Goal: Task Accomplishment & Management: Complete application form

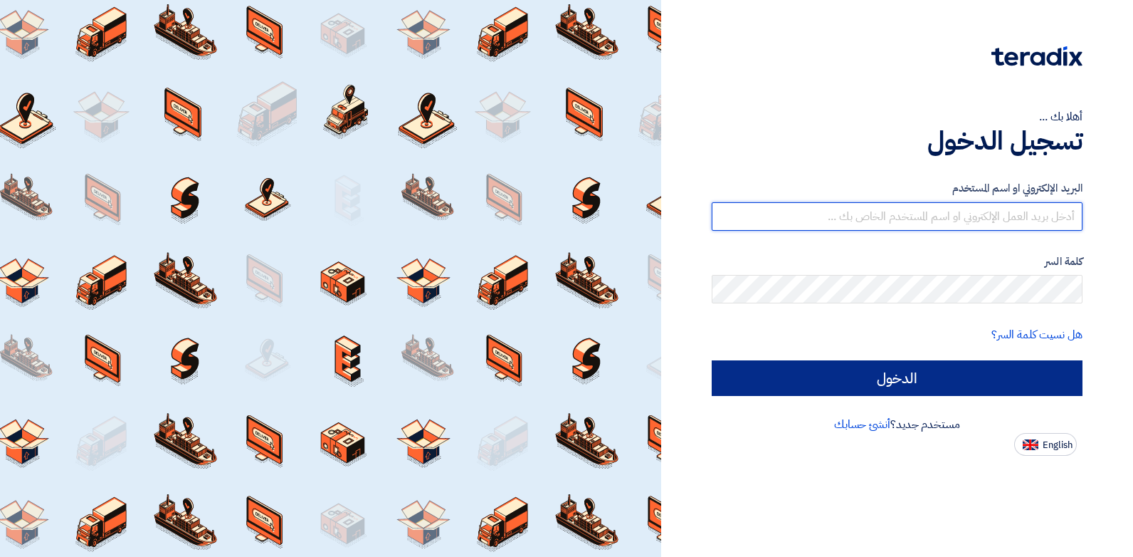
type input "[PERSON_NAME][EMAIL_ADDRESS][DOMAIN_NAME]"
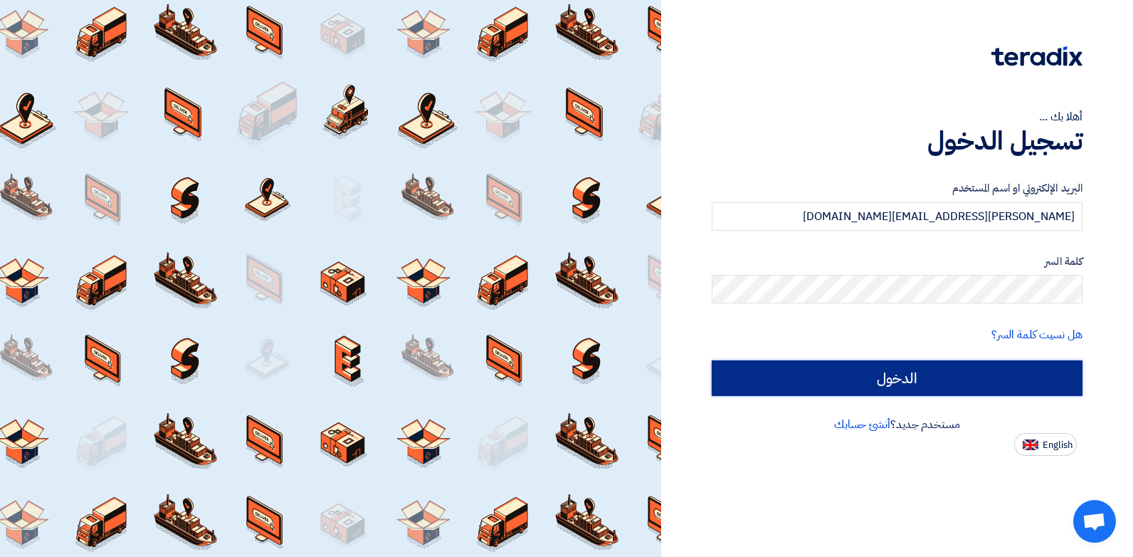
click at [1031, 370] on input "الدخول" at bounding box center [897, 378] width 371 height 36
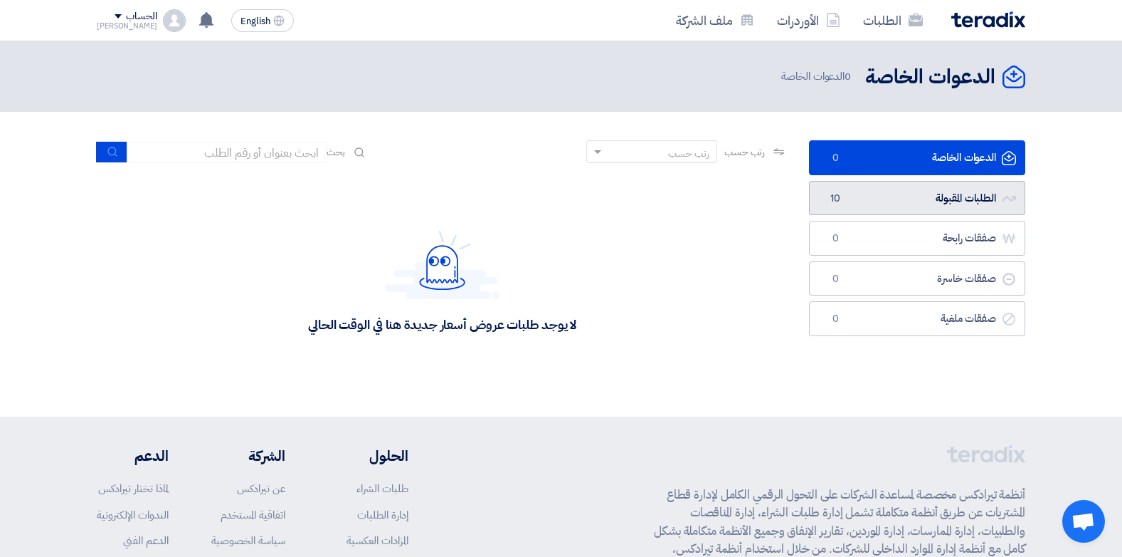
click at [895, 200] on link "الطلبات المقبولة الطلبات المقبولة 10" at bounding box center [917, 198] width 216 height 35
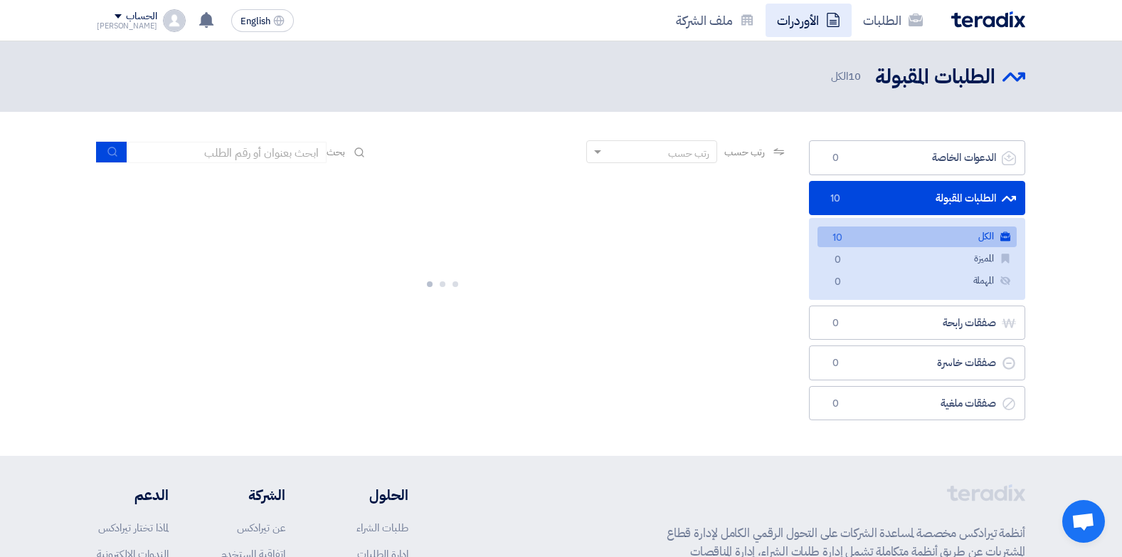
click at [821, 21] on link "الأوردرات" at bounding box center [809, 20] width 86 height 33
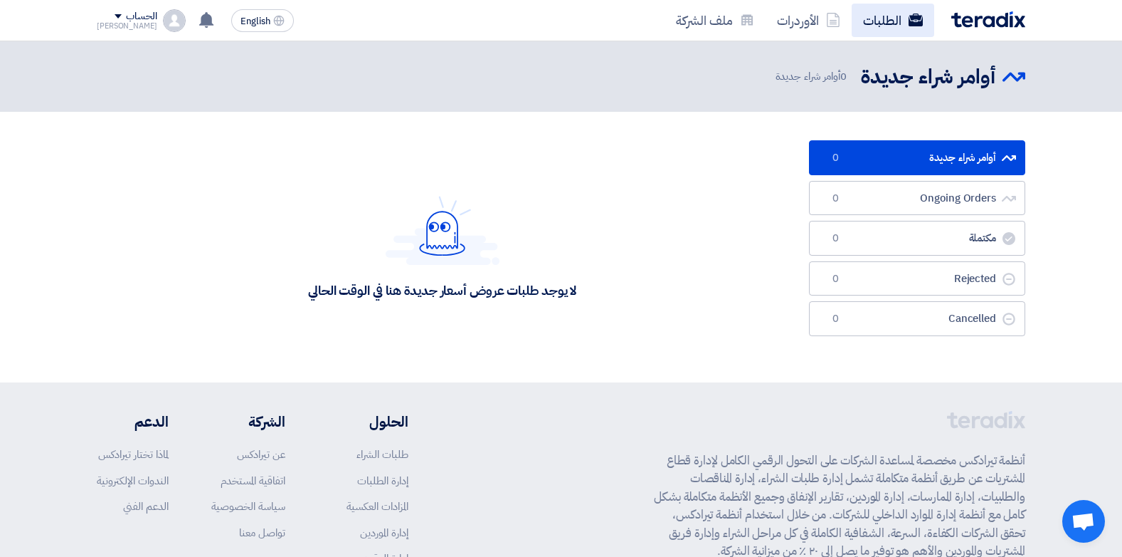
click at [889, 28] on link "الطلبات" at bounding box center [893, 20] width 83 height 33
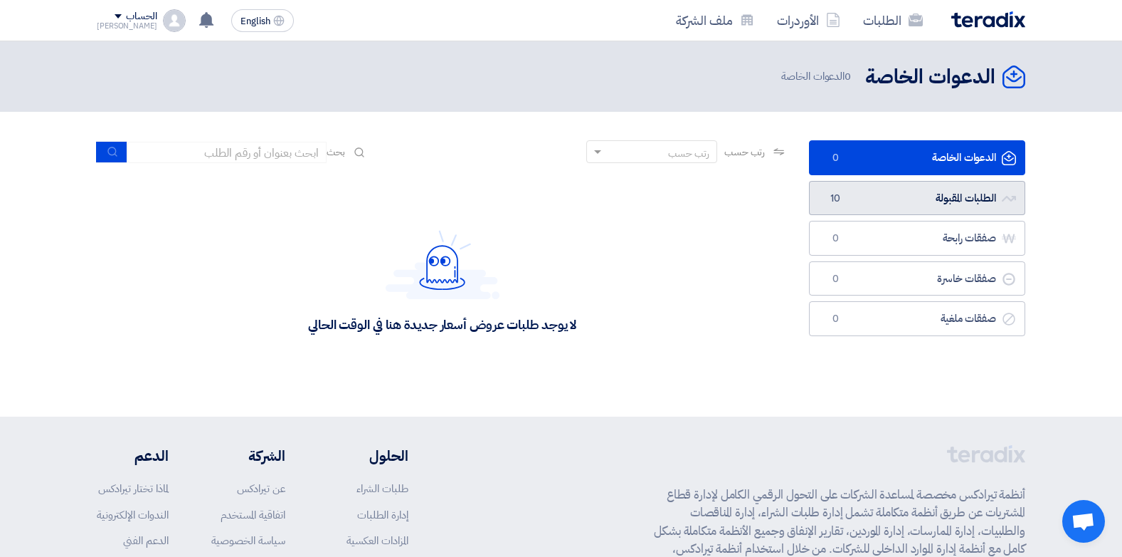
click at [970, 213] on link "الطلبات المقبولة الطلبات المقبولة 10" at bounding box center [917, 198] width 216 height 35
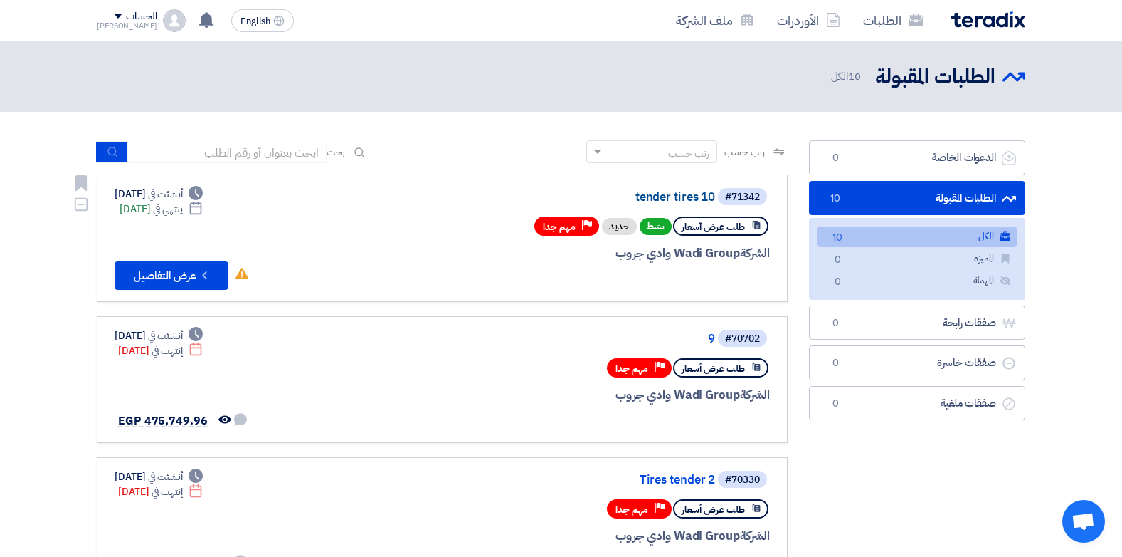
click at [655, 194] on link "tender tires 10" at bounding box center [573, 197] width 285 height 13
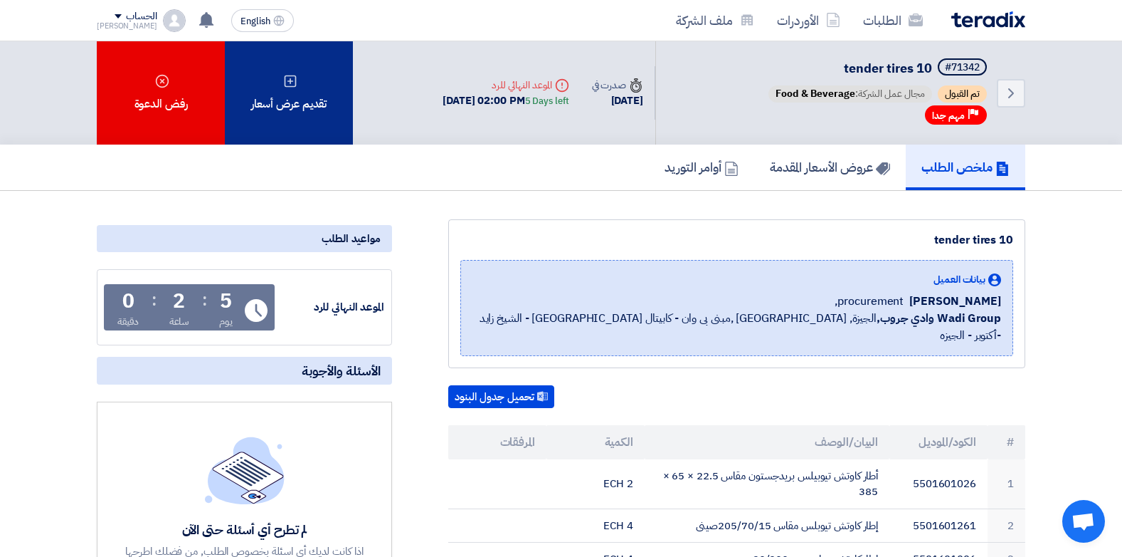
click at [301, 130] on div "تقديم عرض أسعار" at bounding box center [289, 92] width 128 height 103
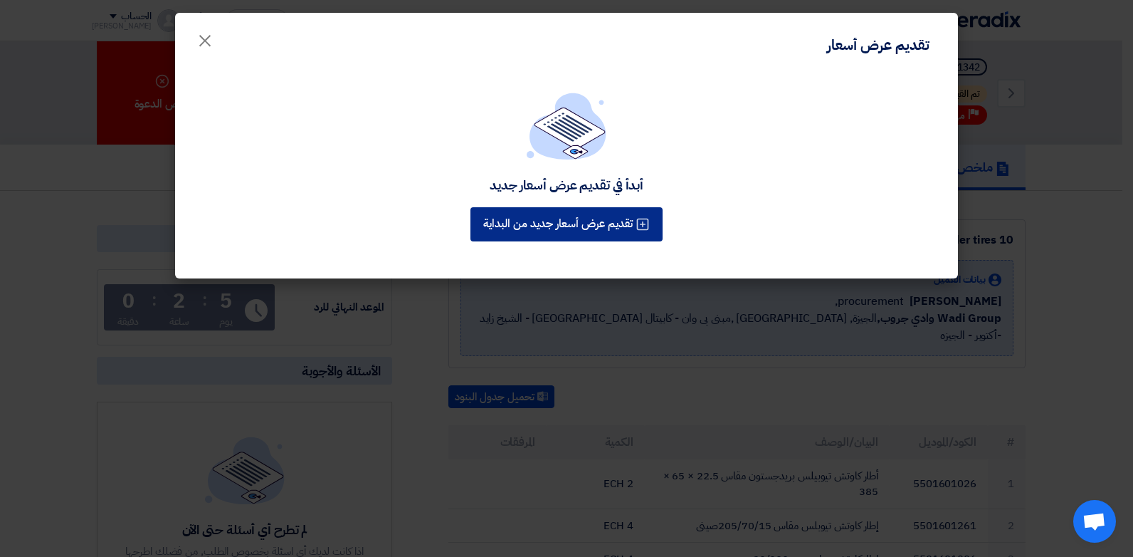
click at [575, 221] on button "تقديم عرض أسعار جديد من البداية" at bounding box center [566, 224] width 192 height 34
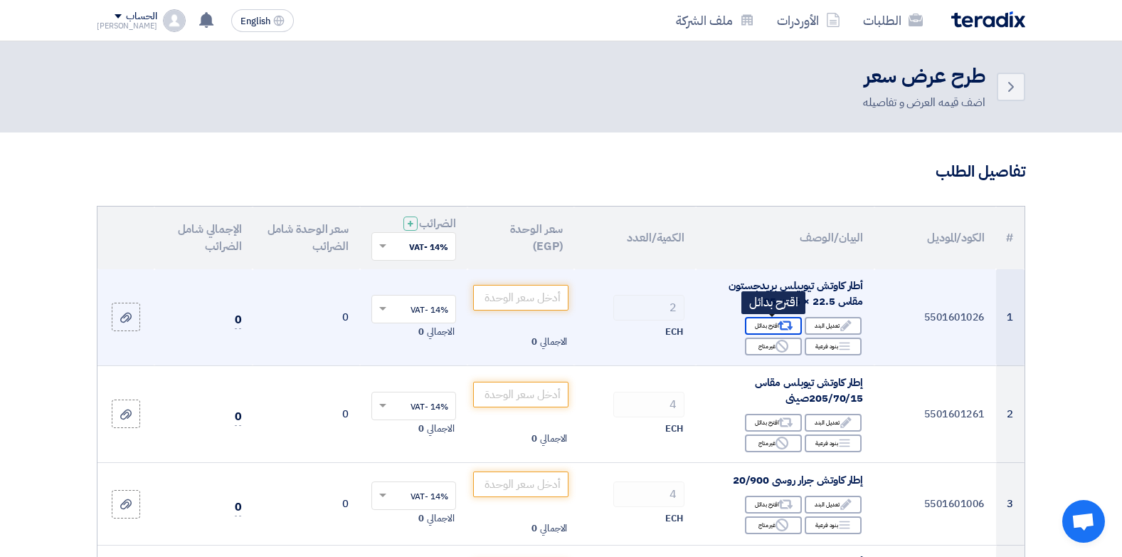
click at [779, 325] on icon "Alternative" at bounding box center [786, 325] width 15 height 15
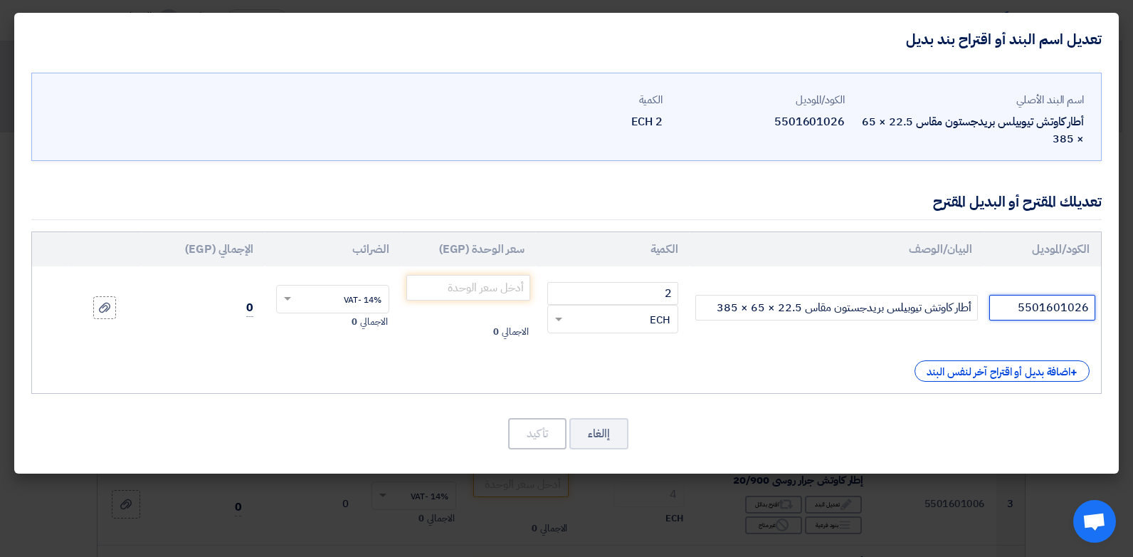
click at [1046, 312] on input "5501601026" at bounding box center [1042, 308] width 106 height 26
type input "تجريس - اريكال (مصنع بريلل) مصري"
click at [458, 292] on input "number" at bounding box center [468, 288] width 125 height 26
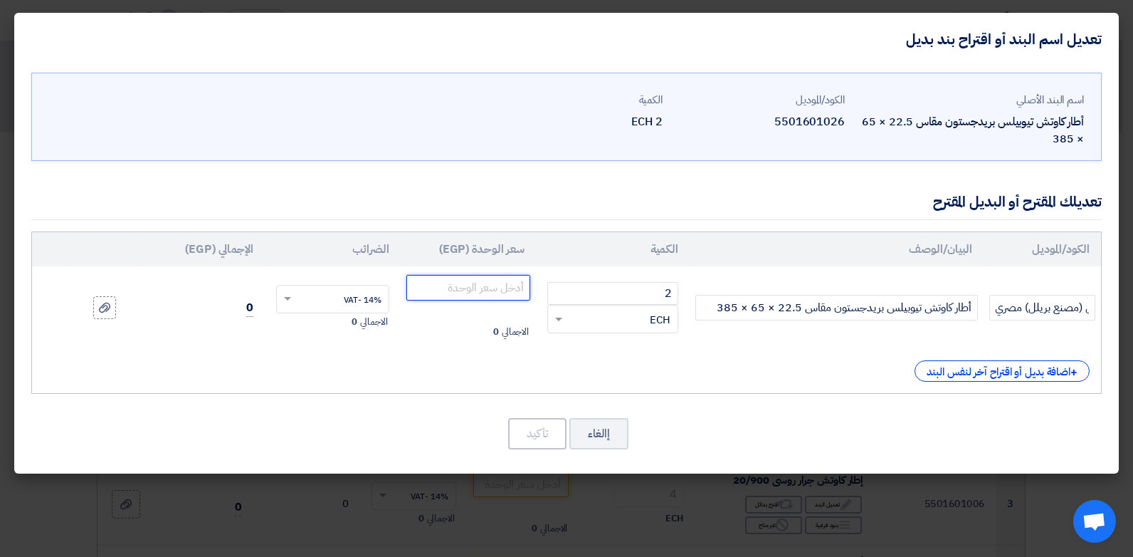
scroll to position [0, 0]
click at [458, 292] on input "number" at bounding box center [468, 288] width 125 height 26
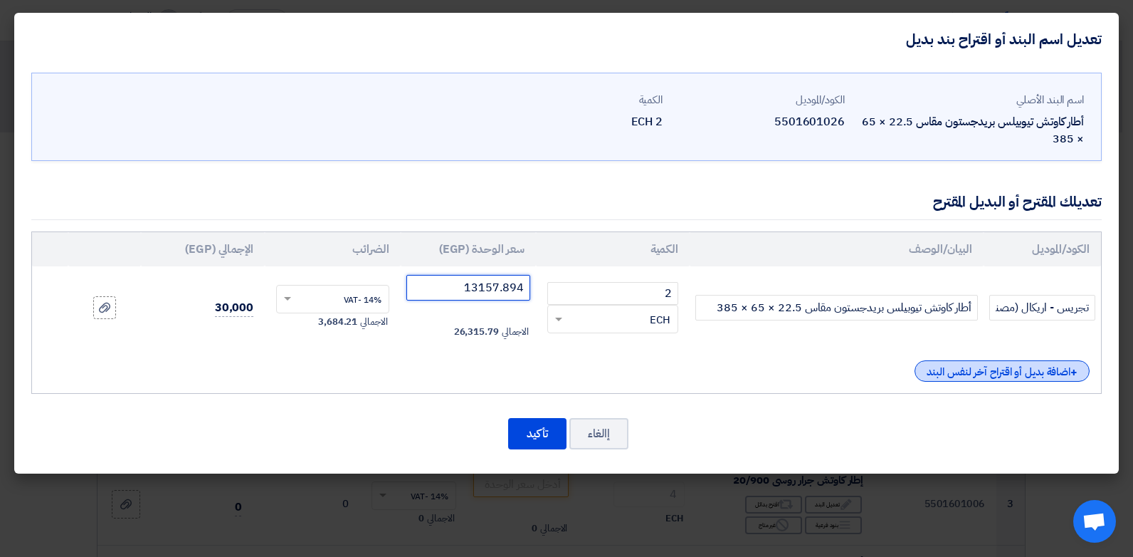
type input "13157.894"
click at [1052, 370] on div "+ اضافة بديل أو اقتراح آخر لنفس البند" at bounding box center [1002, 370] width 175 height 21
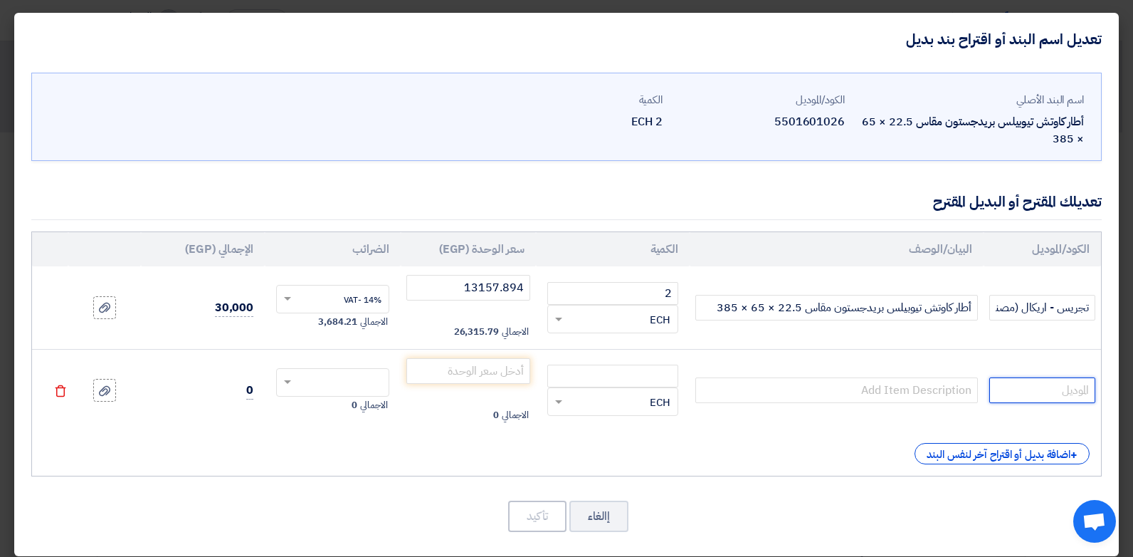
click at [1065, 382] on input "text" at bounding box center [1042, 390] width 106 height 26
type input "سايلون فيتنامي"
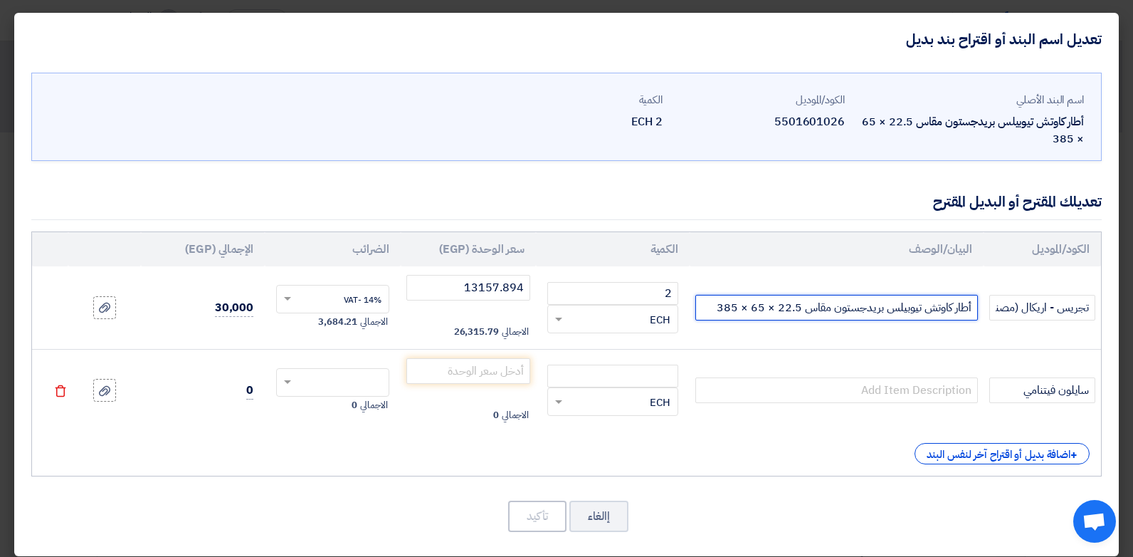
click at [919, 300] on input "أطار كاوتش تيوبيلس بريدجستون مقاس 22.5 × 65 × 385" at bounding box center [836, 308] width 283 height 26
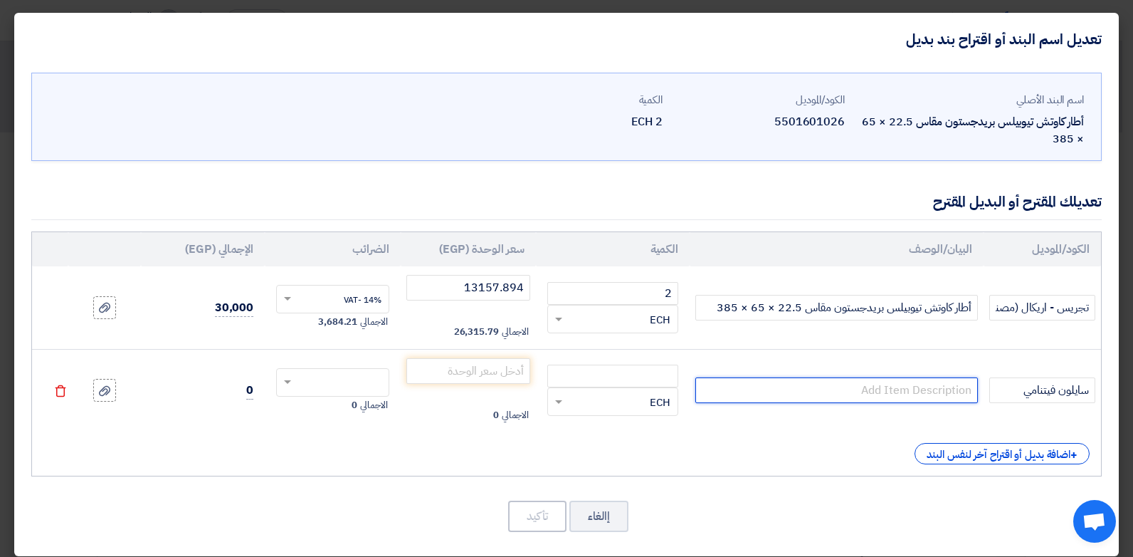
click at [906, 381] on input "text" at bounding box center [836, 390] width 283 height 26
paste input "أطار كاوتش تيوبيلس بريدجستون مقاس 22.5 × 65 × 385"
type input "أطار كاوتش تيوبيلس بريدجستون مقاس 22.5 × 65 × 385"
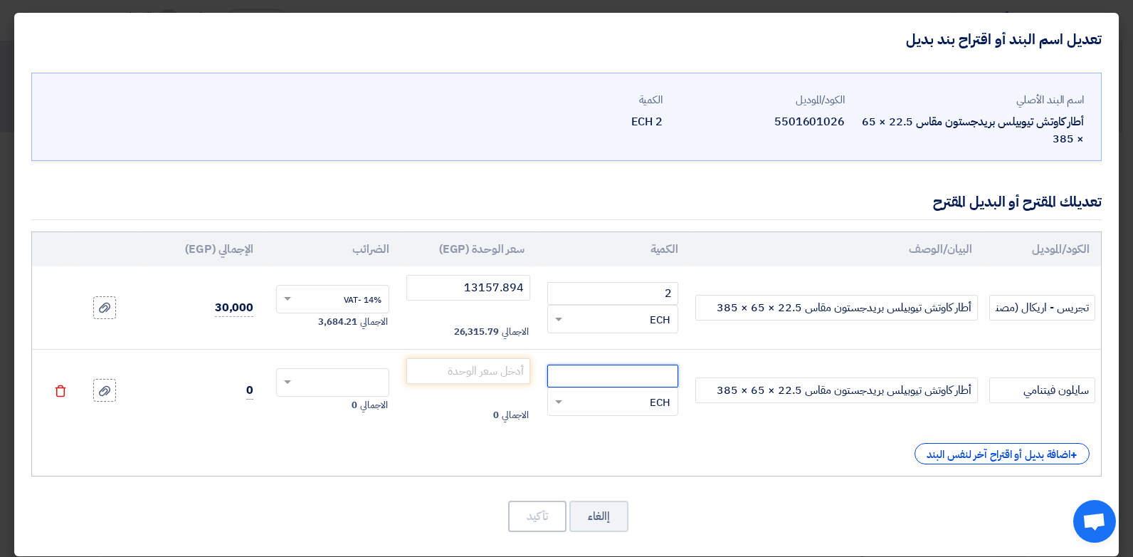
click at [635, 370] on input "number" at bounding box center [612, 375] width 131 height 23
type input "2"
click at [483, 371] on input "number" at bounding box center [468, 371] width 125 height 26
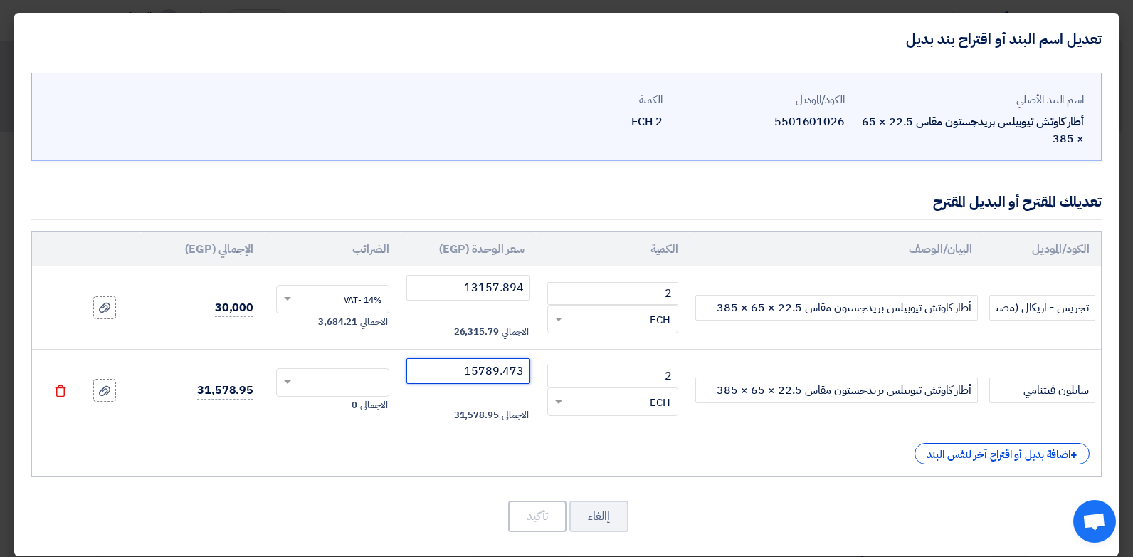
type input "15789.473"
click at [335, 382] on input "text" at bounding box center [342, 383] width 82 height 23
click at [351, 412] on span "14% -VAT" at bounding box center [363, 408] width 38 height 13
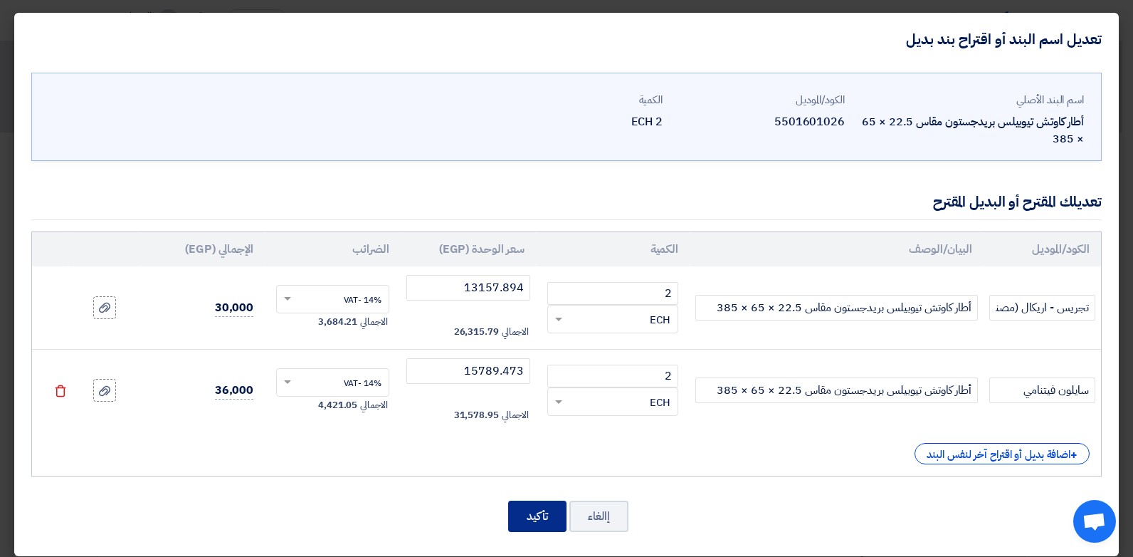
click at [532, 519] on button "تأكيد" at bounding box center [537, 515] width 58 height 31
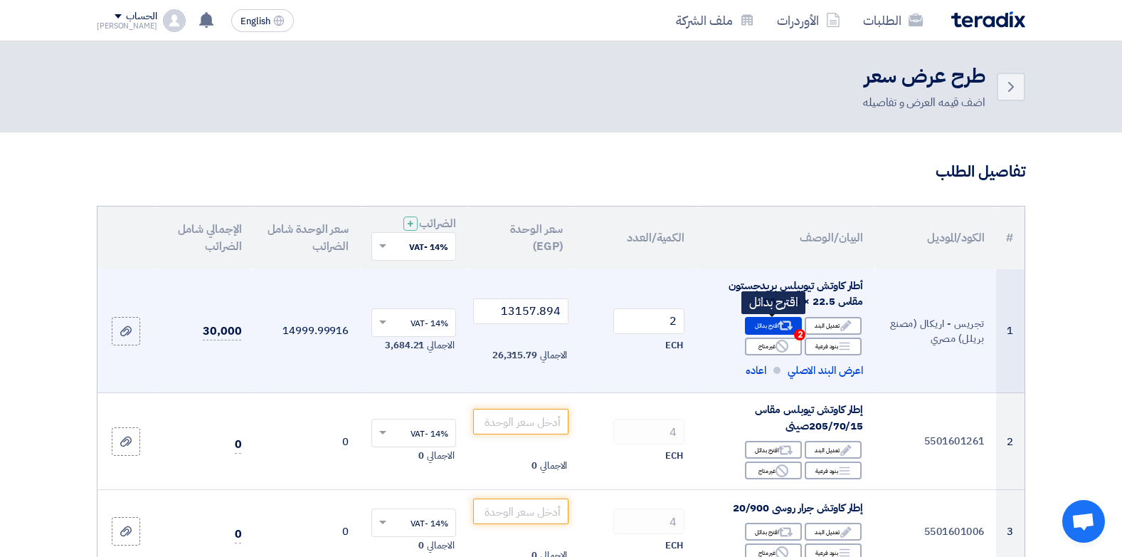
click at [783, 328] on use at bounding box center [786, 325] width 15 height 9
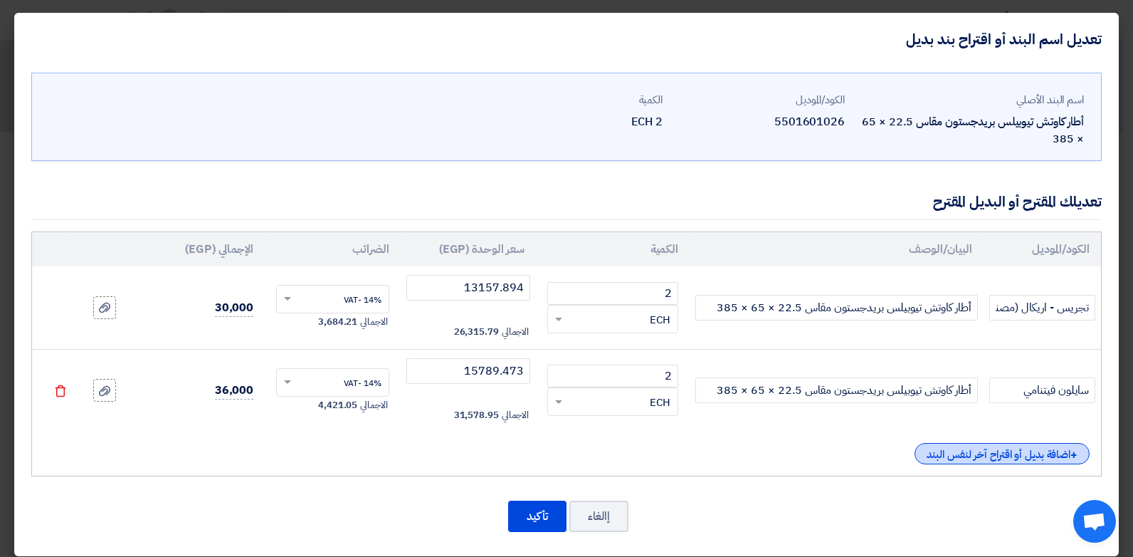
click at [1013, 458] on div "+ اضافة بديل أو اقتراح آخر لنفس البند" at bounding box center [1002, 453] width 175 height 21
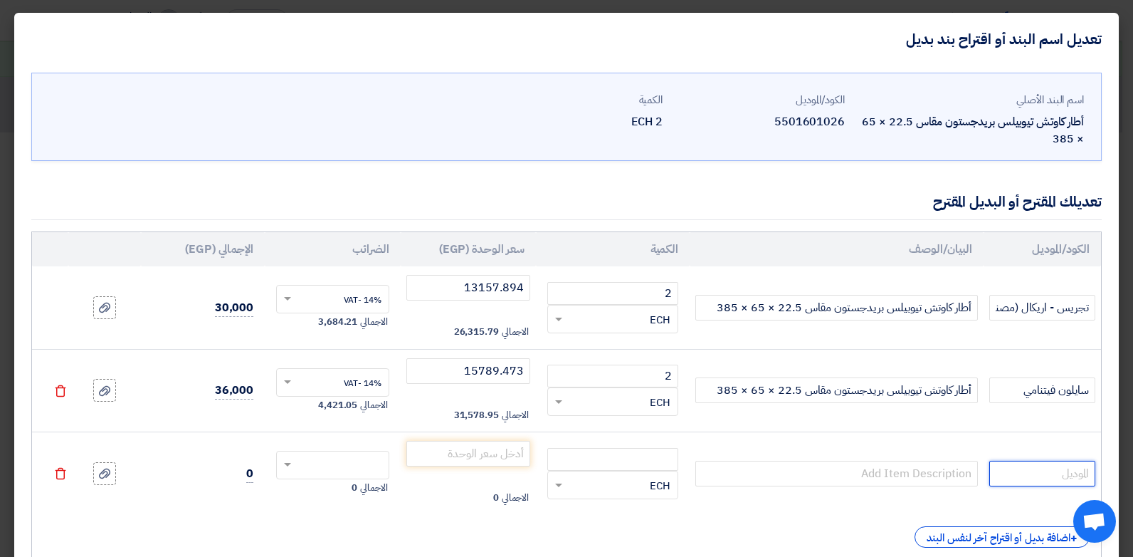
drag, startPoint x: 1041, startPoint y: 466, endPoint x: 1031, endPoint y: 465, distance: 10.8
click at [1037, 466] on input "text" at bounding box center [1042, 473] width 106 height 26
type input "[PERSON_NAME]"
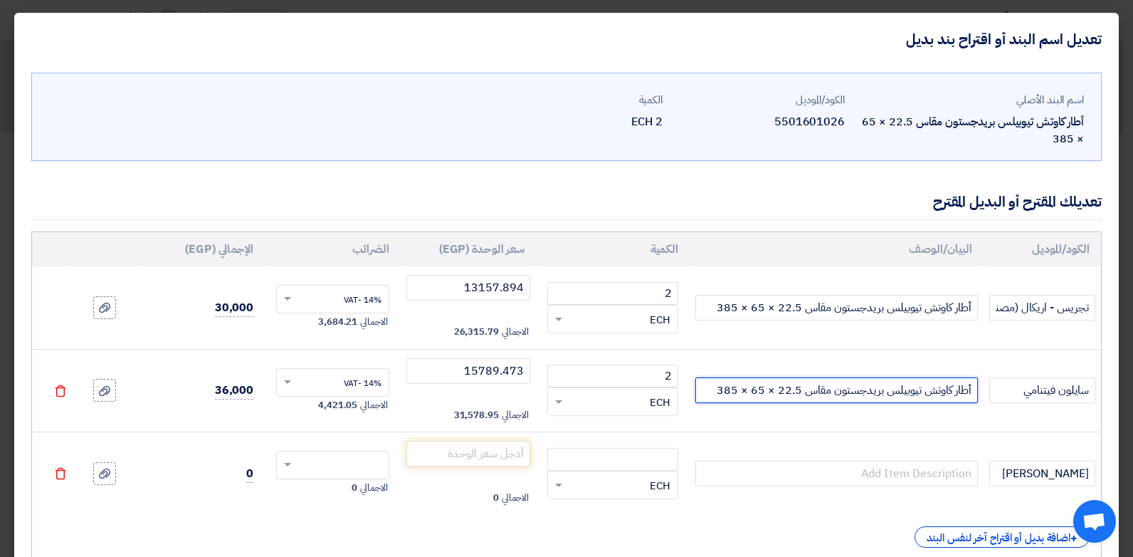
click at [909, 392] on input "أطار كاوتش تيوبيلس بريدجستون مقاس 22.5 × 65 × 385" at bounding box center [836, 390] width 283 height 26
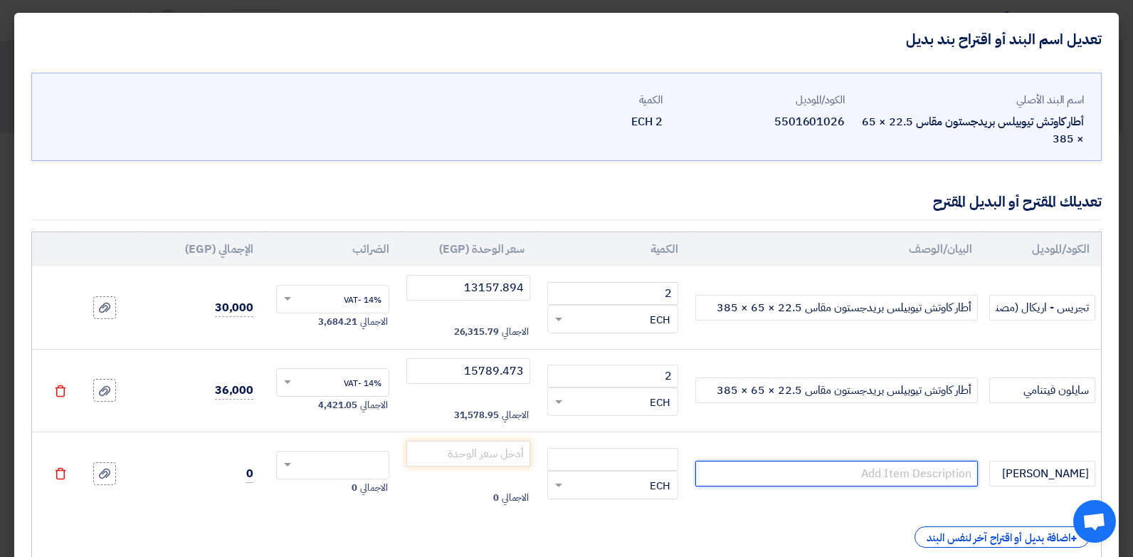
click at [847, 463] on input "text" at bounding box center [836, 473] width 283 height 26
paste input "أطار كاوتش تيوبيلس بريدجستون مقاس 22.5 × 65 × 385"
type input "أطار كاوتش تيوبيلس بريدجستون مقاس 22.5 × 65 × 385"
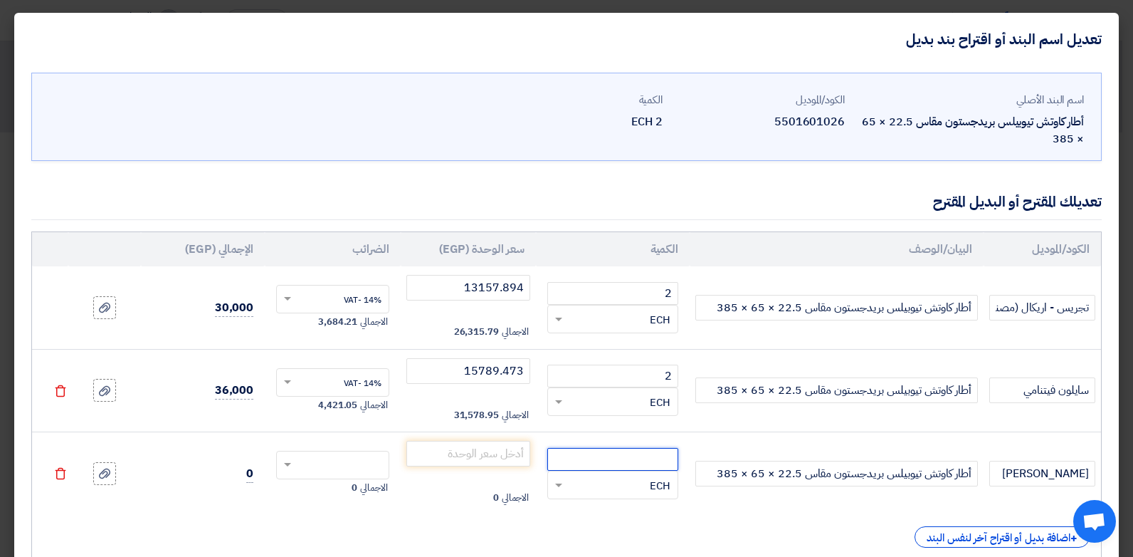
click at [651, 453] on input "number" at bounding box center [612, 459] width 131 height 23
type input "2"
click at [520, 454] on input "number" at bounding box center [468, 454] width 125 height 26
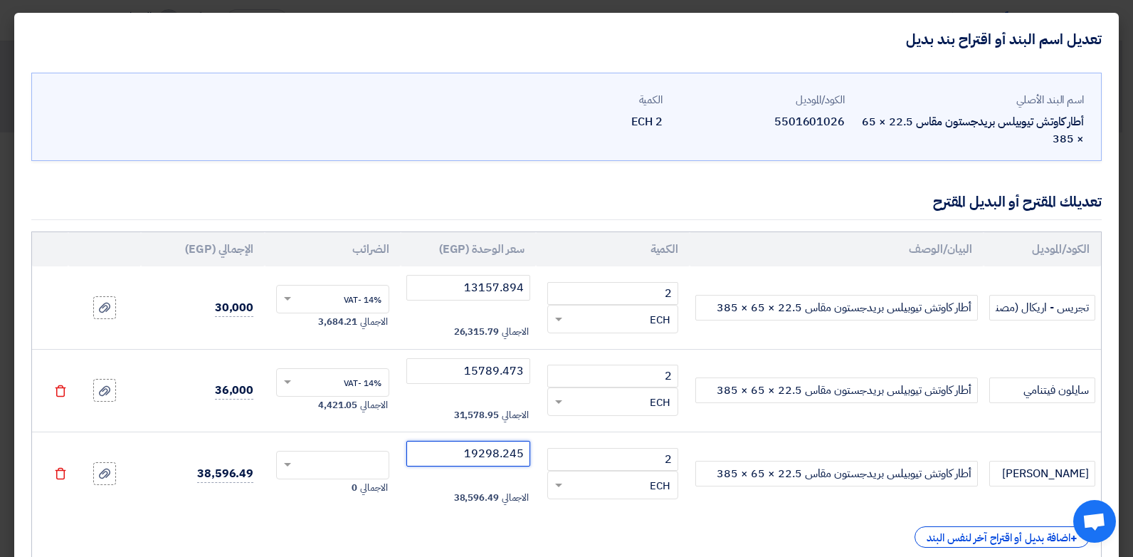
type input "19298.245"
click at [369, 458] on input "text" at bounding box center [342, 466] width 82 height 23
click at [380, 488] on span "14% -VAT" at bounding box center [363, 491] width 38 height 13
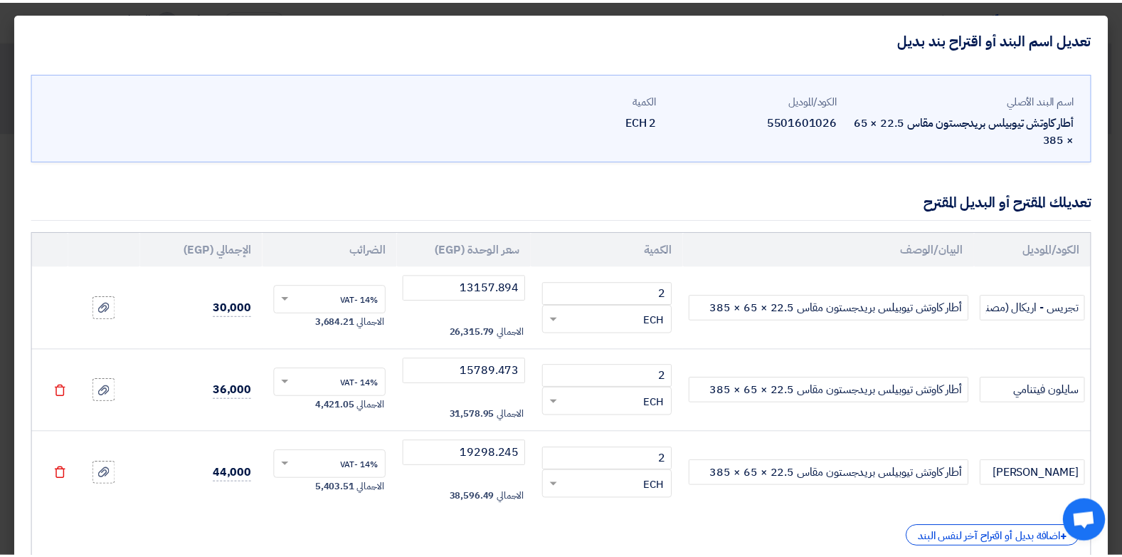
scroll to position [95, 0]
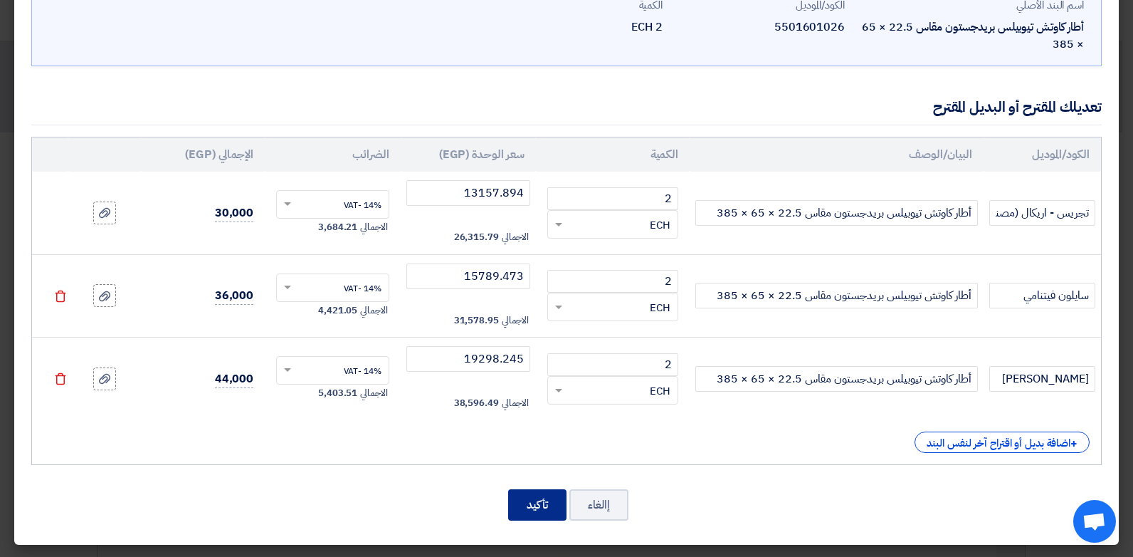
click at [549, 500] on button "تأكيد" at bounding box center [537, 504] width 58 height 31
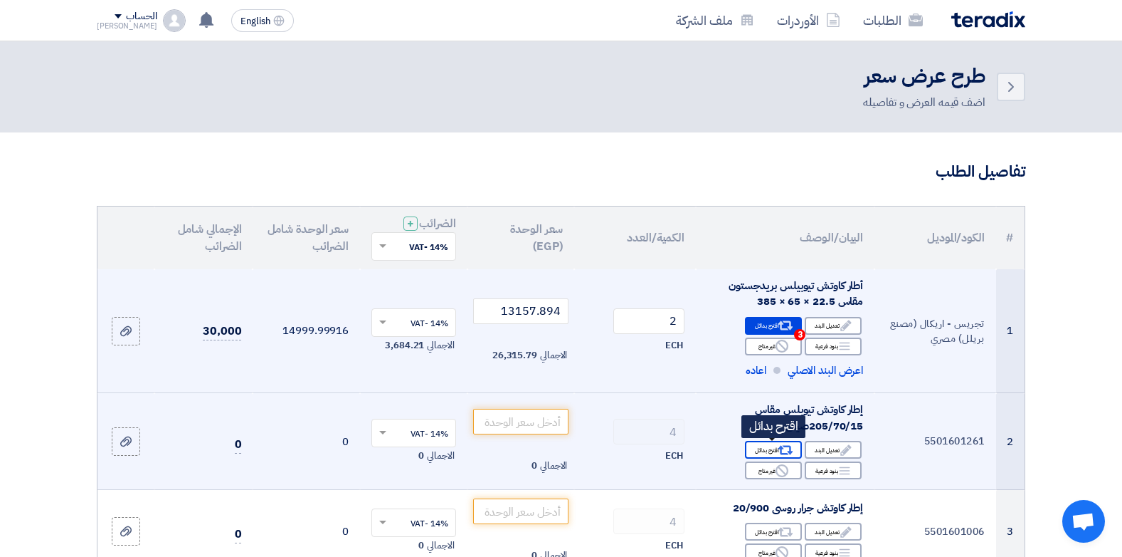
click at [775, 446] on div "Alternative اقترح بدائل" at bounding box center [773, 450] width 57 height 18
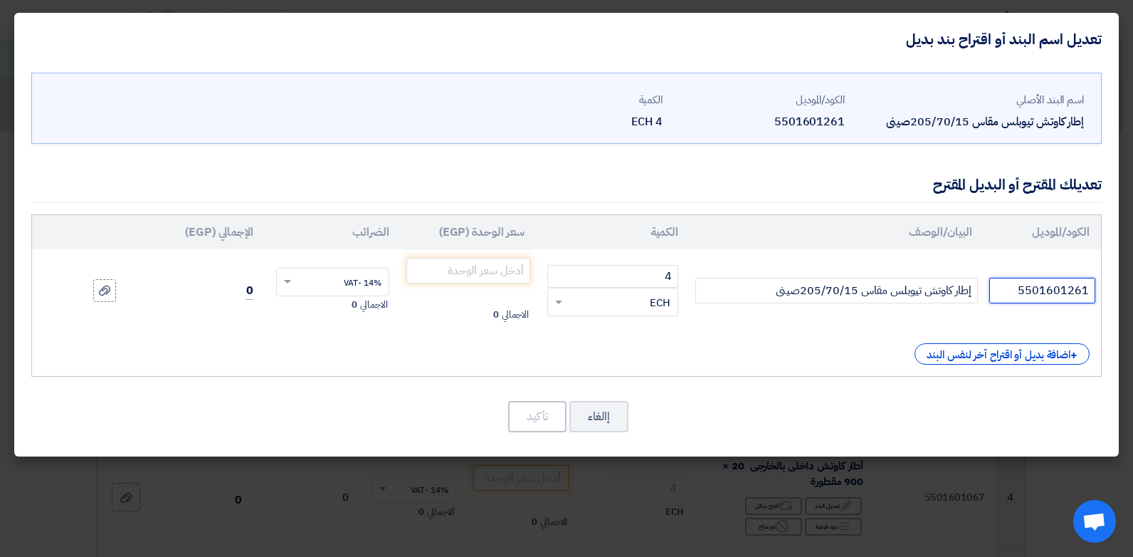
click at [1031, 293] on input "5501601261" at bounding box center [1042, 291] width 106 height 26
type input "[PERSON_NAME]"
click at [512, 275] on input "number" at bounding box center [468, 271] width 125 height 26
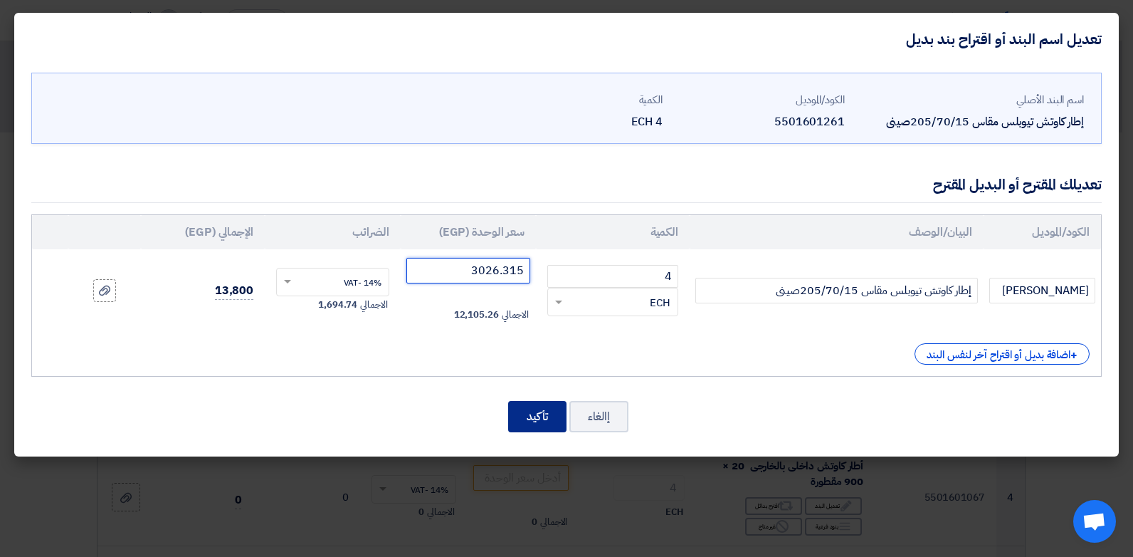
type input "3026.315"
click at [532, 414] on button "تأكيد" at bounding box center [537, 416] width 58 height 31
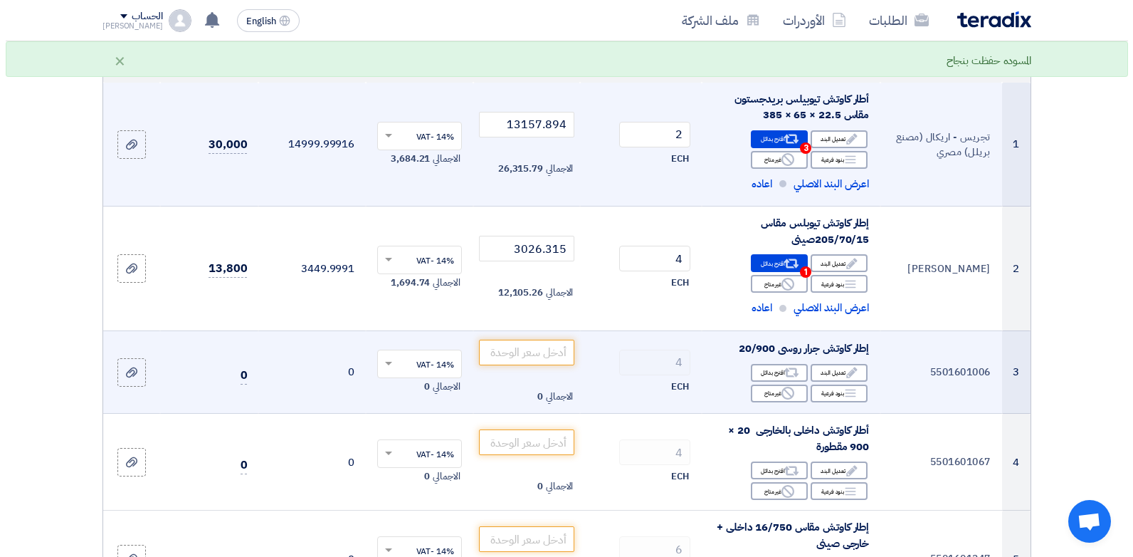
scroll to position [142, 0]
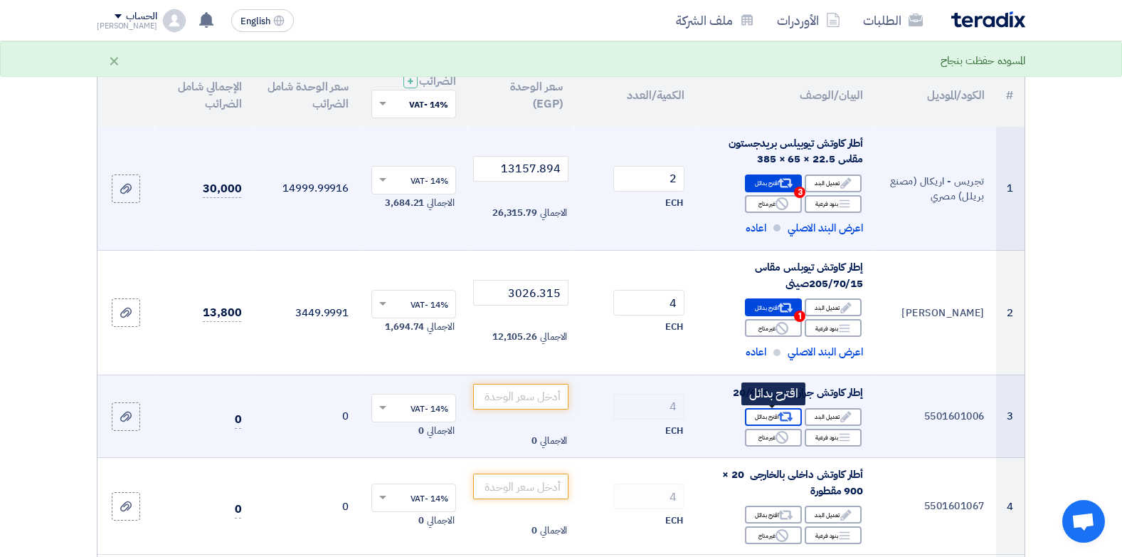
click at [774, 416] on div "Alternative اقترح بدائل" at bounding box center [773, 417] width 57 height 18
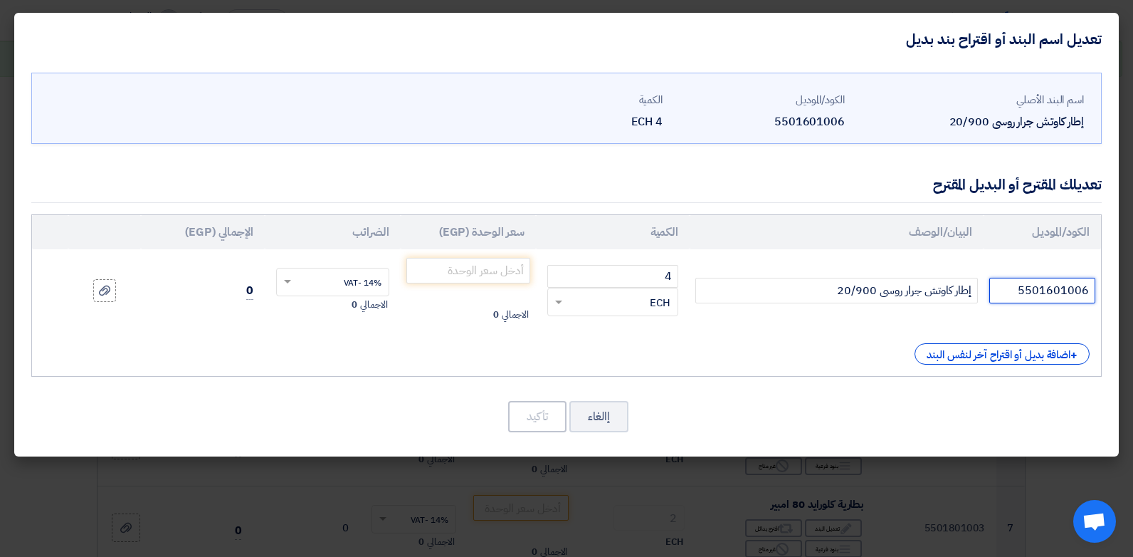
click at [1058, 290] on input "5501601006" at bounding box center [1042, 291] width 106 height 26
type input "لونج لايف بكستاني - هندي"
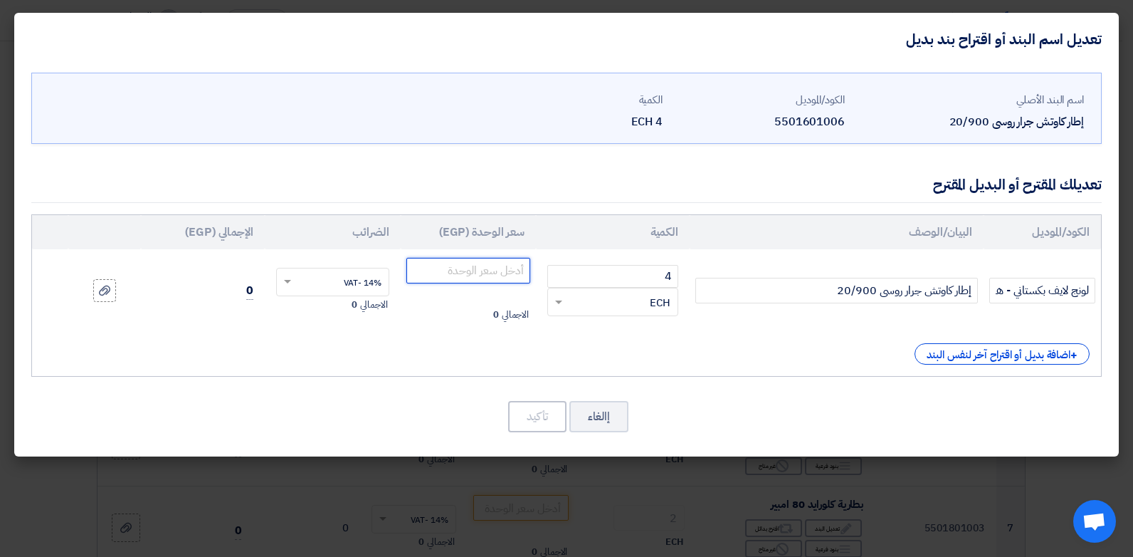
click at [484, 270] on input "number" at bounding box center [468, 271] width 125 height 26
type input "7017543"
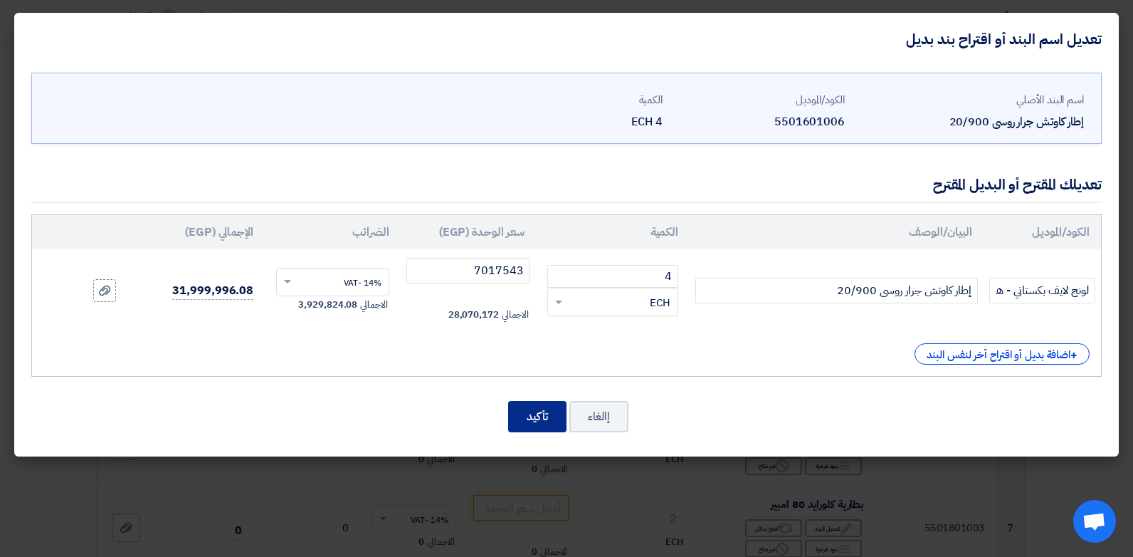
click at [518, 425] on button "تأكيد" at bounding box center [537, 416] width 58 height 31
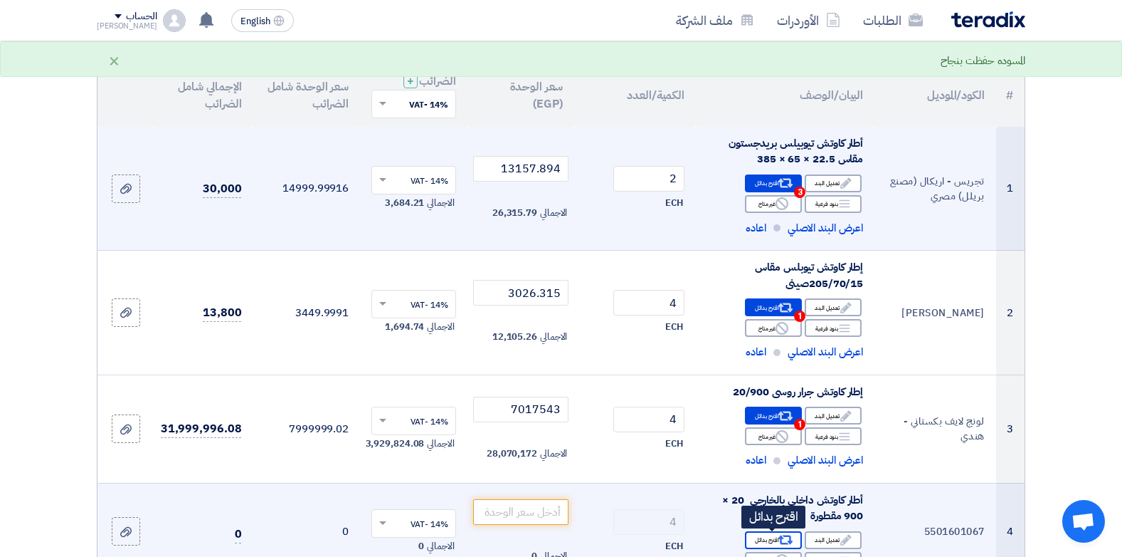
click at [780, 532] on icon "Alternative" at bounding box center [786, 539] width 15 height 15
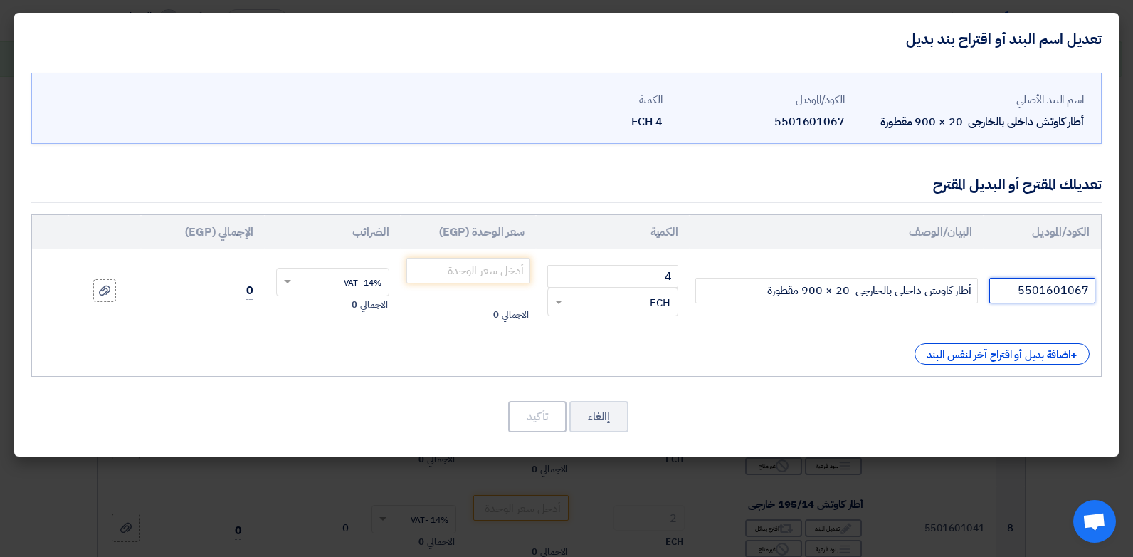
click at [1059, 285] on input "5501601067" at bounding box center [1042, 291] width 106 height 26
type input "بليستون سيرلانكي - هندي"
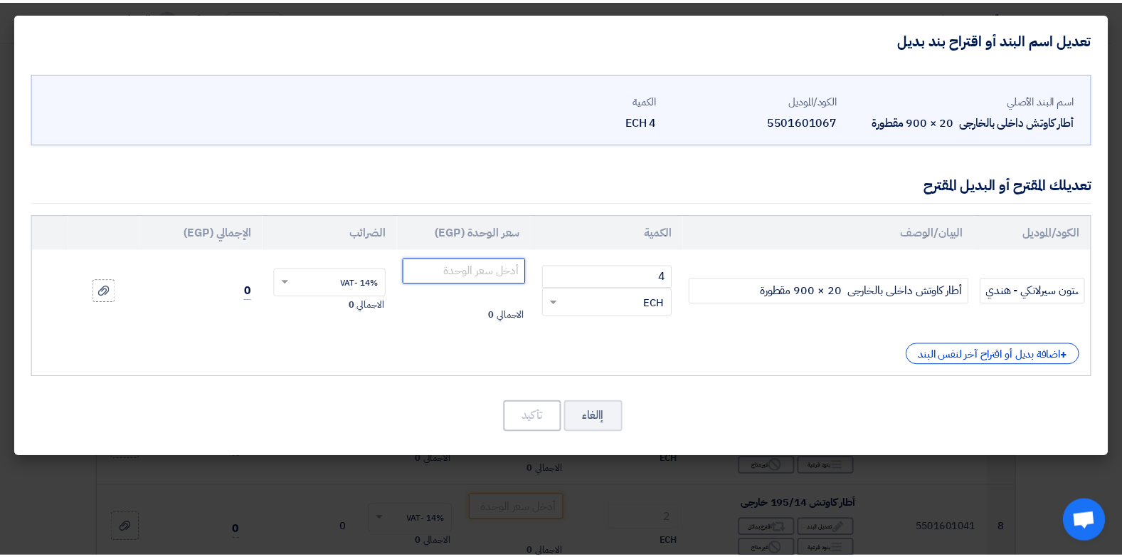
scroll to position [0, 0]
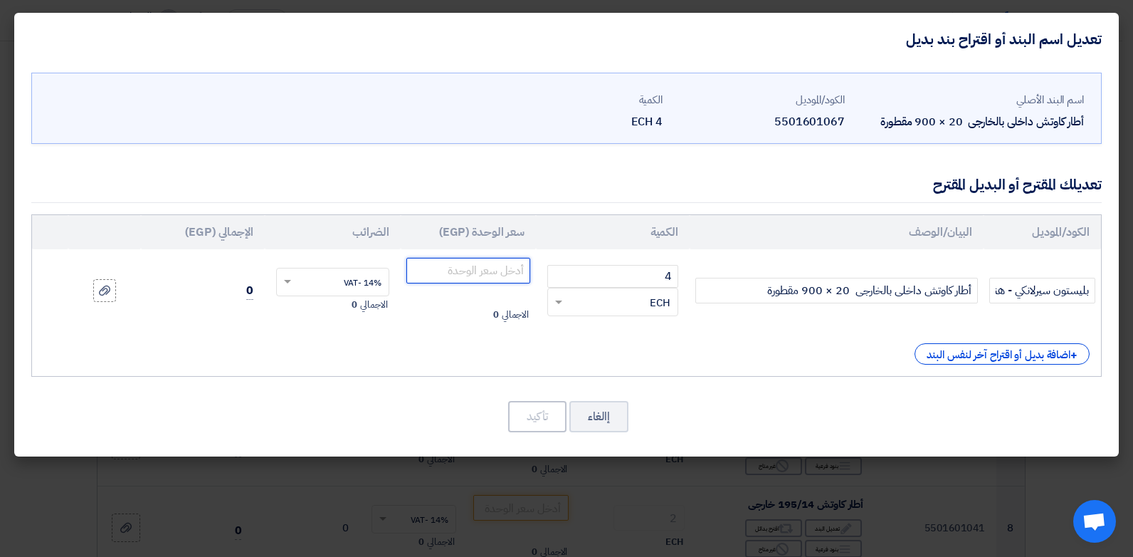
click at [512, 258] on input "number" at bounding box center [468, 271] width 125 height 26
type input "10964.912"
click at [513, 426] on button "تأكيد" at bounding box center [537, 416] width 58 height 31
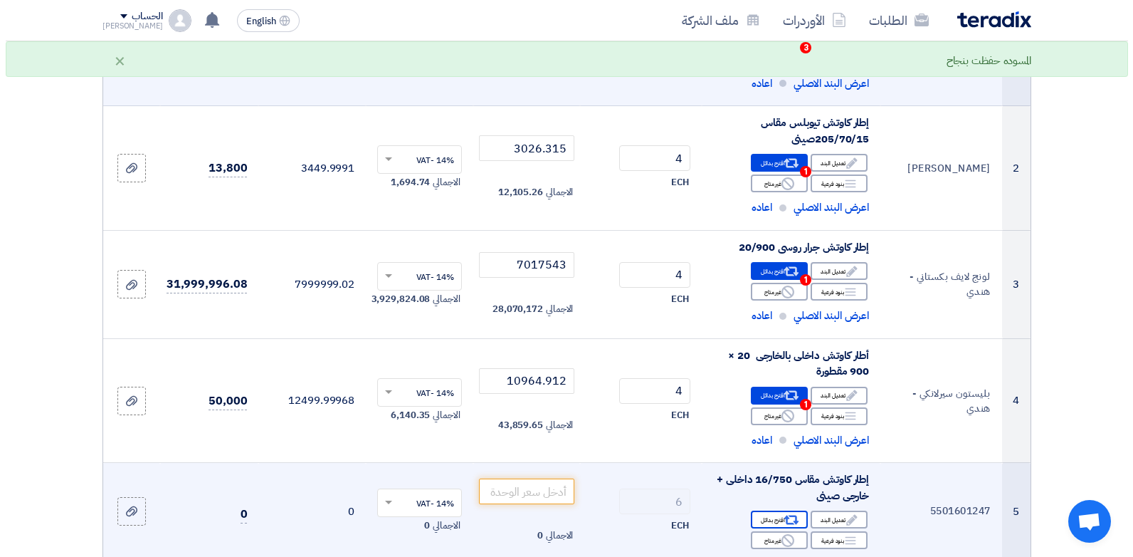
scroll to position [356, 0]
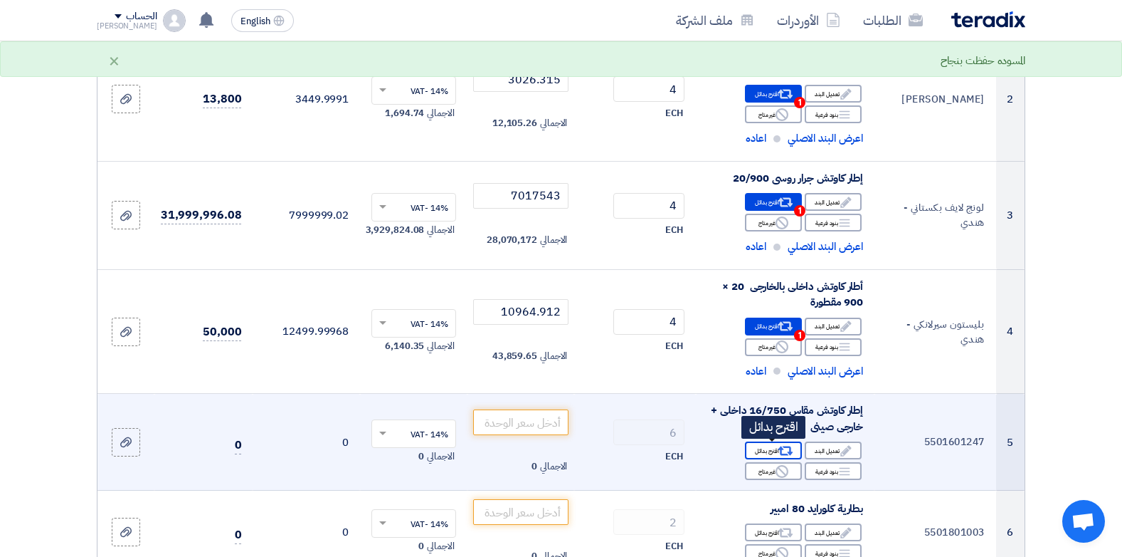
click at [776, 451] on div "Alternative اقترح بدائل" at bounding box center [773, 450] width 57 height 18
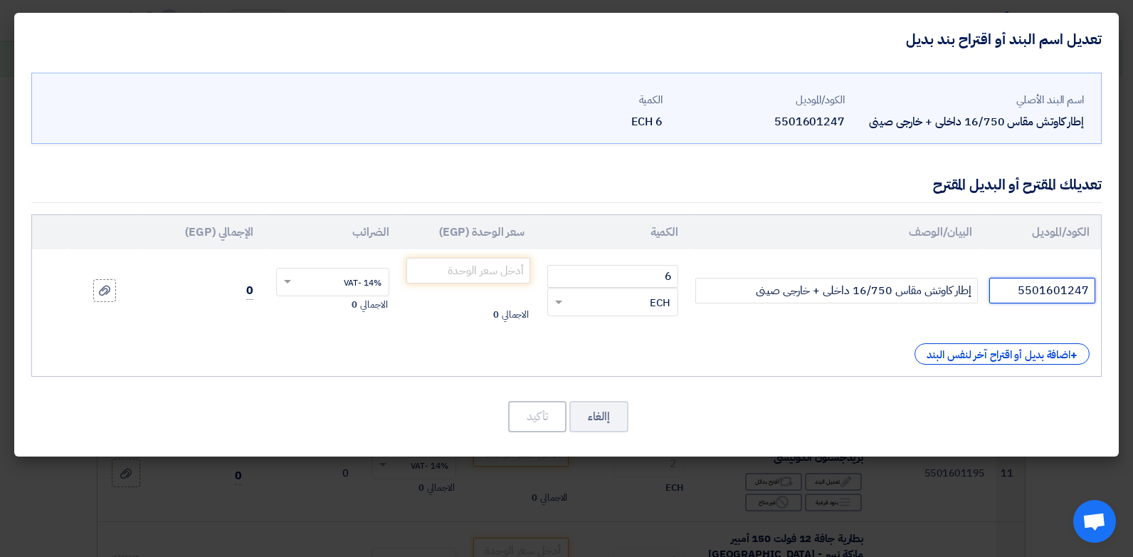
click at [1020, 294] on input "5501601247" at bounding box center [1042, 291] width 106 height 26
type input "شاويانج - دبل ريتش صيني"
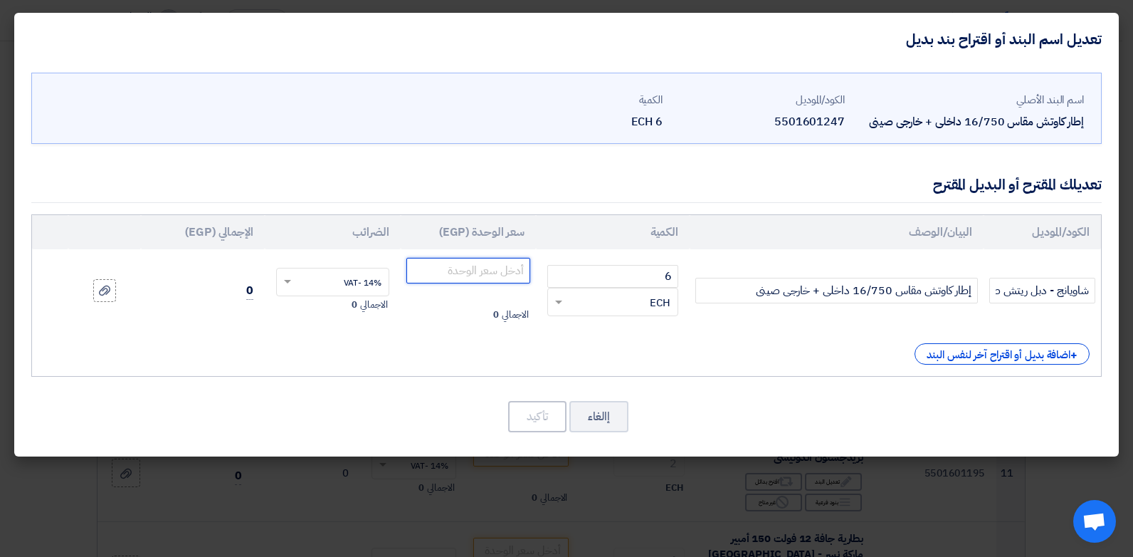
click at [512, 270] on input "number" at bounding box center [468, 271] width 125 height 26
type input "3947.368"
click at [534, 417] on button "تأكيد" at bounding box center [537, 416] width 58 height 31
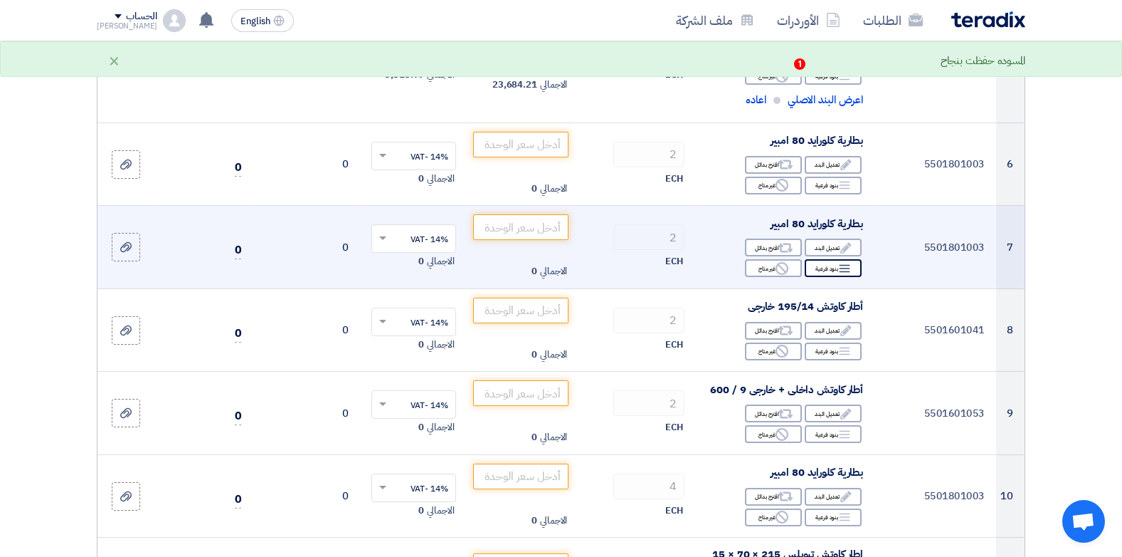
scroll to position [623, 0]
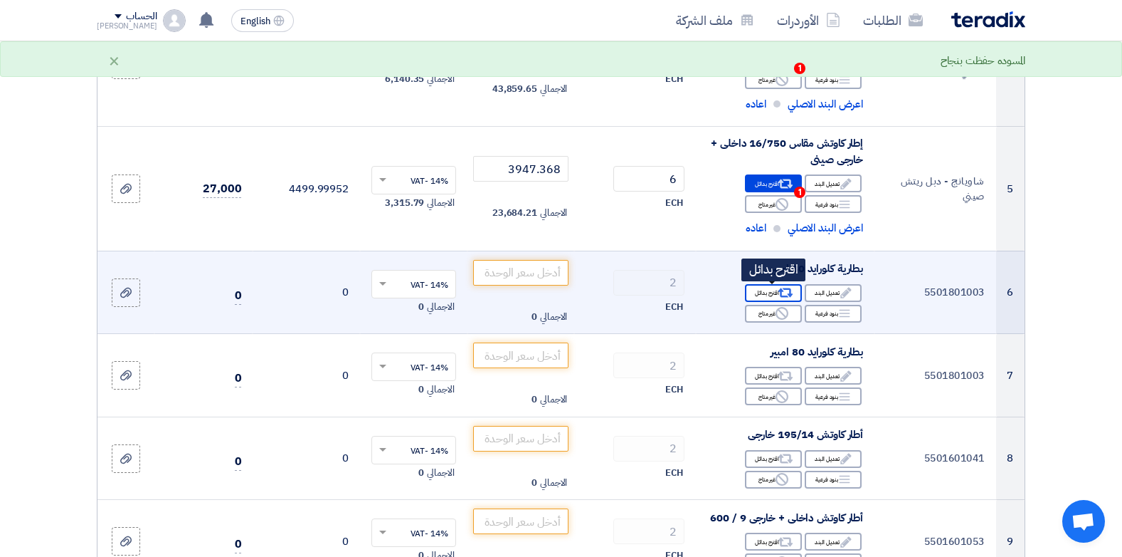
click at [779, 291] on use at bounding box center [786, 292] width 15 height 9
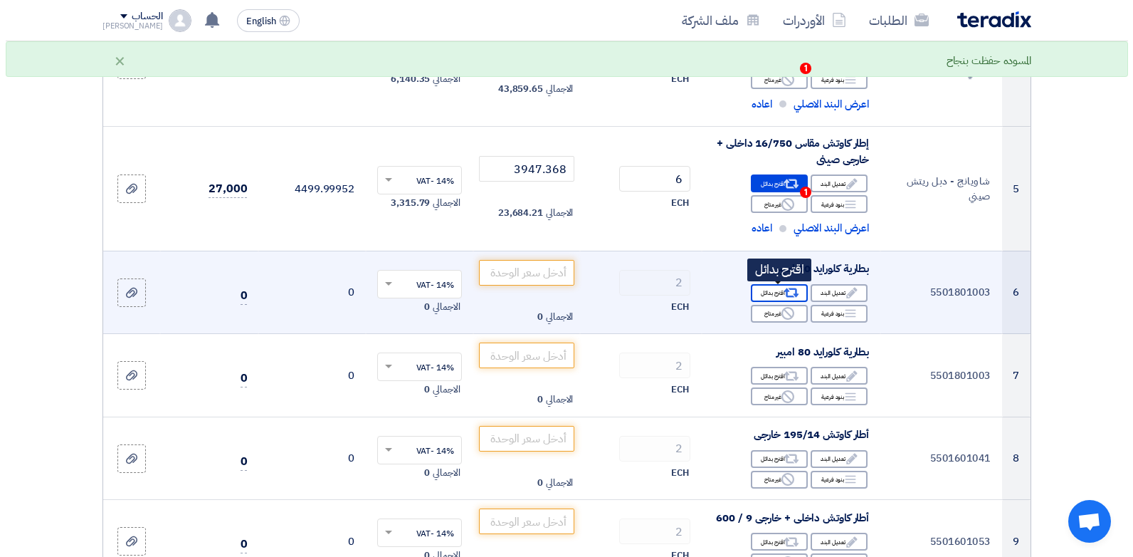
scroll to position [375, 0]
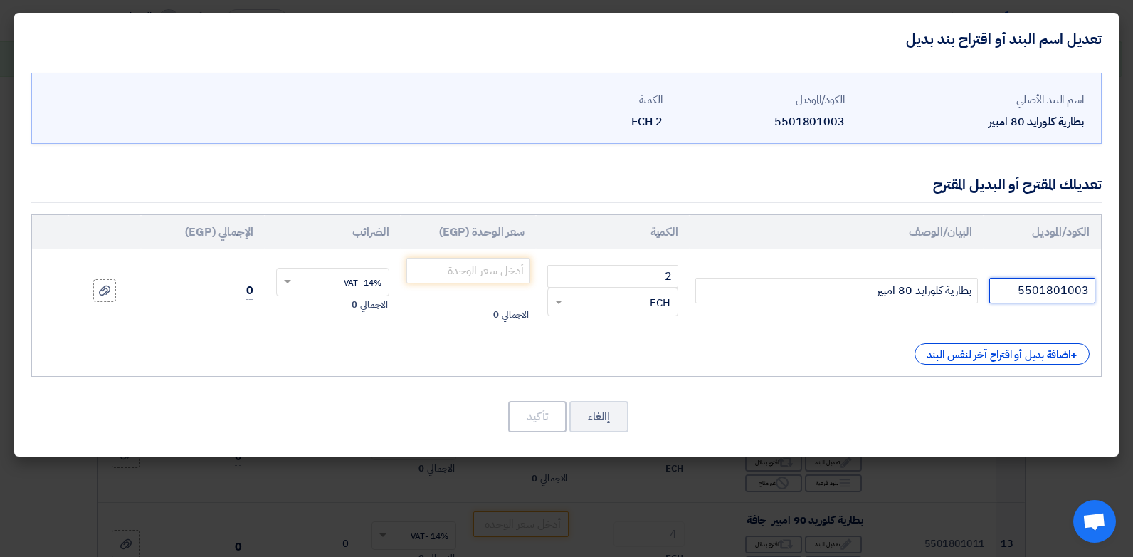
click at [1035, 293] on input "5501801003" at bounding box center [1042, 291] width 106 height 26
click at [1011, 295] on input "كلورايد - تايجر مصري" at bounding box center [1042, 291] width 106 height 26
click at [492, 273] on input "number" at bounding box center [468, 271] width 125 height 26
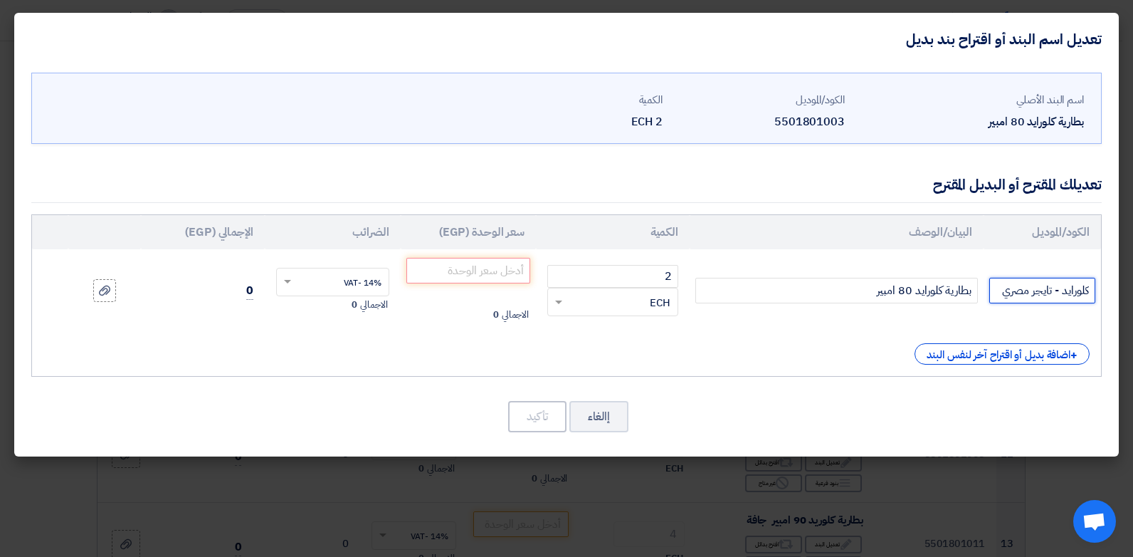
drag, startPoint x: 1056, startPoint y: 291, endPoint x: 1113, endPoint y: 291, distance: 56.9
click at [1113, 291] on div "اسم البند الأصلي بطارية كلورايد 80 امبير الكود/الموديل 5501801003 الكمية 2 ECH …" at bounding box center [566, 260] width 1105 height 391
type input "تايجر مصري"
click at [480, 276] on input "number" at bounding box center [468, 271] width 125 height 26
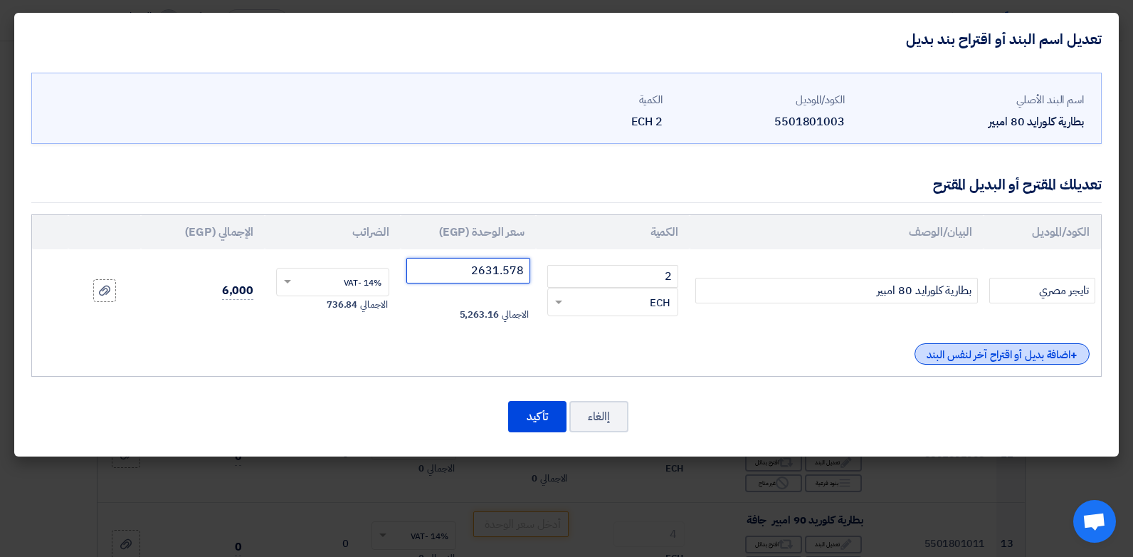
type input "2631.578"
click at [1006, 344] on div "+ اضافة بديل أو اقتراح آخر لنفس البند" at bounding box center [1002, 353] width 175 height 21
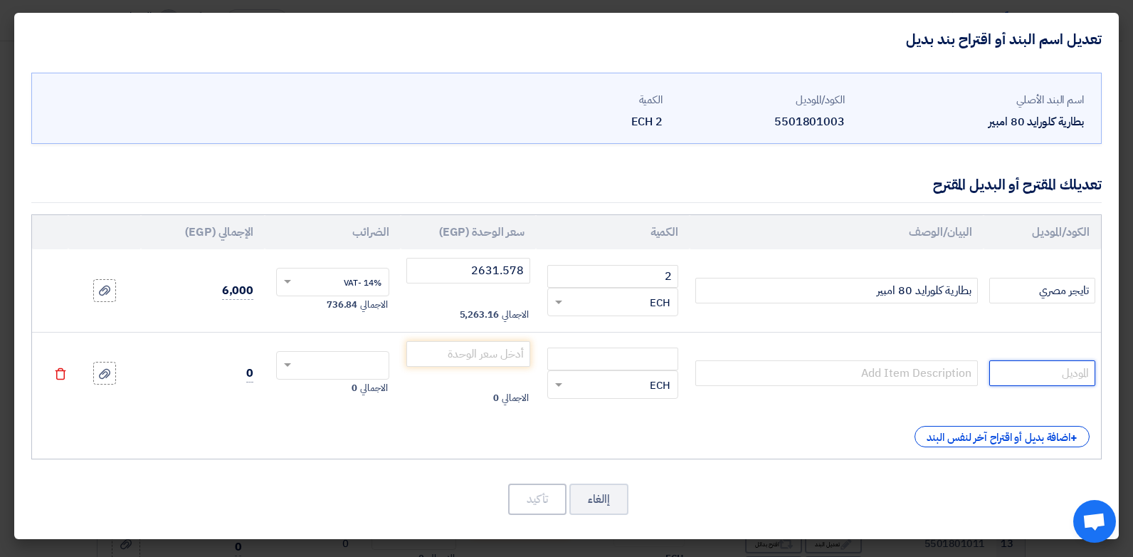
drag, startPoint x: 1006, startPoint y: 344, endPoint x: 1060, endPoint y: 369, distance: 59.3
click at [1060, 369] on input "text" at bounding box center [1042, 373] width 106 height 26
type input "كلورايد مصري"
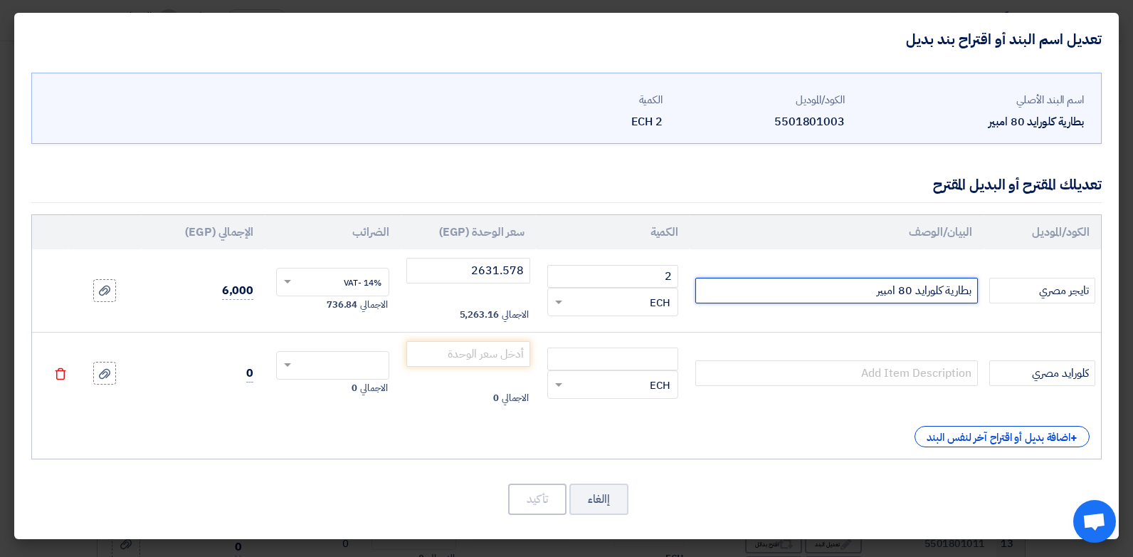
click at [912, 283] on input "بطارية كلورايد 80 امبير" at bounding box center [836, 291] width 283 height 26
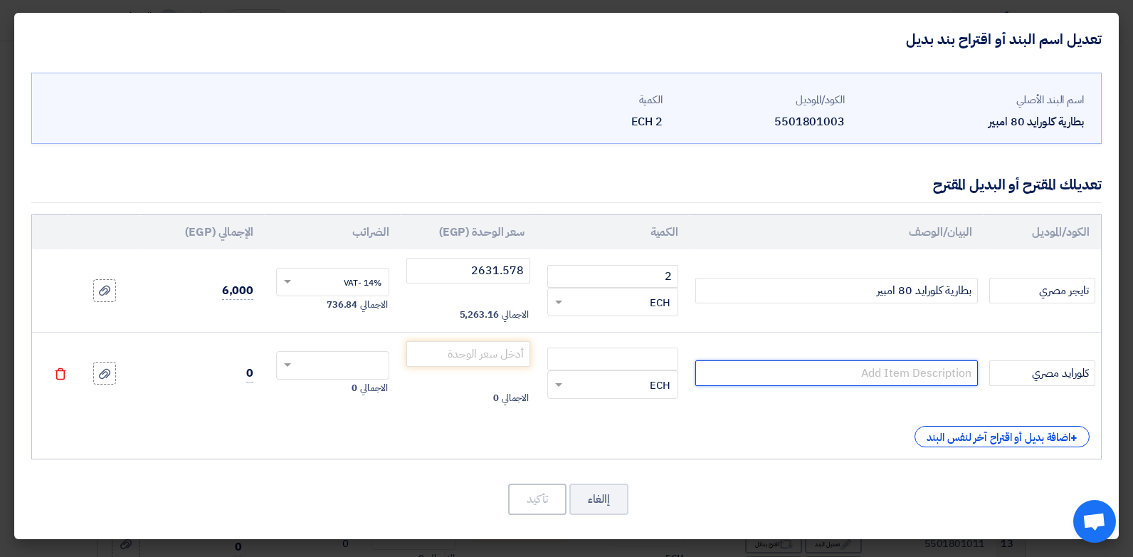
click at [890, 381] on input "text" at bounding box center [836, 373] width 283 height 26
paste input "بطارية كلورايد 80 امبير"
type input "بطارية كلورايد 80 امبير"
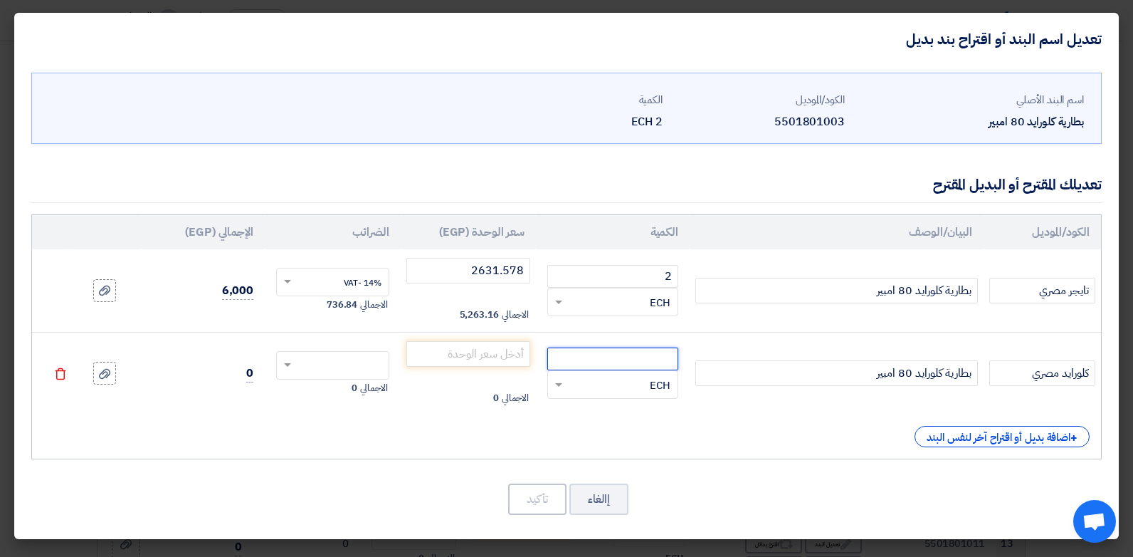
click at [621, 362] on input "number" at bounding box center [612, 358] width 131 height 23
type input "2"
click at [488, 353] on input "number" at bounding box center [468, 354] width 125 height 26
type input "2807.017"
click at [359, 363] on input "text" at bounding box center [342, 366] width 82 height 23
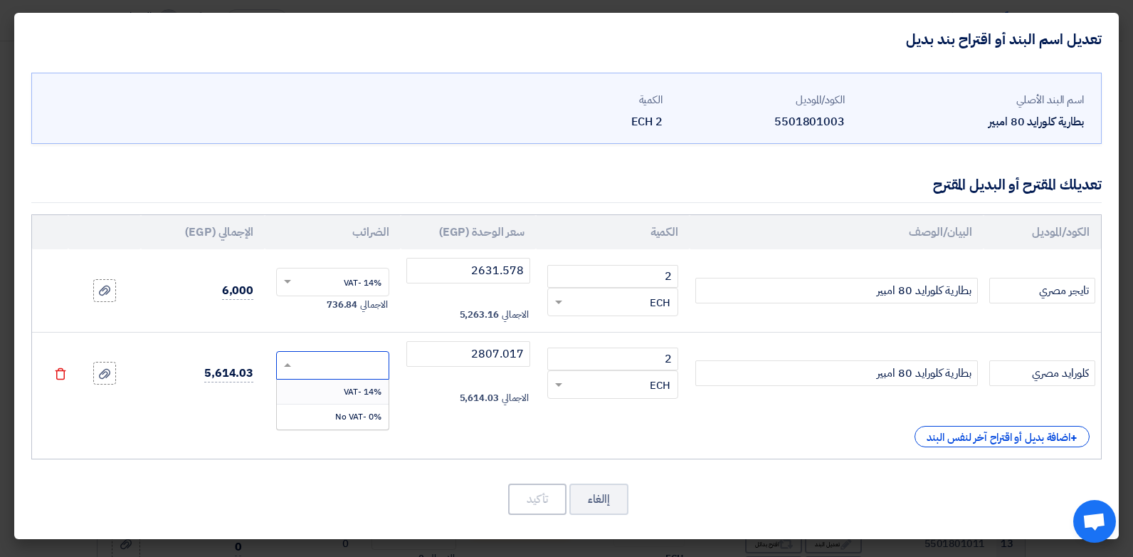
click at [367, 394] on span "14% -VAT" at bounding box center [363, 391] width 38 height 13
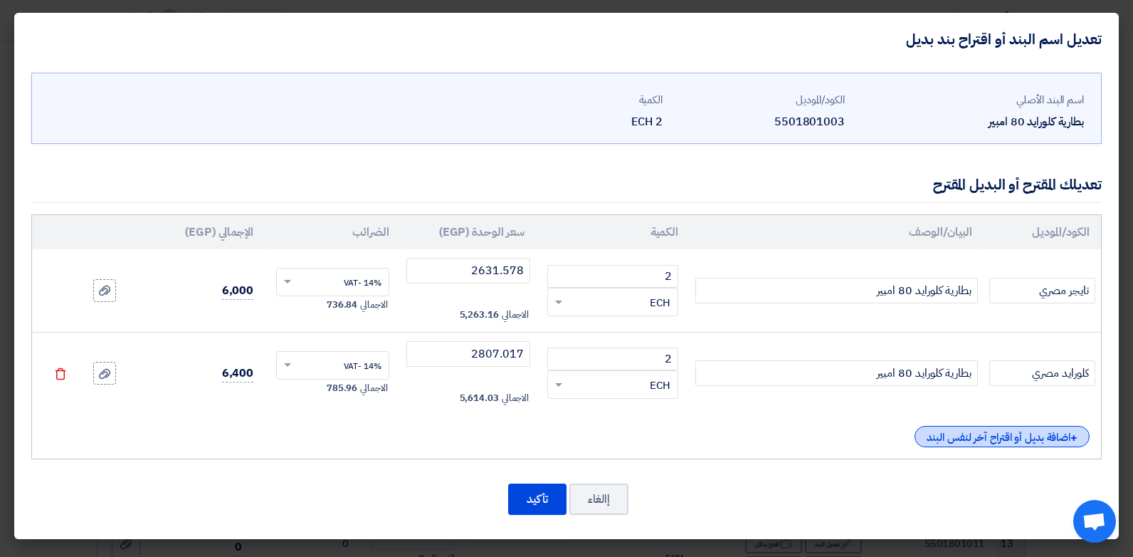
click at [1011, 431] on div "+ اضافة بديل أو اقتراح آخر لنفس البند" at bounding box center [1002, 436] width 175 height 21
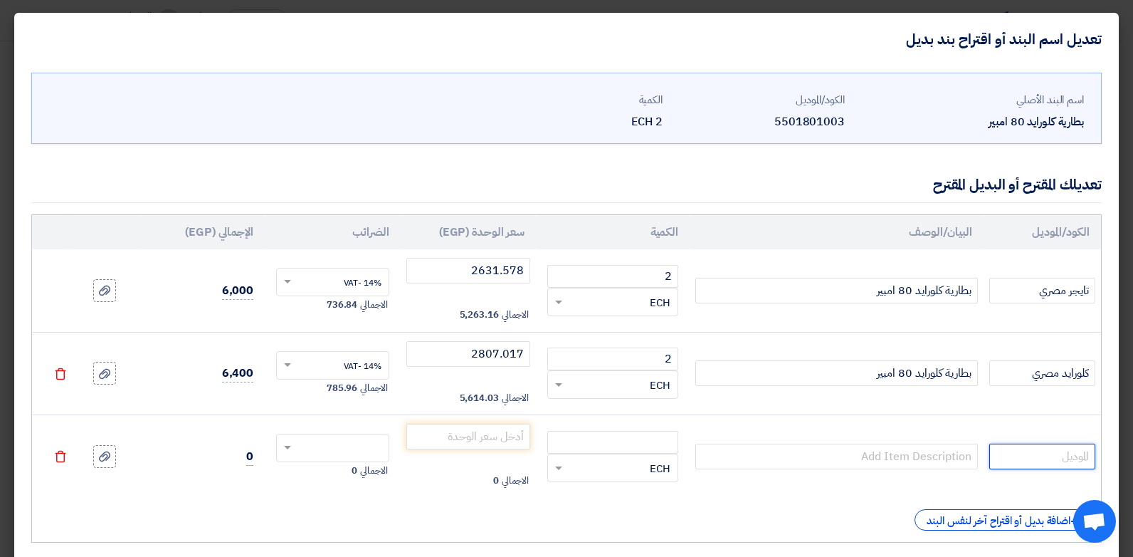
click at [1058, 458] on input "text" at bounding box center [1042, 456] width 106 height 26
type input "تاب اوروبي"
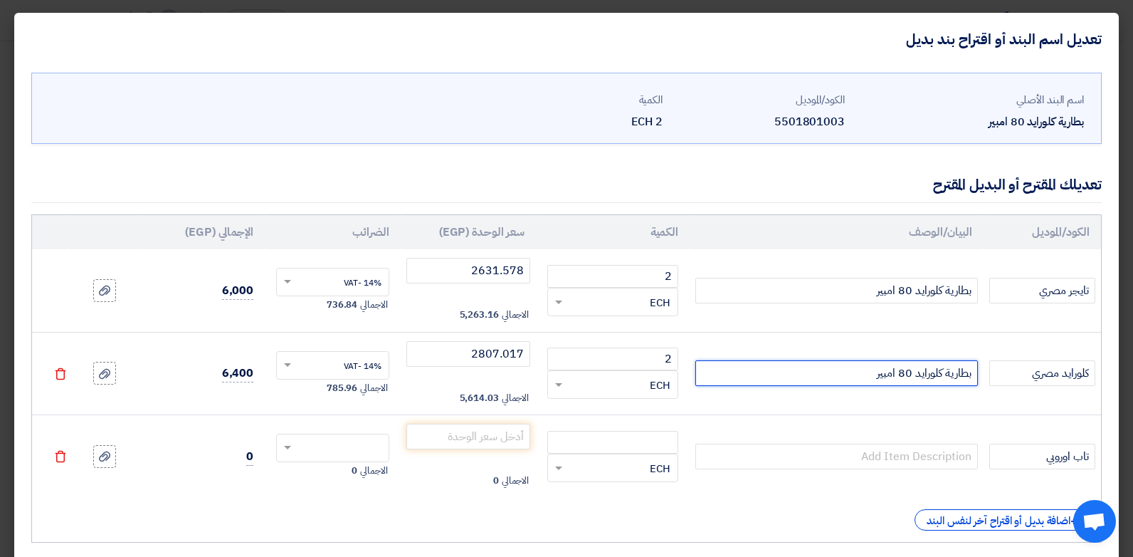
click at [928, 379] on input "بطارية كلورايد 80 امبير" at bounding box center [836, 373] width 283 height 26
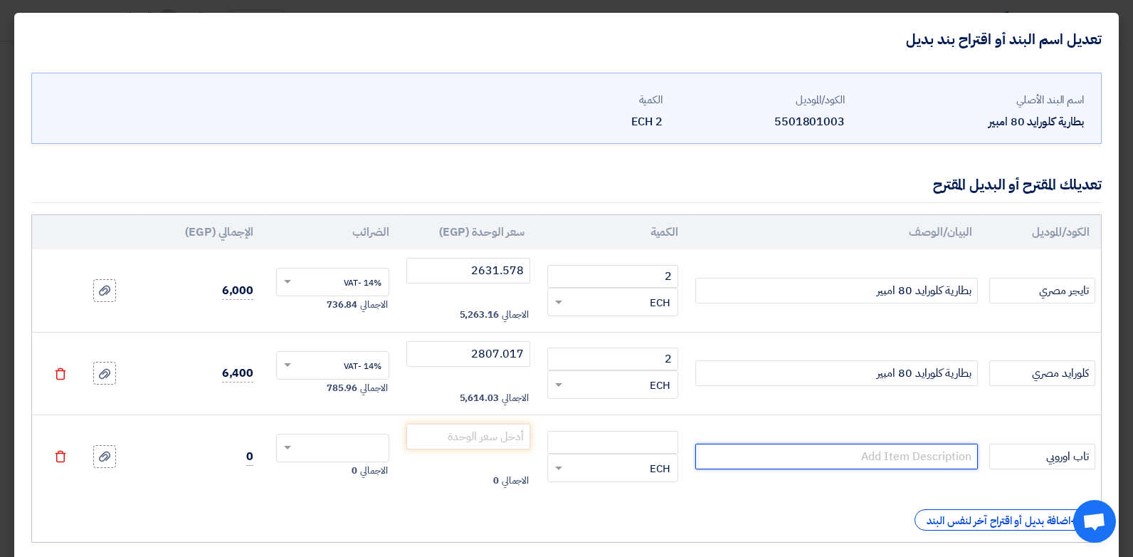
click at [927, 462] on input "text" at bounding box center [836, 456] width 283 height 26
paste input "بطارية كلورايد 80 امبير"
type input "بطارية كلورايد 80 امبير"
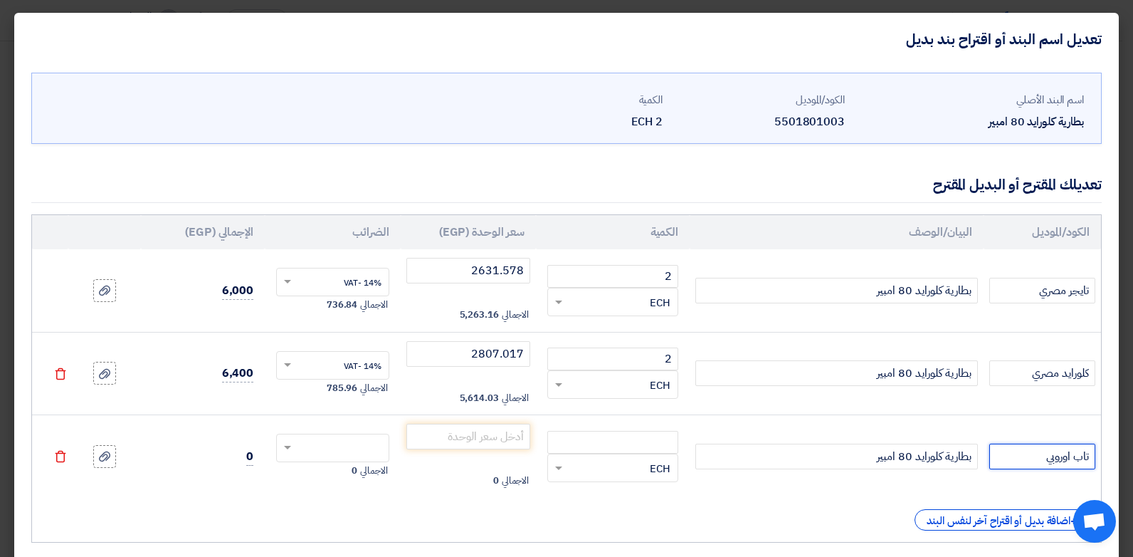
click at [1028, 446] on input "تاب اوروبي" at bounding box center [1042, 456] width 106 height 26
type input "تاب اوروبي (مصنع فارتا)"
click at [621, 441] on input "number" at bounding box center [612, 442] width 131 height 23
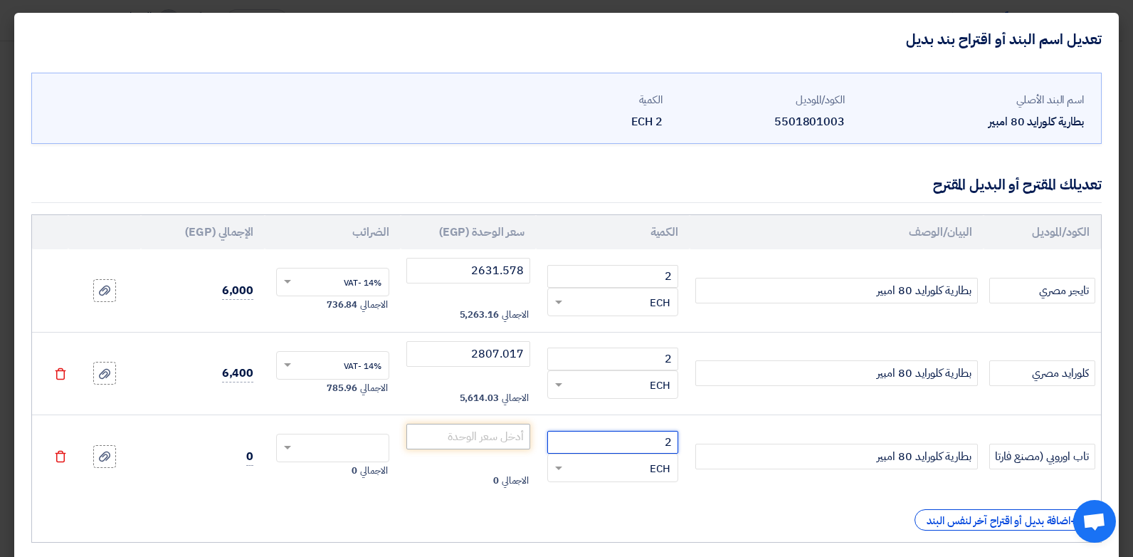
type input "2"
click at [506, 430] on input "number" at bounding box center [468, 436] width 125 height 26
type input "3201.754"
click at [369, 434] on div at bounding box center [332, 447] width 113 height 28
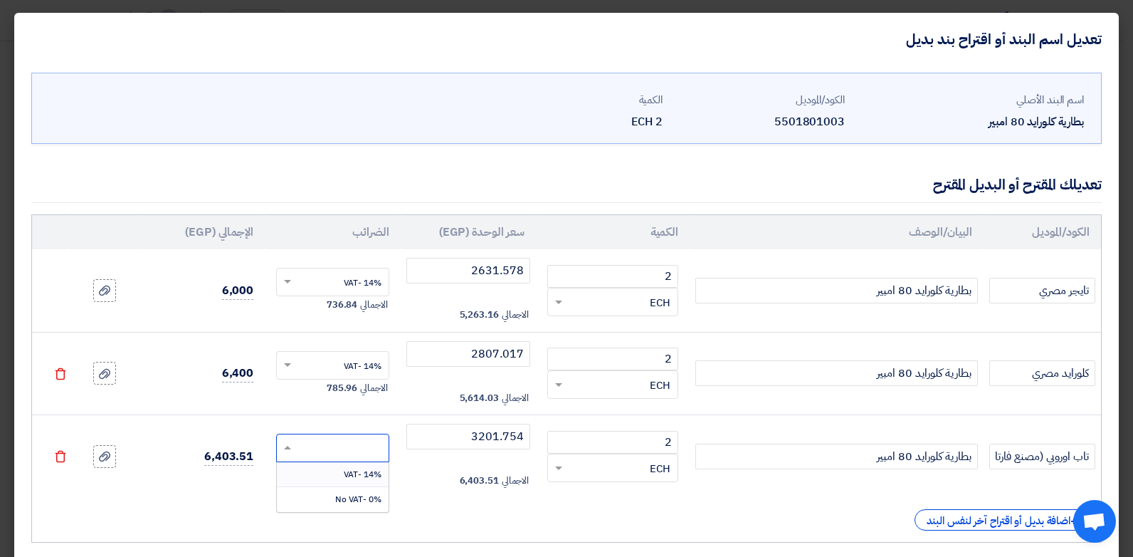
click at [373, 478] on span "14% -VAT" at bounding box center [363, 474] width 38 height 13
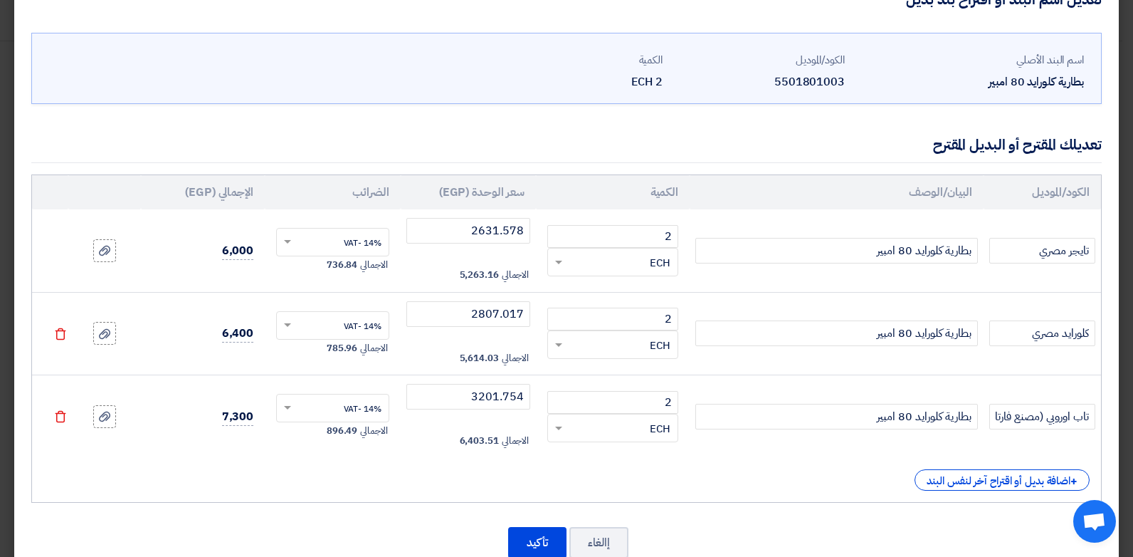
scroll to position [78, 0]
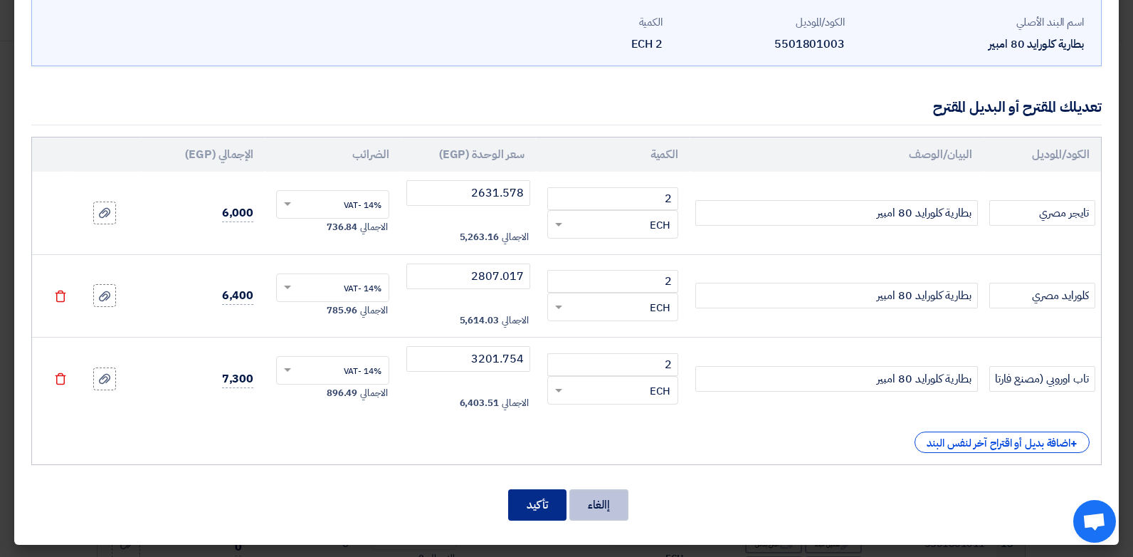
drag, startPoint x: 575, startPoint y: 493, endPoint x: 563, endPoint y: 495, distance: 12.3
click at [563, 495] on div "إالغاء تأكيد" at bounding box center [566, 505] width 1070 height 34
click at [563, 495] on button "تأكيد" at bounding box center [537, 504] width 58 height 31
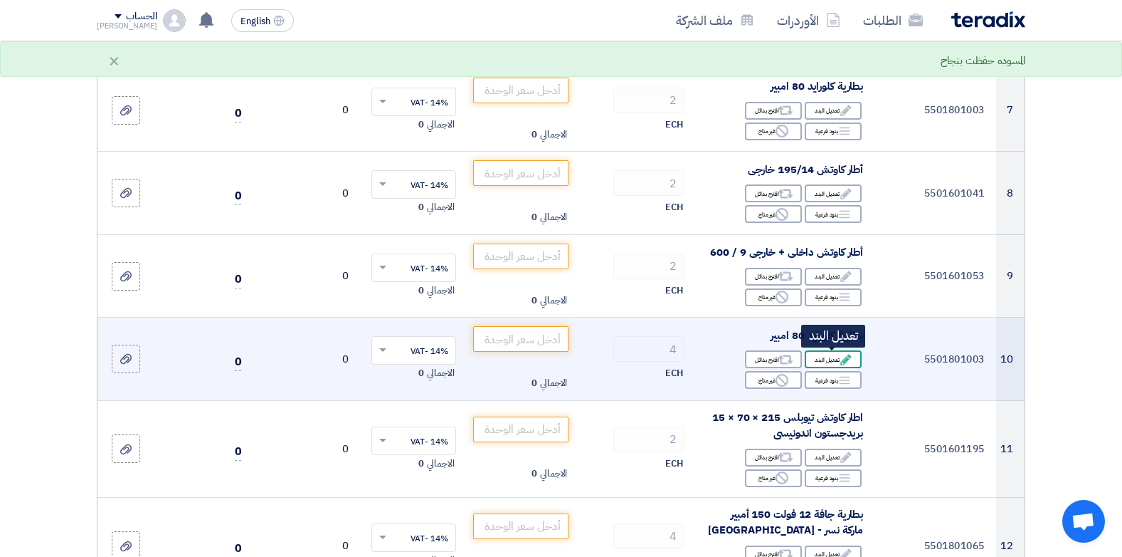
scroll to position [791, 0]
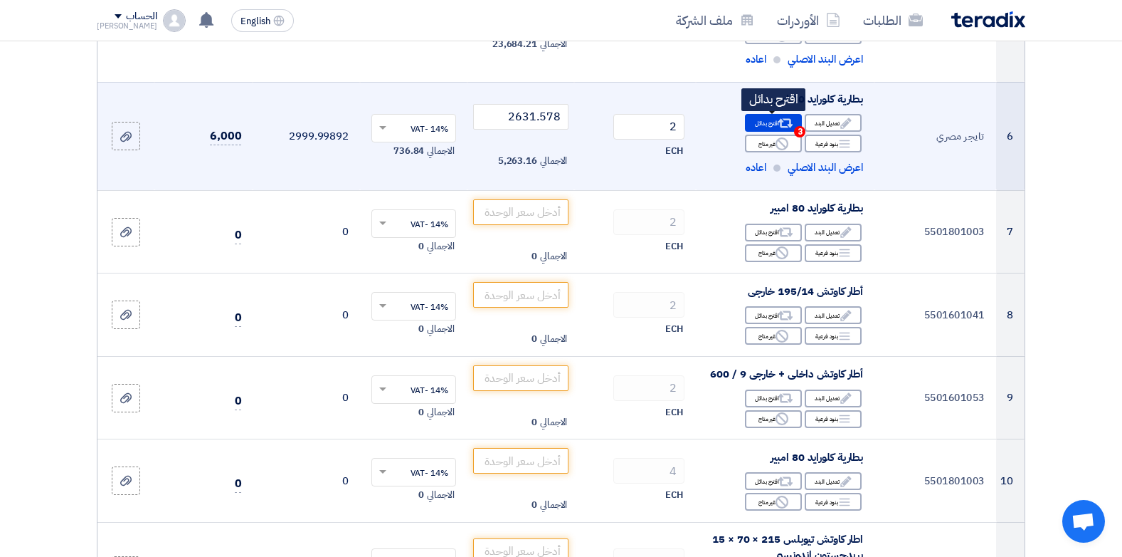
click at [767, 126] on div "Alternative اقترح بدائل 3" at bounding box center [773, 123] width 57 height 18
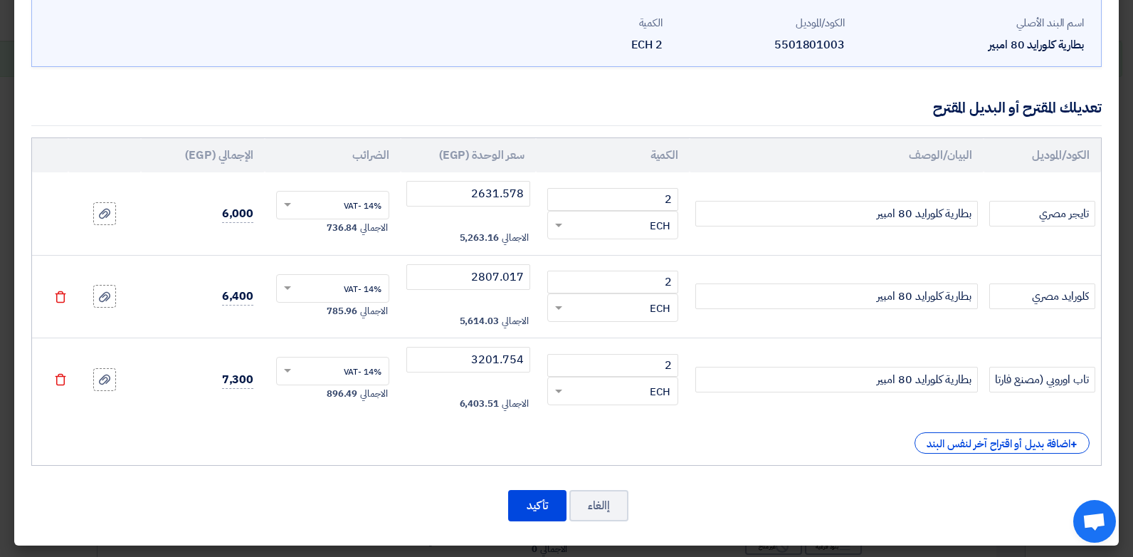
scroll to position [78, 0]
click at [524, 510] on button "تأكيد" at bounding box center [537, 504] width 58 height 31
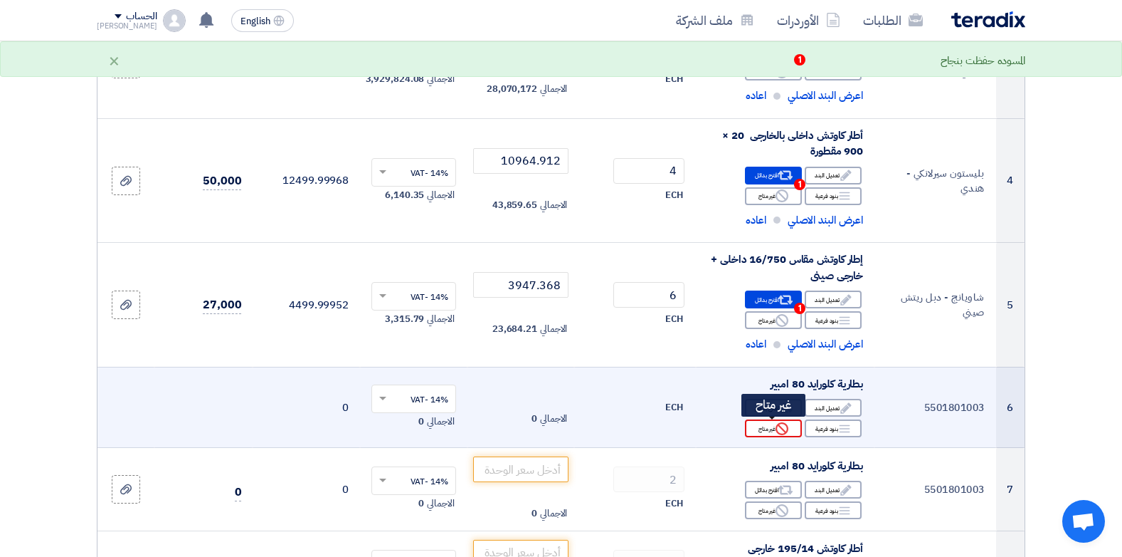
scroll to position [498, 0]
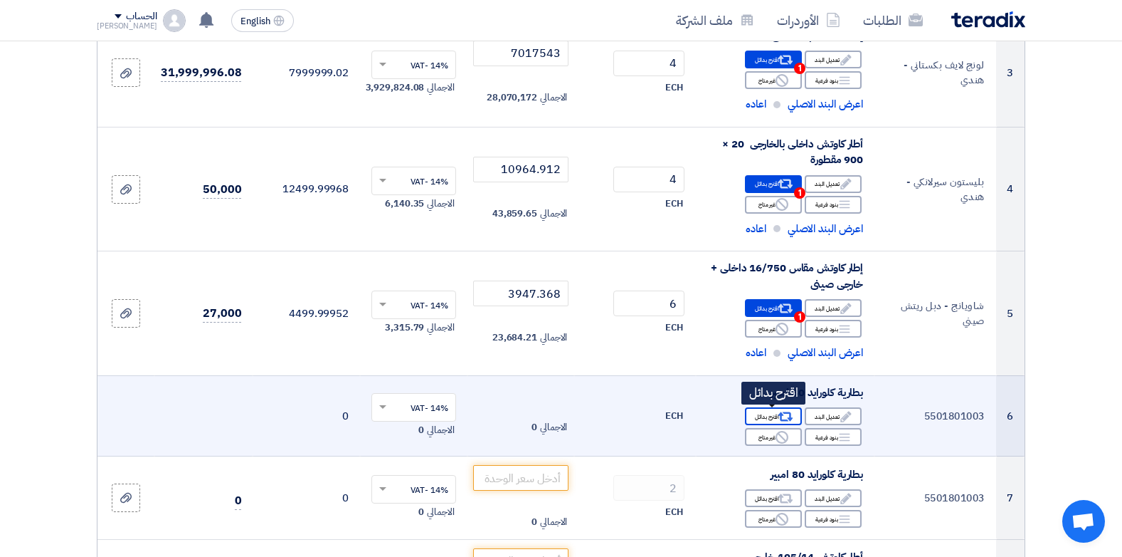
click at [769, 414] on div "Alternative اقترح بدائل" at bounding box center [773, 416] width 57 height 18
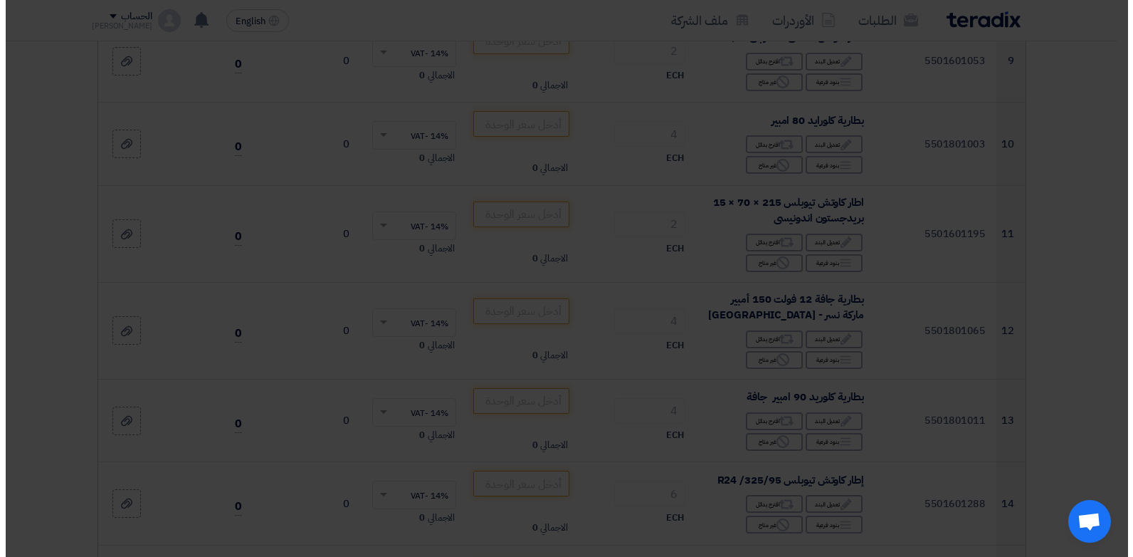
scroll to position [374, 0]
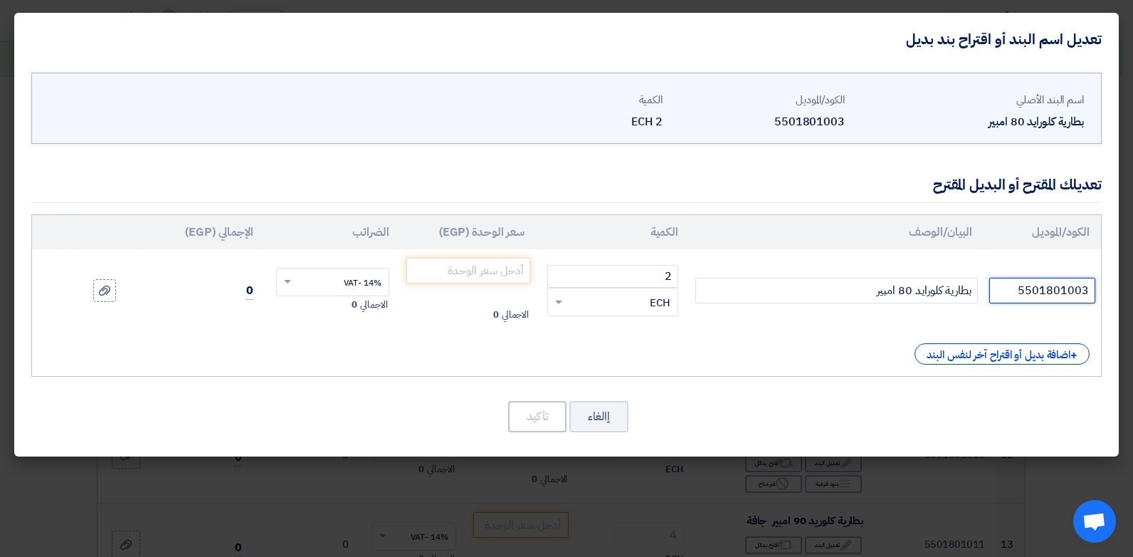
click at [1015, 299] on input "5501801003" at bounding box center [1042, 291] width 106 height 26
click at [1014, 299] on input "5501801003" at bounding box center [1042, 291] width 106 height 26
click at [618, 414] on button "إالغاء" at bounding box center [598, 416] width 59 height 31
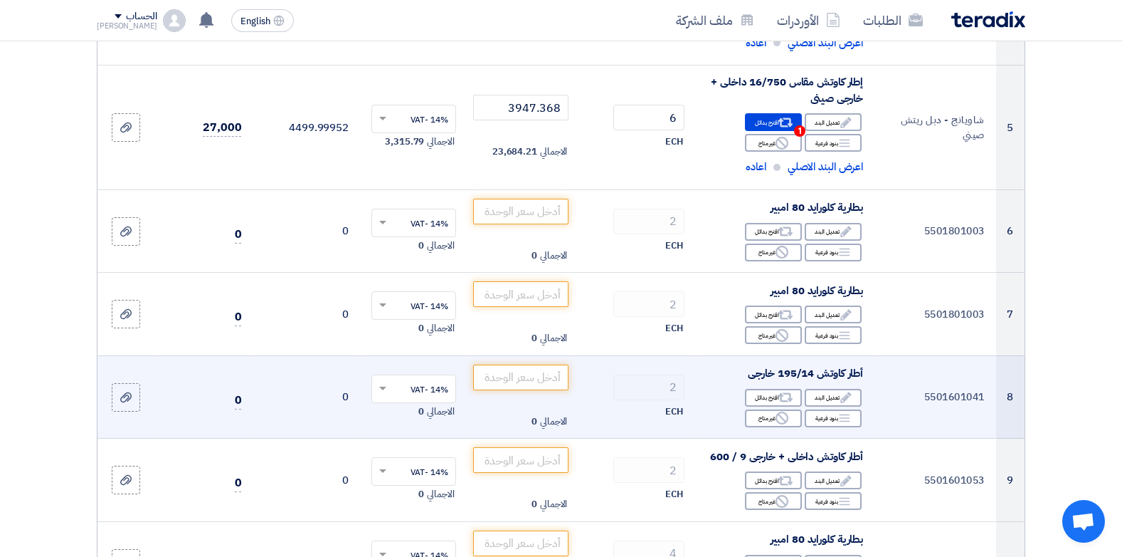
scroll to position [552, 0]
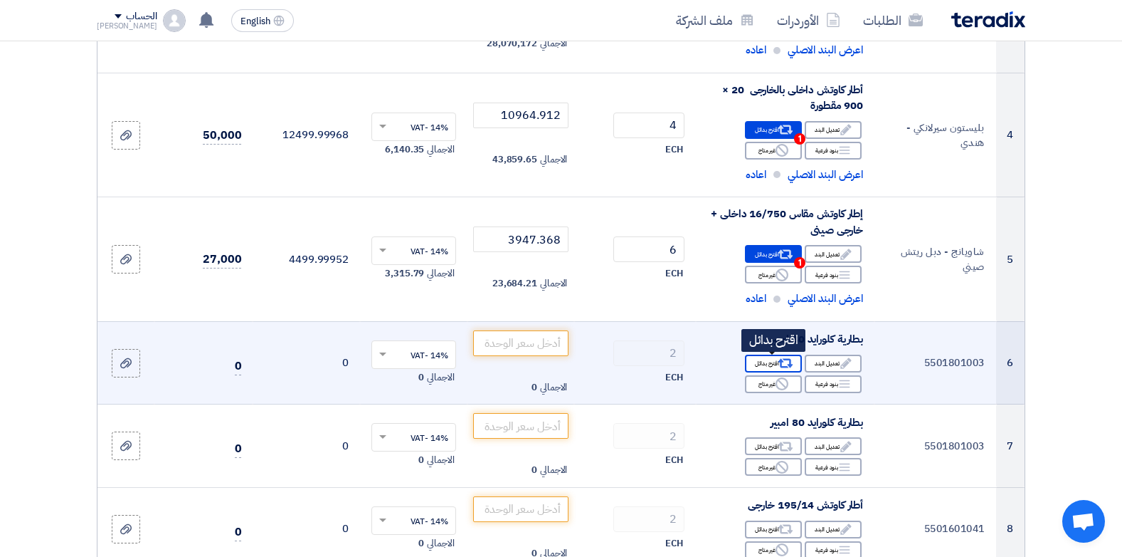
click at [782, 359] on use at bounding box center [786, 363] width 15 height 9
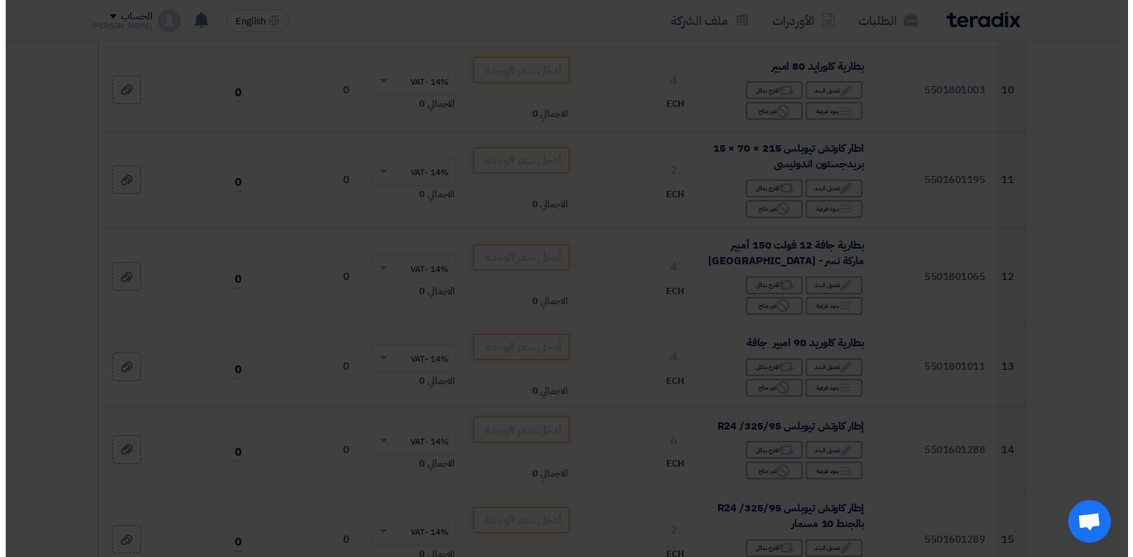
scroll to position [305, 0]
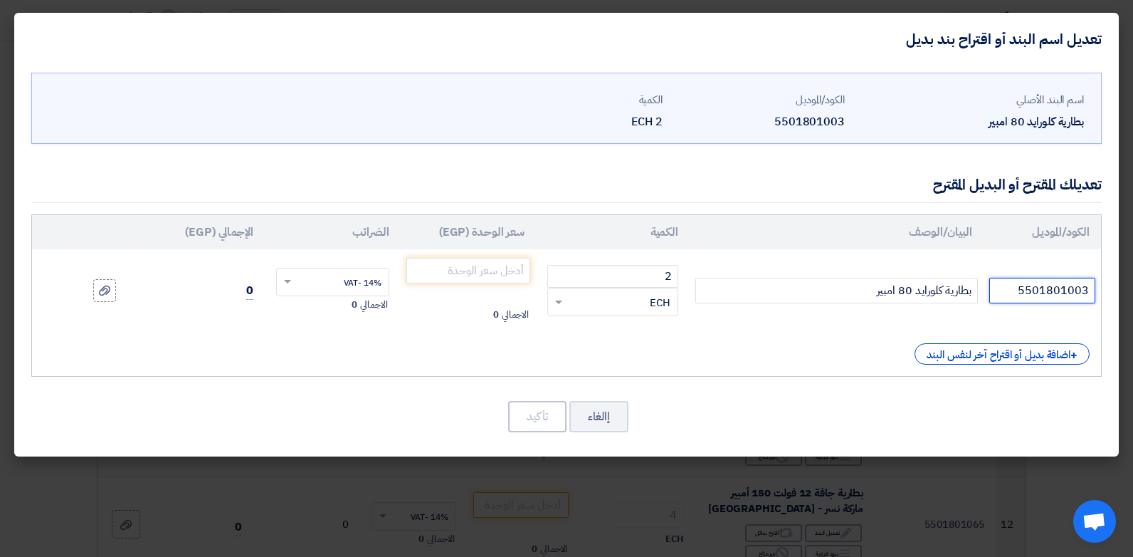
click at [1031, 290] on input "5501801003" at bounding box center [1042, 291] width 106 height 26
click at [1030, 292] on input "5501801003" at bounding box center [1042, 291] width 106 height 26
click at [1028, 292] on input "5501801003" at bounding box center [1042, 291] width 106 height 26
click at [1010, 293] on input "5تايجر مصري 501801003" at bounding box center [1042, 291] width 106 height 26
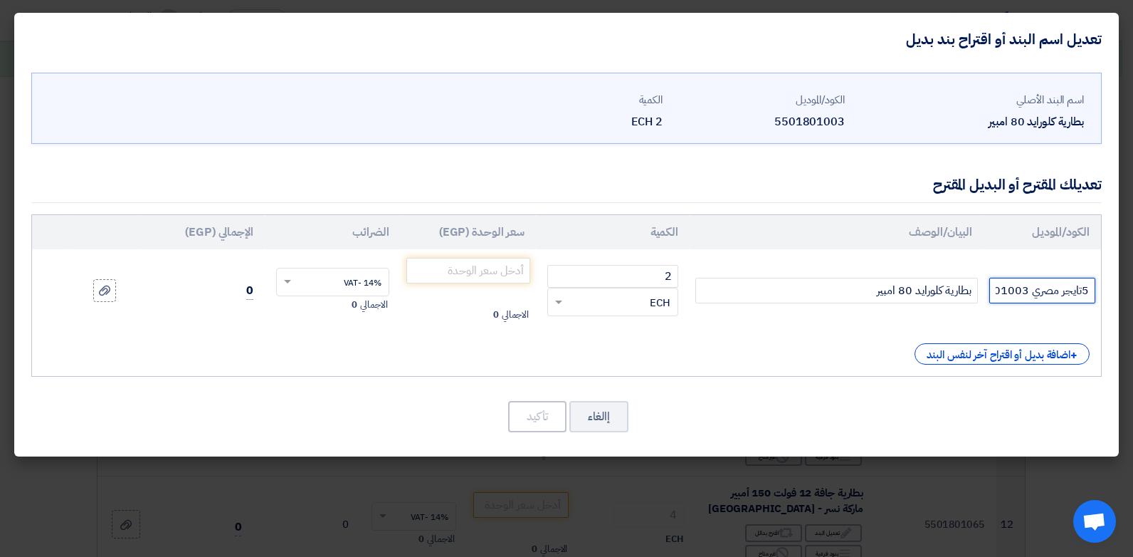
click at [1010, 293] on input "5تايجر مصري 501801003" at bounding box center [1042, 291] width 106 height 26
type input "تايجر مصري"
click at [497, 272] on input "number" at bounding box center [468, 271] width 125 height 26
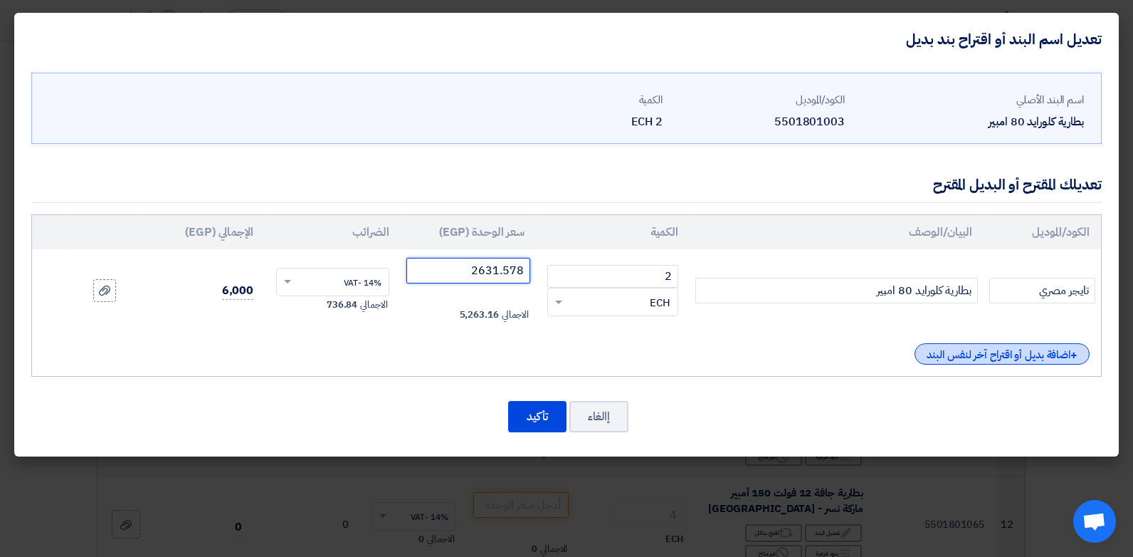
type input "2631.578"
click at [997, 363] on div "+ اضافة بديل أو اقتراح آخر لنفس البند" at bounding box center [1002, 353] width 175 height 21
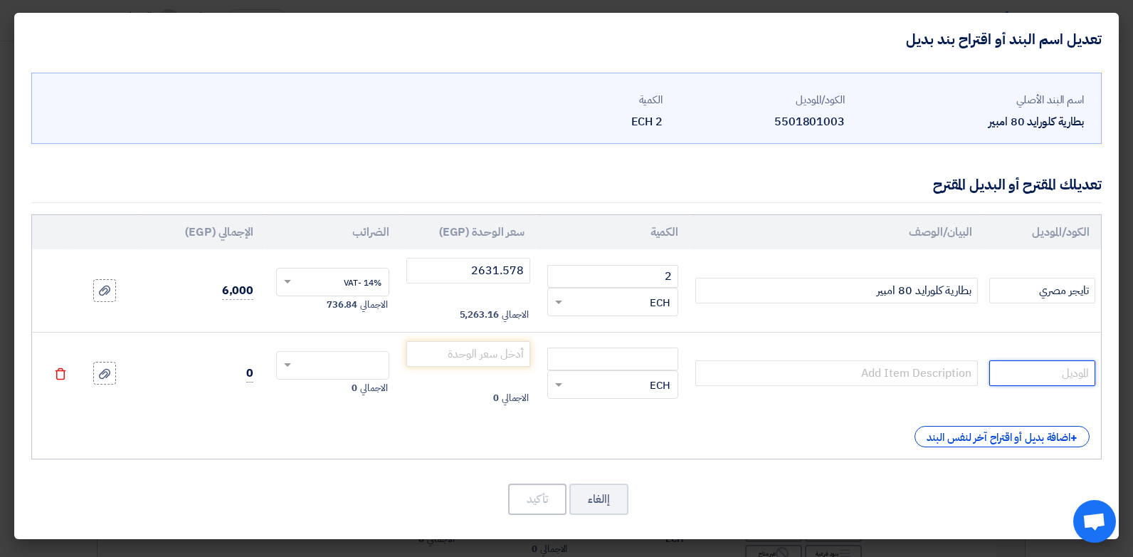
click at [1051, 380] on input "text" at bounding box center [1042, 373] width 106 height 26
type input "كلورايد مصري"
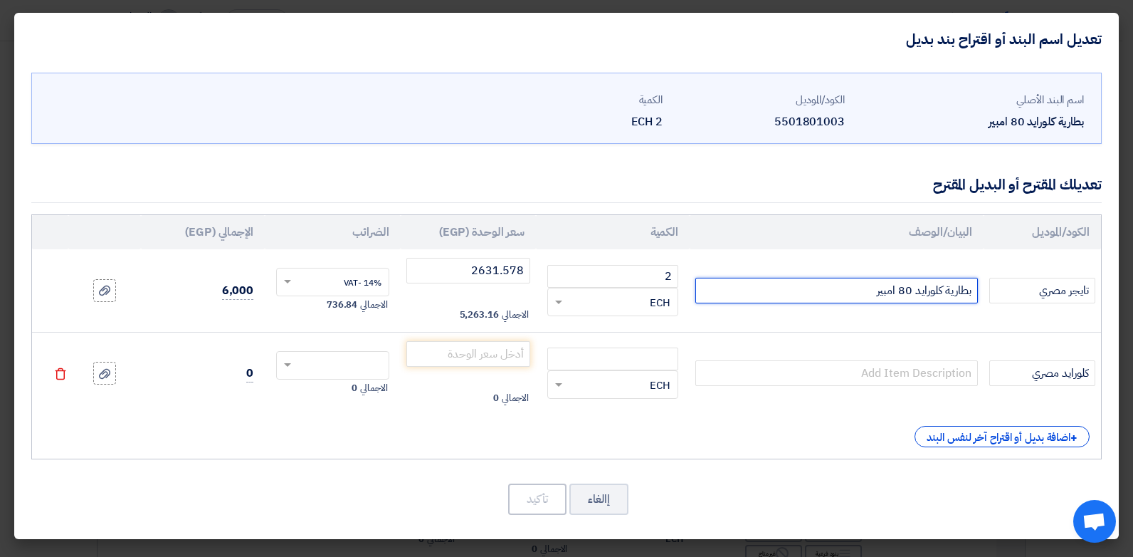
click at [928, 288] on input "بطارية كلورايد 80 امبير" at bounding box center [836, 291] width 283 height 26
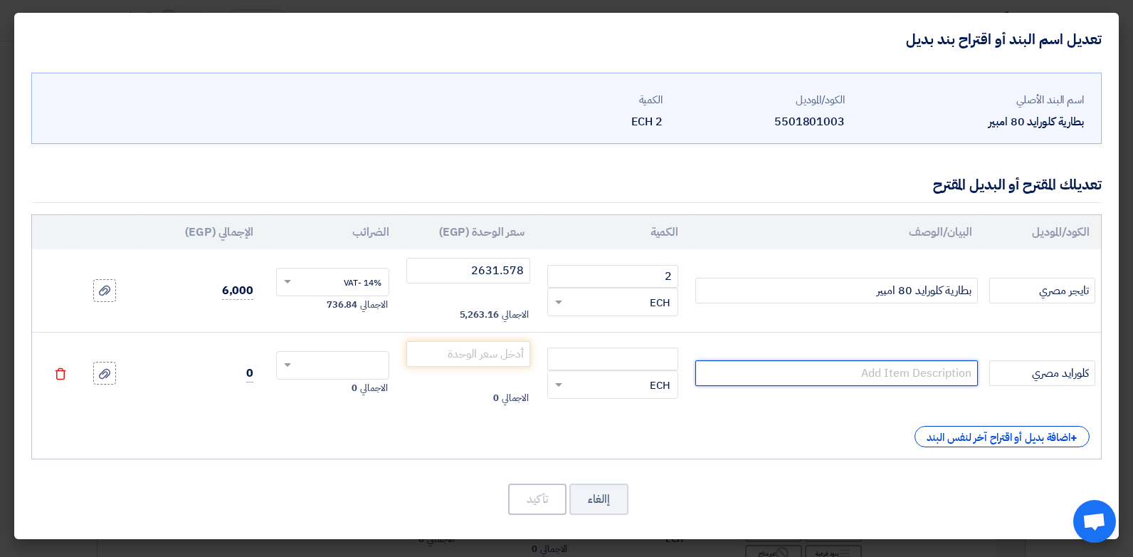
click at [921, 373] on input "text" at bounding box center [836, 373] width 283 height 26
paste input "بطارية كلورايد 80 امبير"
type input "بطارية كلورايد 80 امبير"
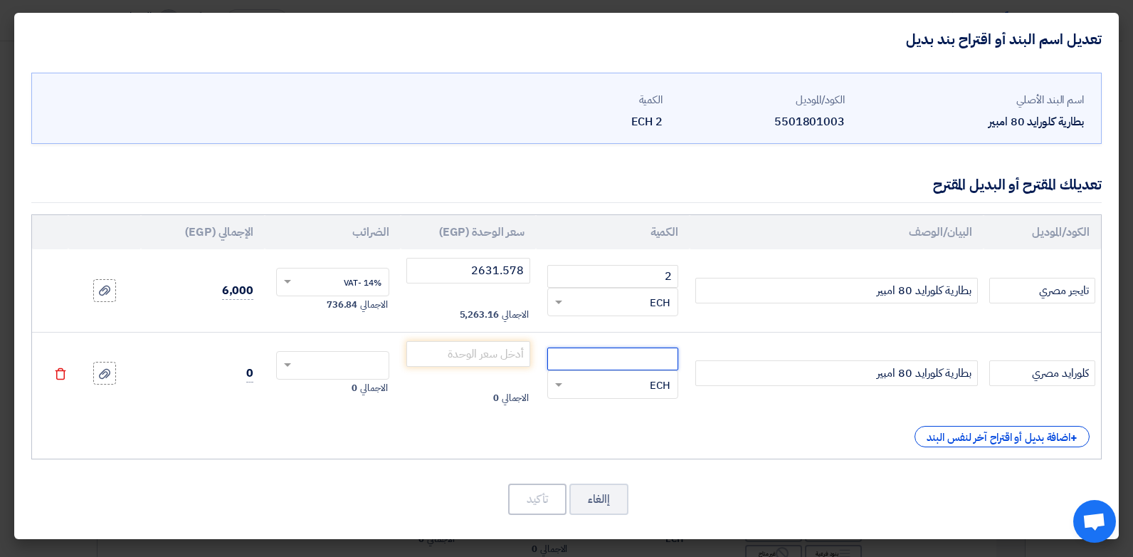
click at [648, 354] on input "number" at bounding box center [612, 358] width 131 height 23
type input "2"
click at [519, 349] on input "number" at bounding box center [468, 354] width 125 height 26
type input "2850.877"
click at [340, 369] on input "text" at bounding box center [342, 366] width 82 height 23
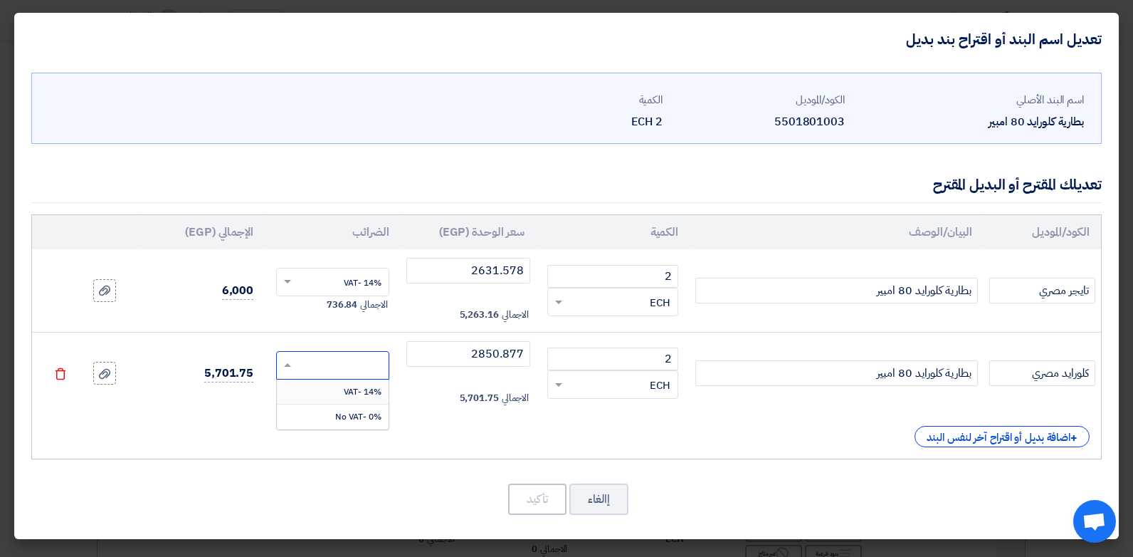
click at [355, 397] on span "14% -VAT" at bounding box center [363, 391] width 38 height 13
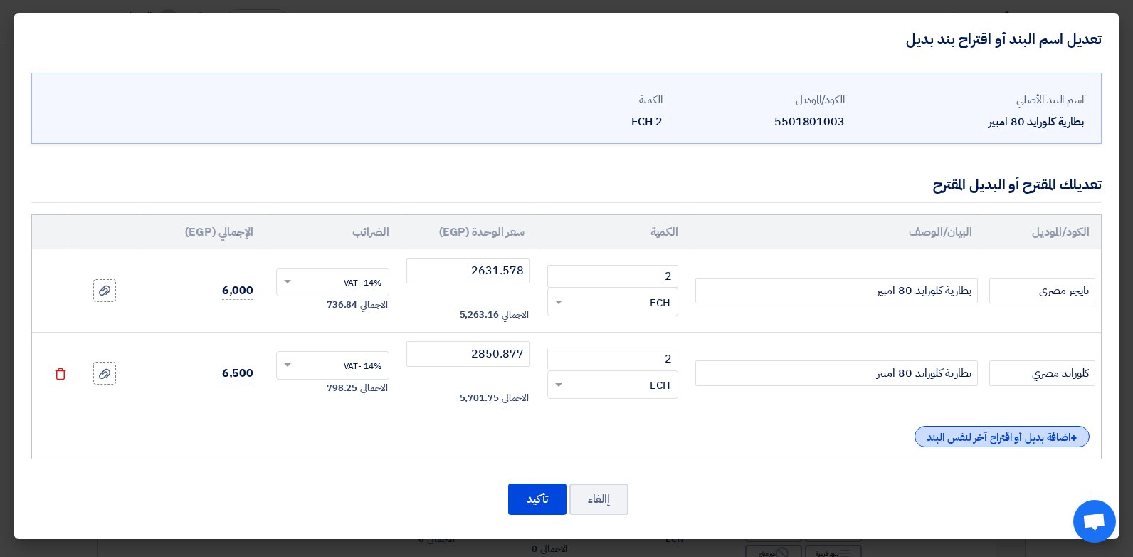
click at [999, 441] on div "+ اضافة بديل أو اقتراح آخر لنفس البند" at bounding box center [1002, 436] width 175 height 21
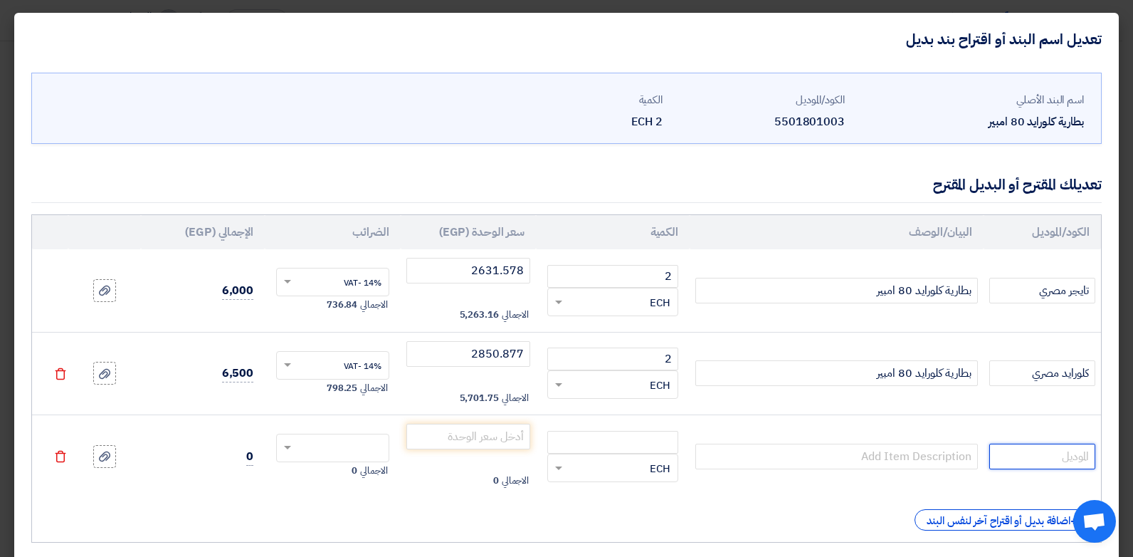
click at [1074, 457] on input "text" at bounding box center [1042, 456] width 106 height 26
type input "تاب اوروبي 0مصنع فارتا)"
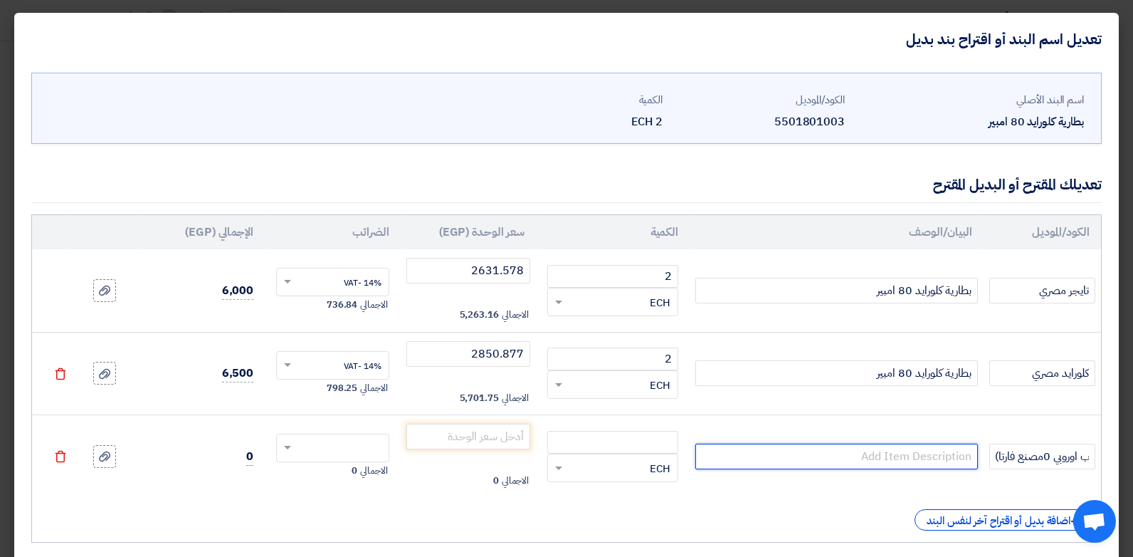
scroll to position [0, 0]
click at [932, 453] on input "text" at bounding box center [836, 456] width 283 height 26
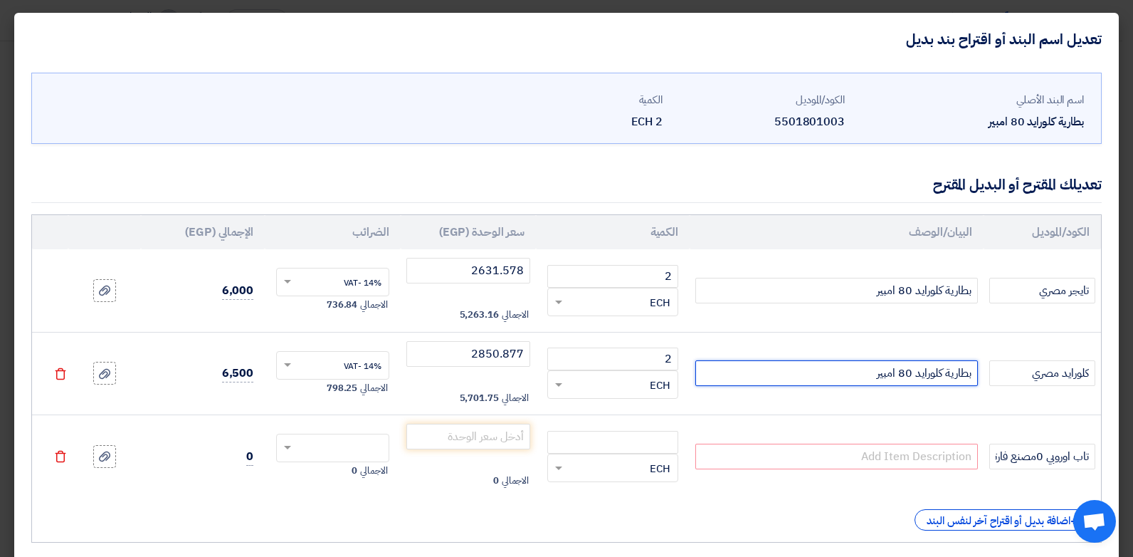
click at [920, 374] on input "بطارية كلورايد 80 امبير" at bounding box center [836, 373] width 283 height 26
click at [934, 451] on input "text" at bounding box center [836, 456] width 283 height 26
paste input "بطارية كلورايد 80 امبير"
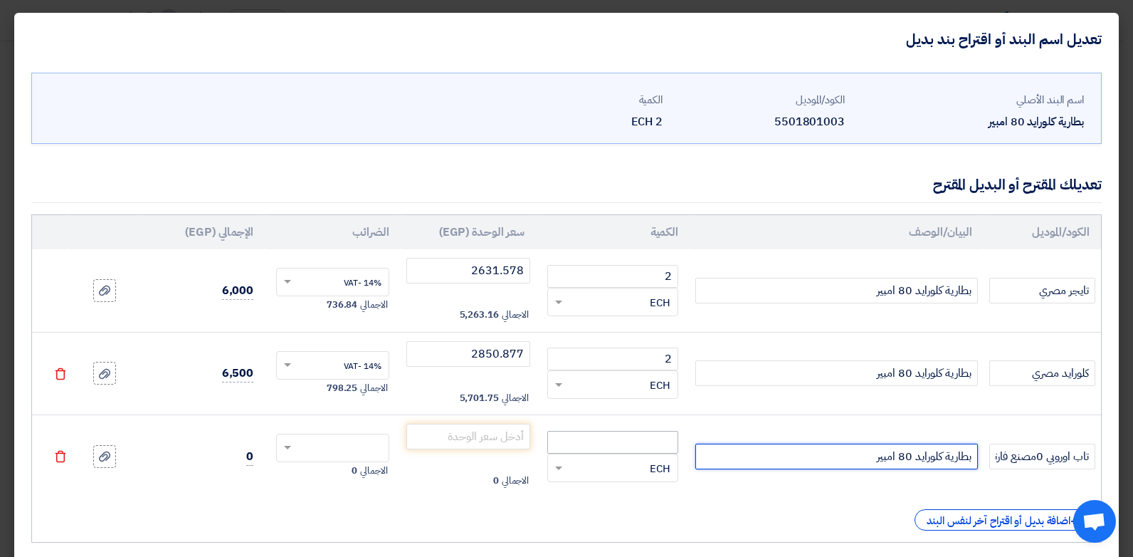
type input "بطارية كلورايد 80 امبير"
click at [669, 436] on input "number" at bounding box center [612, 442] width 131 height 23
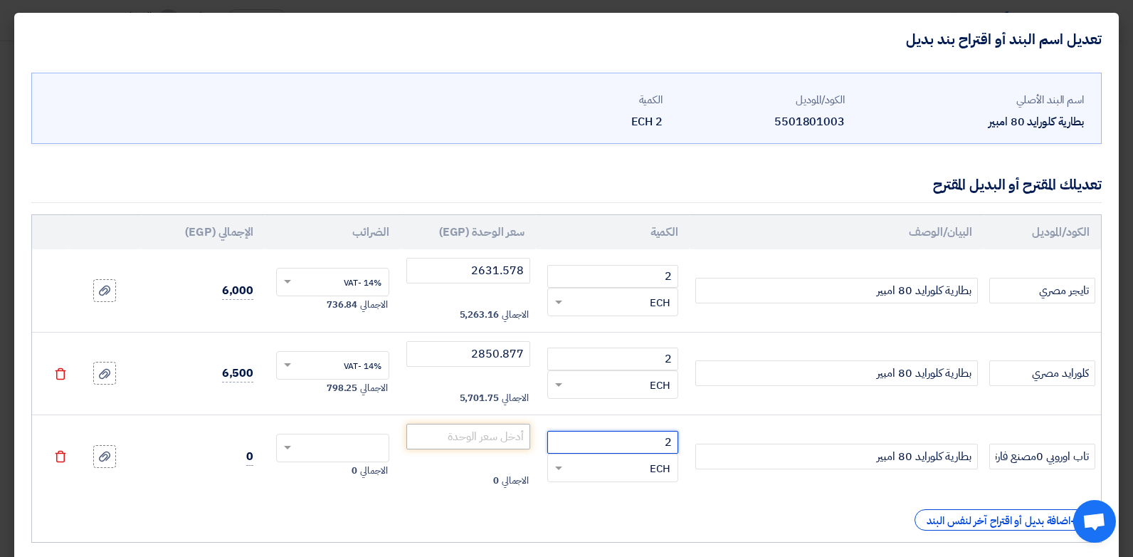
type input "2"
click at [522, 442] on input "number" at bounding box center [468, 436] width 125 height 26
type input "3157.894"
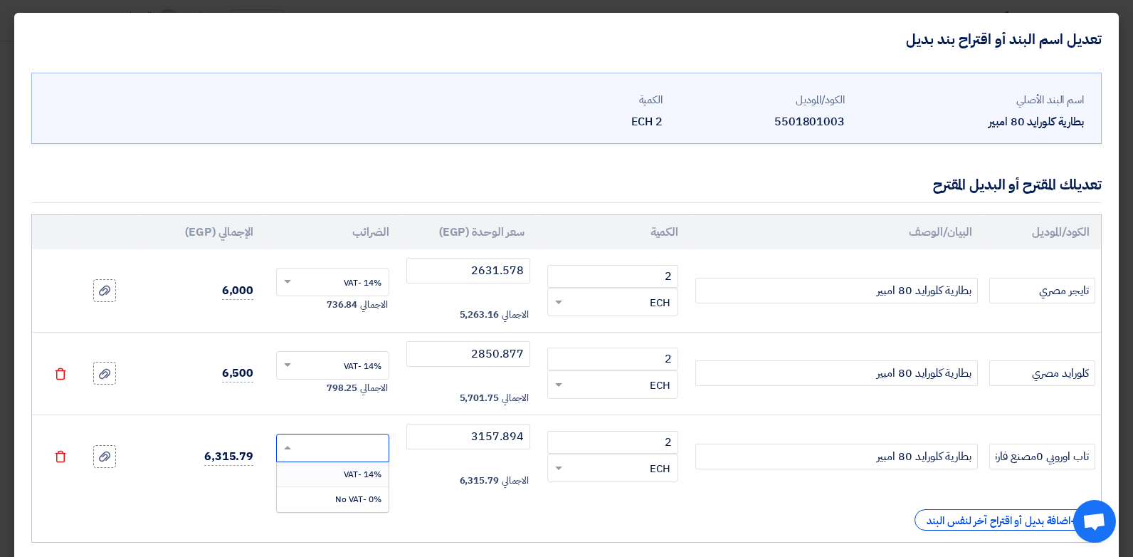
click at [344, 449] on input "text" at bounding box center [342, 449] width 82 height 23
click at [372, 473] on span "14% -VAT" at bounding box center [363, 474] width 38 height 13
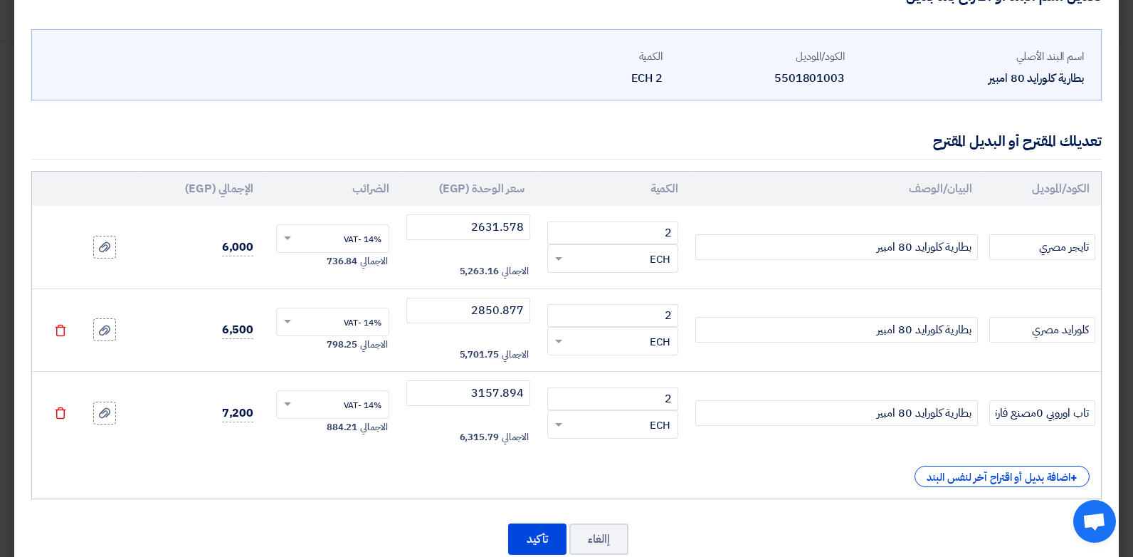
scroll to position [78, 0]
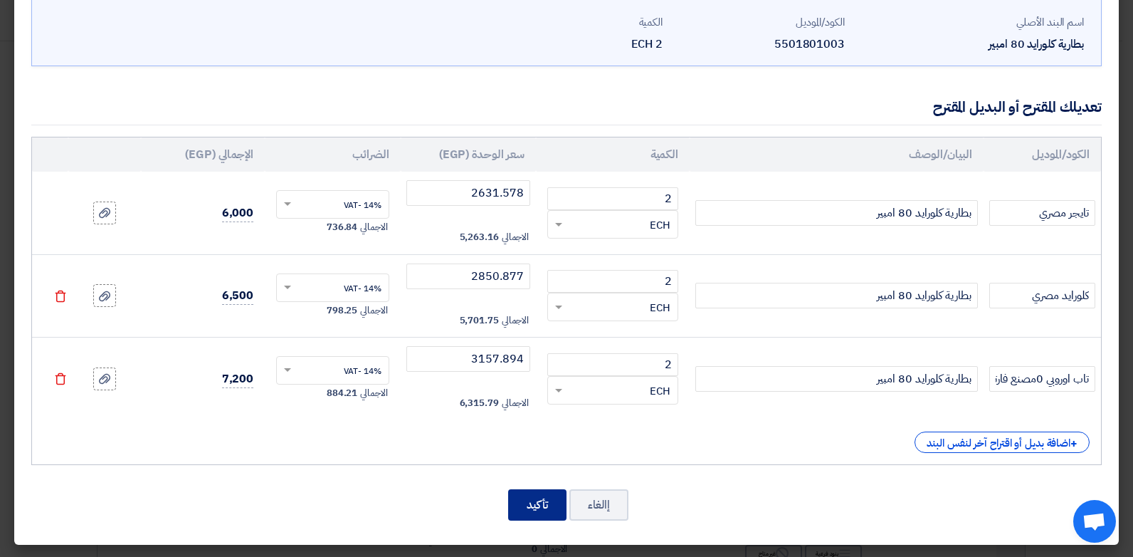
click at [559, 508] on button "تأكيد" at bounding box center [537, 504] width 58 height 31
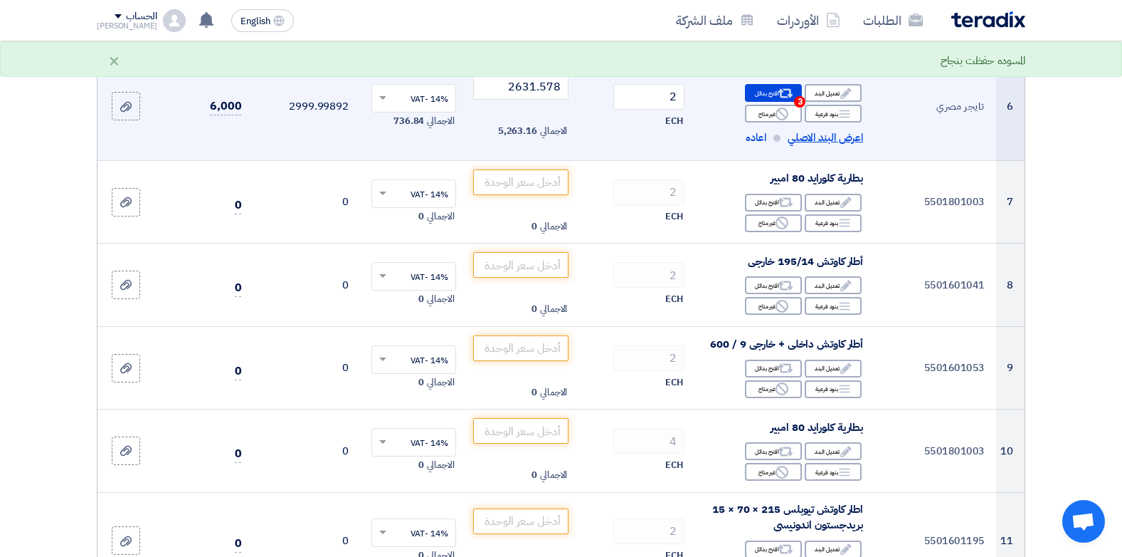
scroll to position [767, 0]
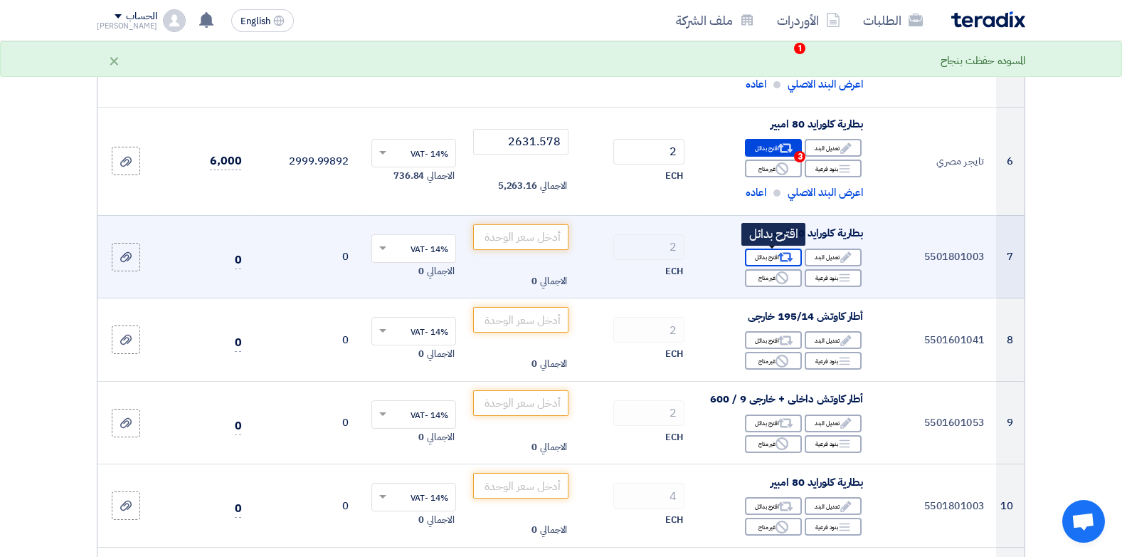
click at [779, 254] on icon "Alternative" at bounding box center [786, 257] width 15 height 15
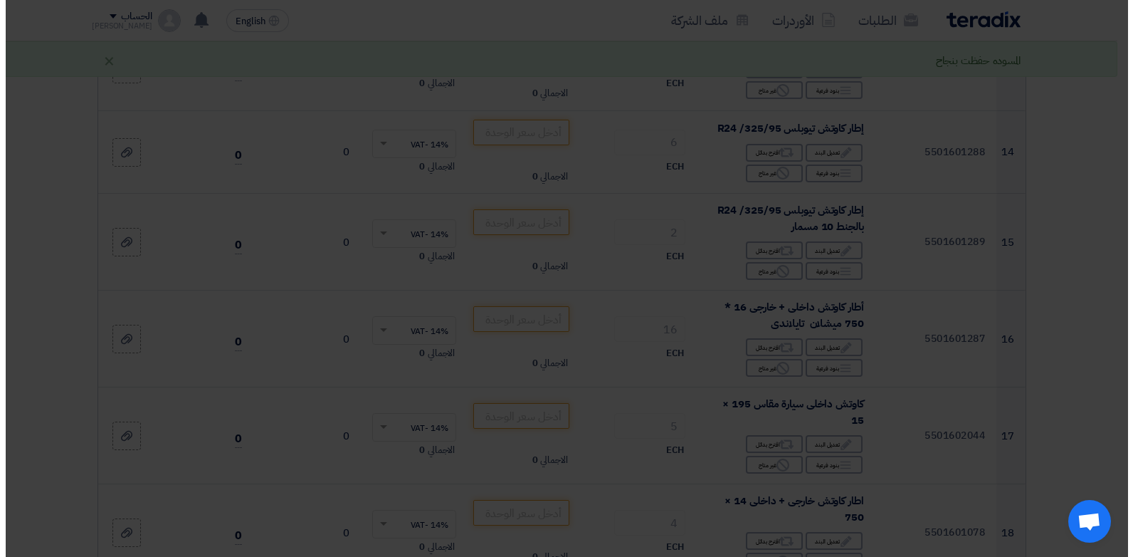
scroll to position [286, 0]
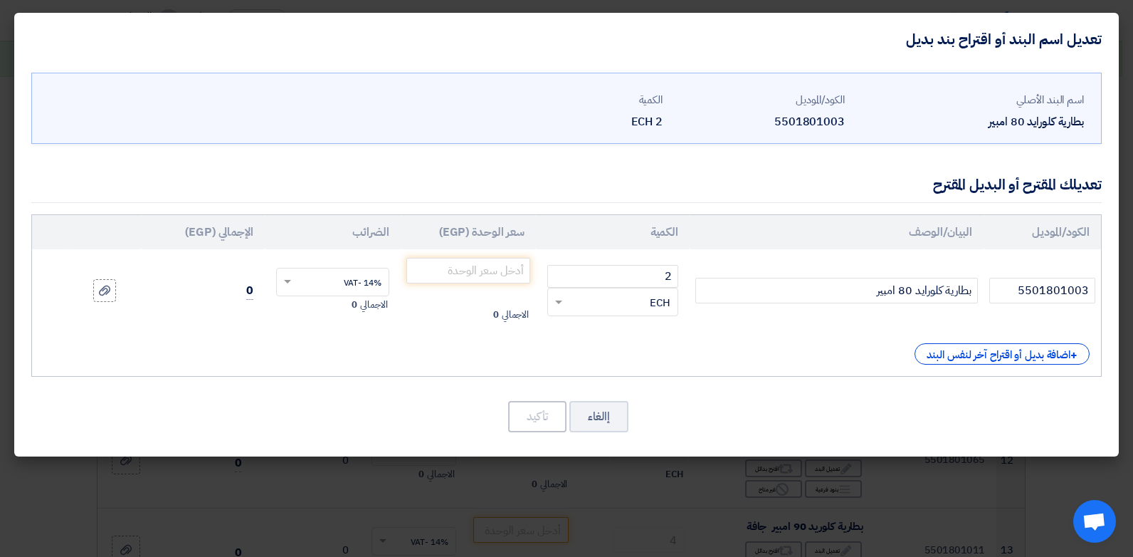
click at [1042, 274] on td "5501801003" at bounding box center [1042, 290] width 117 height 83
click at [1046, 288] on input "5501801003" at bounding box center [1042, 291] width 106 height 26
type input "تايجر مصري"
click at [471, 269] on input "number" at bounding box center [468, 271] width 125 height 26
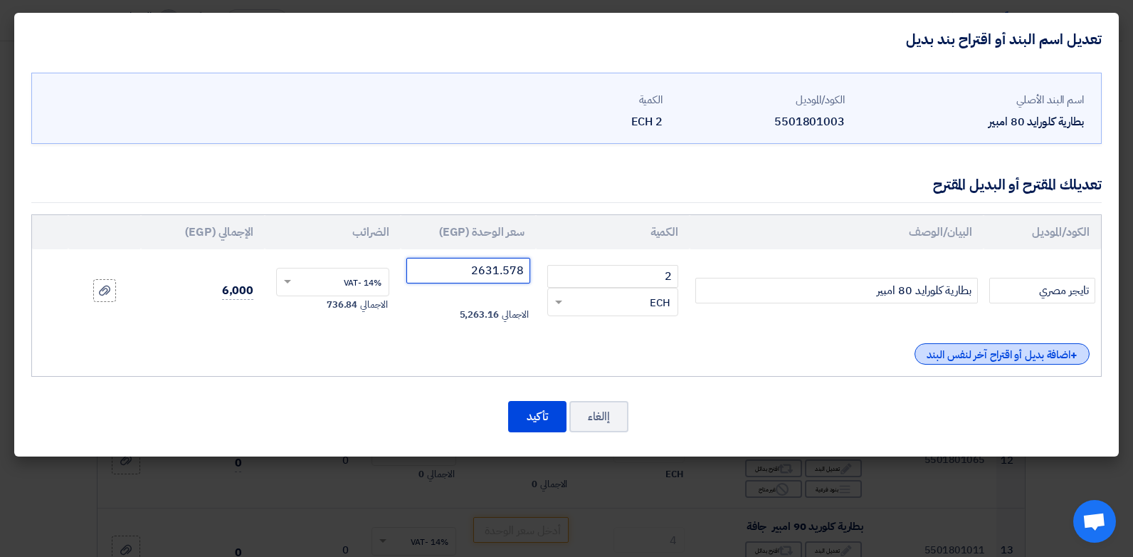
type input "2631.578"
click at [1041, 362] on div "+ اضافة بديل أو اقتراح آخر لنفس البند" at bounding box center [1002, 353] width 175 height 21
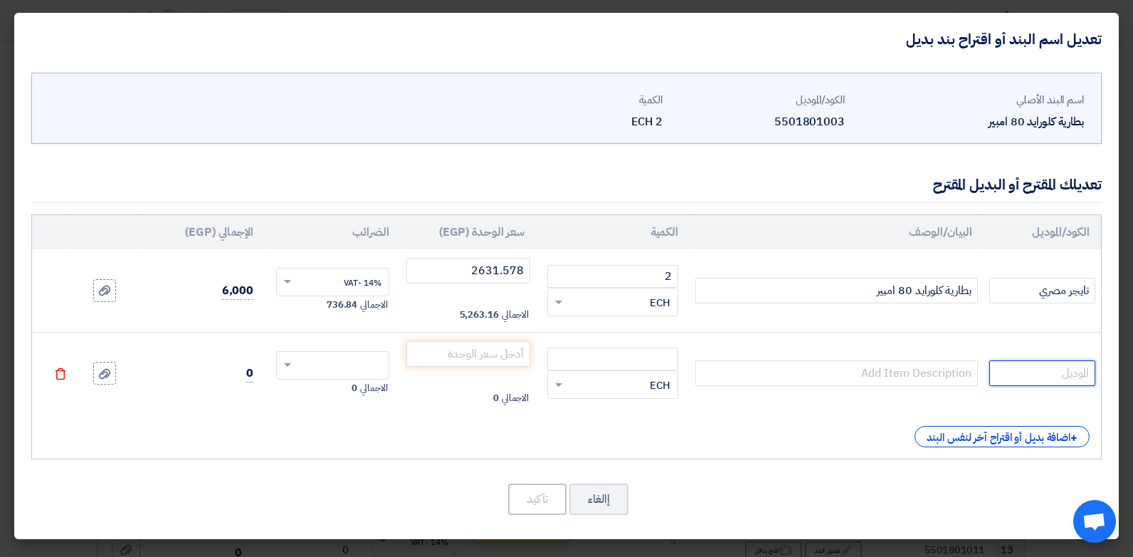
click at [1080, 372] on input "text" at bounding box center [1042, 373] width 106 height 26
type input "كلورايد مصري"
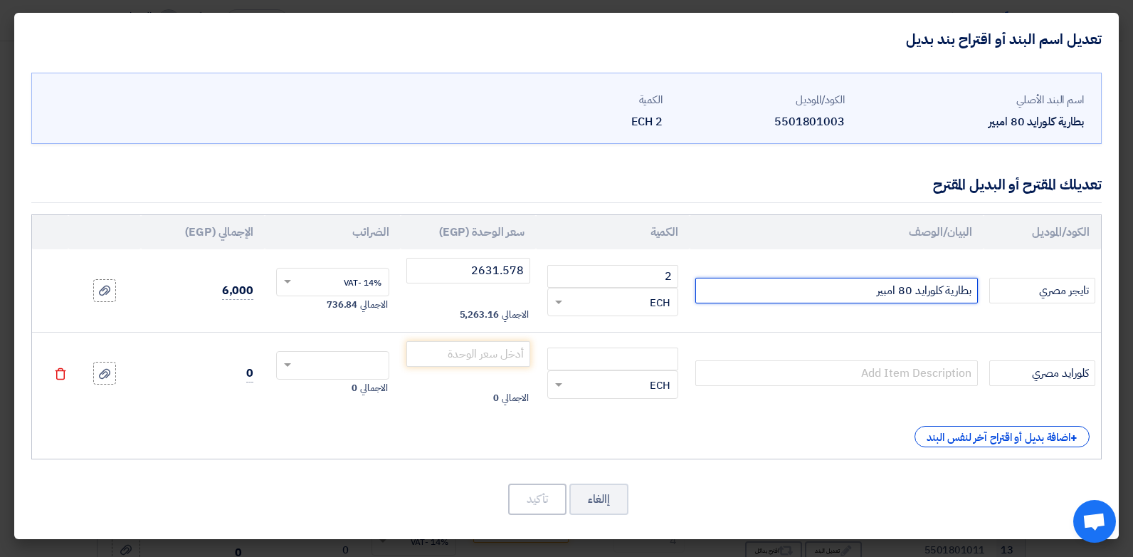
click at [928, 297] on input "بطارية كلورايد 80 امبير" at bounding box center [836, 291] width 283 height 26
click at [856, 355] on td at bounding box center [837, 373] width 294 height 83
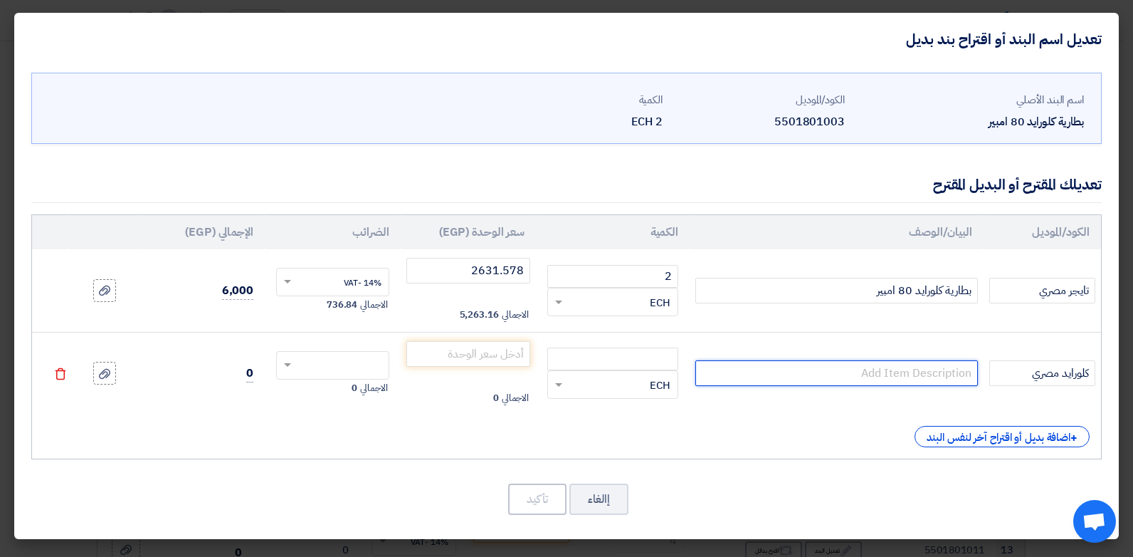
click at [864, 373] on input "text" at bounding box center [836, 373] width 283 height 26
paste input "بطارية كلورايد 80 امبير"
type input "بطارية كلورايد 80 امبير"
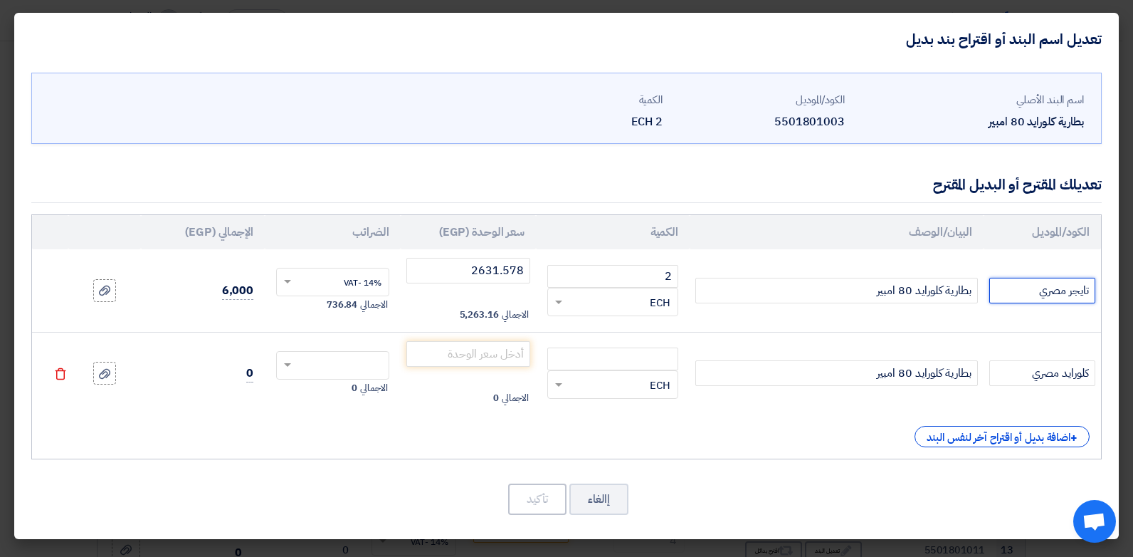
click at [1065, 295] on input "تايجر مصري" at bounding box center [1042, 291] width 106 height 26
type input "تايجر - فولتا مصري"
click at [1063, 376] on input "كلورايد مصري" at bounding box center [1042, 373] width 106 height 26
click at [611, 359] on input "number" at bounding box center [612, 358] width 131 height 23
type input "2"
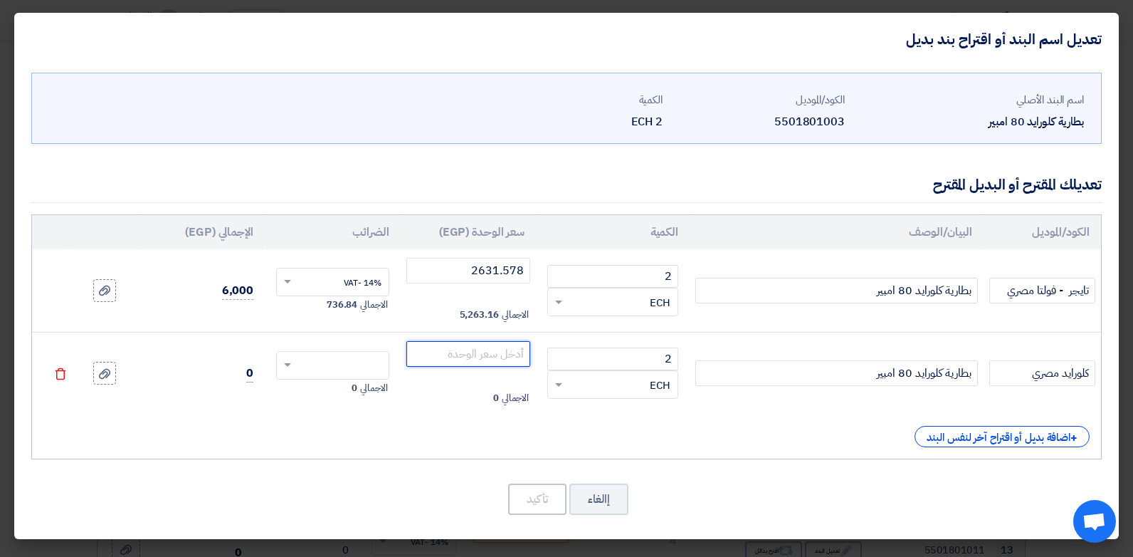
click at [504, 354] on input "number" at bounding box center [468, 354] width 125 height 26
click at [496, 354] on input "number" at bounding box center [468, 354] width 125 height 26
type input "2850.877"
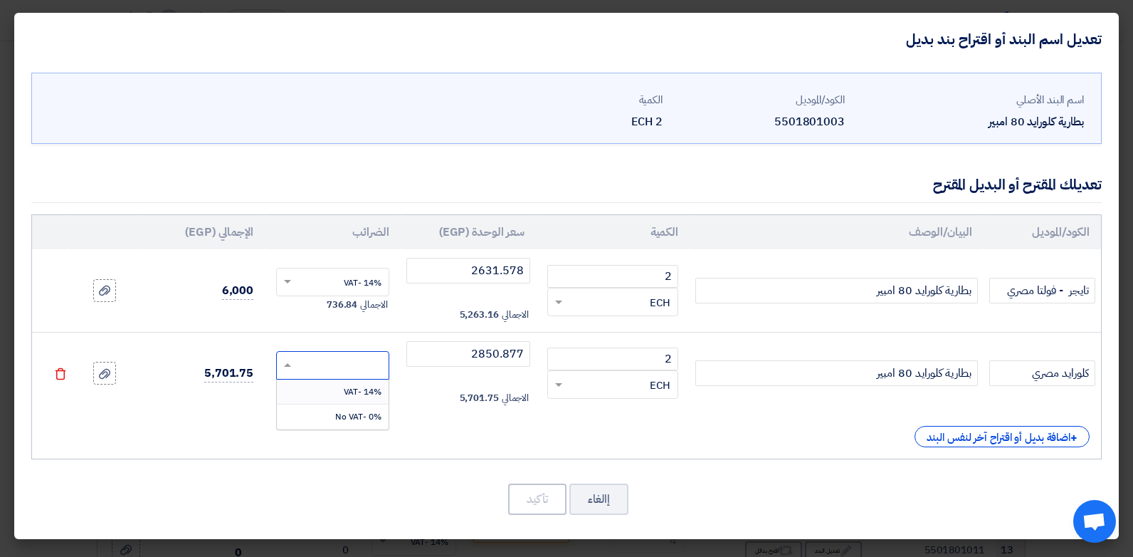
click at [362, 351] on div at bounding box center [332, 365] width 113 height 28
click at [375, 387] on span "14% -VAT" at bounding box center [363, 391] width 38 height 13
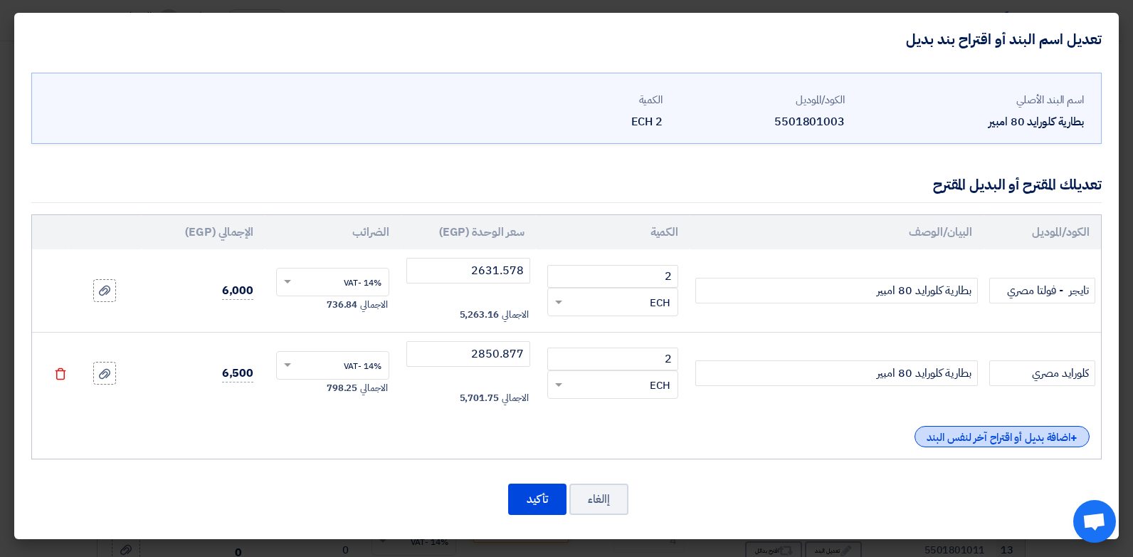
click at [981, 437] on div "+ اضافة بديل أو اقتراح آخر لنفس البند" at bounding box center [1002, 436] width 175 height 21
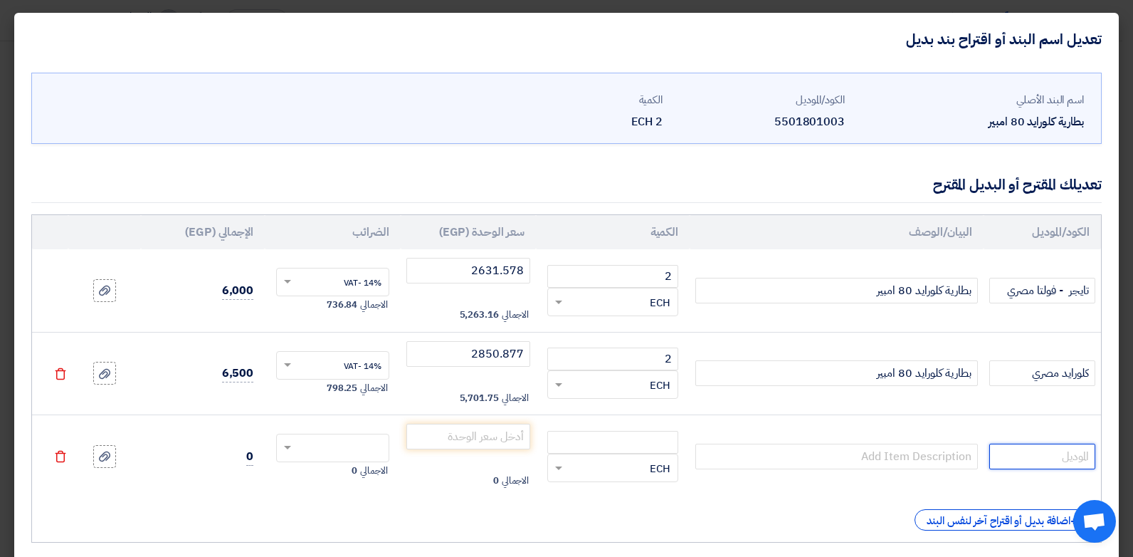
click at [1061, 453] on input "text" at bounding box center [1042, 456] width 106 height 26
type input "تاب اوروبي 0مصنع فارتا)"
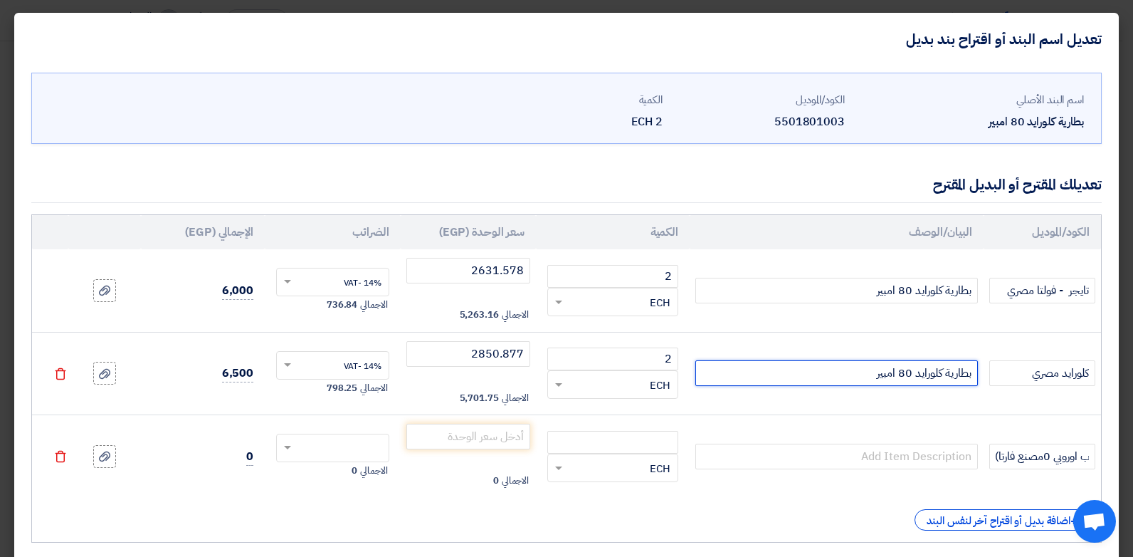
click at [960, 379] on input "بطارية كلورايد 80 امبير" at bounding box center [836, 373] width 283 height 26
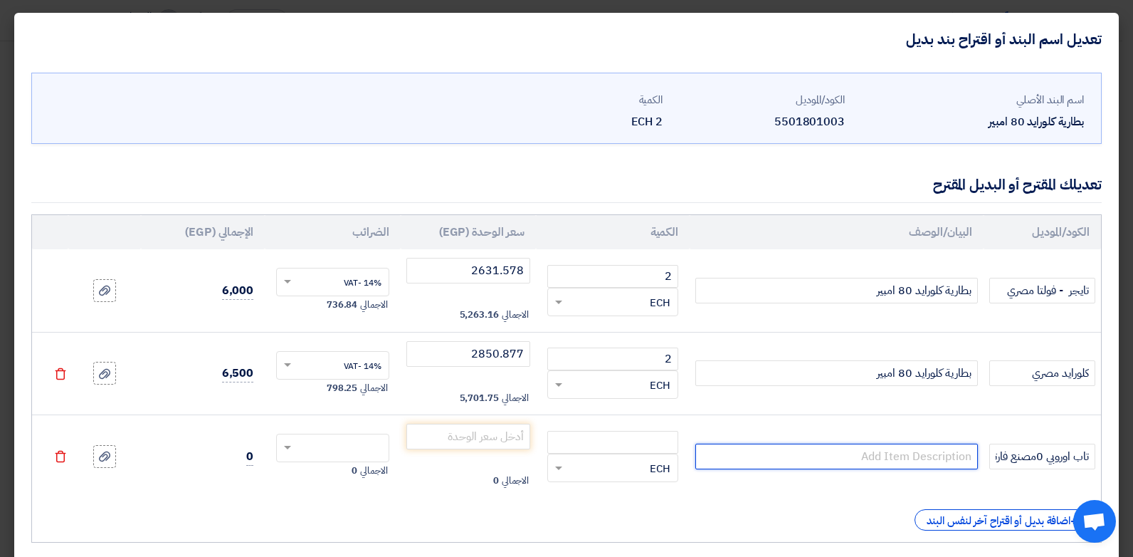
click at [889, 453] on input "text" at bounding box center [836, 456] width 283 height 26
paste input "بطارية كلورايد 80 امبير"
type input "بطارية كلورايد 80 امبير"
drag, startPoint x: 656, startPoint y: 427, endPoint x: 658, endPoint y: 438, distance: 10.8
click at [657, 428] on td "RFQ_STEP1.ITEMS.2.TYPE_PLACEHOLDER × ECH" at bounding box center [613, 456] width 154 height 83
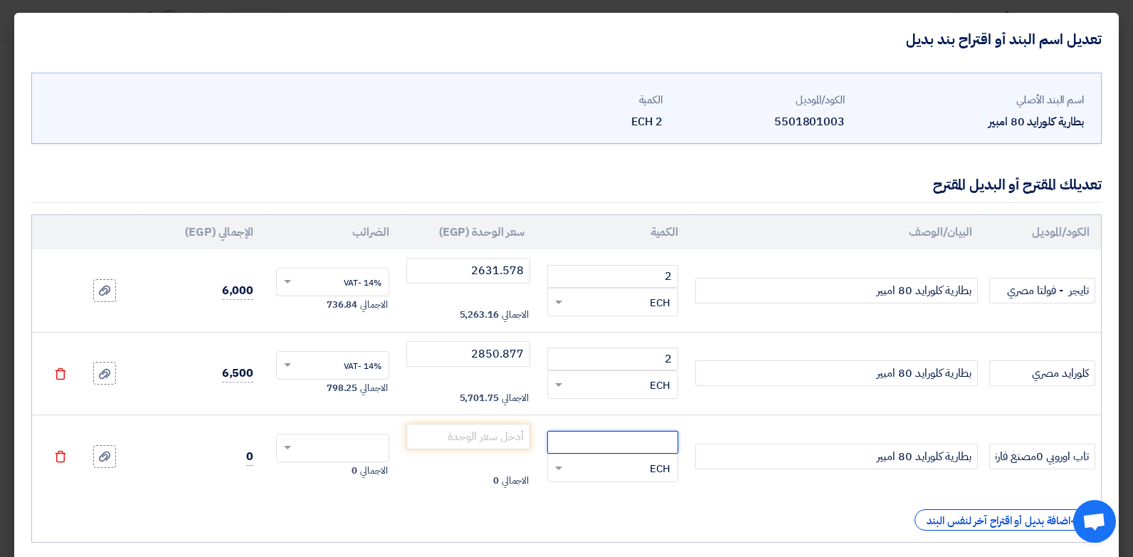
click at [658, 438] on input "number" at bounding box center [612, 442] width 131 height 23
type input "2"
drag, startPoint x: 538, startPoint y: 443, endPoint x: 530, endPoint y: 440, distance: 9.0
click at [537, 442] on td "الاجمالي 0" at bounding box center [469, 456] width 136 height 83
click at [530, 440] on input "number" at bounding box center [468, 436] width 125 height 26
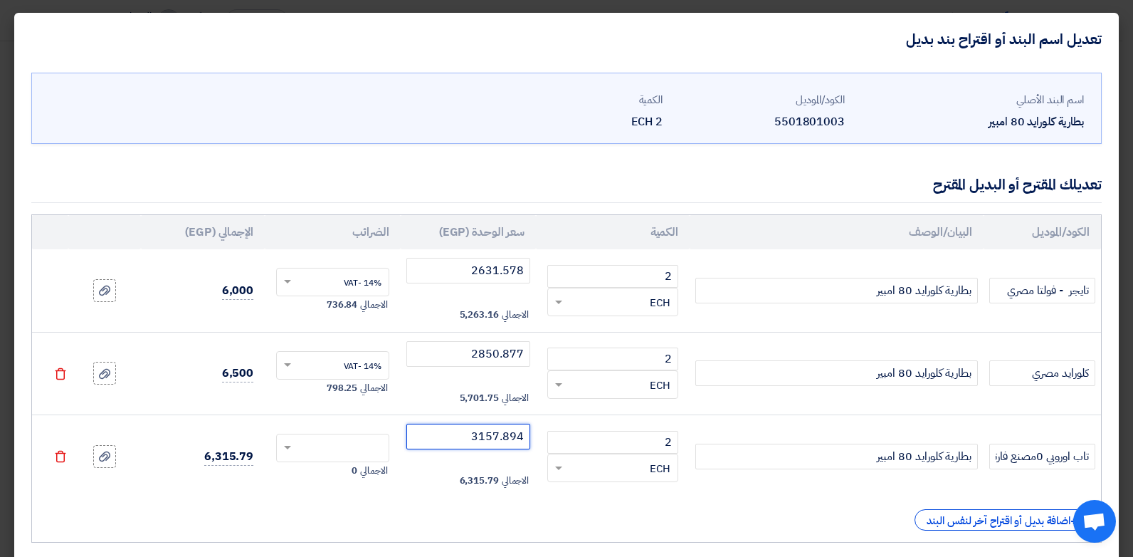
type input "3157.894"
click at [335, 445] on input "text" at bounding box center [342, 449] width 82 height 23
click at [352, 473] on span "14% -VAT" at bounding box center [363, 474] width 38 height 13
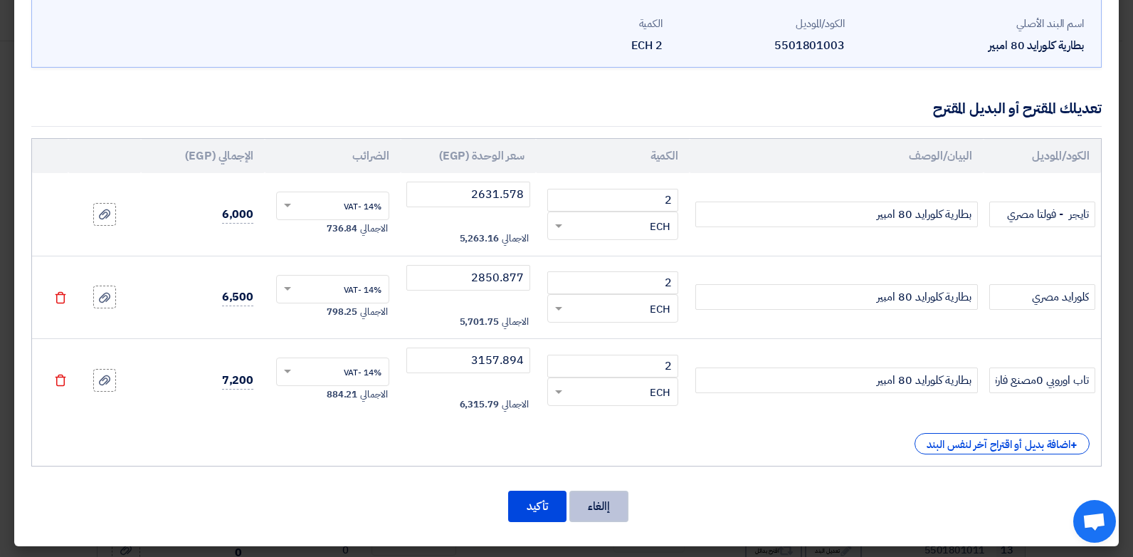
scroll to position [78, 0]
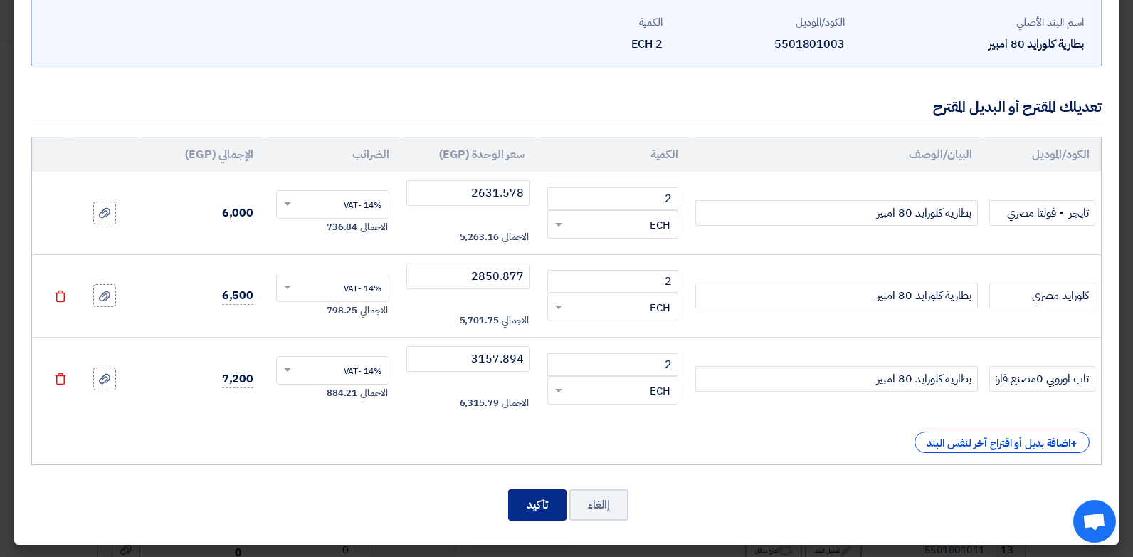
click at [541, 510] on button "تأكيد" at bounding box center [537, 504] width 58 height 31
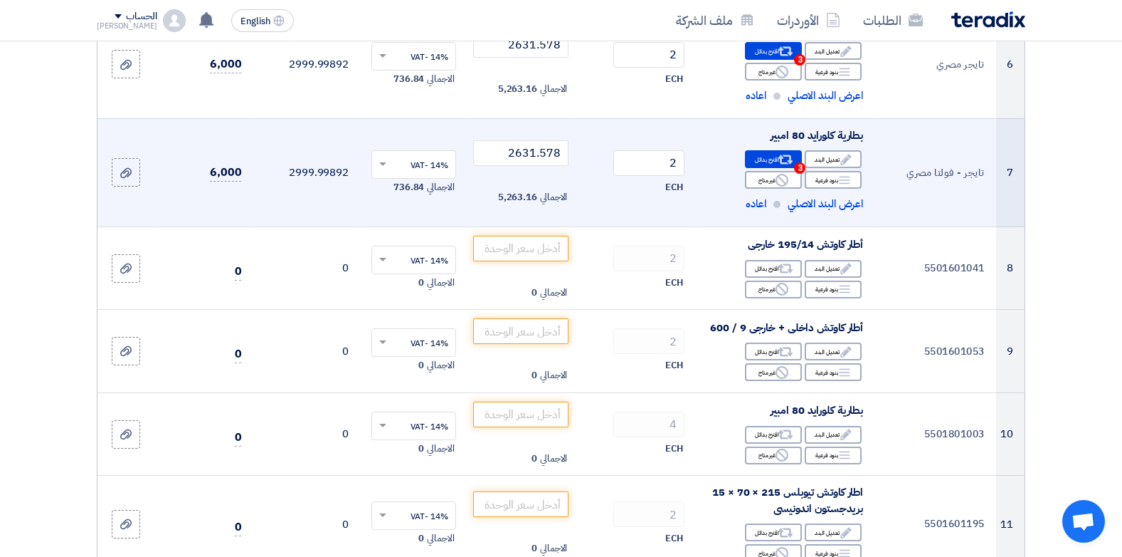
scroll to position [785, 0]
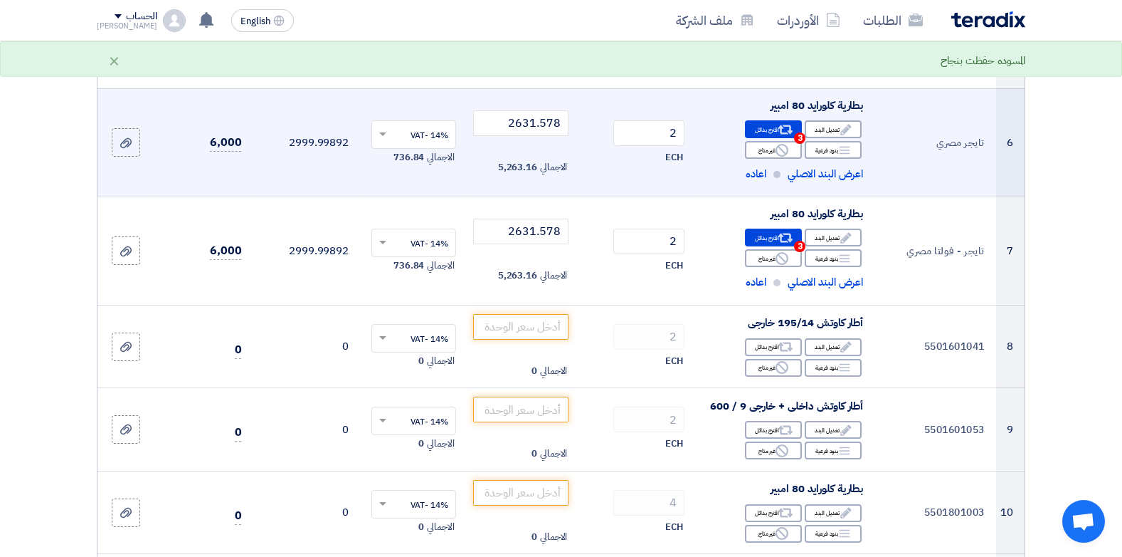
click at [954, 152] on td "تايجر مصري" at bounding box center [936, 142] width 122 height 108
click at [780, 132] on use at bounding box center [786, 129] width 15 height 9
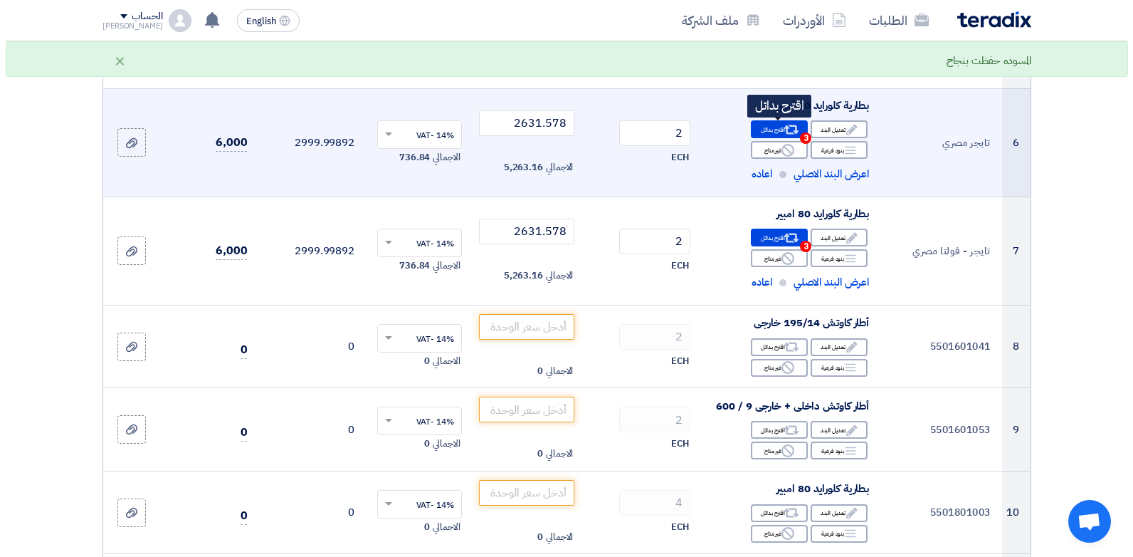
scroll to position [305, 0]
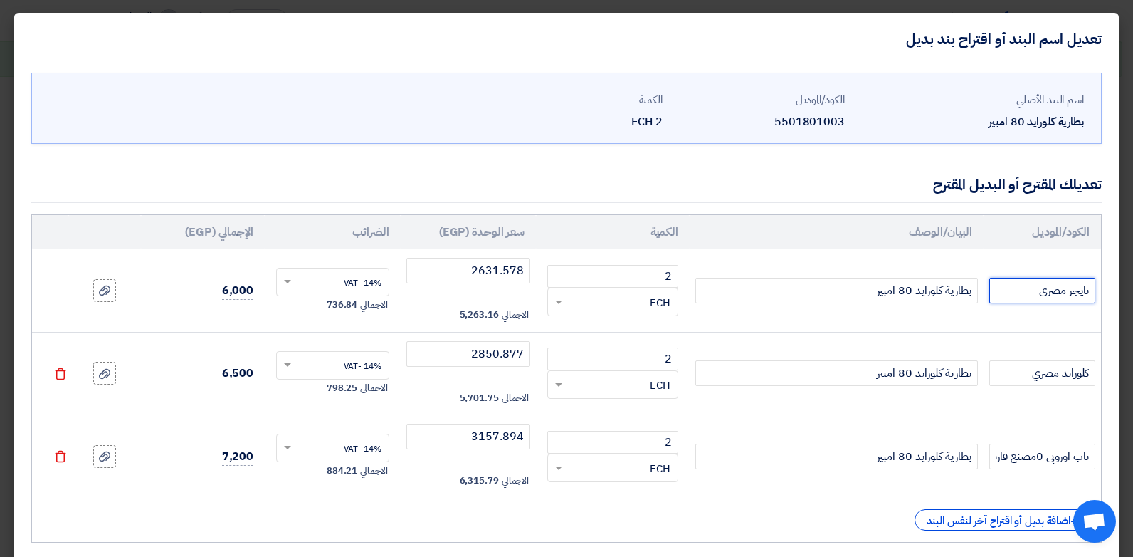
click at [1068, 290] on input "تايجر مصري" at bounding box center [1042, 291] width 106 height 26
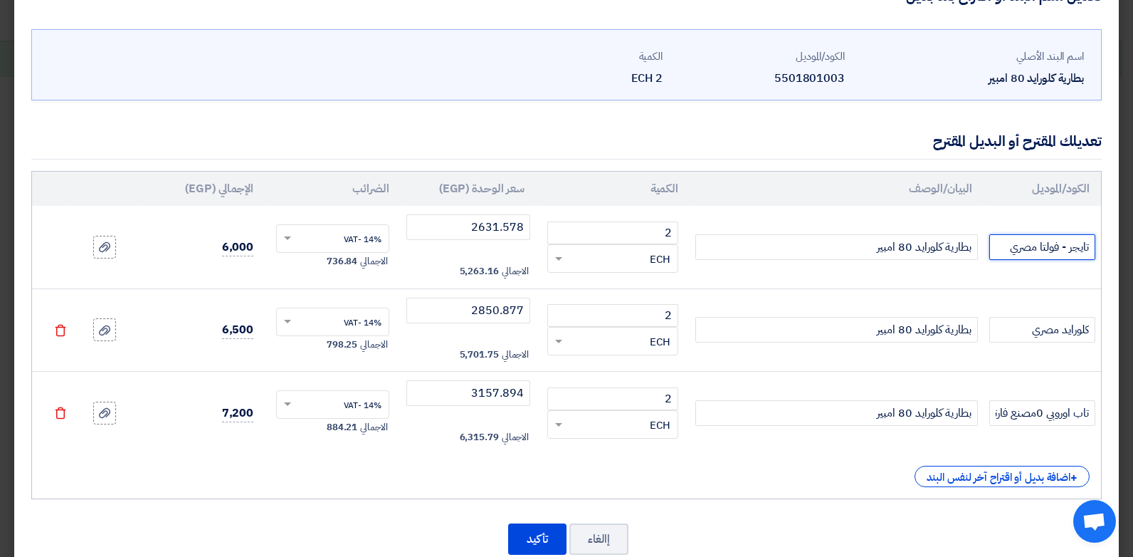
scroll to position [78, 0]
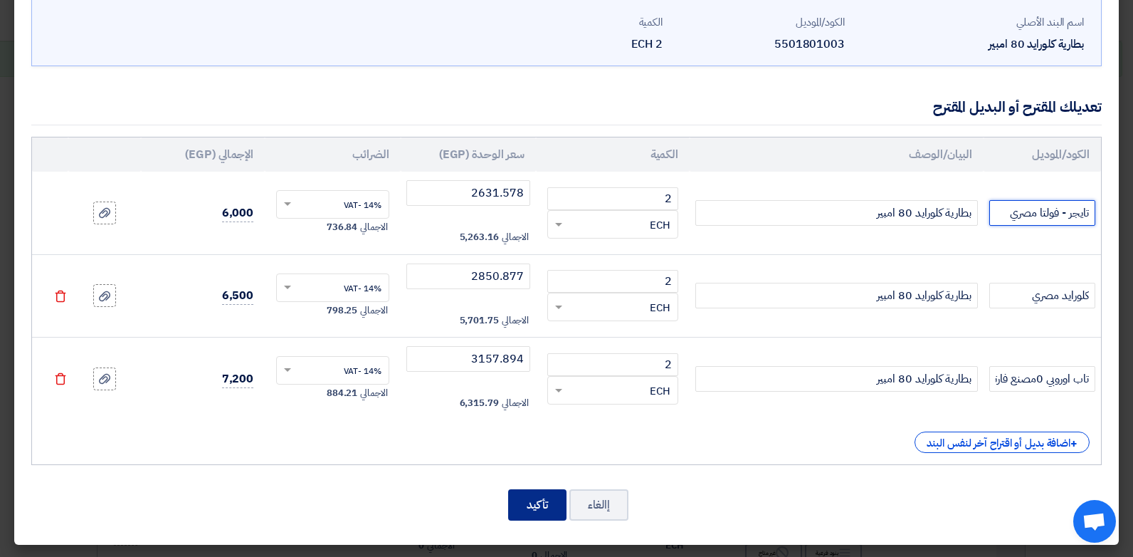
type input "تايجر - فولتا مصري"
click at [556, 500] on button "تأكيد" at bounding box center [537, 504] width 58 height 31
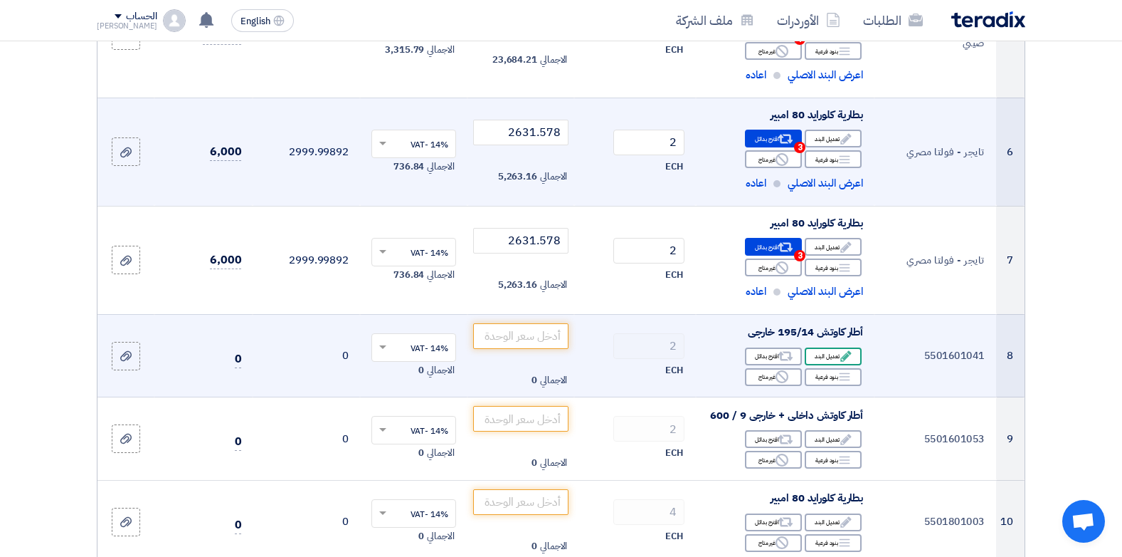
scroll to position [769, 0]
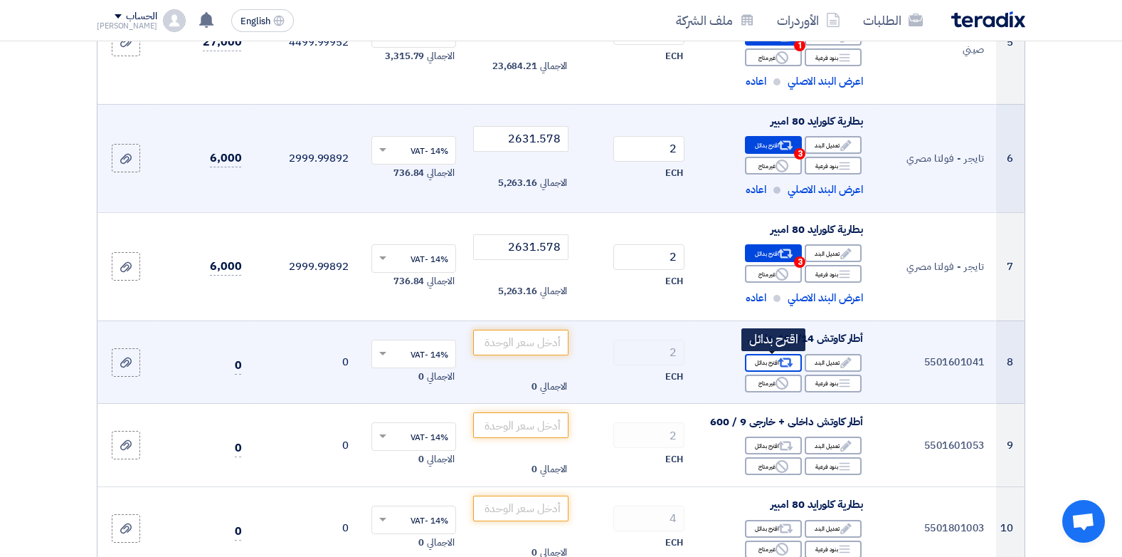
click at [773, 366] on div "Alternative اقترح بدائل" at bounding box center [773, 363] width 57 height 18
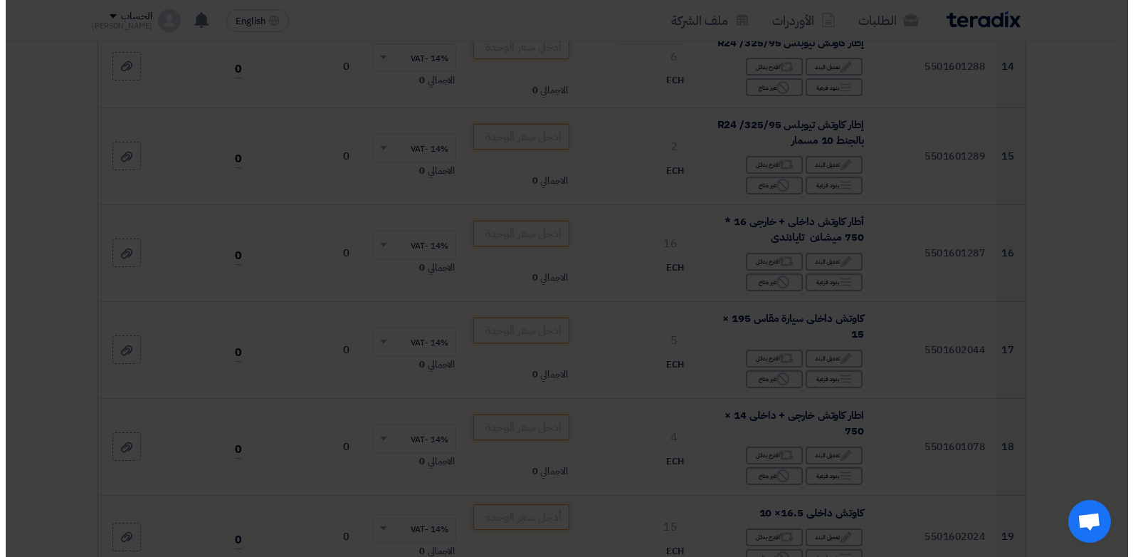
scroll to position [289, 0]
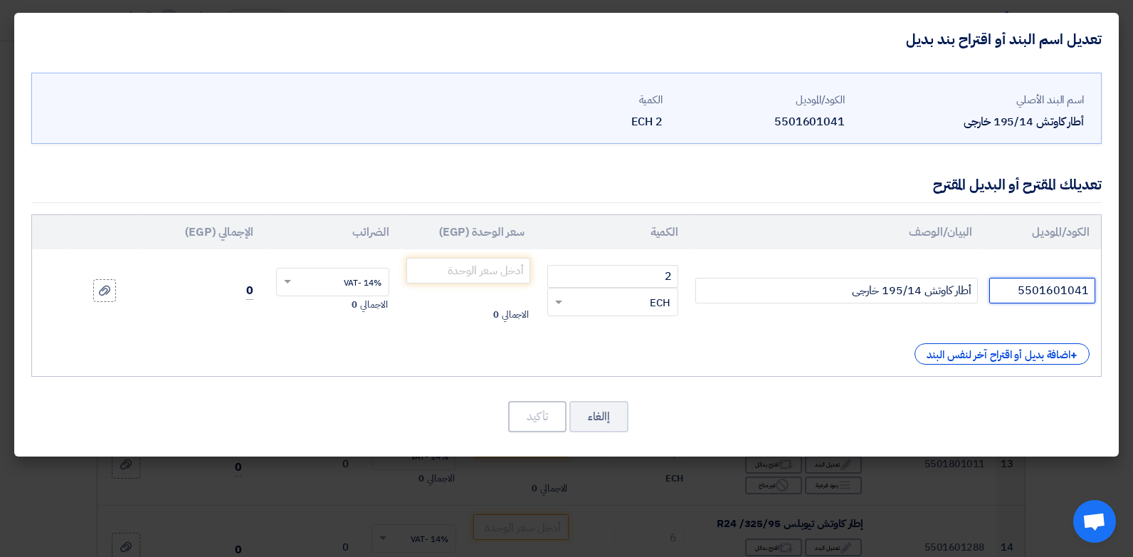
click at [1058, 291] on input "5501601041" at bounding box center [1042, 291] width 106 height 26
click at [1054, 294] on input "شاويانج صيني" at bounding box center [1042, 291] width 106 height 26
type input "شاويانج صيني"
click at [485, 268] on input "number" at bounding box center [468, 271] width 125 height 26
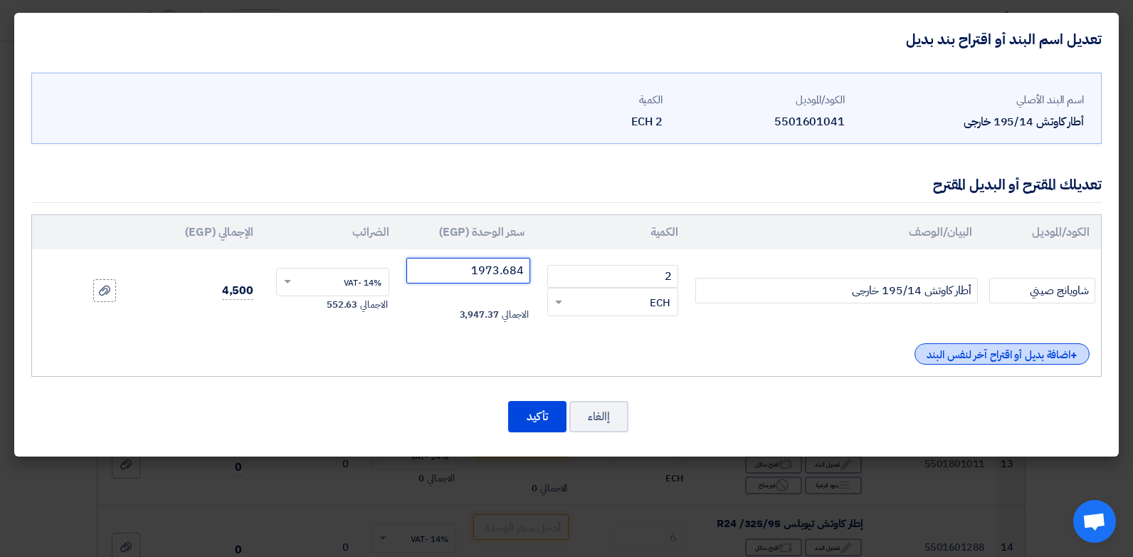
type input "1973.684"
click at [979, 357] on div "+ اضافة بديل أو اقتراح آخر لنفس البند" at bounding box center [1002, 353] width 175 height 21
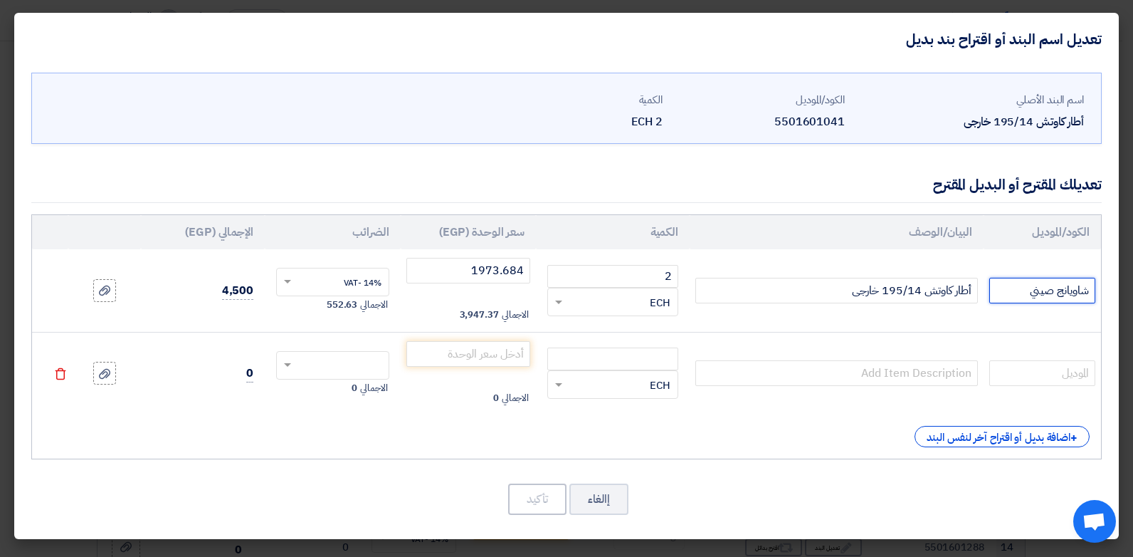
click at [1053, 293] on input "شاويانج صيني" at bounding box center [1042, 291] width 106 height 26
type input "شاويانج - [PERSON_NAME]"
click at [1069, 380] on input "text" at bounding box center [1042, 373] width 106 height 26
type input "شاويانج تايلاندي"
click at [641, 364] on input "number" at bounding box center [612, 358] width 131 height 23
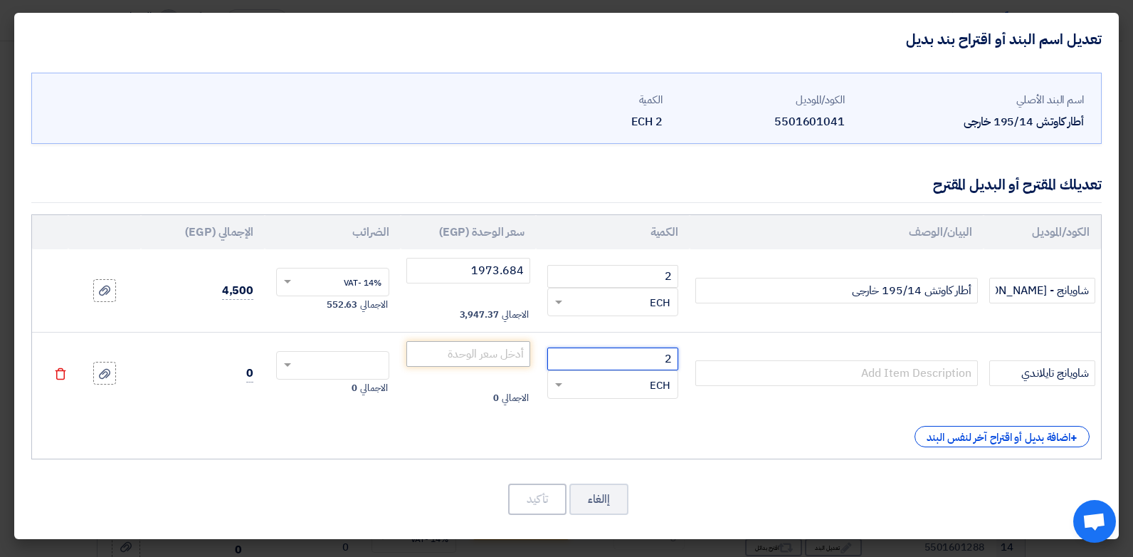
type input "2"
click at [495, 353] on input "number" at bounding box center [468, 354] width 125 height 26
type input "2631.578"
click at [302, 361] on input "text" at bounding box center [342, 366] width 82 height 23
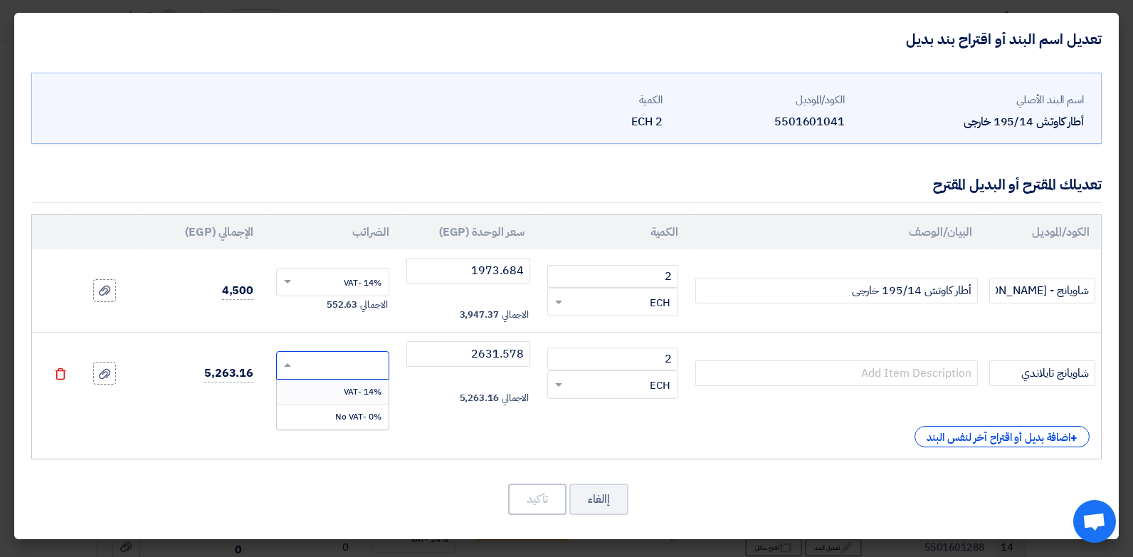
click at [336, 400] on div "14% -VAT" at bounding box center [333, 391] width 112 height 25
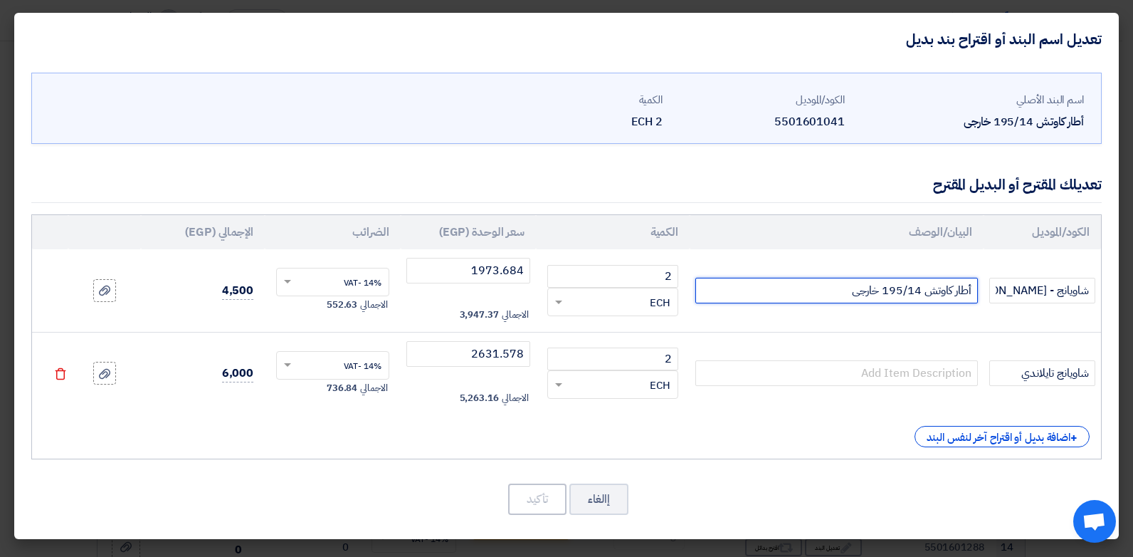
click at [901, 285] on input "أطار كاوتش 195/14 خارجى" at bounding box center [836, 291] width 283 height 26
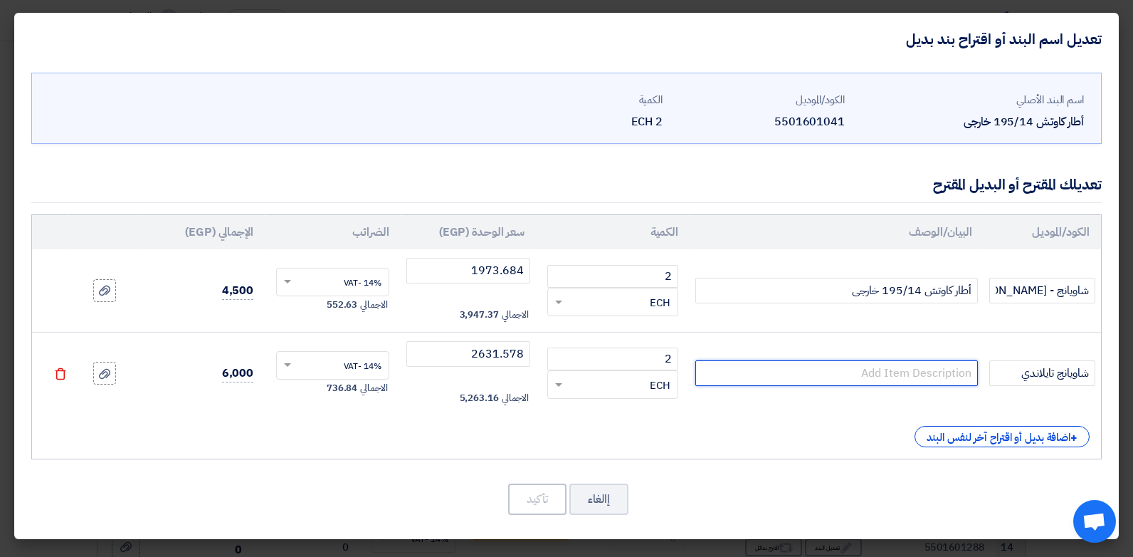
click at [888, 364] on input "text" at bounding box center [836, 373] width 283 height 26
paste input "أطار كاوتش 195/14 خارجى"
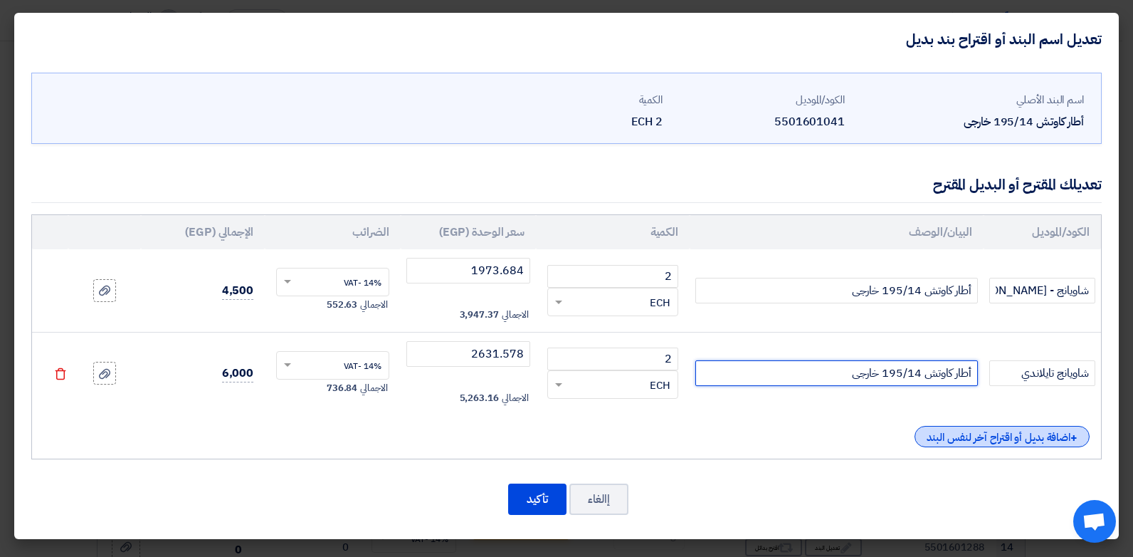
type input "أطار كاوتش 195/14 خارجى"
click at [1005, 445] on div "+ اضافة بديل أو اقتراح آخر لنفس البند" at bounding box center [1002, 436] width 175 height 21
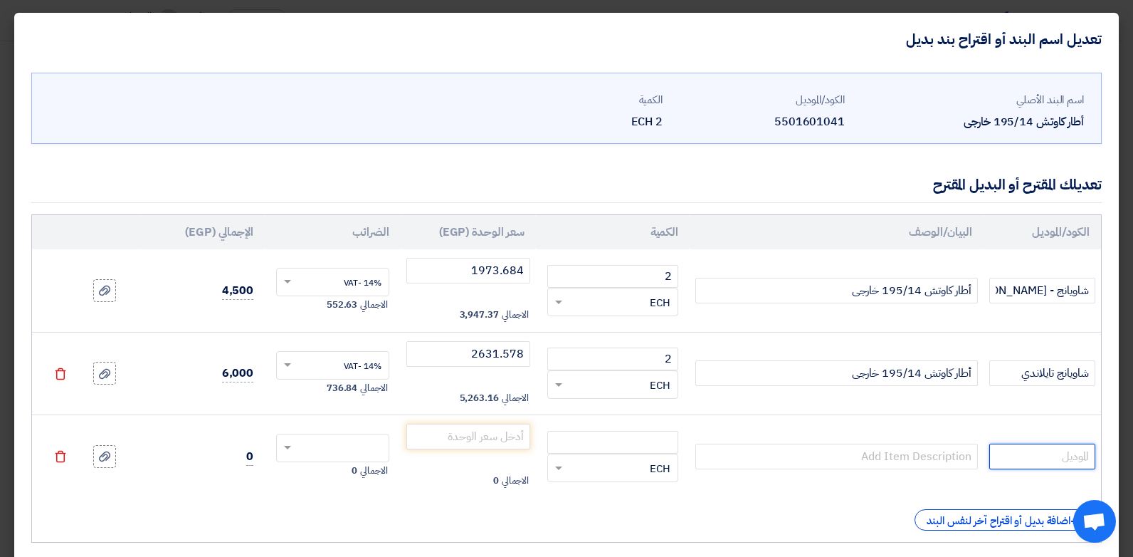
click at [1058, 448] on input "text" at bounding box center [1042, 456] width 106 height 26
type input "[PERSON_NAME]"
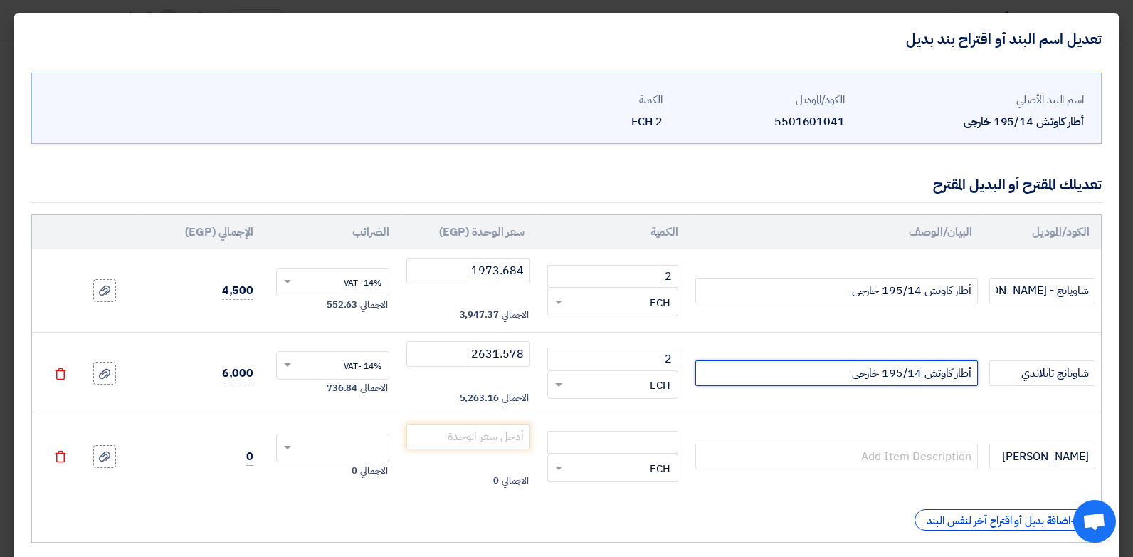
click at [897, 374] on input "أطار كاوتش 195/14 خارجى" at bounding box center [836, 373] width 283 height 26
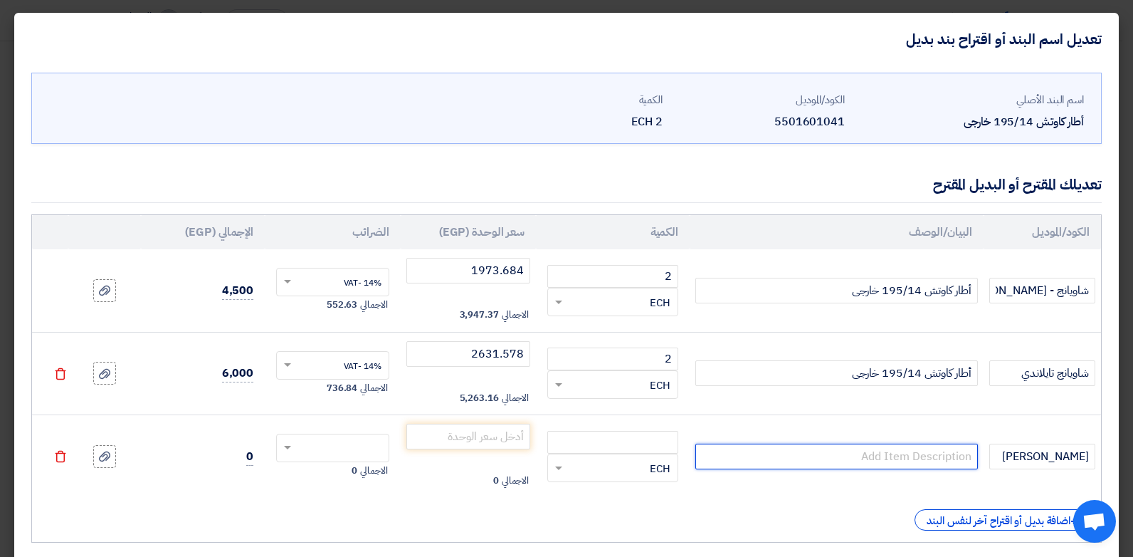
click at [863, 467] on input "text" at bounding box center [836, 456] width 283 height 26
click at [862, 457] on input "text" at bounding box center [836, 456] width 283 height 26
paste input "أطار كاوتش 195/14 خارجى"
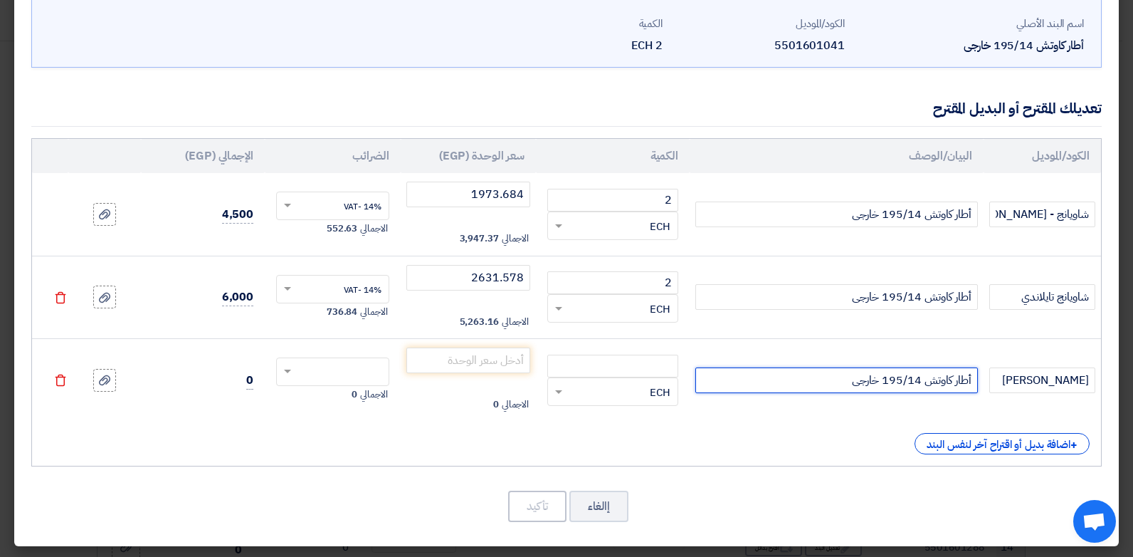
scroll to position [78, 0]
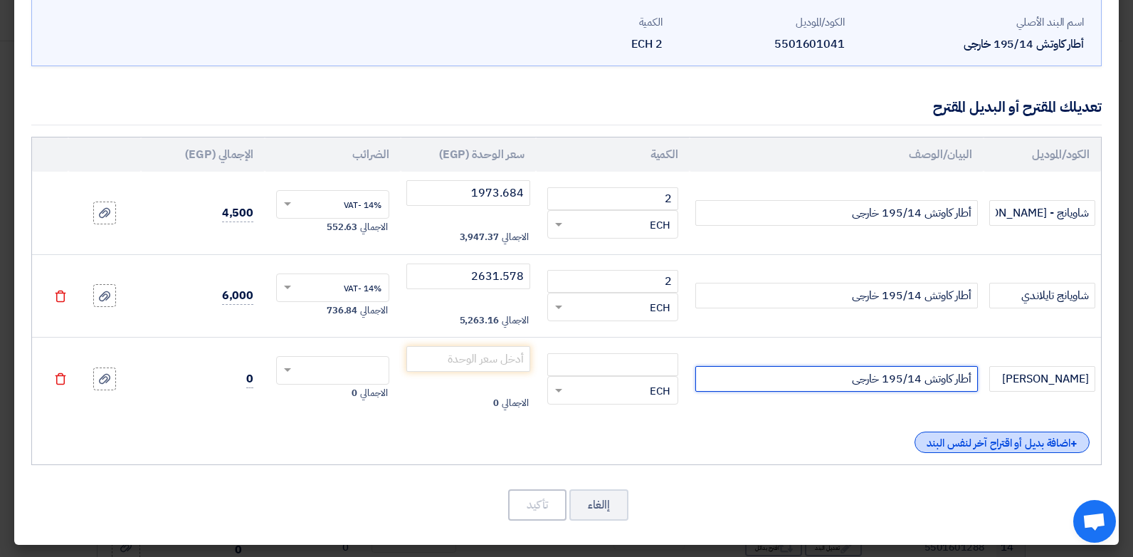
type input "أطار كاوتش 195/14 خارجى"
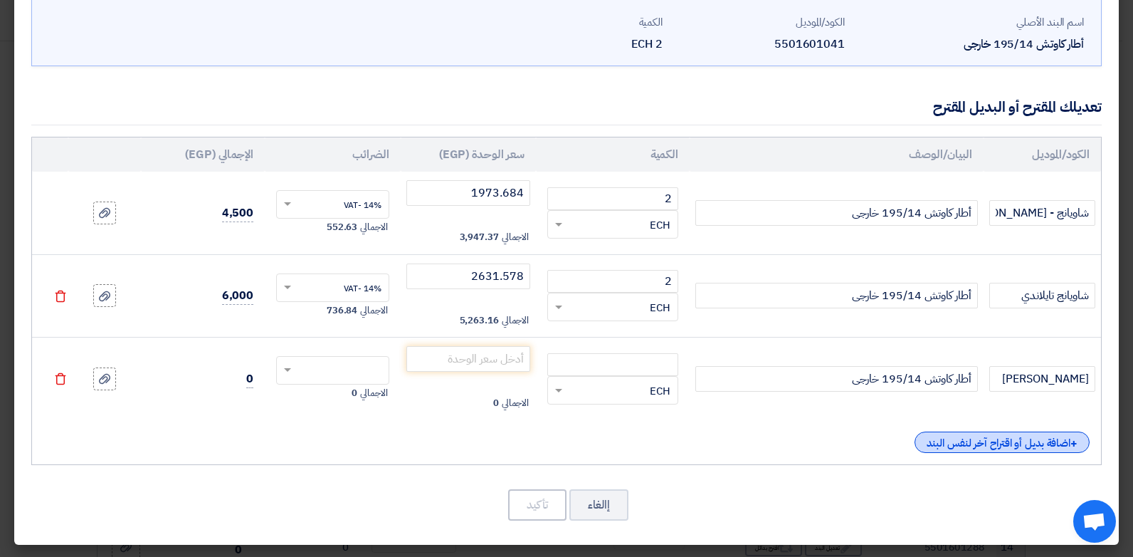
click at [1000, 433] on div "+ اضافة بديل أو اقتراح آخر لنفس البند" at bounding box center [1002, 441] width 175 height 21
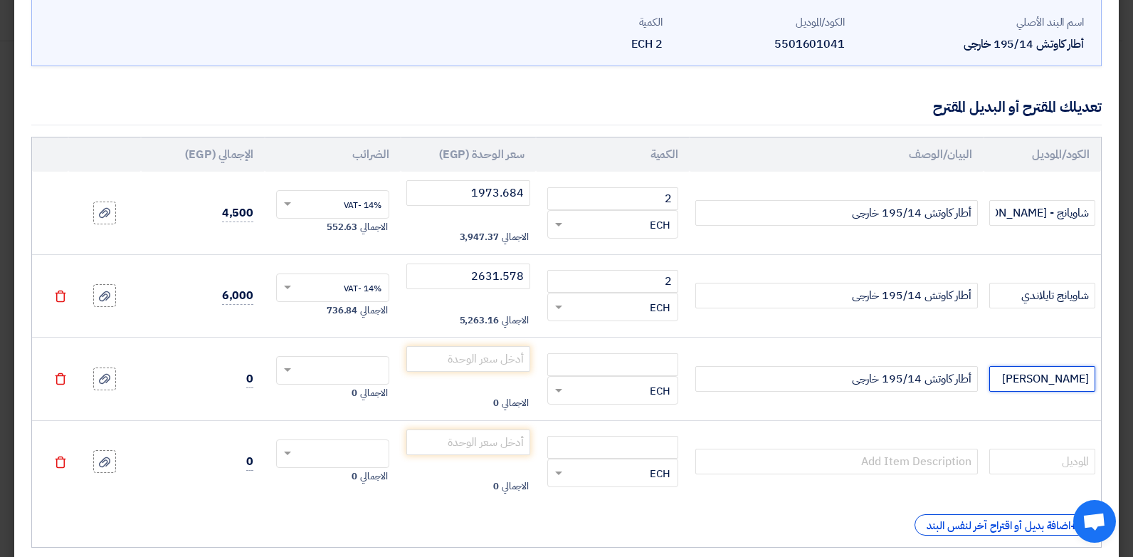
click at [1037, 375] on input "[PERSON_NAME]" at bounding box center [1042, 379] width 106 height 26
click at [1035, 469] on input "text" at bounding box center [1042, 461] width 106 height 26
paste input "[PERSON_NAME]"
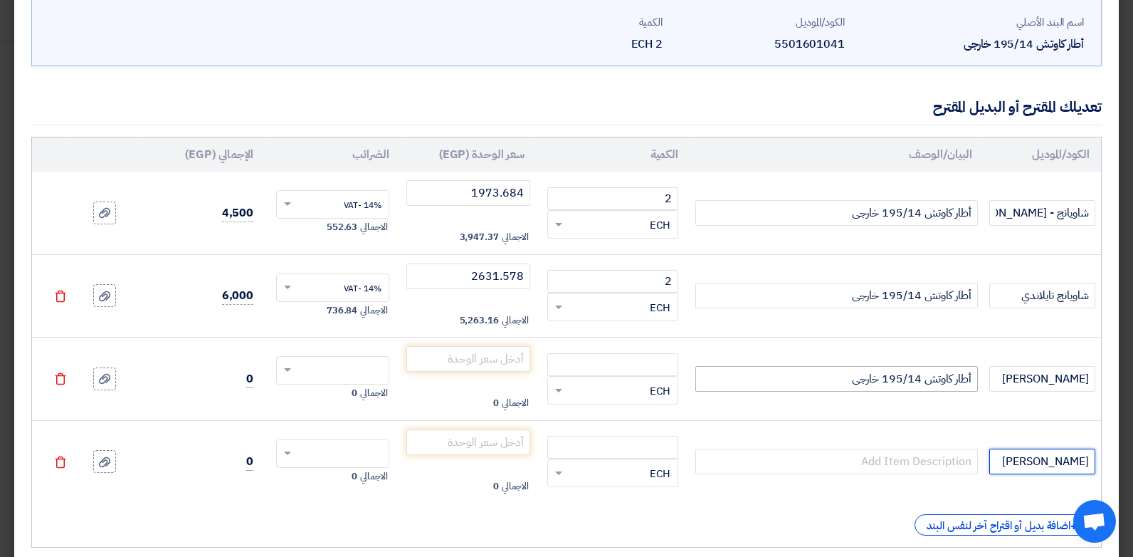
type input "[PERSON_NAME]"
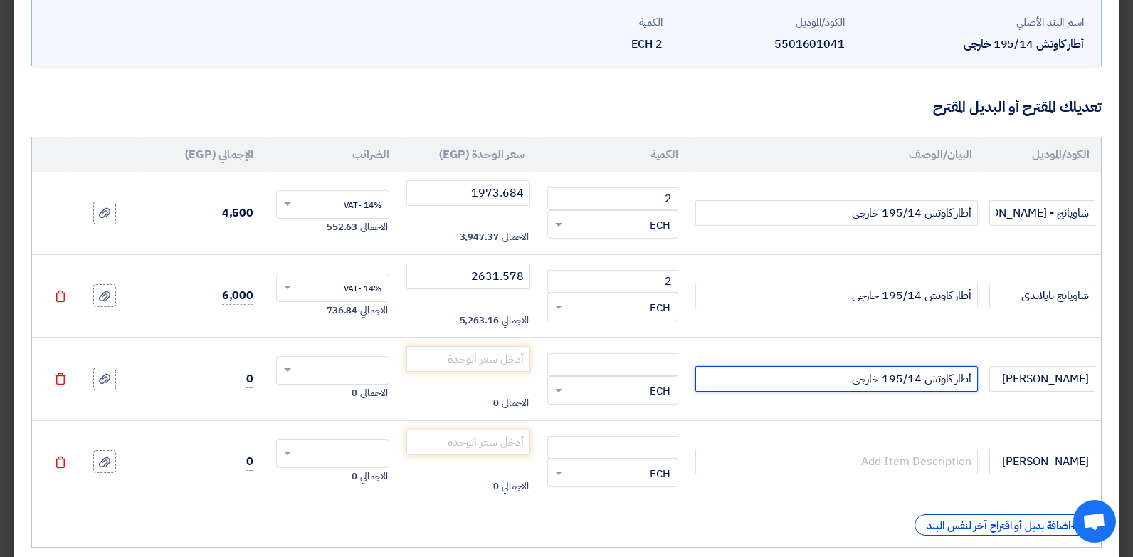
click at [880, 382] on input "أطار كاوتش 195/14 خارجى" at bounding box center [836, 379] width 283 height 26
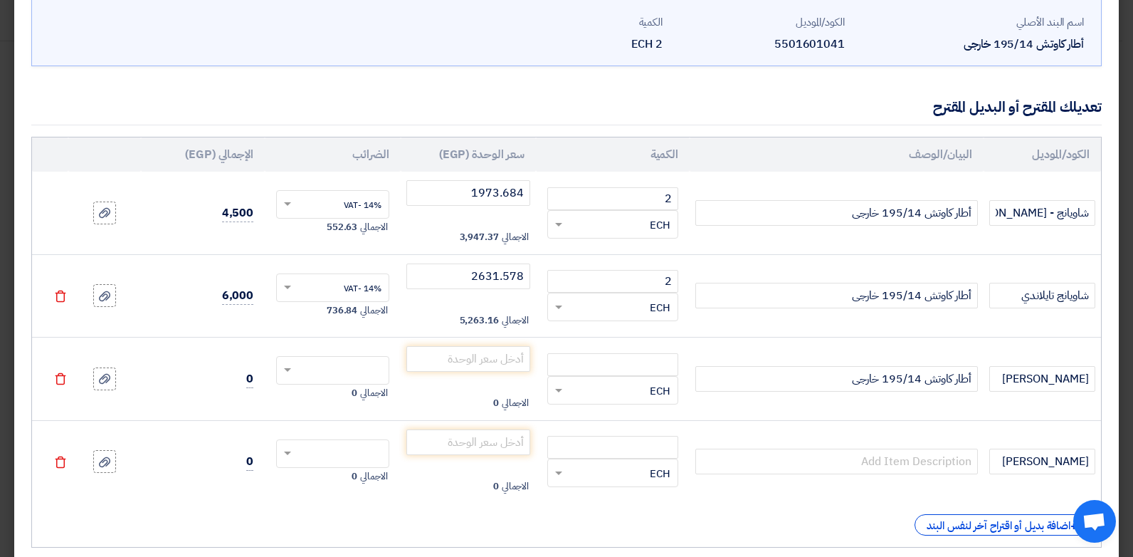
click at [908, 448] on td at bounding box center [837, 461] width 294 height 83
click at [902, 463] on input "text" at bounding box center [836, 461] width 283 height 26
paste input "أطار كاوتش 195/14 خارجى"
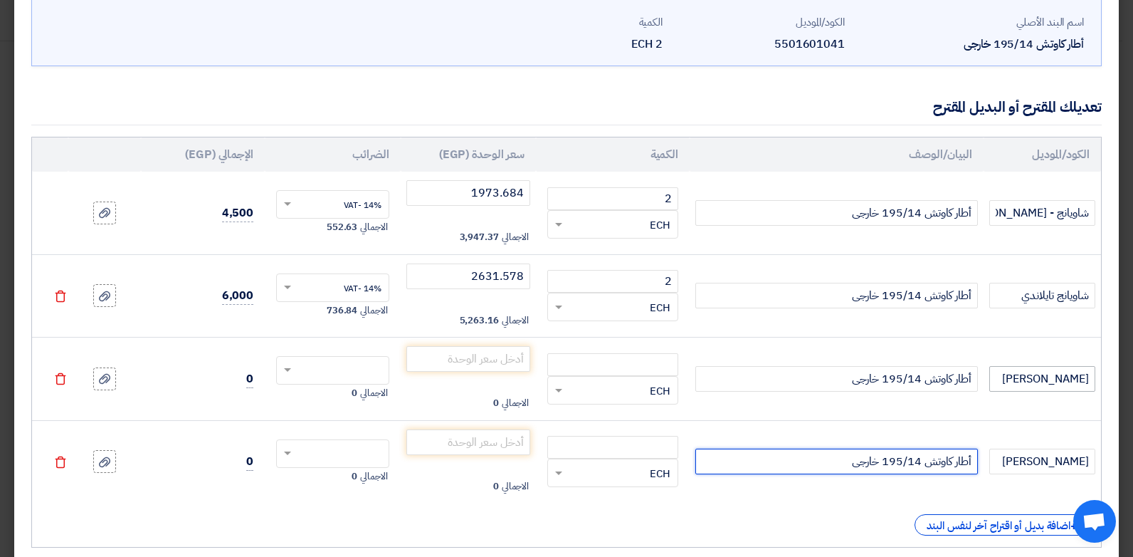
type input "أطار كاوتش 195/14 خارجى"
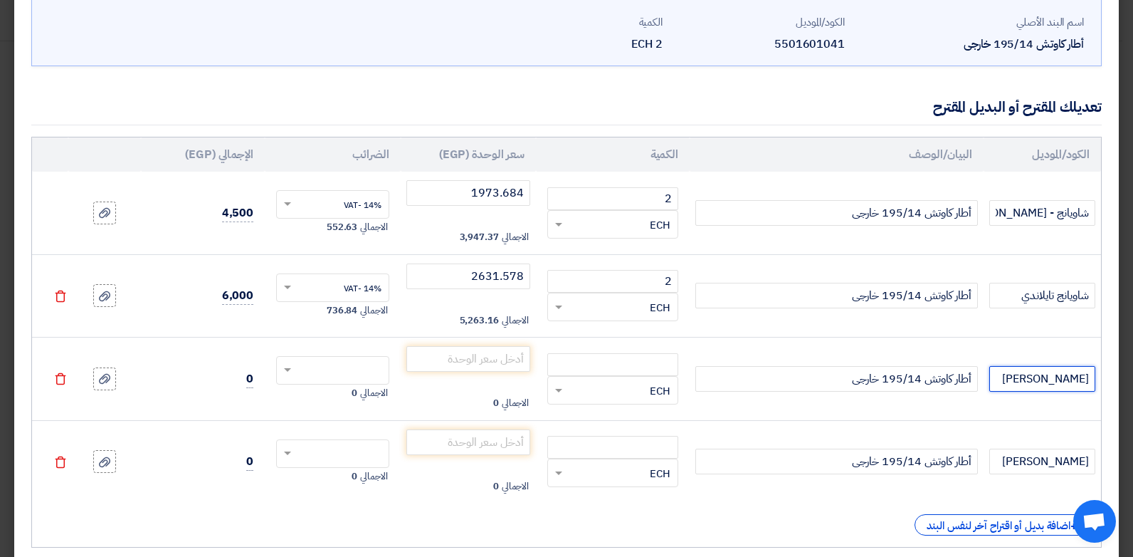
click at [1056, 388] on input "[PERSON_NAME]" at bounding box center [1042, 379] width 106 height 26
type input "لاسا تركي"
click at [629, 353] on input "number" at bounding box center [612, 364] width 131 height 23
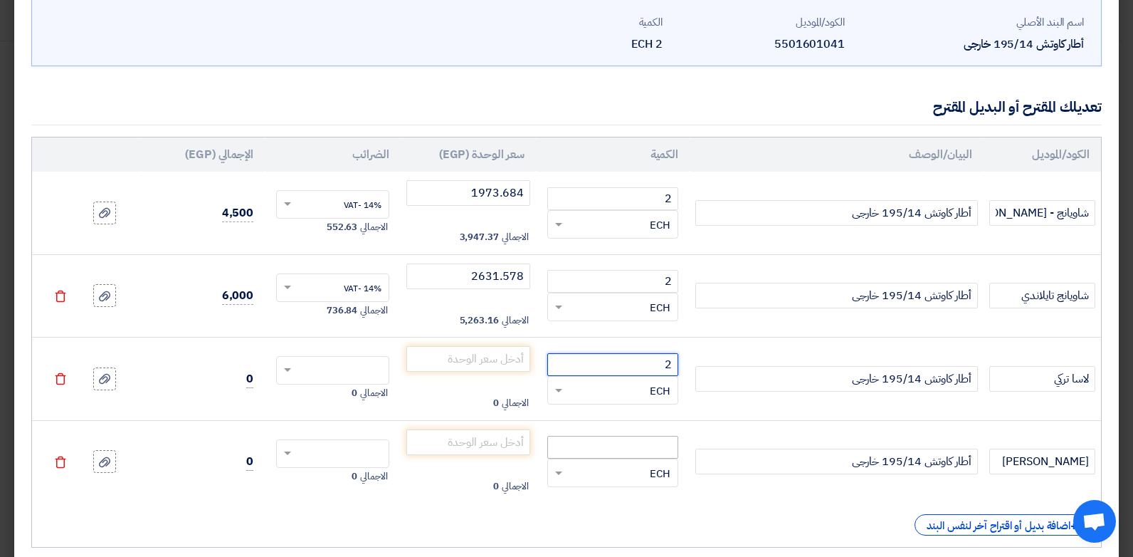
type input "2"
click at [613, 437] on input "number" at bounding box center [612, 447] width 131 height 23
type input "2"
click at [497, 365] on input "number" at bounding box center [468, 359] width 125 height 26
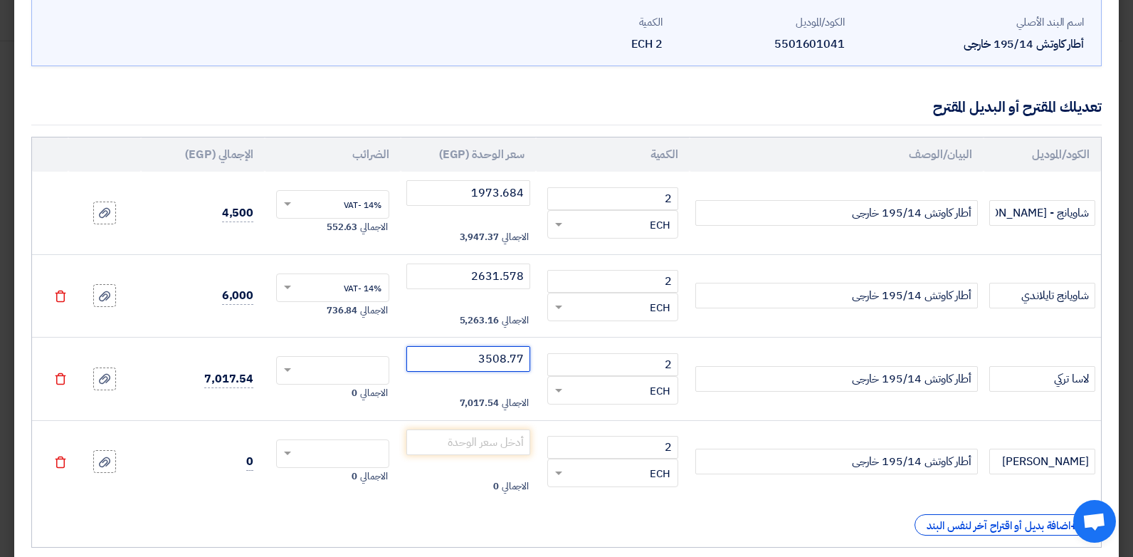
type input "3508.77"
click at [369, 366] on input "text" at bounding box center [342, 371] width 82 height 23
click at [374, 402] on span "14% -VAT" at bounding box center [363, 396] width 38 height 13
click at [454, 443] on input "number" at bounding box center [468, 442] width 125 height 26
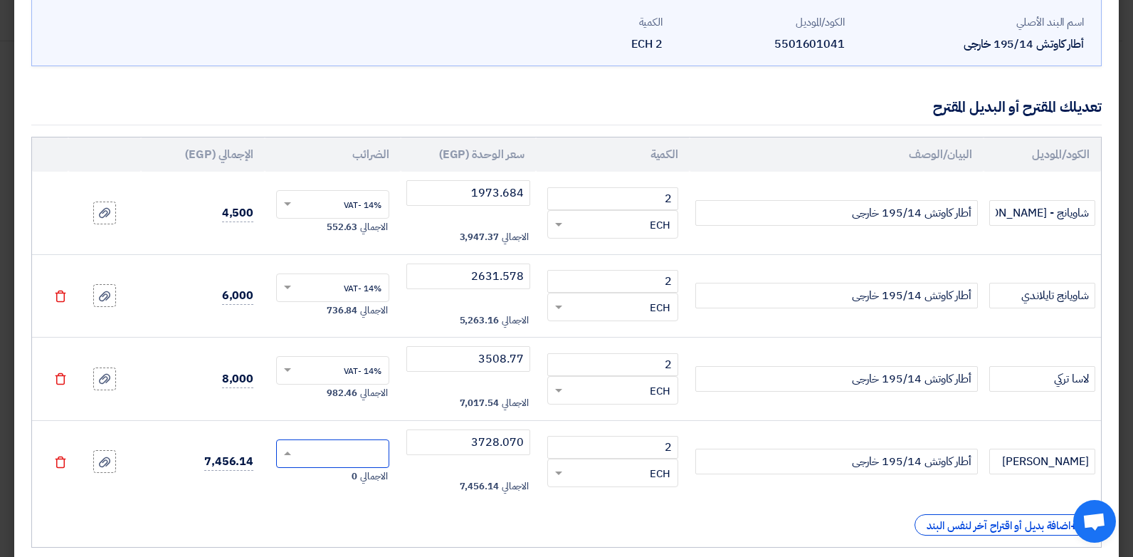
click at [352, 457] on input "text" at bounding box center [342, 454] width 82 height 23
click at [368, 478] on span "14% -VAT" at bounding box center [363, 479] width 38 height 13
click at [517, 443] on input "3728.070" at bounding box center [468, 442] width 125 height 26
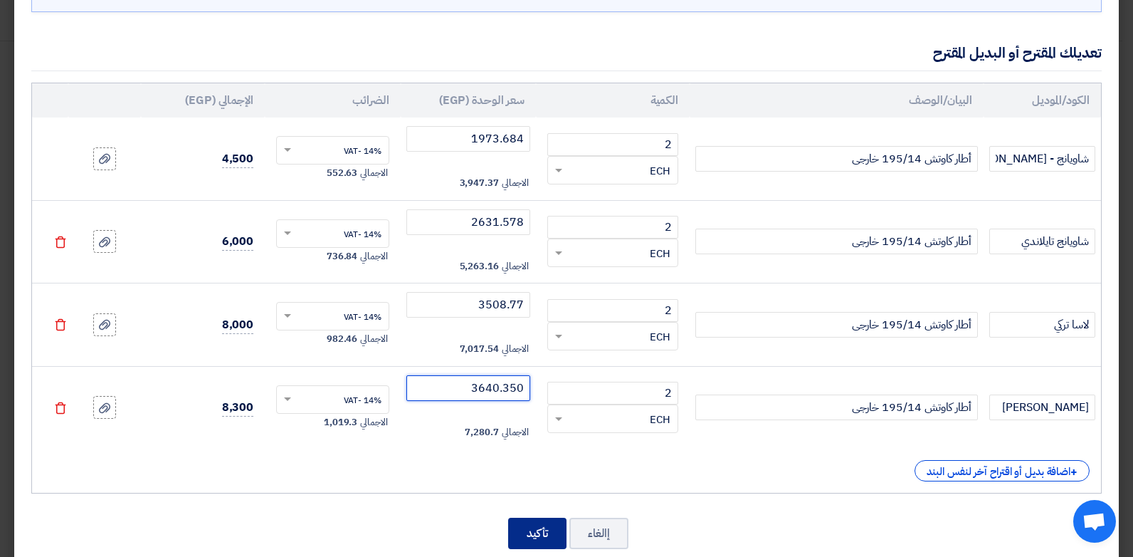
scroll to position [161, 0]
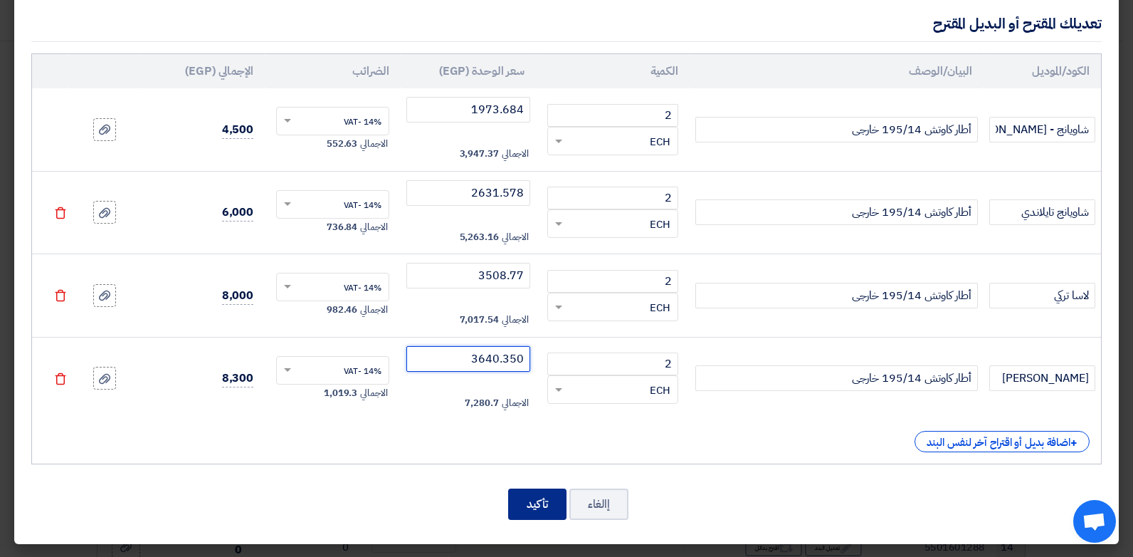
type input "3640.350"
click at [534, 500] on button "تأكيد" at bounding box center [537, 503] width 58 height 31
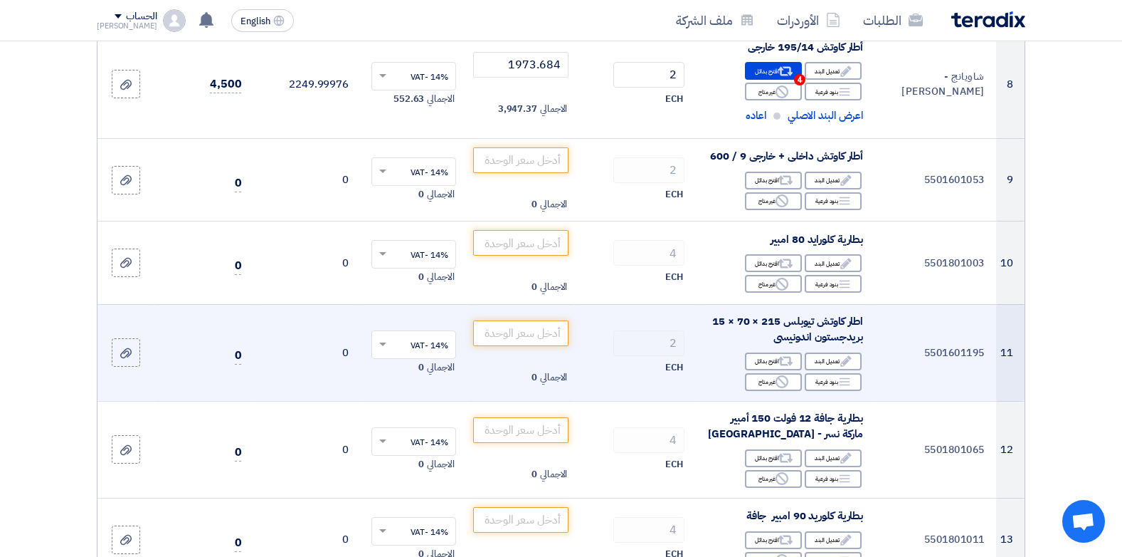
scroll to position [967, 0]
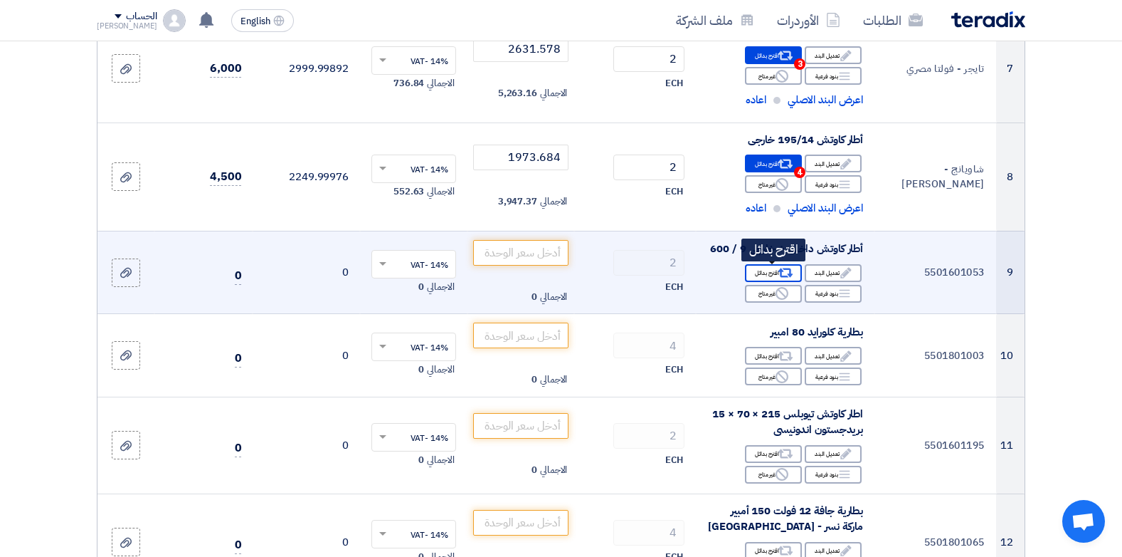
click at [770, 275] on div "Alternative اقترح بدائل" at bounding box center [773, 273] width 57 height 18
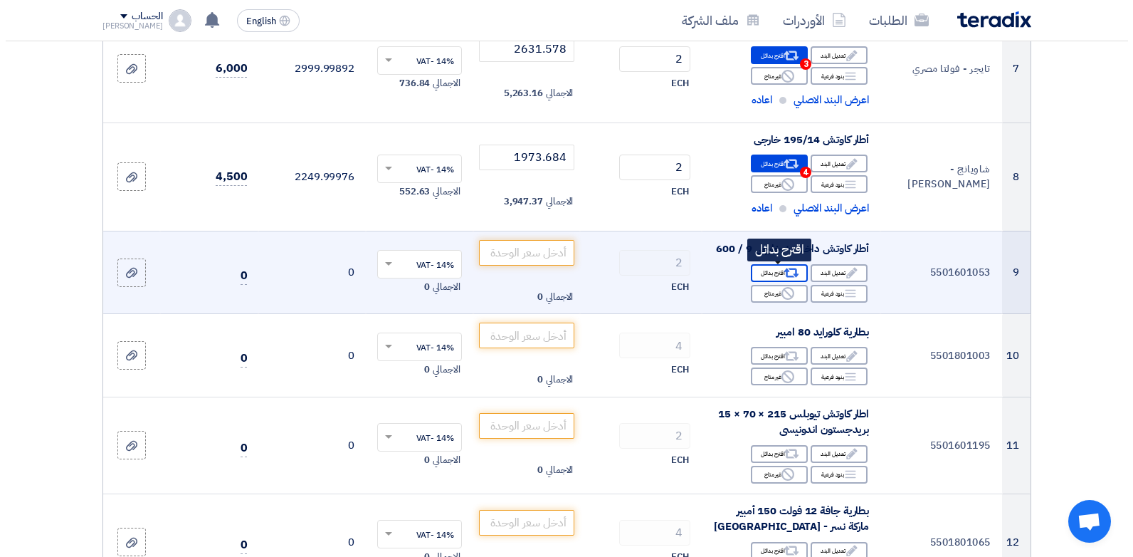
scroll to position [363, 0]
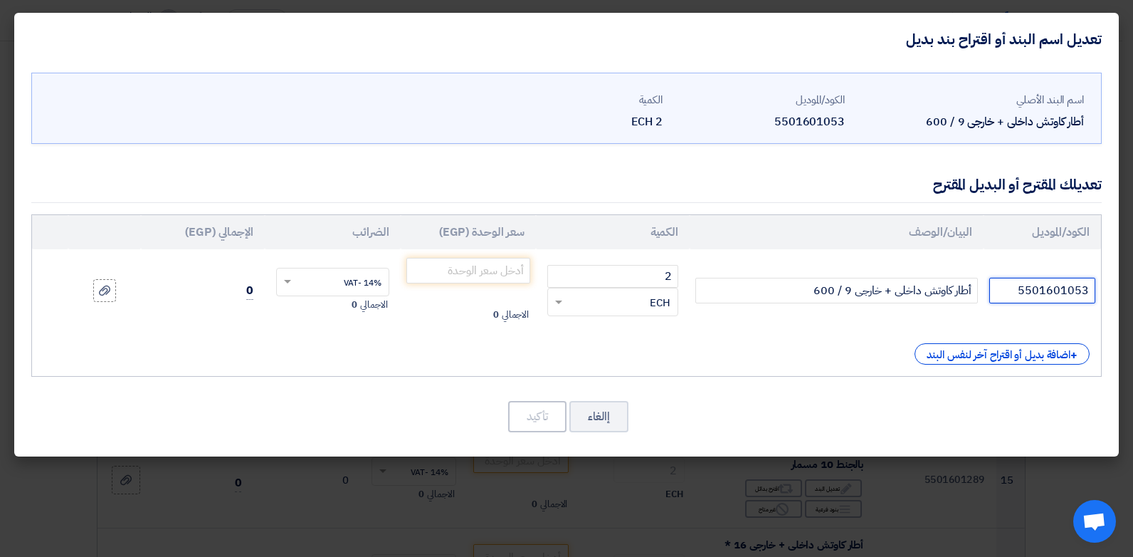
click at [1028, 297] on input "5501601053" at bounding box center [1042, 291] width 106 height 26
type input "اوزكا تركي"
click at [478, 275] on input "number" at bounding box center [468, 271] width 125 height 26
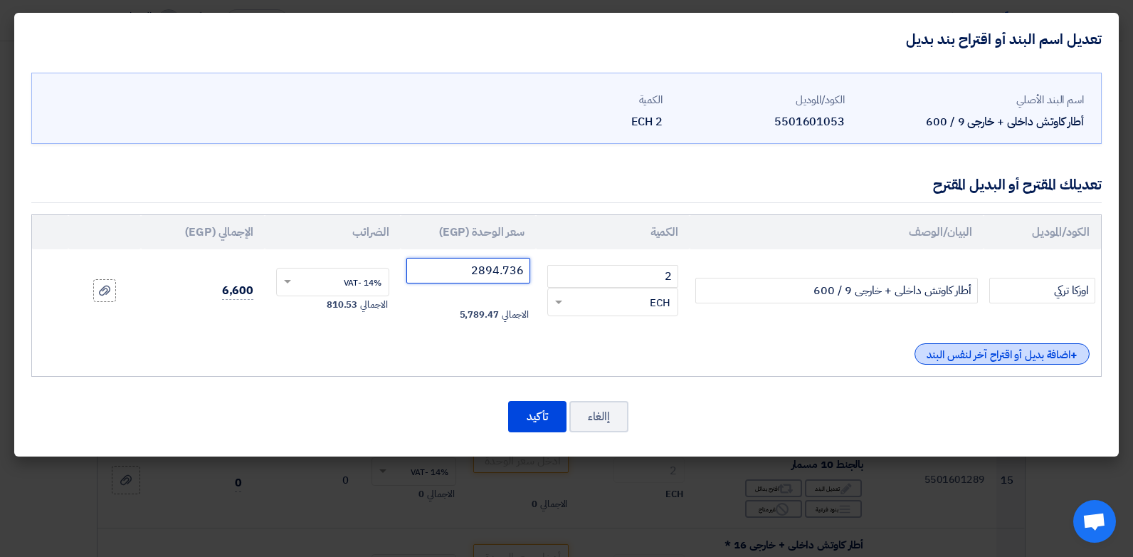
type input "2894.736"
click at [970, 358] on div "+ اضافة بديل أو اقتراح آخر لنفس البند" at bounding box center [1002, 353] width 175 height 21
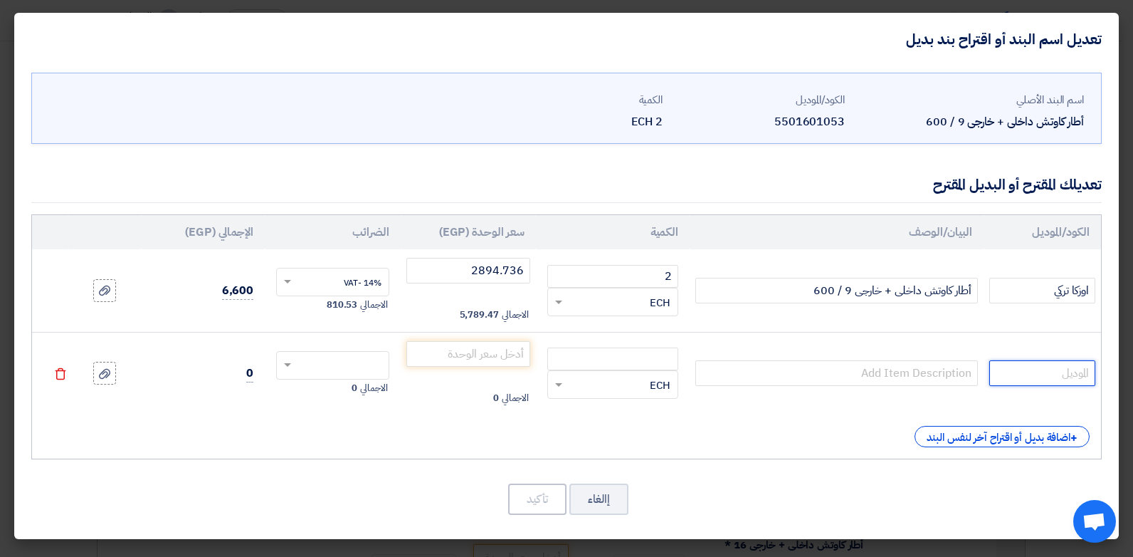
click at [1075, 375] on input "text" at bounding box center [1042, 373] width 106 height 26
type input "دي ستون - دي [PERSON_NAME]"
click at [462, 268] on input "2894.736" at bounding box center [468, 271] width 125 height 26
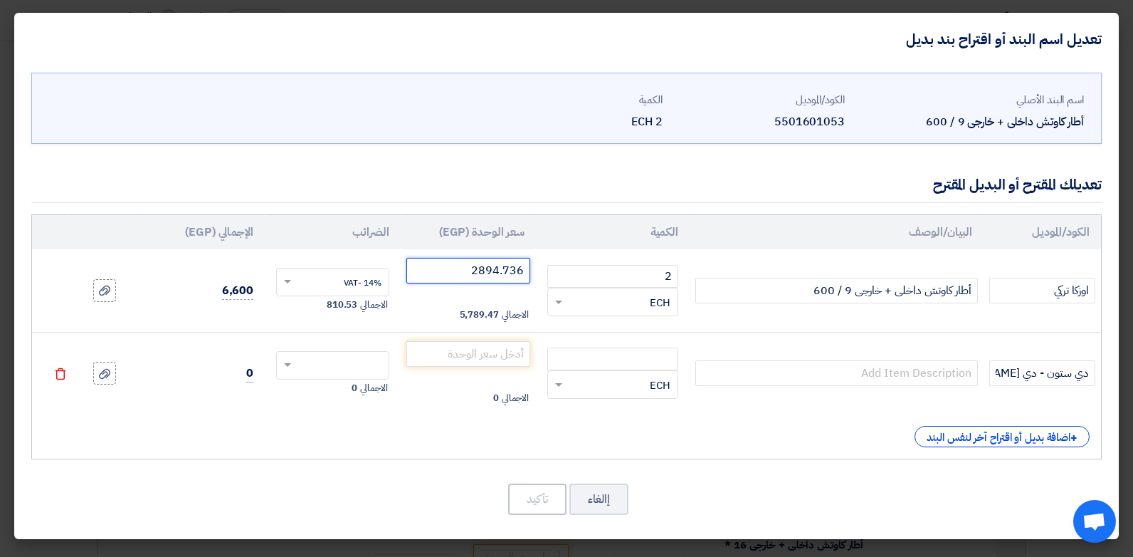
click at [462, 268] on input "2894.736" at bounding box center [468, 271] width 125 height 26
click at [510, 279] on input "2894.736" at bounding box center [468, 271] width 125 height 26
type input "3070.175"
click at [646, 349] on input "number" at bounding box center [612, 358] width 131 height 23
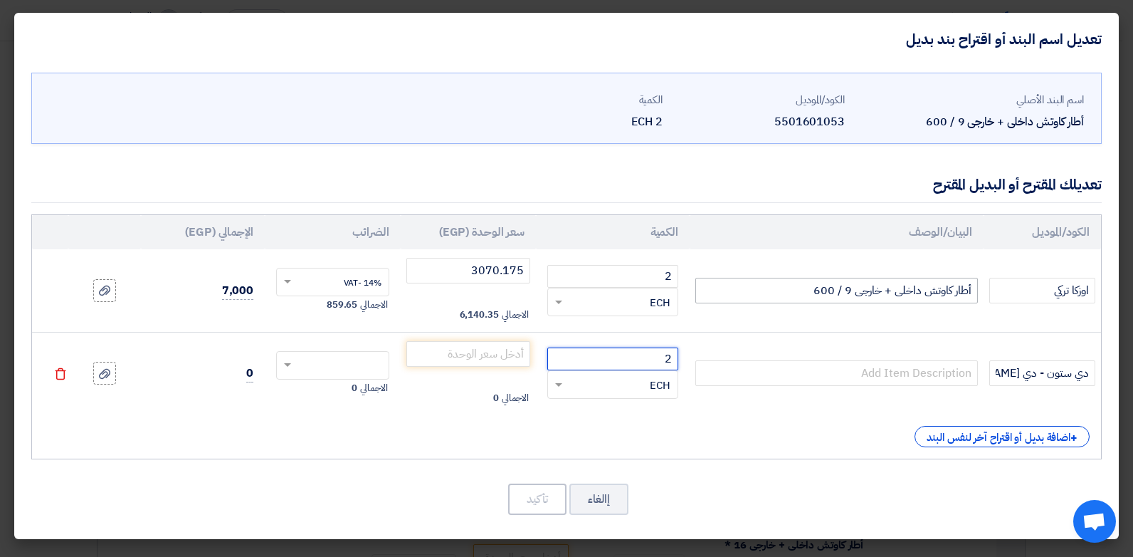
type input "2"
click at [835, 288] on input "أطار كاوتش داخلى + خارجى 9 / 600" at bounding box center [836, 291] width 283 height 26
click at [858, 362] on input "text" at bounding box center [836, 373] width 283 height 26
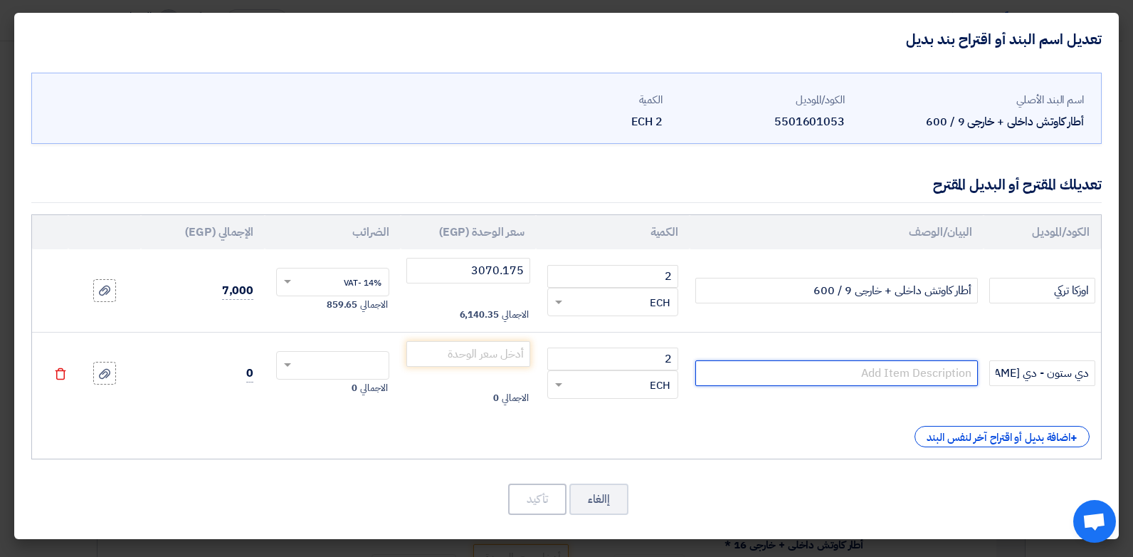
paste input "أطار كاوتش داخلى + خارجى 9 / 600"
type input "أطار كاوتش داخلى + خارجى 9 / 600"
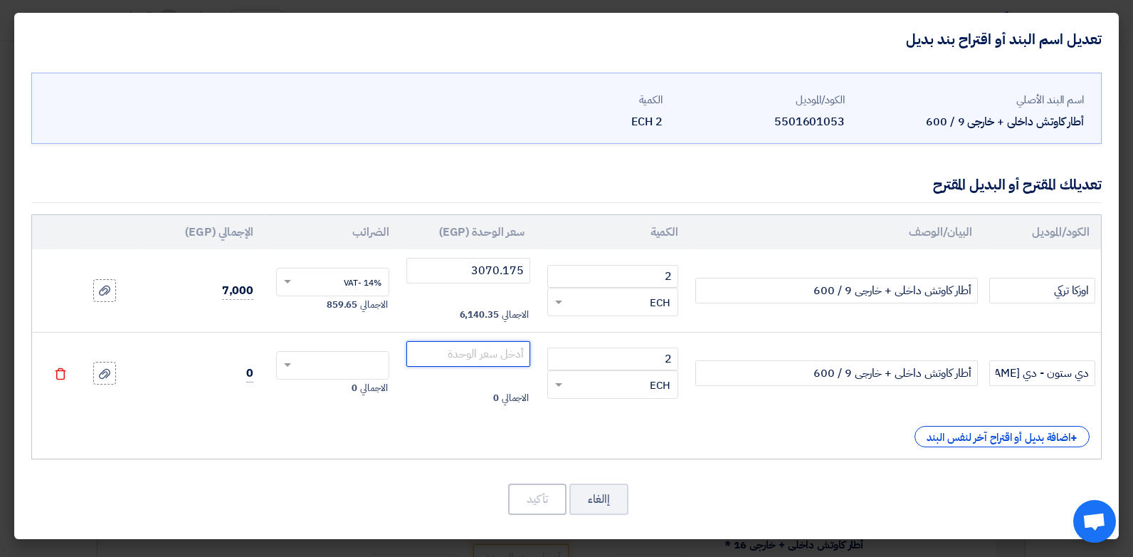
click at [491, 352] on input "number" at bounding box center [468, 354] width 125 height 26
type input "3508.771"
click at [374, 369] on input "text" at bounding box center [342, 366] width 82 height 23
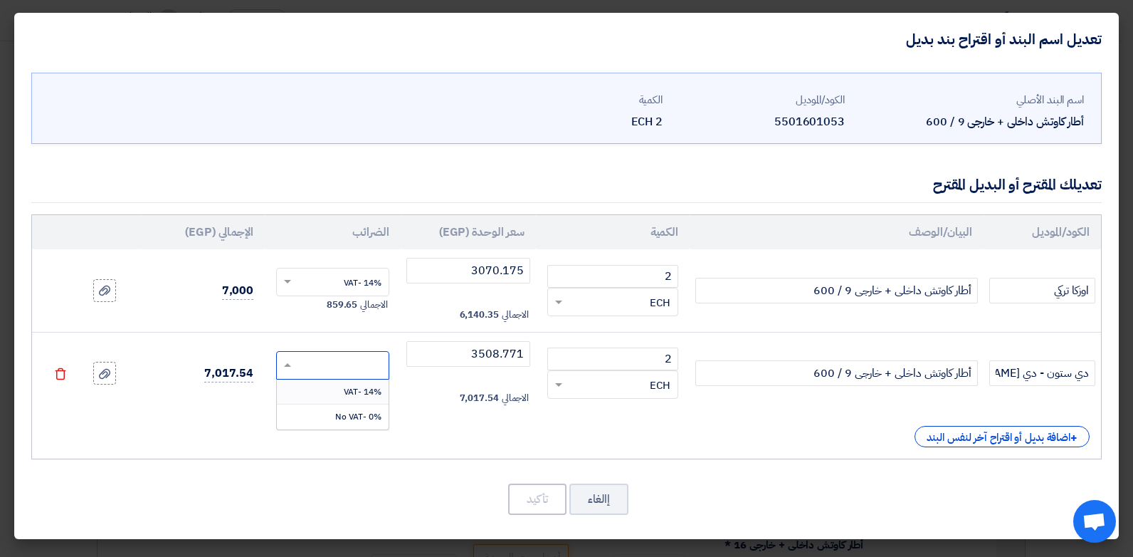
click at [374, 389] on span "14% -VAT" at bounding box center [363, 391] width 38 height 13
click at [553, 486] on button "تأكيد" at bounding box center [537, 498] width 58 height 31
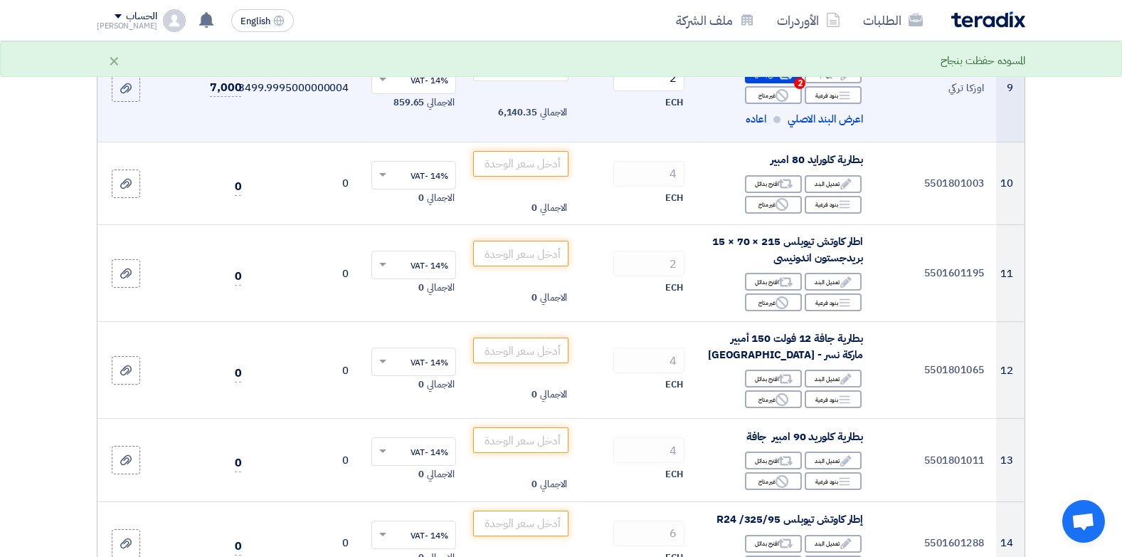
scroll to position [1033, 0]
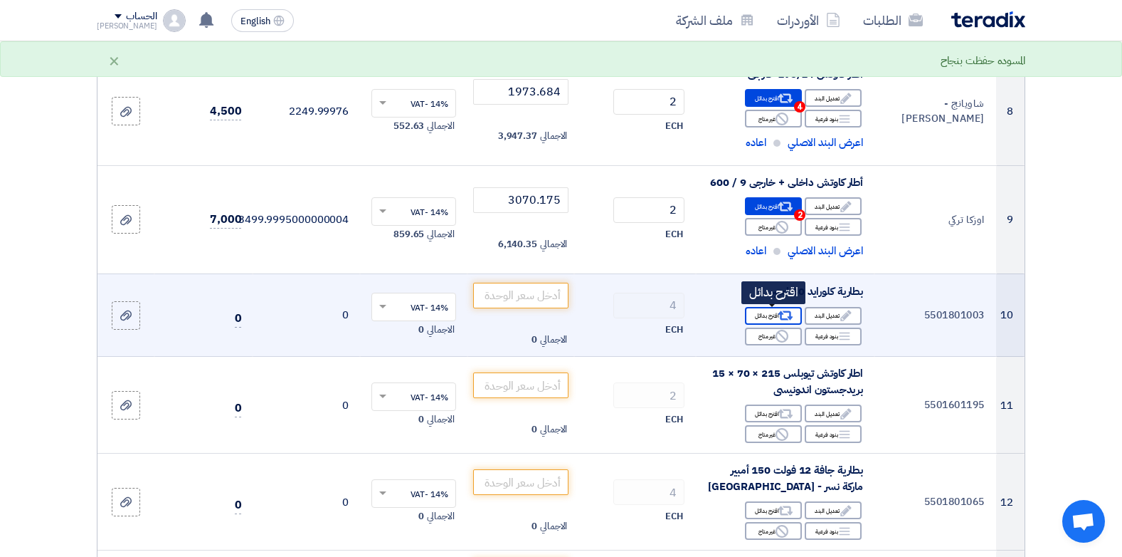
click at [776, 316] on div "Alternative اقترح بدائل" at bounding box center [773, 316] width 57 height 18
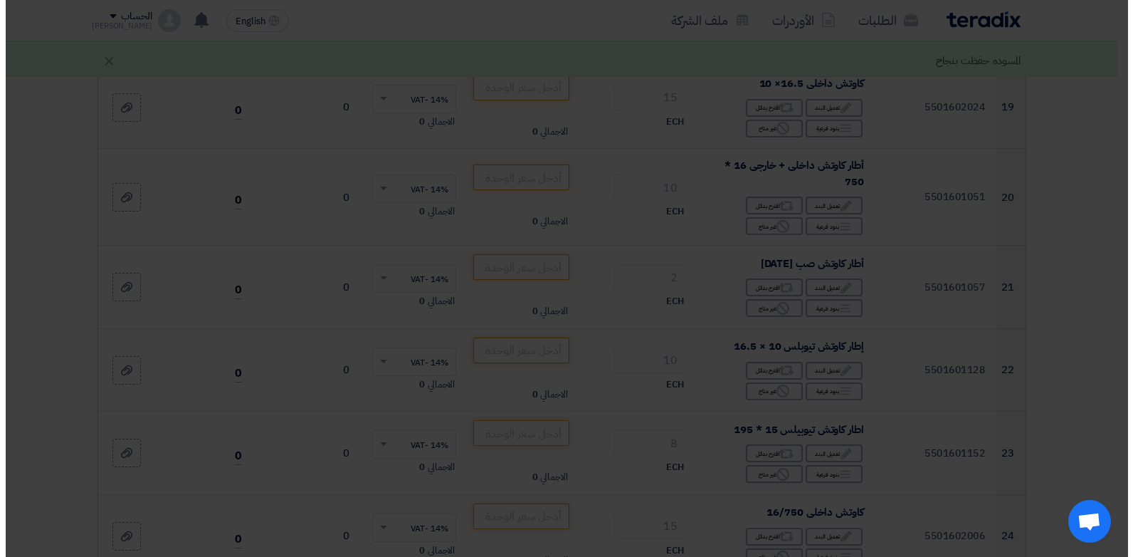
scroll to position [320, 0]
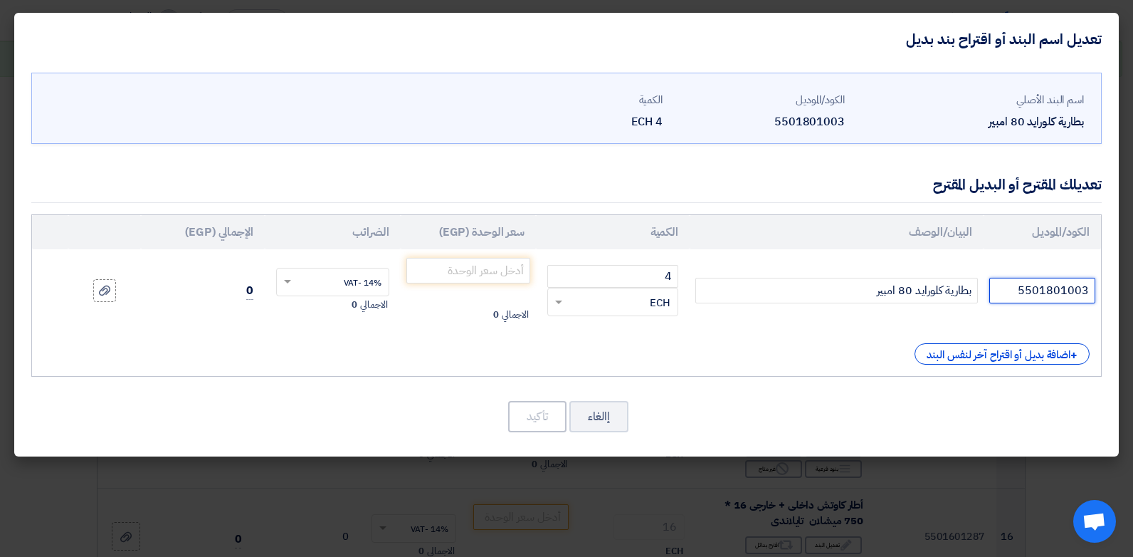
click at [1048, 289] on input "5501801003" at bounding box center [1042, 291] width 106 height 26
type input "تايجر - فولتا مصري"
click at [438, 254] on td "الاجمالي 0" at bounding box center [469, 290] width 136 height 83
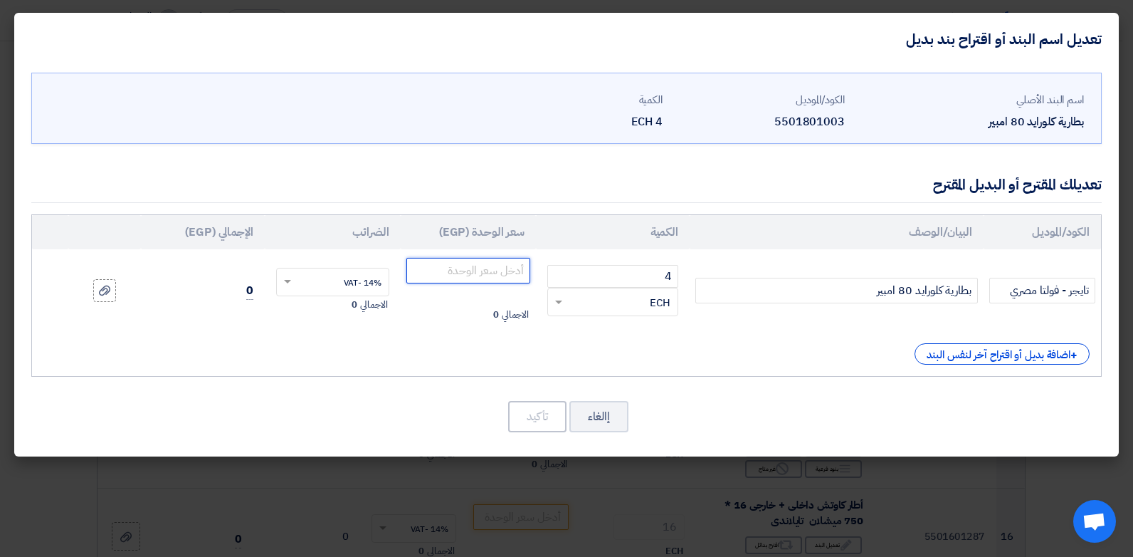
click at [445, 263] on input "number" at bounding box center [468, 271] width 125 height 26
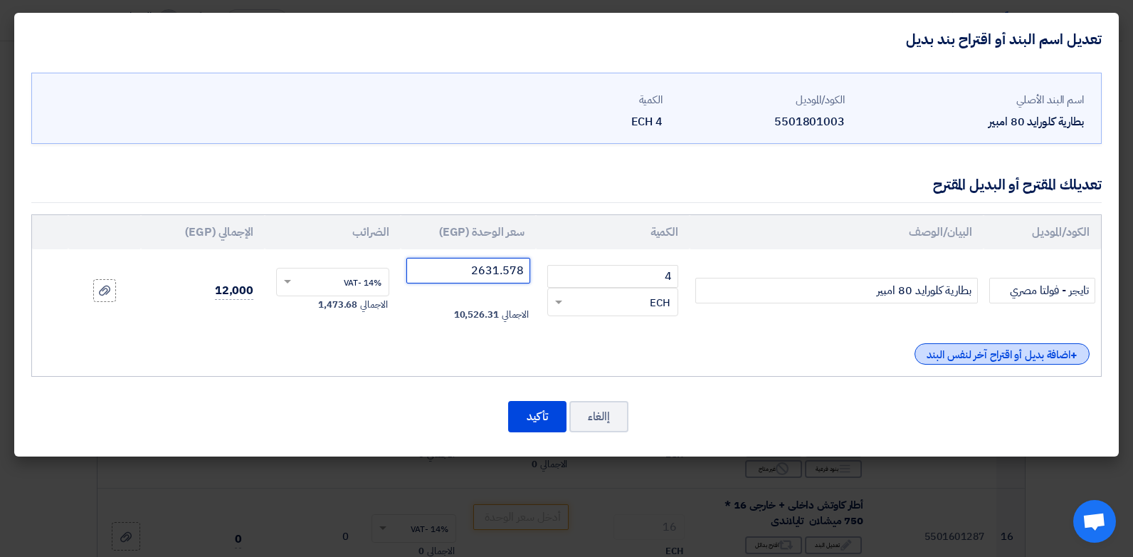
type input "2631.578"
click at [978, 348] on div "+ اضافة بديل أو اقتراح آخر لنفس البند" at bounding box center [1002, 353] width 175 height 21
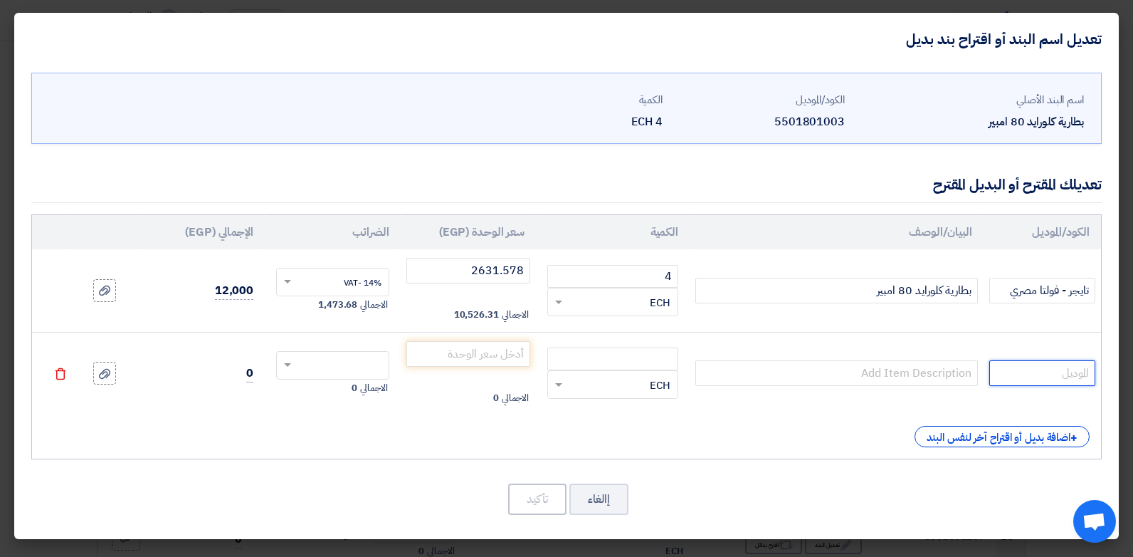
click at [1036, 371] on input "text" at bounding box center [1042, 373] width 106 height 26
type input "كلورايد مصري"
click at [649, 342] on td "RFQ_STEP1.ITEMS.2.TYPE_PLACEHOLDER × ECH" at bounding box center [613, 373] width 154 height 83
click at [654, 349] on input "number" at bounding box center [612, 358] width 131 height 23
type input "4"
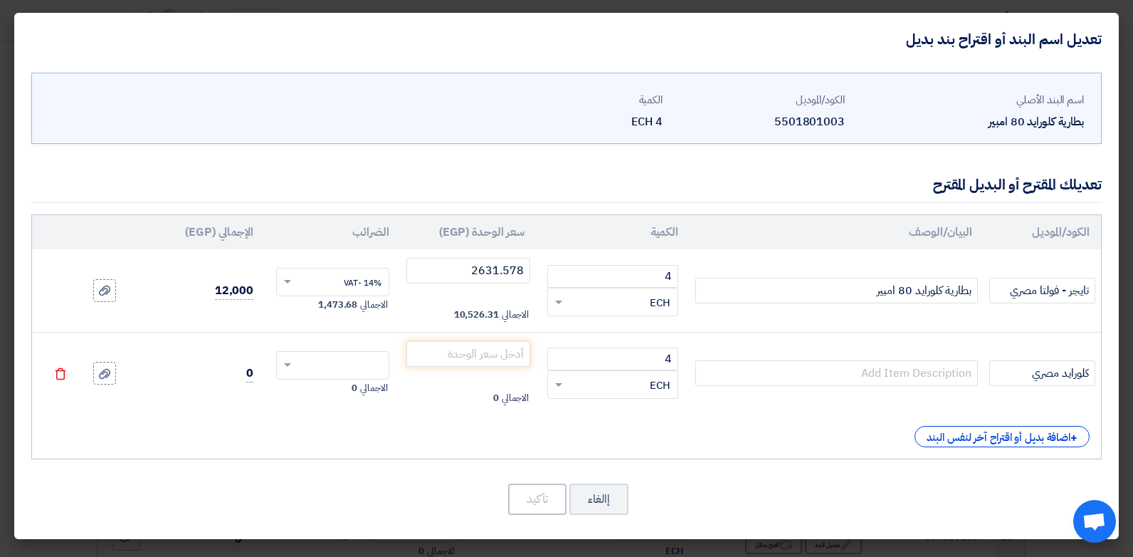
click at [778, 305] on td "بطارية كلورايد 80 امبير" at bounding box center [837, 290] width 294 height 83
copy tr
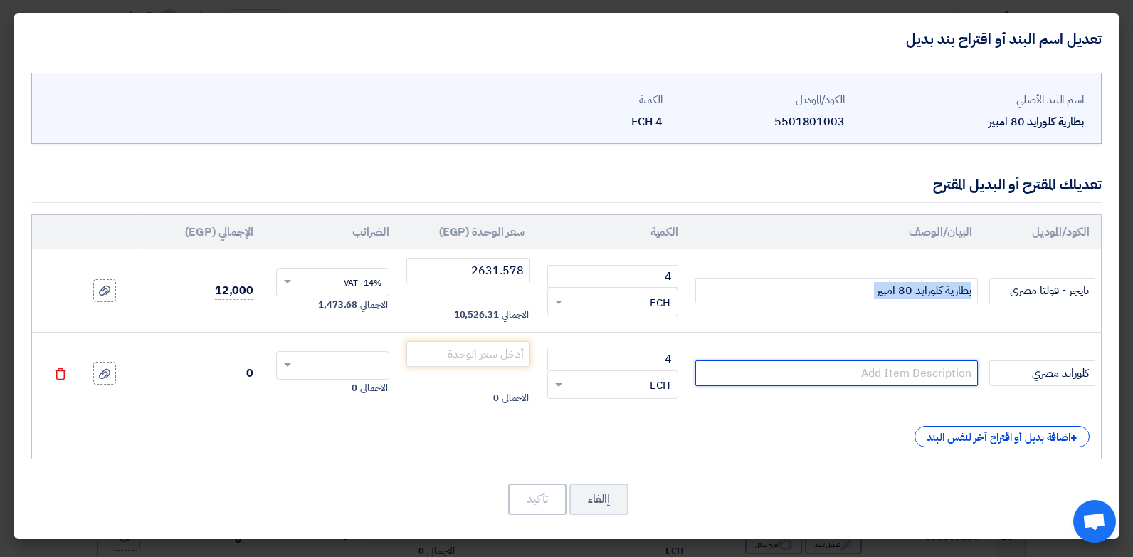
click at [820, 380] on input "text" at bounding box center [836, 373] width 283 height 26
paste input "بطارية كلورايد 80 امبير"
type input "بطارية كلورايد 80 امبير"
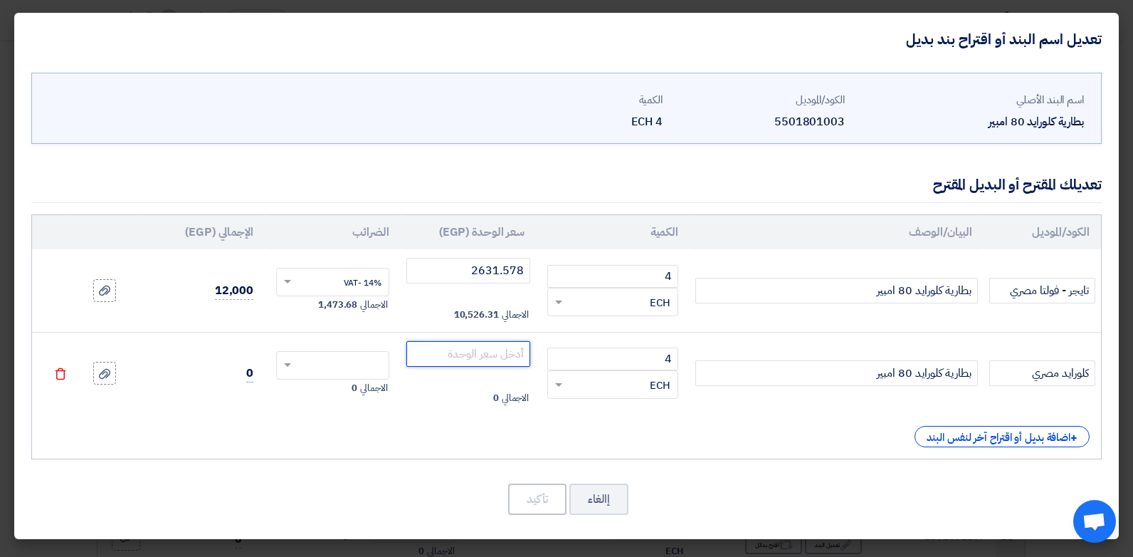
click at [454, 355] on input "number" at bounding box center [468, 354] width 125 height 26
click at [335, 369] on input "text" at bounding box center [342, 366] width 82 height 23
type input "2850.877"
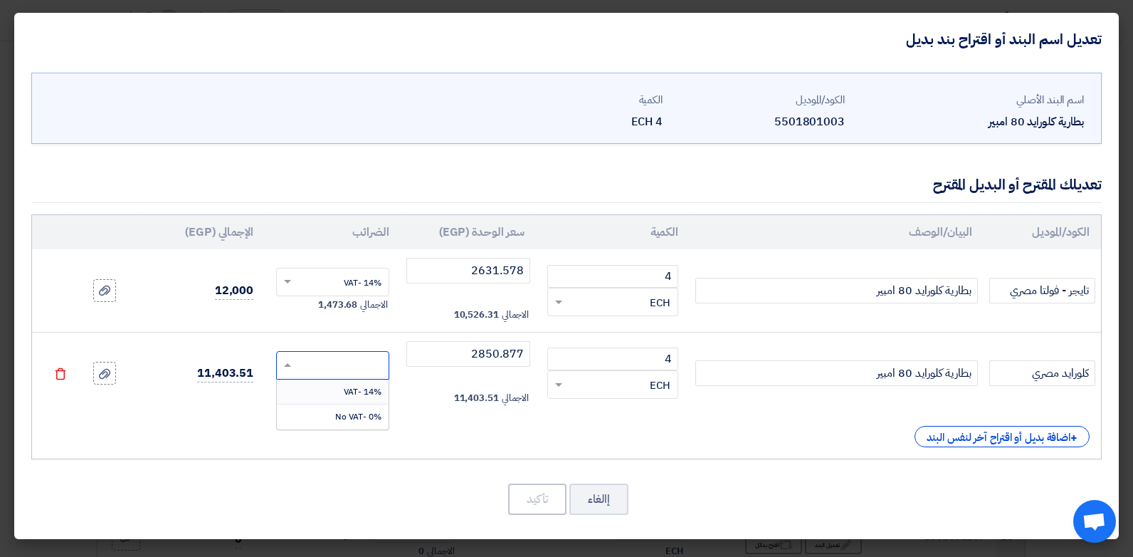
click at [355, 394] on span "14% -VAT" at bounding box center [363, 391] width 38 height 13
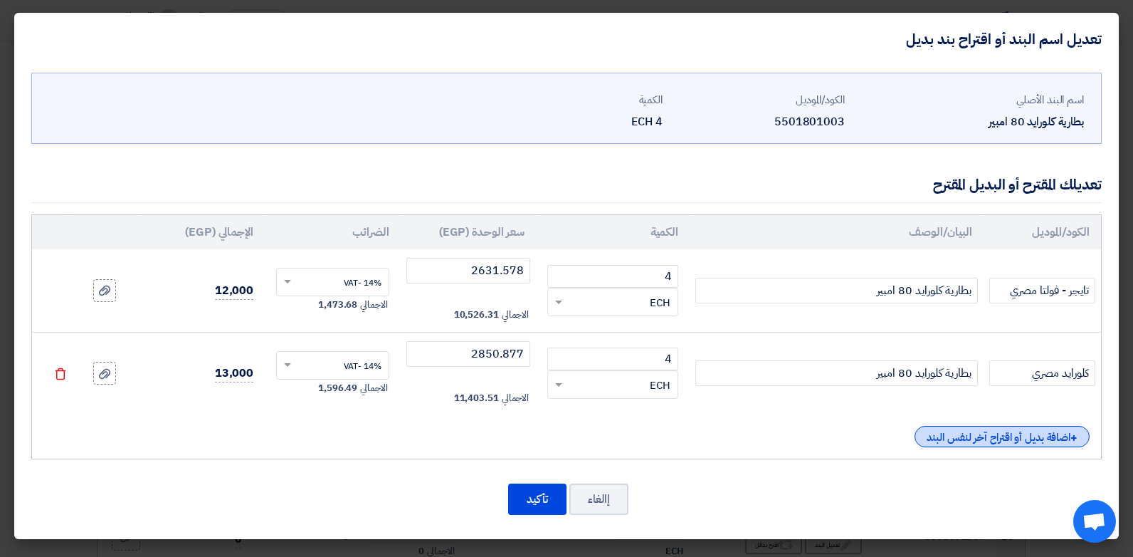
click at [995, 441] on div "+ اضافة بديل أو اقتراح آخر لنفس البند" at bounding box center [1002, 436] width 175 height 21
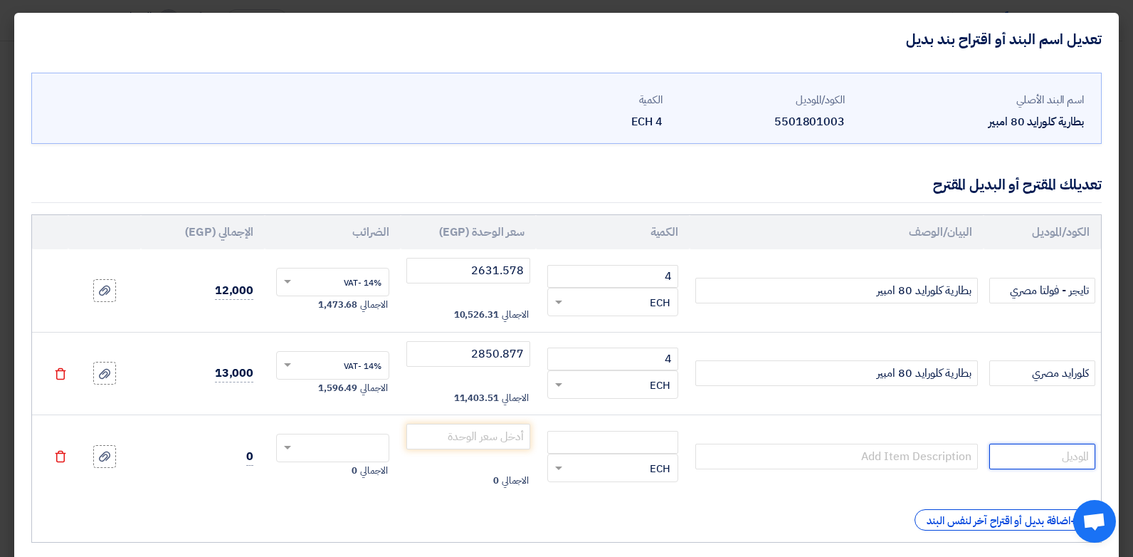
click at [1041, 460] on input "text" at bounding box center [1042, 456] width 106 height 26
type input "تاب سلوفاني اوروبي (مصنع فارتا)"
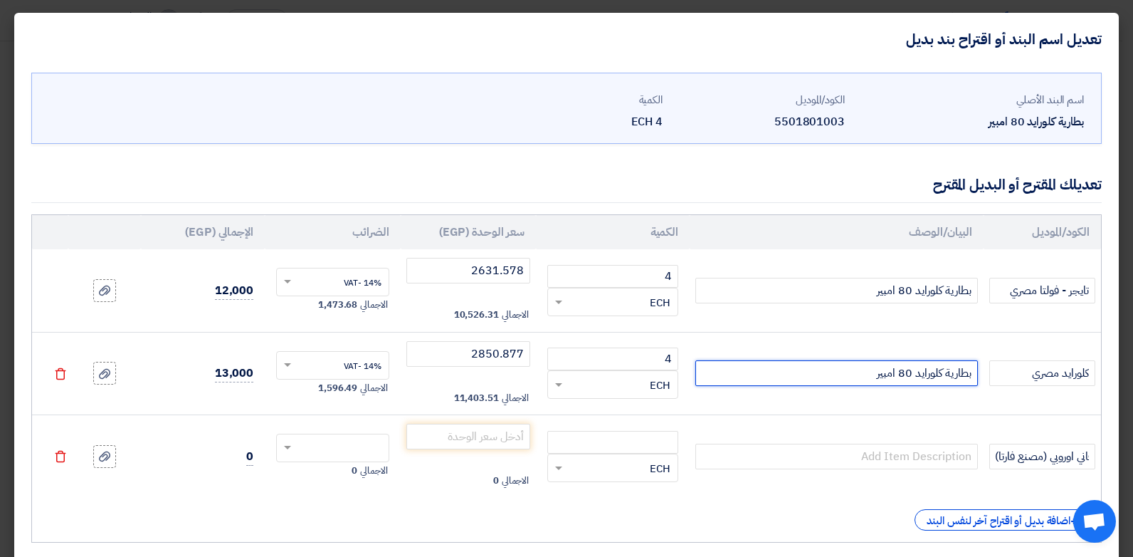
scroll to position [0, 0]
click at [956, 374] on input "بطارية كلورايد 80 امبير" at bounding box center [836, 373] width 283 height 26
drag, startPoint x: 955, startPoint y: 374, endPoint x: 902, endPoint y: 379, distance: 52.9
click at [902, 379] on input "بطارية كلورايد 80 امبير" at bounding box center [836, 373] width 283 height 26
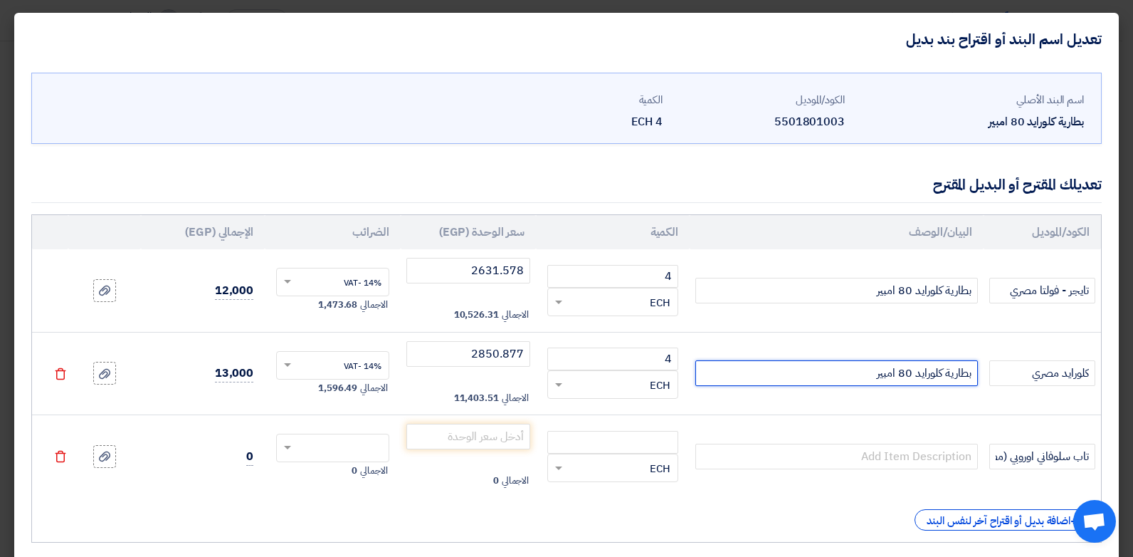
click at [902, 379] on input "بطارية كلورايد 80 امبير" at bounding box center [836, 373] width 283 height 26
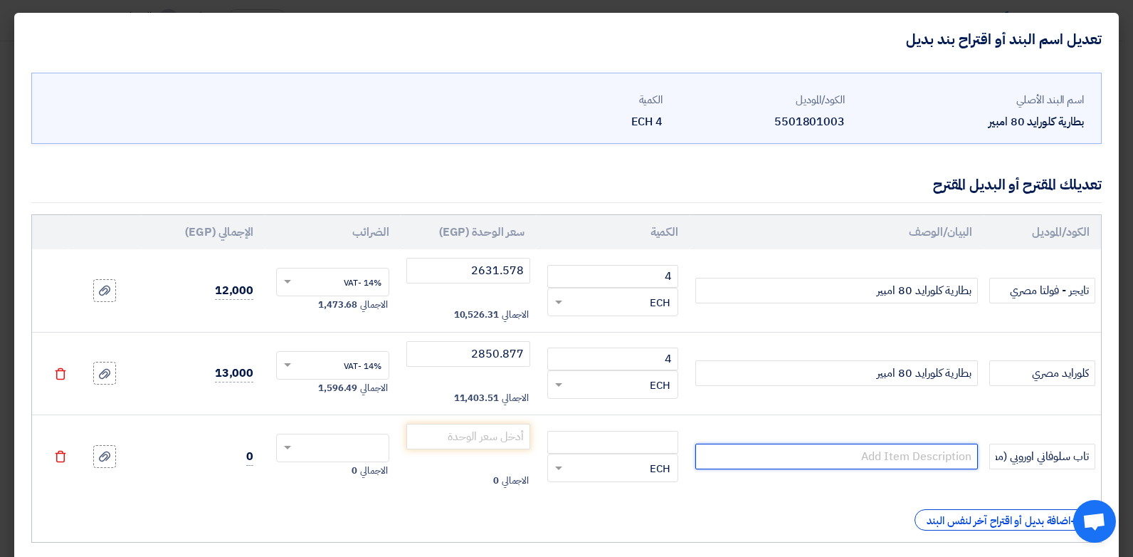
click at [883, 455] on input "text" at bounding box center [836, 456] width 283 height 26
paste input "بطارية كلورايد 80 امبير"
type input "بطارية كلورايد 80 امبير"
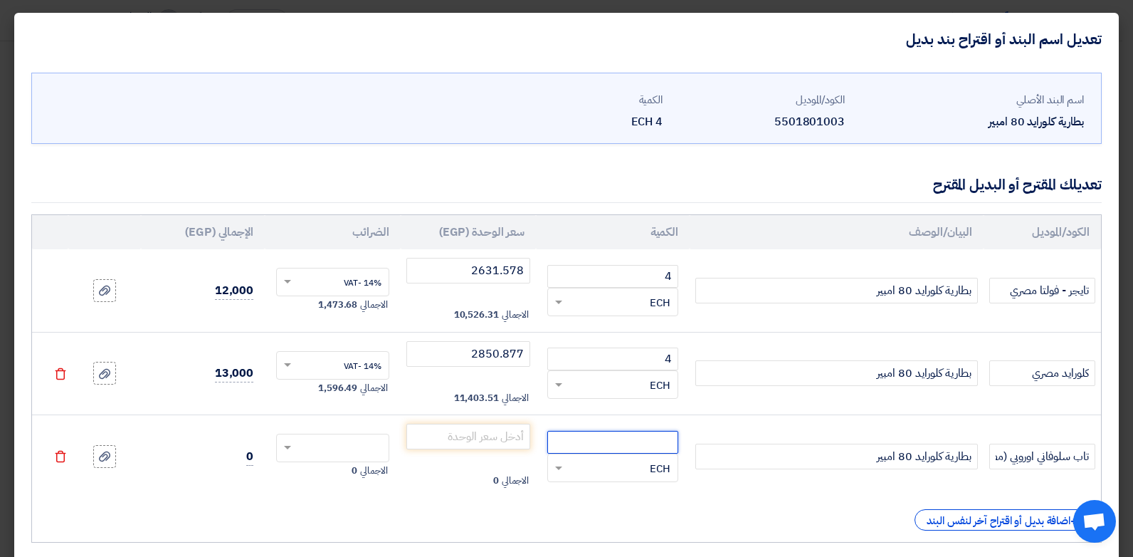
click at [622, 444] on input "number" at bounding box center [612, 442] width 131 height 23
type input "4"
click at [496, 421] on td "الاجمالي 0" at bounding box center [469, 456] width 136 height 83
click at [520, 431] on input "number" at bounding box center [468, 436] width 125 height 26
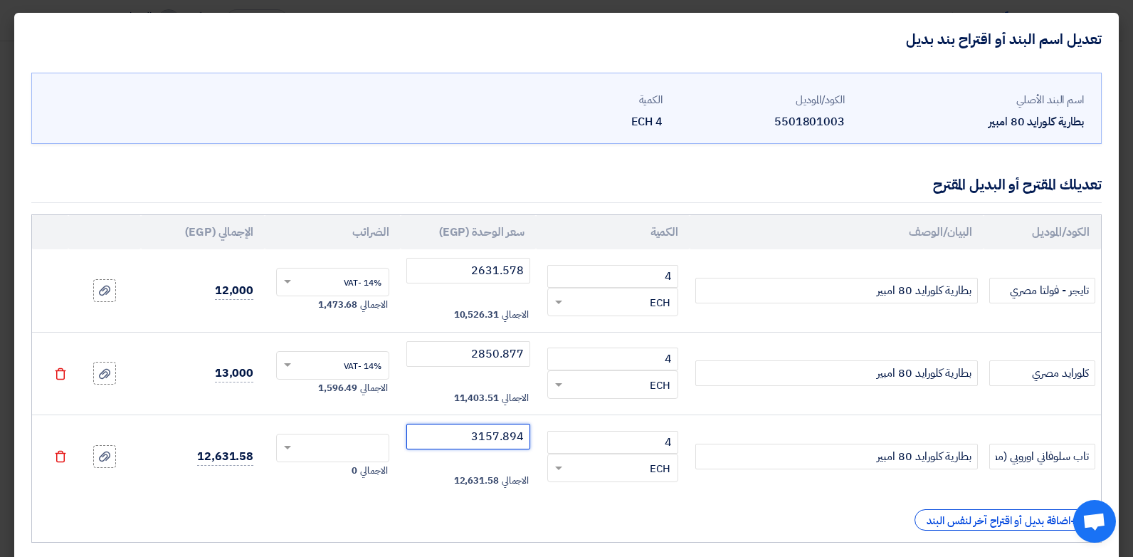
type input "3157.894"
click at [381, 445] on input "text" at bounding box center [342, 449] width 82 height 23
click at [379, 471] on span "14% -VAT" at bounding box center [363, 474] width 38 height 13
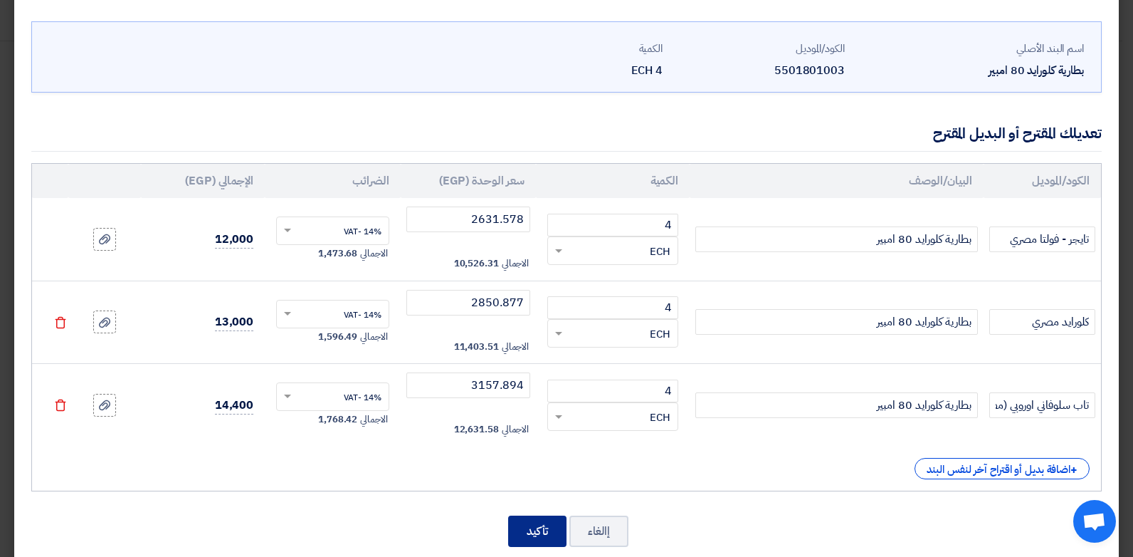
scroll to position [78, 0]
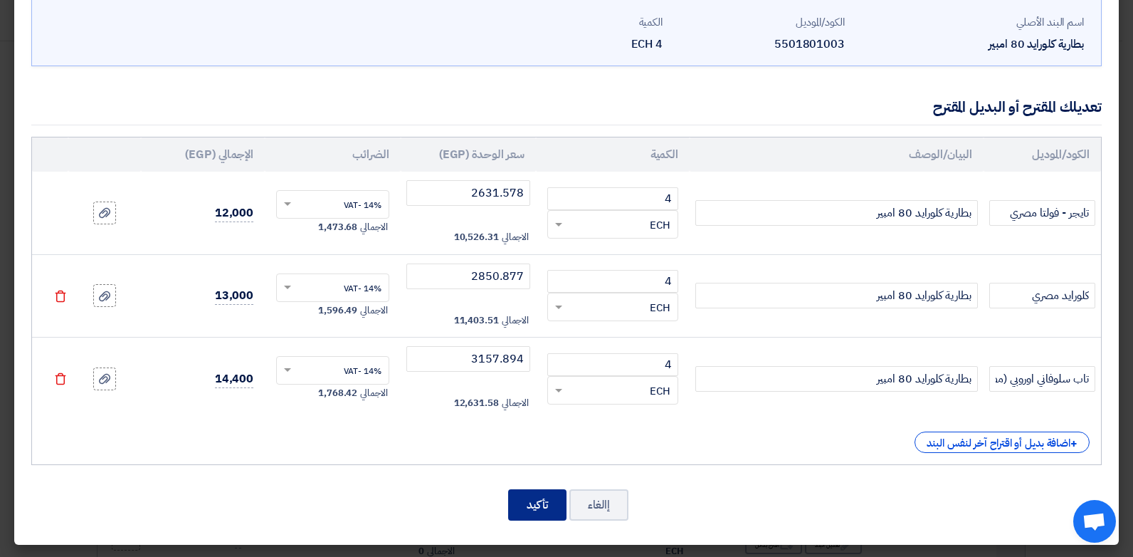
click at [529, 496] on button "تأكيد" at bounding box center [537, 504] width 58 height 31
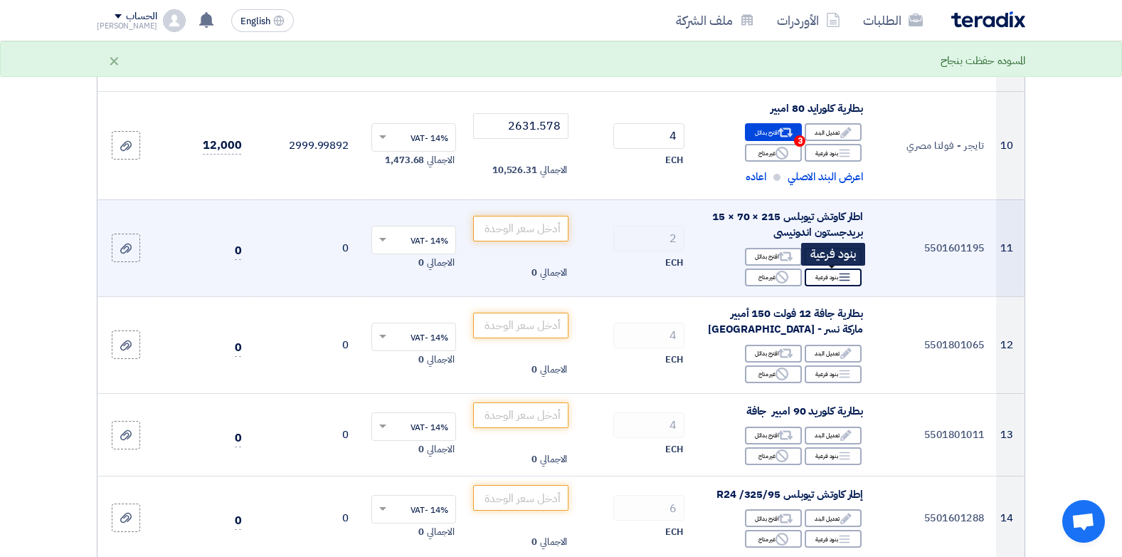
scroll to position [1001, 0]
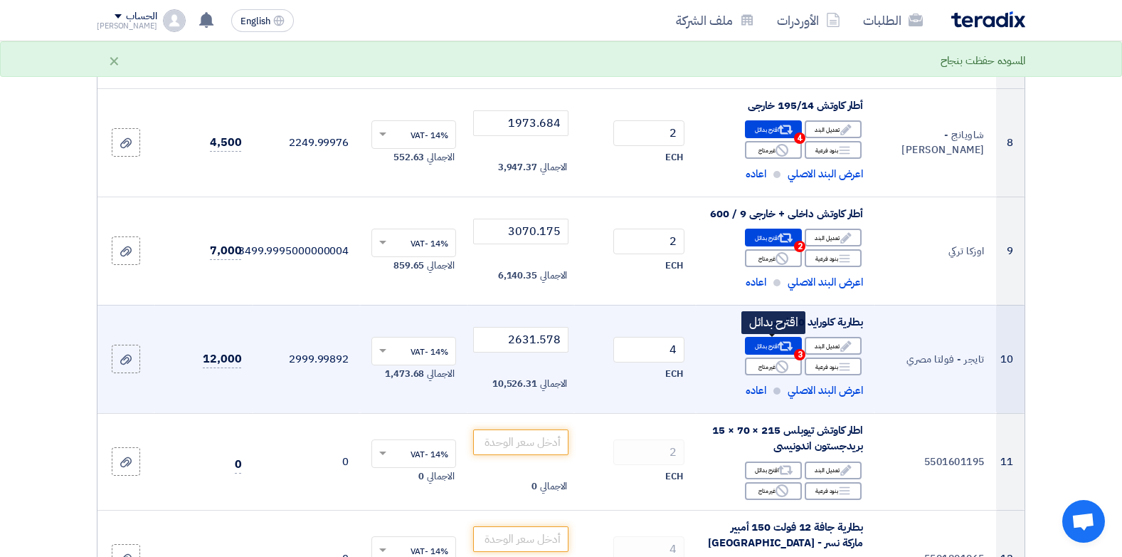
click at [776, 347] on div "Alternative اقترح بدائل 3" at bounding box center [773, 346] width 57 height 18
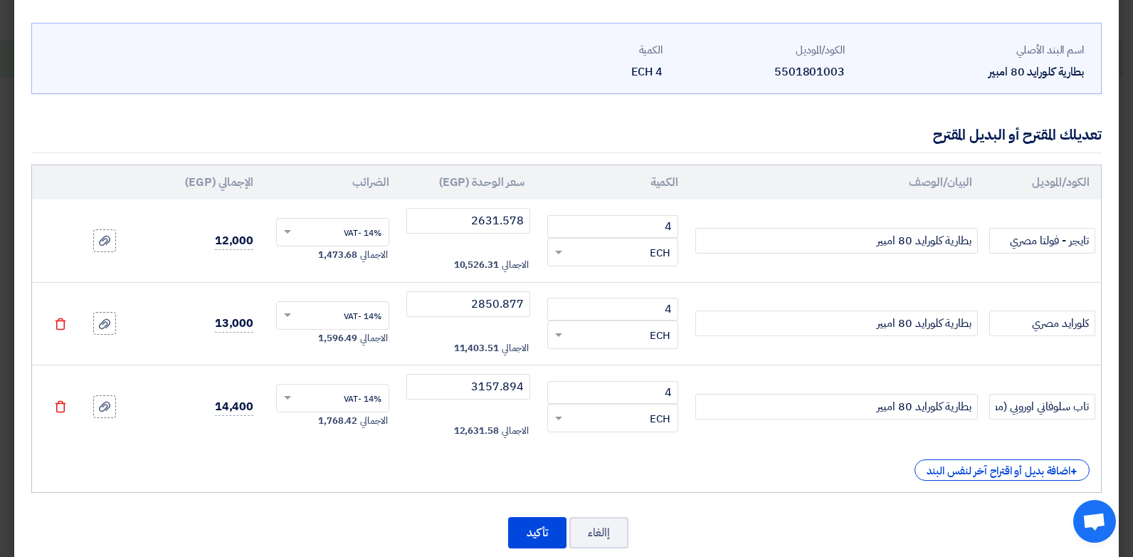
scroll to position [78, 0]
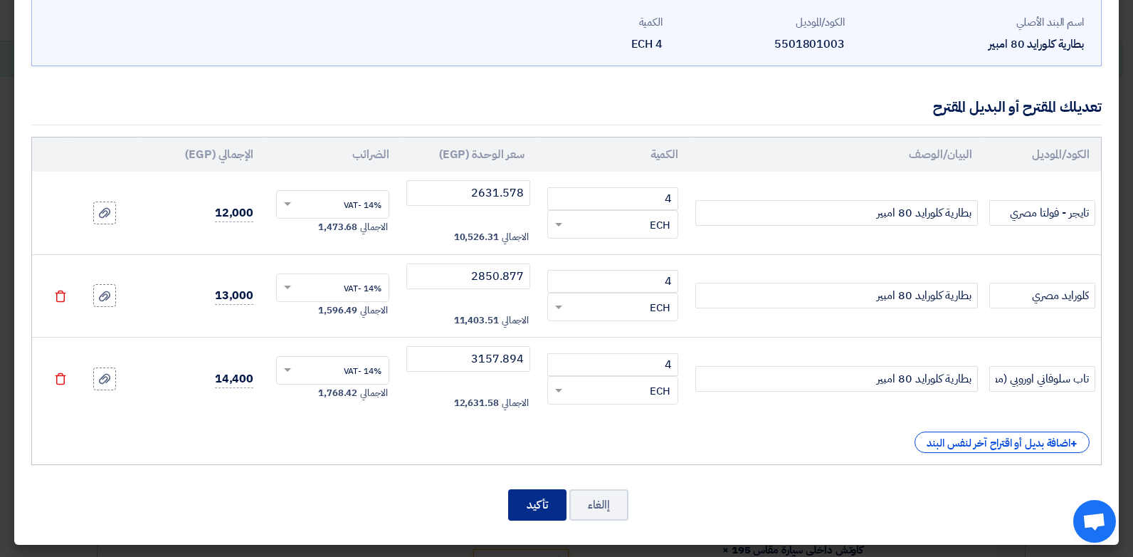
click at [532, 495] on button "تأكيد" at bounding box center [537, 504] width 58 height 31
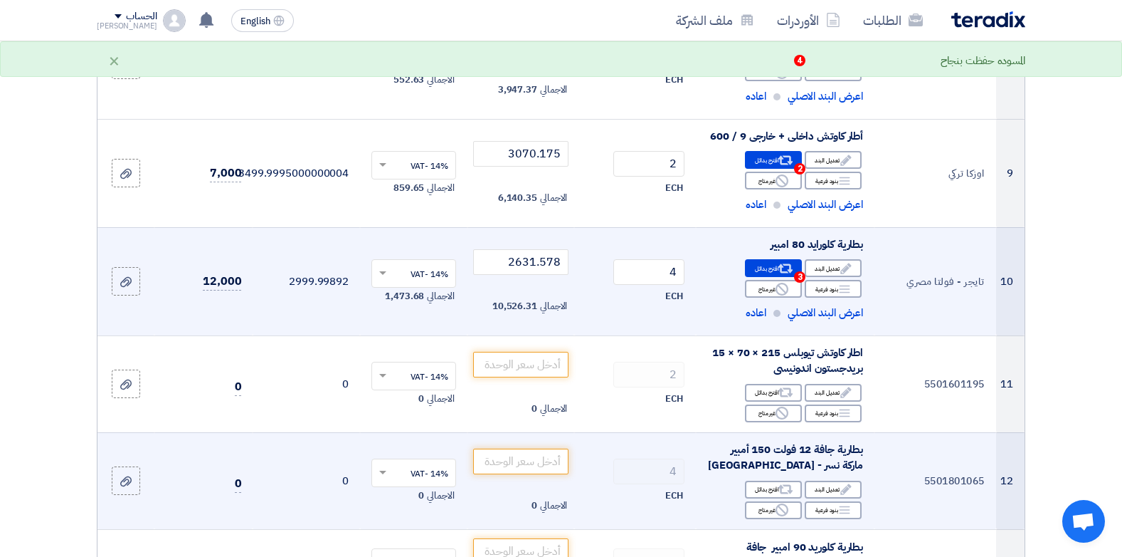
scroll to position [1078, 0]
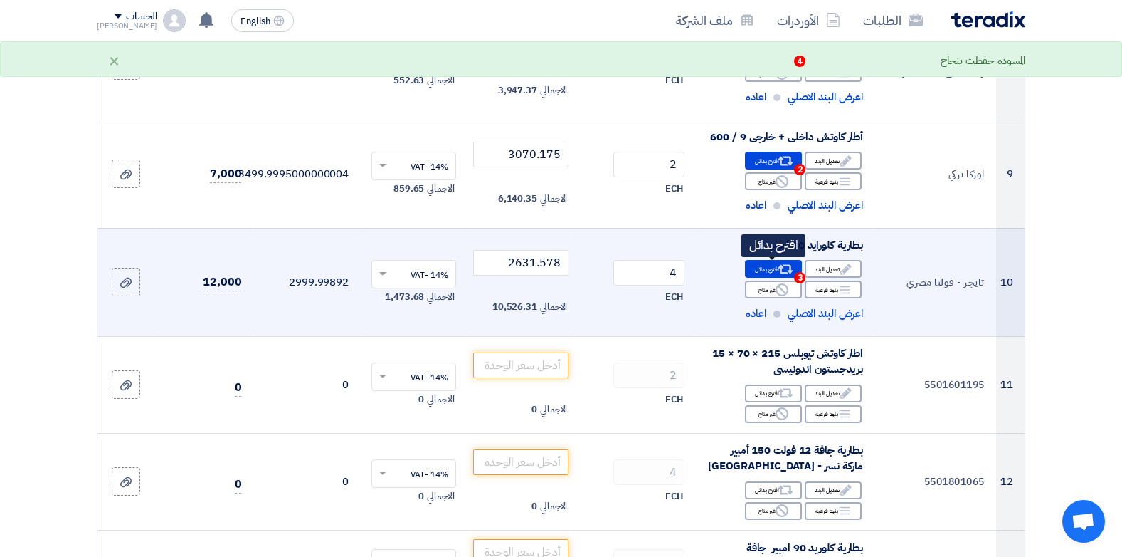
click at [757, 270] on div "Alternative اقترح بدائل 3" at bounding box center [773, 269] width 57 height 18
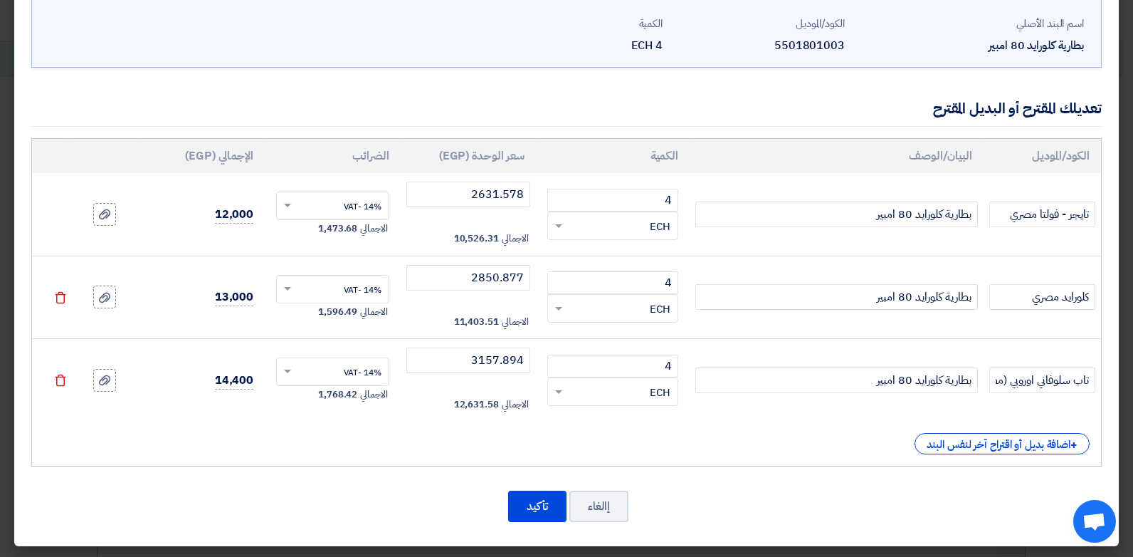
scroll to position [78, 0]
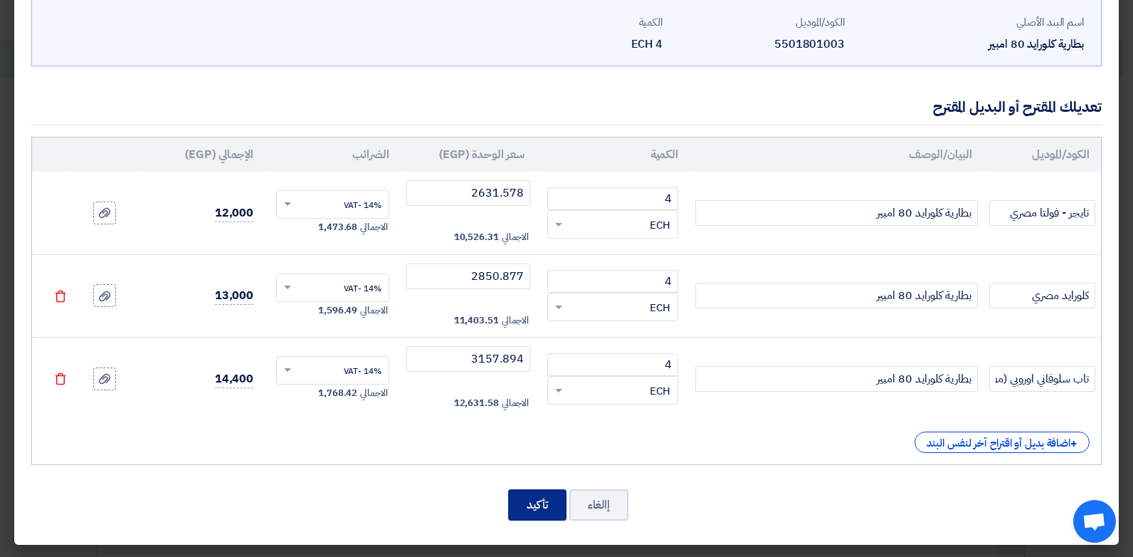
click at [534, 510] on button "تأكيد" at bounding box center [537, 504] width 58 height 31
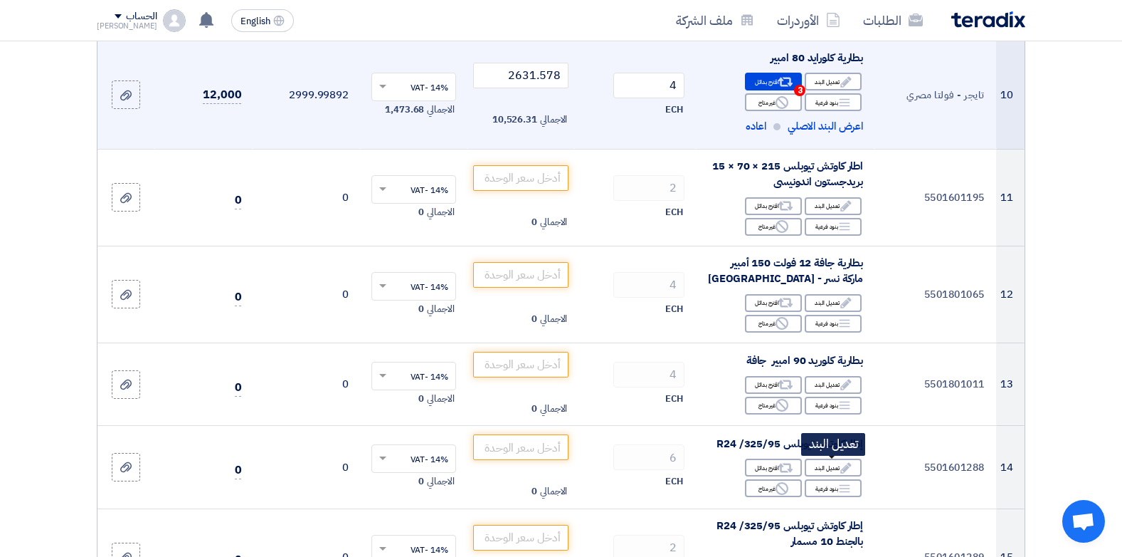
scroll to position [870, 0]
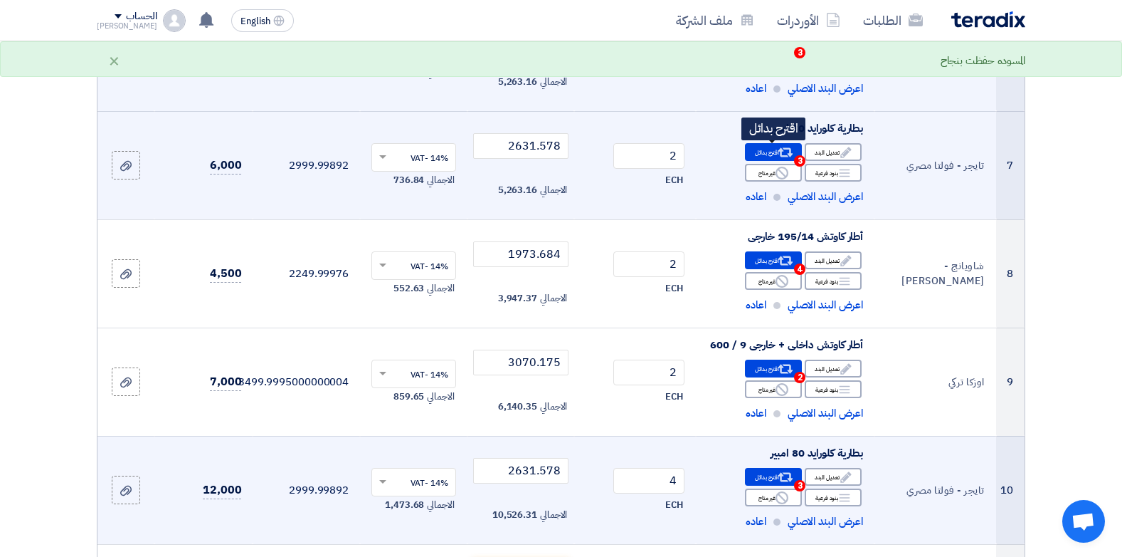
click at [794, 151] on div "Alternative اقترح بدائل 3" at bounding box center [773, 152] width 57 height 18
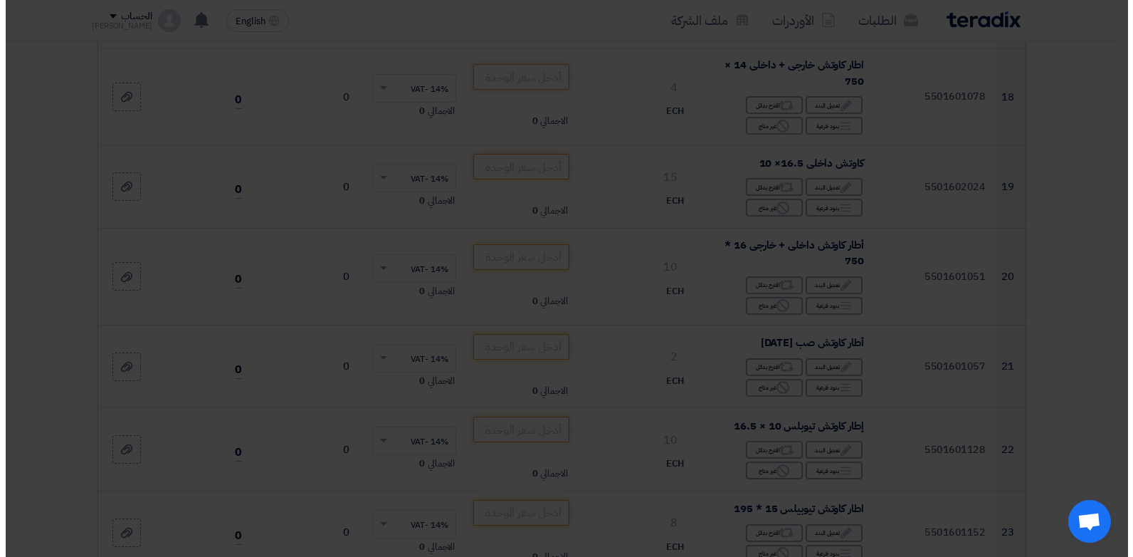
scroll to position [390, 0]
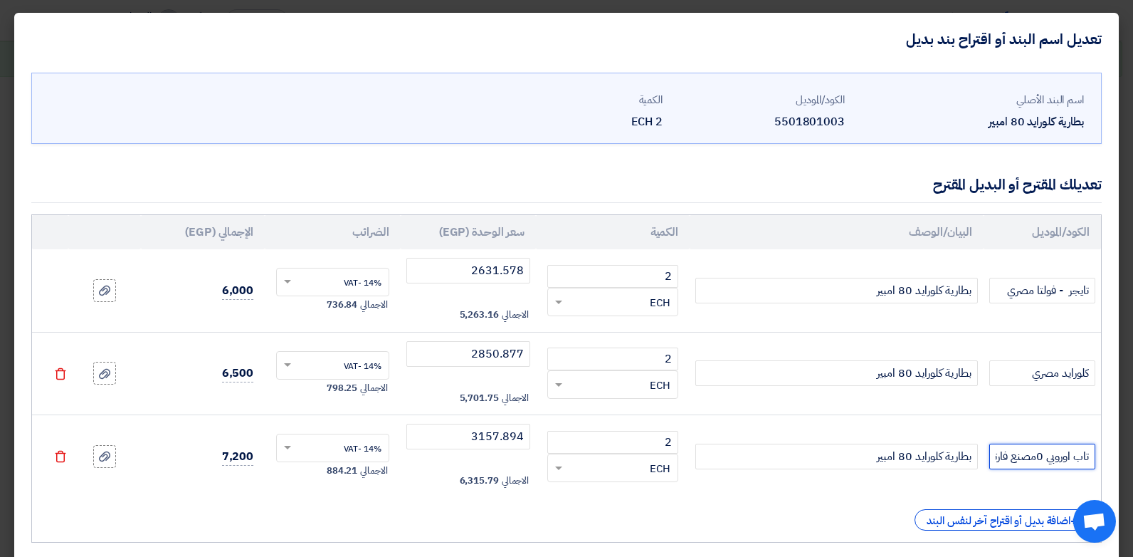
click at [1038, 455] on input "تاب اوروبي 0مصنع فارتا)" at bounding box center [1042, 456] width 106 height 26
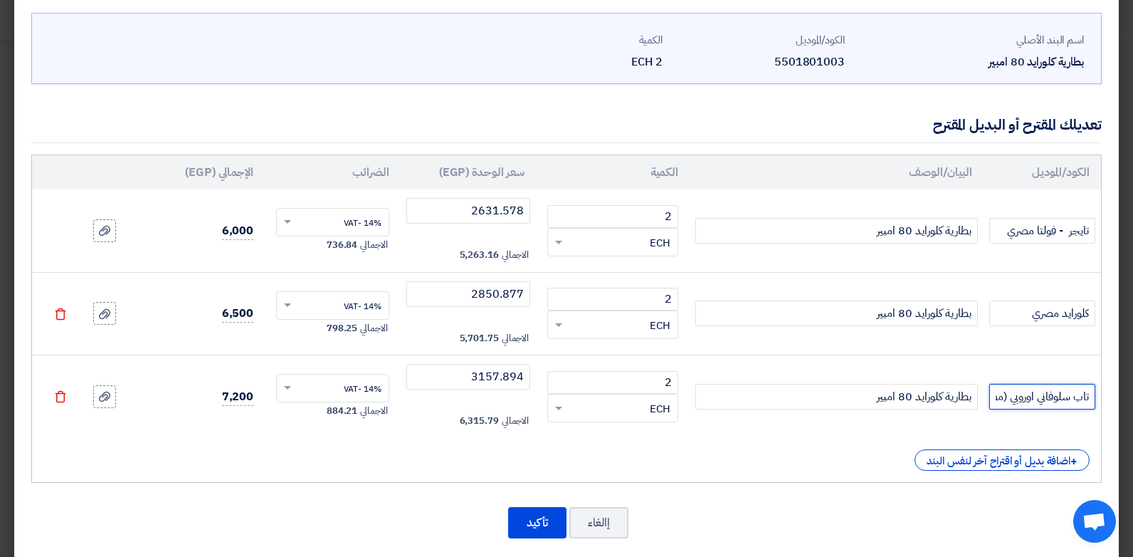
scroll to position [78, 0]
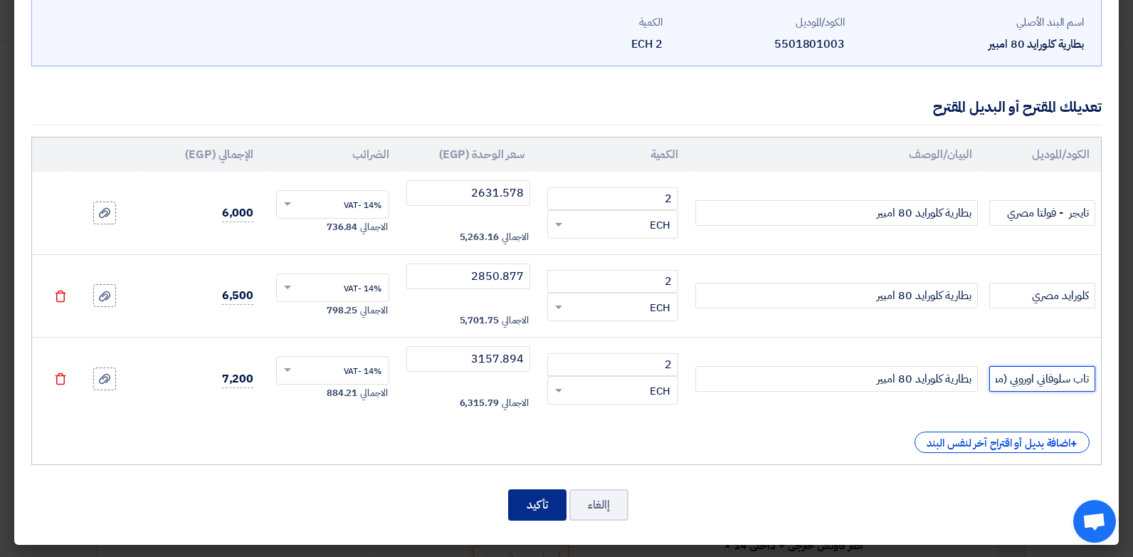
type input "تاب سلوفاني اوروبي (مصنع فارتا)"
click at [559, 509] on button "تأكيد" at bounding box center [537, 504] width 58 height 31
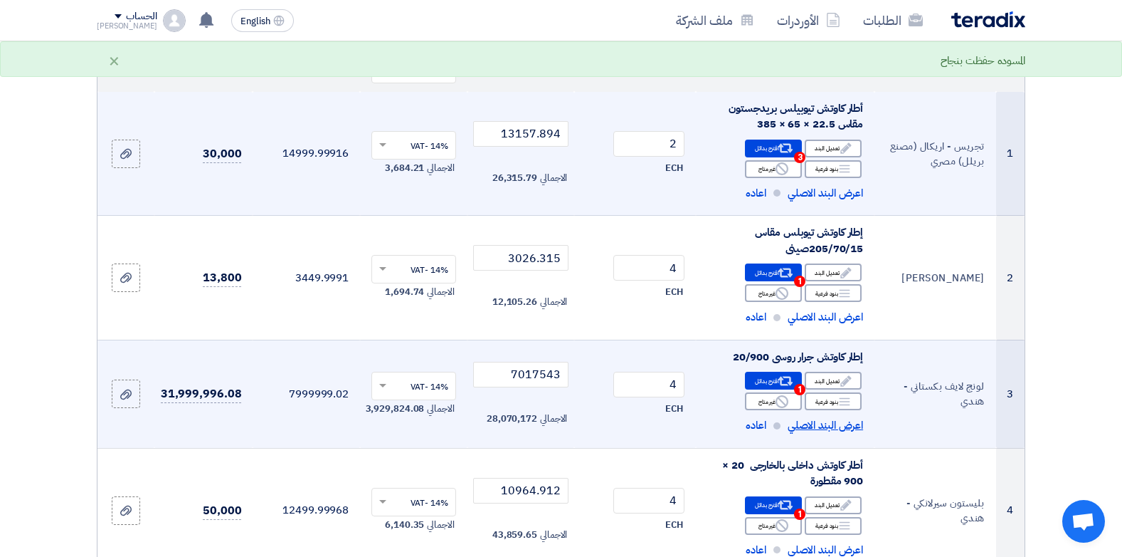
scroll to position [183, 0]
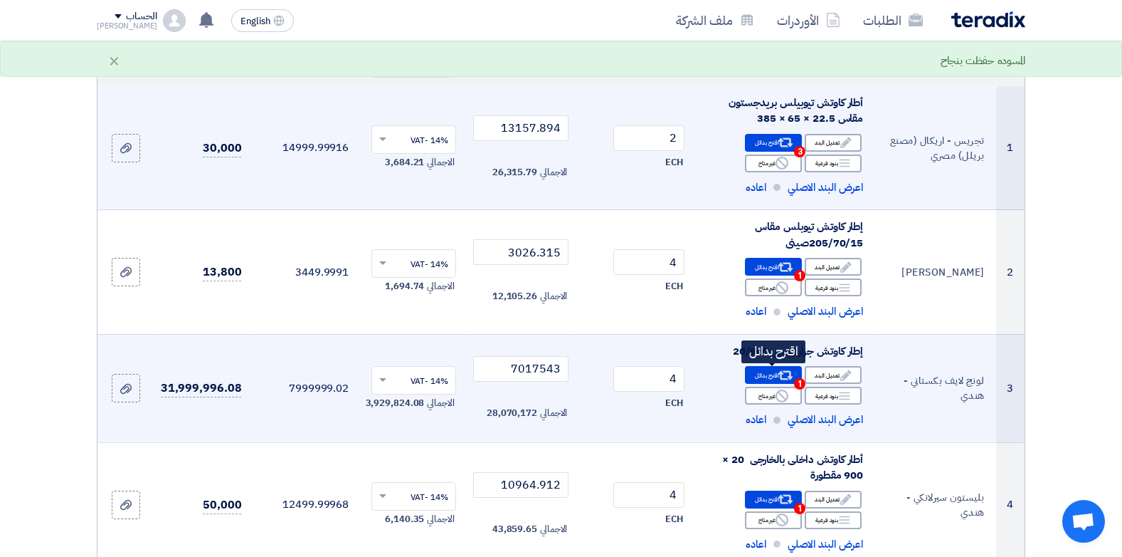
click at [779, 377] on icon "Alternative" at bounding box center [786, 375] width 15 height 15
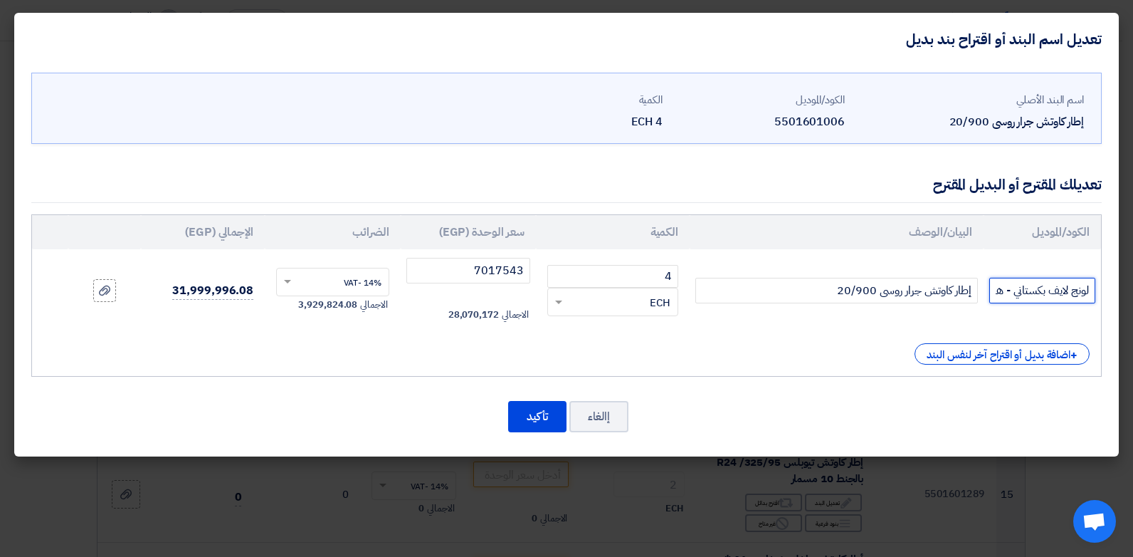
click at [1049, 296] on input "لونج لايف بكستاني - هندي" at bounding box center [1042, 291] width 106 height 26
type input "لونج لايف - بنسر بكستاني - هندي"
click at [525, 411] on button "تأكيد" at bounding box center [537, 416] width 58 height 31
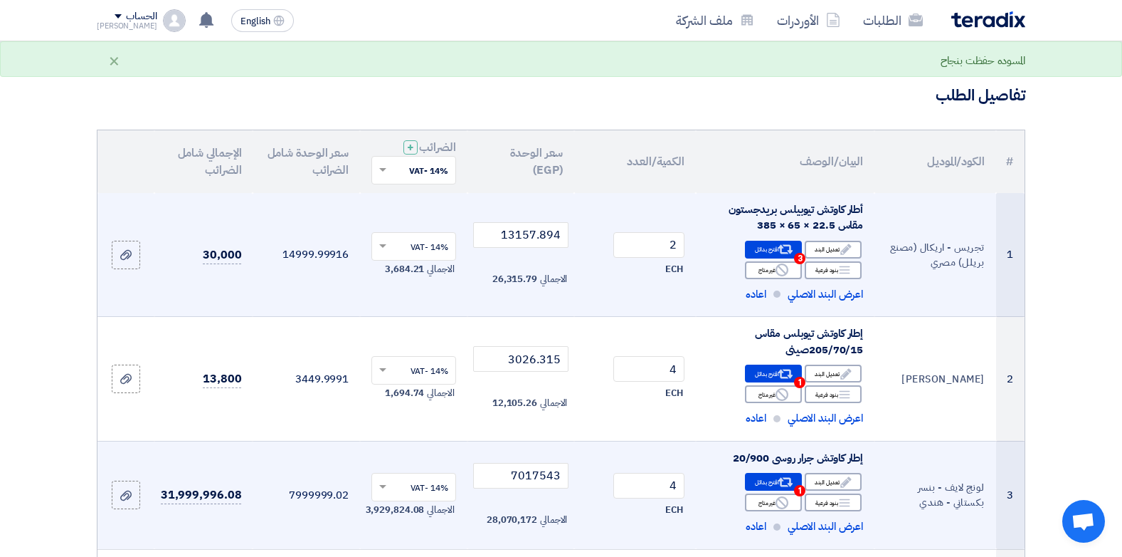
scroll to position [0, 0]
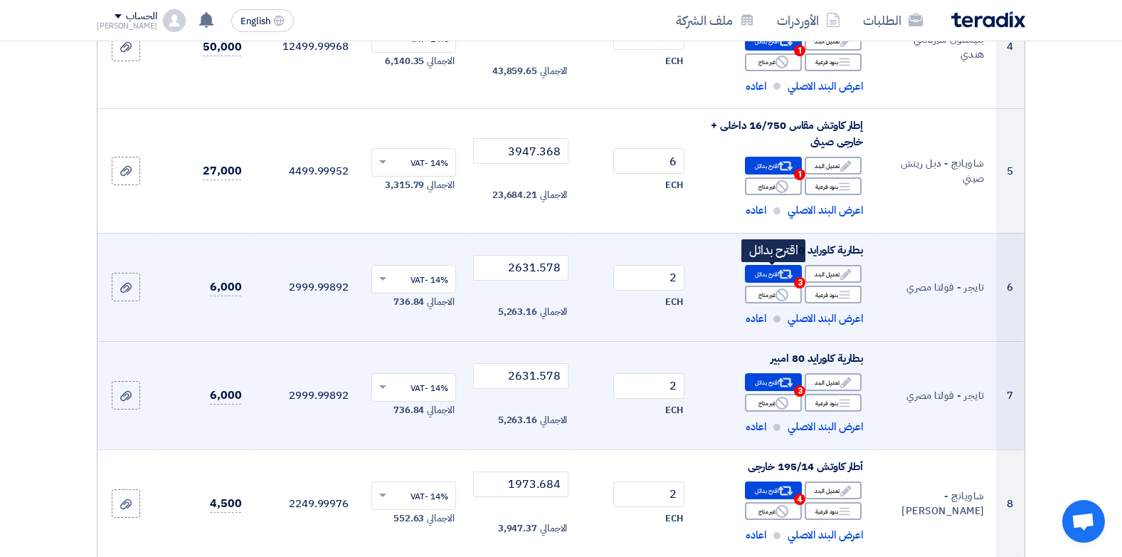
click at [783, 271] on icon "Alternative" at bounding box center [786, 274] width 15 height 15
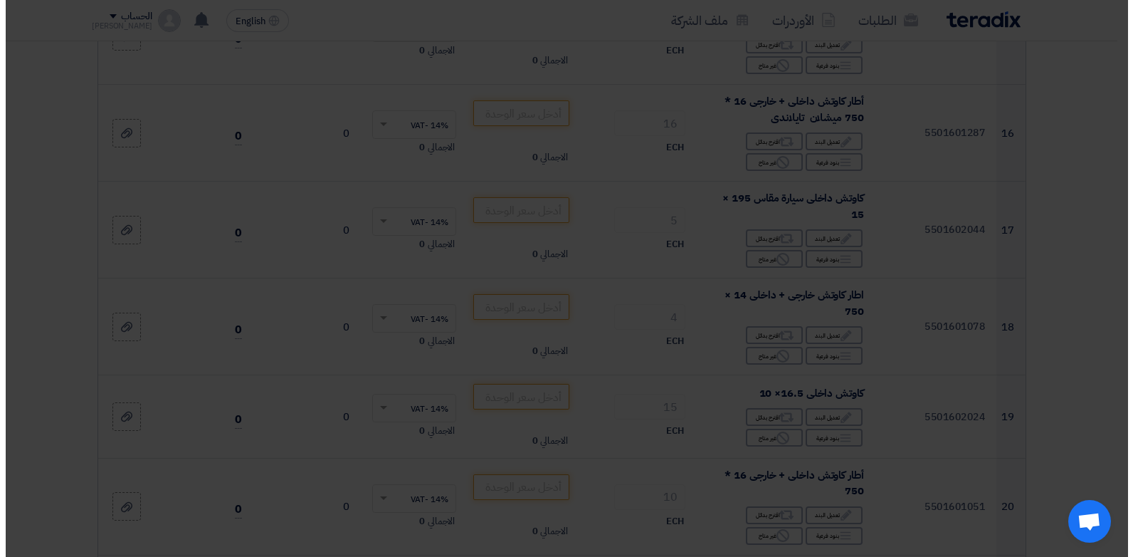
scroll to position [285, 0]
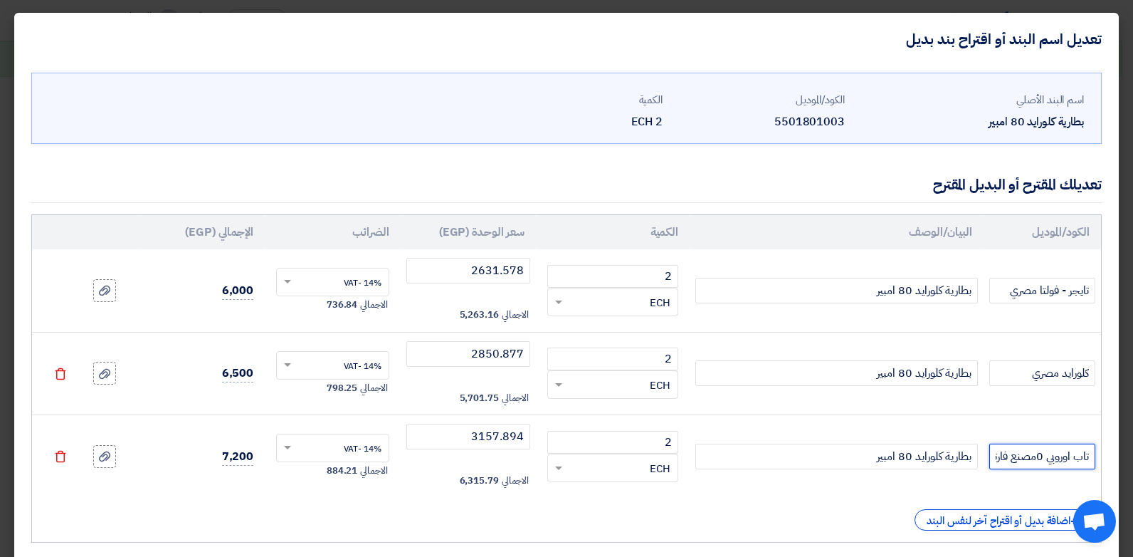
click at [1044, 460] on input "تاب اوروبي 0مصنع فارتا)" at bounding box center [1042, 456] width 106 height 26
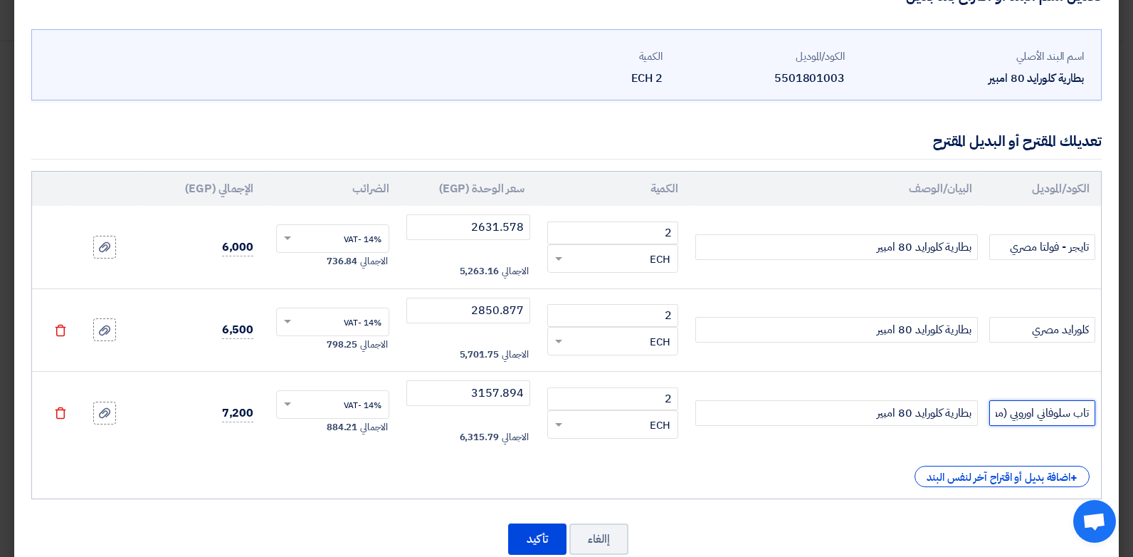
scroll to position [78, 0]
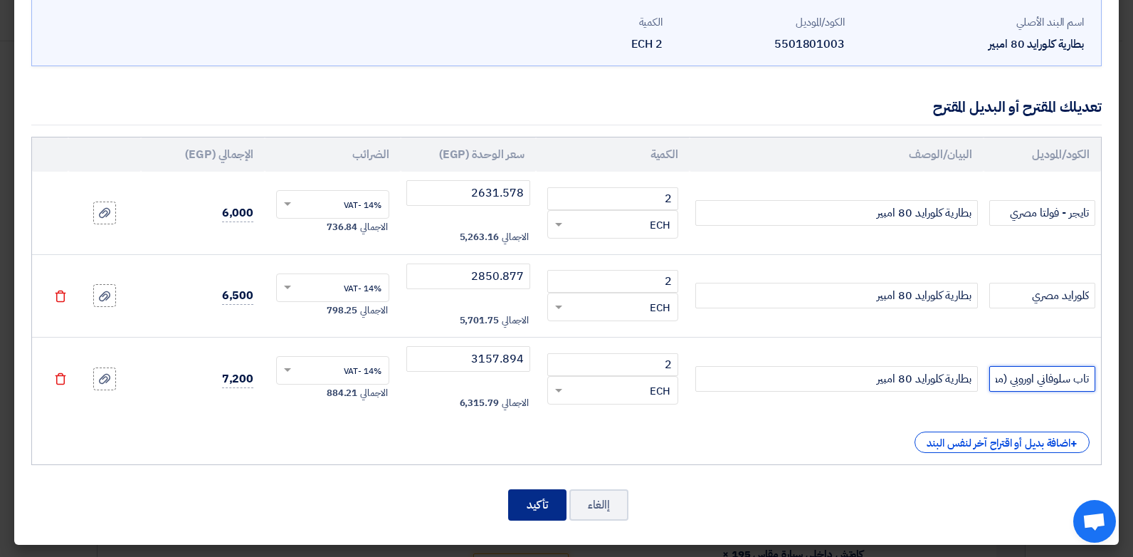
type input "تاب سلوفاني اوروبي (مصنع فارتا)"
click at [552, 502] on button "تأكيد" at bounding box center [537, 504] width 58 height 31
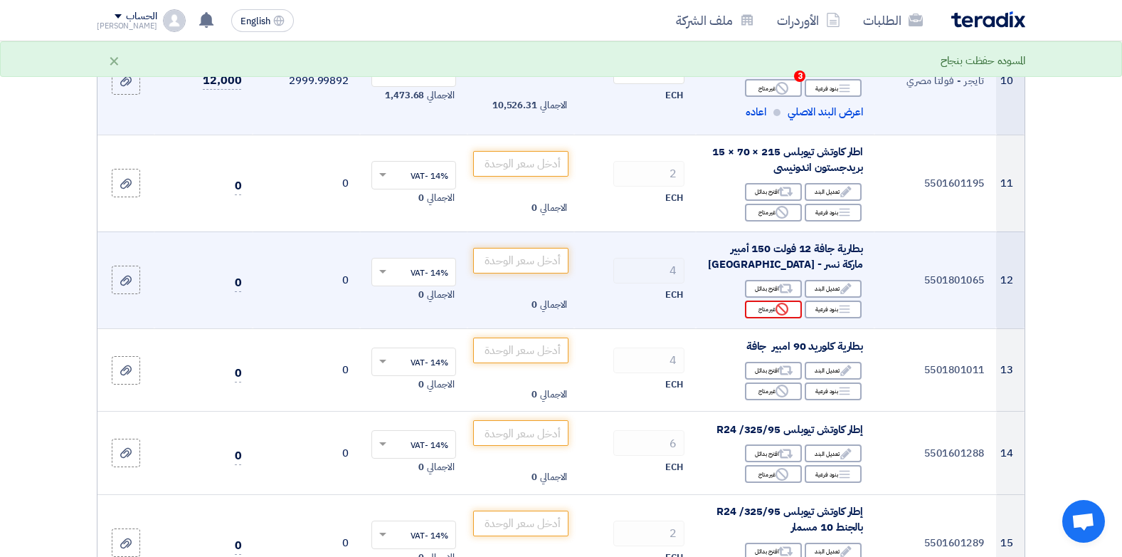
scroll to position [1216, 0]
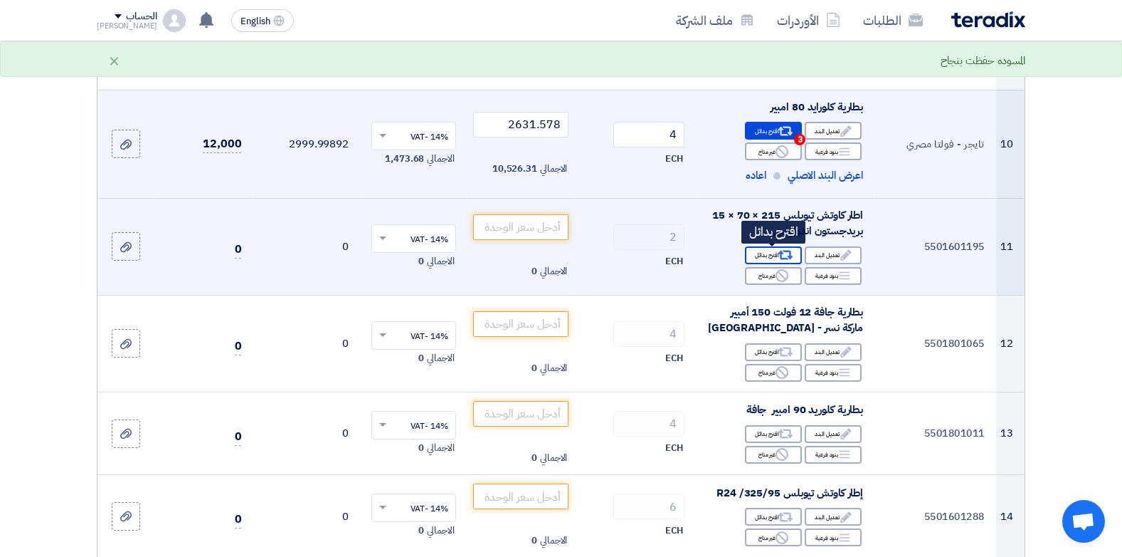
click at [774, 252] on div "Alternative اقترح بدائل" at bounding box center [773, 255] width 57 height 18
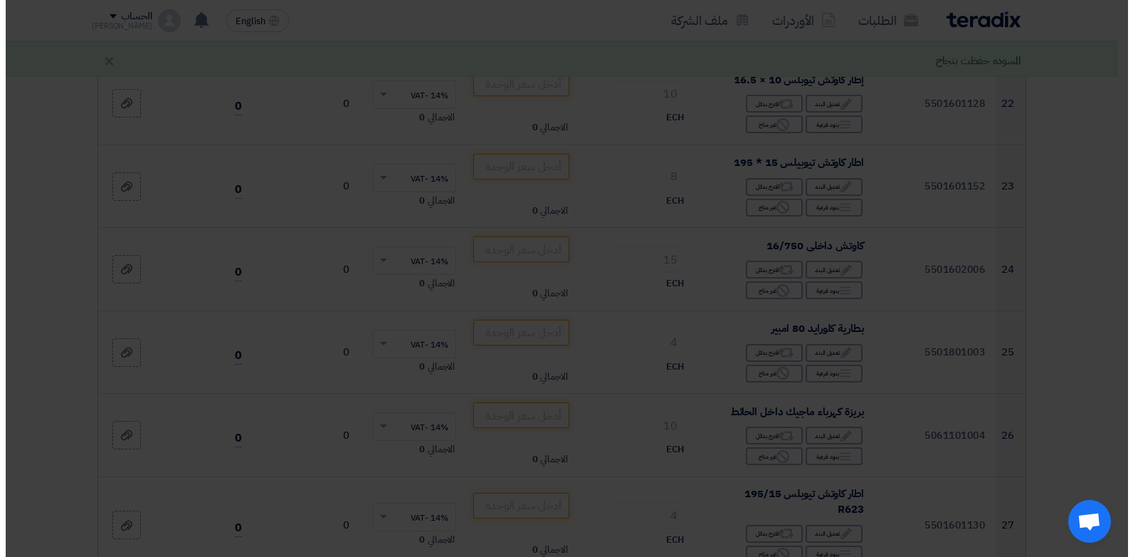
scroll to position [288, 0]
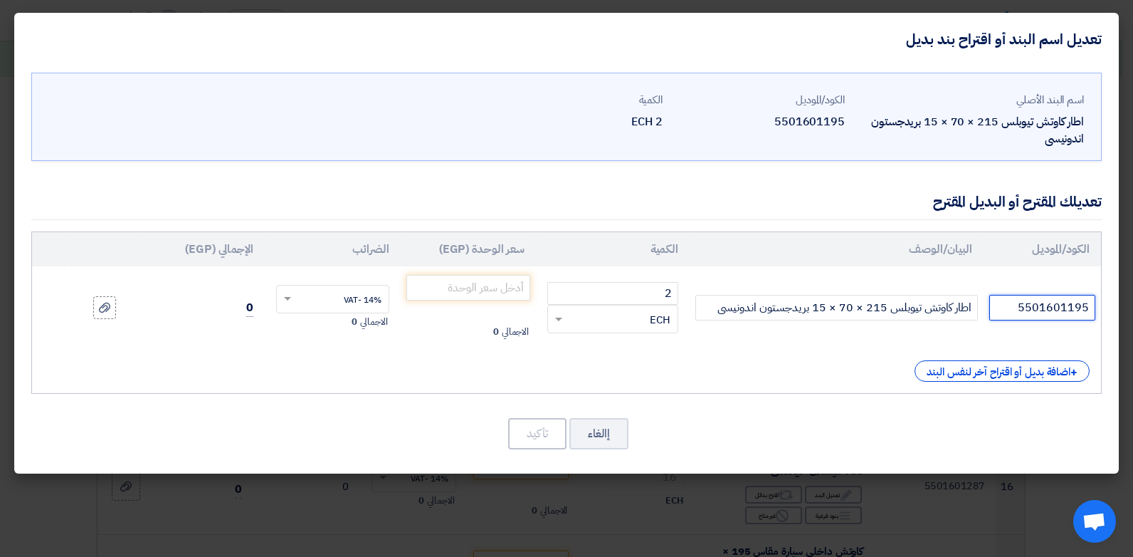
click at [1038, 305] on input "5501601195" at bounding box center [1042, 308] width 106 height 26
type input "[PERSON_NAME]"
click at [527, 289] on input "number" at bounding box center [468, 288] width 125 height 26
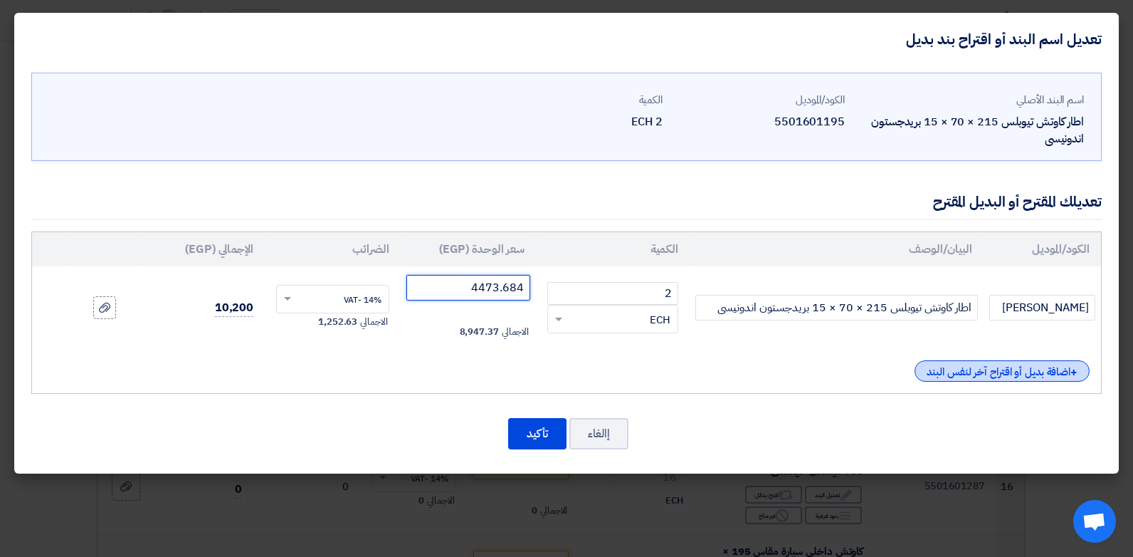
type input "4473.684"
click at [998, 377] on div "+ اضافة بديل أو اقتراح آخر لنفس البند" at bounding box center [1002, 370] width 175 height 21
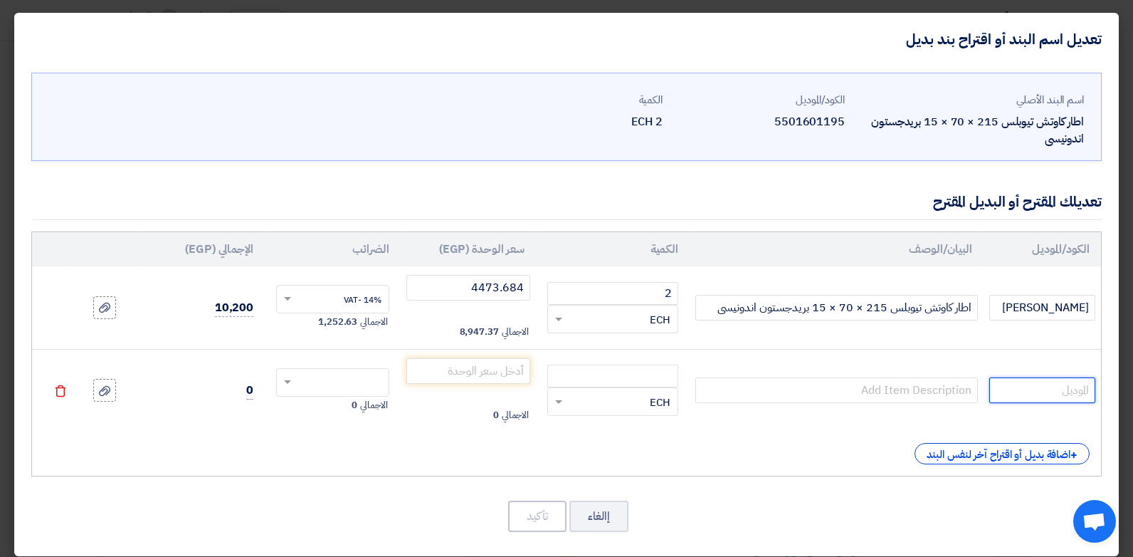
click at [1039, 386] on input "text" at bounding box center [1042, 390] width 106 height 26
type input "طرازانو - [PERSON_NAME]"
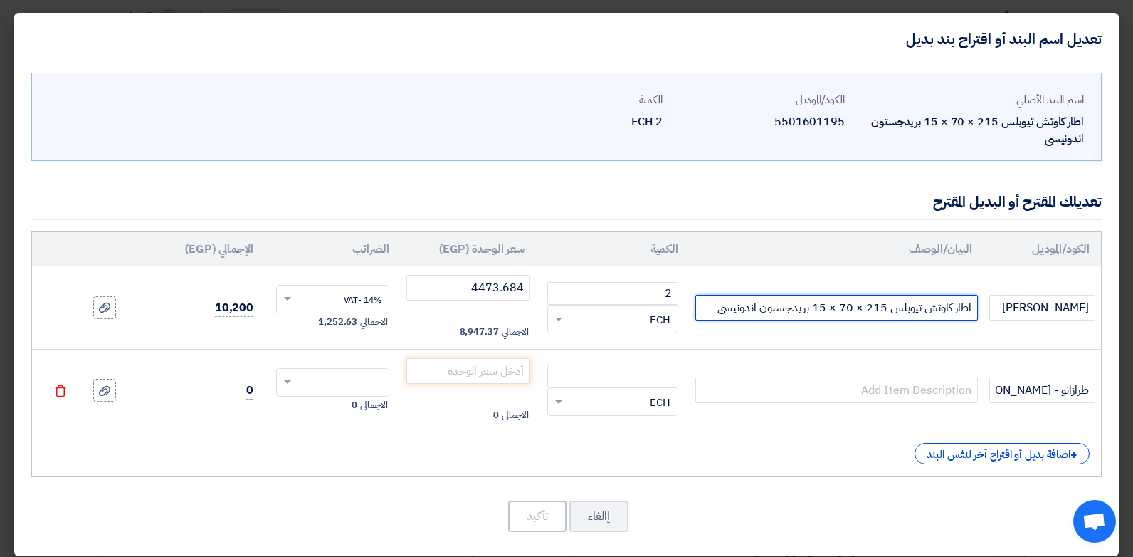
click at [892, 305] on input "اطار كاوتش تيوبلس 215 × 70 × 15 بريدجستون اندونيسى" at bounding box center [836, 308] width 283 height 26
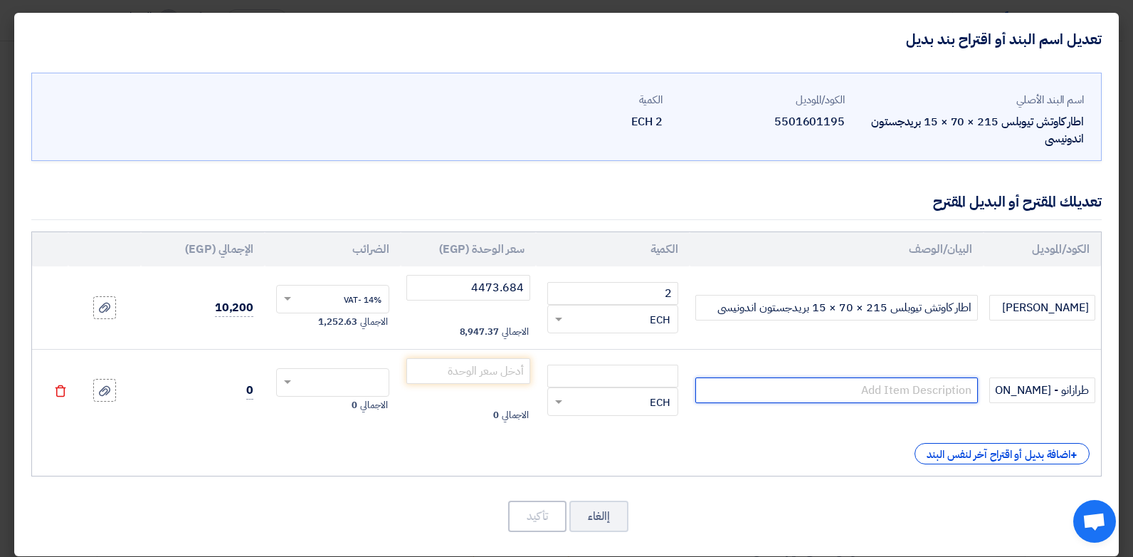
click at [878, 386] on input "text" at bounding box center [836, 390] width 283 height 26
paste input "اطار كاوتش تيوبلس 215 × 70 × 15 بريدجستون اندونيسى"
type input "اطار كاوتش تيوبلس 215 × 70 × 15 بريدجستون اندونيسى"
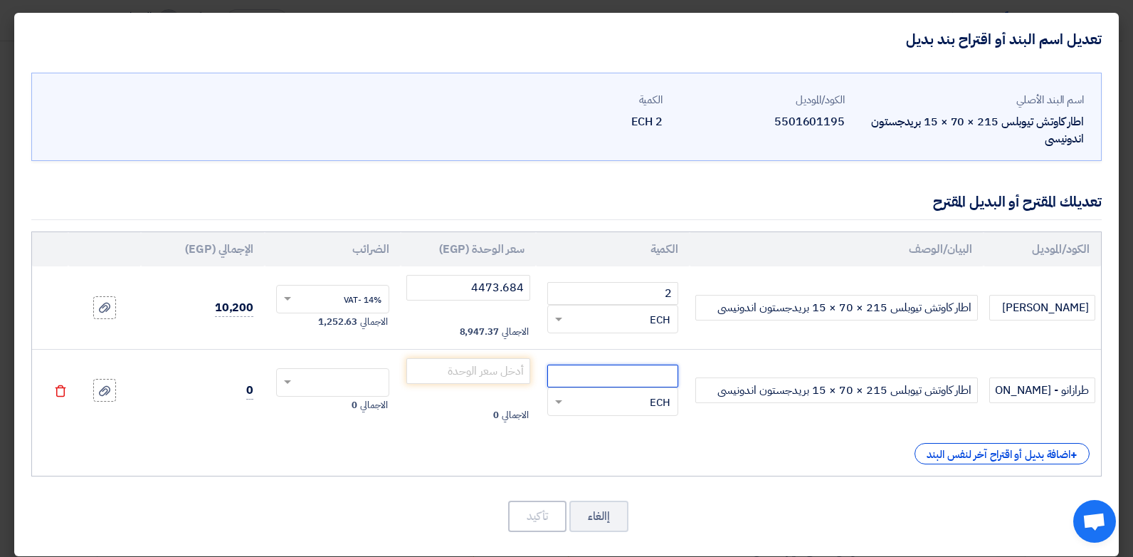
click at [609, 380] on input "number" at bounding box center [612, 375] width 131 height 23
type input "2"
click at [468, 358] on input "number" at bounding box center [468, 371] width 125 height 26
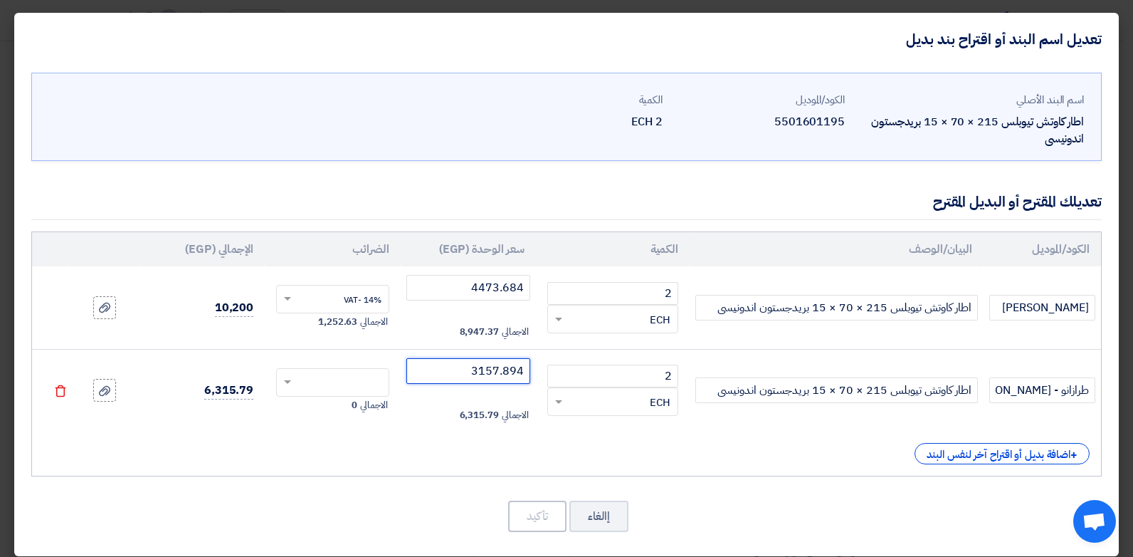
type input "3157.894"
click at [376, 386] on input "text" at bounding box center [342, 383] width 82 height 23
click at [389, 403] on div "14% -VAT" at bounding box center [333, 408] width 112 height 25
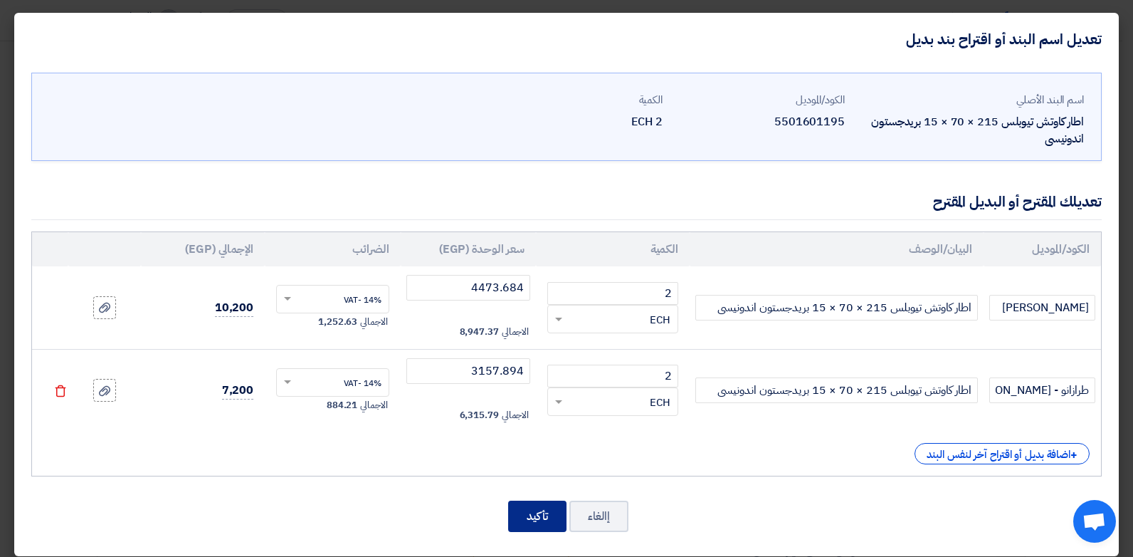
click at [532, 517] on button "تأكيد" at bounding box center [537, 515] width 58 height 31
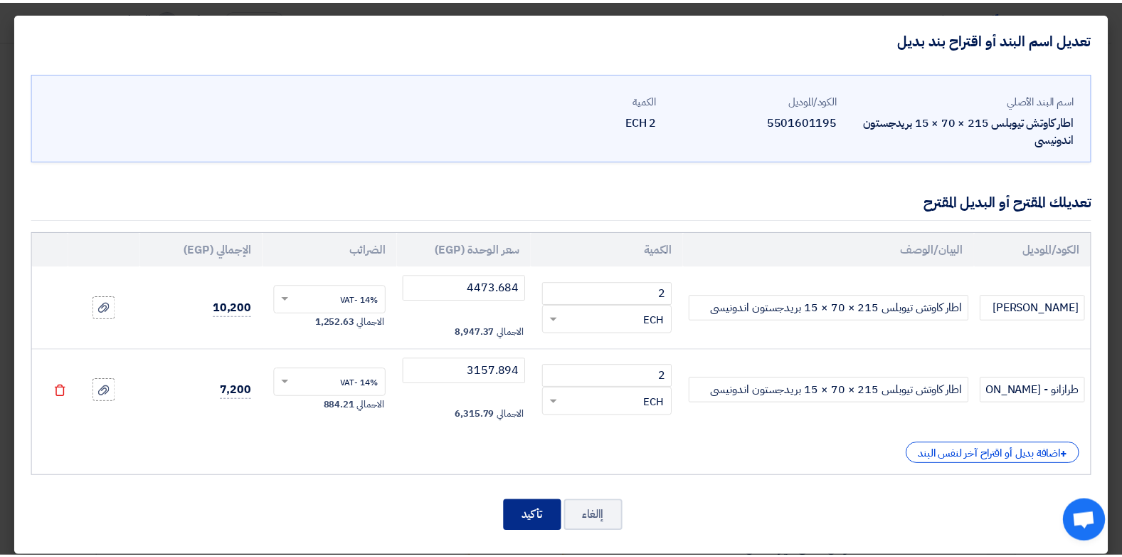
scroll to position [1433, 0]
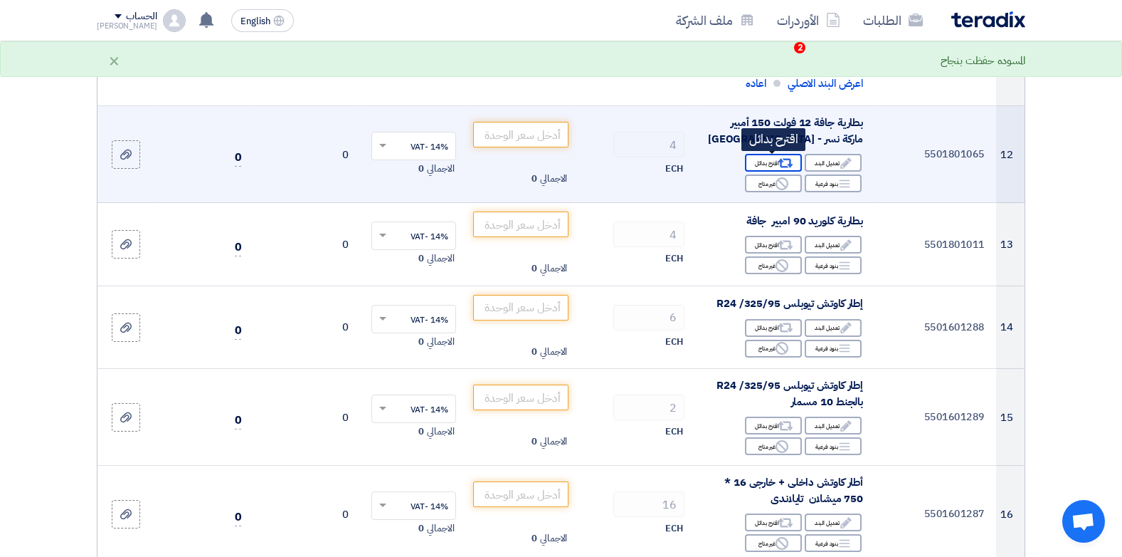
click at [784, 165] on icon "Alternative" at bounding box center [786, 163] width 15 height 15
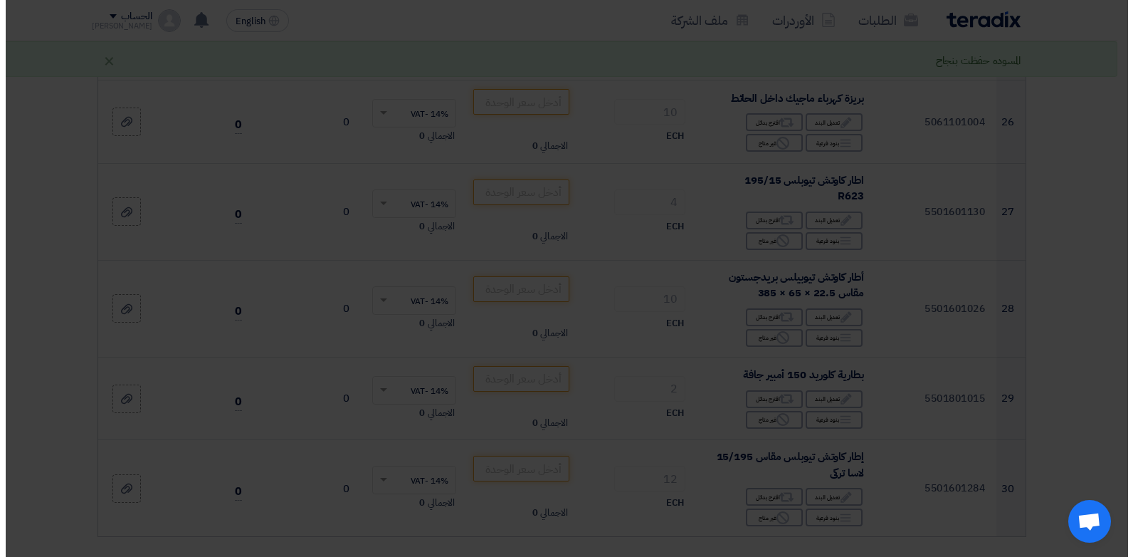
scroll to position [288, 0]
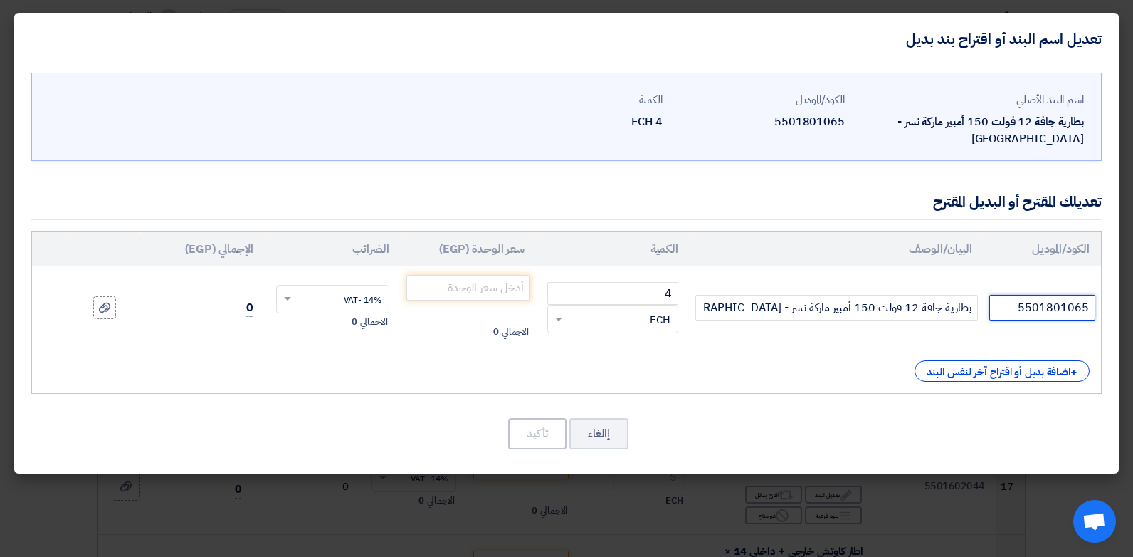
click at [1036, 296] on input "5501801065" at bounding box center [1042, 308] width 106 height 26
type input "نسر مصري"
click at [453, 275] on input "number" at bounding box center [468, 288] width 125 height 26
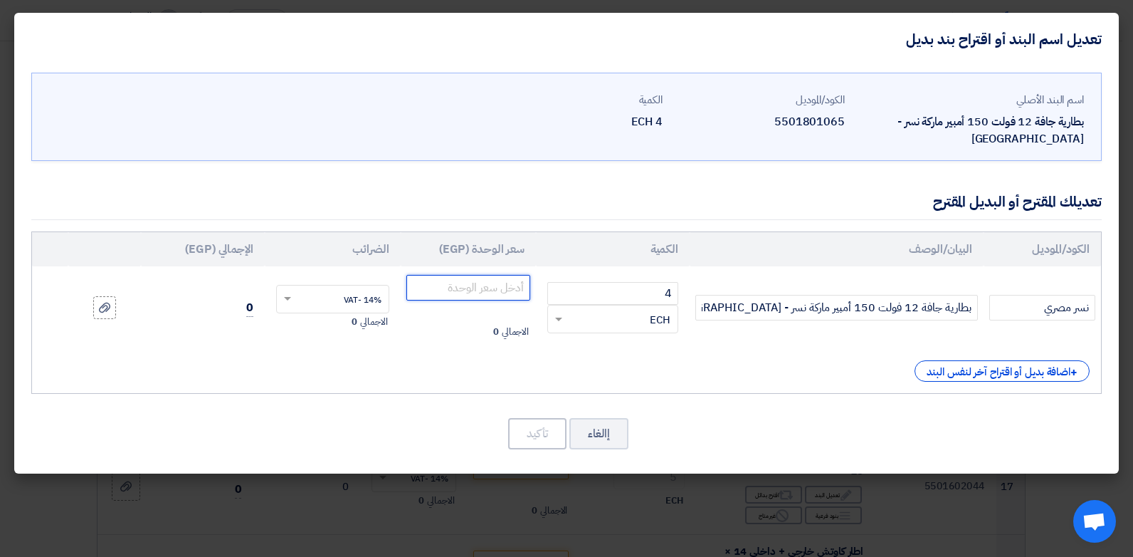
click at [453, 275] on input "number" at bounding box center [468, 288] width 125 height 26
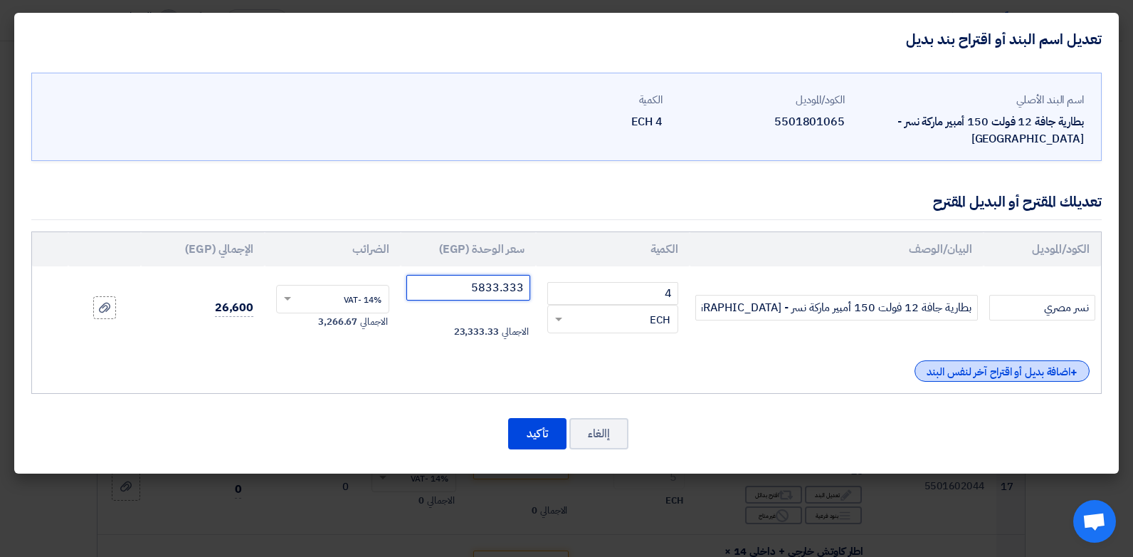
type input "5833.333"
click at [1021, 360] on div "+ اضافة بديل أو اقتراح آخر لنفس البند" at bounding box center [1002, 370] width 175 height 21
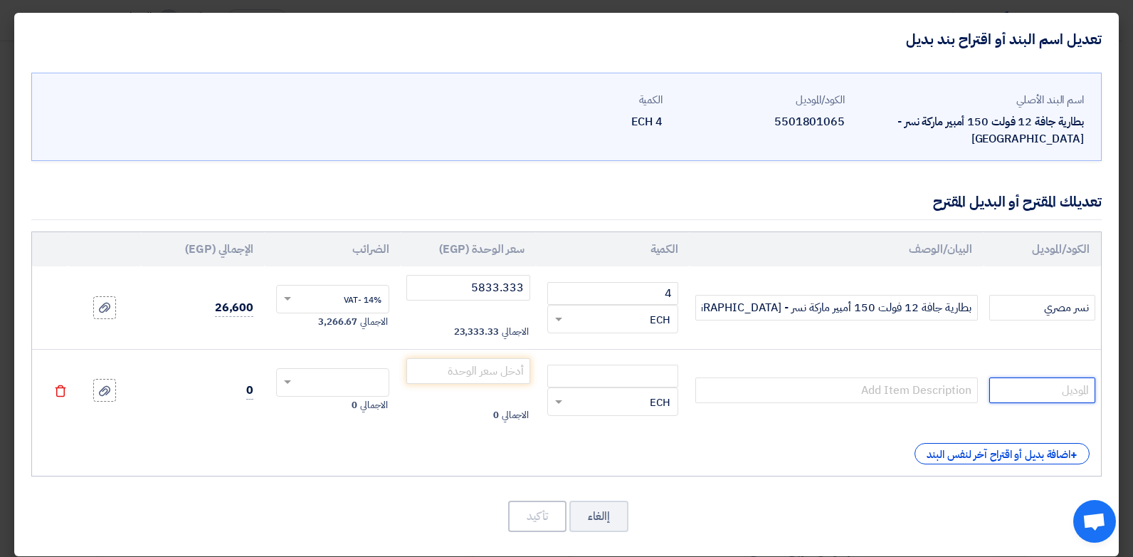
click at [1053, 377] on input "text" at bounding box center [1042, 390] width 106 height 26
type input "ب"
type input "فولتا - تايجر مصري"
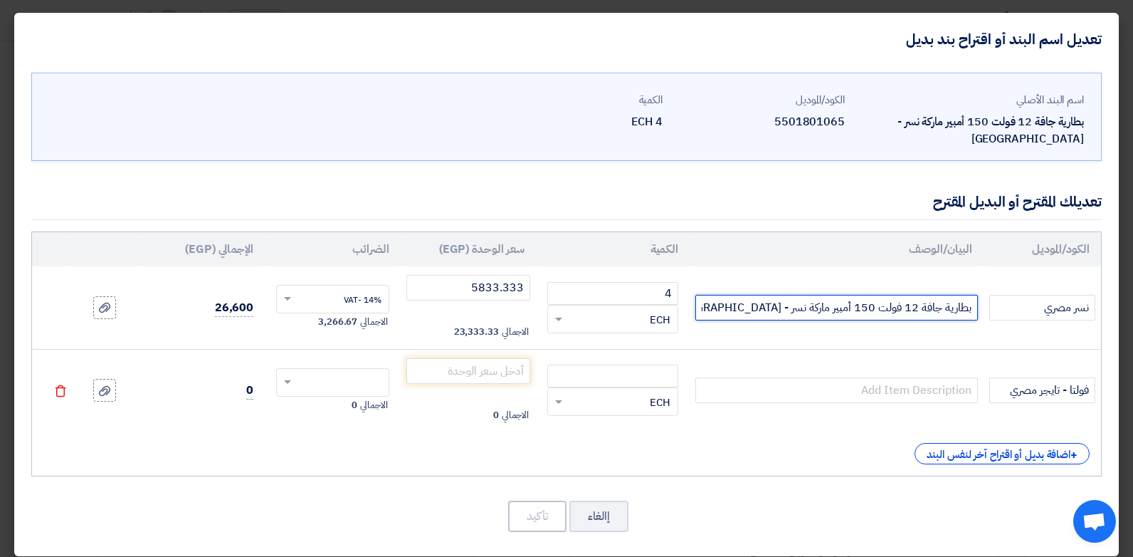
click at [927, 295] on input "بطارية جافة 12 فولت 150 أمبير ماركة نسر - [GEOGRAPHIC_DATA]" at bounding box center [836, 308] width 283 height 26
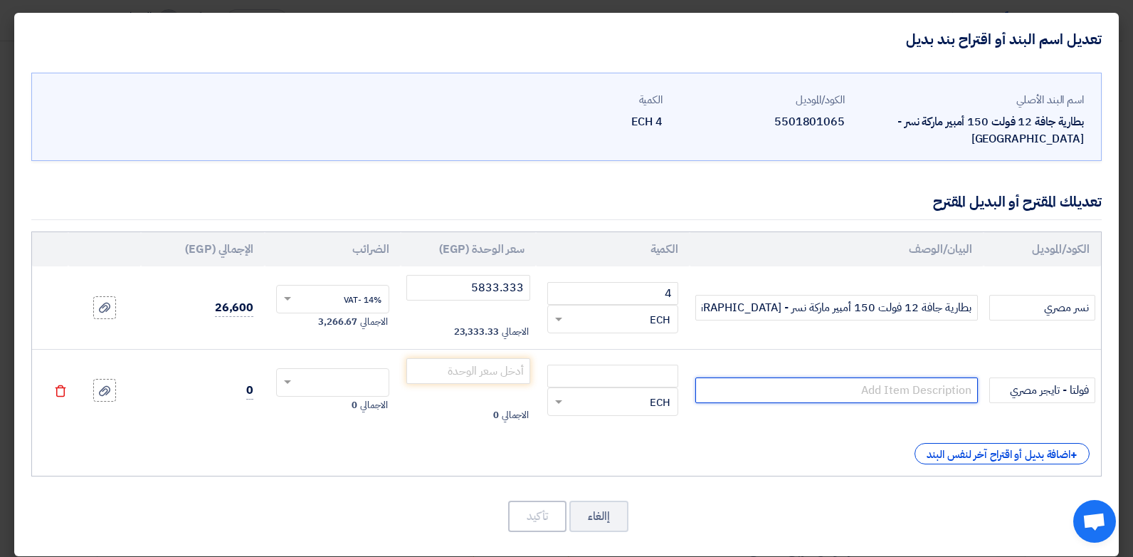
click at [921, 377] on input "text" at bounding box center [836, 390] width 283 height 26
paste input "بطارية جافة 12 فولت 150 أمبير ماركة نسر - [GEOGRAPHIC_DATA]"
type input "بطارية جافة 12 فولت 150 أمبير ماركة نسر - [GEOGRAPHIC_DATA]"
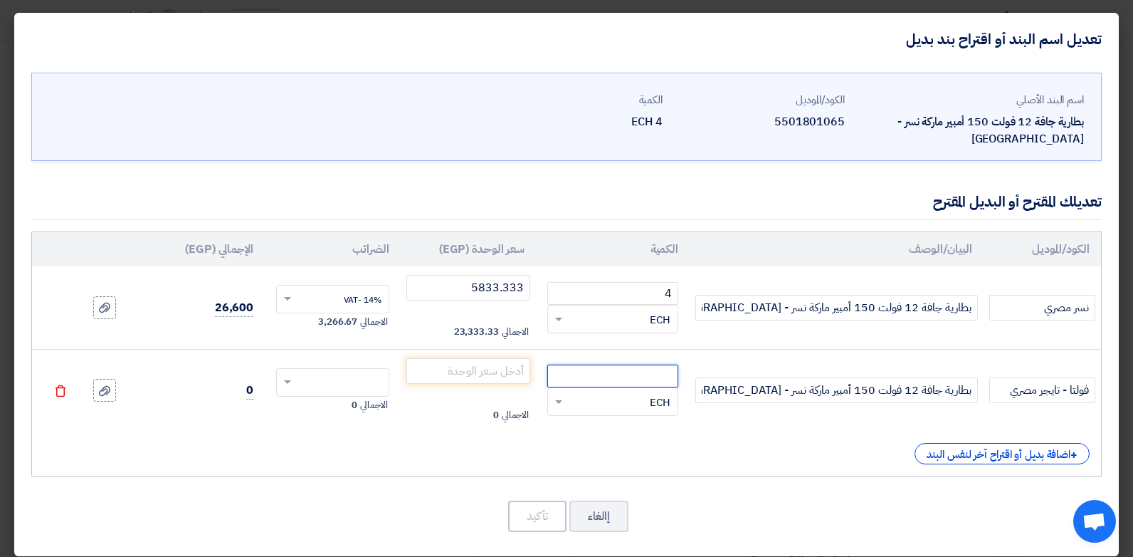
click at [658, 364] on input "number" at bounding box center [612, 375] width 131 height 23
type input "4"
click at [506, 358] on input "number" at bounding box center [468, 371] width 125 height 26
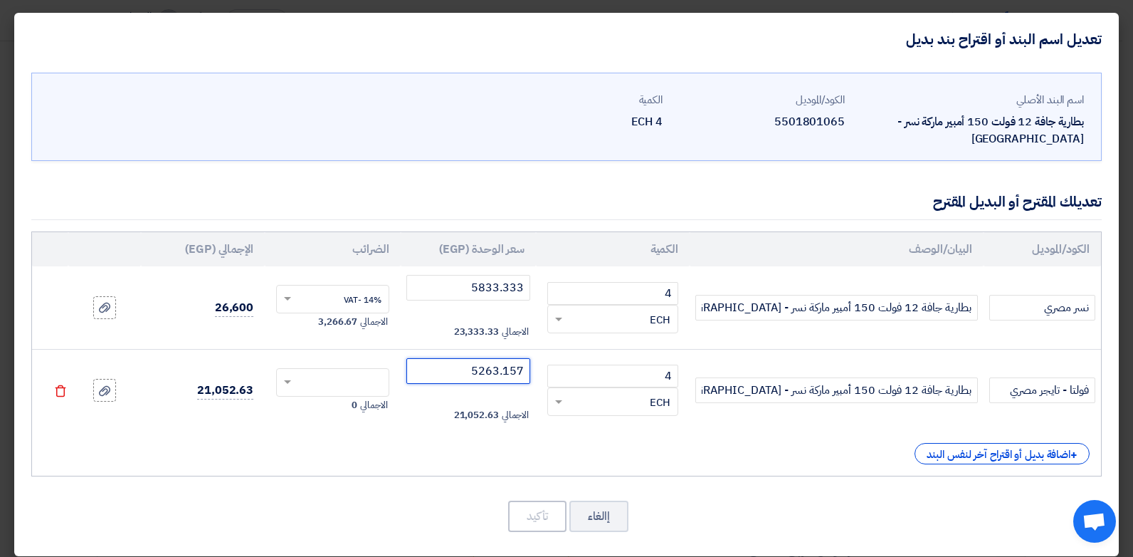
click at [375, 372] on input "text" at bounding box center [342, 383] width 82 height 23
type input "5263.157"
click at [380, 402] on span "14% -VAT" at bounding box center [363, 408] width 38 height 13
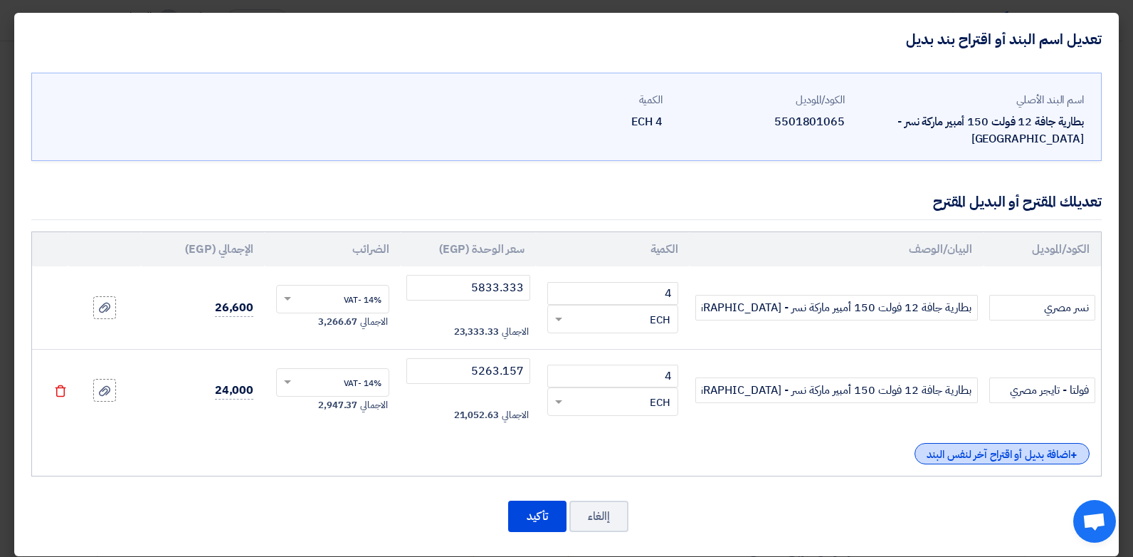
click at [1043, 443] on div "+ اضافة بديل أو اقتراح آخر لنفس البند" at bounding box center [1002, 453] width 175 height 21
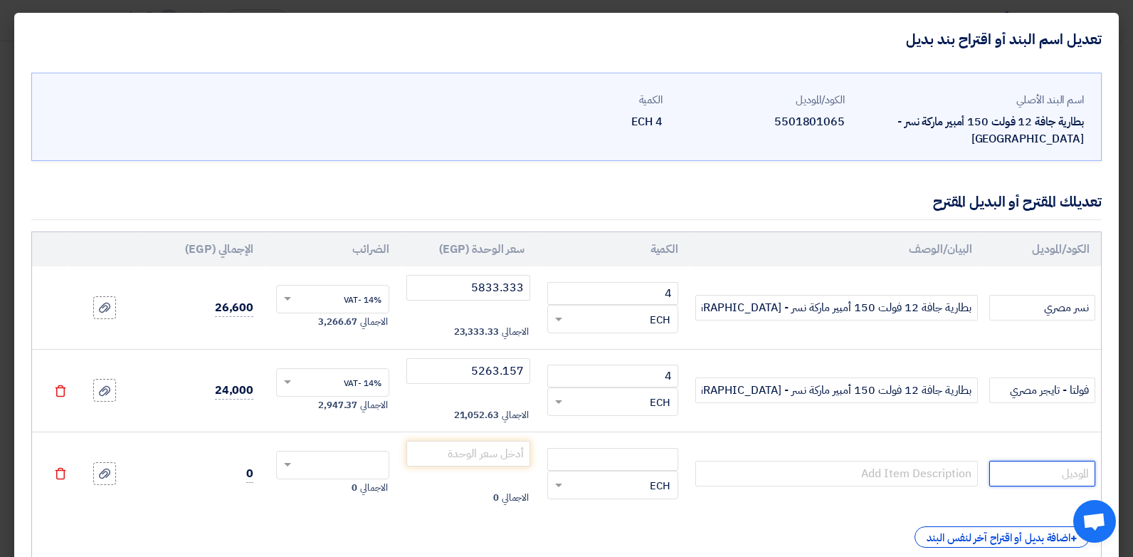
click at [1073, 460] on input "text" at bounding box center [1042, 473] width 106 height 26
type input "تاب سلوفاني اوروبي (مصنع فارتا)"
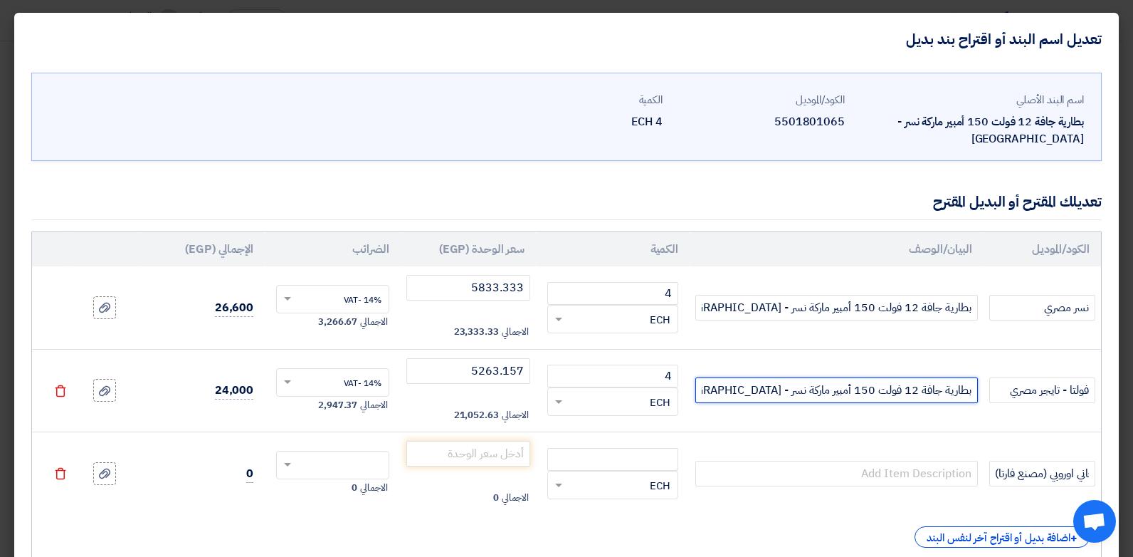
click at [930, 377] on input "بطارية جافة 12 فولت 150 أمبير ماركة نسر - [GEOGRAPHIC_DATA]" at bounding box center [836, 390] width 283 height 26
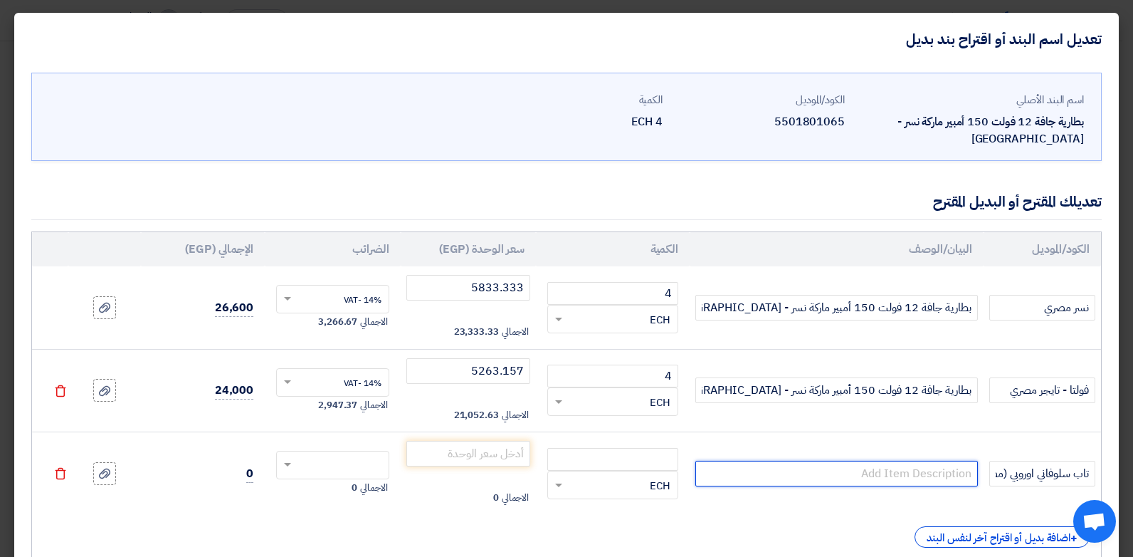
click at [873, 460] on input "text" at bounding box center [836, 473] width 283 height 26
paste input "بطارية جافة 12 فولت 150 أمبير ماركة نسر - [GEOGRAPHIC_DATA]"
type input "بطارية جافة 12 فولت 150 أمبير ماركة نسر - [GEOGRAPHIC_DATA]"
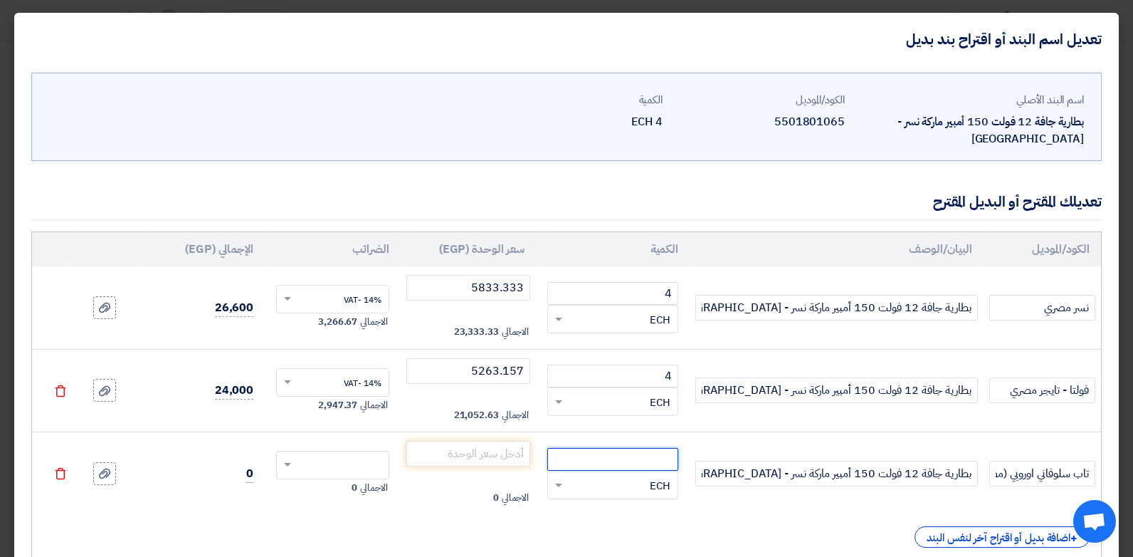
click at [634, 448] on input "number" at bounding box center [612, 459] width 131 height 23
type input "4"
click at [514, 441] on input "number" at bounding box center [468, 454] width 125 height 26
click at [448, 443] on input "number" at bounding box center [468, 454] width 125 height 26
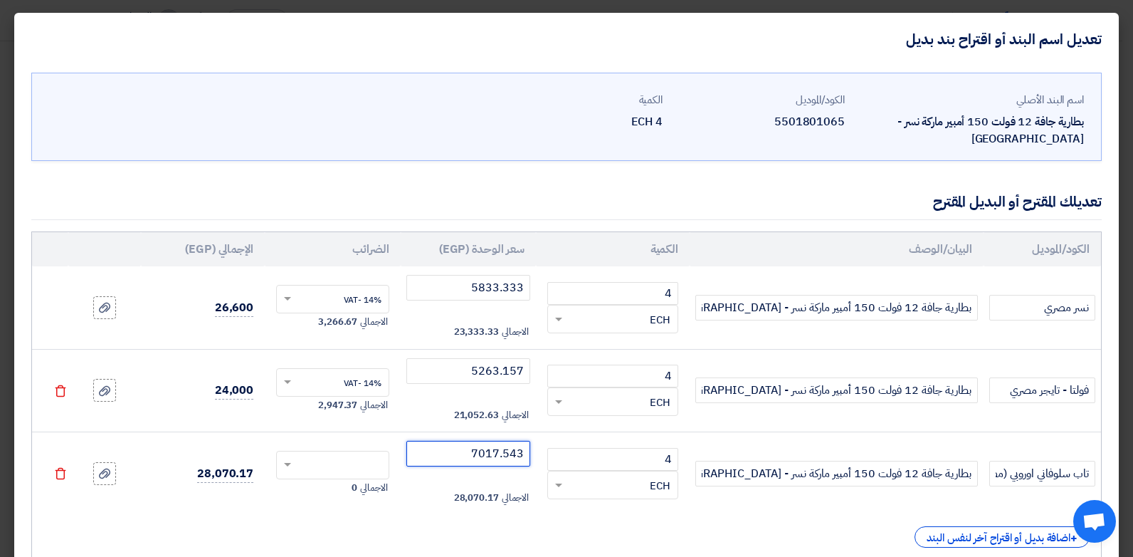
type input "7017.543"
click at [401, 444] on td "الاجمالي 0" at bounding box center [333, 473] width 136 height 83
click at [394, 444] on td "الاجمالي 0" at bounding box center [333, 473] width 136 height 83
click at [389, 453] on div at bounding box center [333, 464] width 112 height 23
click at [381, 485] on span "14% -VAT" at bounding box center [363, 491] width 38 height 13
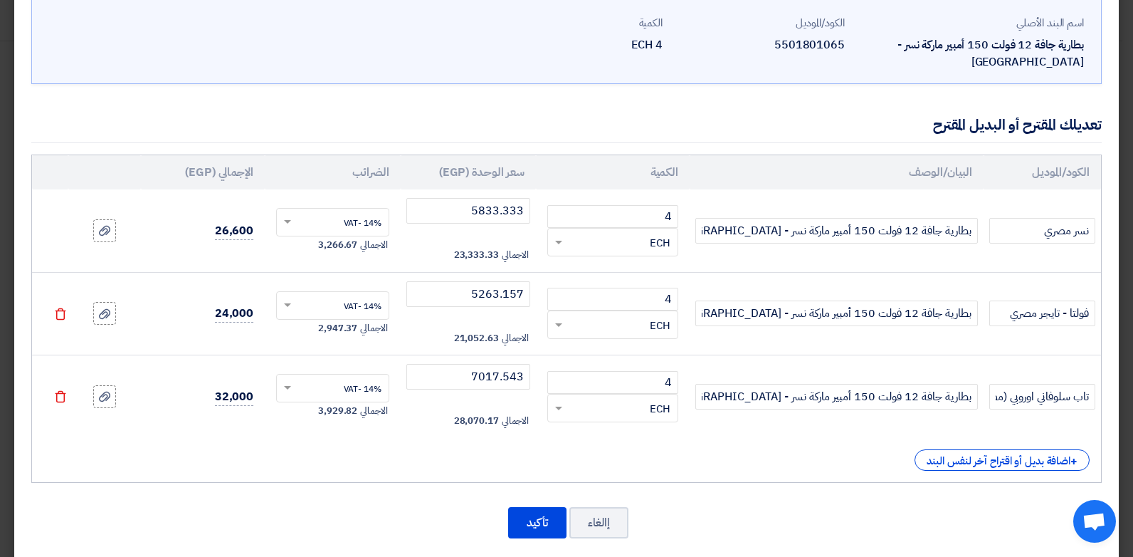
scroll to position [78, 0]
click at [544, 506] on button "تأكيد" at bounding box center [537, 521] width 58 height 31
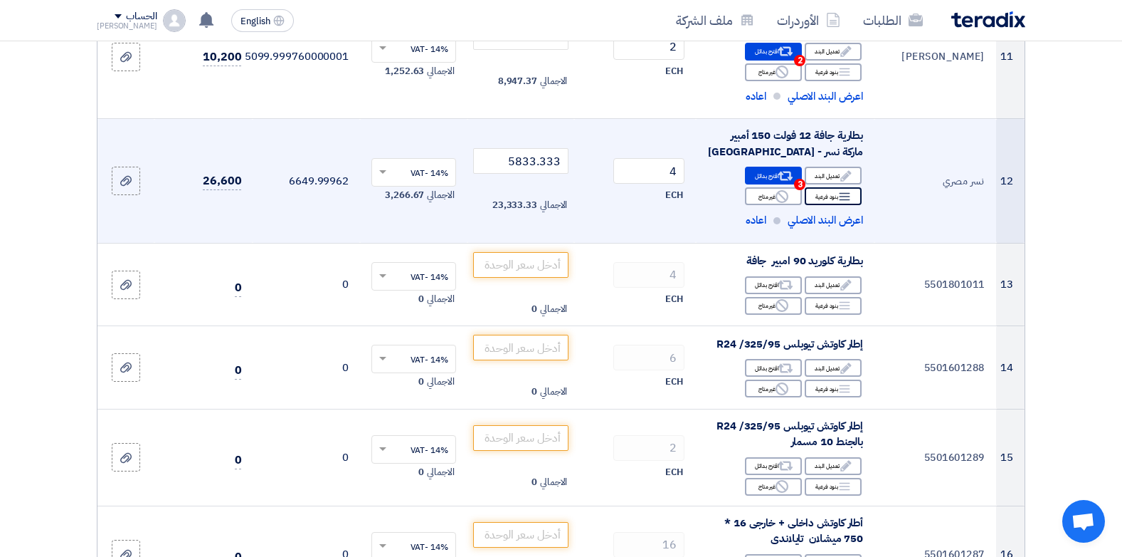
scroll to position [1415, 0]
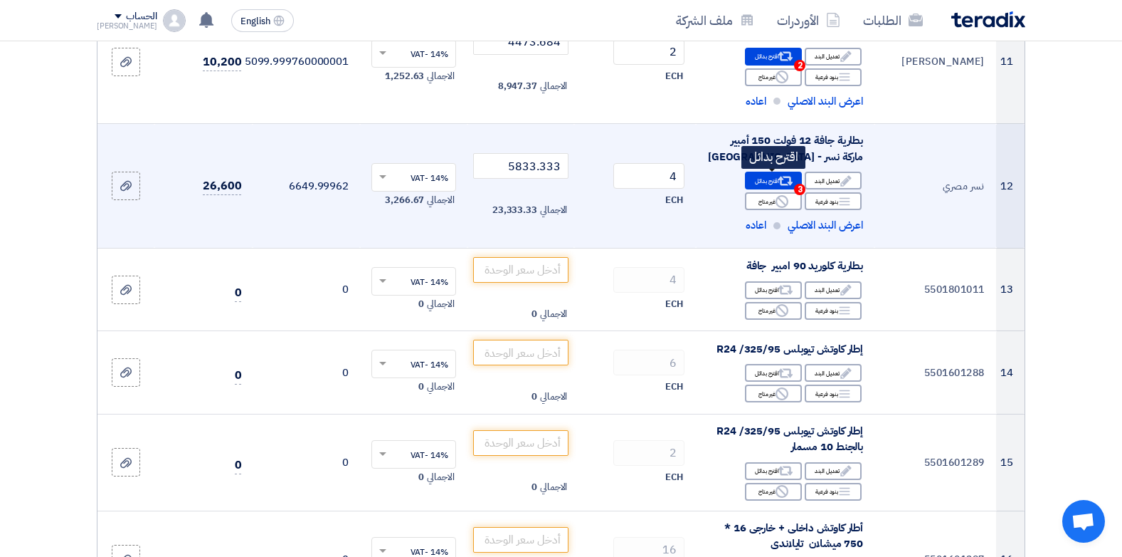
click at [779, 179] on use at bounding box center [786, 181] width 15 height 9
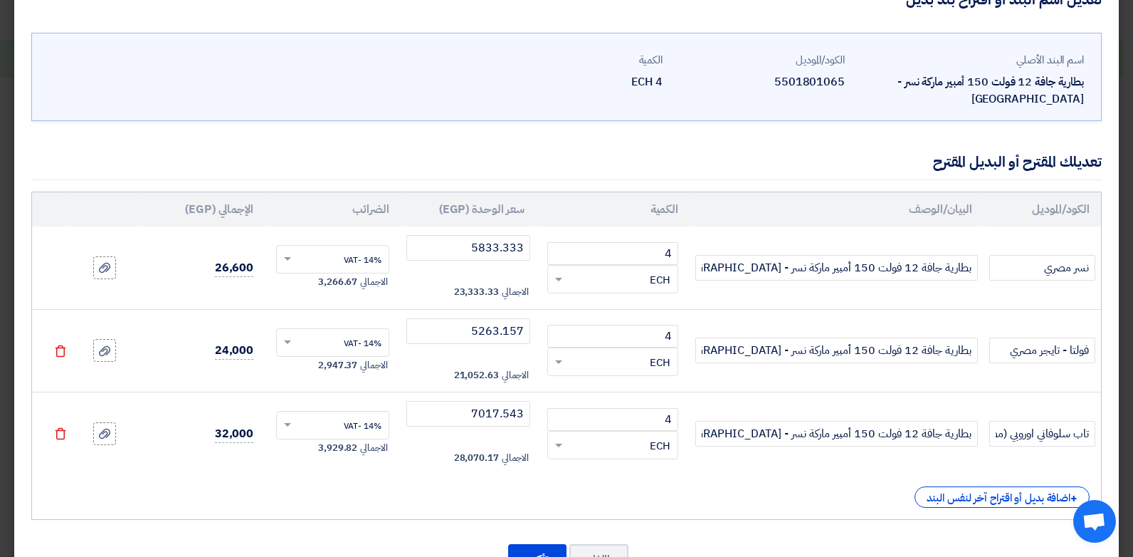
scroll to position [78, 0]
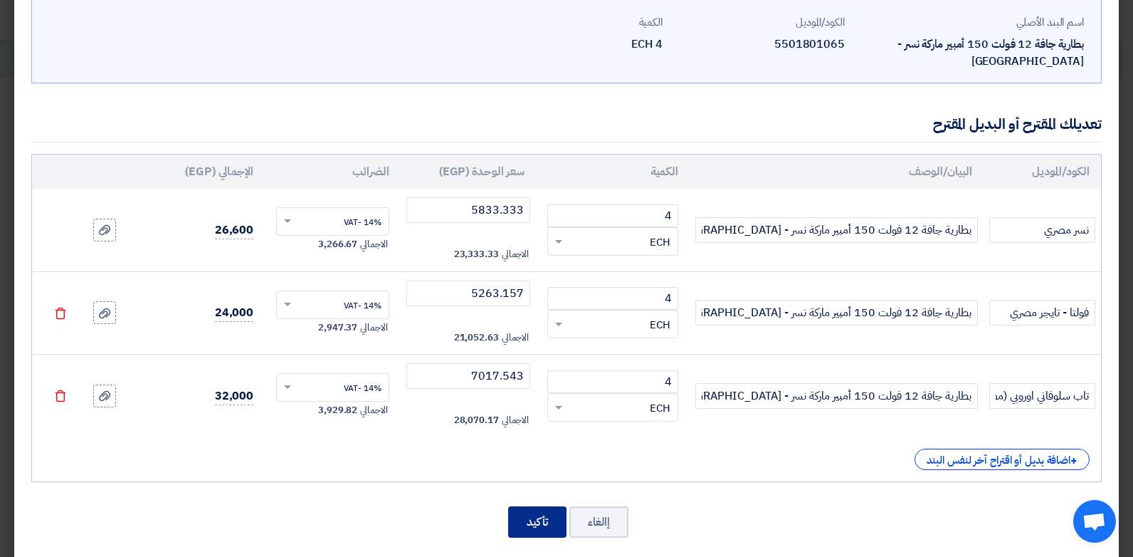
click at [532, 506] on button "تأكيد" at bounding box center [537, 521] width 58 height 31
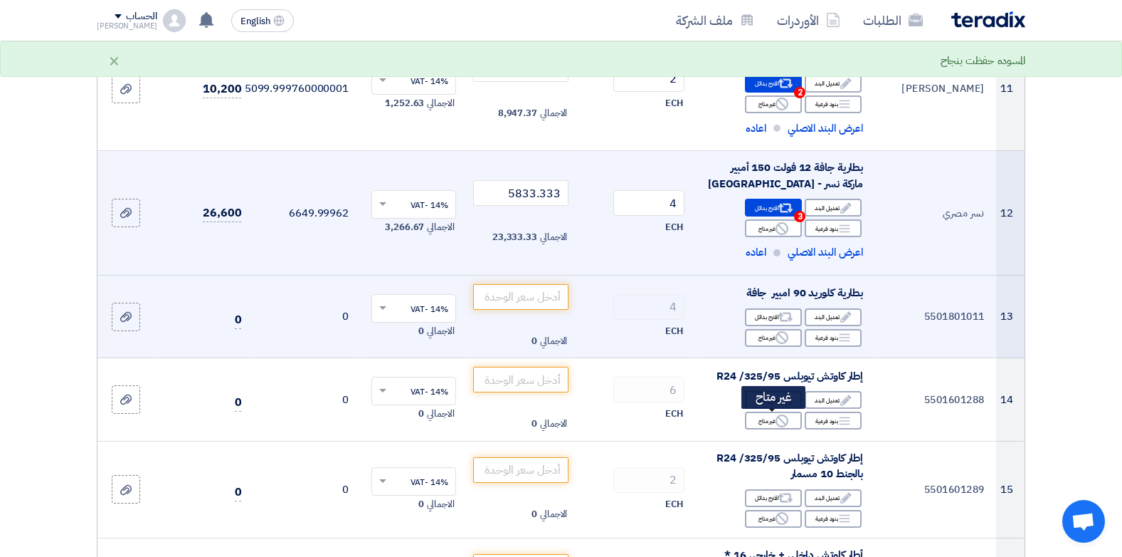
scroll to position [1379, 0]
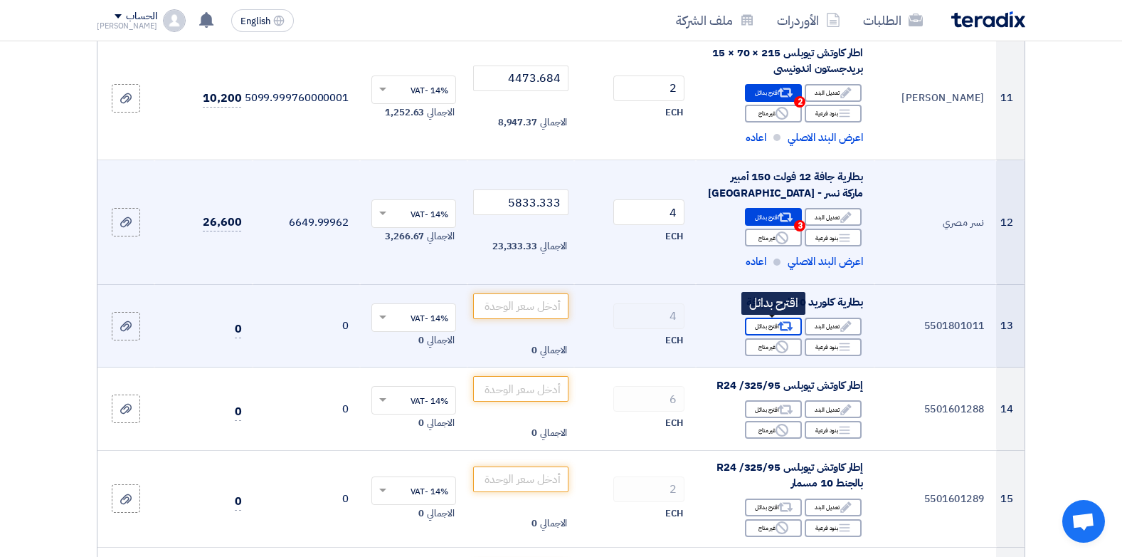
click at [789, 334] on div "Alternative اقترح بدائل" at bounding box center [773, 326] width 57 height 18
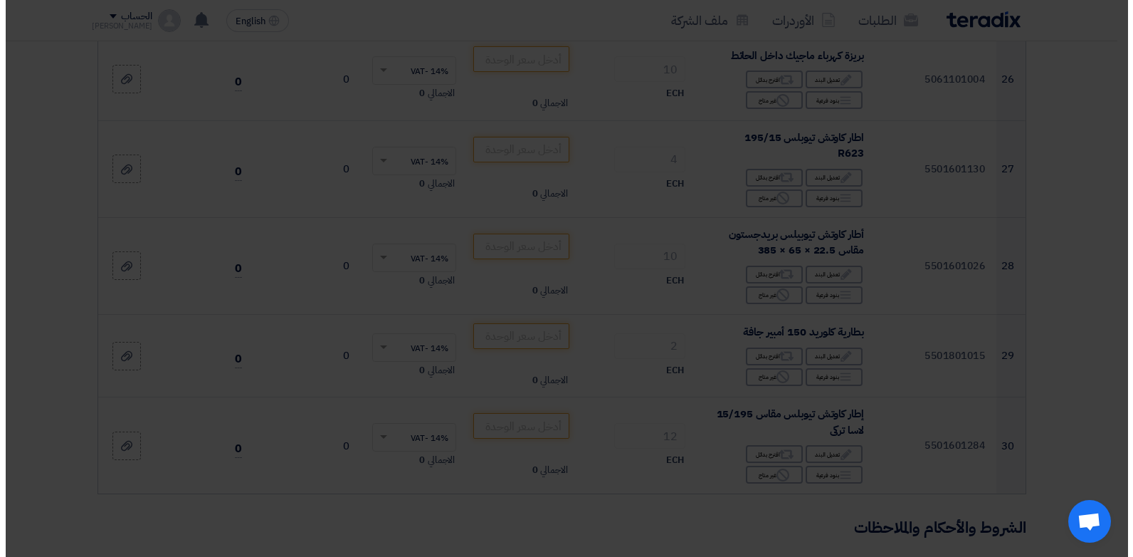
scroll to position [342, 0]
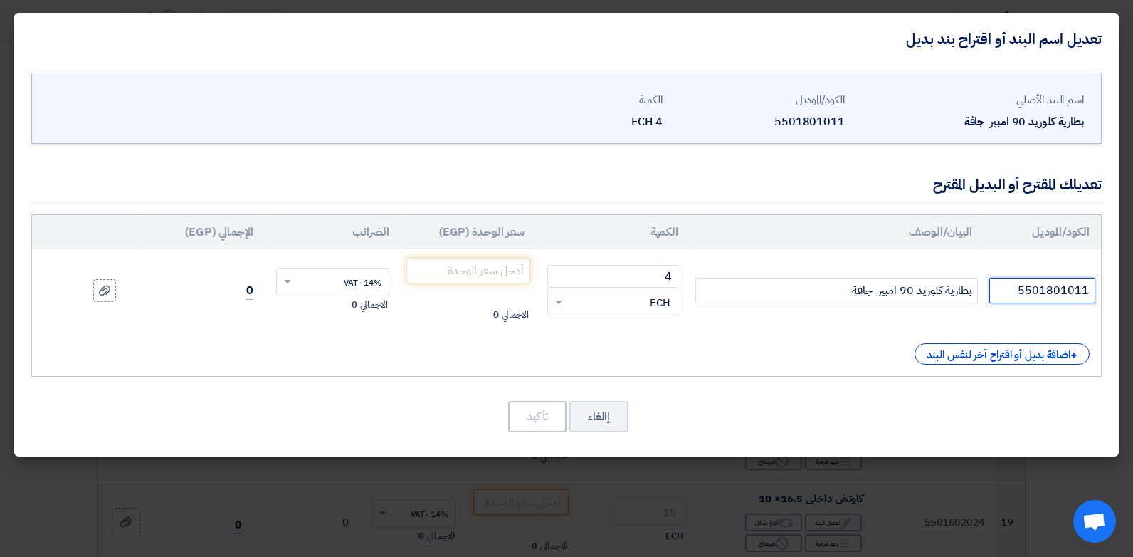
click at [1038, 302] on input "5501801011" at bounding box center [1042, 291] width 106 height 26
click at [1085, 290] on input "كادلر [DEMOGRAPHIC_DATA]" at bounding box center [1042, 291] width 106 height 26
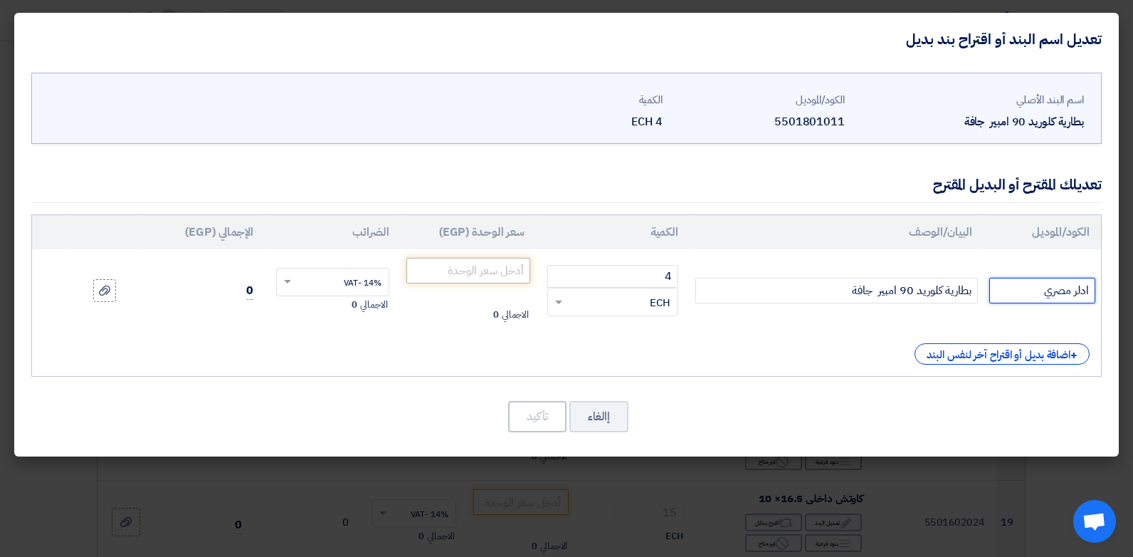
type input "ادلر مصري"
click at [492, 275] on input "number" at bounding box center [468, 271] width 125 height 26
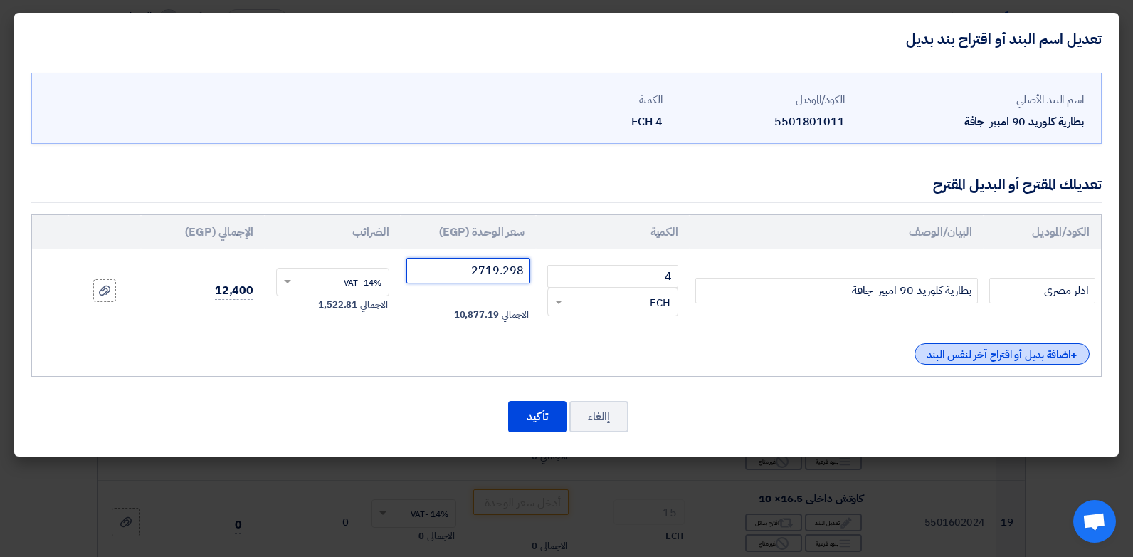
type input "2719.298"
click at [1036, 344] on div "+ اضافة بديل أو اقتراح آخر لنفس البند" at bounding box center [1002, 353] width 175 height 21
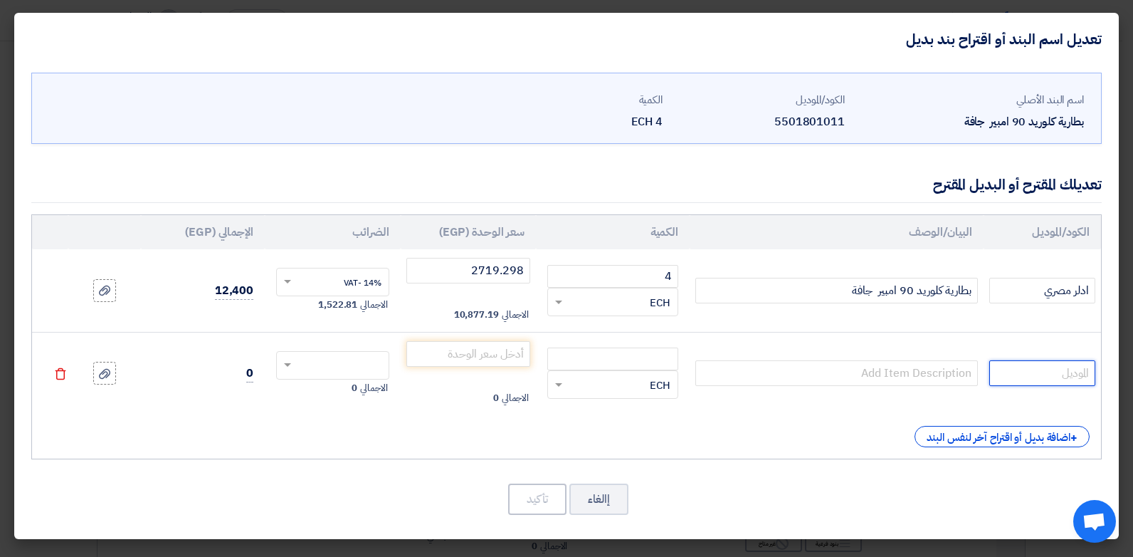
click at [1080, 365] on input "text" at bounding box center [1042, 373] width 106 height 26
type input "كلورايد مصري"
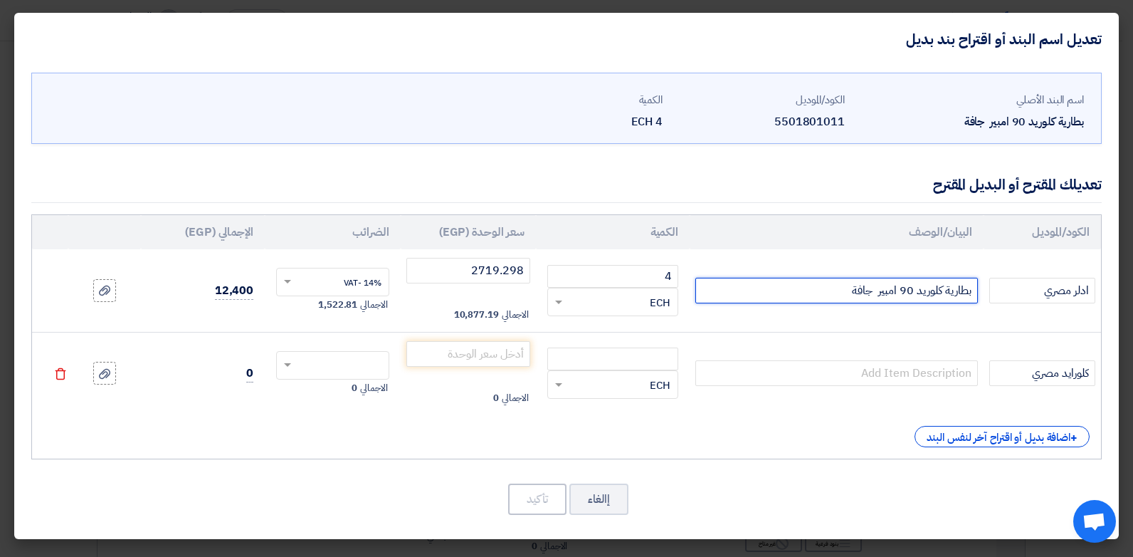
click at [905, 297] on input "بطارية كلوريد 90 امبير جافة" at bounding box center [836, 291] width 283 height 26
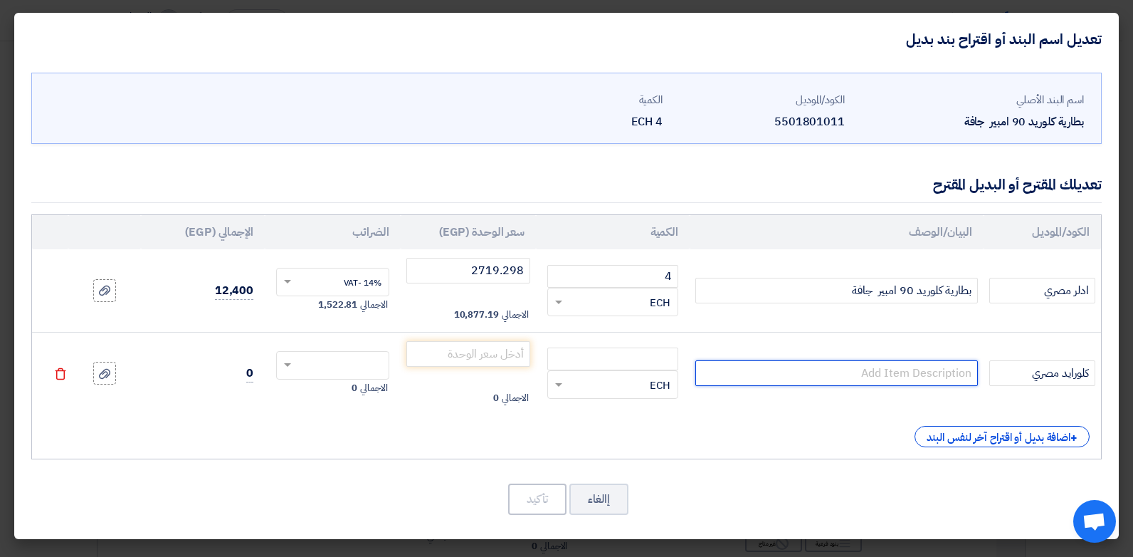
click at [909, 375] on input "text" at bounding box center [836, 373] width 283 height 26
paste input "بطارية كلوريد 90 امبير جافة"
type input "بطارية كلوريد 90 امبير جافة"
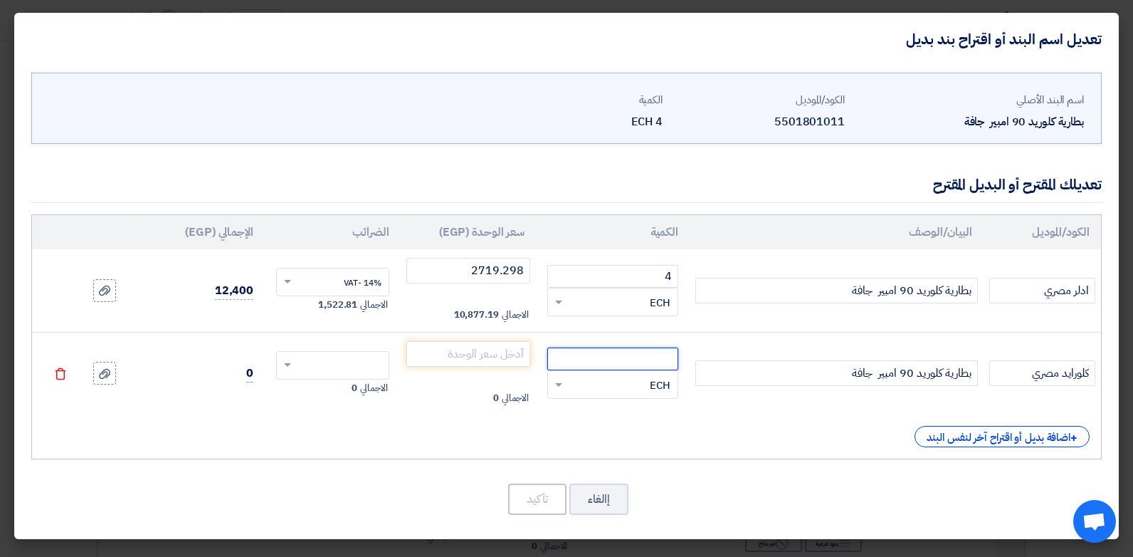
click at [642, 356] on input "number" at bounding box center [612, 358] width 131 height 23
type input "4"
click at [453, 367] on td "الاجمالي 0" at bounding box center [469, 373] width 136 height 83
click at [454, 367] on td "الاجمالي 0" at bounding box center [469, 373] width 136 height 83
click at [460, 360] on input "number" at bounding box center [468, 354] width 125 height 26
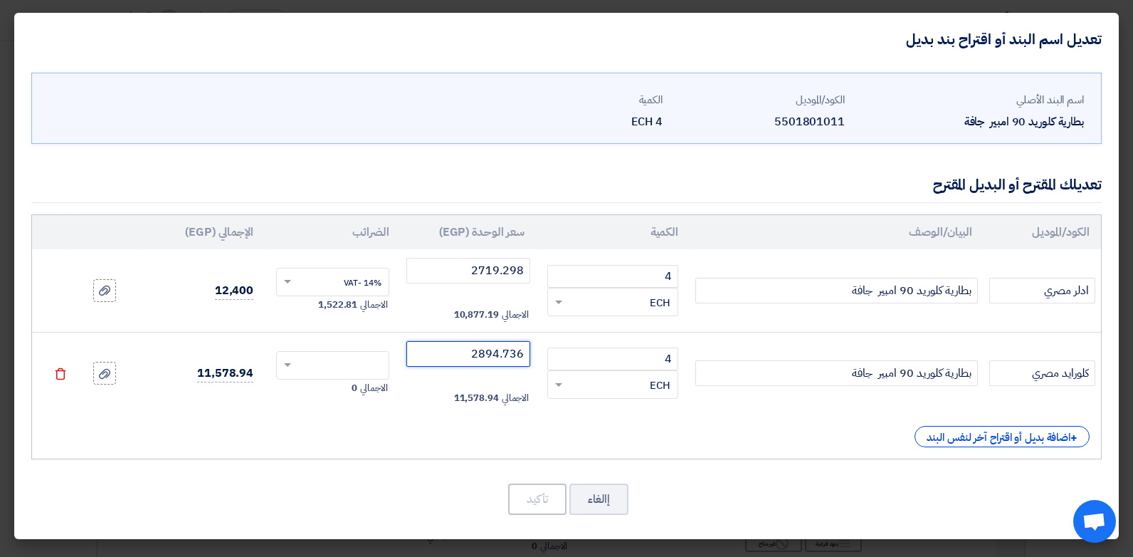
click at [357, 366] on input "text" at bounding box center [342, 366] width 82 height 23
type input "2894.736"
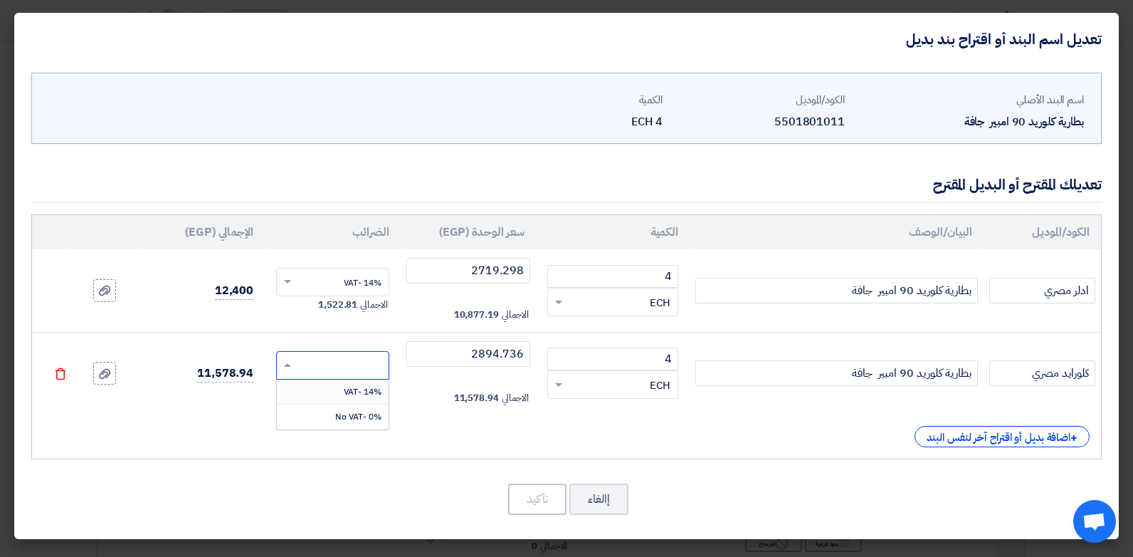
click at [381, 389] on span "14% -VAT" at bounding box center [363, 391] width 38 height 13
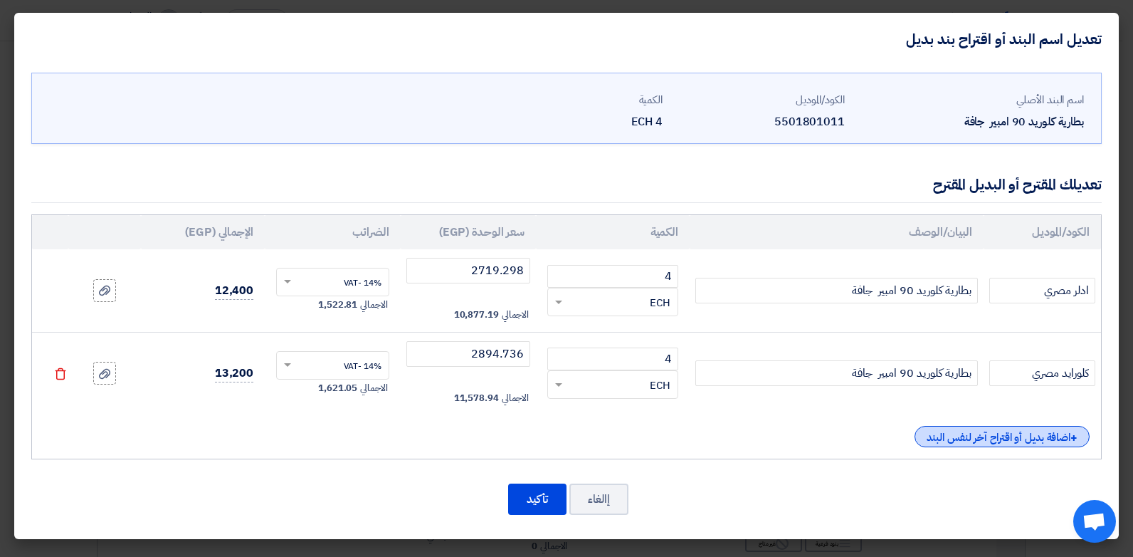
click at [1014, 437] on div "+ اضافة بديل أو اقتراح آخر لنفس البند" at bounding box center [1002, 436] width 175 height 21
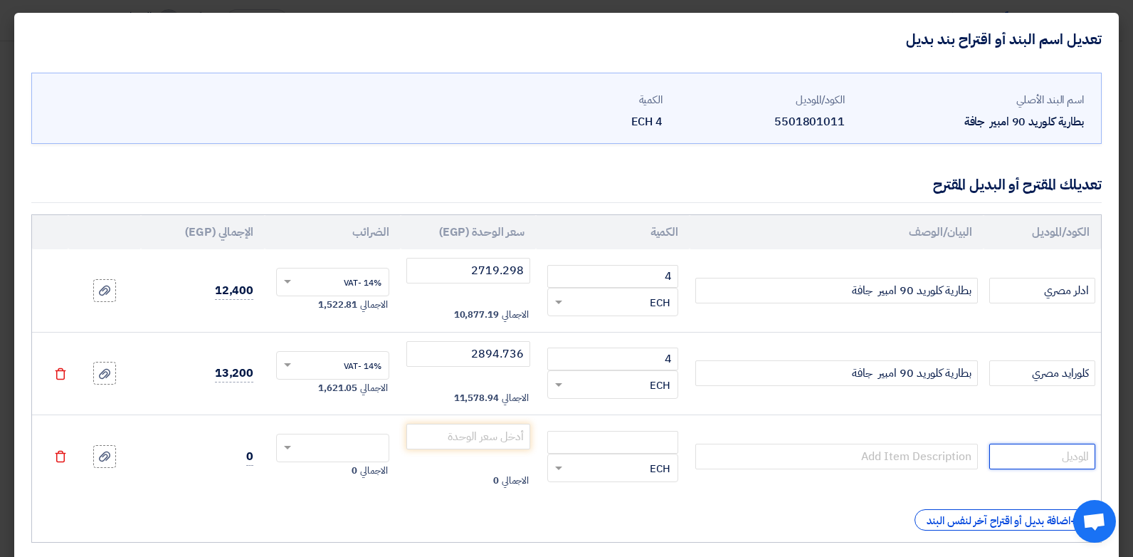
drag, startPoint x: 1014, startPoint y: 437, endPoint x: 1048, endPoint y: 458, distance: 39.3
click at [1048, 458] on input "text" at bounding box center [1042, 456] width 106 height 26
type input "تاب سلوفاني اوروبي (مصنع فارتا )"
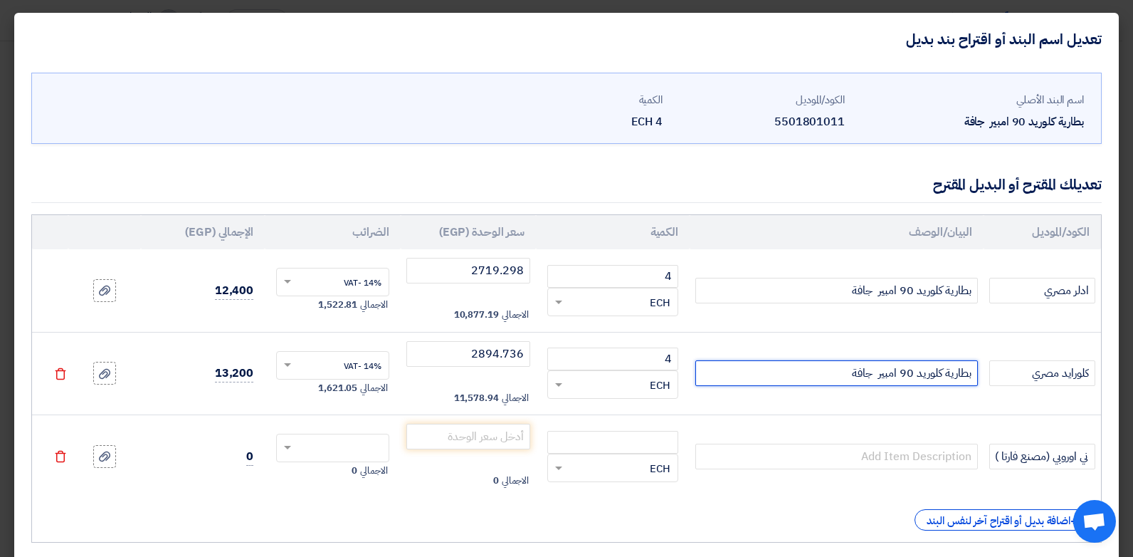
click at [882, 381] on input "بطارية كلوريد 90 امبير جافة" at bounding box center [836, 373] width 283 height 26
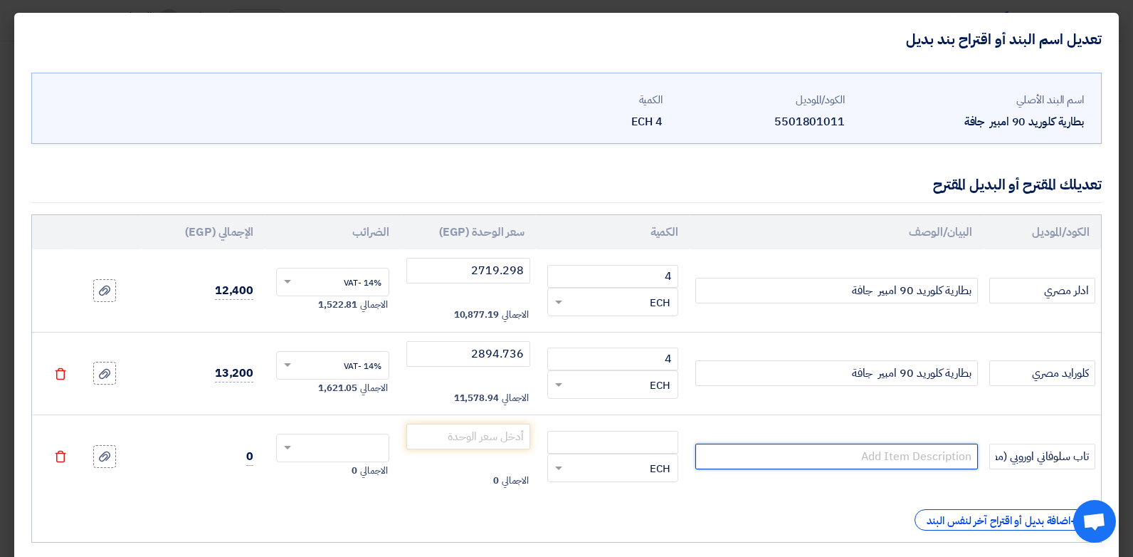
click at [925, 451] on input "text" at bounding box center [836, 456] width 283 height 26
paste input "بطارية كلوريد 90 امبير جافة"
type input "بطارية كلوريد 90 امبير جافة"
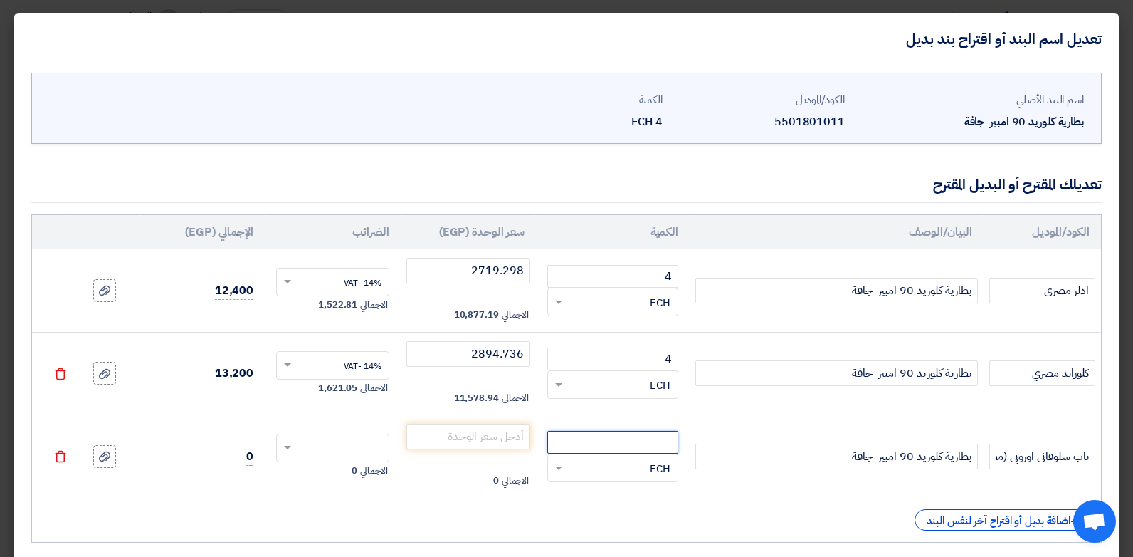
click at [638, 435] on input "number" at bounding box center [612, 442] width 131 height 23
type input "4"
click at [511, 442] on input "number" at bounding box center [468, 436] width 125 height 26
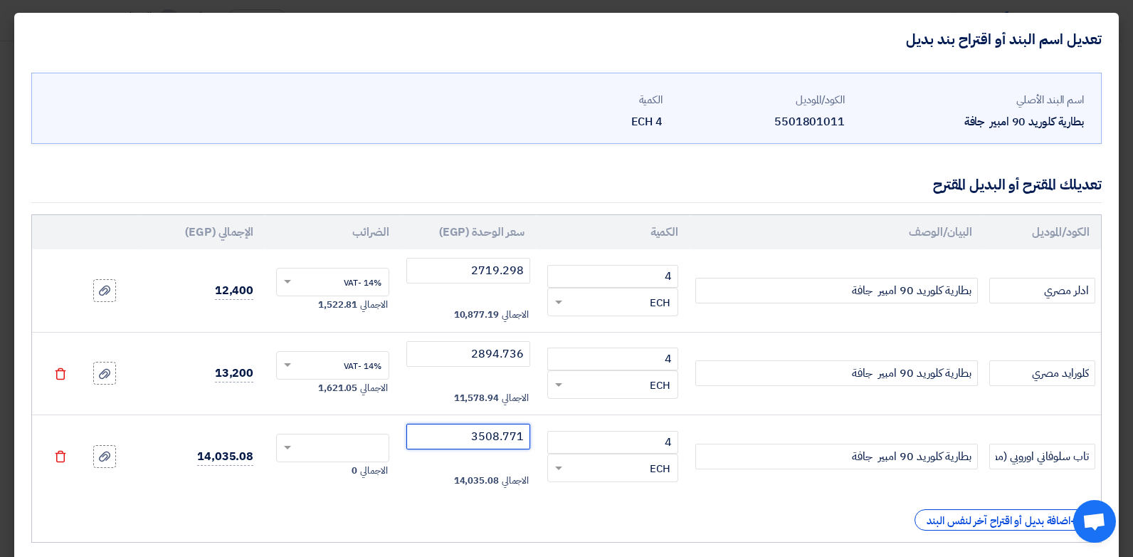
type input "3508.771"
click at [340, 436] on div at bounding box center [333, 447] width 112 height 23
click at [372, 483] on div "14% -VAT" at bounding box center [333, 474] width 112 height 25
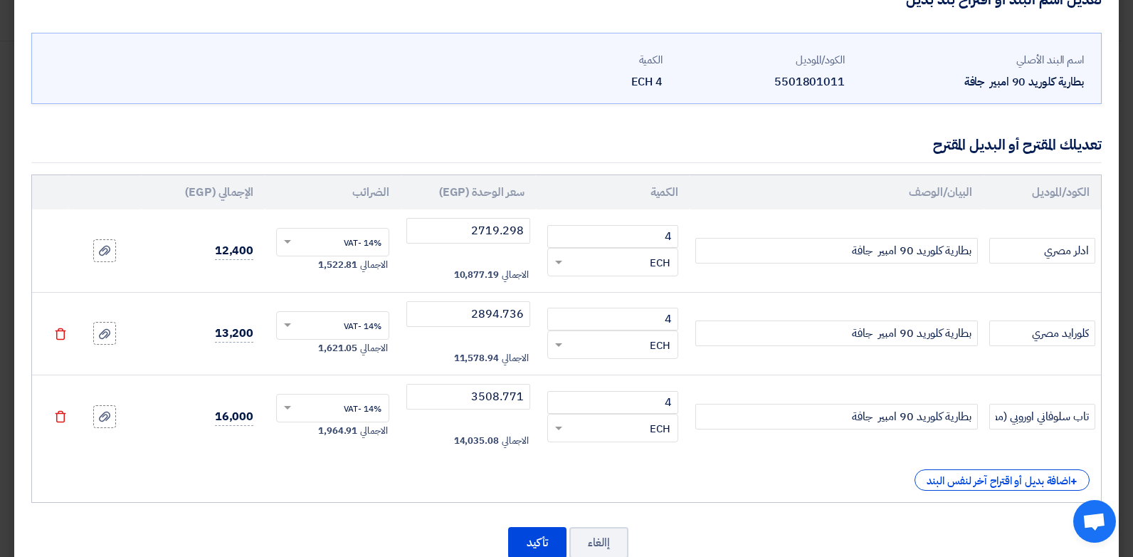
scroll to position [78, 0]
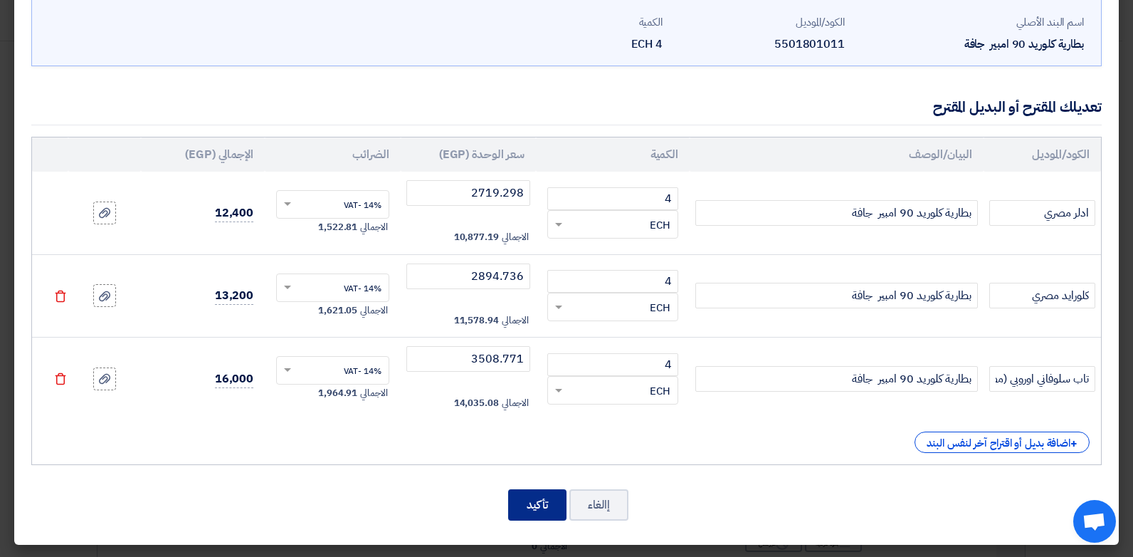
click at [532, 507] on button "تأكيد" at bounding box center [537, 504] width 58 height 31
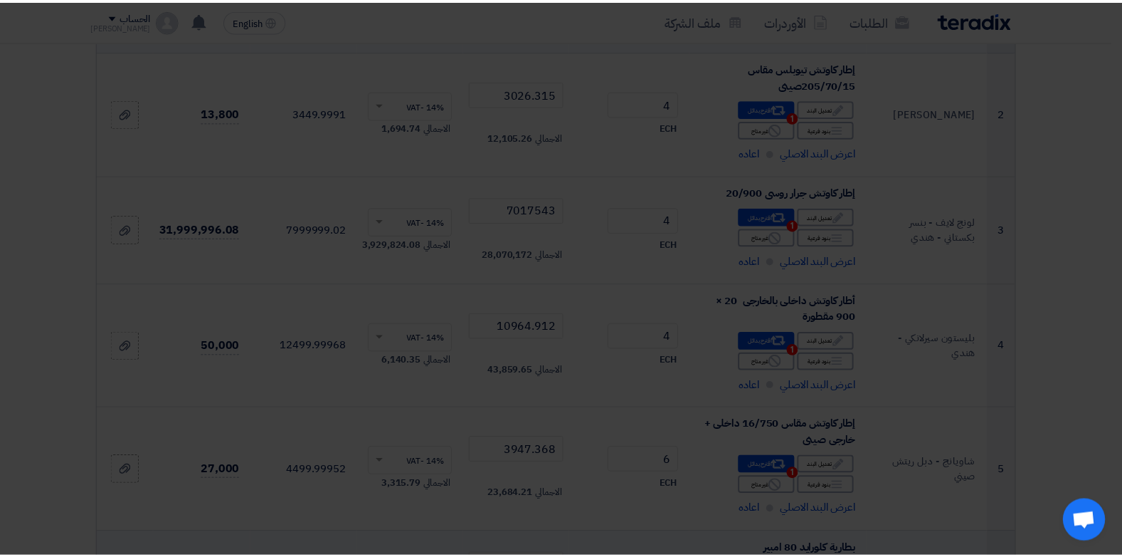
scroll to position [1735, 0]
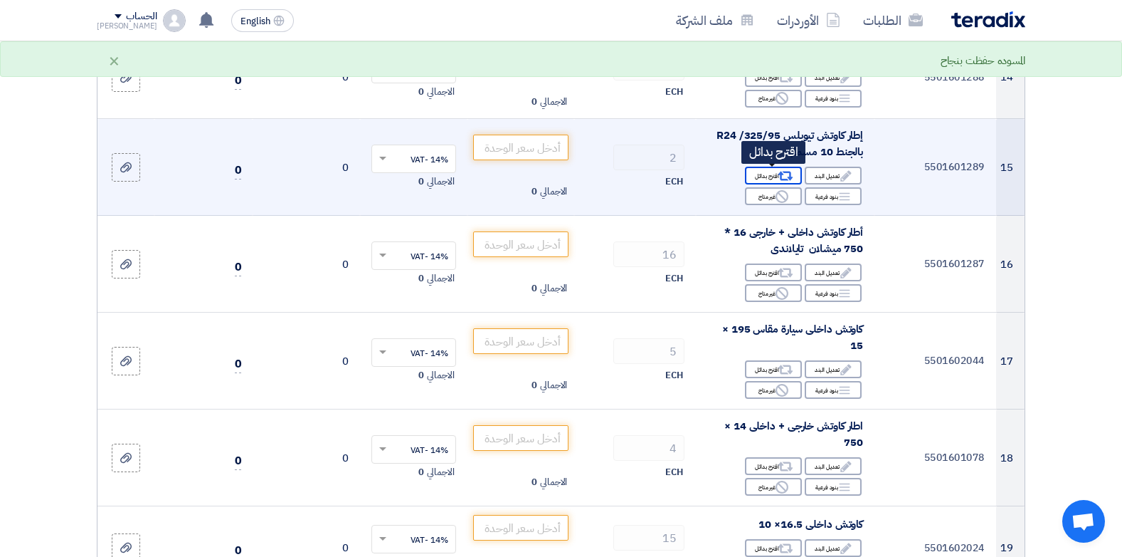
click at [772, 177] on div "Alternative اقترح بدائل" at bounding box center [773, 176] width 57 height 18
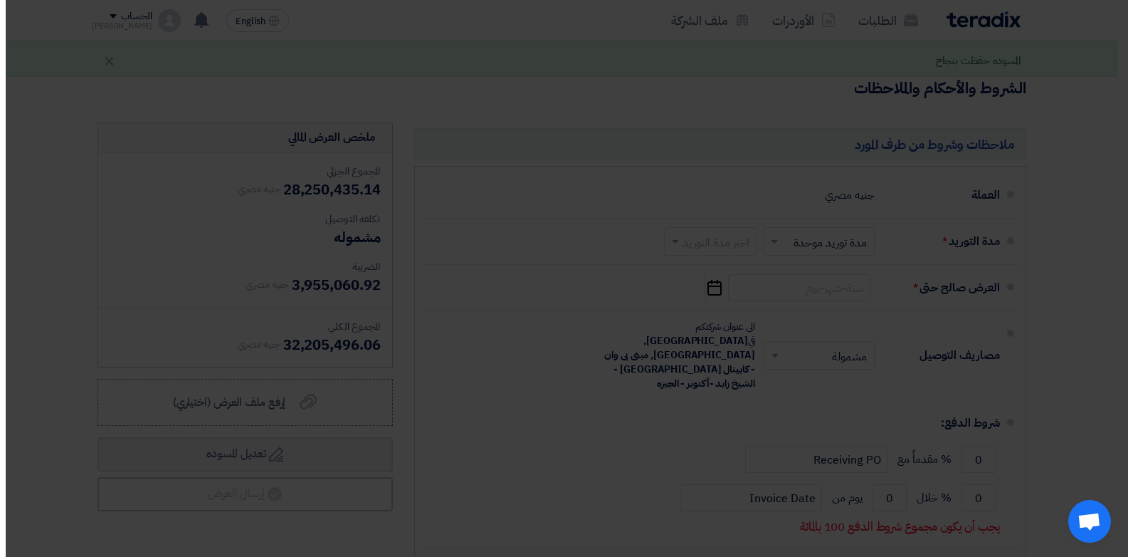
scroll to position [342, 0]
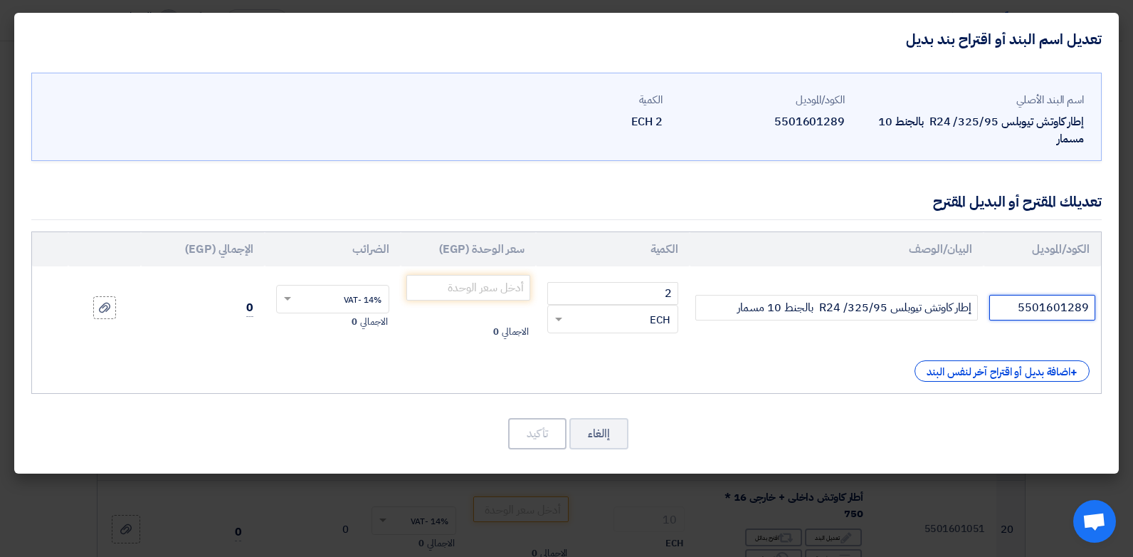
click at [1048, 306] on input "5501601289" at bounding box center [1042, 308] width 106 height 26
type input "سايلون فيتنامي"
click at [495, 286] on input "number" at bounding box center [468, 288] width 125 height 26
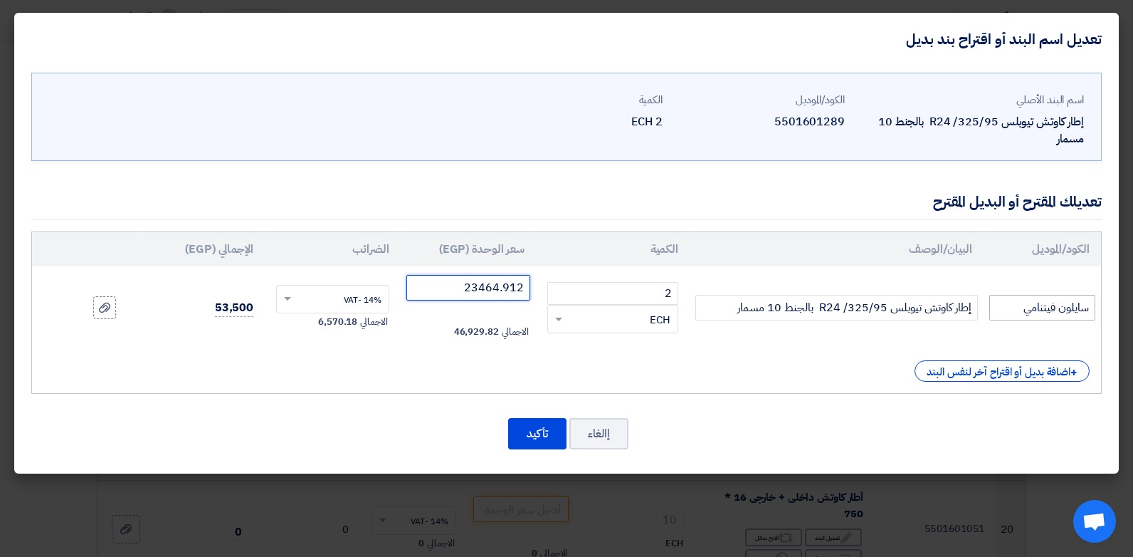
type input "23464.912"
click at [1017, 314] on input "سايلون فيتنامي" at bounding box center [1042, 308] width 106 height 26
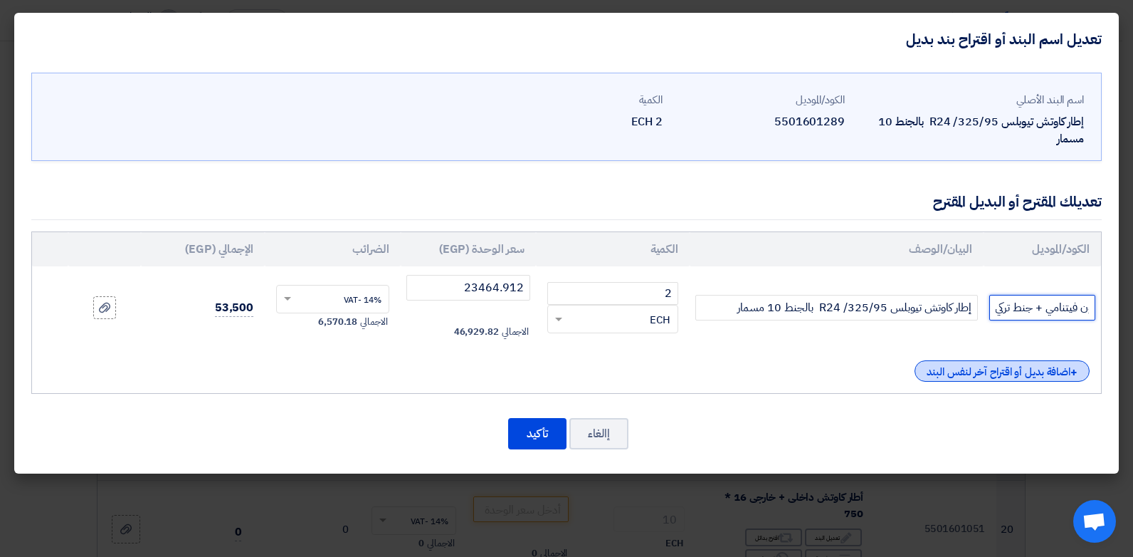
type input "سايلون فيتنامي + جنط تركي"
click at [1027, 367] on div "+ اضافة بديل أو اقتراح آخر لنفس البند" at bounding box center [1002, 370] width 175 height 21
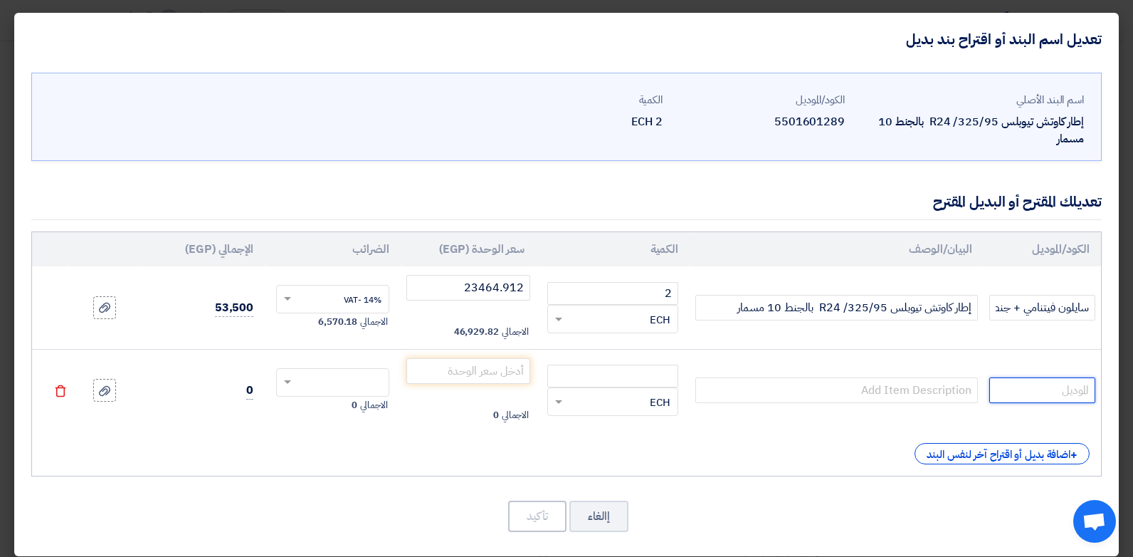
click at [1053, 384] on input "text" at bounding box center [1042, 390] width 106 height 26
click at [801, 293] on td "إطار كاوتش تيوبلس 325/95/ R24 بالجنط 10 مسمار" at bounding box center [837, 307] width 294 height 83
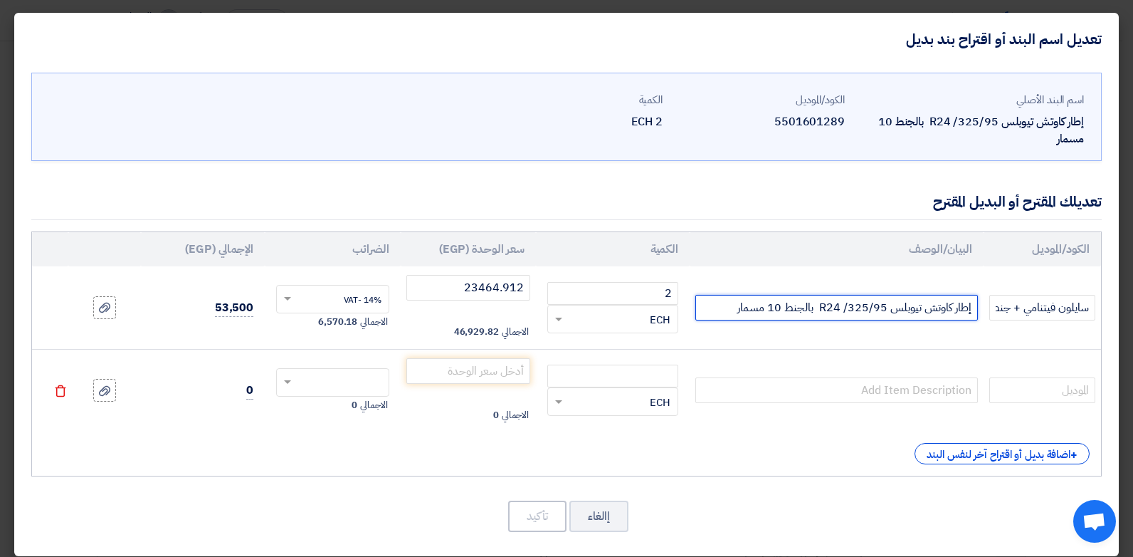
click at [813, 305] on input "إطار كاوتش تيوبلس 325/95/ R24 بالجنط 10 مسمار" at bounding box center [836, 308] width 283 height 26
click at [848, 364] on td at bounding box center [837, 390] width 294 height 83
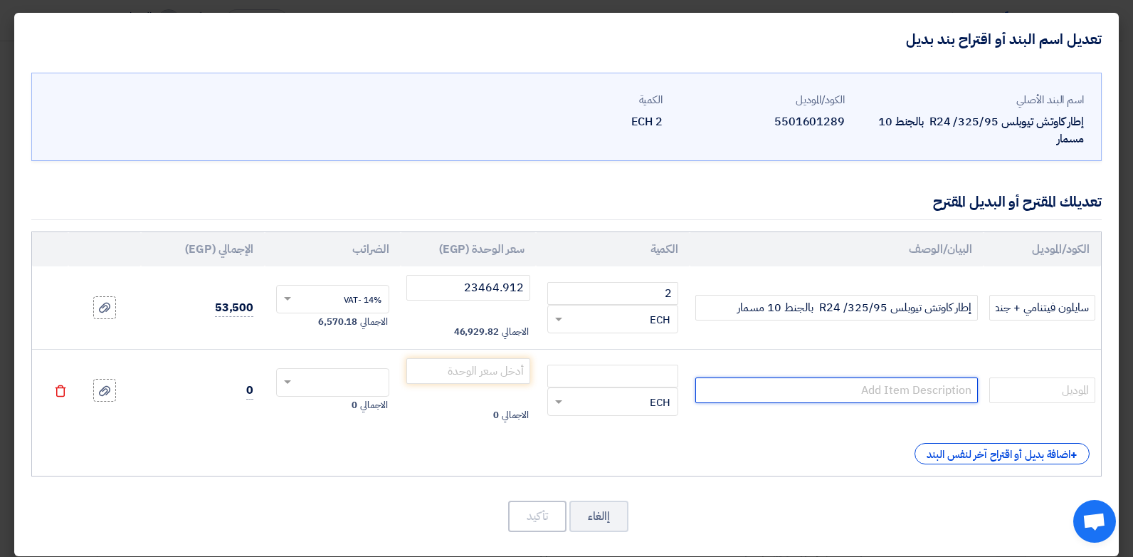
click at [855, 387] on input "text" at bounding box center [836, 390] width 283 height 26
paste input "إطار كاوتش تيوبلس 325/95/ R24 بالجنط 10 مسمار"
type input "إطار كاوتش تيوبلس 325/95/ R24 بالجنط 10 مسمار"
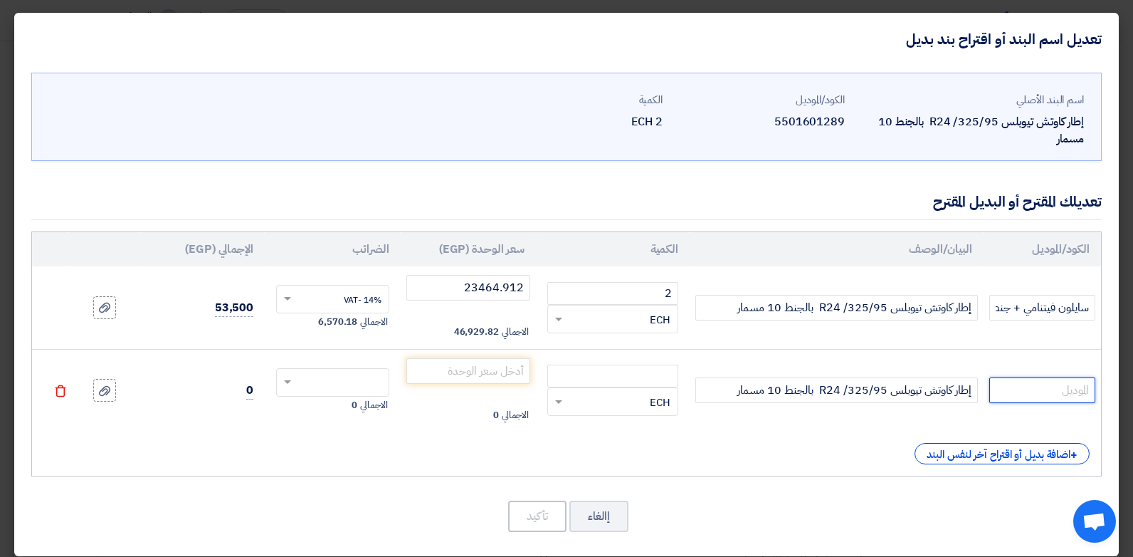
click at [1050, 393] on input "text" at bounding box center [1042, 390] width 106 height 26
type input "[PERSON_NAME] فيتنامي + جنط الماني"
click at [655, 362] on td "RFQ_STEP1.ITEMS.2.TYPE_PLACEHOLDER × ECH" at bounding box center [613, 390] width 154 height 83
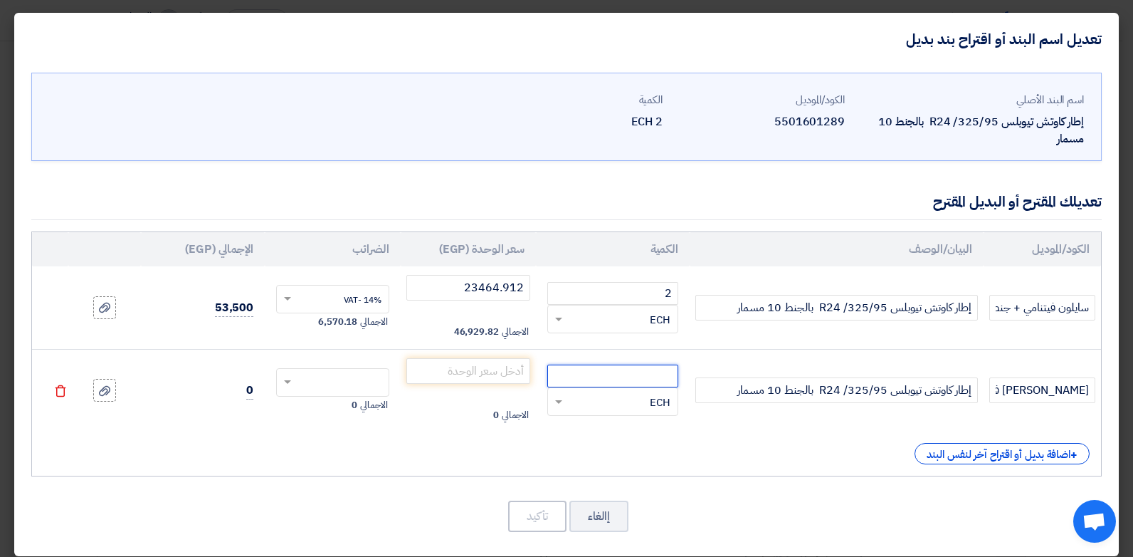
click at [653, 372] on input "number" at bounding box center [612, 375] width 131 height 23
type input "2"
click at [510, 372] on input "number" at bounding box center [468, 371] width 125 height 26
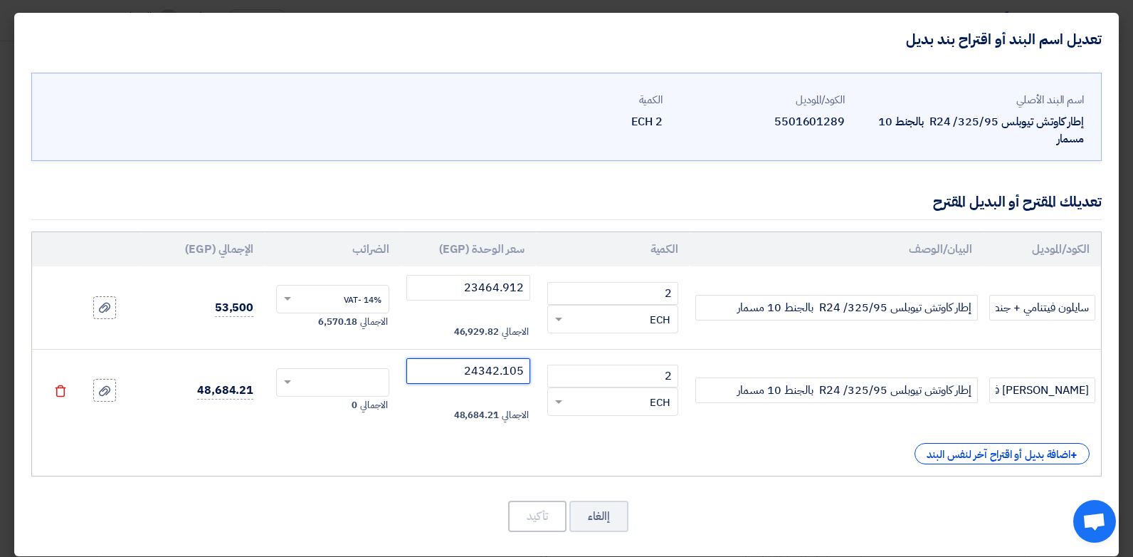
click at [346, 386] on input "text" at bounding box center [342, 383] width 82 height 23
type input "24342.105"
click at [368, 412] on span "14% -VAT" at bounding box center [363, 408] width 38 height 13
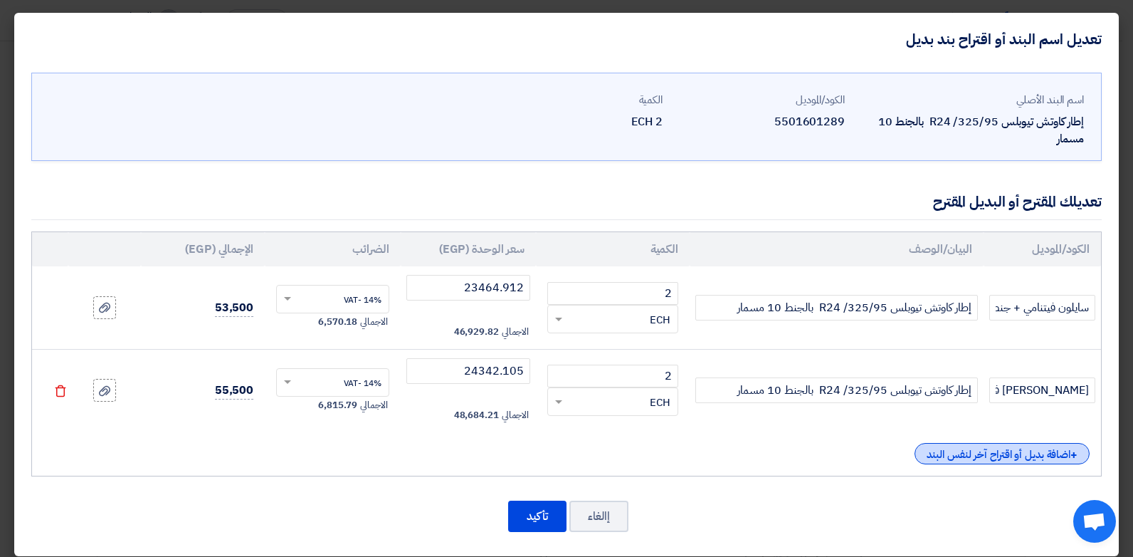
click at [962, 453] on div "+ اضافة بديل أو اقتراح آخر لنفس البند" at bounding box center [1002, 453] width 175 height 21
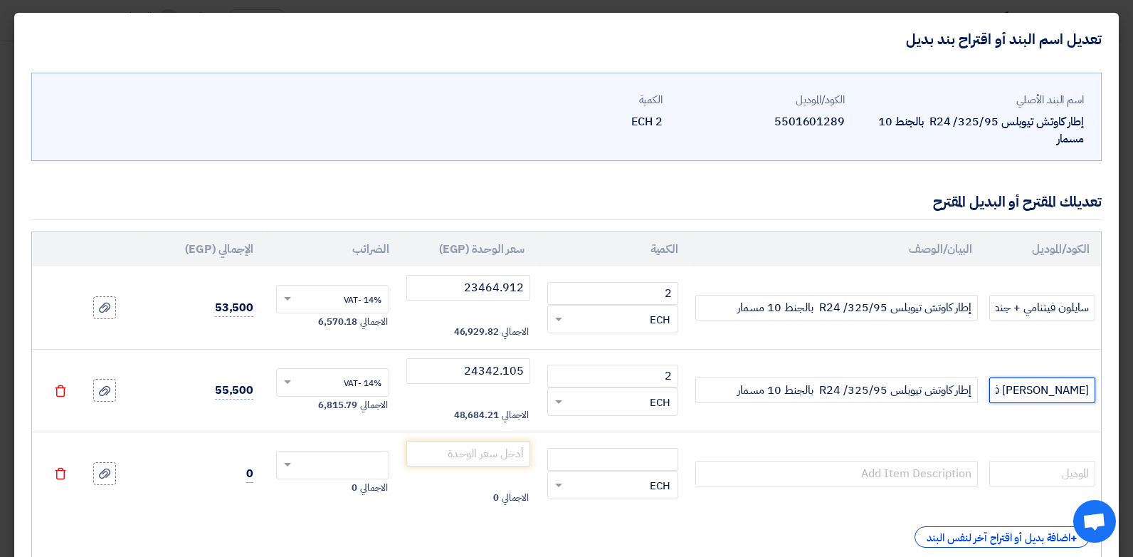
click at [1050, 394] on input "[PERSON_NAME] فيتنامي + جنط الماني" at bounding box center [1042, 390] width 106 height 26
click at [1048, 465] on input "text" at bounding box center [1042, 473] width 106 height 26
paste input "[PERSON_NAME] فيتنامي + جنط الماني"
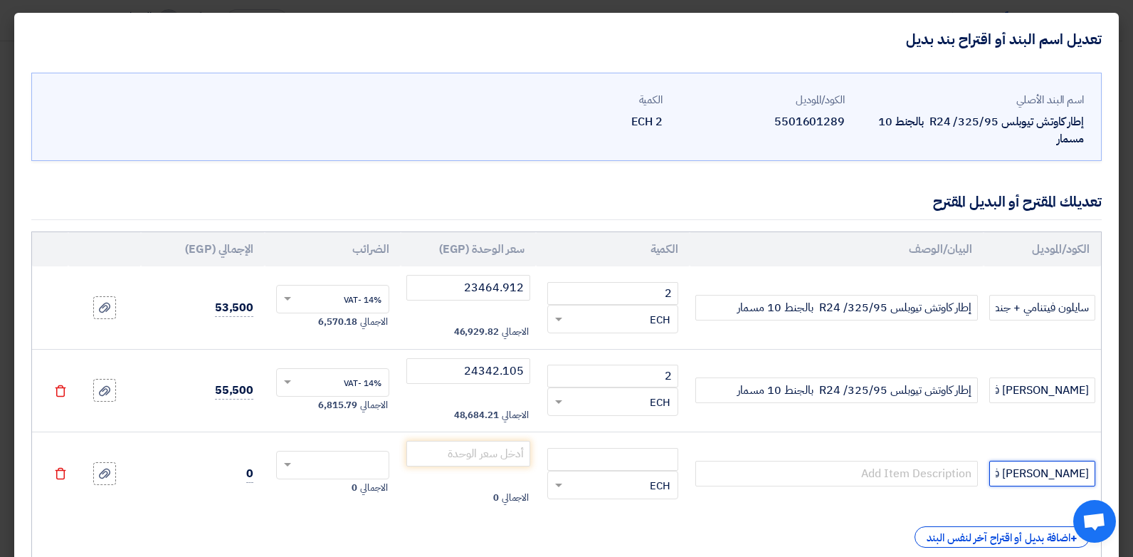
scroll to position [0, -28]
type input "[PERSON_NAME] فيتنامي + جنط الماني"
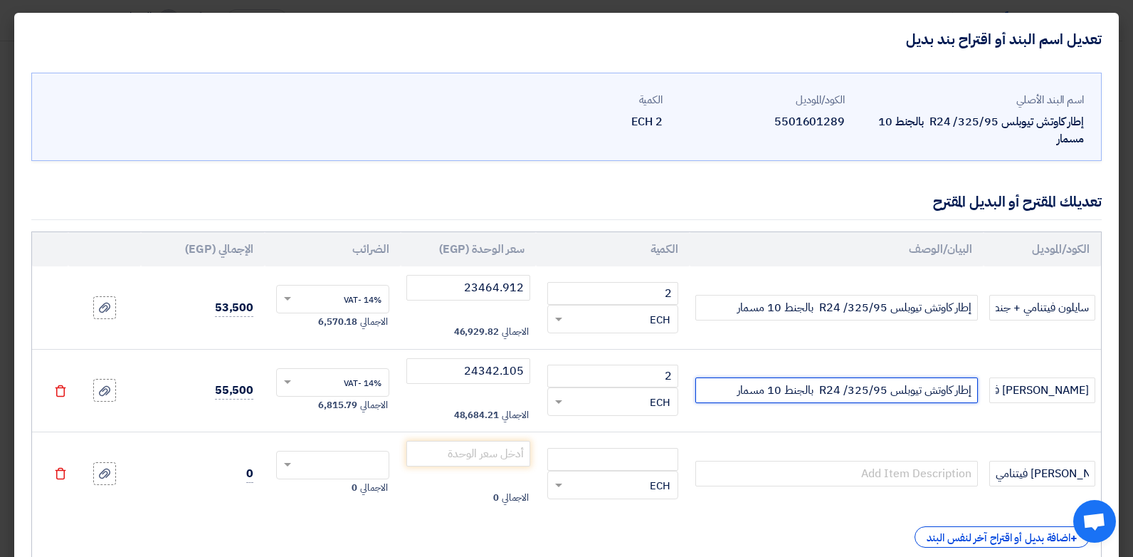
click at [869, 381] on input "إطار كاوتش تيوبلس 325/95/ R24 بالجنط 10 مسمار" at bounding box center [836, 390] width 283 height 26
drag, startPoint x: 869, startPoint y: 381, endPoint x: 855, endPoint y: 382, distance: 14.3
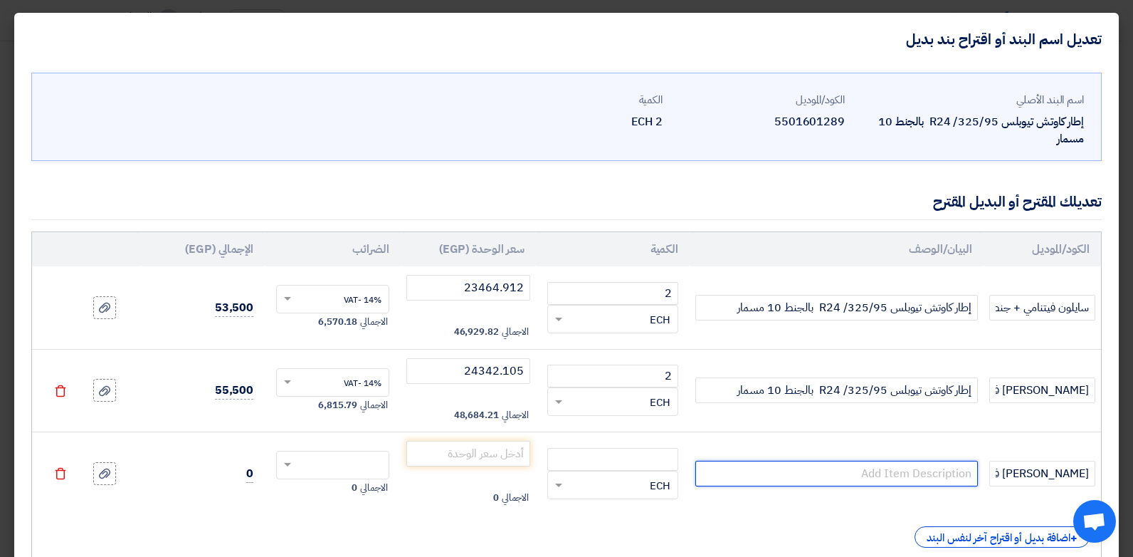
click at [894, 476] on input "text" at bounding box center [836, 473] width 283 height 26
paste input "إطار كاوتش تيوبلس 325/95/ R24 بالجنط 10 مسمار"
type input "إطار كاوتش تيوبلس 325/95/ R24 بالجنط 10 مسمار"
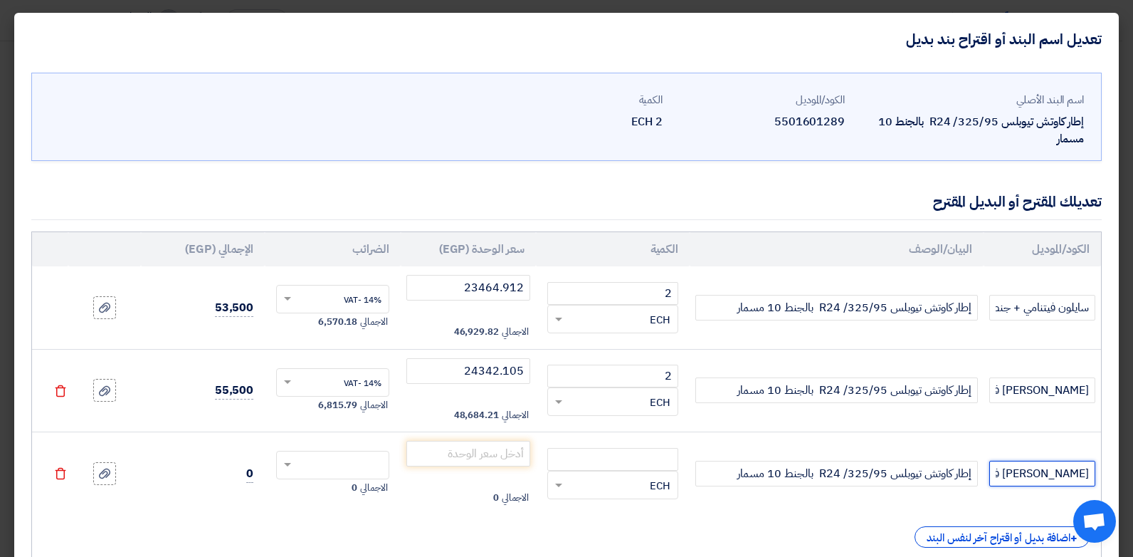
click at [1006, 477] on input "[PERSON_NAME] فيتنامي + جنط الماني" at bounding box center [1042, 473] width 106 height 26
click at [1006, 476] on input "[PERSON_NAME] فيتنامي + جنط الماني" at bounding box center [1042, 473] width 106 height 26
click at [1004, 476] on input "[PERSON_NAME] فيتنامي + جنط الماني" at bounding box center [1042, 473] width 106 height 26
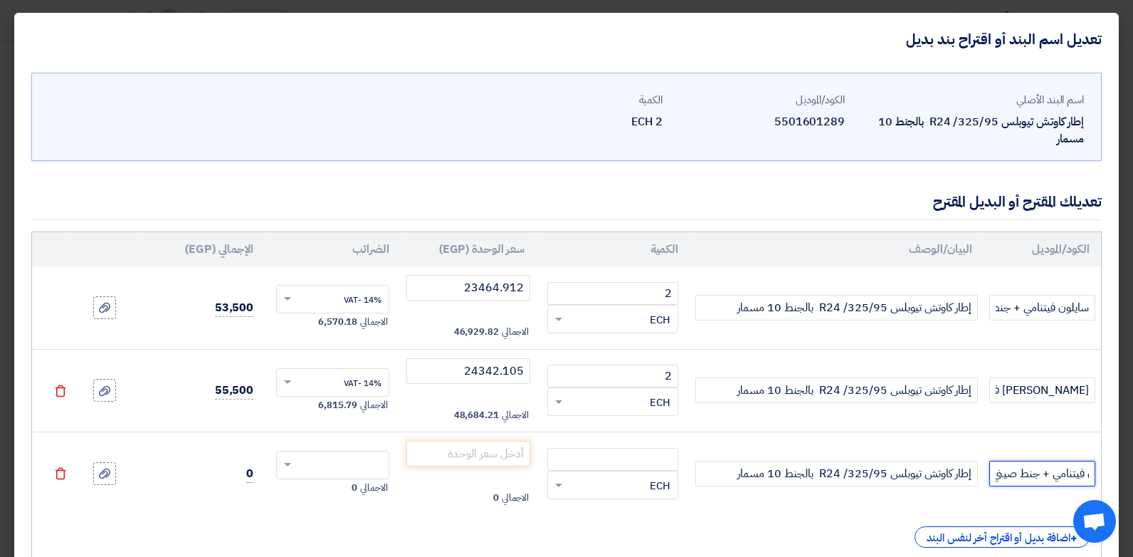
scroll to position [0, -32]
type input "سايلون فيتنامي + جنط صيني"
click at [670, 460] on input "number" at bounding box center [612, 459] width 131 height 23
type input "2"
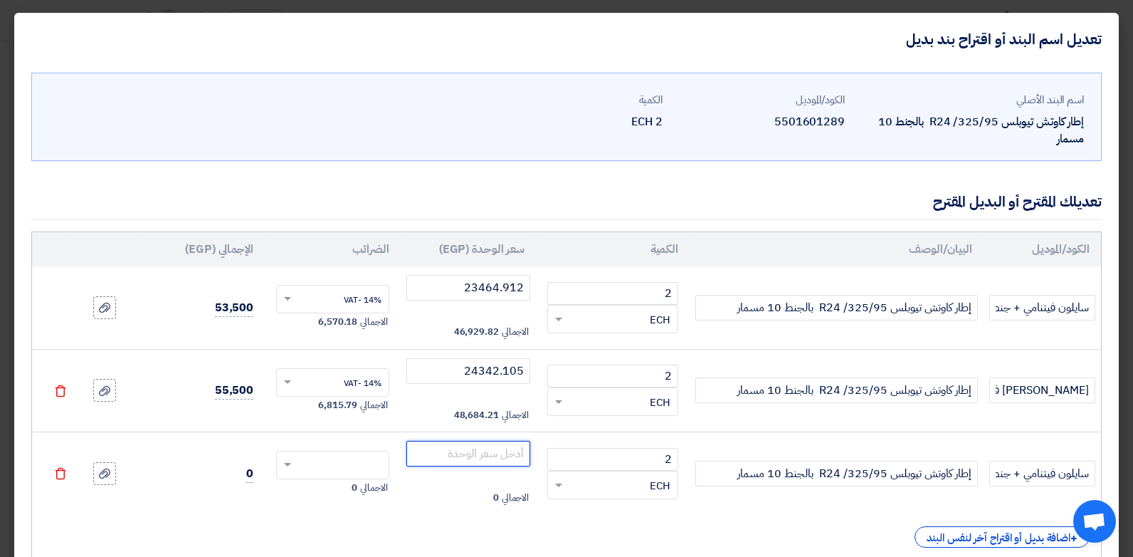
click at [492, 455] on input "number" at bounding box center [468, 454] width 125 height 26
click at [354, 458] on input "text" at bounding box center [342, 466] width 82 height 23
type input "23026.315"
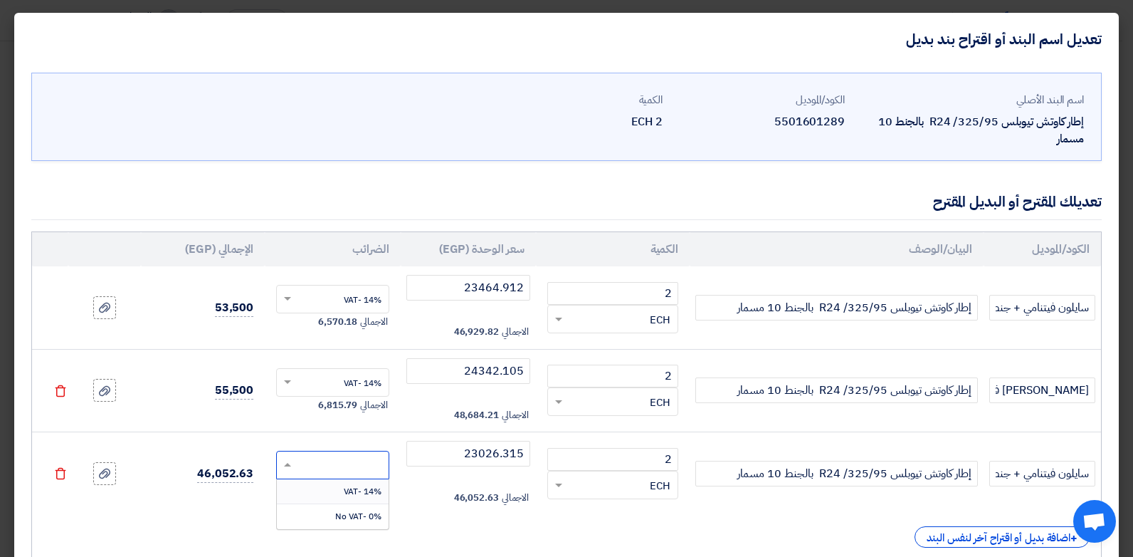
click at [370, 493] on span "14% -VAT" at bounding box center [363, 491] width 38 height 13
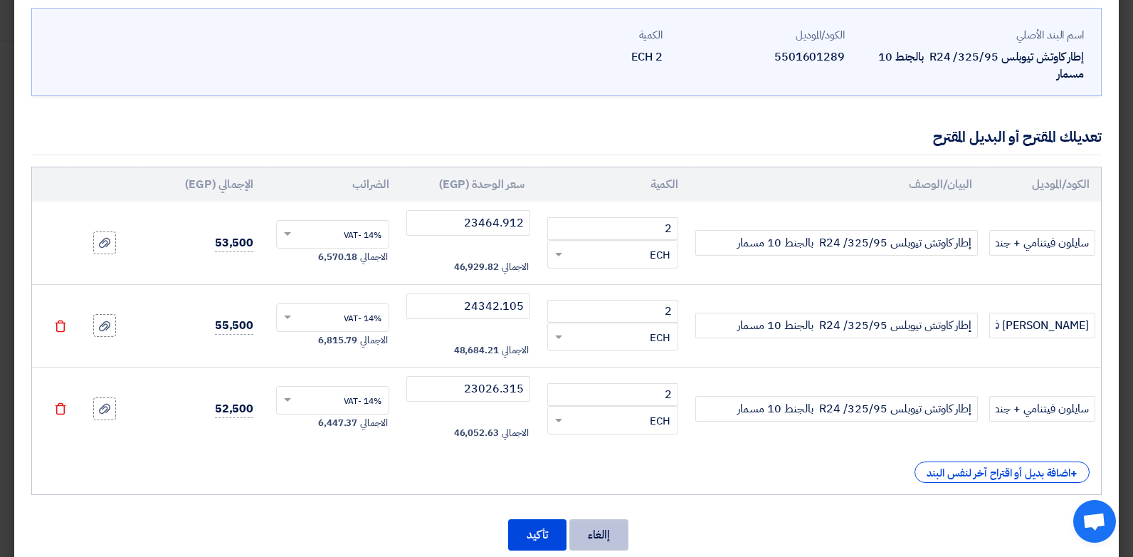
scroll to position [95, 0]
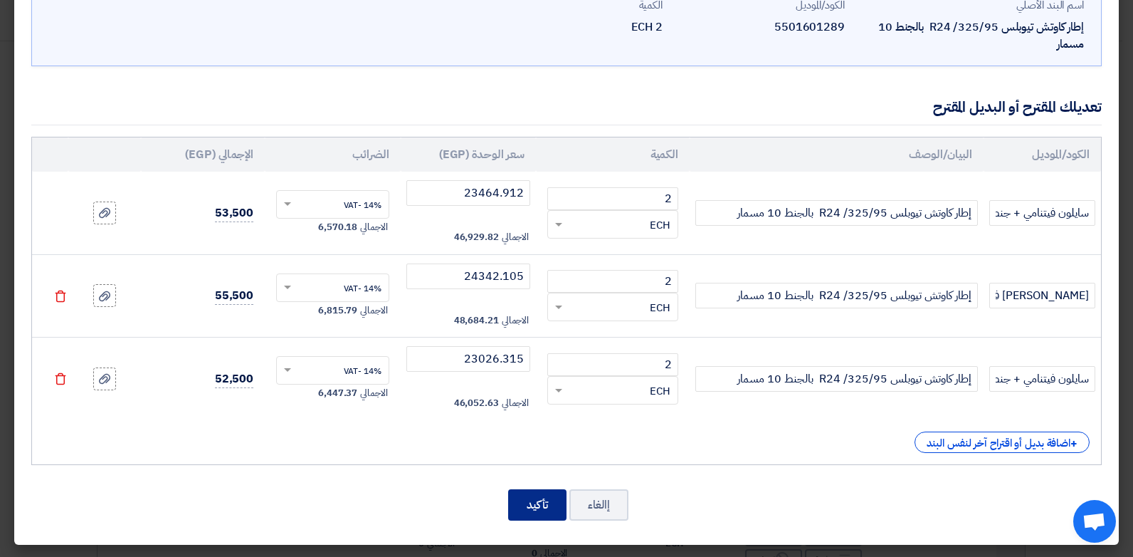
click at [551, 512] on button "تأكيد" at bounding box center [537, 504] width 58 height 31
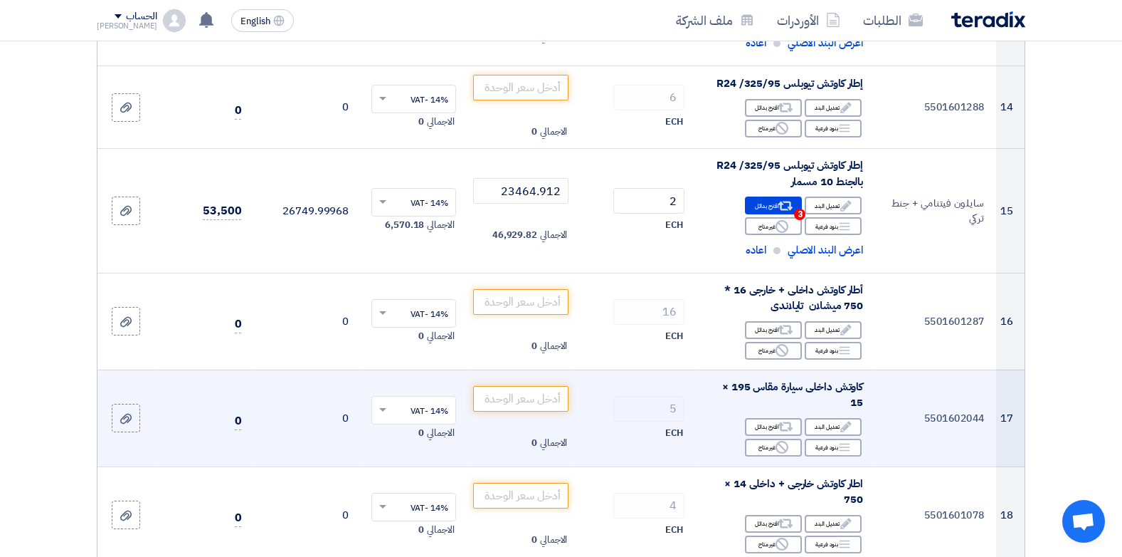
scroll to position [1701, 0]
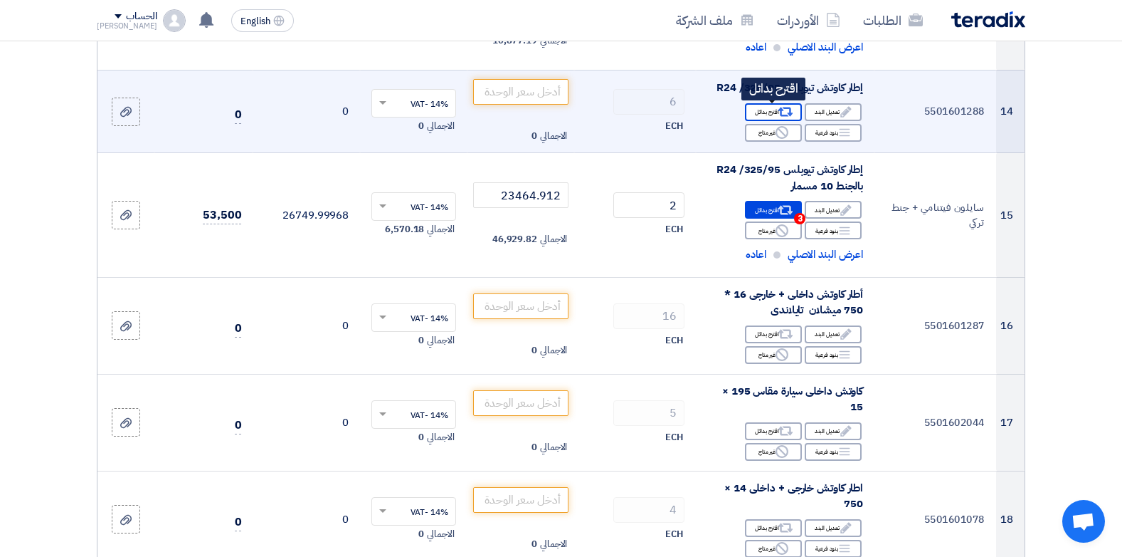
click at [779, 115] on icon "Alternative" at bounding box center [786, 112] width 15 height 15
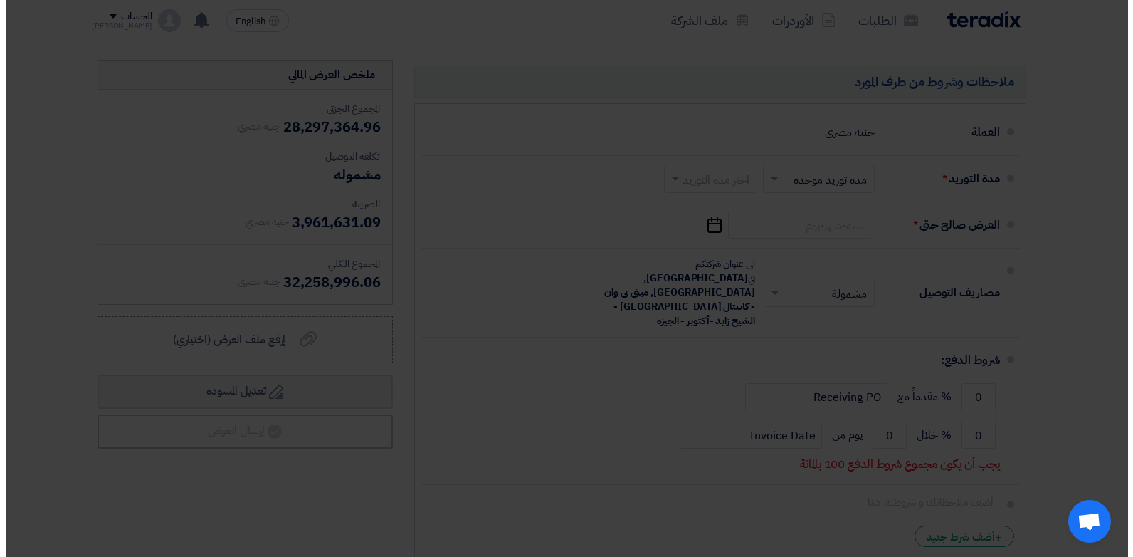
scroll to position [307, 0]
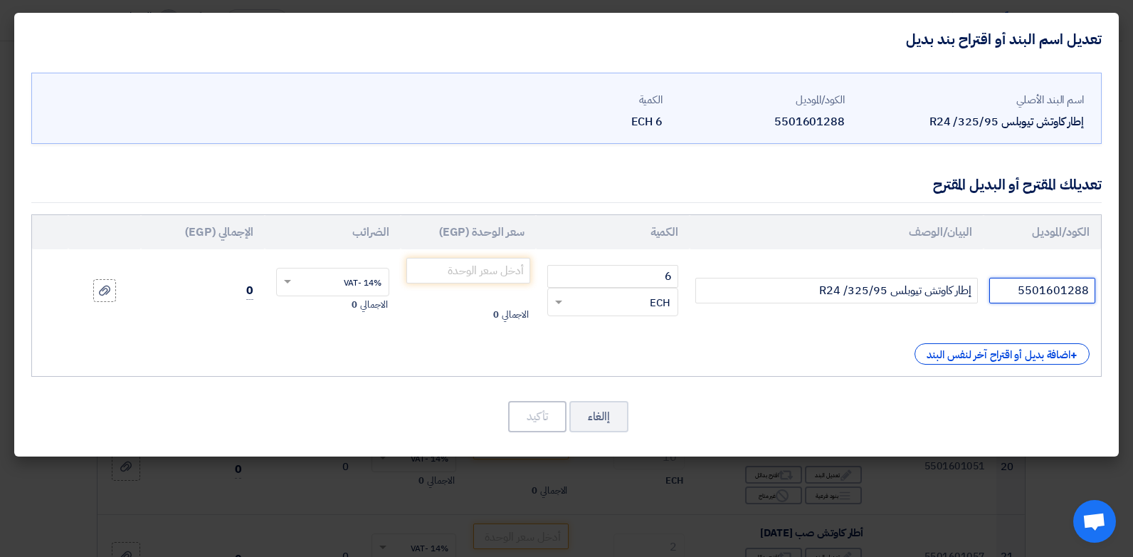
click at [1041, 293] on input "5501601288" at bounding box center [1042, 291] width 106 height 26
type input "سايلون فيتنامي"
click at [517, 263] on input "number" at bounding box center [468, 271] width 125 height 26
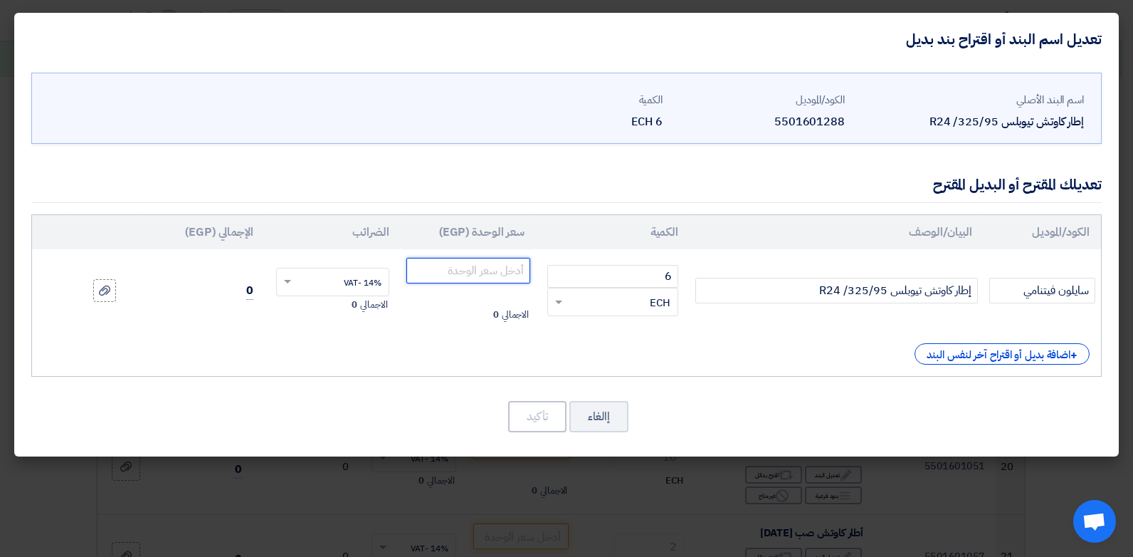
click at [517, 263] on input "number" at bounding box center [468, 271] width 125 height 26
type input "17324.561"
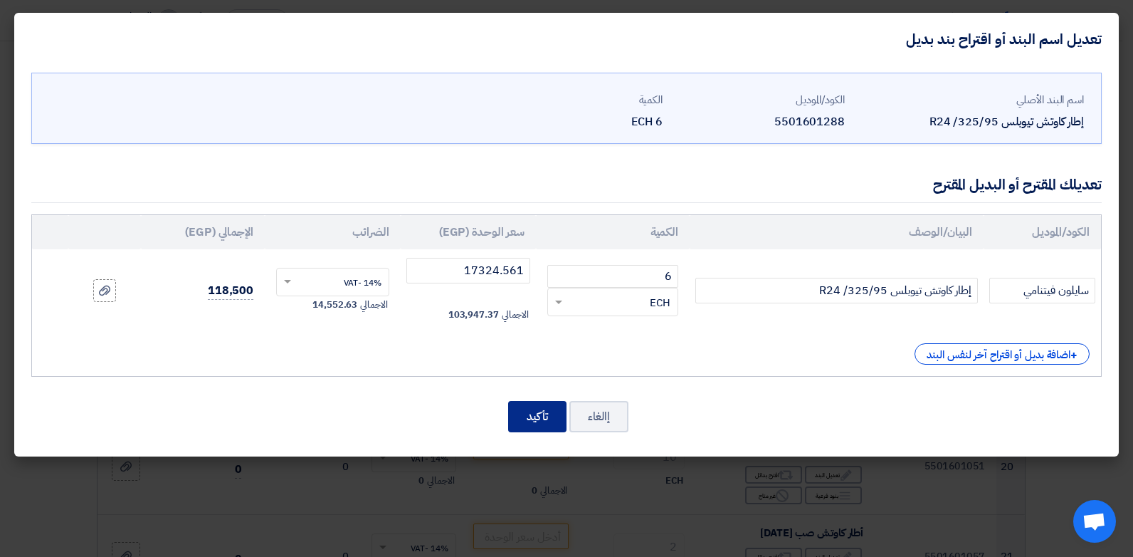
click at [525, 422] on button "تأكيد" at bounding box center [537, 416] width 58 height 31
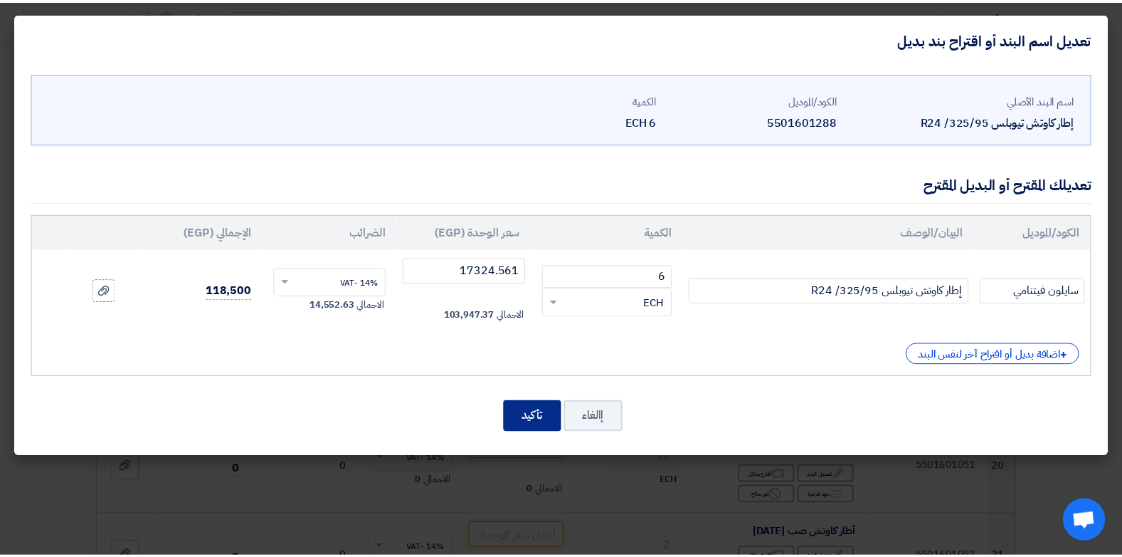
scroll to position [1809, 0]
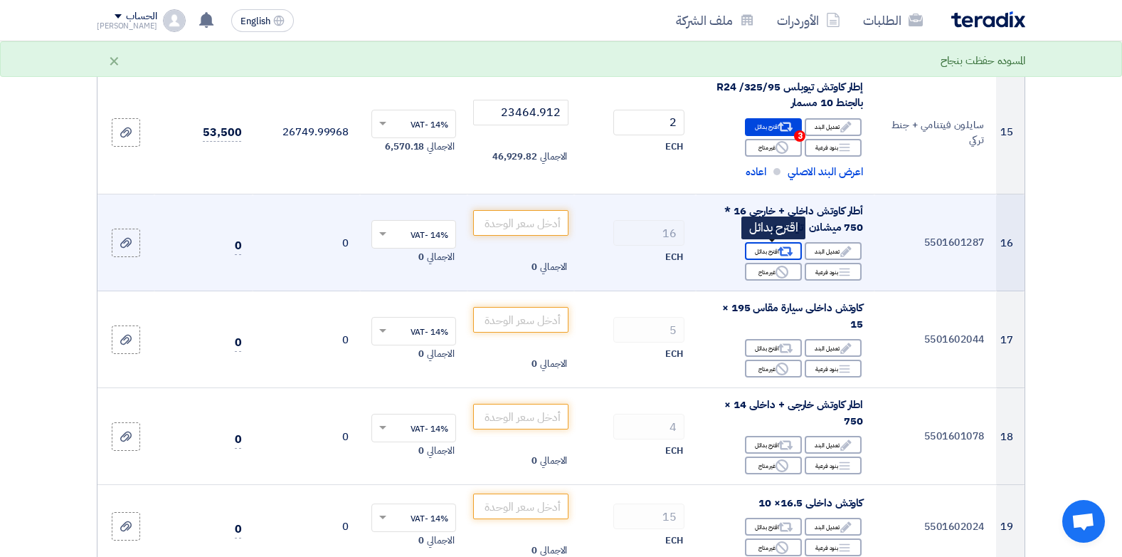
click at [779, 253] on icon "Alternative" at bounding box center [786, 251] width 15 height 15
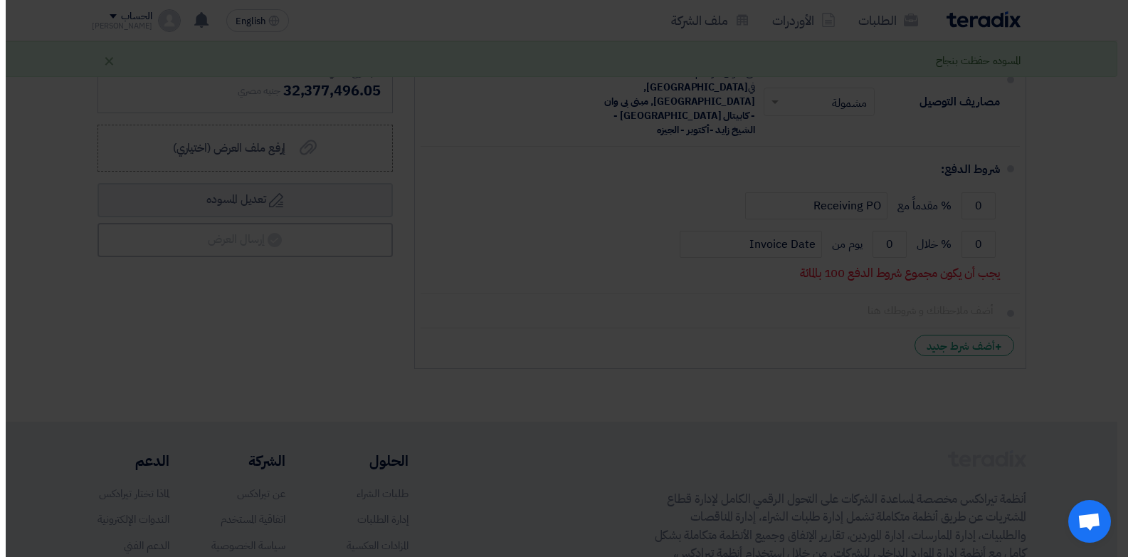
scroll to position [307, 0]
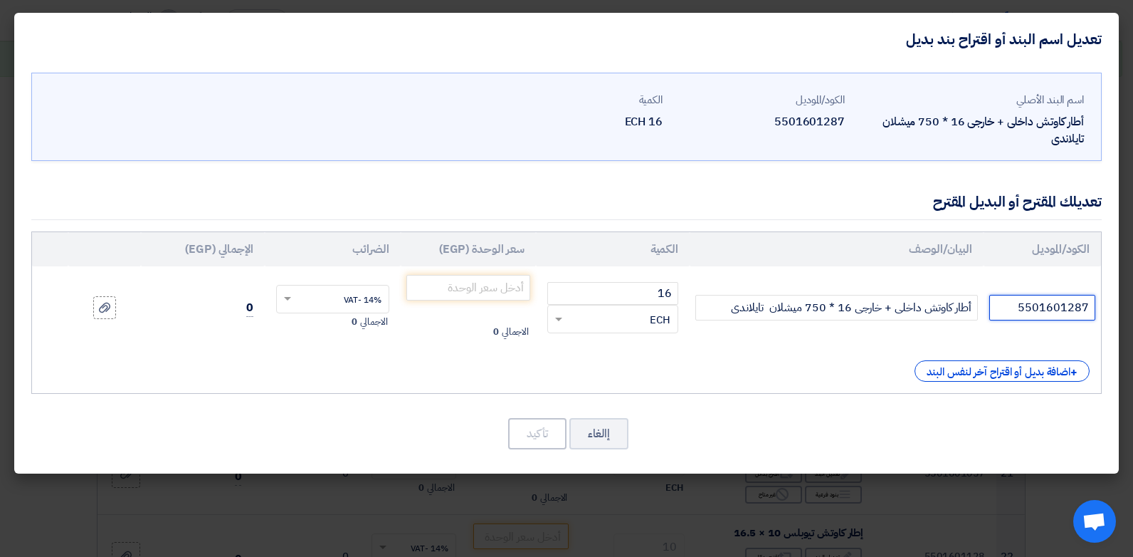
click at [1036, 314] on input "5501601287" at bounding box center [1042, 308] width 106 height 26
type input "[PERSON_NAME]"
click at [499, 280] on input "number" at bounding box center [468, 288] width 125 height 26
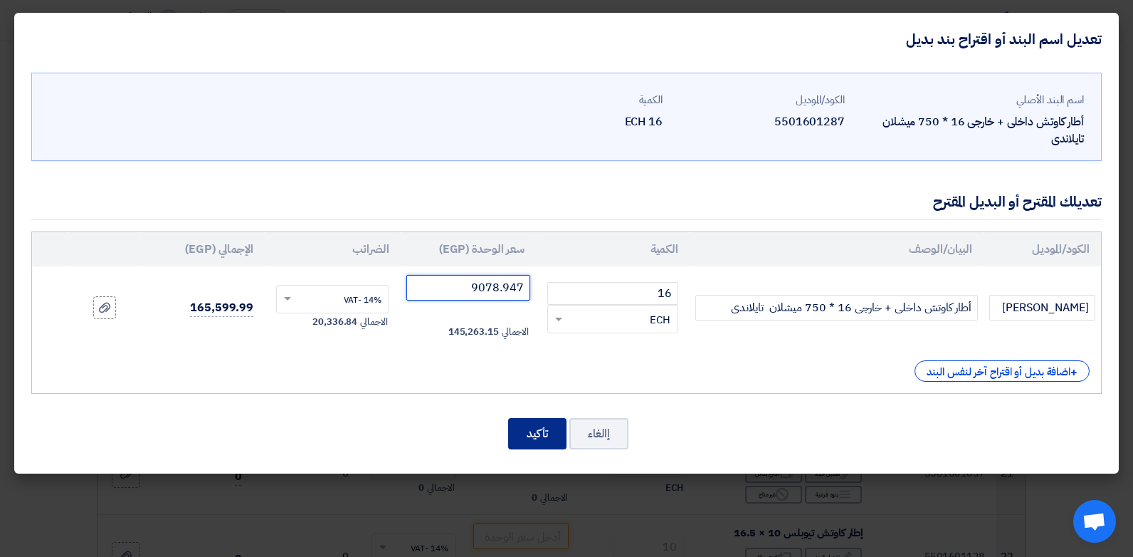
type input "9078.947"
click at [516, 428] on button "تأكيد" at bounding box center [537, 433] width 58 height 31
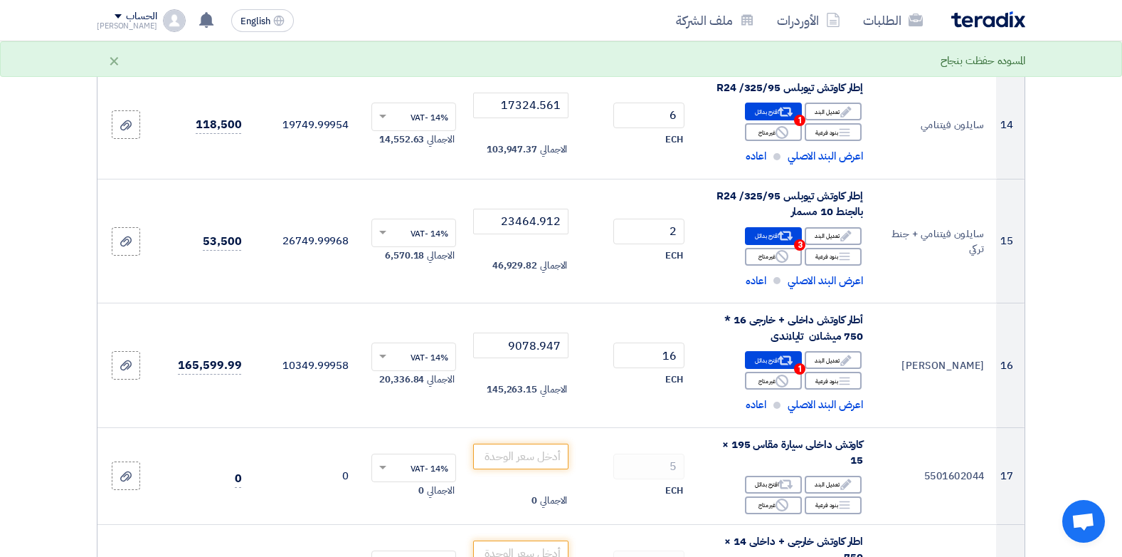
scroll to position [1757, 0]
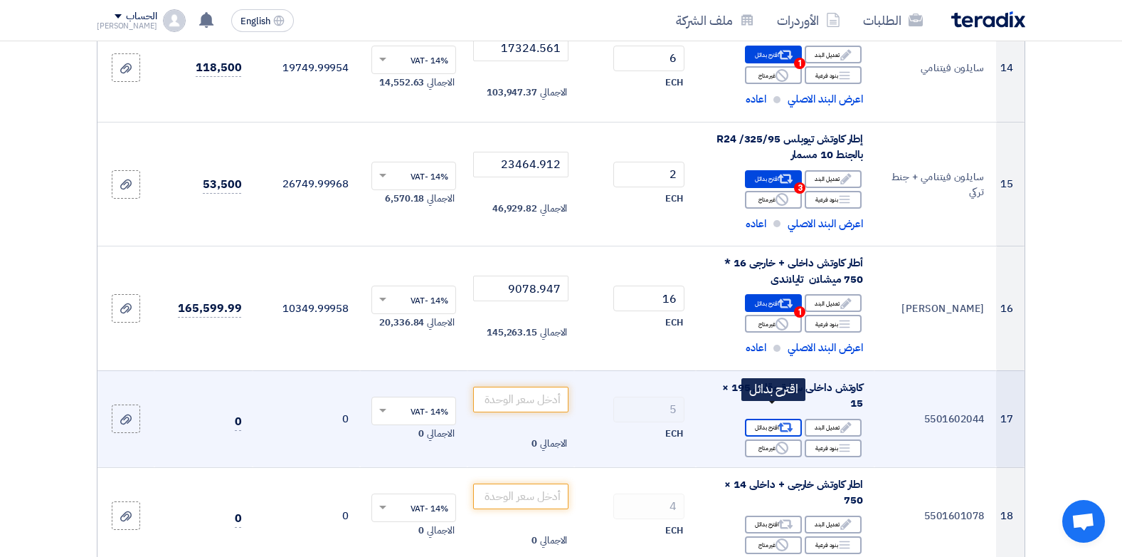
click at [789, 423] on use at bounding box center [786, 427] width 15 height 9
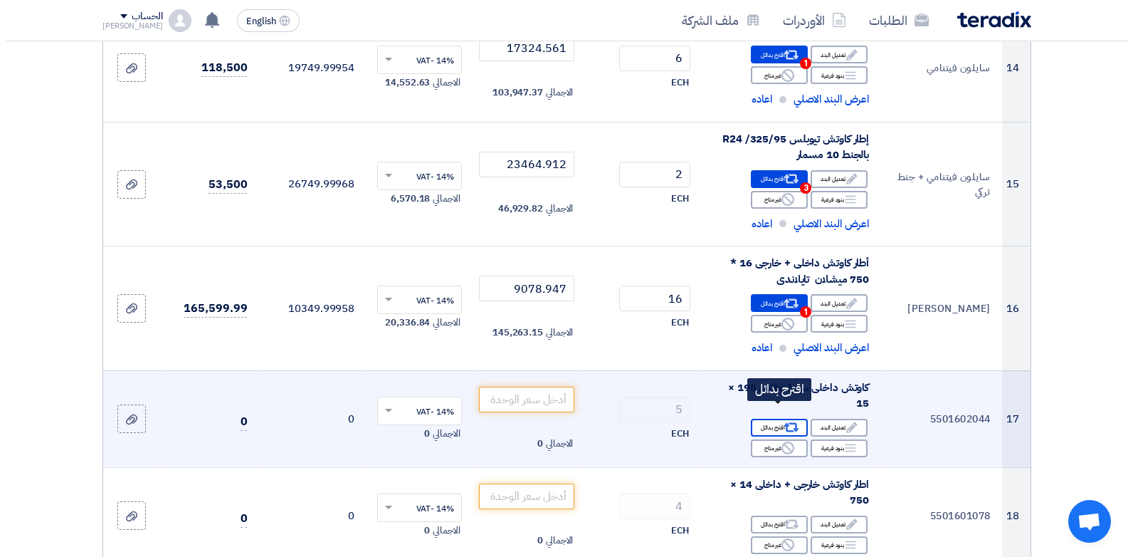
scroll to position [364, 0]
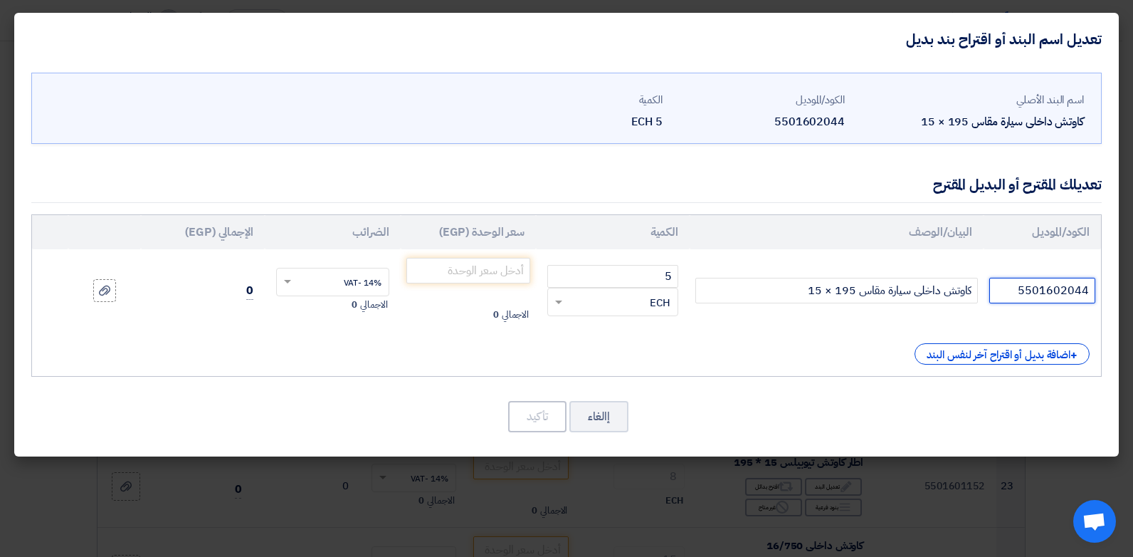
click at [1016, 293] on input "5501602044" at bounding box center [1042, 291] width 106 height 26
type input "لاسا تركي"
click at [463, 283] on td "الاجمالي 0" at bounding box center [469, 290] width 136 height 83
click at [463, 275] on input "number" at bounding box center [468, 271] width 125 height 26
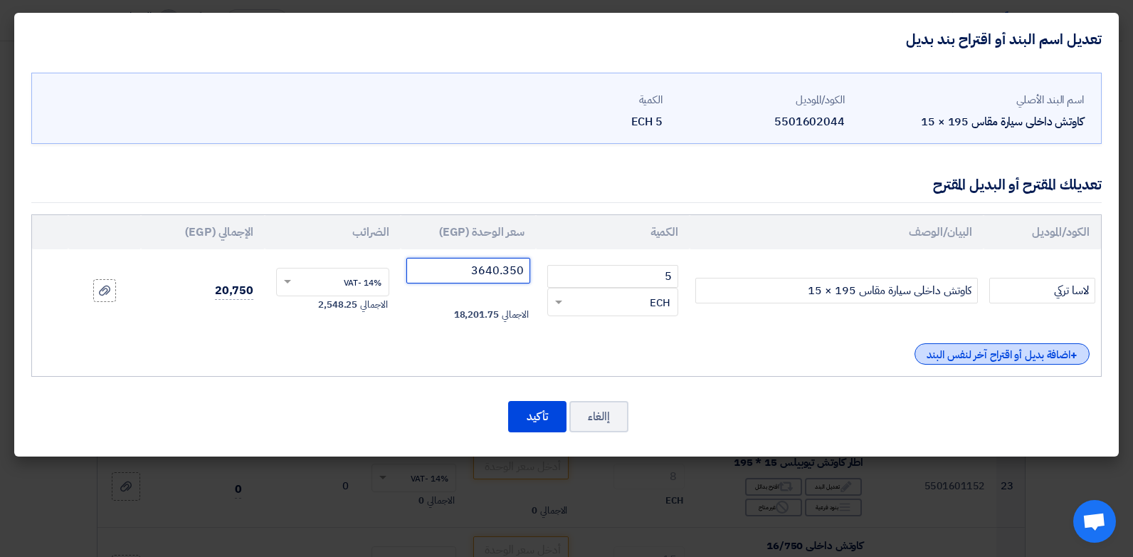
type input "3640.350"
click at [1009, 357] on div "+ اضافة بديل أو اقتراح آخر لنفس البند" at bounding box center [1002, 353] width 175 height 21
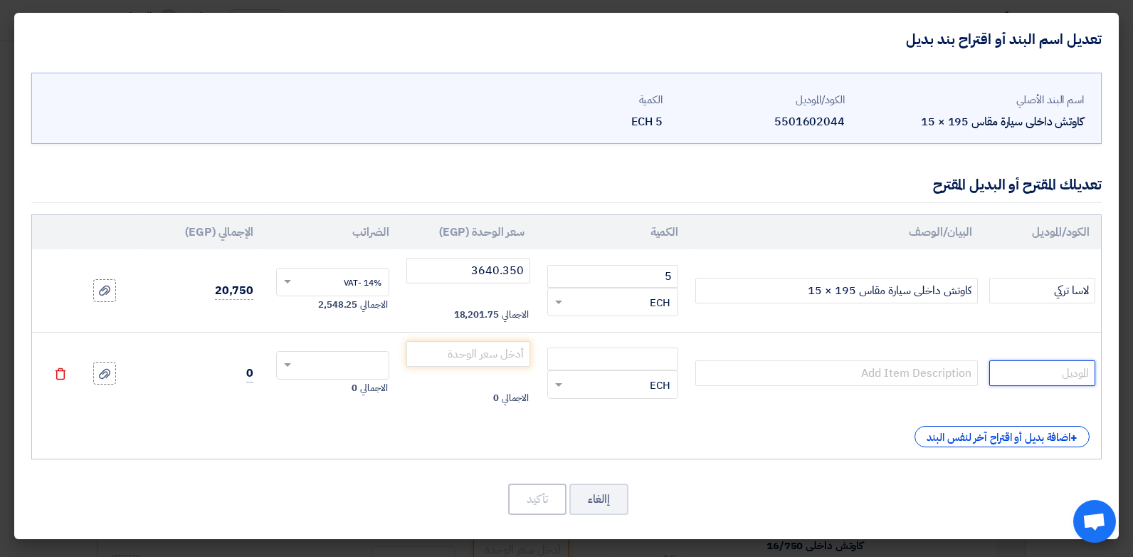
click at [1056, 381] on input "text" at bounding box center [1042, 373] width 106 height 26
type input "شاويانج تايلاندي"
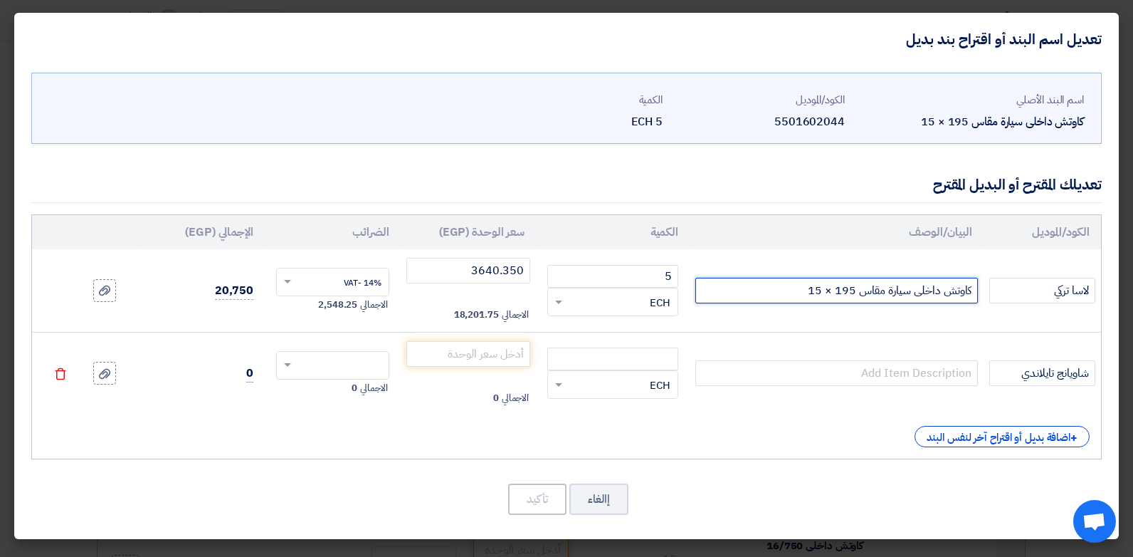
click at [930, 293] on input "كاوتش داخلى سيارة مقاس 195 × 15" at bounding box center [836, 291] width 283 height 26
click at [928, 293] on input "كاوتش داخلى سيارة مقاس 195 × 15" at bounding box center [836, 291] width 283 height 26
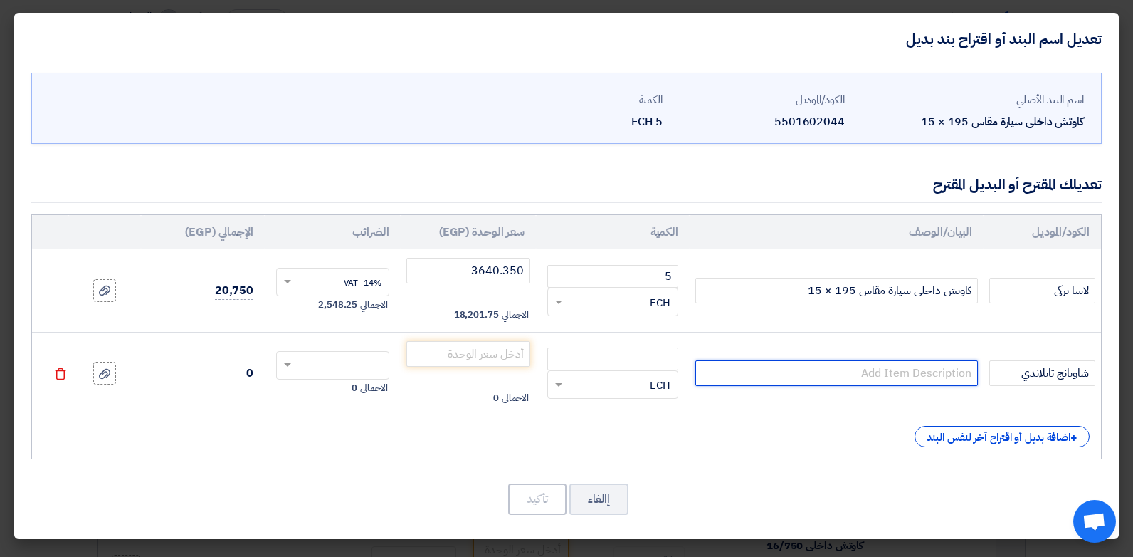
click at [920, 382] on input "text" at bounding box center [836, 373] width 283 height 26
paste input "كاوتش داخلى سيارة مقاس 195 × 15"
type input "كاوتش داخلى سيارة مقاس 195 × 15"
click at [684, 352] on td "RFQ_STEP1.ITEMS.2.TYPE_PLACEHOLDER × ECH" at bounding box center [613, 373] width 154 height 83
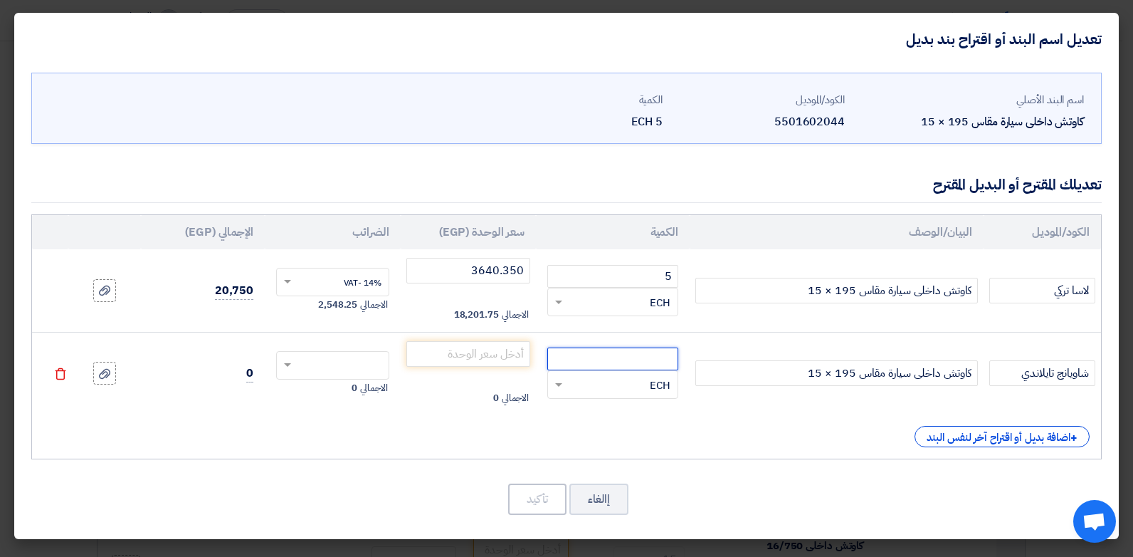
click at [653, 354] on input "number" at bounding box center [612, 358] width 131 height 23
type input "5"
click at [483, 358] on input "number" at bounding box center [468, 354] width 125 height 26
click at [372, 362] on input "text" at bounding box center [342, 366] width 82 height 23
type input "2850.877"
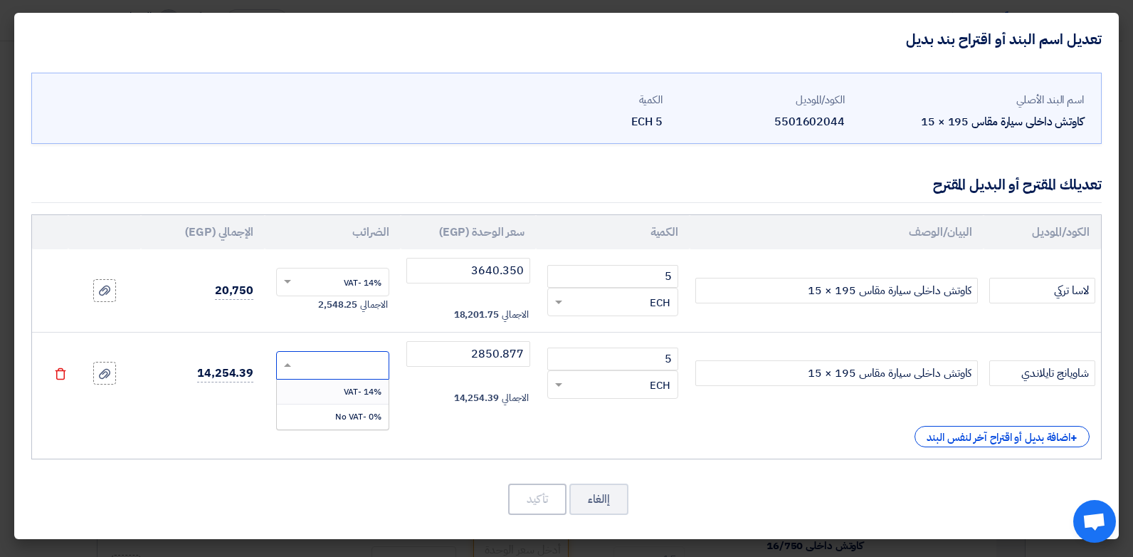
click at [377, 389] on span "14% -VAT" at bounding box center [363, 391] width 38 height 13
click at [541, 495] on button "تأكيد" at bounding box center [537, 498] width 58 height 31
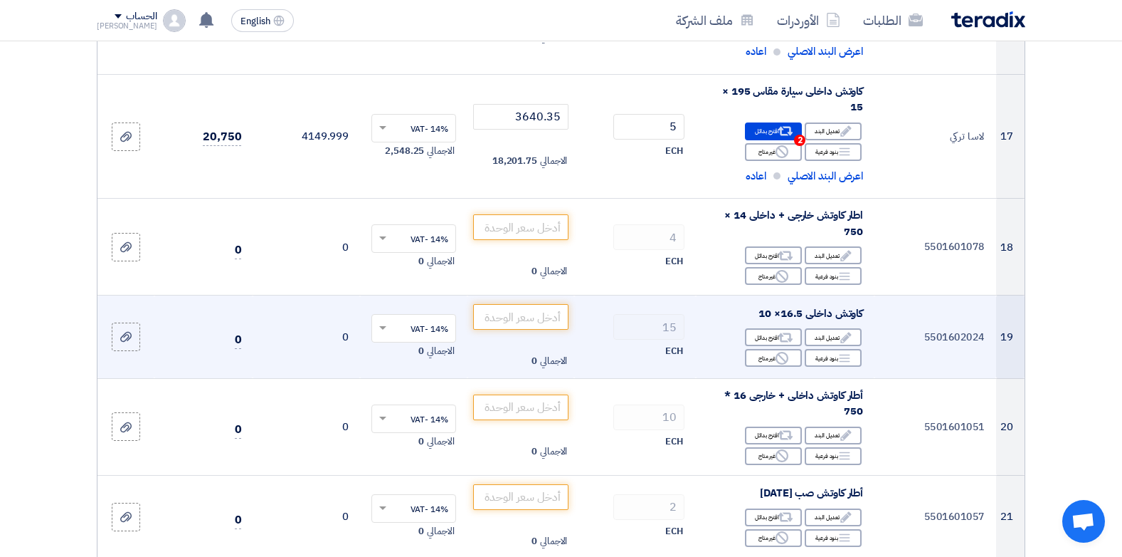
scroll to position [1963, 0]
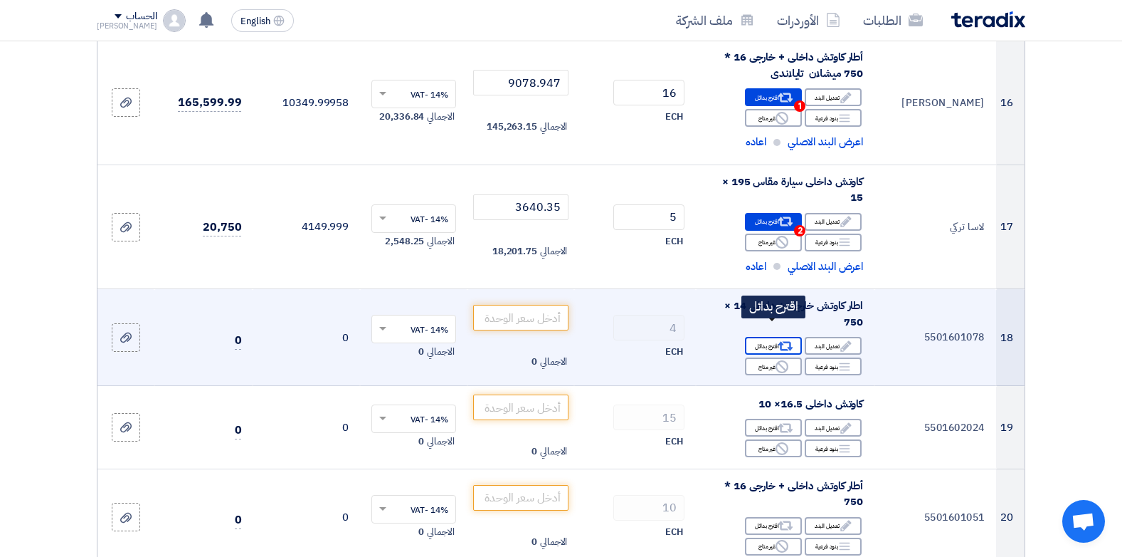
click at [774, 337] on div "Alternative اقترح بدائل" at bounding box center [773, 346] width 57 height 18
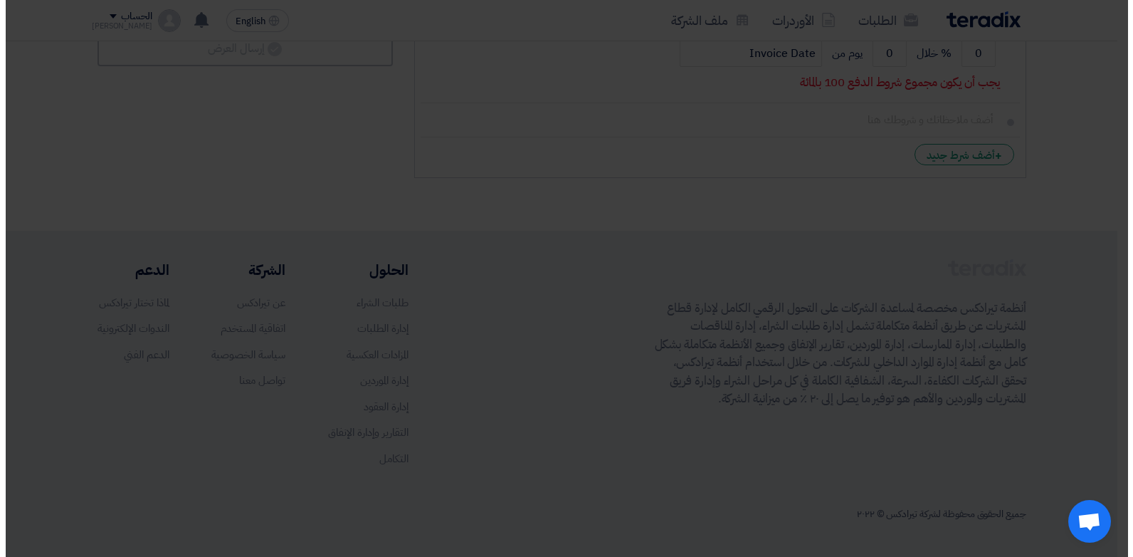
scroll to position [353, 0]
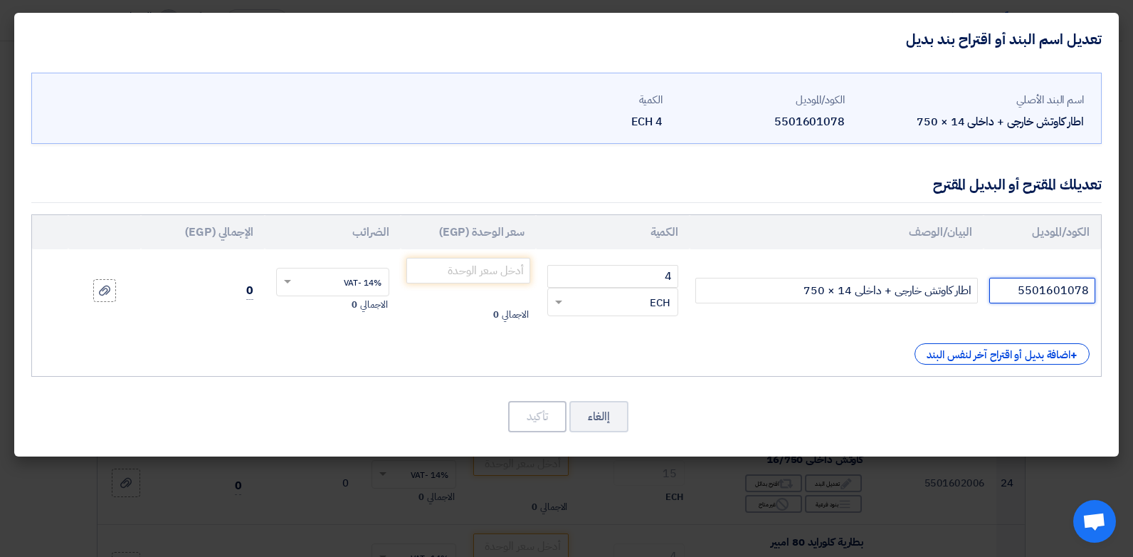
click at [1053, 301] on input "5501601078" at bounding box center [1042, 291] width 106 height 26
type input "بديل 750/14 (195/14)شاويانج صيني"
click at [490, 273] on input "number" at bounding box center [468, 271] width 125 height 26
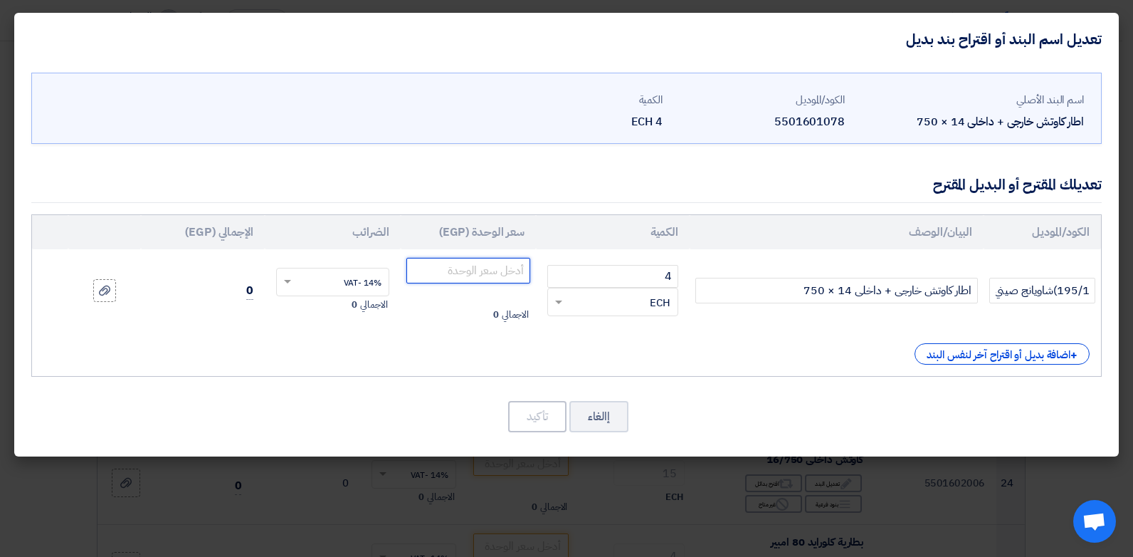
scroll to position [0, 0]
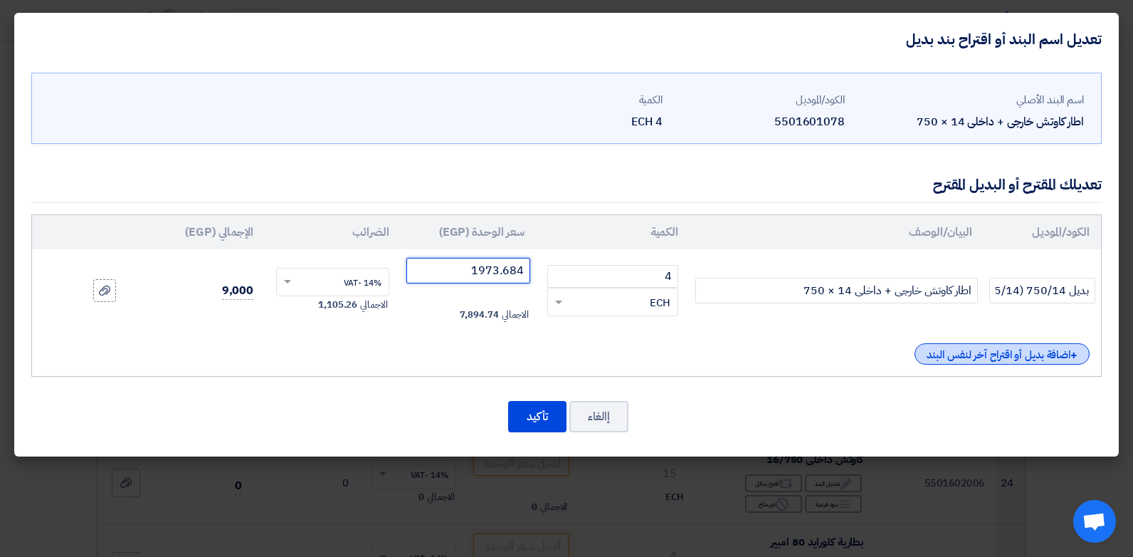
type input "1973.684"
click at [986, 347] on div "+ اضافة بديل أو اقتراح آخر لنفس البند" at bounding box center [1002, 353] width 175 height 21
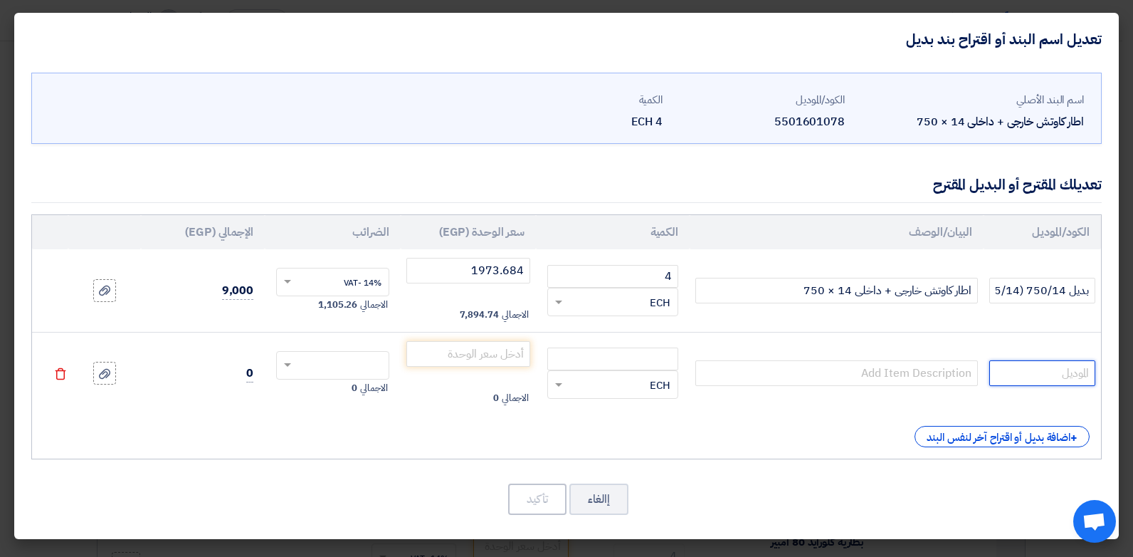
click at [1020, 369] on input "text" at bounding box center [1042, 373] width 106 height 26
click at [1015, 280] on input "بديل 750/14 (195/14)شاويانج صيني" at bounding box center [1042, 291] width 106 height 26
click at [1029, 378] on input "text" at bounding box center [1042, 373] width 106 height 26
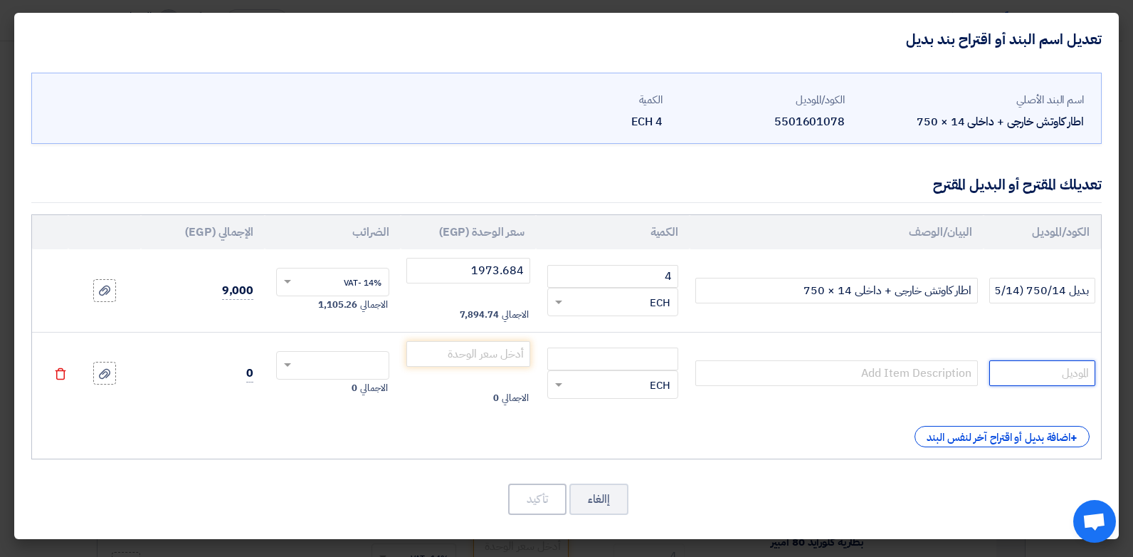
paste input "بديل 750/14 (195/14)شاويانج صيني"
click at [1006, 374] on input "بديل 750/14 (195/14)شاويانج صيني" at bounding box center [1042, 373] width 106 height 26
click at [1002, 371] on input "بديل 750/14 (195/14)شاويانج صيني" at bounding box center [1042, 373] width 106 height 26
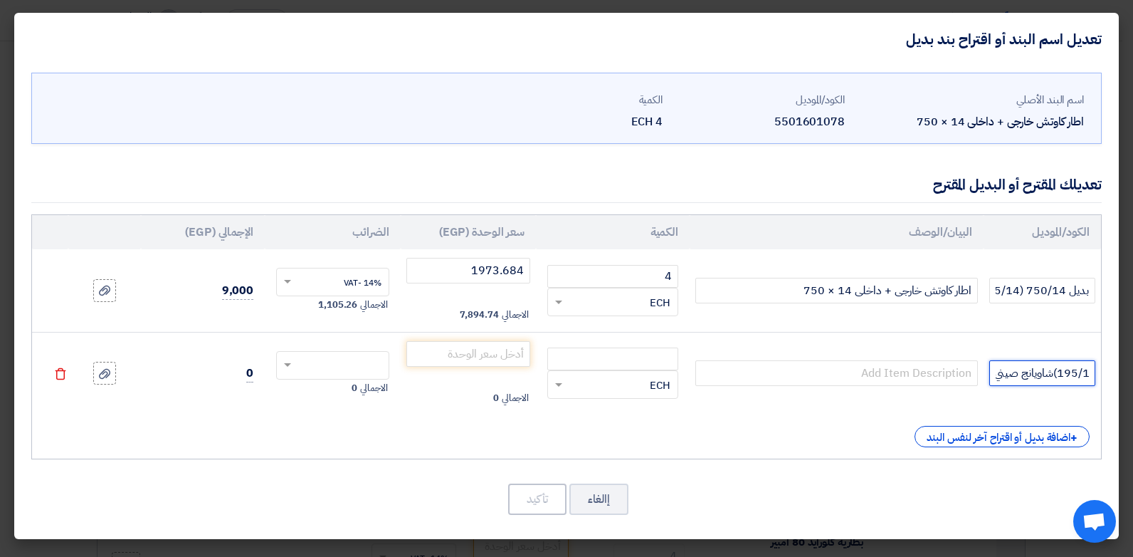
click at [1002, 371] on input "بديل 750/14 (195/14)شاويانج صيني" at bounding box center [1042, 373] width 106 height 26
click at [1004, 372] on input "بديل 750/14 (195/14)شاويانج صيني" at bounding box center [1042, 373] width 106 height 26
click at [1009, 373] on input "بديل 750/14 (195/14)شاويانج صيني" at bounding box center [1042, 373] width 106 height 26
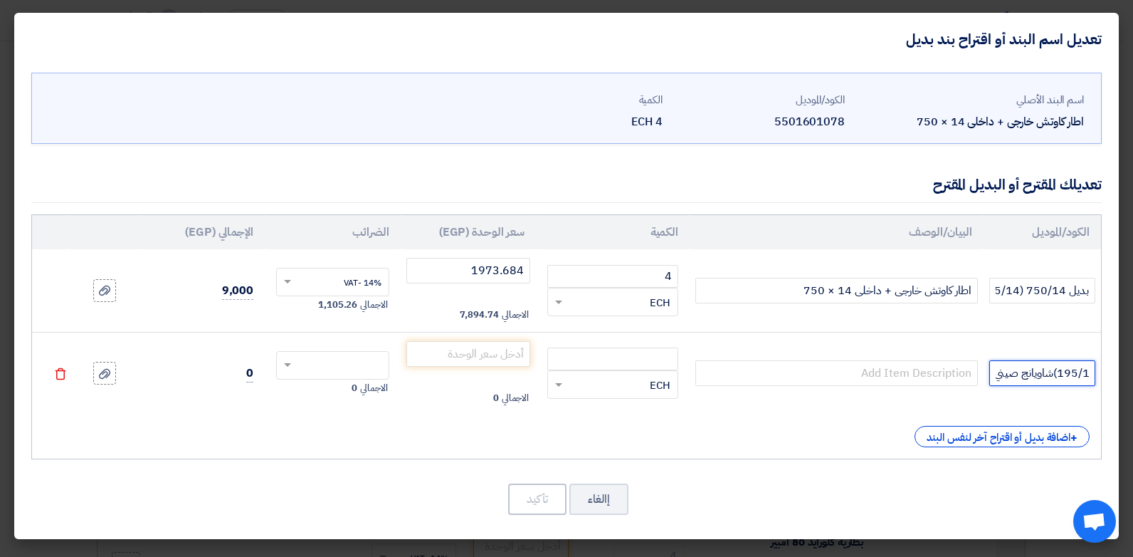
click at [1009, 373] on input "بديل 750/14 (195/14)شاويانج صيني" at bounding box center [1042, 373] width 106 height 26
drag, startPoint x: 1040, startPoint y: 418, endPoint x: 1024, endPoint y: 397, distance: 26.5
click at [1039, 418] on div "الكود/الموديل البيان/الوصف الكمية سعر الوحدة (EGP) الضرائب الإجمالي (EGP) 4 ×" at bounding box center [566, 336] width 1070 height 245
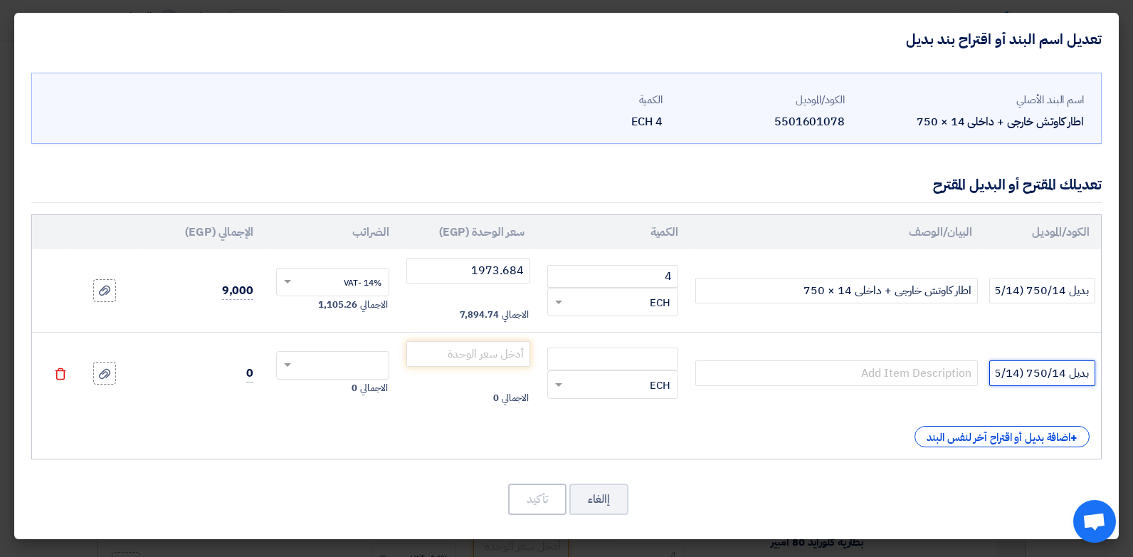
click at [1001, 365] on input "بديل 750/14 (195/14)شاويانج صيني" at bounding box center [1042, 373] width 106 height 26
click at [1002, 365] on input "بديل 750/14 (195/14)شاويانج صيني" at bounding box center [1042, 373] width 106 height 26
click at [1006, 374] on input "بديل 750/14 (195/14)شاويانج صيني" at bounding box center [1042, 373] width 106 height 26
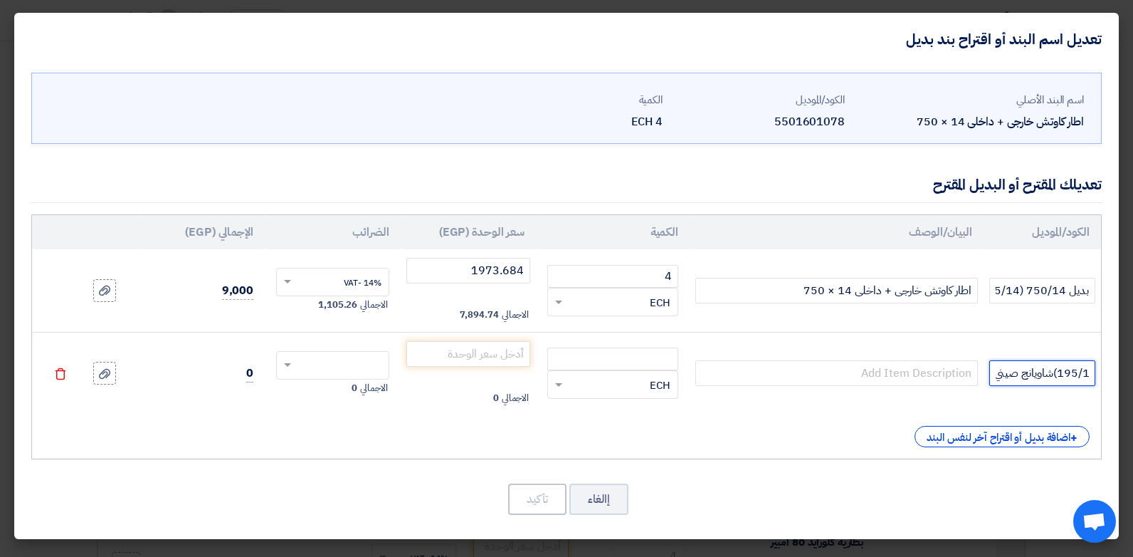
click at [1006, 374] on input "بديل 750/14 (195/14)شاويانج صيني" at bounding box center [1042, 373] width 106 height 26
type input "بديل 750/14 (195/14)[PERSON_NAME]"
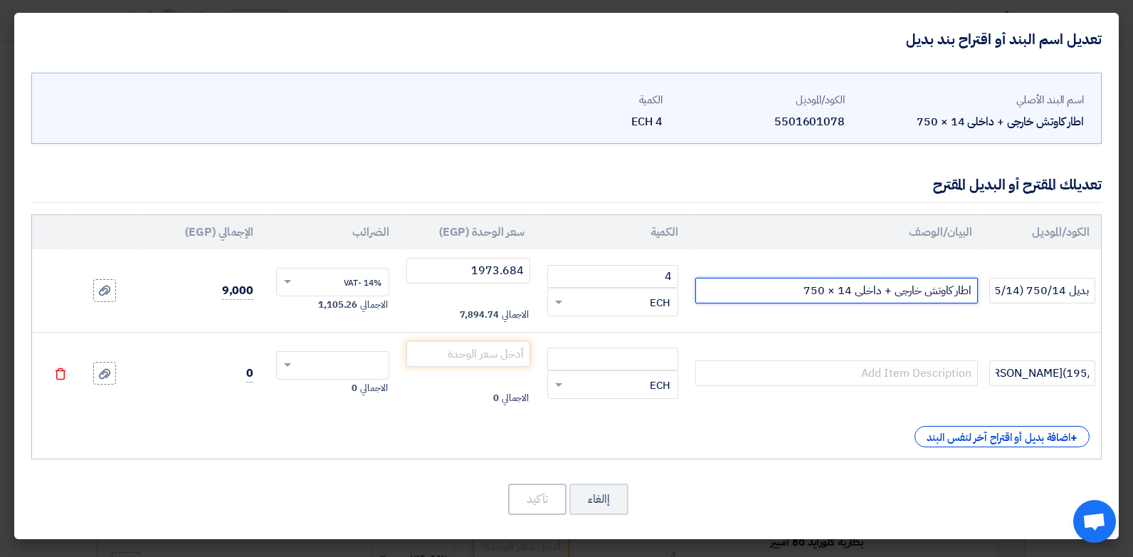
click at [908, 295] on input "اطار كاوتش خارجى + داخلى 14 × 750" at bounding box center [836, 291] width 283 height 26
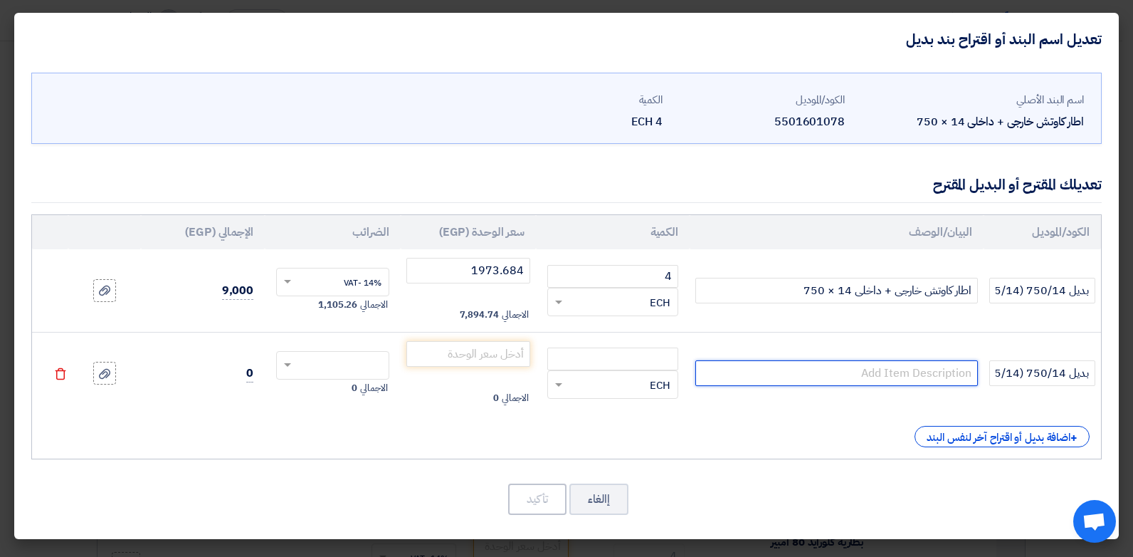
click at [930, 372] on input "text" at bounding box center [836, 373] width 283 height 26
paste input "اطار كاوتش خارجى + داخلى 14 × 750"
type input "اطار كاوتش خارجى + داخلى 14 × 750"
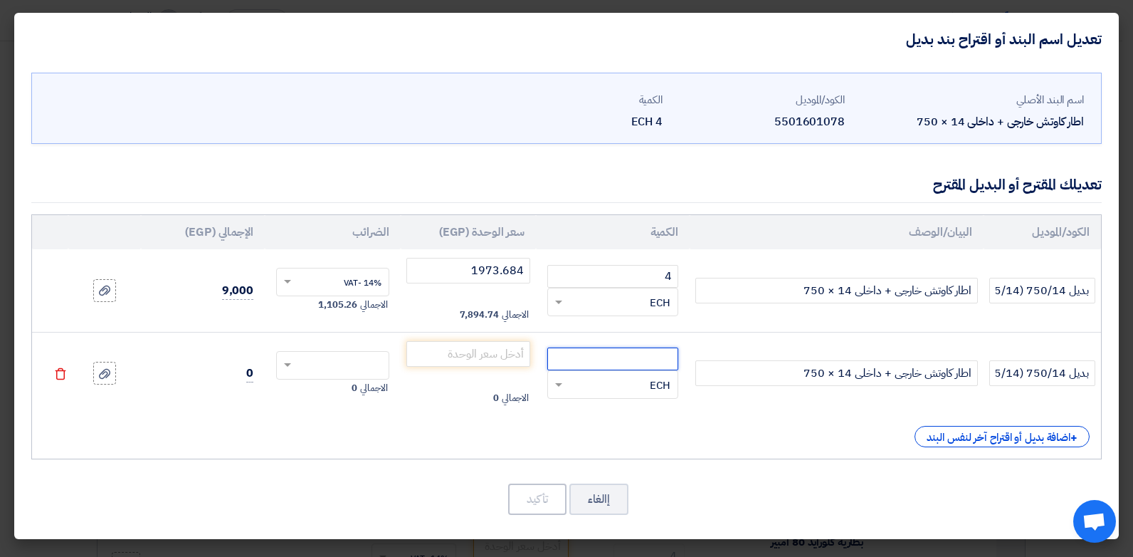
click at [653, 359] on input "number" at bounding box center [612, 358] width 131 height 23
type input "4"
click at [511, 359] on input "number" at bounding box center [468, 354] width 125 height 26
click at [361, 367] on input "text" at bounding box center [342, 366] width 82 height 23
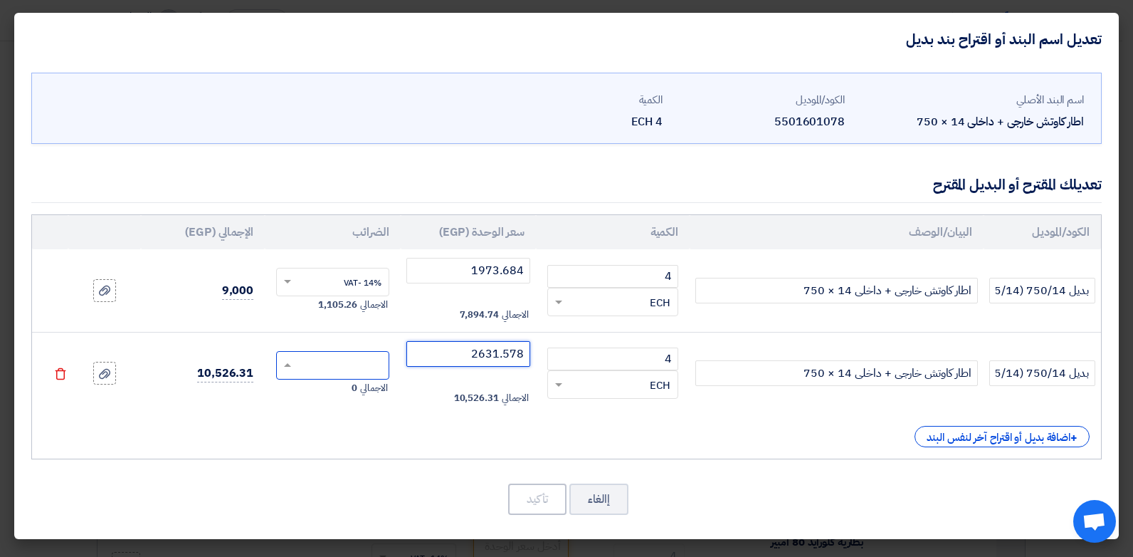
type input "2631.578"
click at [375, 396] on span "14% -VAT" at bounding box center [363, 391] width 38 height 13
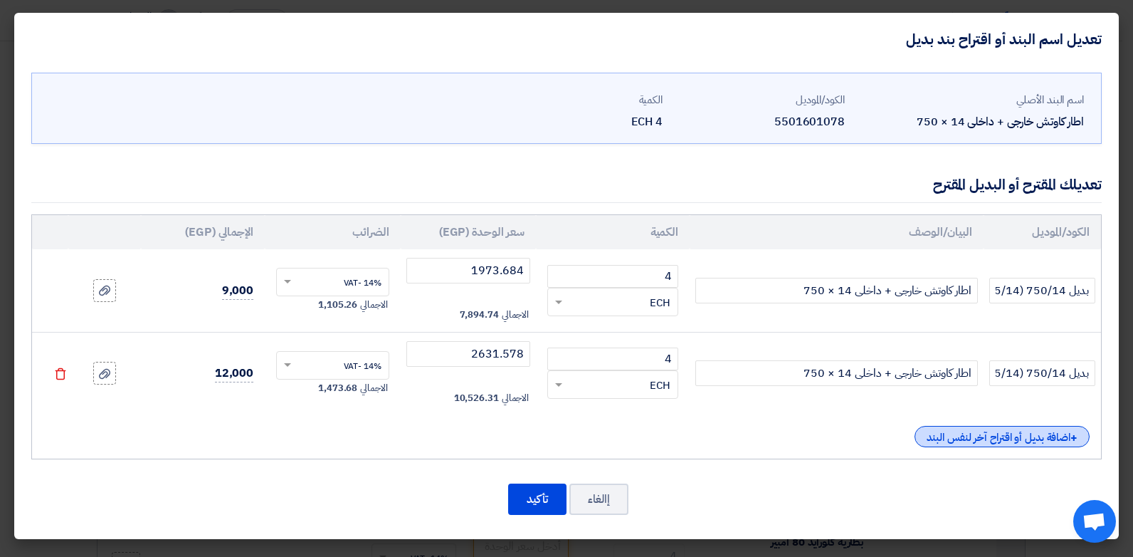
click at [949, 431] on div "+ اضافة بديل أو اقتراح آخر لنفس البند" at bounding box center [1002, 436] width 175 height 21
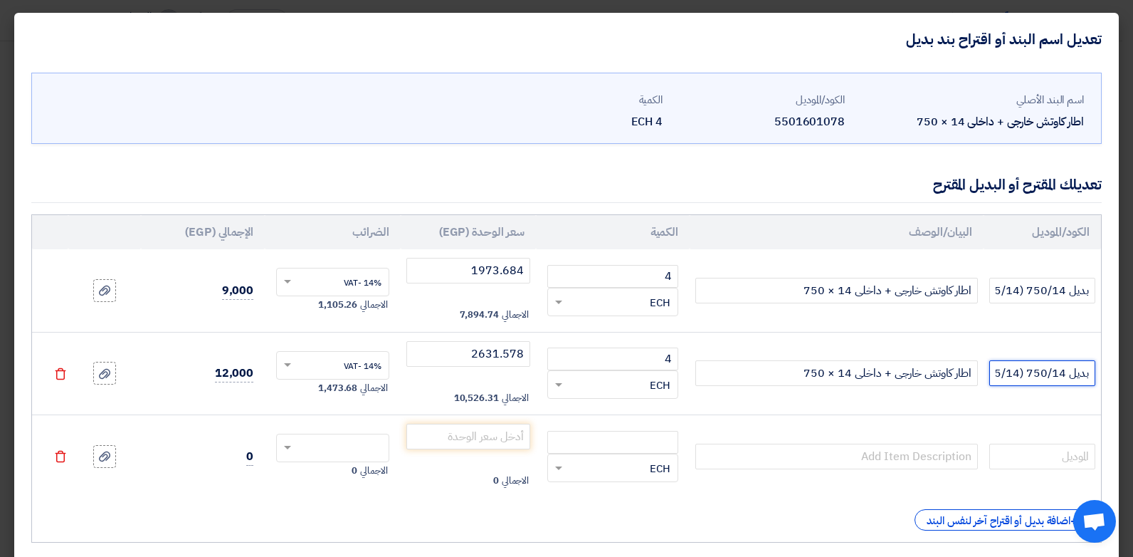
click at [1056, 366] on input "بديل 750/14 (195/14)[PERSON_NAME]" at bounding box center [1042, 373] width 106 height 26
paste input "طار كاوتش خارجى + داخلى 14 × 750"
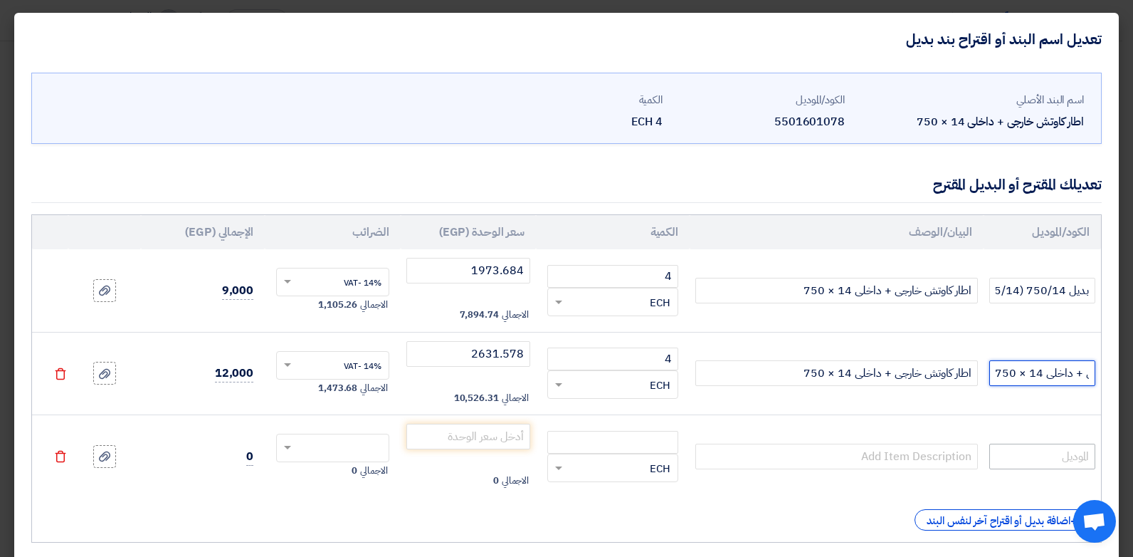
type input "اطار كاوتش خارجى + داخلى 14 × 750"
click at [1048, 446] on input "text" at bounding box center [1042, 456] width 106 height 26
paste input "اطار كاوتش خارجى + داخلى 14 × 750"
type input "اطار كاوتش خارجى + داخلى 14 × 750"
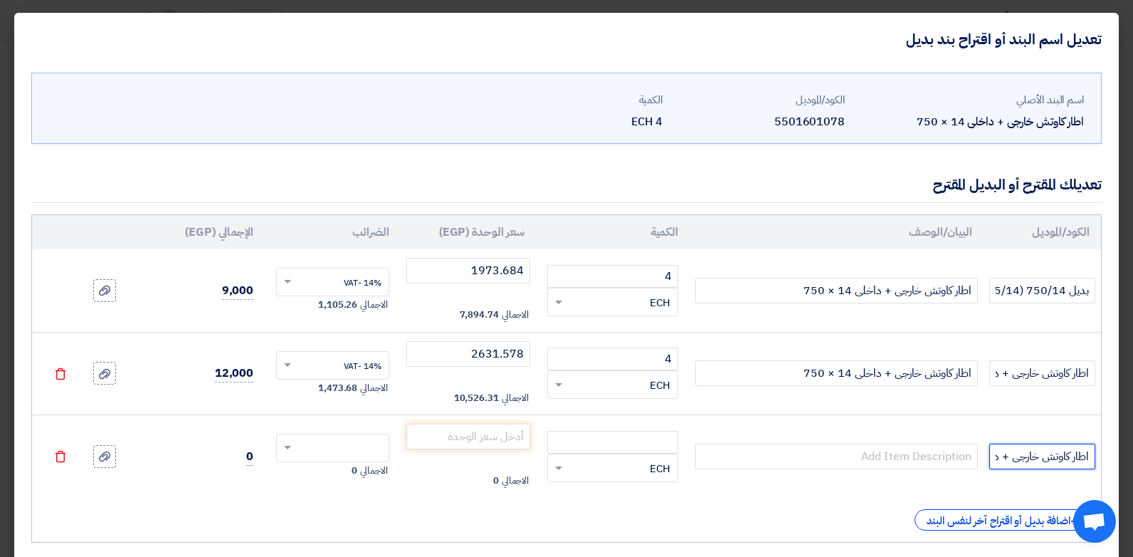
scroll to position [0, -75]
click at [994, 455] on input "اطار كاوتش خارجى + داخلى 14 × 750" at bounding box center [1042, 456] width 106 height 26
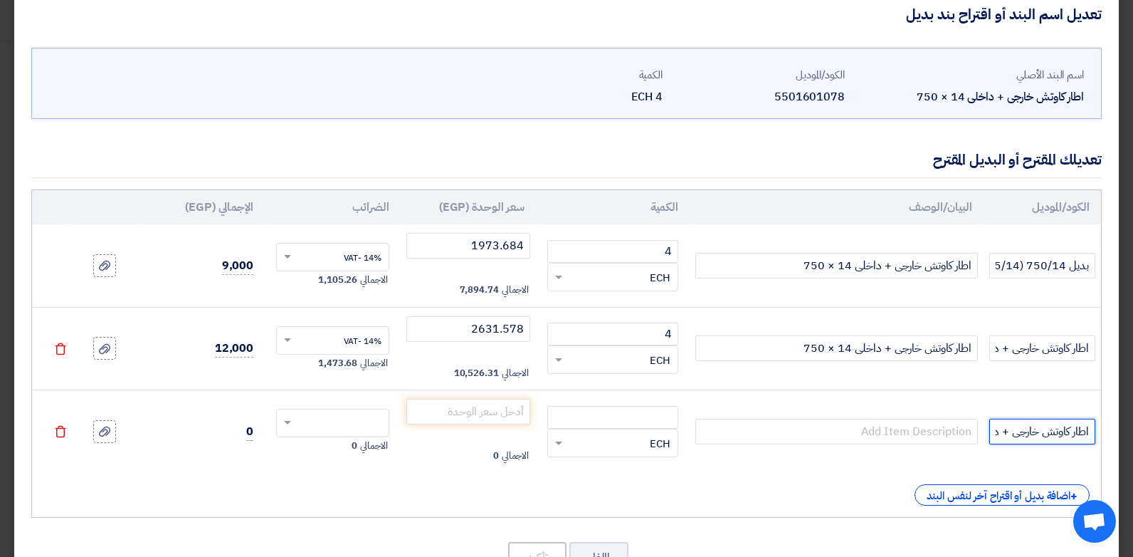
scroll to position [78, 0]
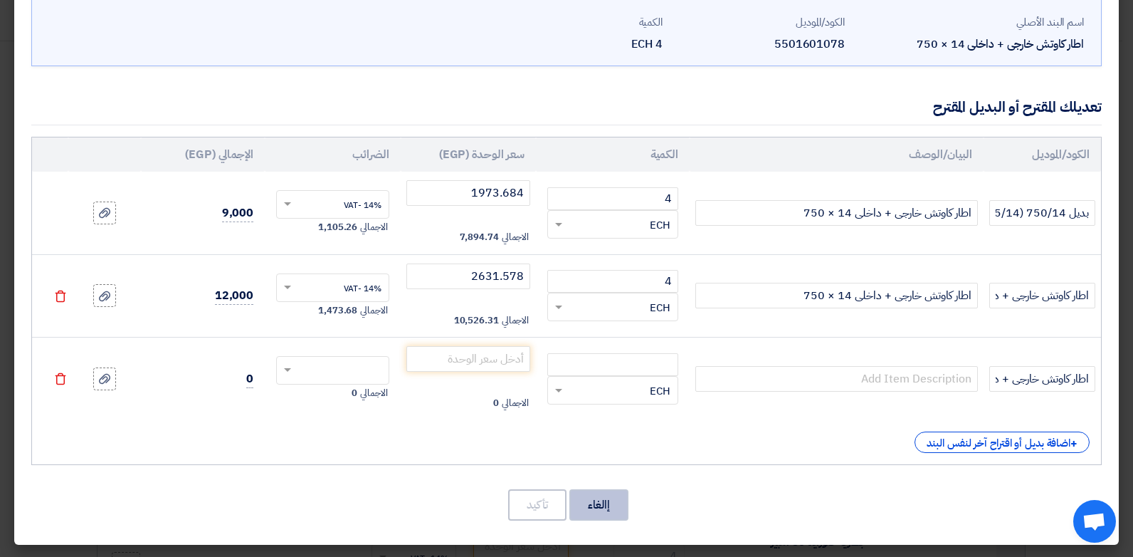
click at [594, 507] on button "إالغاء" at bounding box center [598, 504] width 59 height 31
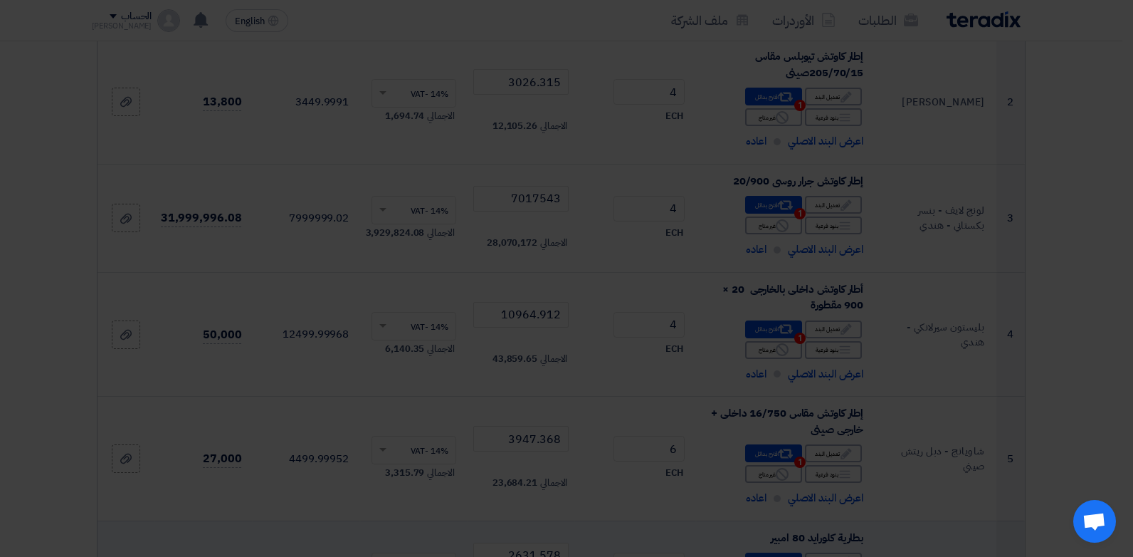
scroll to position [0, 0]
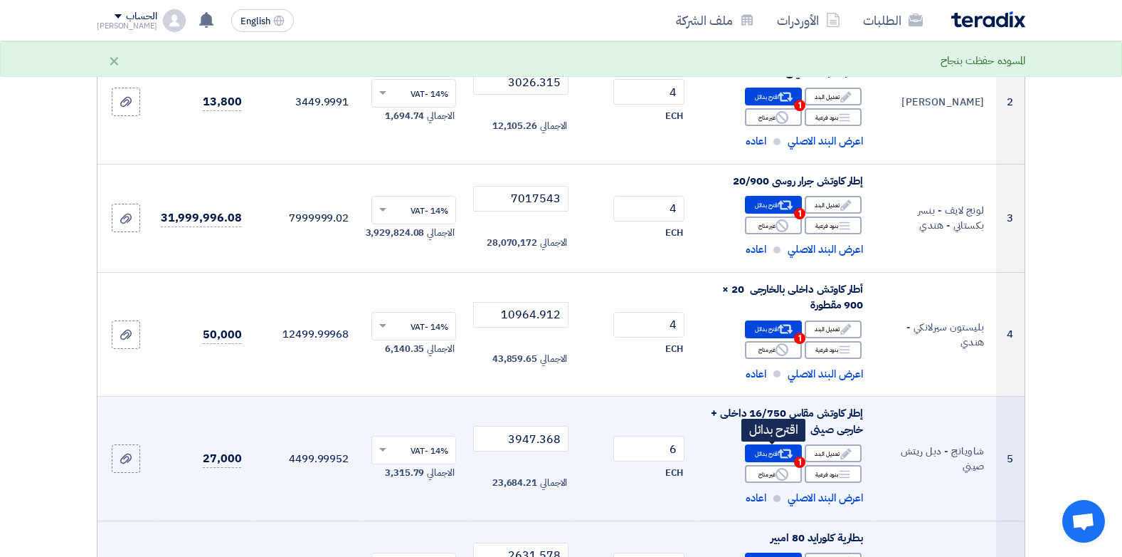
click at [780, 451] on use at bounding box center [786, 453] width 15 height 9
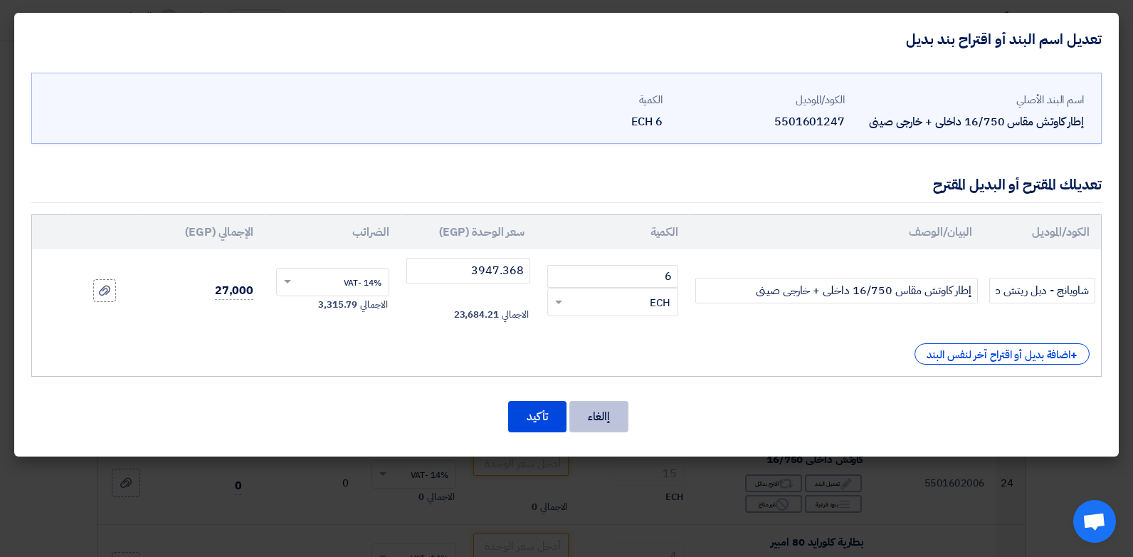
drag, startPoint x: 609, startPoint y: 414, endPoint x: 616, endPoint y: 433, distance: 20.5
click at [626, 440] on div "اسم البند الأصلي إطار كاوتش مقاس 16/750 داخلى + خارجى صينى الكود/الموديل 550160…" at bounding box center [566, 260] width 1105 height 391
click at [550, 416] on button "تأكيد" at bounding box center [537, 416] width 58 height 31
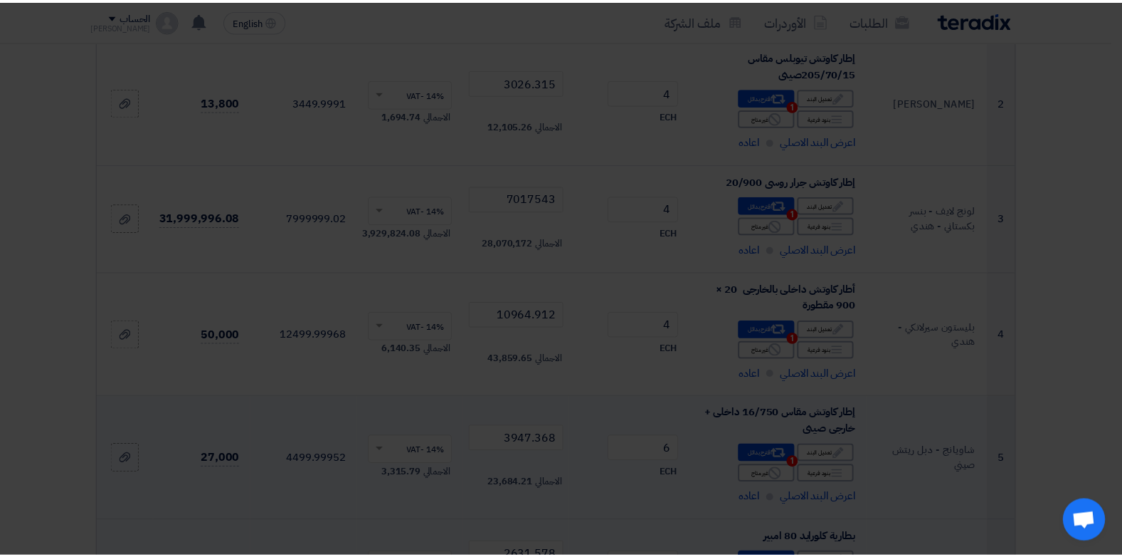
scroll to position [2319, 0]
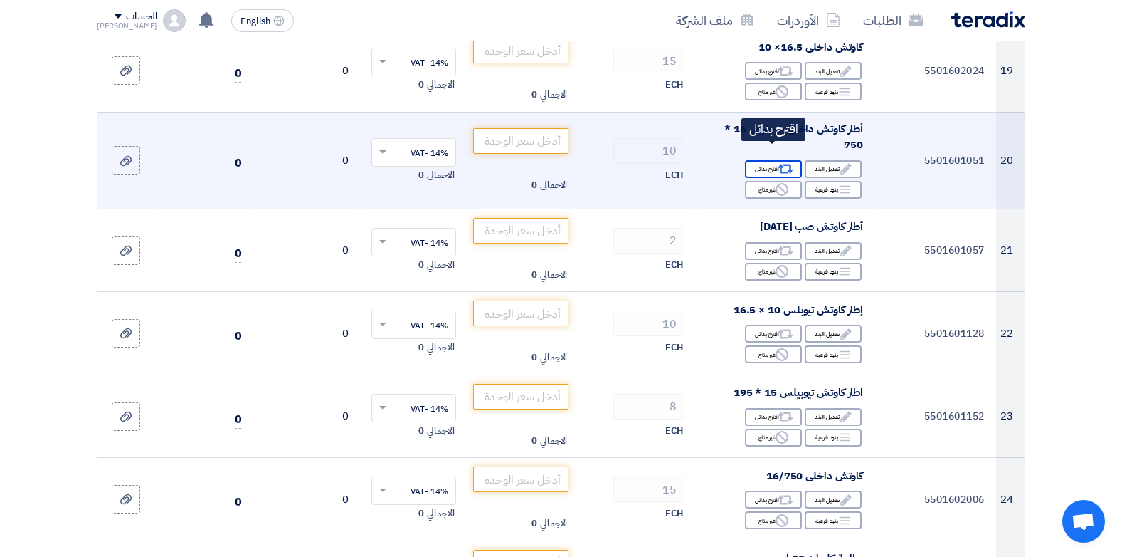
click at [779, 162] on icon "Alternative" at bounding box center [786, 169] width 15 height 15
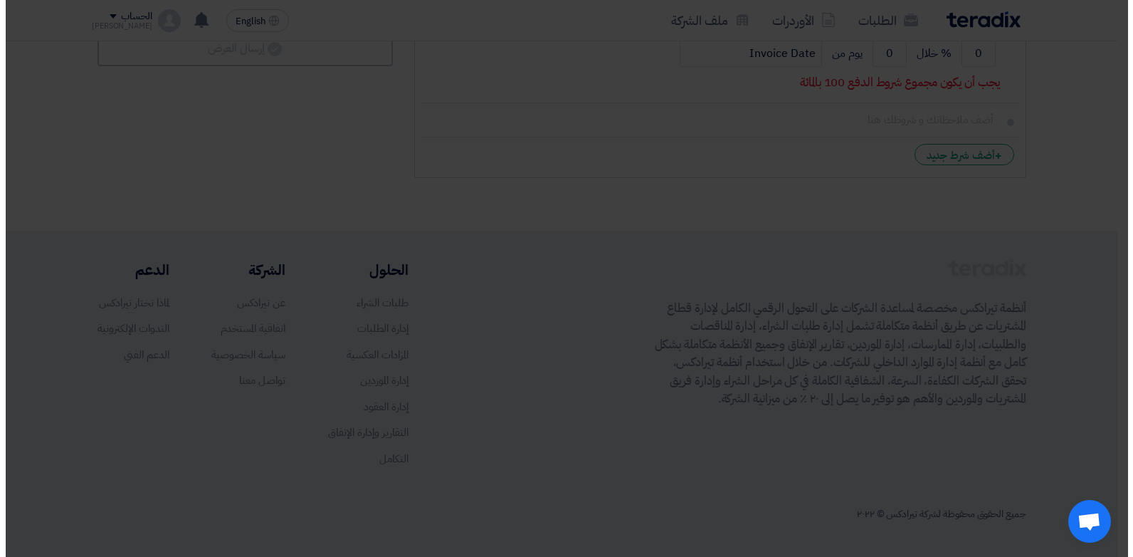
scroll to position [353, 0]
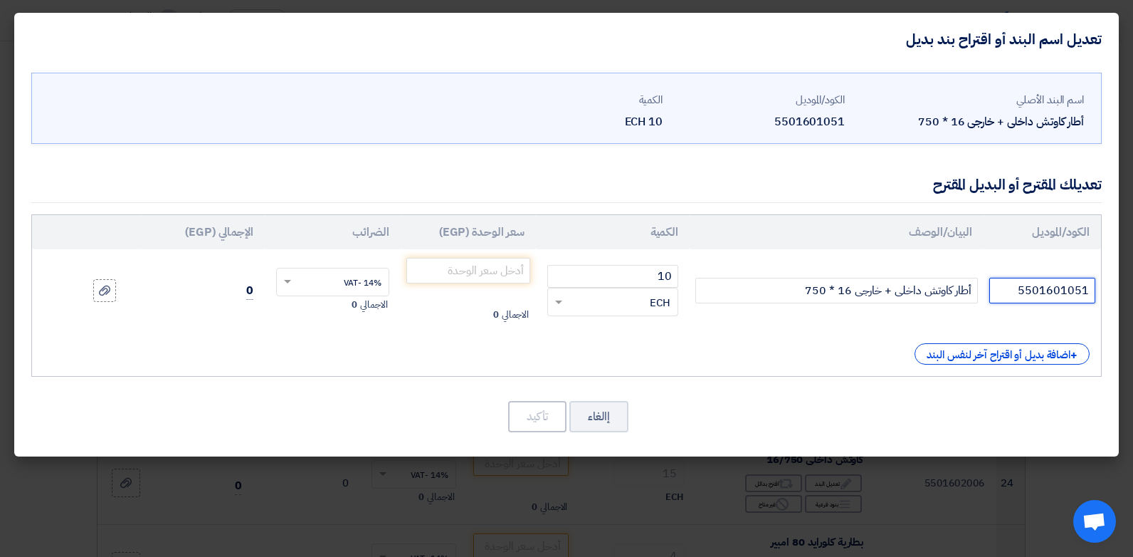
click at [1021, 296] on input "5501601051" at bounding box center [1042, 291] width 106 height 26
click at [598, 421] on button "إالغاء" at bounding box center [598, 416] width 59 height 31
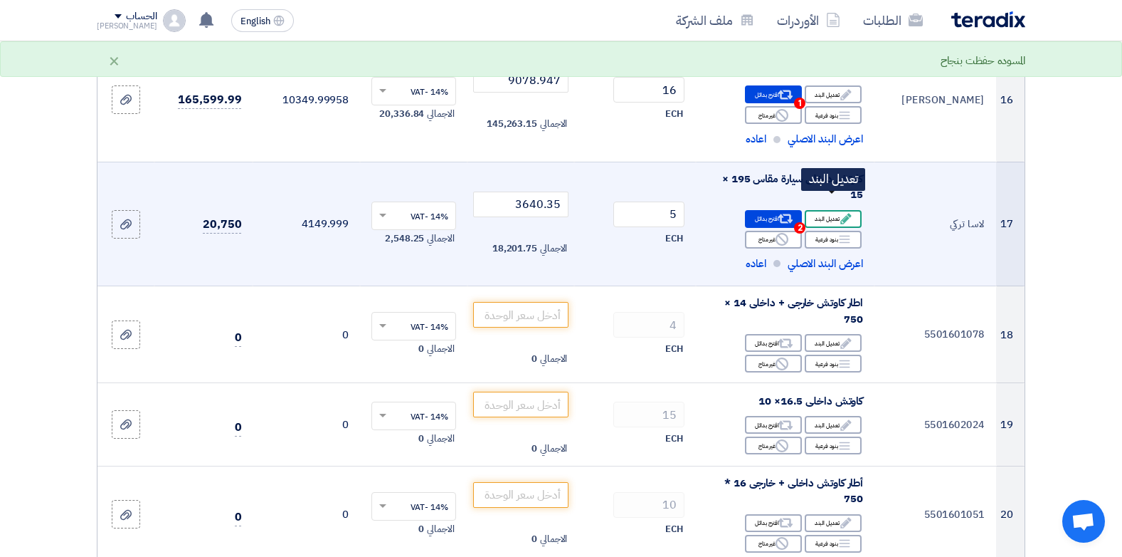
scroll to position [1821, 0]
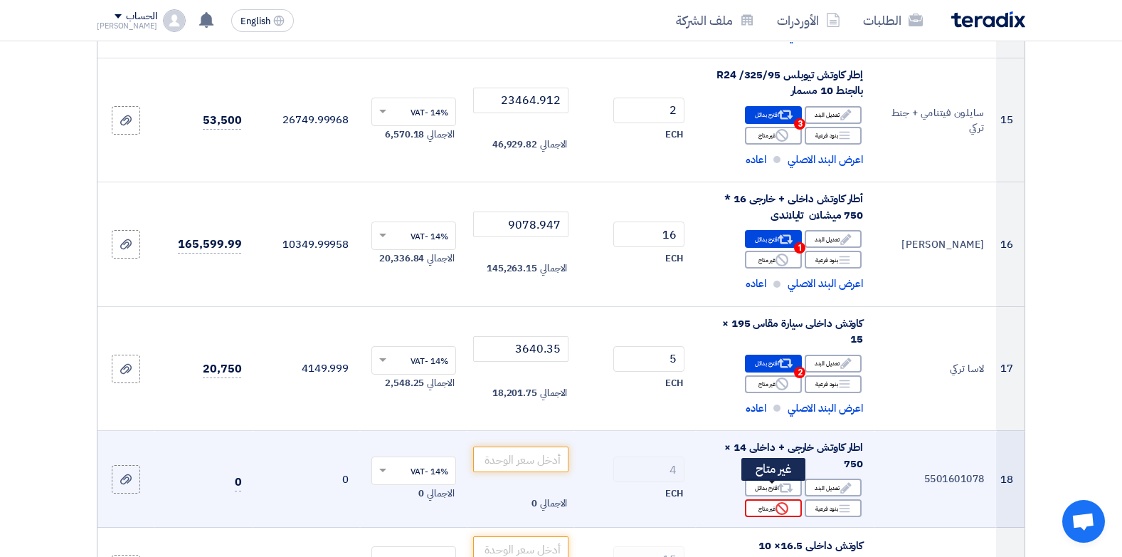
click at [774, 499] on div "Reject غير متاح" at bounding box center [773, 508] width 57 height 18
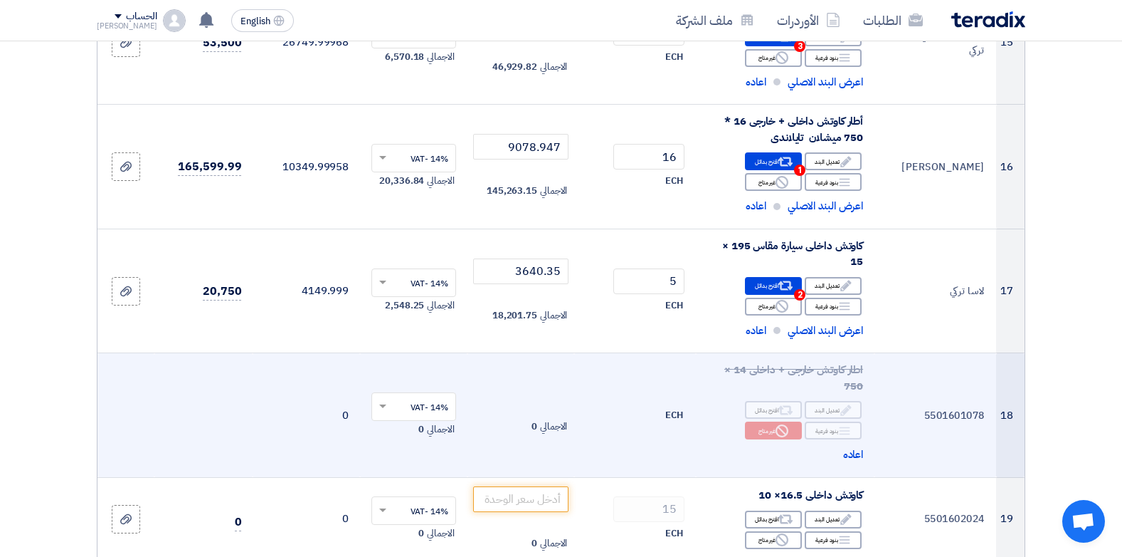
scroll to position [1964, 0]
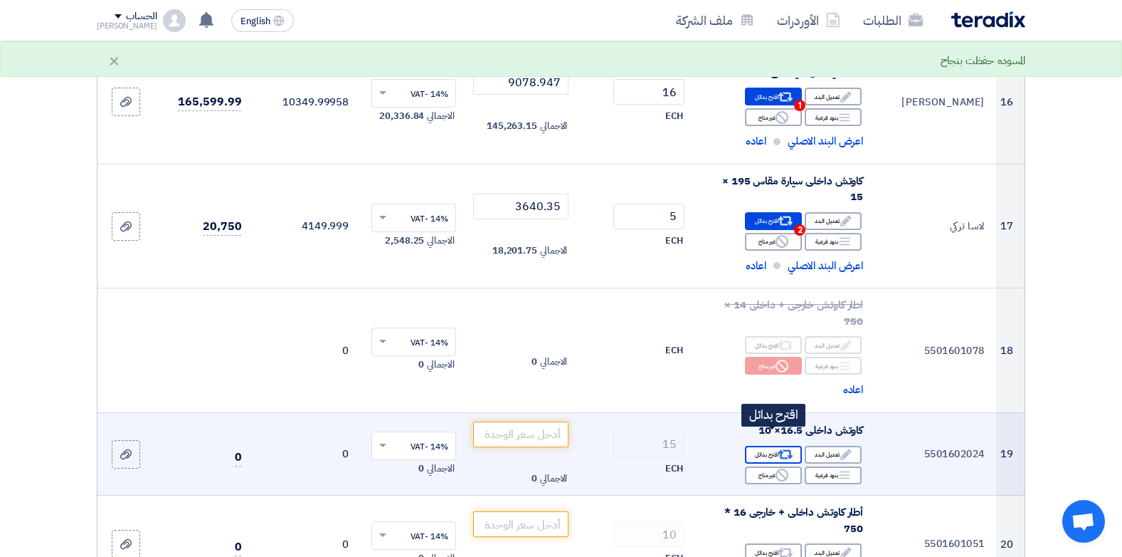
click at [769, 446] on div "Alternative اقترح بدائل" at bounding box center [773, 455] width 57 height 18
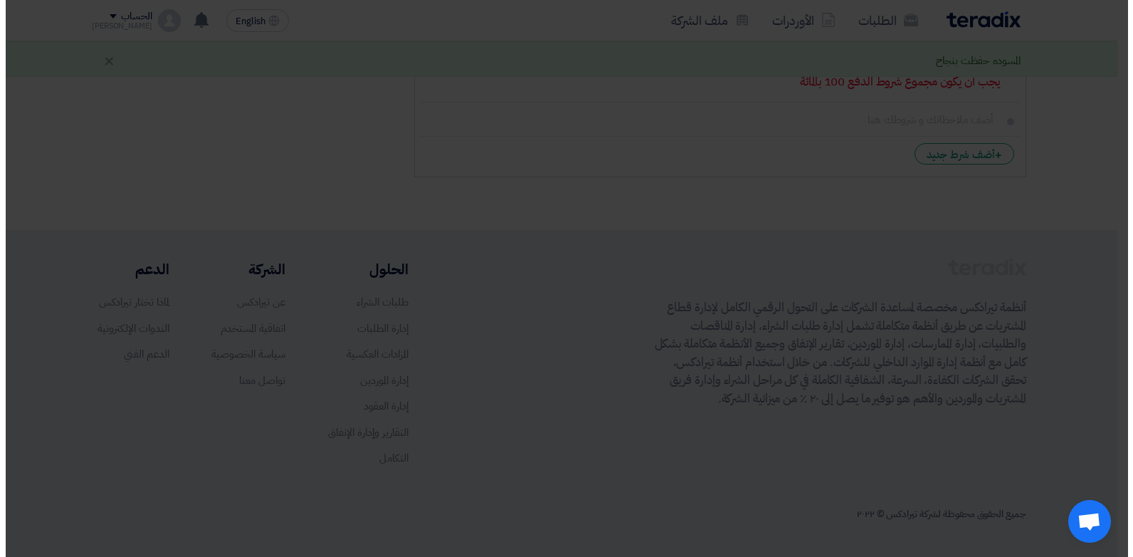
scroll to position [354, 0]
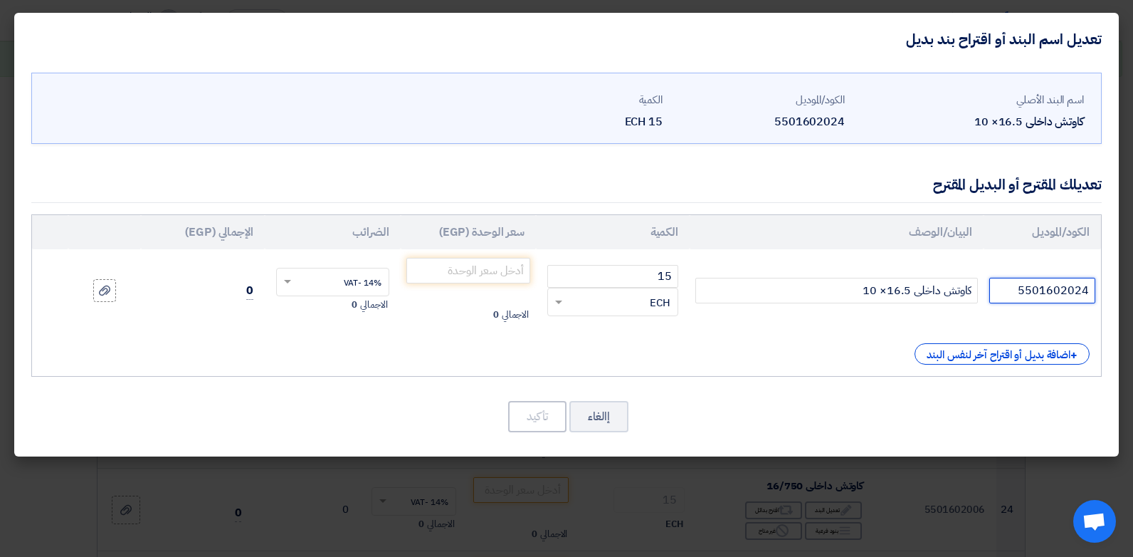
click at [1060, 291] on input "5501602024" at bounding box center [1042, 291] width 106 height 26
type input "ل"
type input "اوزكا - سيها تركي"
click at [520, 265] on input "number" at bounding box center [468, 271] width 125 height 26
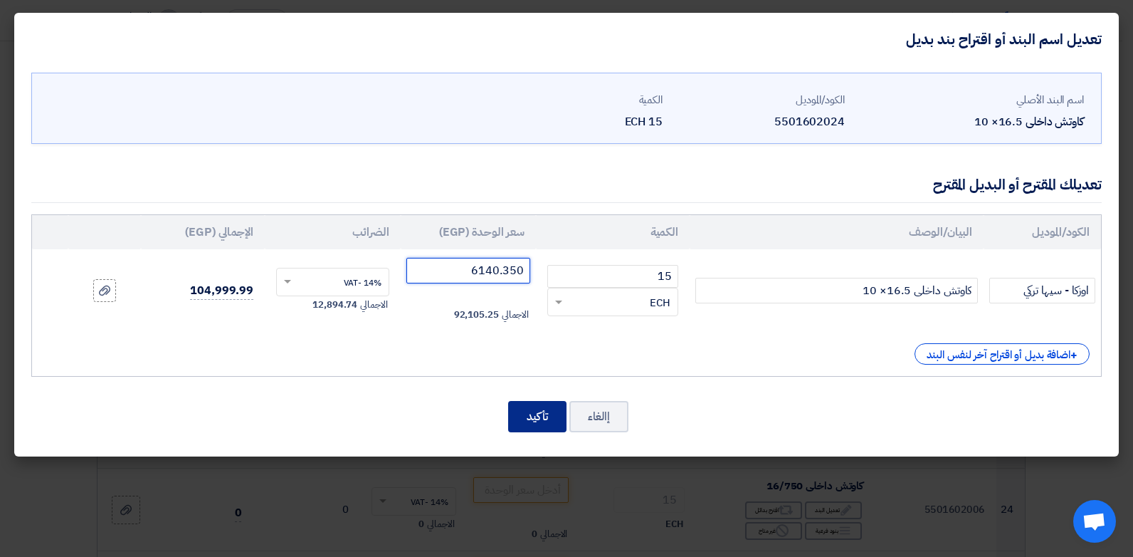
type input "6140.350"
click at [527, 417] on button "تأكيد" at bounding box center [537, 416] width 58 height 31
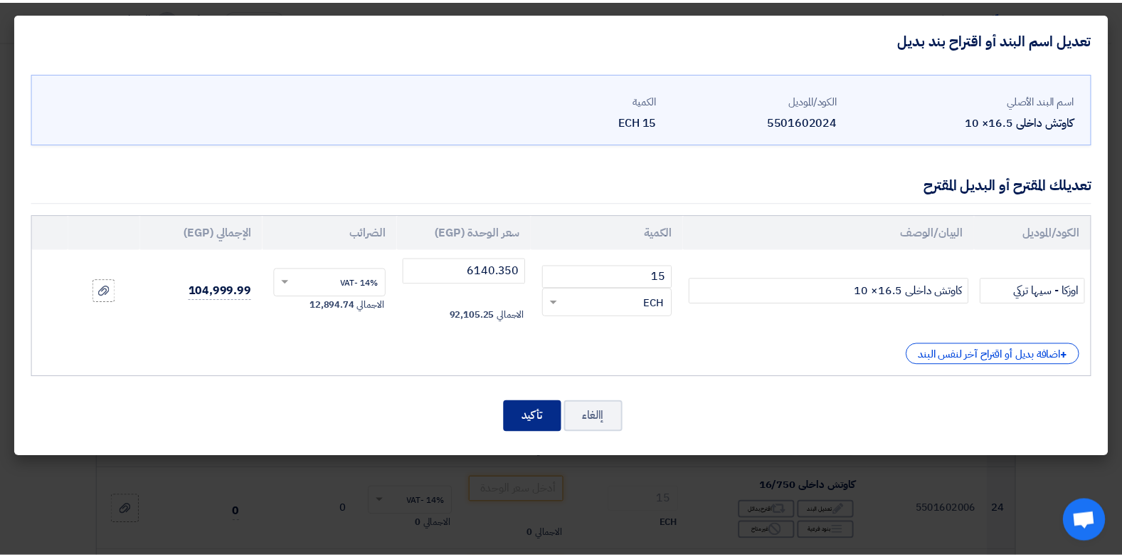
scroll to position [2320, 0]
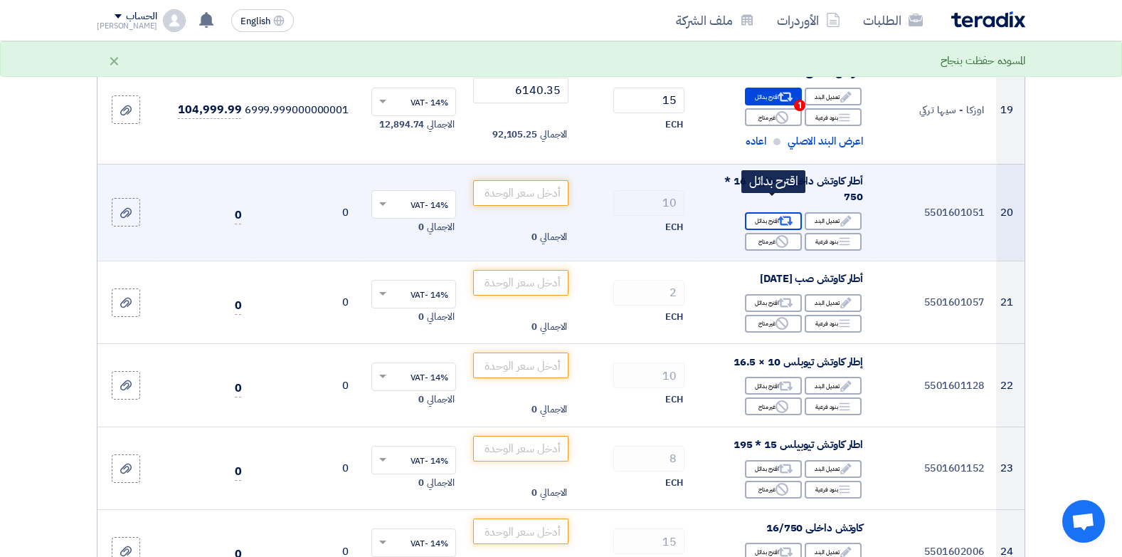
click at [772, 212] on div "Alternative اقترح بدائل" at bounding box center [773, 221] width 57 height 18
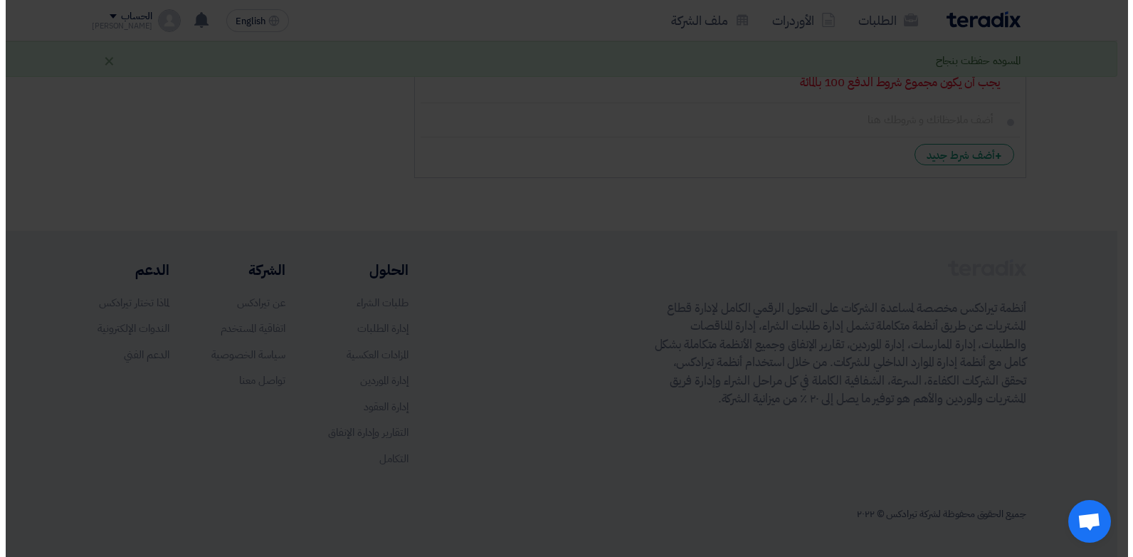
scroll to position [354, 0]
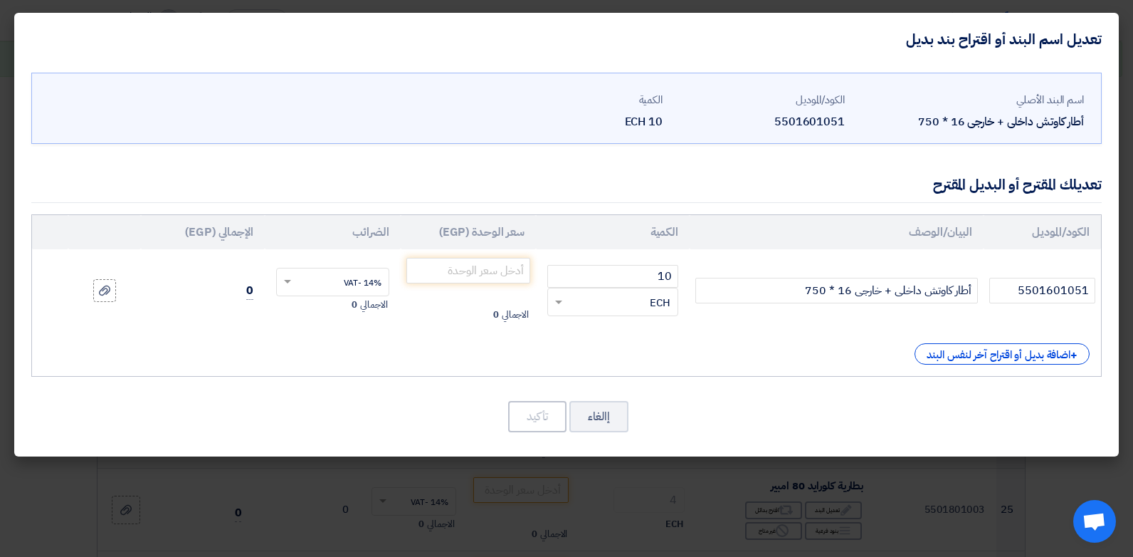
click at [1013, 275] on td "5501601051" at bounding box center [1042, 290] width 117 height 83
click at [1016, 289] on input "5501601051" at bounding box center [1042, 291] width 106 height 26
click at [1015, 289] on input "5501601051" at bounding box center [1042, 291] width 106 height 26
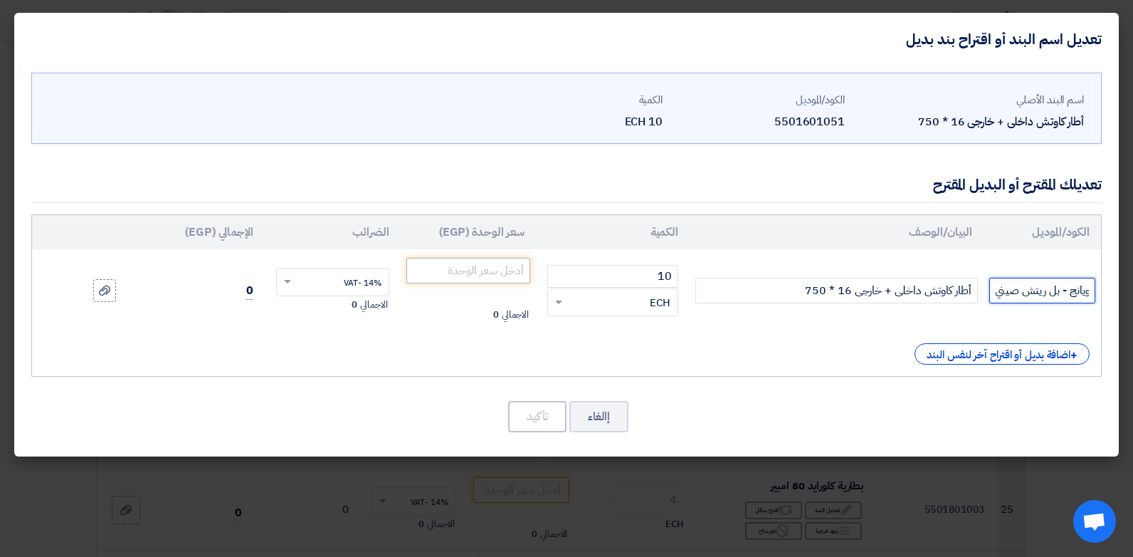
type input "شاويانج - بل ريتش صيني"
click at [451, 277] on input "number" at bounding box center [468, 271] width 125 height 26
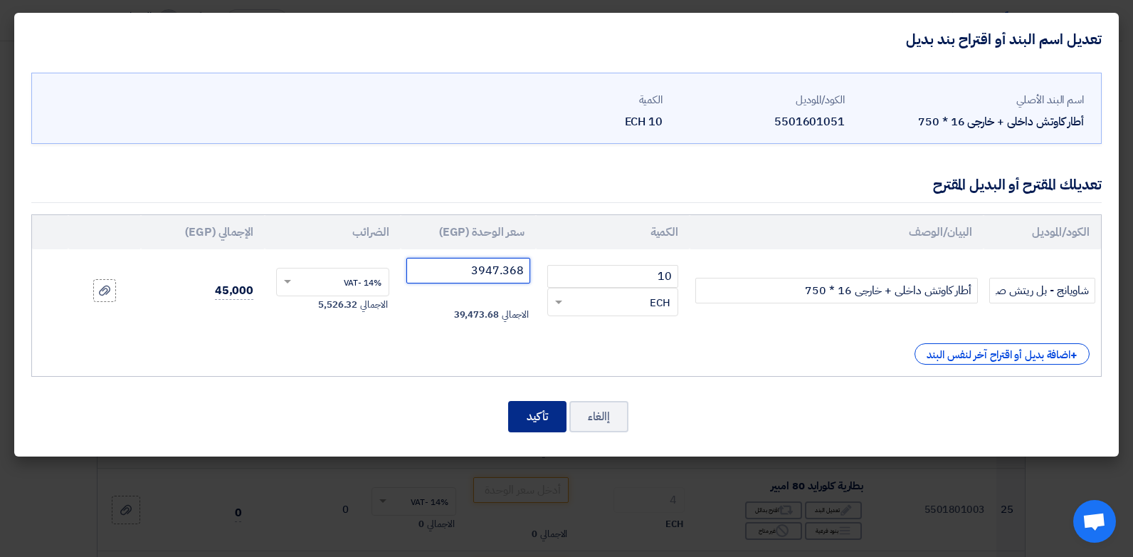
type input "3947.368"
click at [530, 408] on button "تأكيد" at bounding box center [537, 416] width 58 height 31
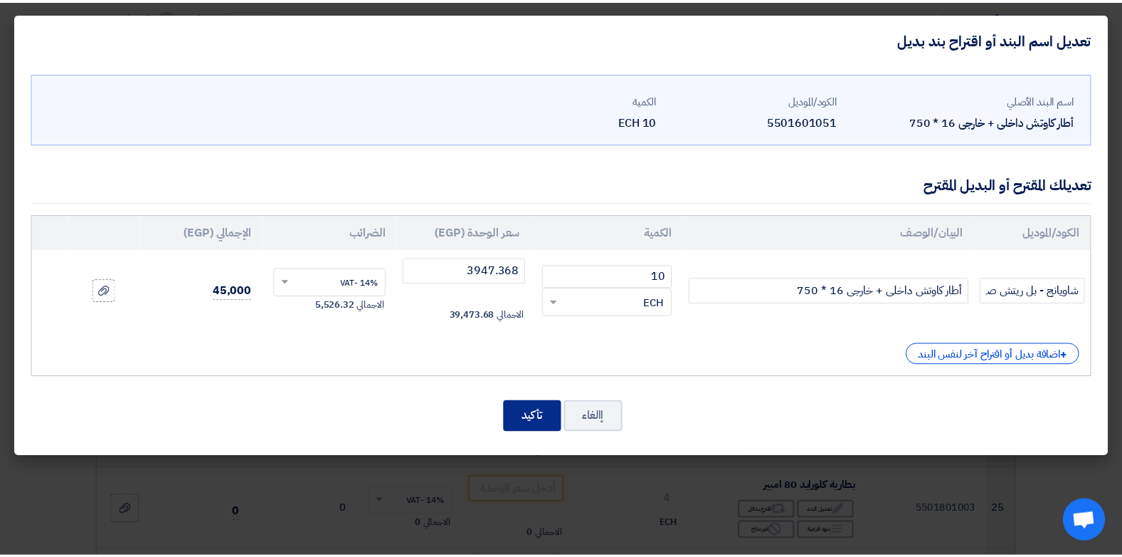
scroll to position [2320, 0]
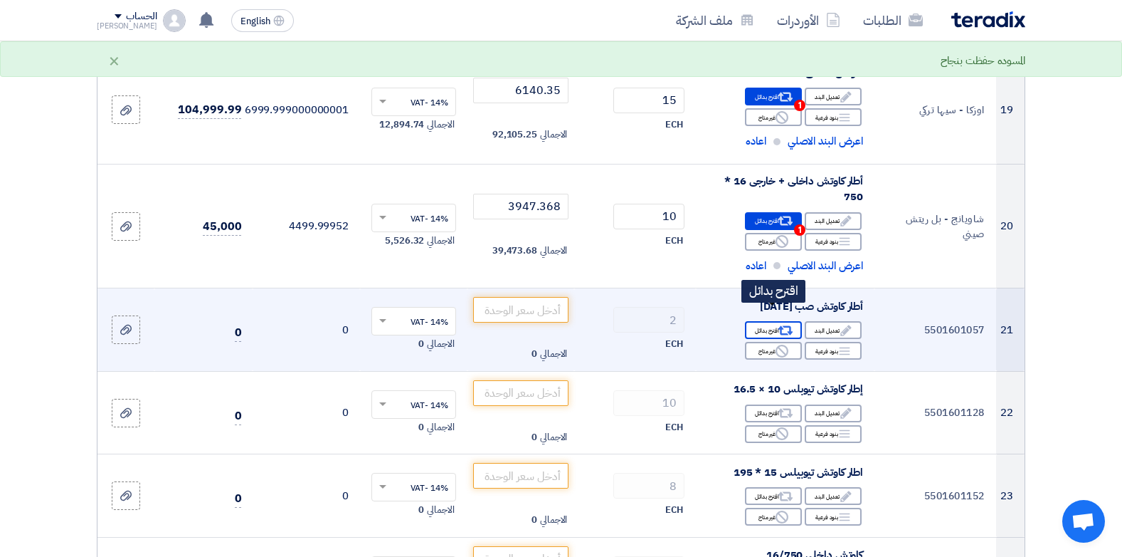
click at [776, 321] on div "Alternative اقترح بدائل" at bounding box center [773, 330] width 57 height 18
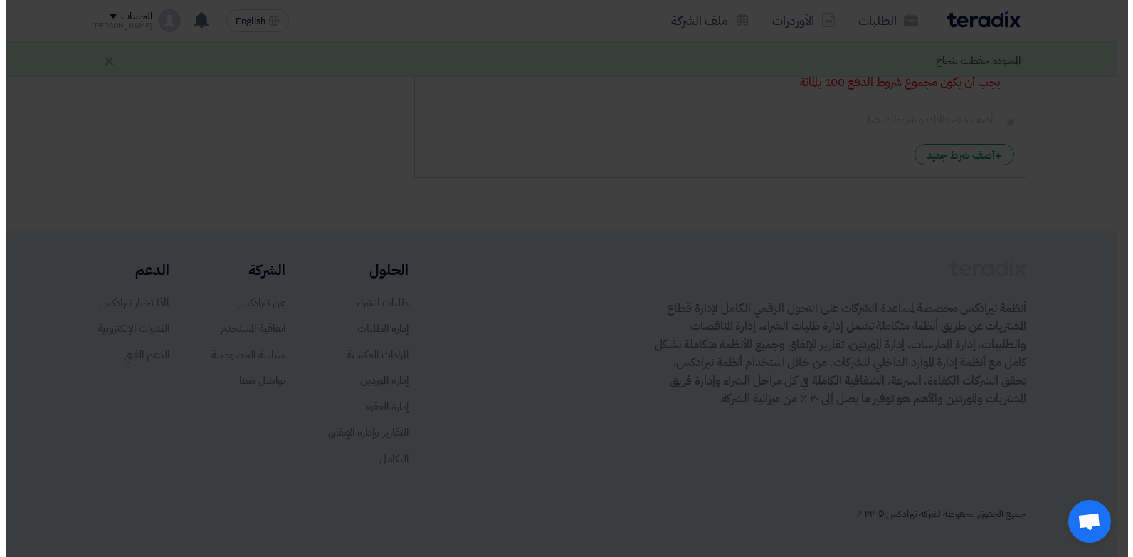
scroll to position [354, 0]
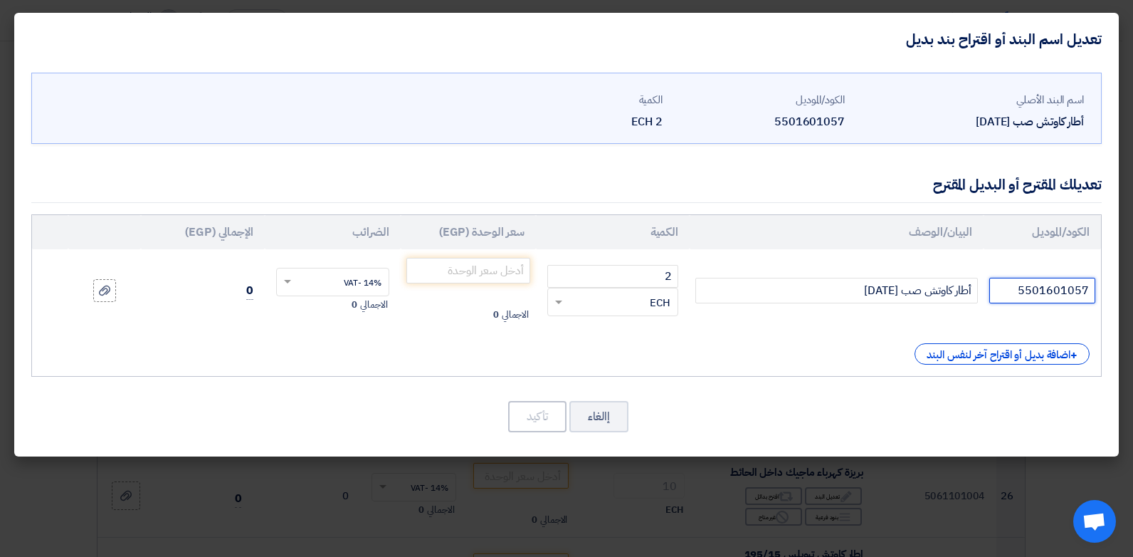
click at [1081, 287] on input "5501601057" at bounding box center [1042, 291] width 106 height 26
type input "كاجومينا فيتنامي"
click at [487, 270] on input "number" at bounding box center [468, 271] width 125 height 26
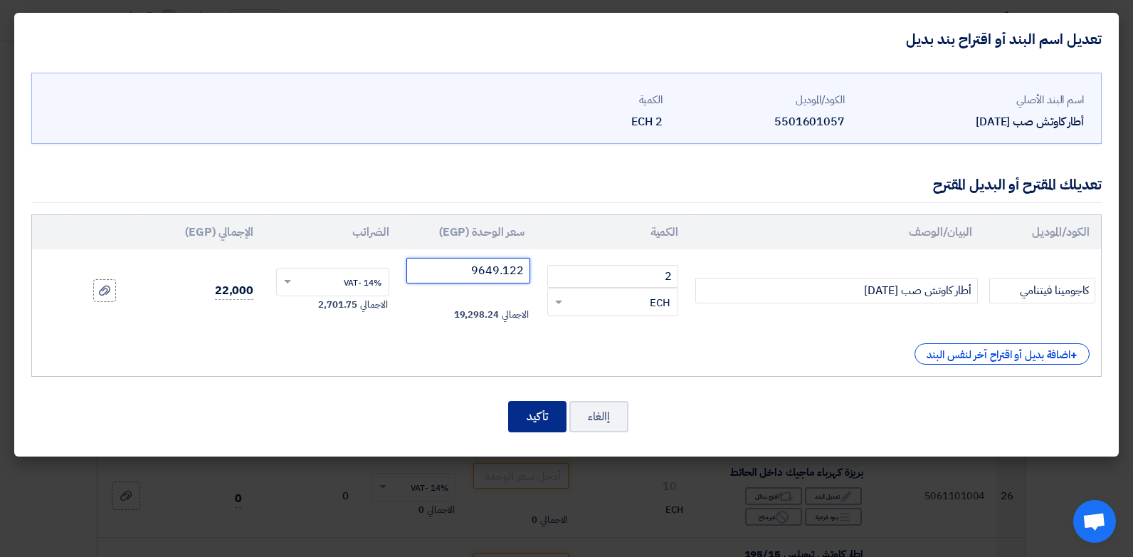
type input "9649.122"
click at [521, 416] on button "تأكيد" at bounding box center [537, 416] width 58 height 31
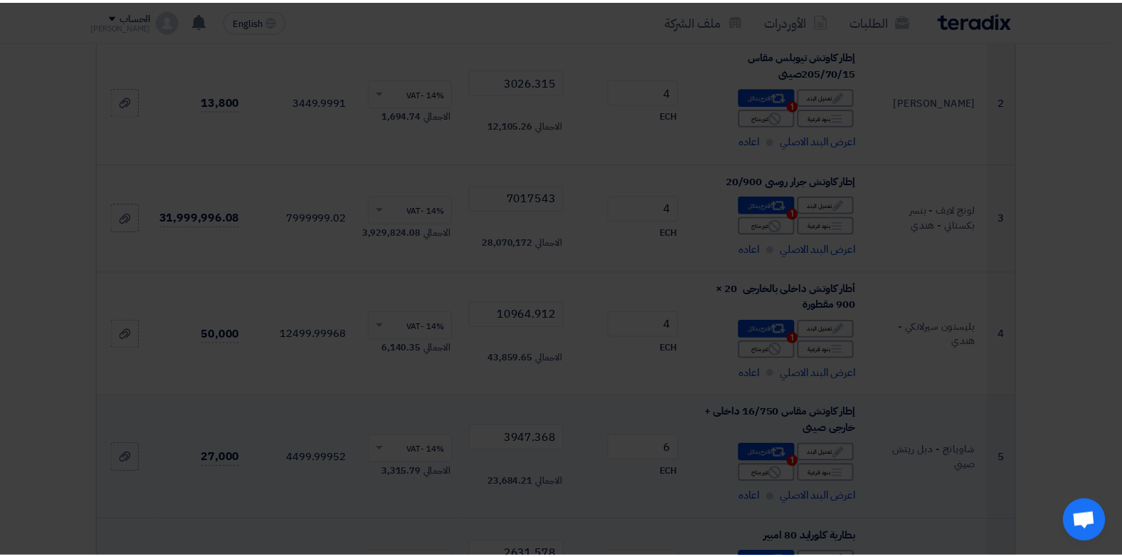
scroll to position [2320, 0]
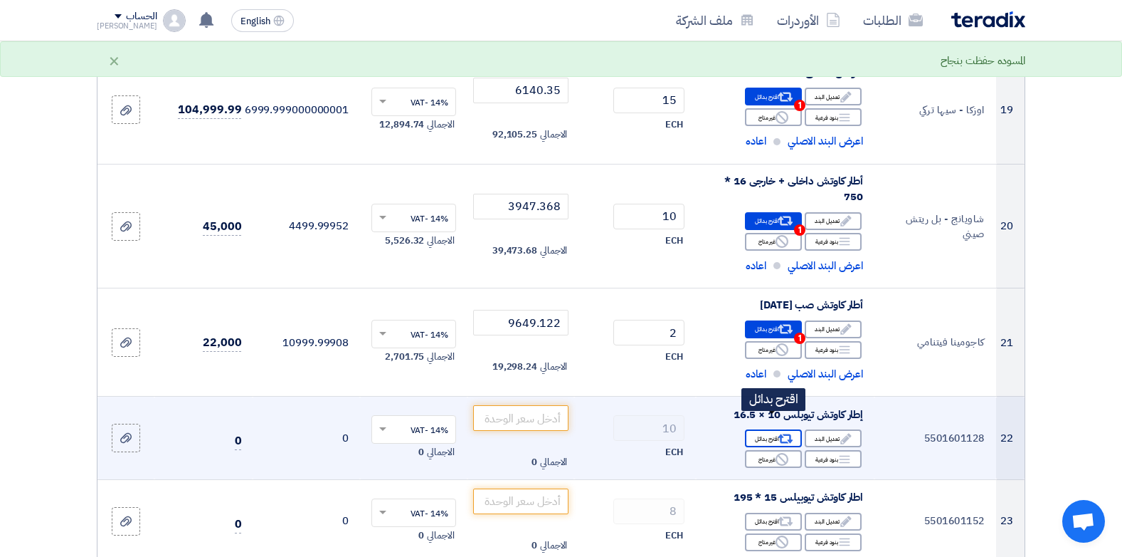
click at [771, 429] on div "Alternative اقترح بدائل" at bounding box center [773, 438] width 57 height 18
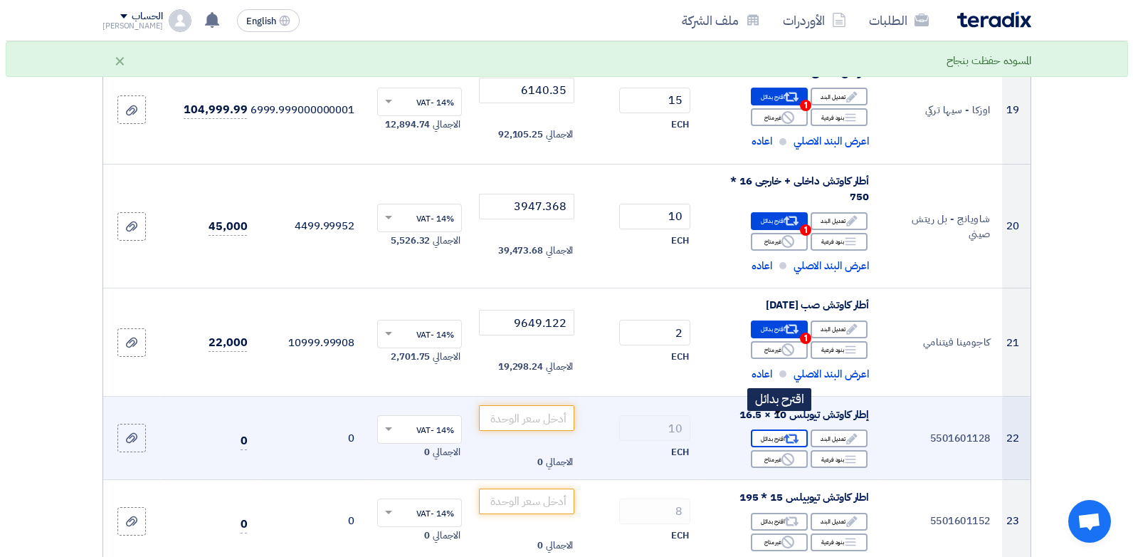
scroll to position [354, 0]
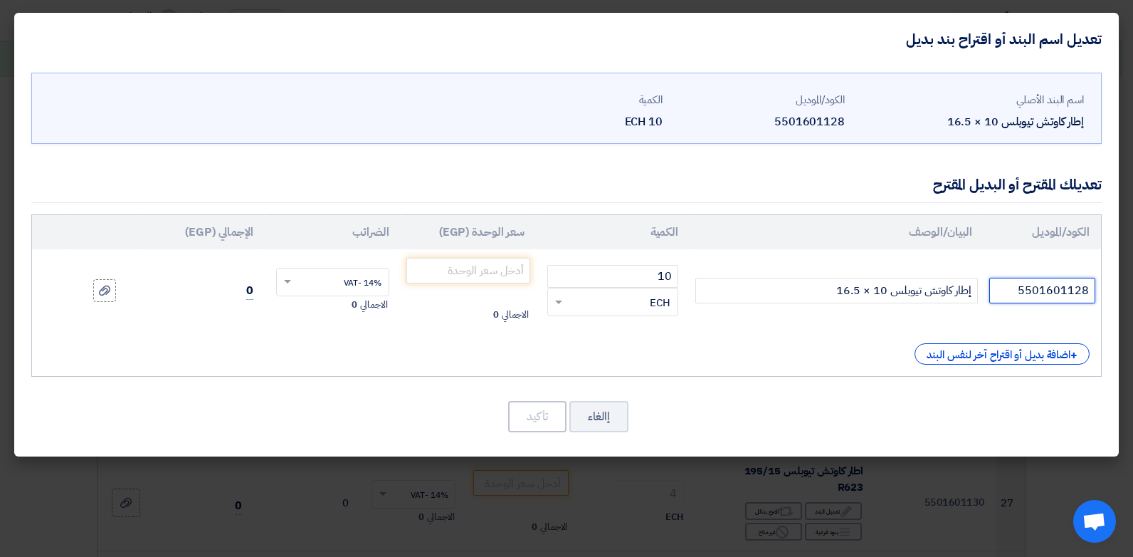
click at [1028, 293] on input "5501601128" at bounding box center [1042, 291] width 106 height 26
type input "س"
type input "اوزكا - سيها تركي"
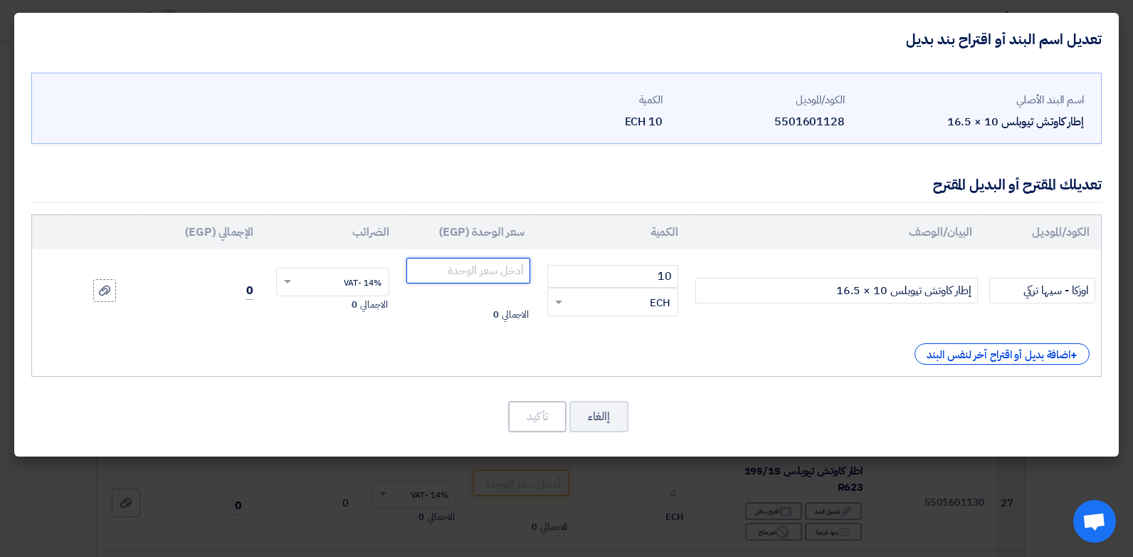
click at [497, 279] on input "number" at bounding box center [468, 271] width 125 height 26
type input "6140.350"
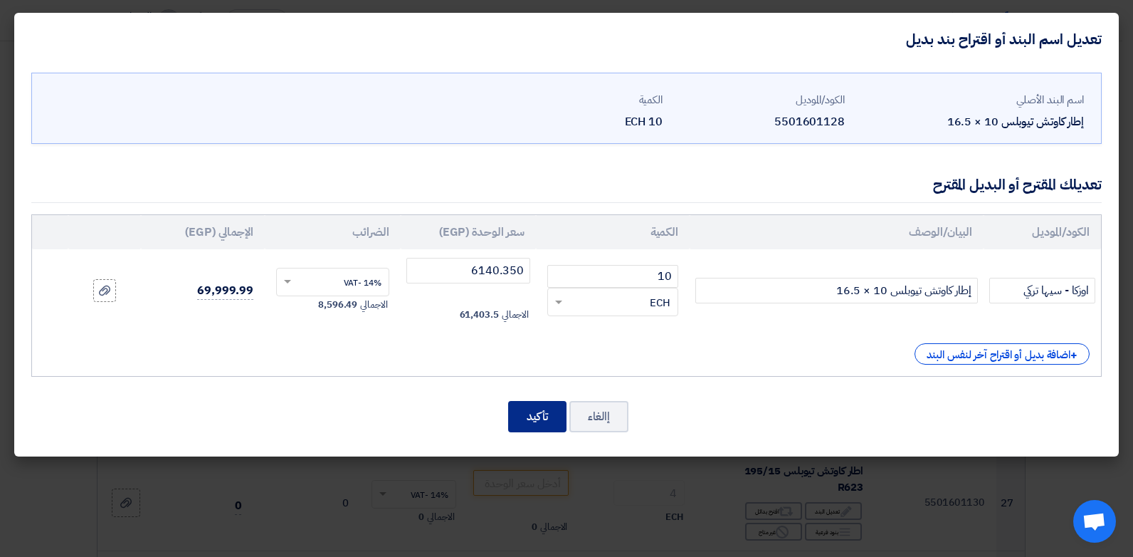
click at [537, 416] on button "تأكيد" at bounding box center [537, 416] width 58 height 31
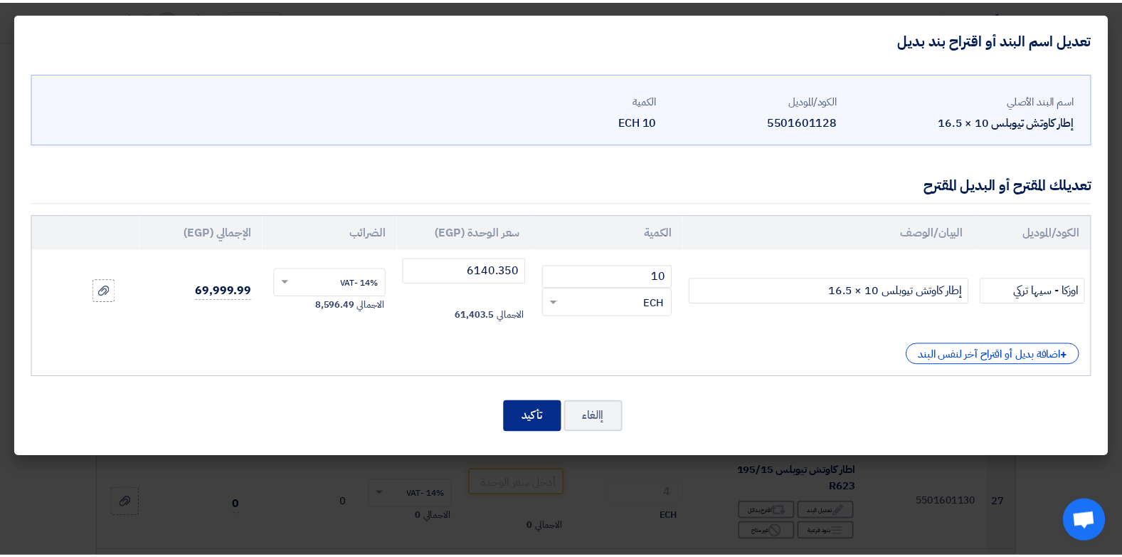
scroll to position [2320, 0]
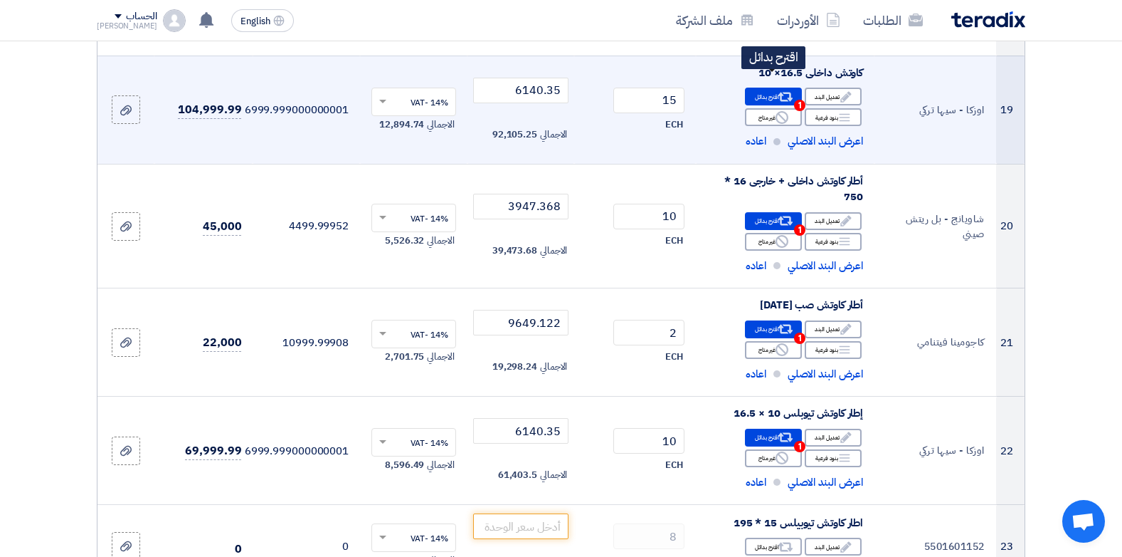
click at [776, 88] on div "Alternative اقترح بدائل 1" at bounding box center [773, 97] width 57 height 18
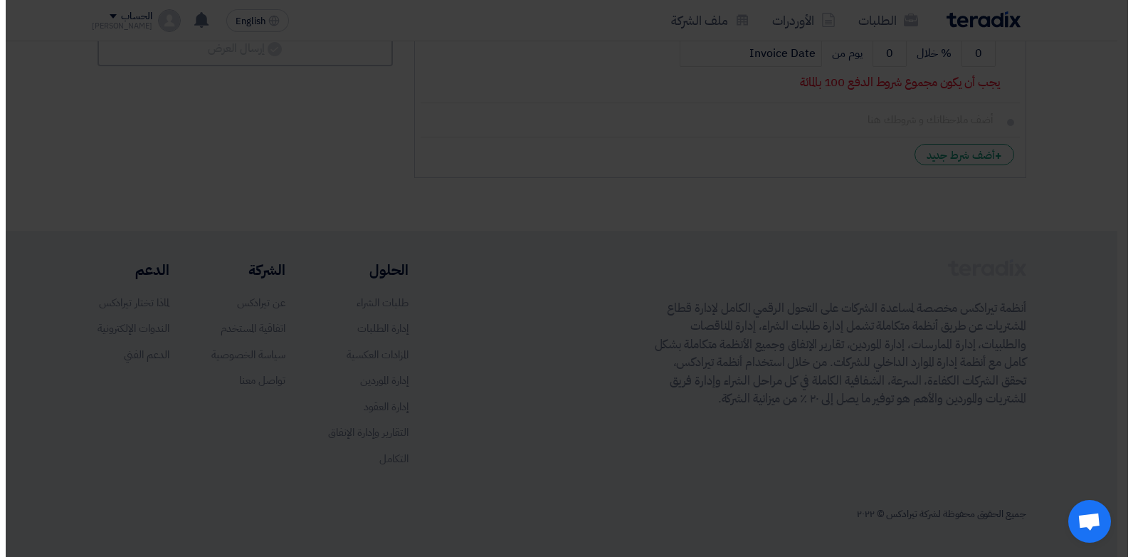
scroll to position [354, 0]
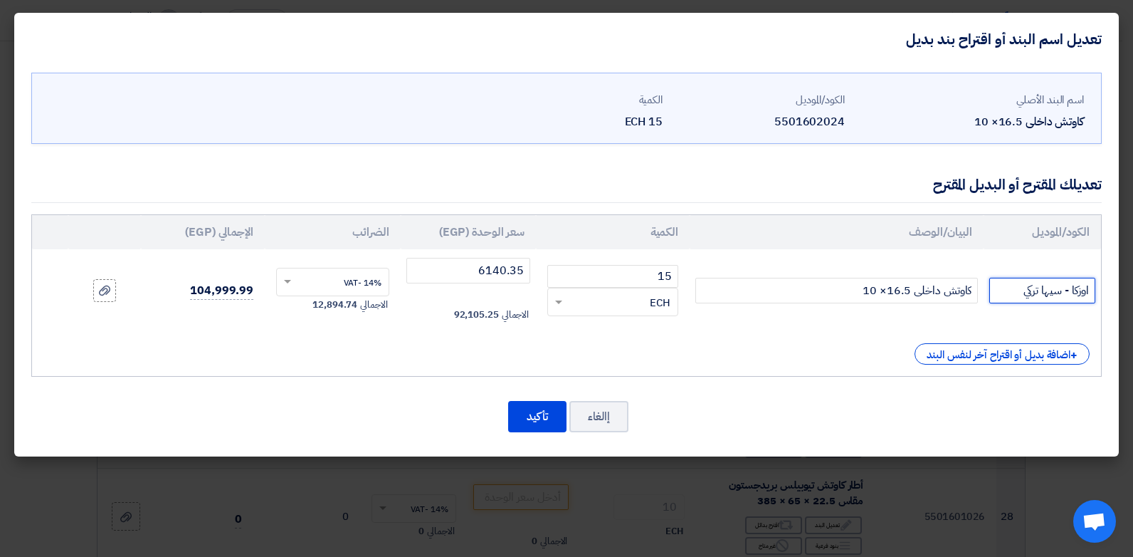
click at [1001, 297] on input "اوزكا - سيها تركي" at bounding box center [1042, 291] width 106 height 26
click at [1001, 296] on input "اوزكا - سيها تركي" at bounding box center [1042, 291] width 106 height 26
click at [613, 410] on button "إالغاء" at bounding box center [598, 416] width 59 height 31
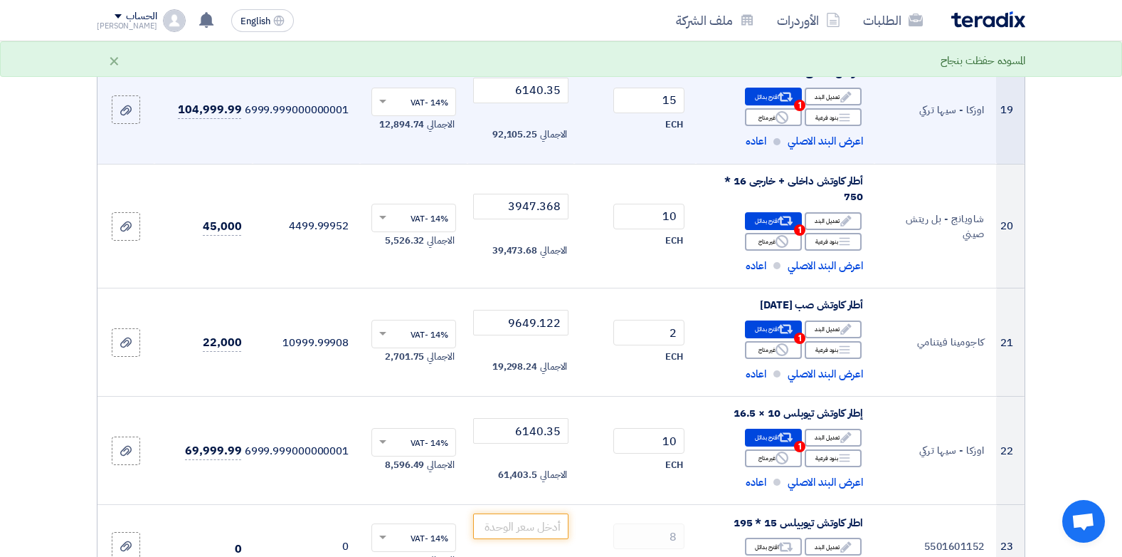
scroll to position [2178, 0]
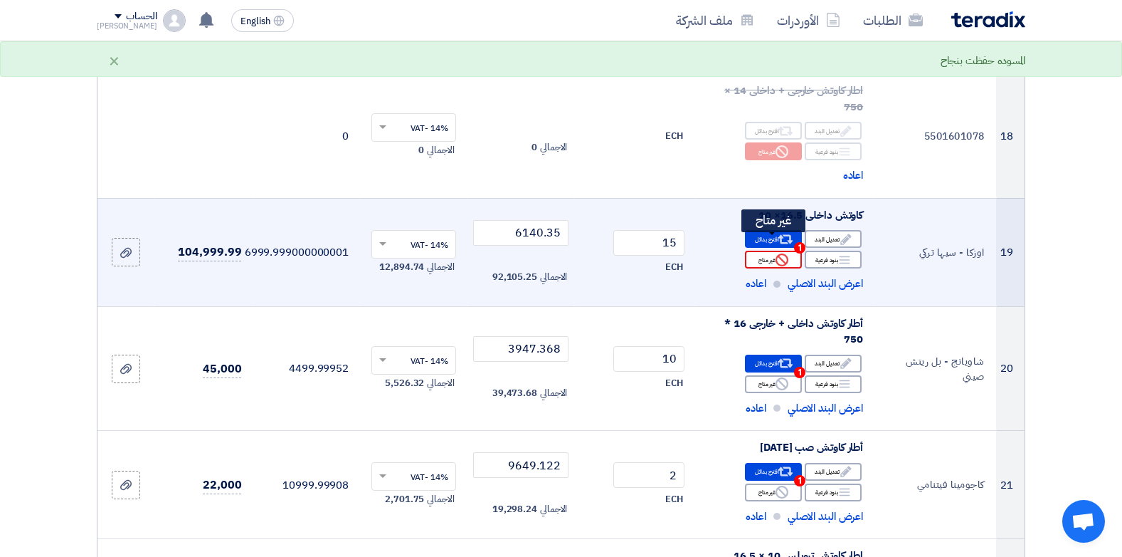
click at [772, 251] on div "Reject غير متاح" at bounding box center [773, 260] width 57 height 18
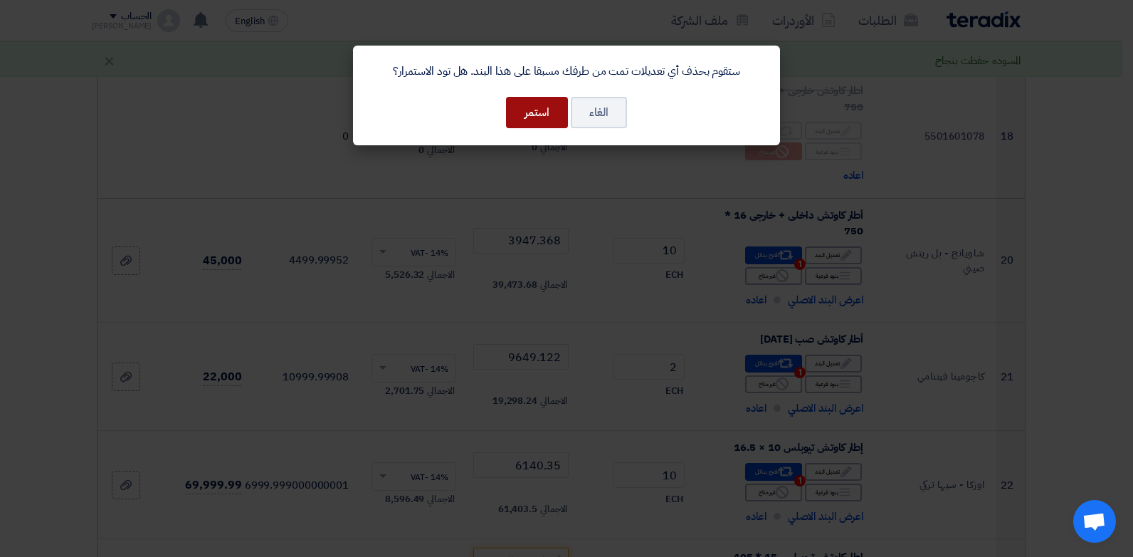
click at [548, 116] on button "استمر" at bounding box center [537, 112] width 62 height 31
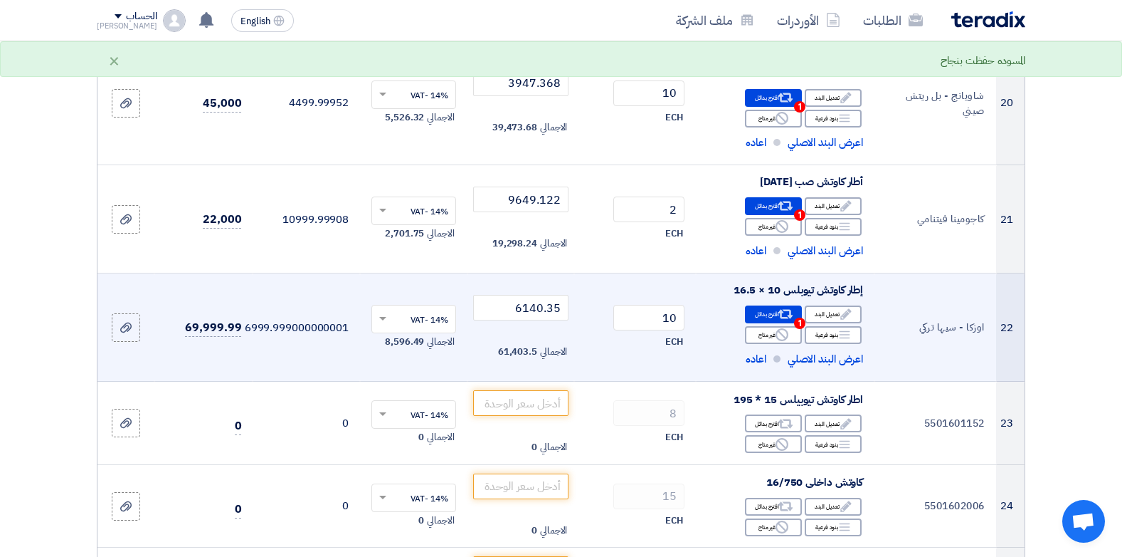
scroll to position [2534, 0]
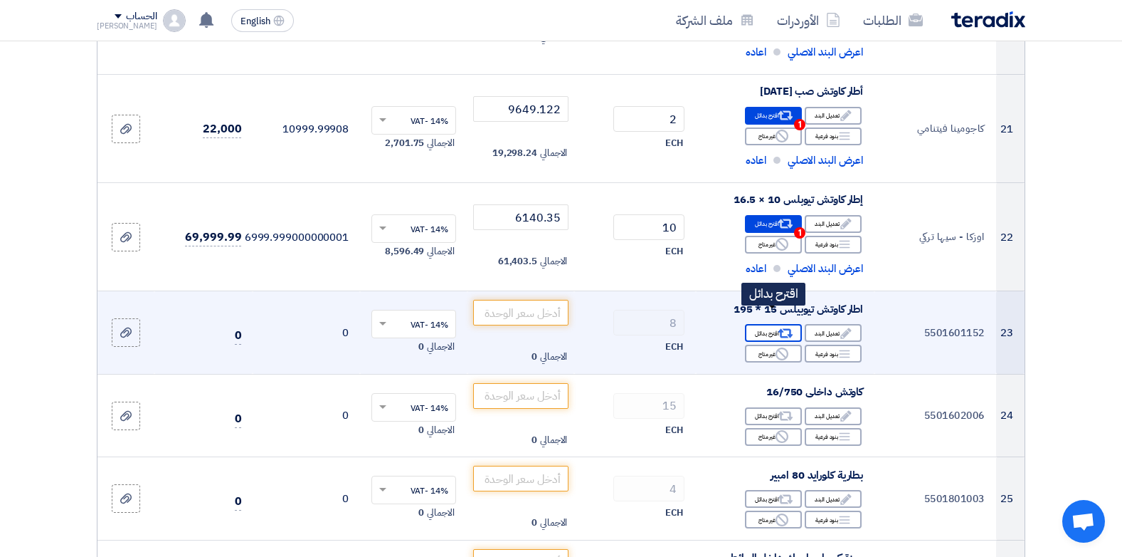
click at [772, 324] on div "Alternative اقترح بدائل" at bounding box center [773, 333] width 57 height 18
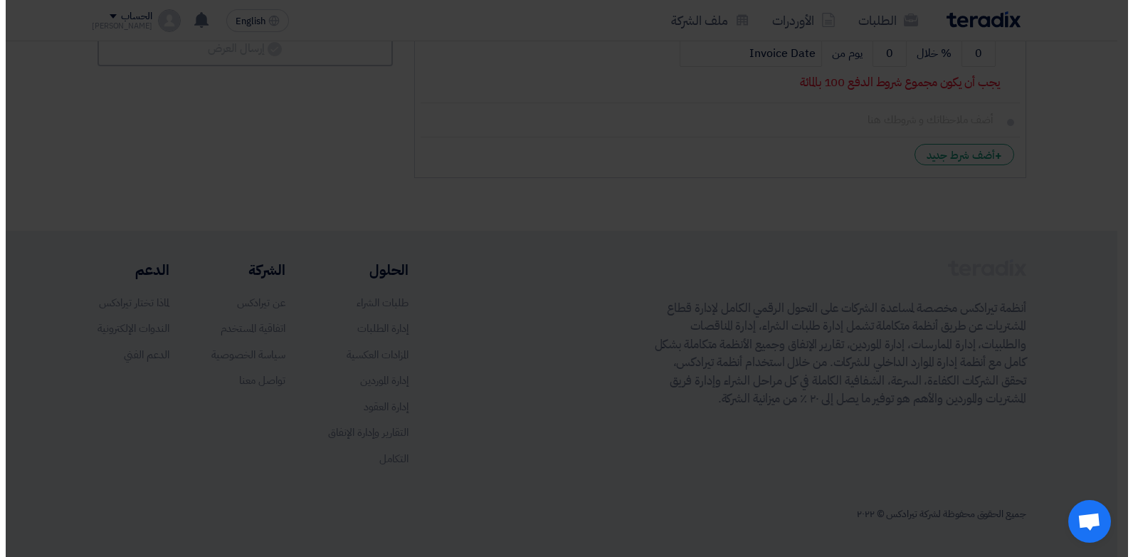
scroll to position [567, 0]
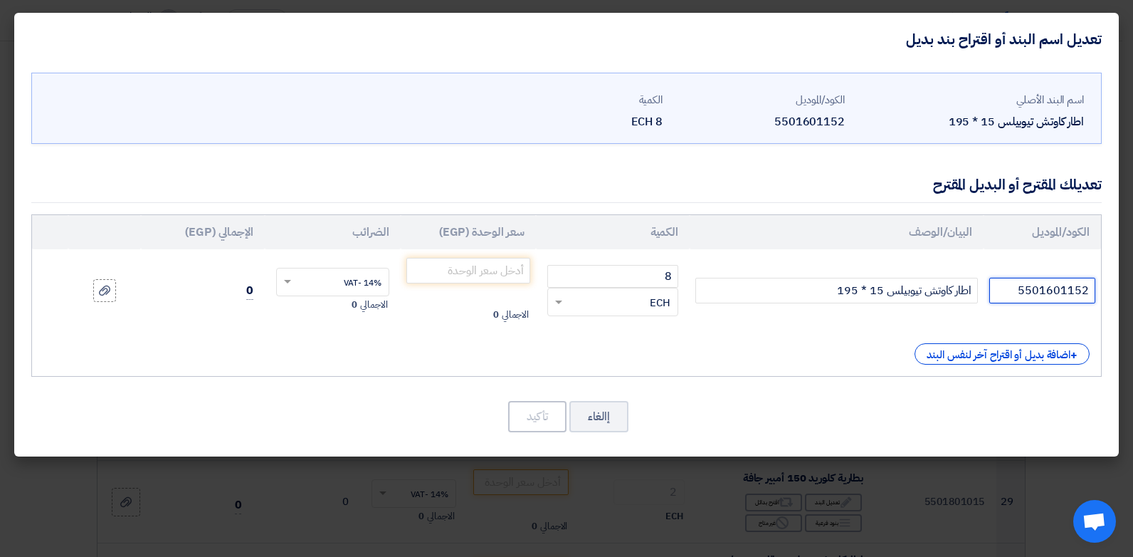
click at [1038, 293] on input "5501601152" at bounding box center [1042, 291] width 106 height 26
type input "لاسا تركي"
click at [504, 270] on input "number" at bounding box center [468, 271] width 125 height 26
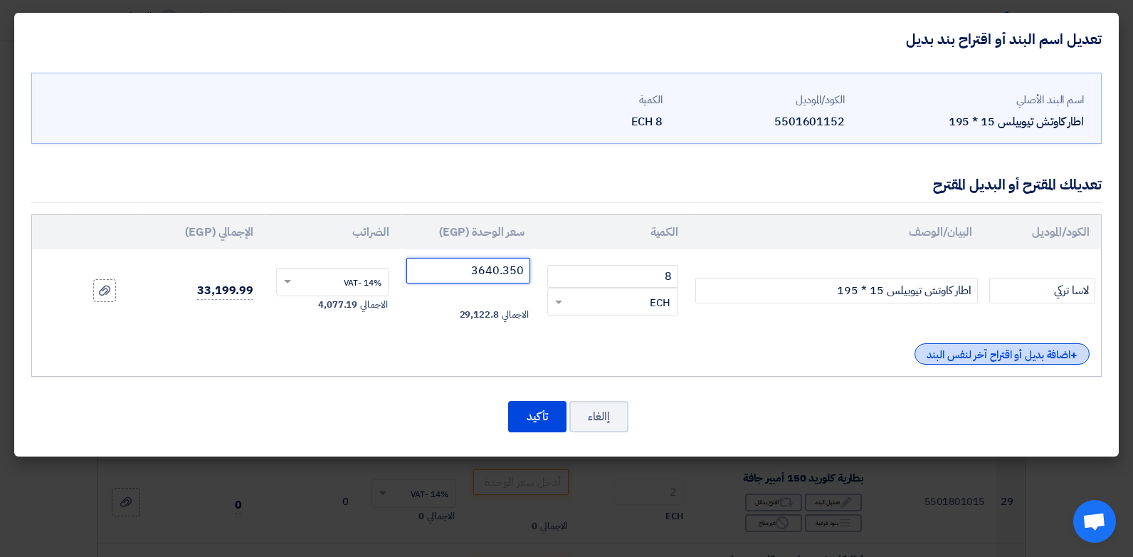
type input "3640.350"
click at [952, 362] on div "+ اضافة بديل أو اقتراح آخر لنفس البند" at bounding box center [1002, 353] width 175 height 21
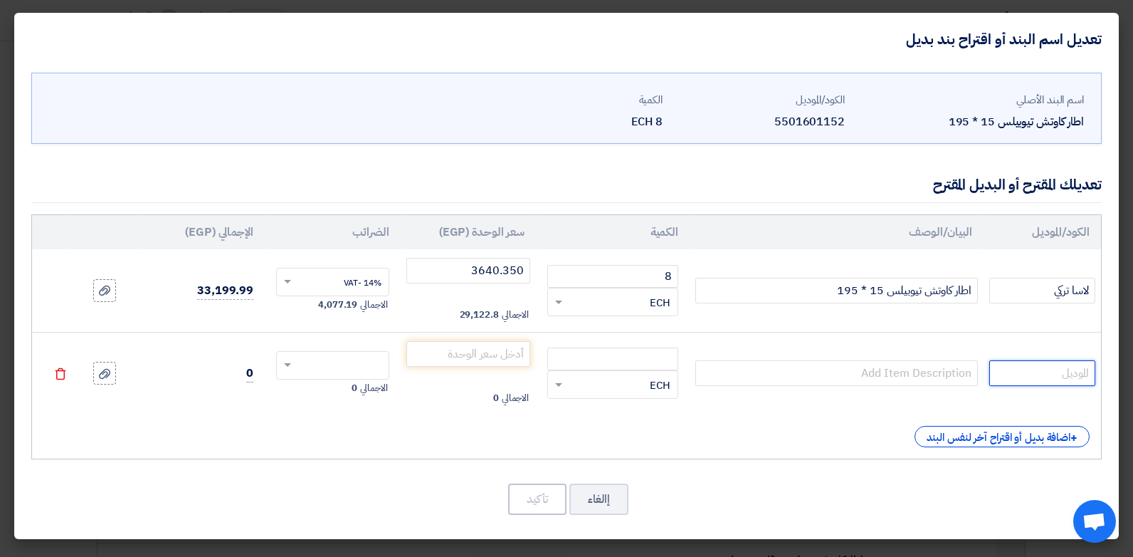
click at [1011, 368] on input "text" at bounding box center [1042, 373] width 106 height 26
type input "شاويانج تايلاندي"
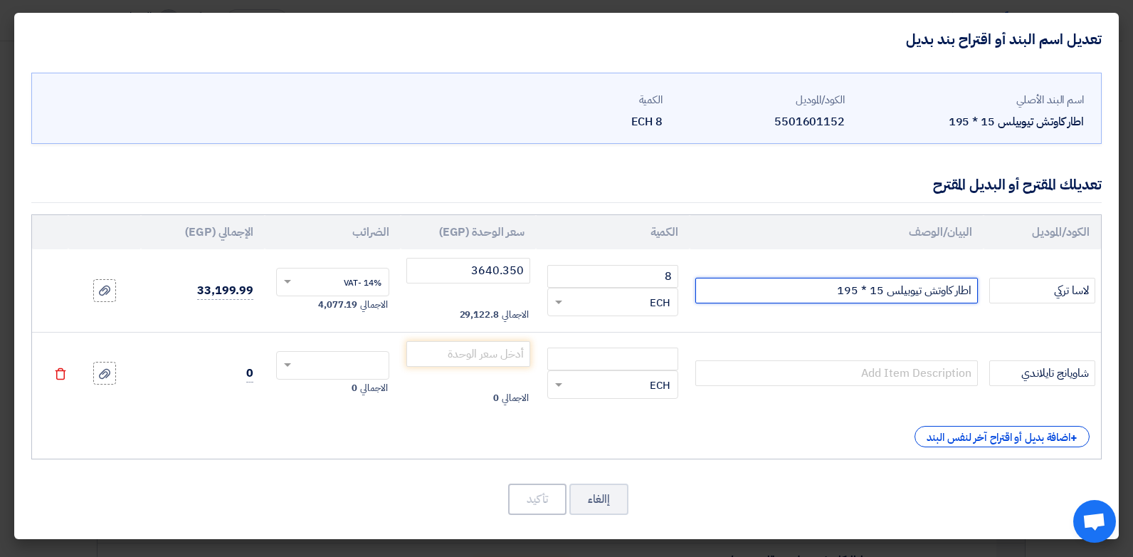
click at [870, 289] on input "اطار كاوتش تيوبيلس 15 * 195" at bounding box center [836, 291] width 283 height 26
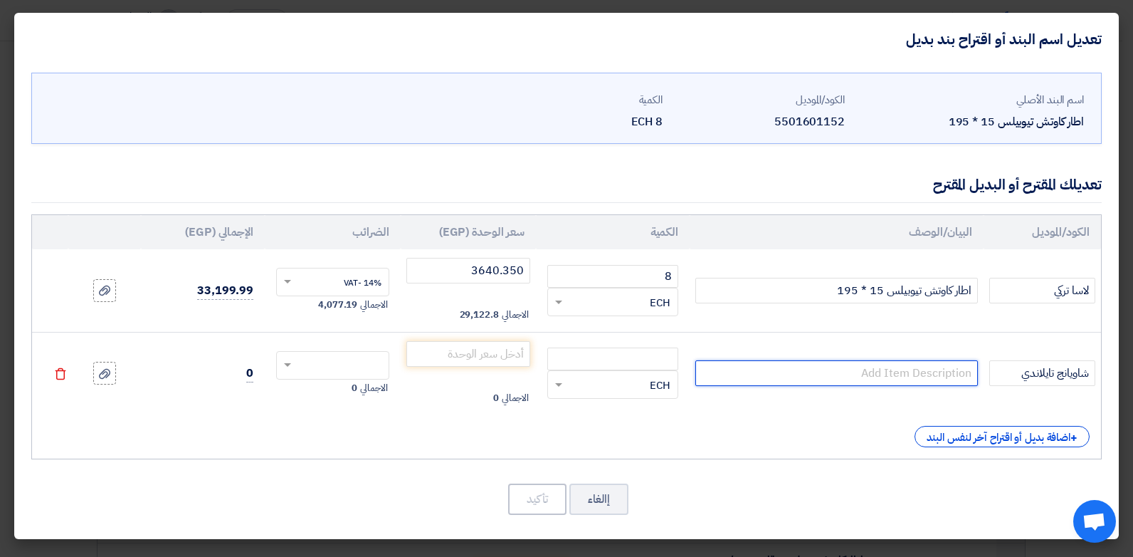
click at [895, 376] on input "text" at bounding box center [836, 373] width 283 height 26
paste input "اطار كاوتش تيوبيلس 15 * 195"
type input "اطار كاوتش تيوبيلس 15 * 195"
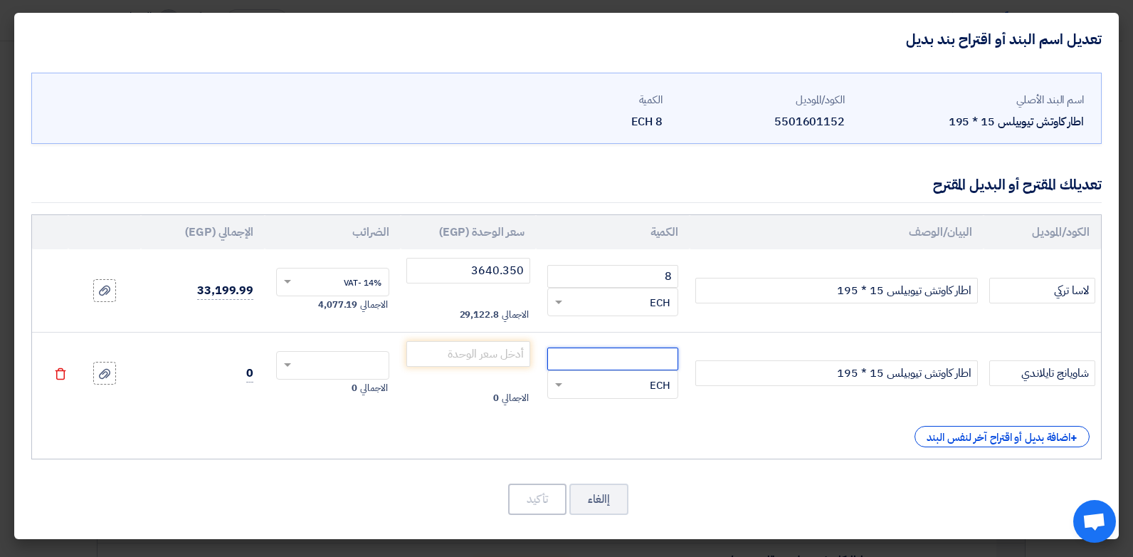
click at [648, 359] on input "number" at bounding box center [612, 358] width 131 height 23
type input "8"
click at [500, 359] on input "number" at bounding box center [468, 354] width 125 height 26
click at [366, 364] on input "text" at bounding box center [342, 366] width 82 height 23
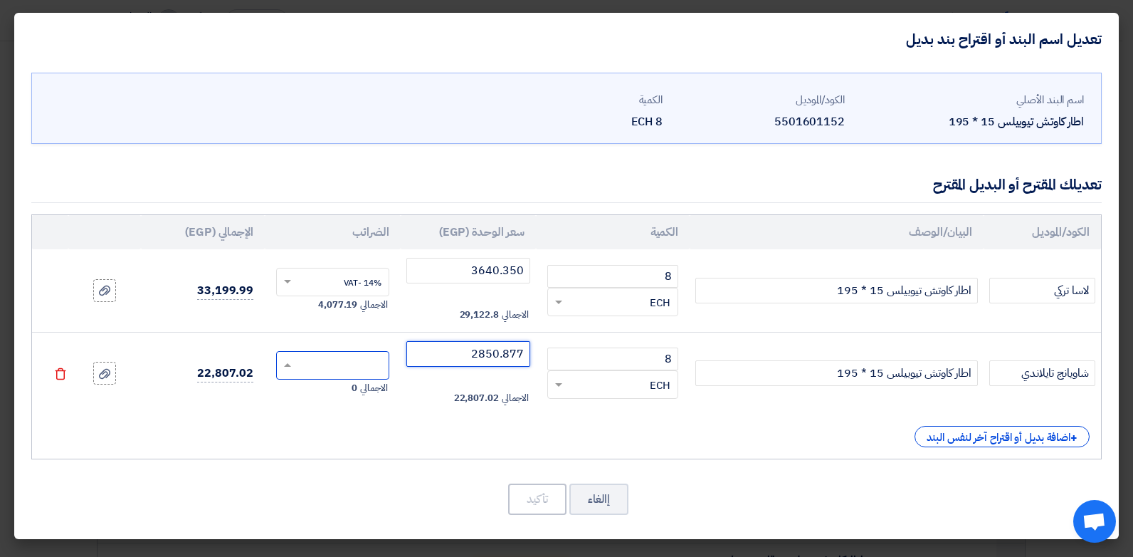
type input "2850.877"
click at [376, 390] on span "14% -VAT" at bounding box center [363, 391] width 38 height 13
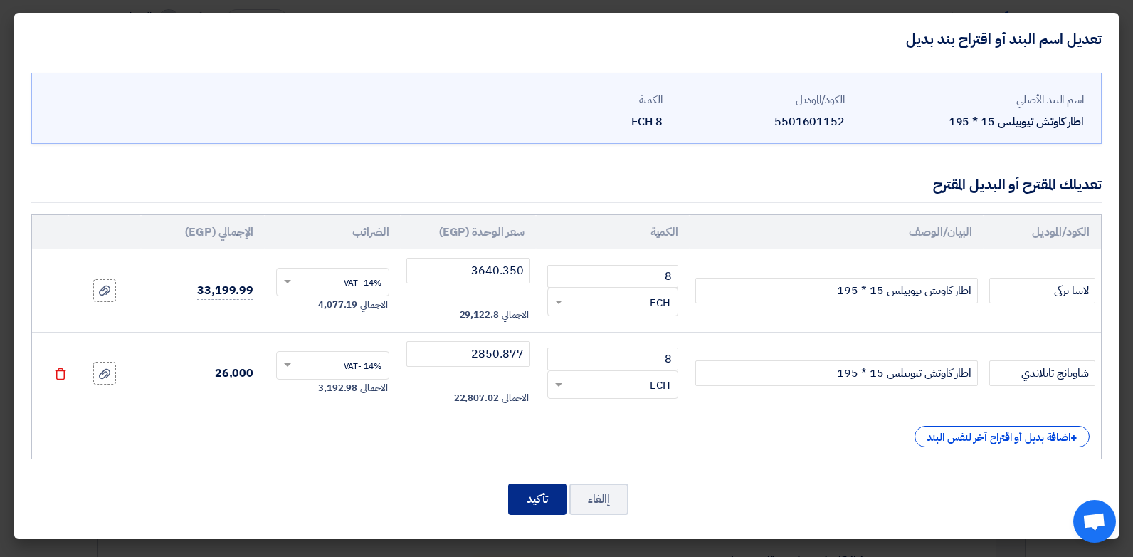
click at [531, 504] on button "تأكيد" at bounding box center [537, 498] width 58 height 31
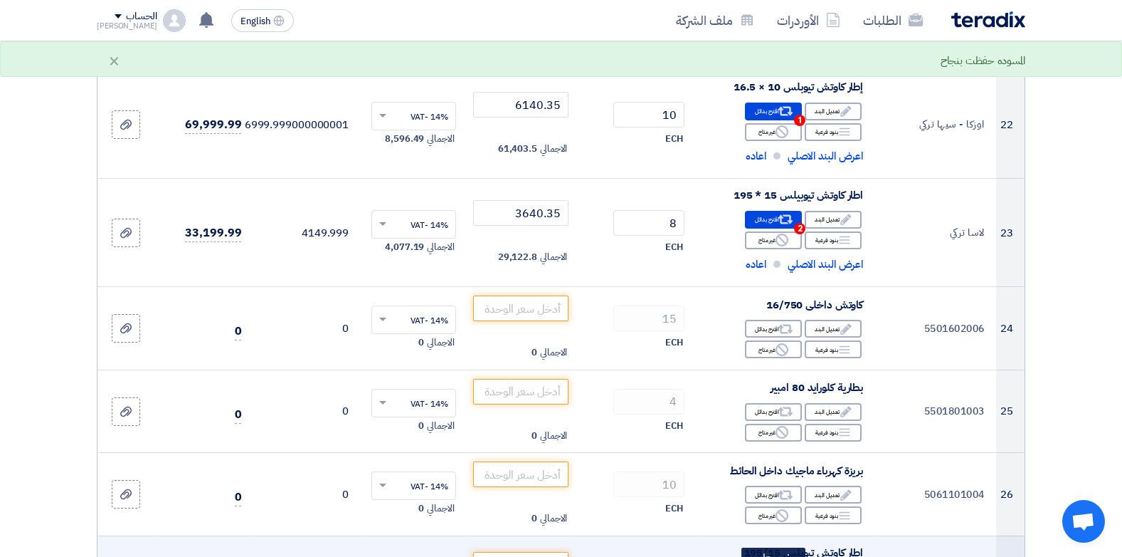
scroll to position [2518, 0]
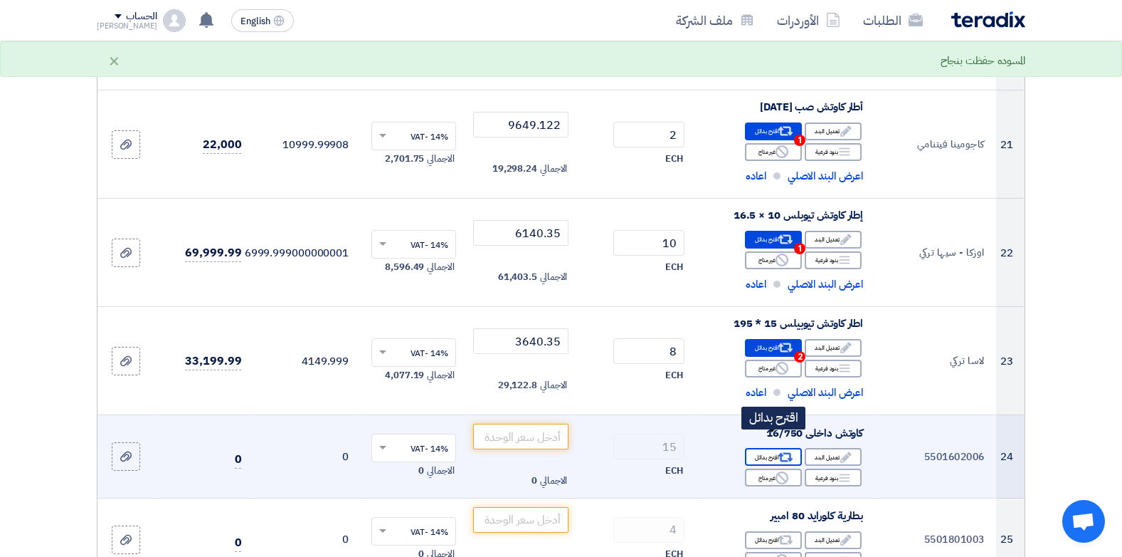
click at [766, 448] on div "Alternative اقترح بدائل" at bounding box center [773, 457] width 57 height 18
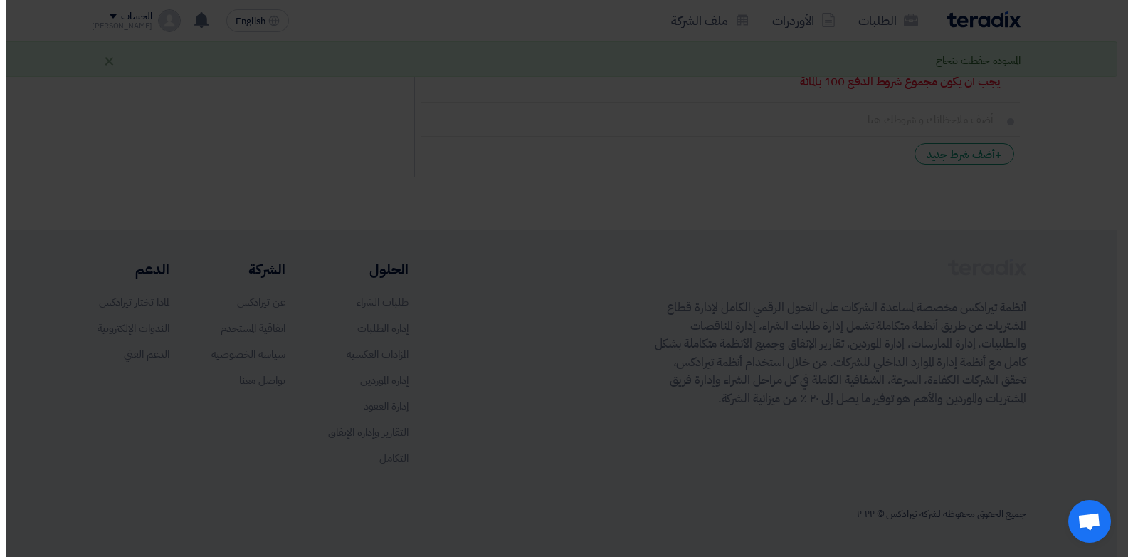
scroll to position [551, 0]
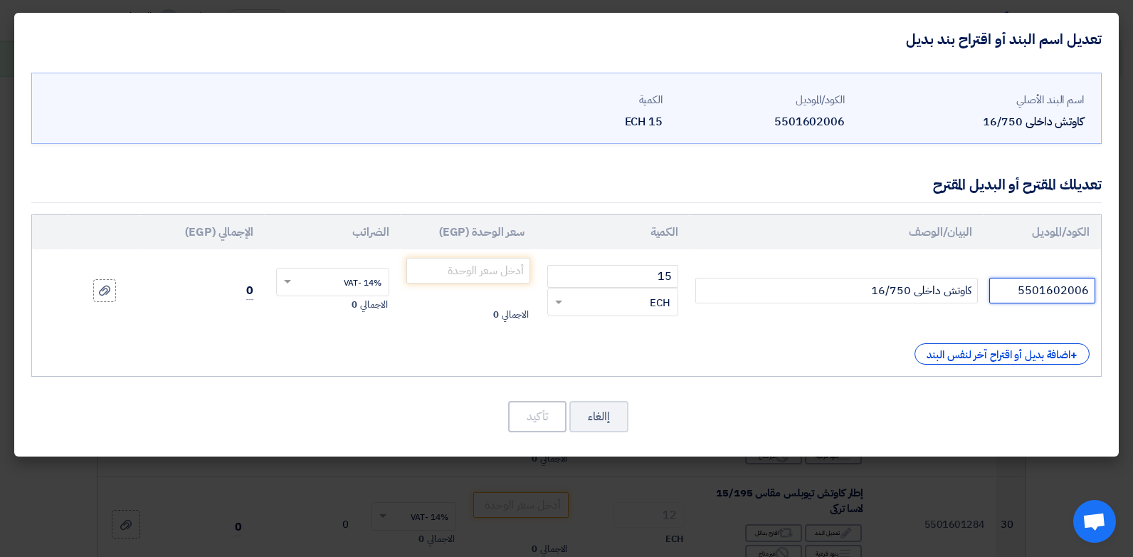
click at [1028, 284] on input "5501602006" at bounding box center [1042, 291] width 106 height 26
type input "هندي"
click at [480, 278] on input "number" at bounding box center [468, 271] width 125 height 26
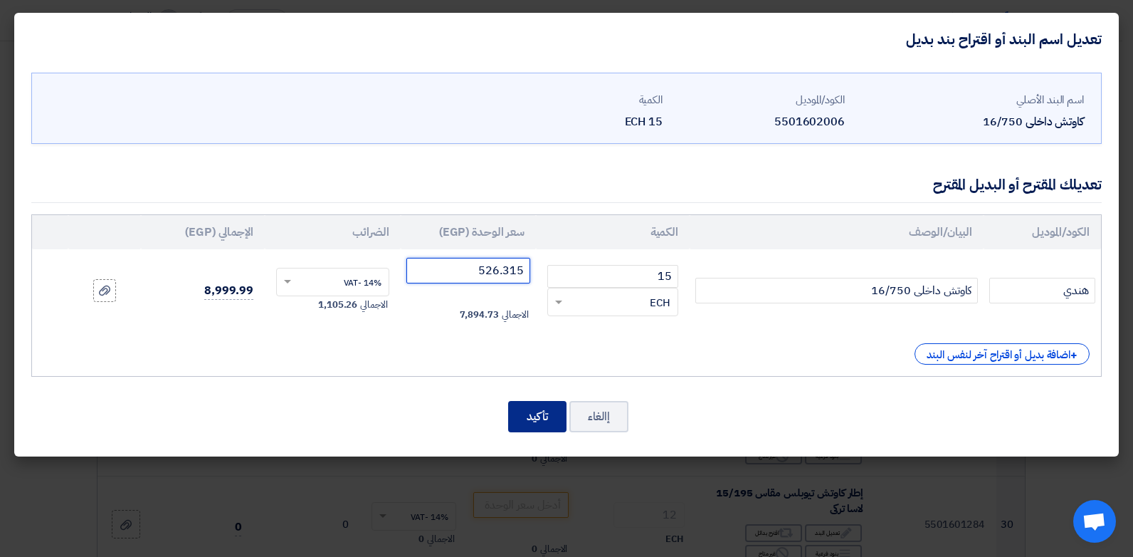
type input "526.315"
click at [537, 423] on button "تأكيد" at bounding box center [537, 416] width 58 height 31
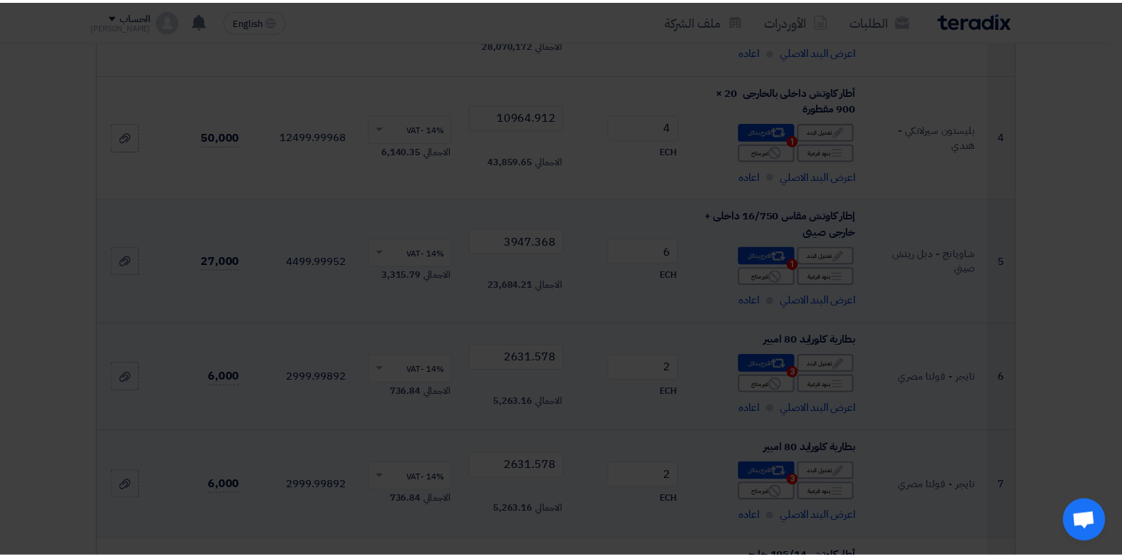
scroll to position [2966, 0]
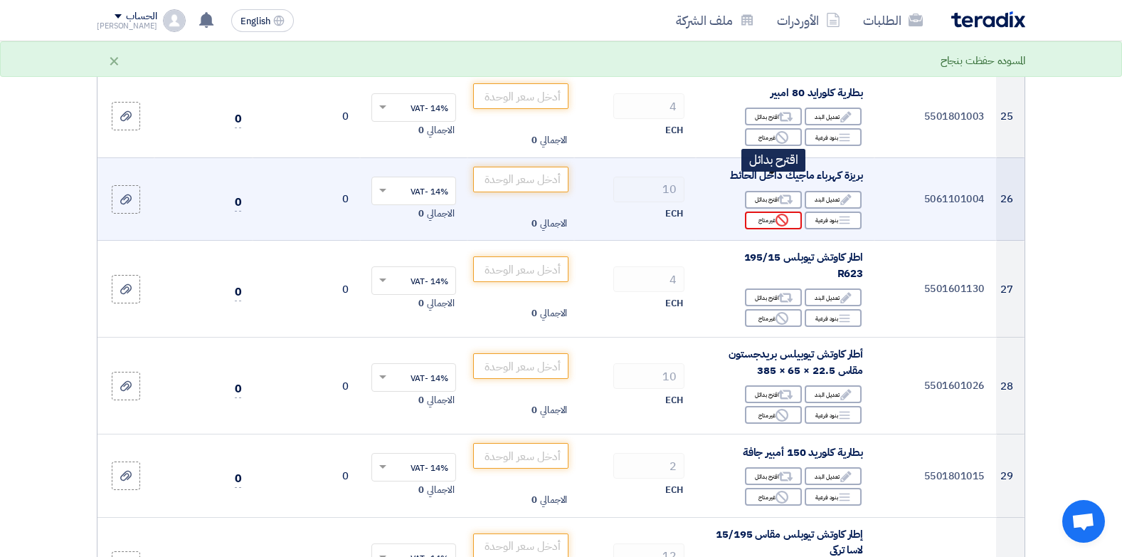
click at [779, 214] on use at bounding box center [782, 220] width 13 height 13
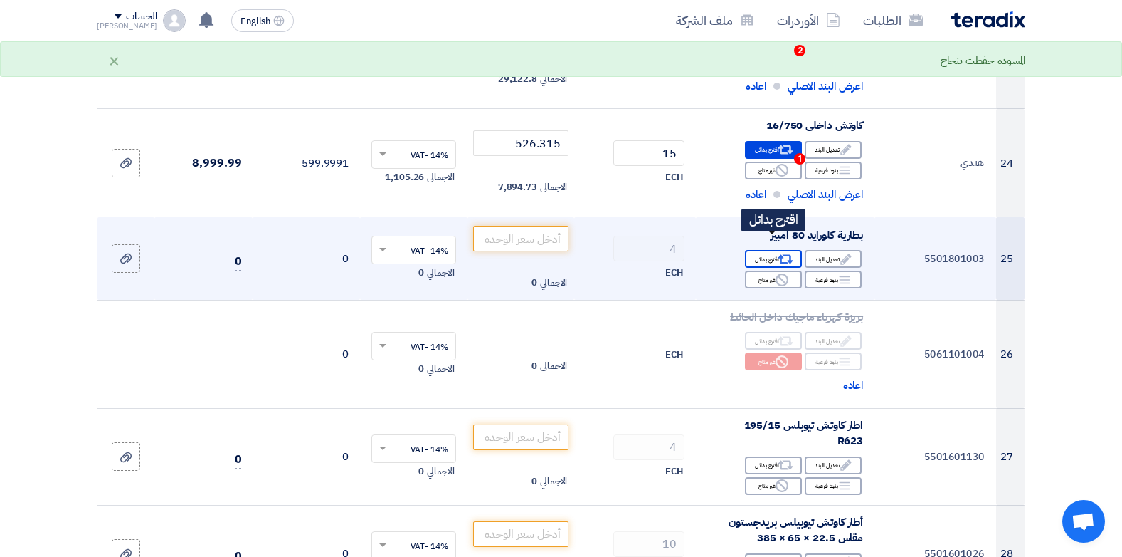
click at [769, 250] on div "Alternative اقترح بدائل" at bounding box center [773, 259] width 57 height 18
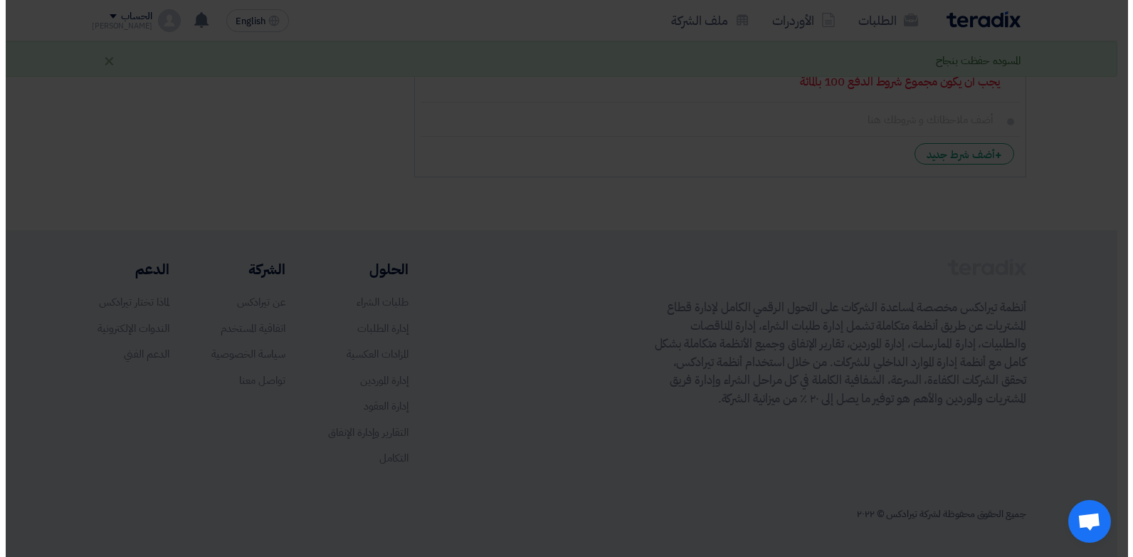
scroll to position [517, 0]
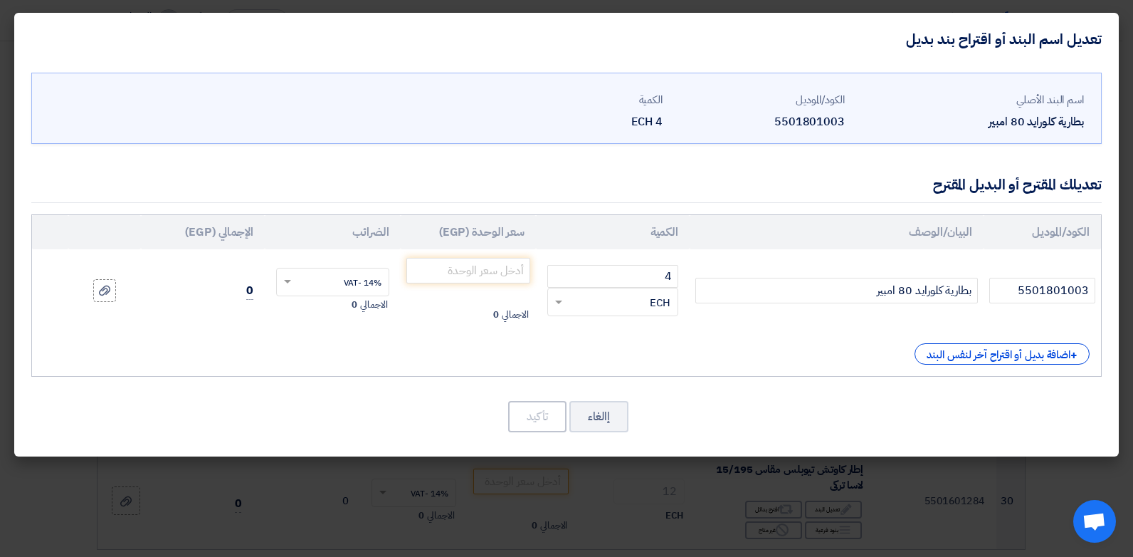
click at [801, 272] on table "الكود/الموديل البيان/الوصف الكمية سعر الوحدة (EGP) الضرائب الإجمالي (EGP) 55018…" at bounding box center [566, 273] width 1069 height 117
click at [799, 371] on div "الكود/الموديل البيان/الوصف الكمية سعر الوحدة (EGP) الضرائب الإجمالي (EGP) 55018…" at bounding box center [566, 295] width 1070 height 162
drag, startPoint x: 799, startPoint y: 371, endPoint x: 762, endPoint y: 349, distance: 43.1
click at [797, 374] on div "الكود/الموديل البيان/الوصف الكمية سعر الوحدة (EGP) الضرائب الإجمالي (EGP) 55018…" at bounding box center [566, 295] width 1070 height 162
click at [673, 351] on div "+ اضافة بديل أو اقتراح آخر لنفس البند" at bounding box center [566, 353] width 1046 height 21
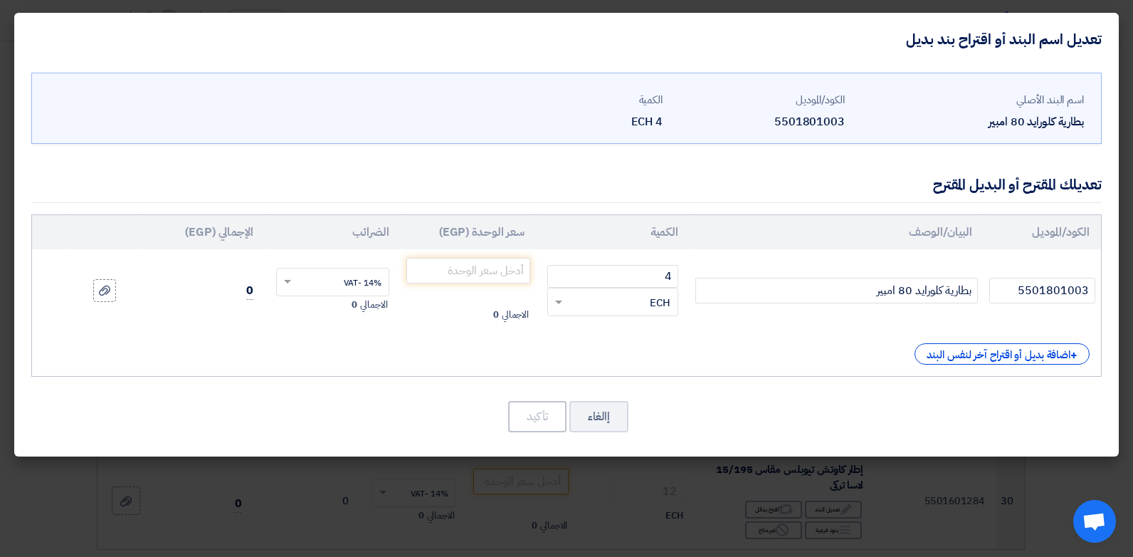
click at [673, 351] on div "+ اضافة بديل أو اقتراح آخر لنفس البند" at bounding box center [566, 353] width 1046 height 21
drag, startPoint x: 673, startPoint y: 351, endPoint x: 767, endPoint y: 376, distance: 97.2
click at [767, 376] on div "الكود/الموديل البيان/الوصف الكمية سعر الوحدة (EGP) الضرائب الإجمالي (EGP) 55018…" at bounding box center [566, 295] width 1070 height 162
click at [823, 344] on div "+ اضافة بديل أو اقتراح آخر لنفس البند" at bounding box center [566, 353] width 1046 height 21
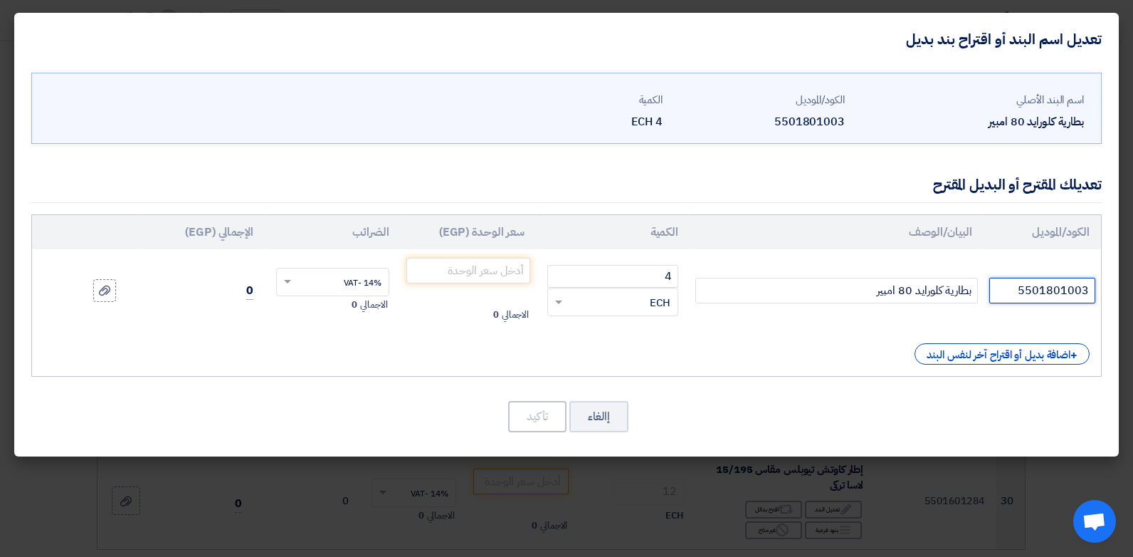
click at [1008, 283] on input "5501801003" at bounding box center [1042, 291] width 106 height 26
type input "تايجر - فولتا مصري"
click at [453, 267] on input "number" at bounding box center [468, 271] width 125 height 26
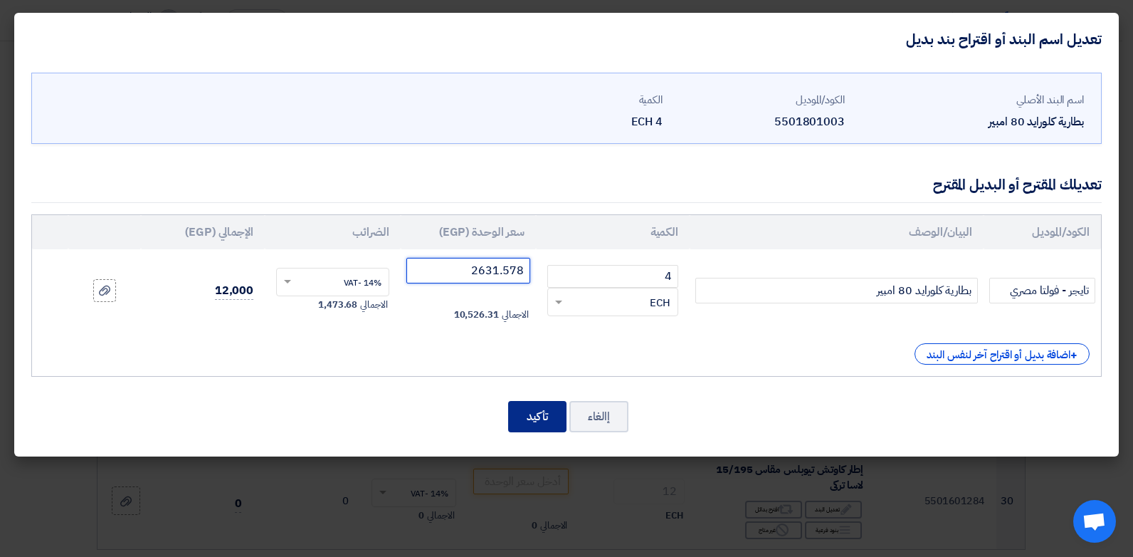
type input "2631.578"
click at [509, 406] on button "تأكيد" at bounding box center [537, 416] width 58 height 31
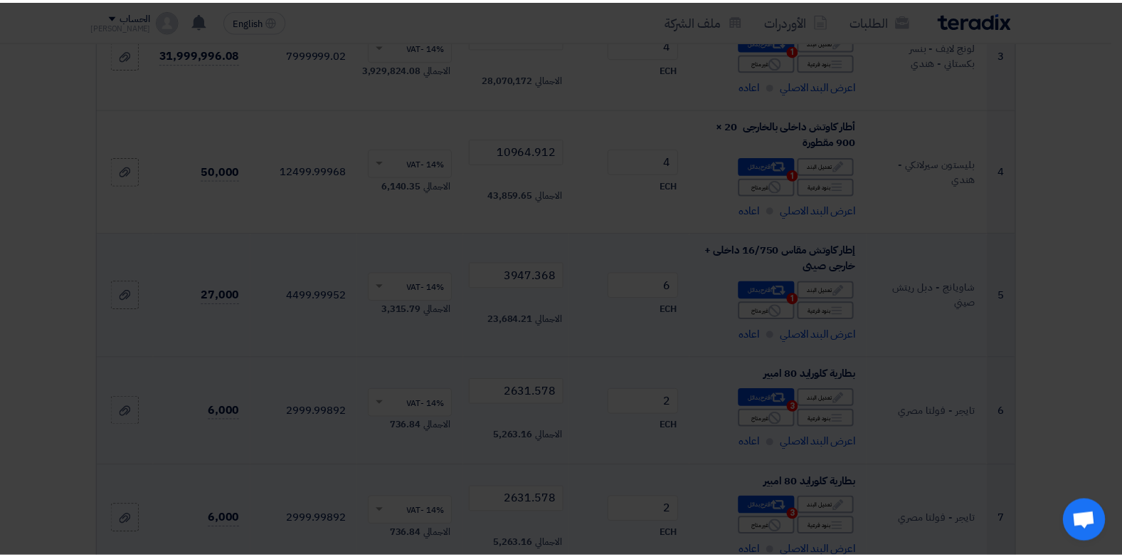
scroll to position [3040, 0]
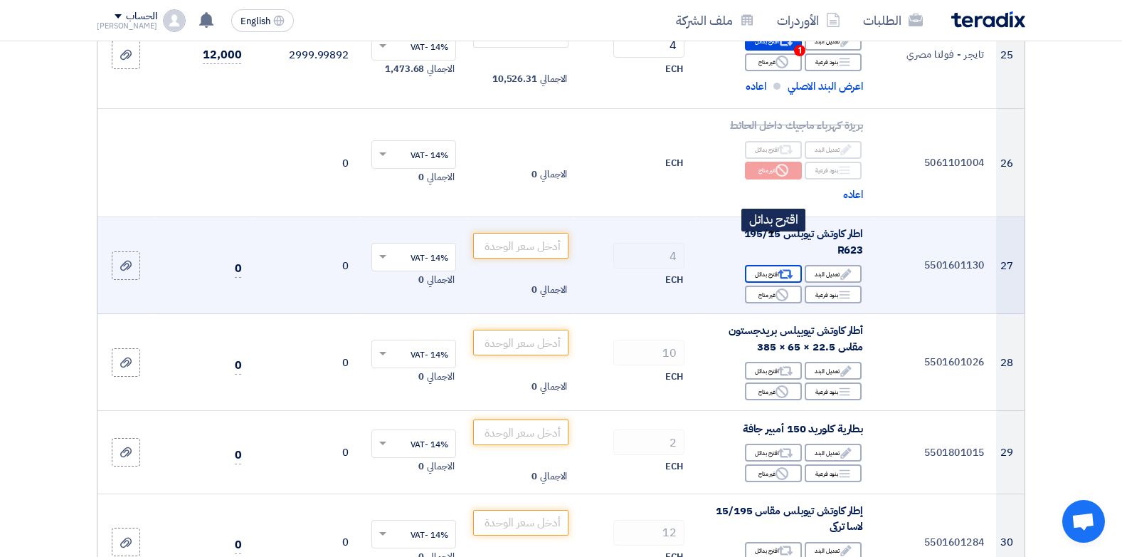
click at [754, 265] on div "Alternative اقترح بدائل" at bounding box center [773, 274] width 57 height 18
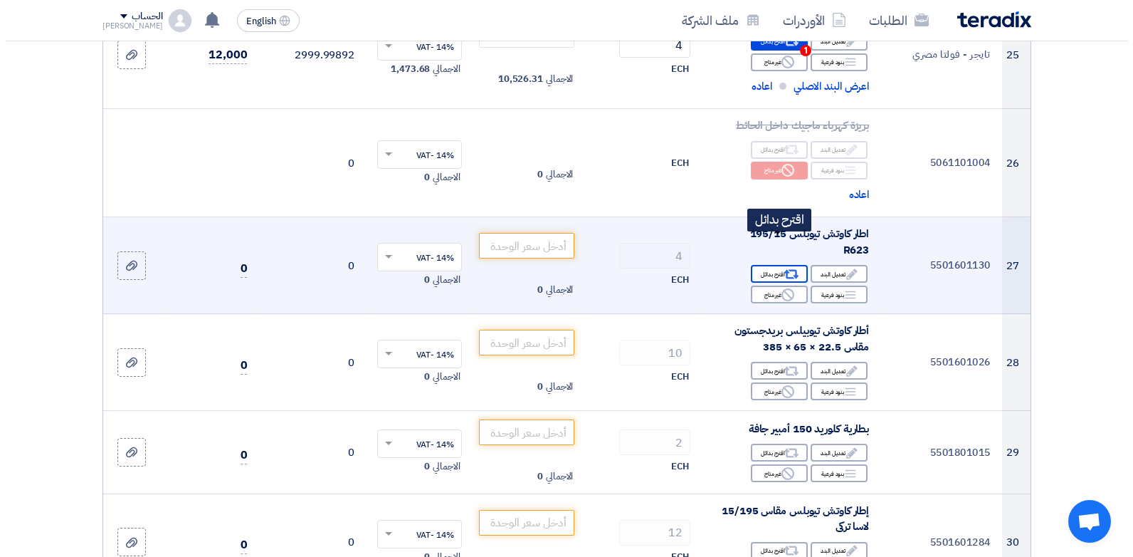
scroll to position [517, 0]
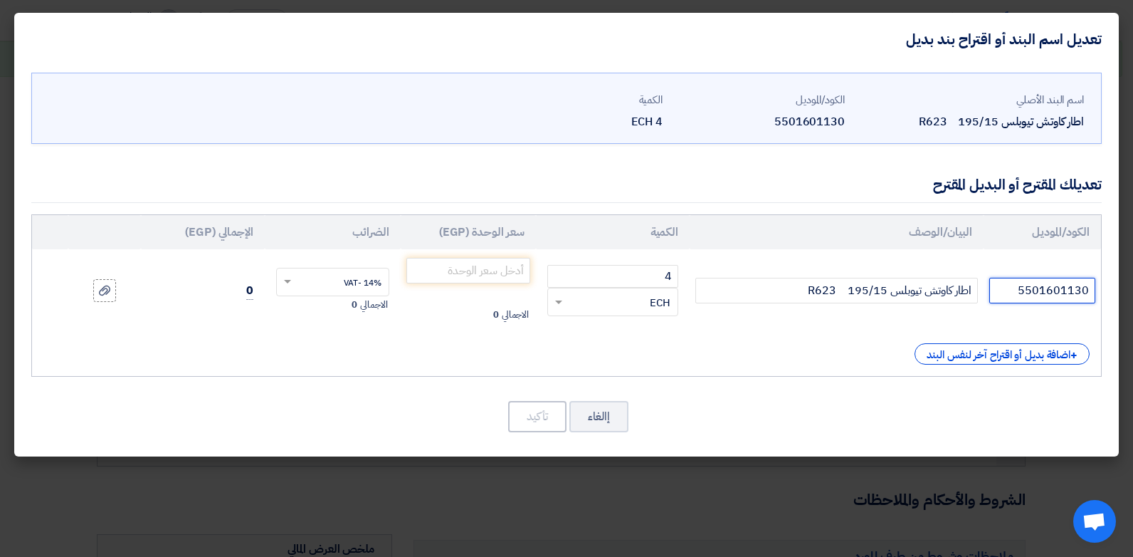
click at [1063, 293] on input "5501601130" at bounding box center [1042, 291] width 106 height 26
type input "لاسا تركي"
click at [521, 278] on input "number" at bounding box center [468, 271] width 125 height 26
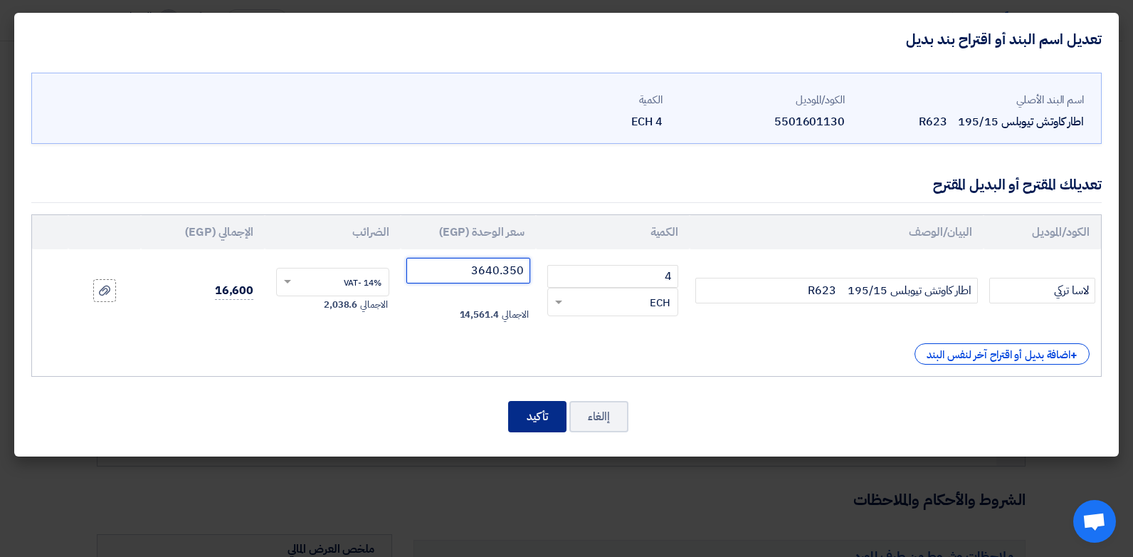
type input "3640.350"
click at [553, 406] on button "تأكيد" at bounding box center [537, 416] width 58 height 31
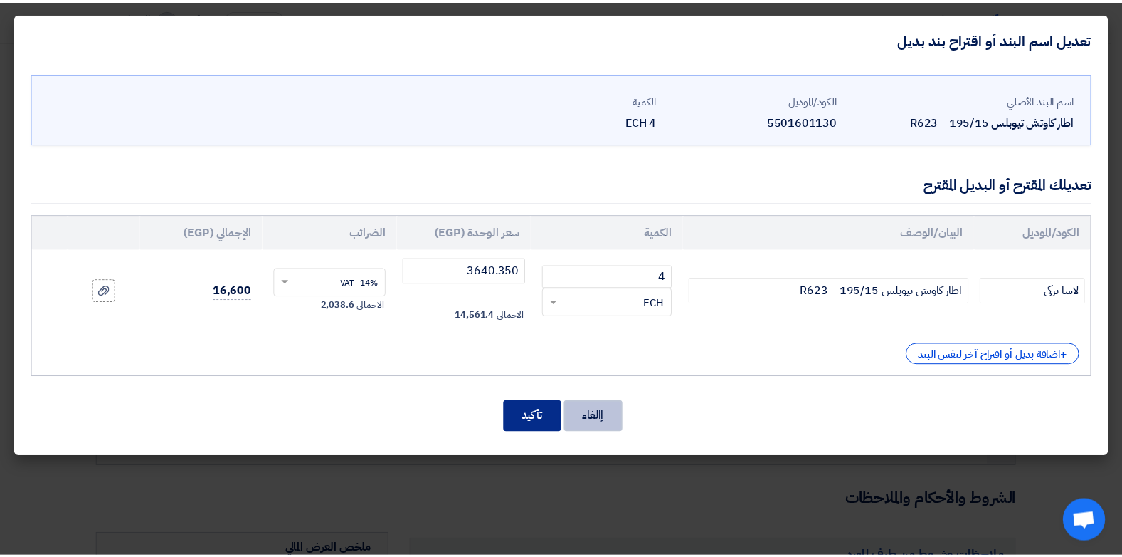
scroll to position [3149, 0]
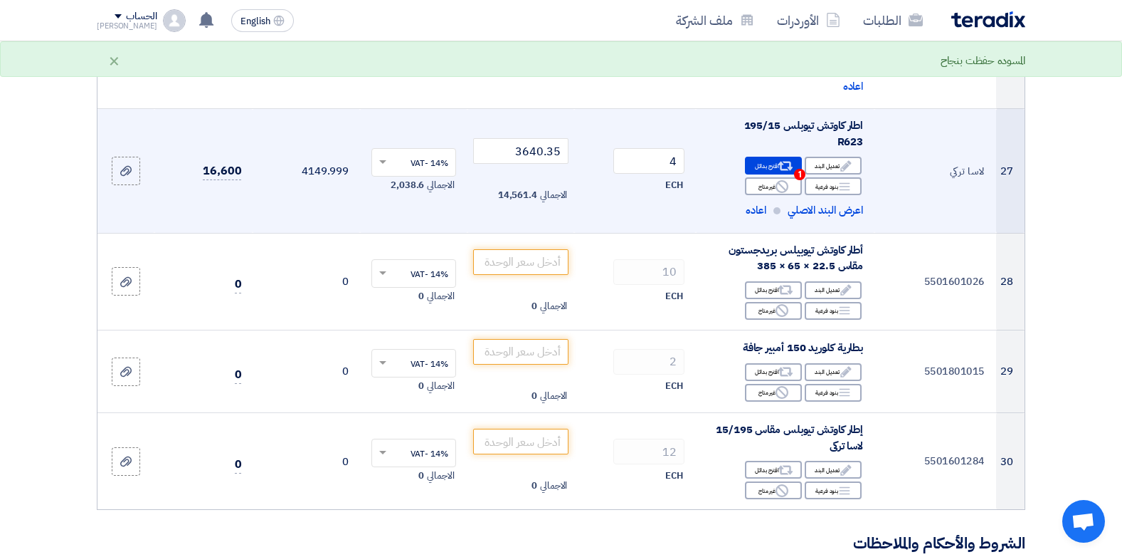
click at [770, 157] on div "Alternative اقترح بدائل 1" at bounding box center [773, 166] width 57 height 18
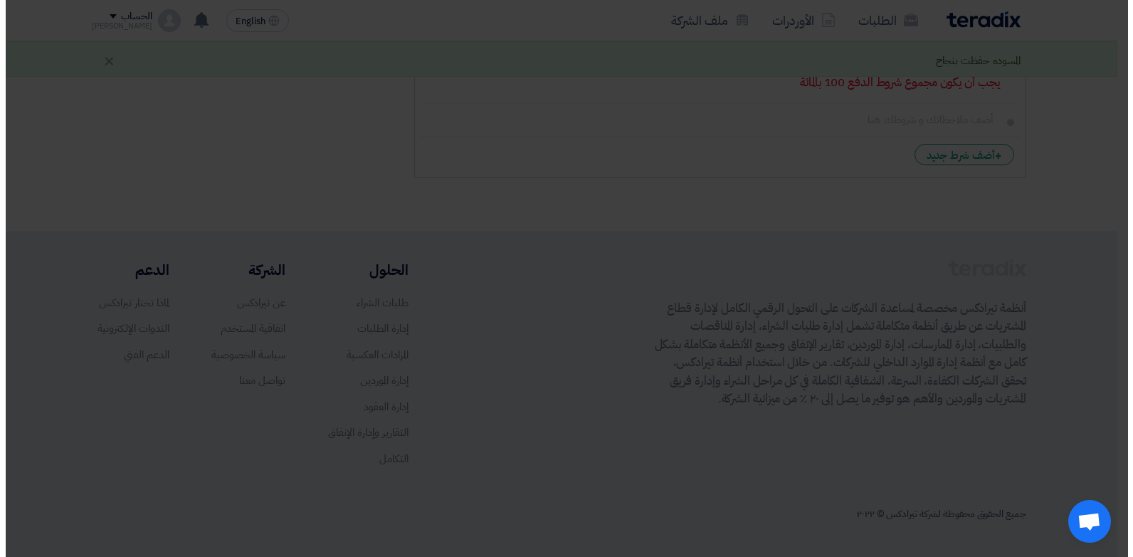
scroll to position [517, 0]
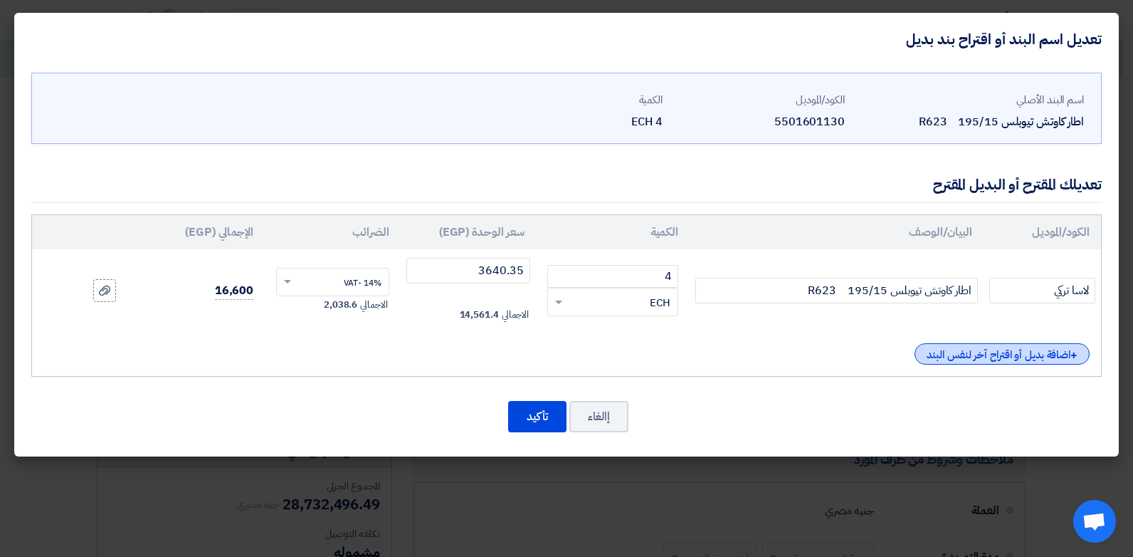
click at [1056, 351] on div "+ اضافة بديل أو اقتراح آخر لنفس البند" at bounding box center [1002, 353] width 175 height 21
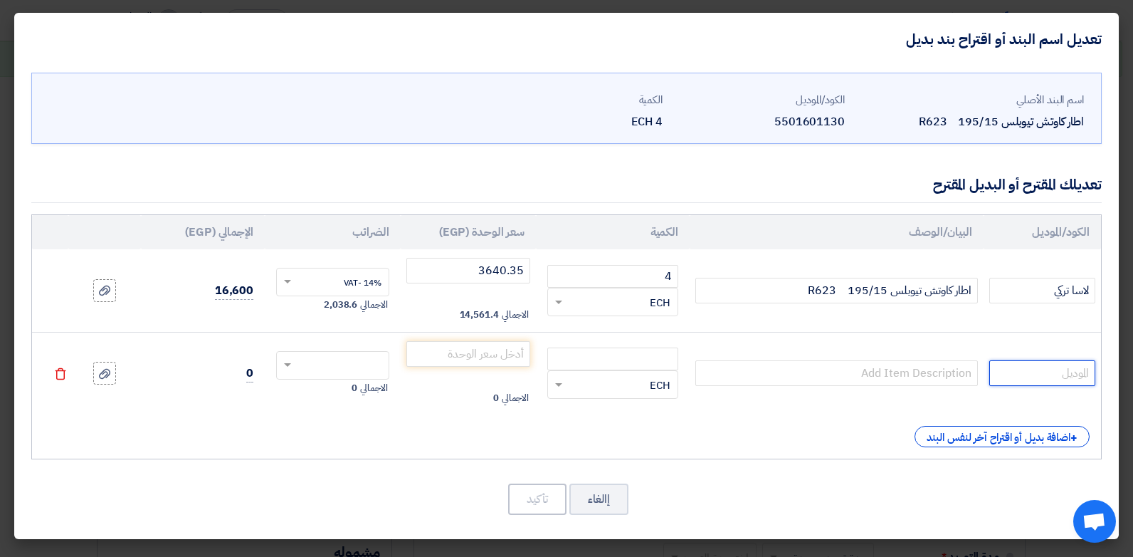
drag, startPoint x: 1038, startPoint y: 370, endPoint x: 1028, endPoint y: 369, distance: 10.0
click at [1036, 370] on input "text" at bounding box center [1042, 373] width 106 height 26
type input "شاويانج تايلاندي"
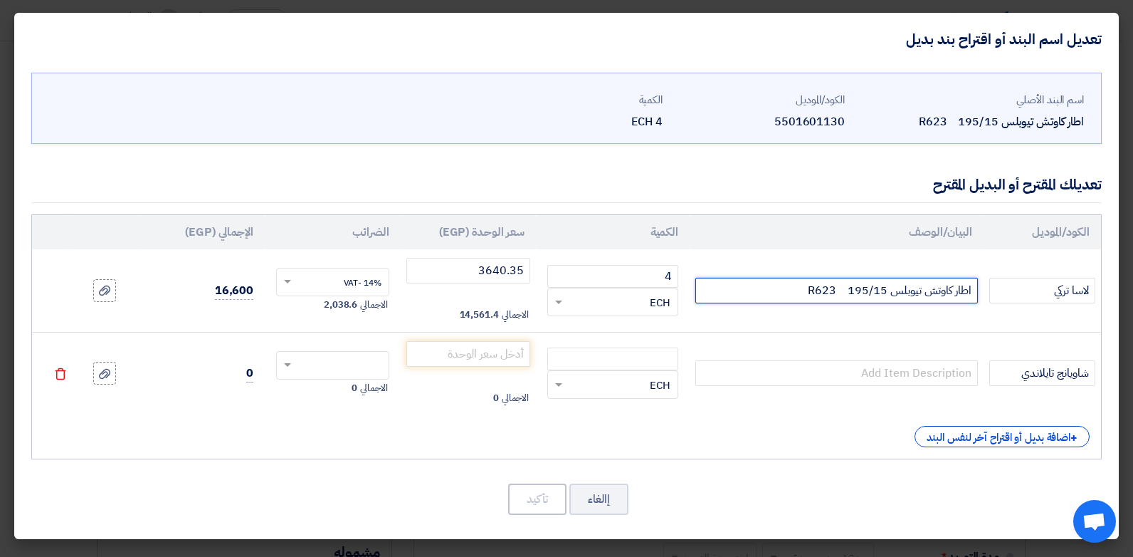
click at [910, 284] on input "اطار كاوتش تيوبلس 195/15 R623" at bounding box center [836, 291] width 283 height 26
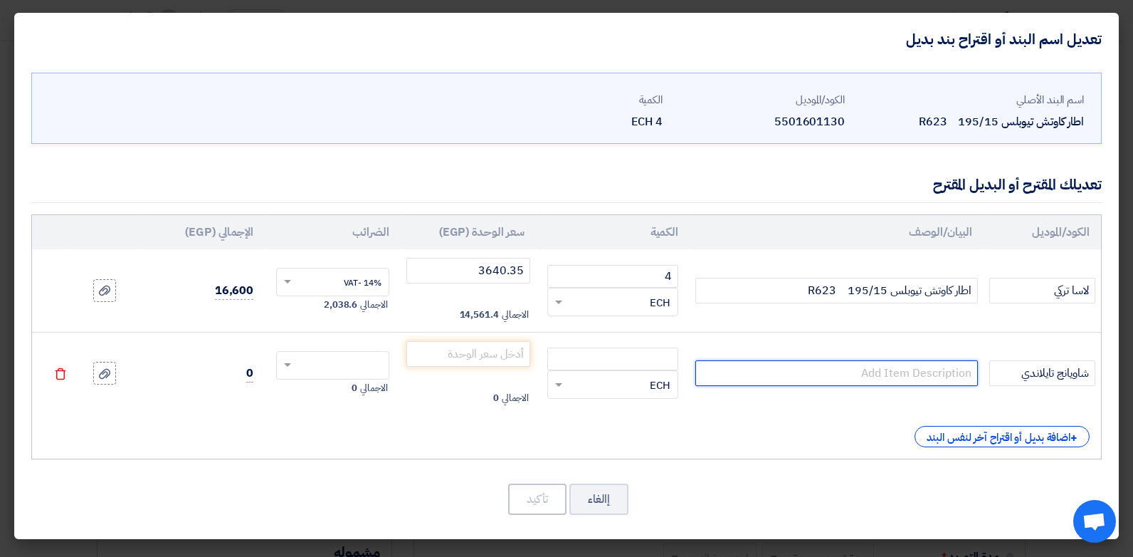
click at [912, 376] on input "text" at bounding box center [836, 373] width 283 height 26
paste input "اطار كاوتش تيوبلس 195/15 R623"
type input "اطار كاوتش تيوبلس 195/15 R623"
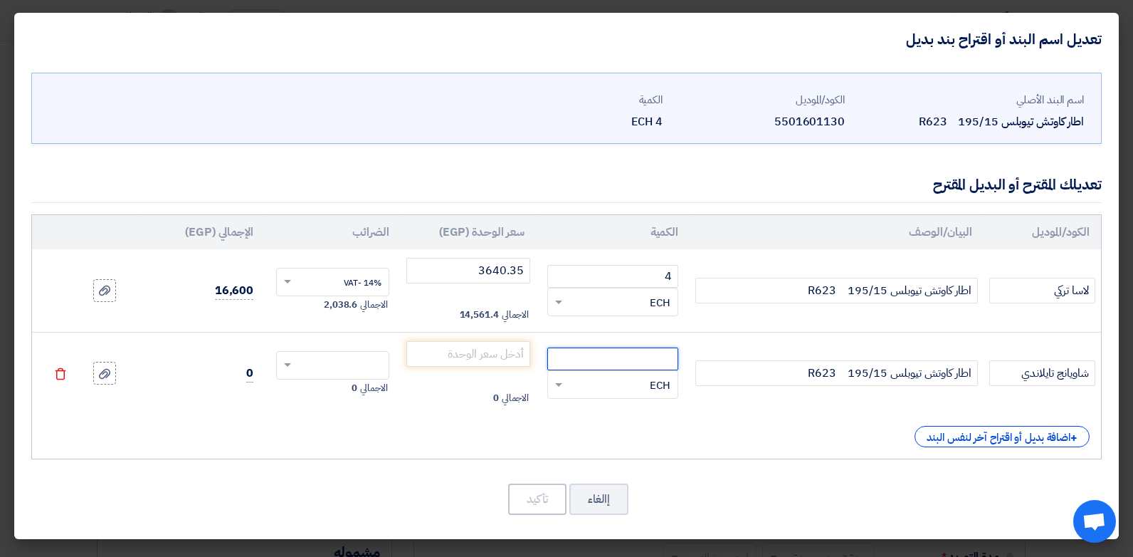
click at [659, 352] on input "number" at bounding box center [612, 358] width 131 height 23
type input "4"
click at [467, 363] on input "number" at bounding box center [468, 354] width 125 height 26
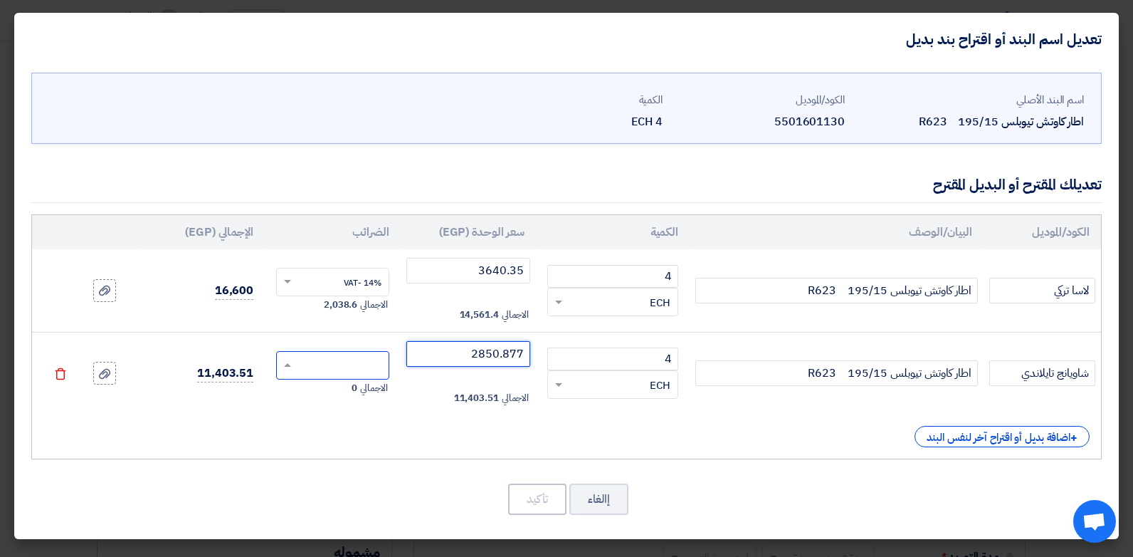
type input "2850.877"
click at [348, 369] on input "text" at bounding box center [342, 366] width 82 height 23
click at [361, 397] on span "14% -VAT" at bounding box center [363, 391] width 38 height 13
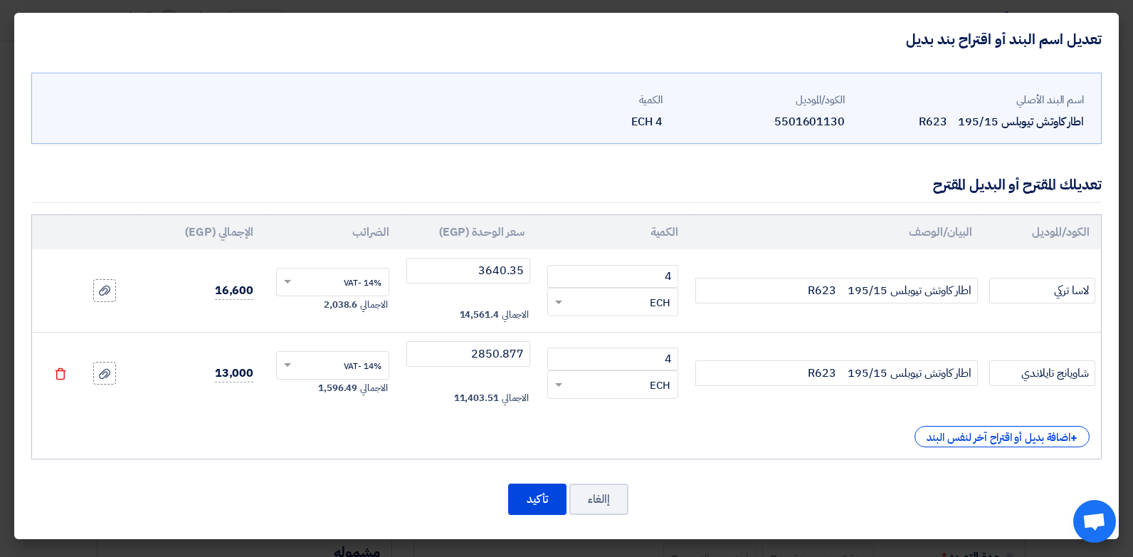
click at [542, 518] on div "اسم البند الأصلي اطار كاوتش تيوبلس 195/15 R623 الكود/الموديل 5501601130 الكمية …" at bounding box center [566, 302] width 1105 height 474
drag, startPoint x: 542, startPoint y: 518, endPoint x: 537, endPoint y: 505, distance: 14.0
click at [537, 505] on button "تأكيد" at bounding box center [537, 498] width 58 height 31
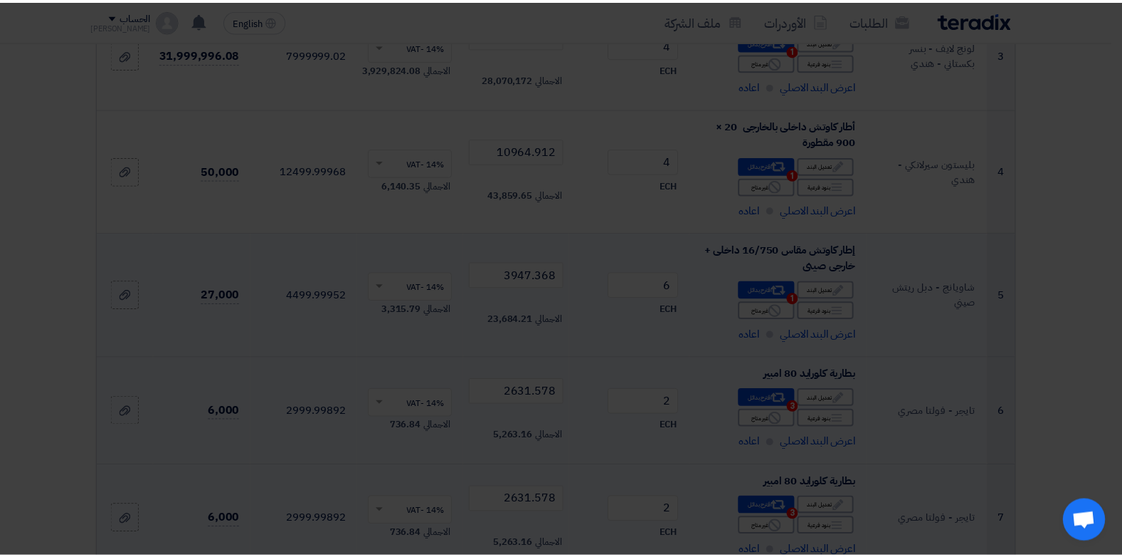
scroll to position [3149, 0]
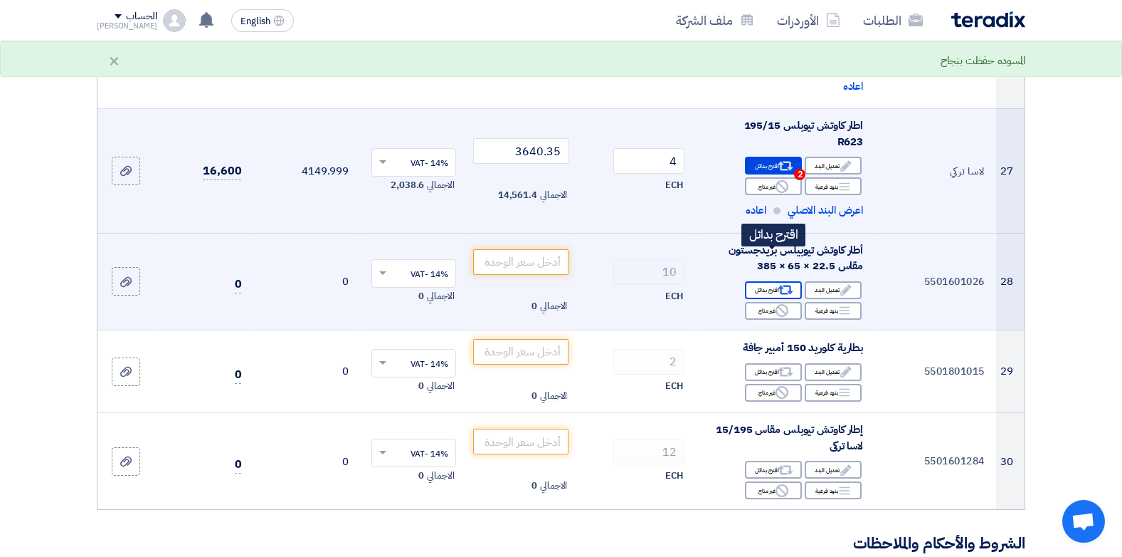
click at [776, 281] on div "Alternative اقترح بدائل" at bounding box center [773, 290] width 57 height 18
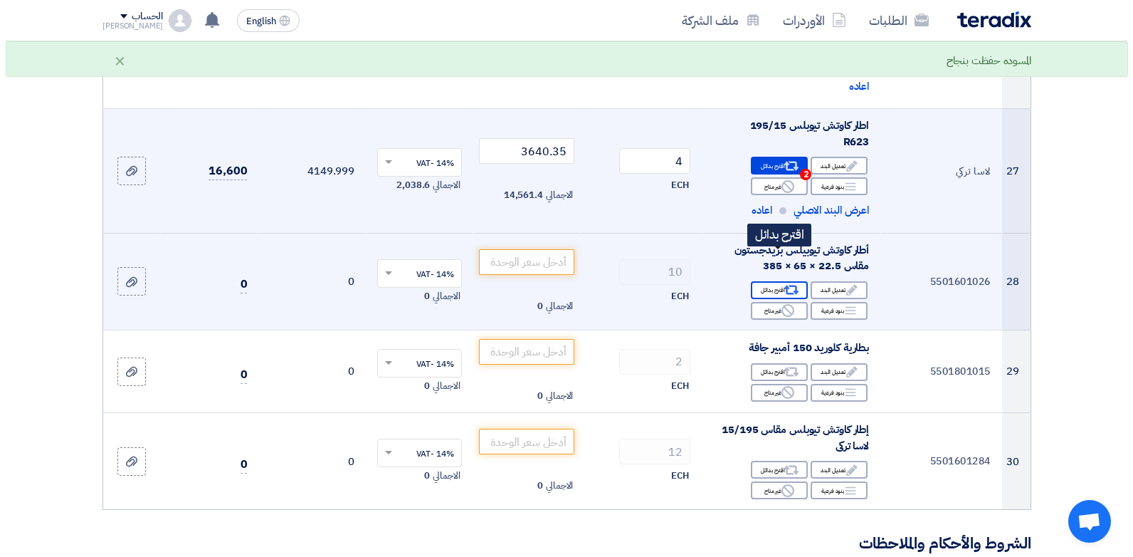
scroll to position [517, 0]
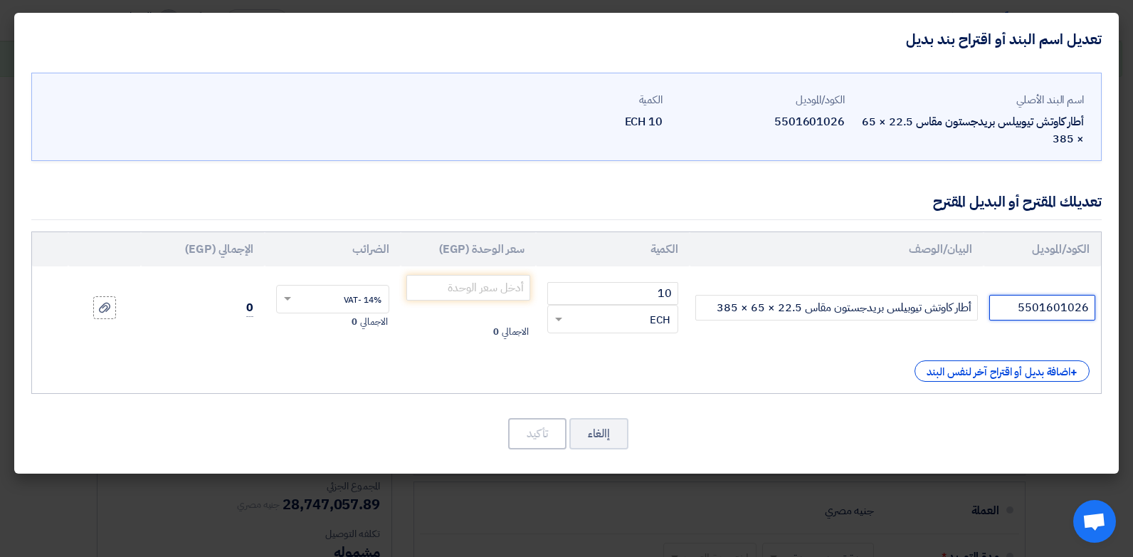
click at [1058, 310] on input "5501601026" at bounding box center [1042, 308] width 106 height 26
type input "ب"
type input "تجريس - اريكال (مصنع بريللي )مصري"
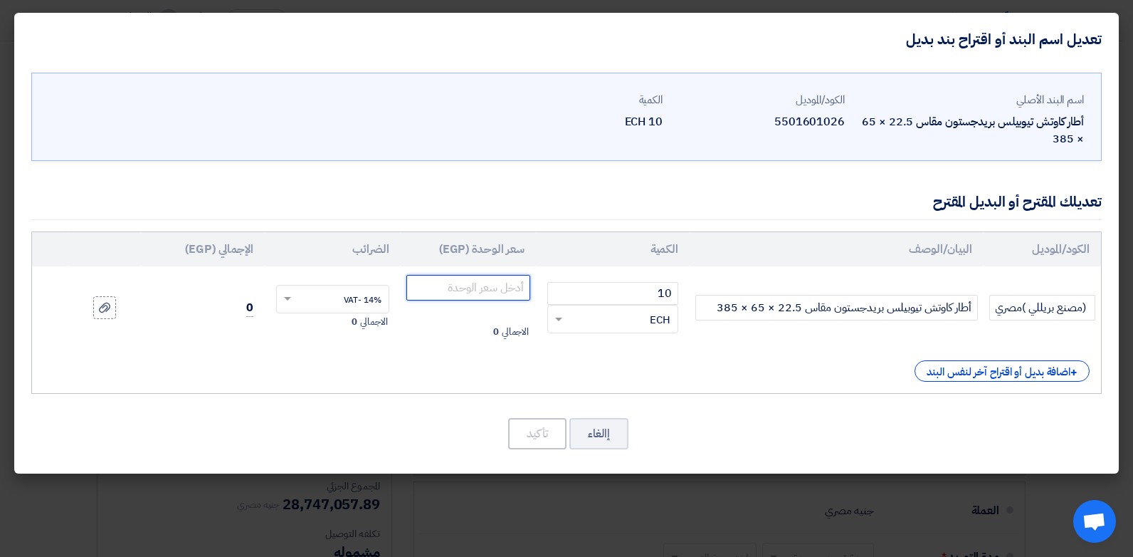
click at [501, 278] on input "number" at bounding box center [468, 288] width 125 height 26
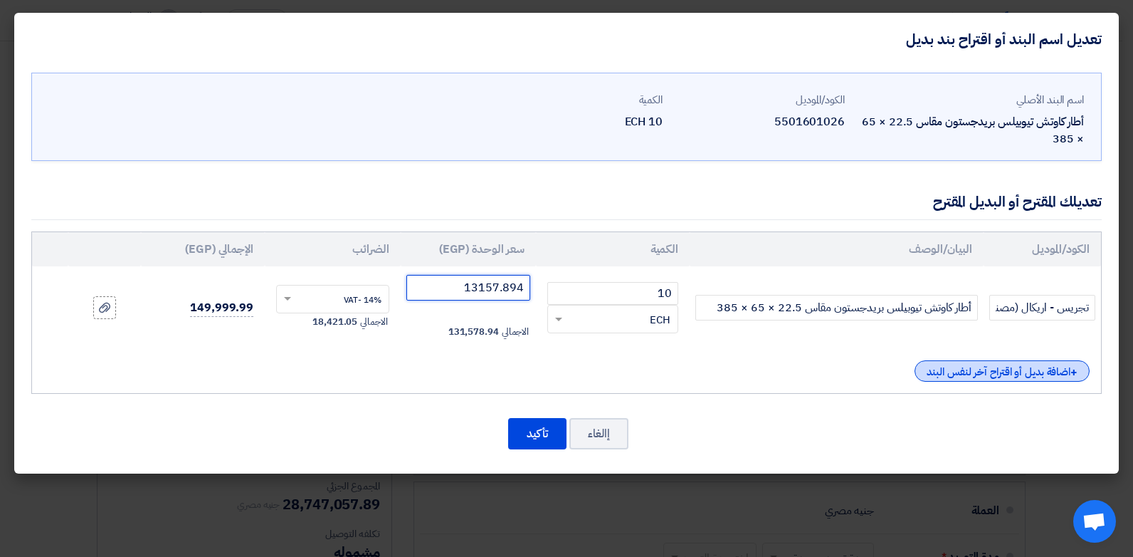
type input "13157.894"
click at [987, 366] on div "+ اضافة بديل أو اقتراح آخر لنفس البند" at bounding box center [1002, 370] width 175 height 21
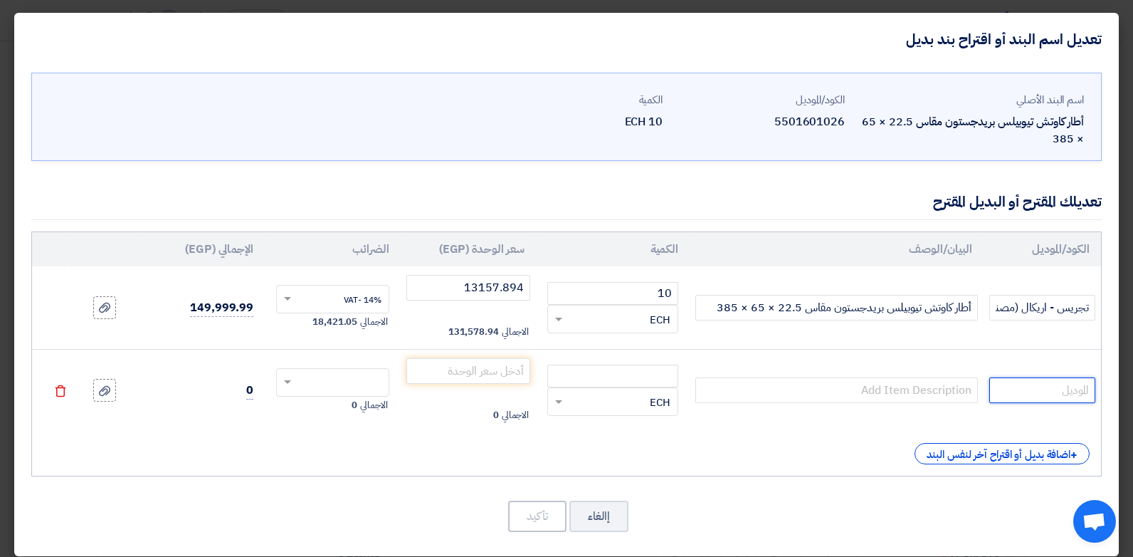
click at [1019, 387] on input "text" at bounding box center [1042, 390] width 106 height 26
type input "سايلون فيتنامي"
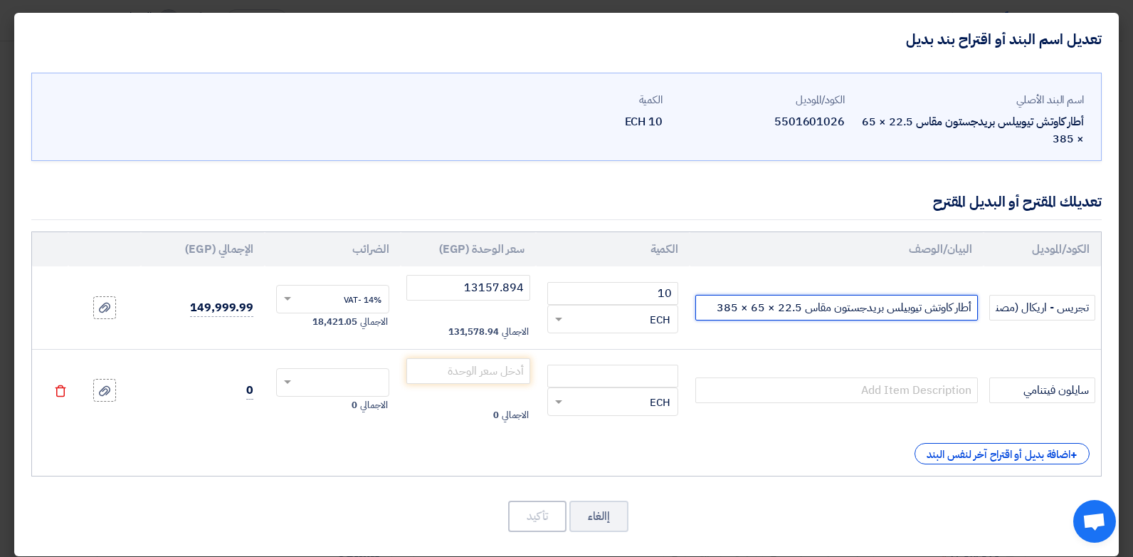
click at [904, 298] on input "أطار كاوتش تيوبيلس بريدجستون مقاس 22.5 × 65 × 385" at bounding box center [836, 308] width 283 height 26
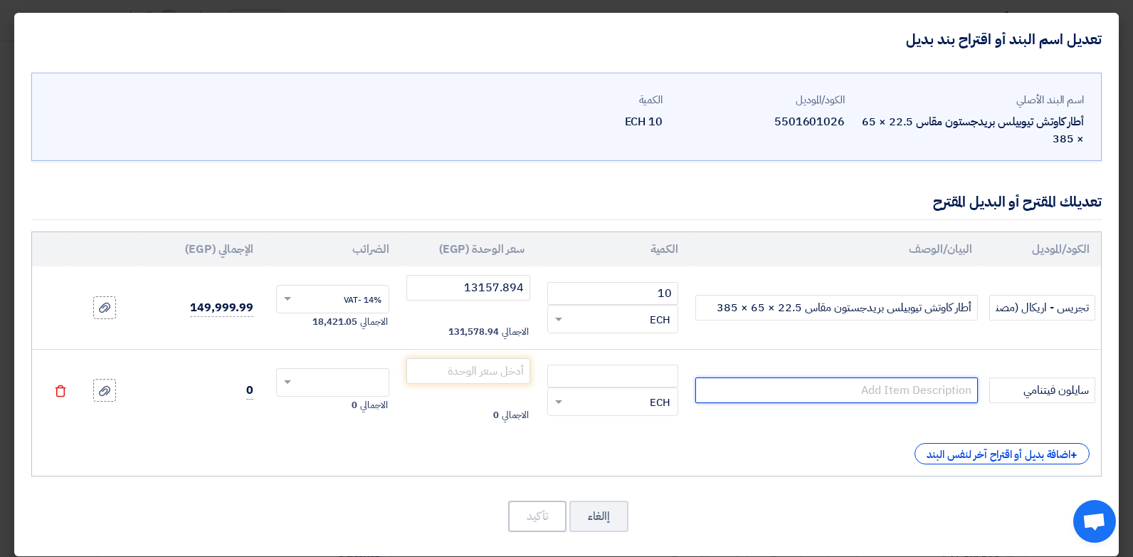
click at [844, 388] on input "text" at bounding box center [836, 390] width 283 height 26
paste input "أطار كاوتش تيوبيلس بريدجستون مقاس 22.5 × 65 × 385"
type input "أطار كاوتش تيوبيلس بريدجستون مقاس 22.5 × 65 × 385"
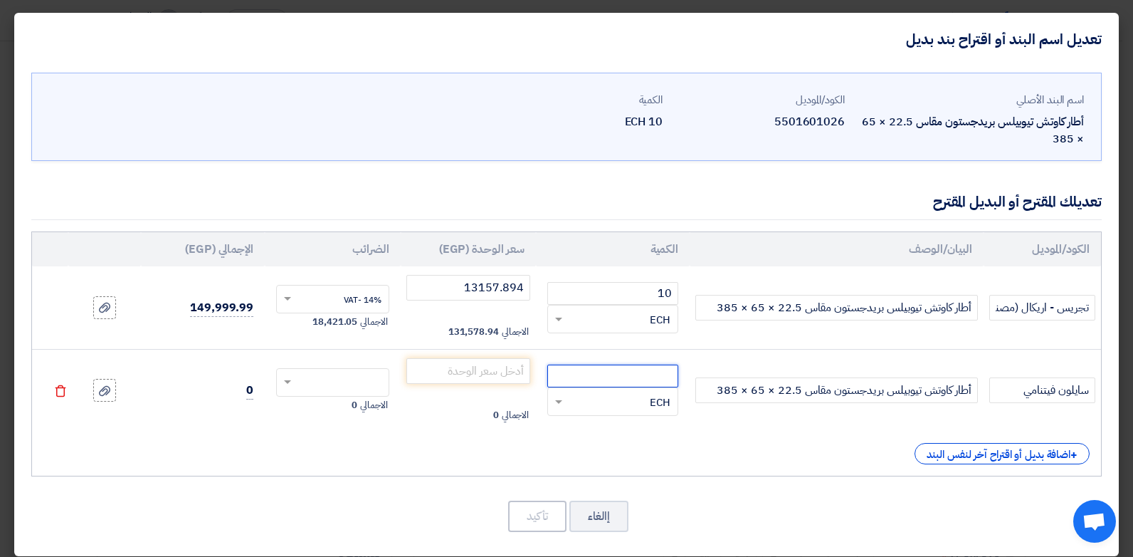
click at [606, 384] on input "number" at bounding box center [612, 375] width 131 height 23
type input "10"
click at [411, 363] on td "الاجمالي 0" at bounding box center [469, 390] width 136 height 83
click at [433, 370] on input "number" at bounding box center [468, 371] width 125 height 26
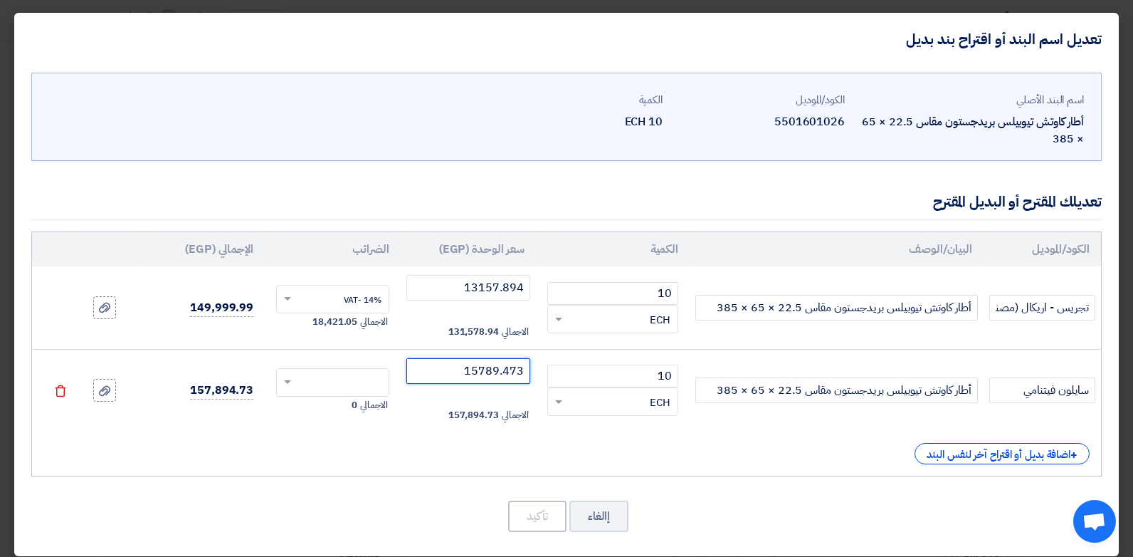
click at [356, 371] on div at bounding box center [333, 382] width 112 height 23
type input "15789.473"
click at [365, 400] on div "14% -VAT" at bounding box center [333, 408] width 112 height 25
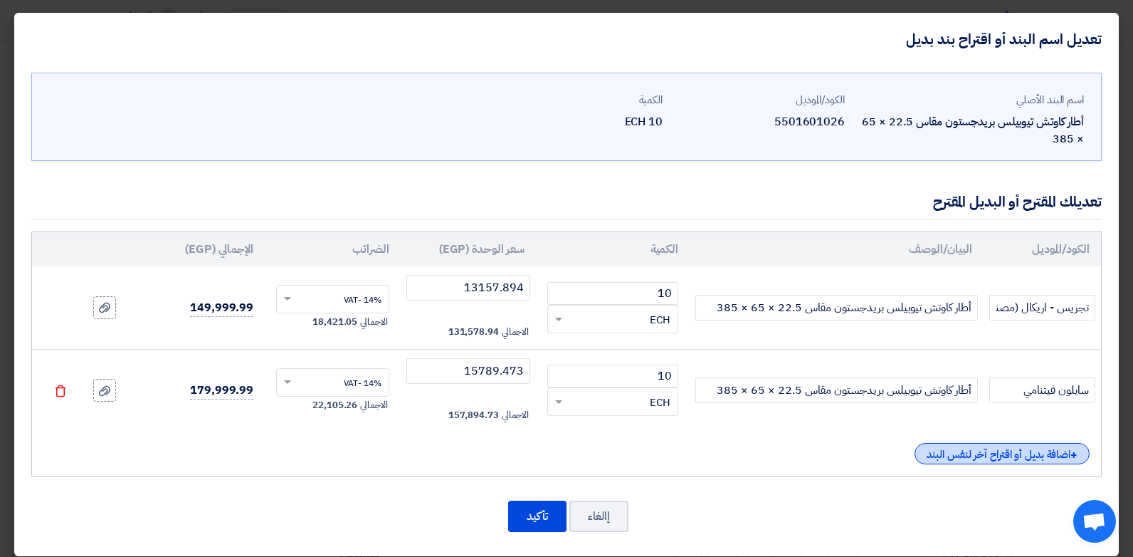
click at [975, 455] on div "+ اضافة بديل أو اقتراح آخر لنفس البند" at bounding box center [1002, 453] width 175 height 21
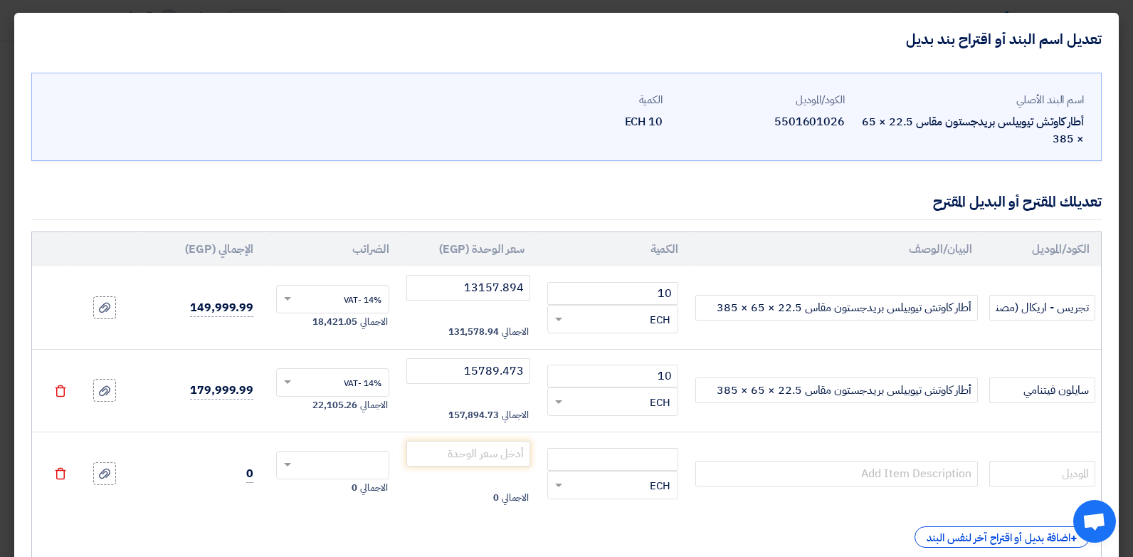
click at [1065, 456] on td at bounding box center [1042, 473] width 117 height 83
click at [1060, 465] on input "text" at bounding box center [1042, 473] width 106 height 26
type input "[PERSON_NAME]"
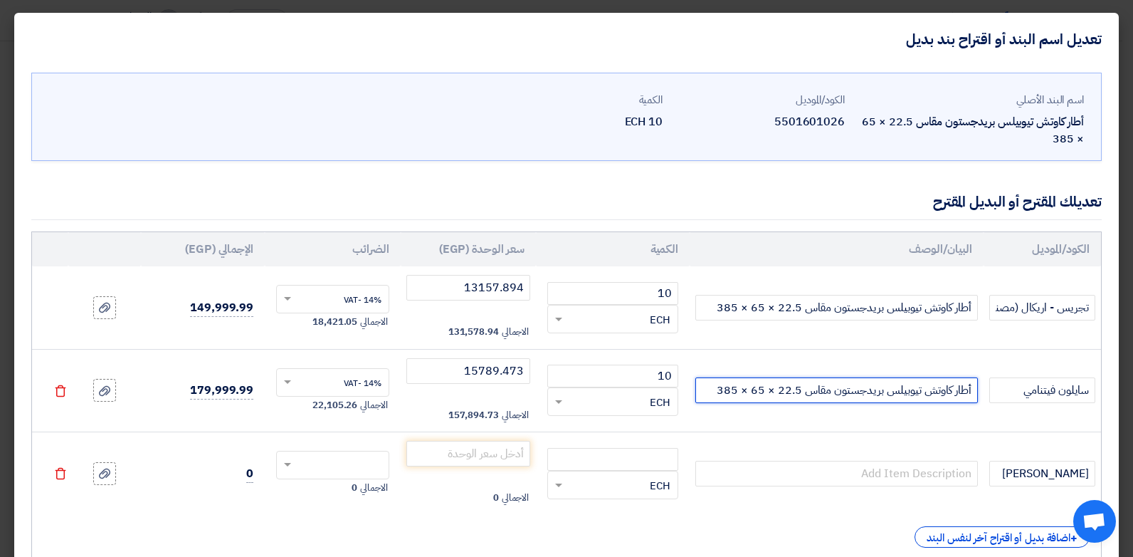
click at [925, 396] on input "أطار كاوتش تيوبيلس بريدجستون مقاس 22.5 × 65 × 385" at bounding box center [836, 390] width 283 height 26
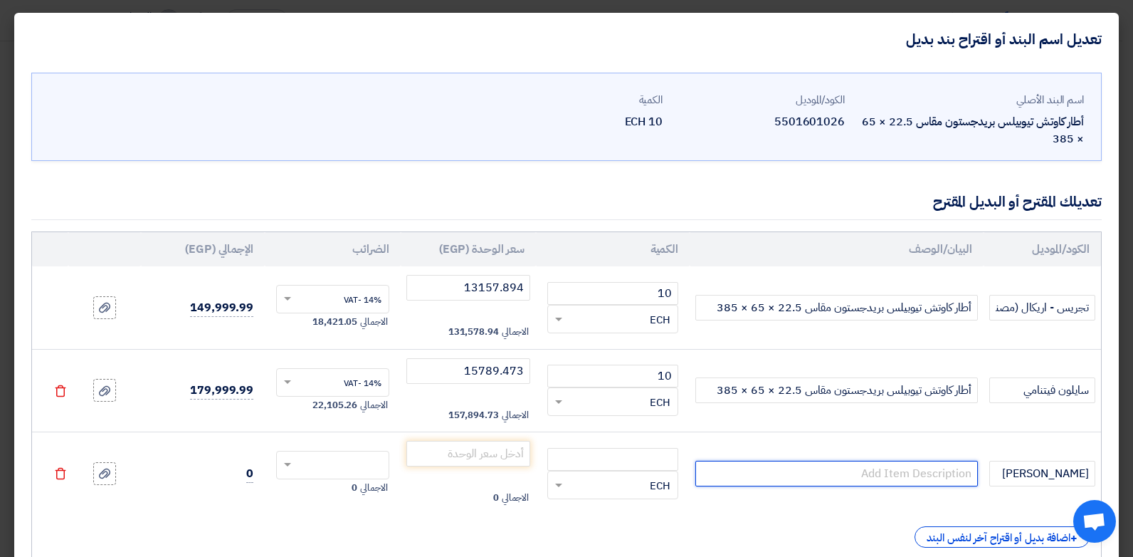
click at [900, 465] on input "text" at bounding box center [836, 473] width 283 height 26
paste input "أطار كاوتش تيوبيلس بريدجستون مقاس 22.5 × 65 × 385"
type input "أطار كاوتش تيوبيلس بريدجستون مقاس 22.5 × 65 × 385"
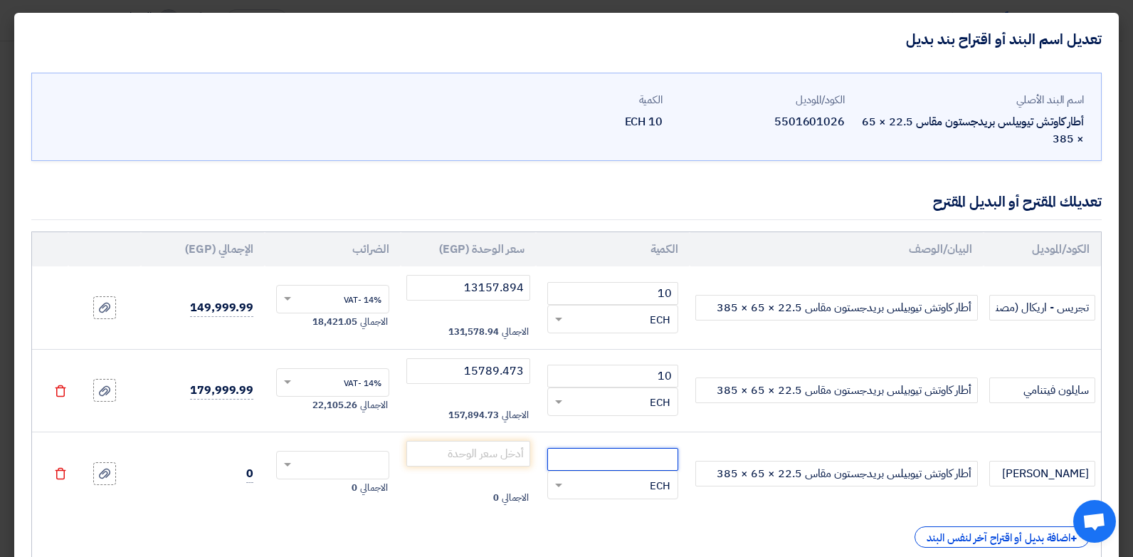
click at [621, 465] on input "number" at bounding box center [612, 459] width 131 height 23
click at [1007, 477] on input "[PERSON_NAME]" at bounding box center [1042, 473] width 106 height 26
type input "فاير ستون تايلاندي(مصنع بريدجيستون)"
click at [616, 459] on input "number" at bounding box center [612, 459] width 131 height 23
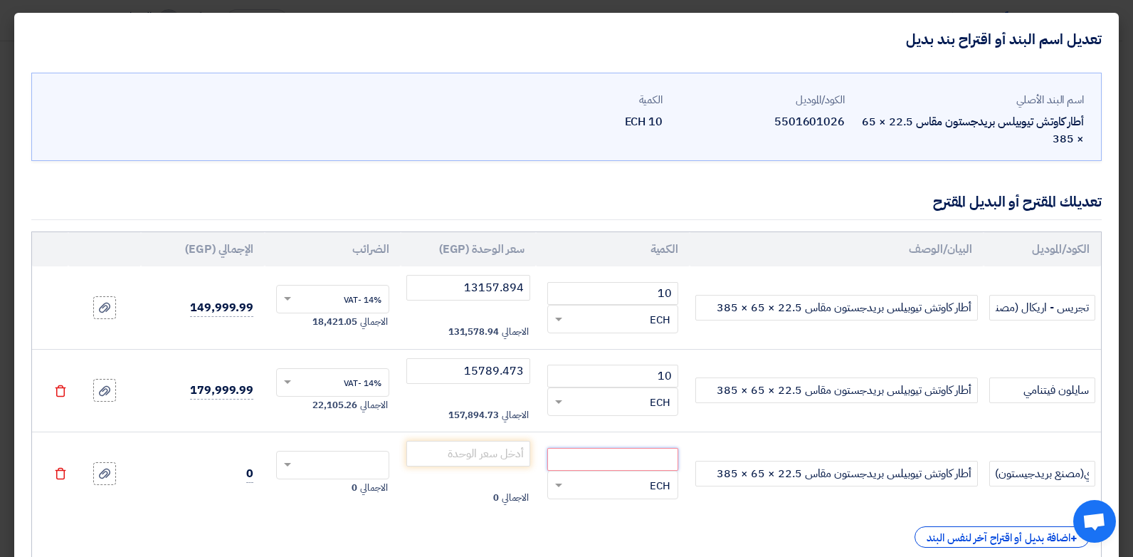
scroll to position [0, 0]
click at [615, 463] on input "1020614.035" at bounding box center [612, 459] width 131 height 23
type input "10"
click at [482, 451] on input "number" at bounding box center [468, 454] width 125 height 26
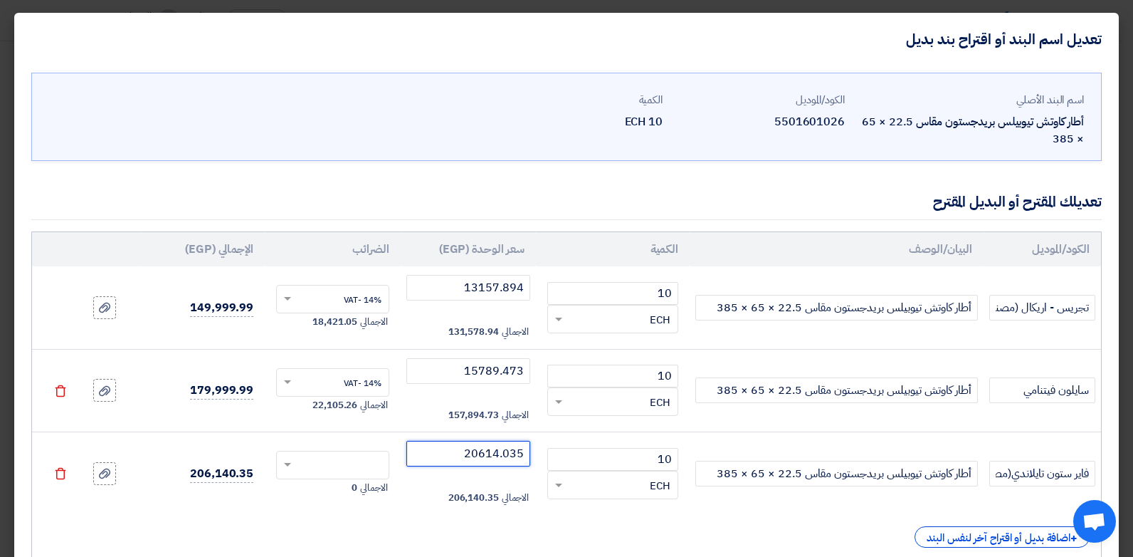
type input "20614.035"
click at [333, 461] on input "text" at bounding box center [342, 466] width 82 height 23
click at [354, 484] on div "14% -VAT" at bounding box center [333, 491] width 112 height 25
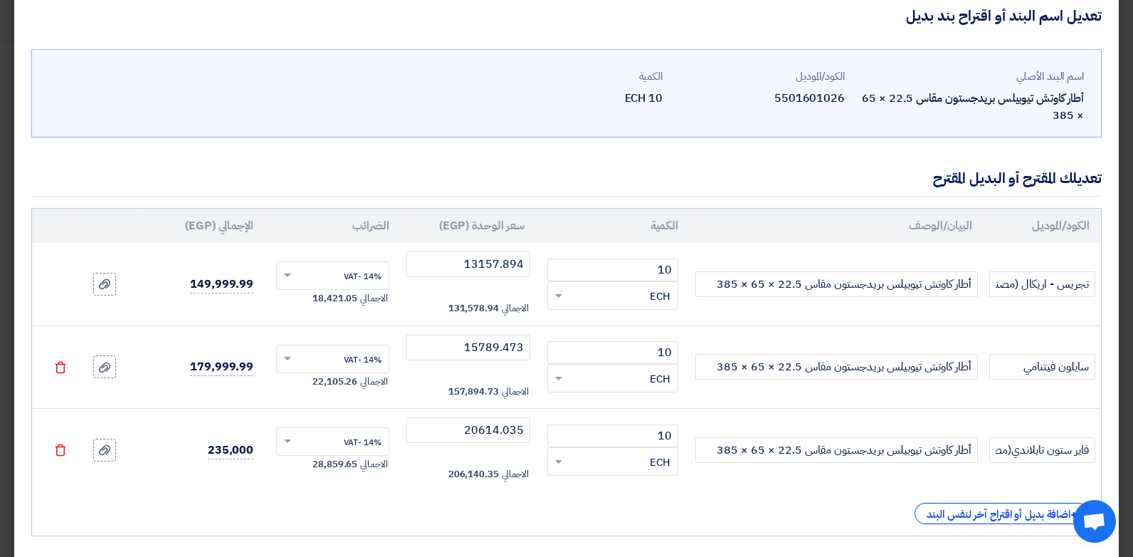
scroll to position [95, 0]
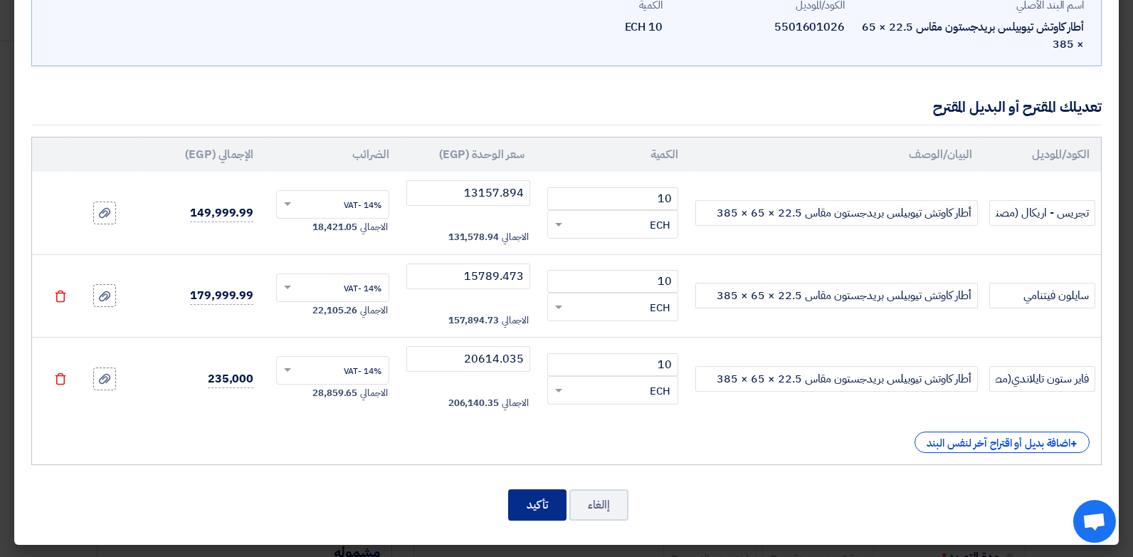
click at [536, 512] on button "تأكيد" at bounding box center [537, 504] width 58 height 31
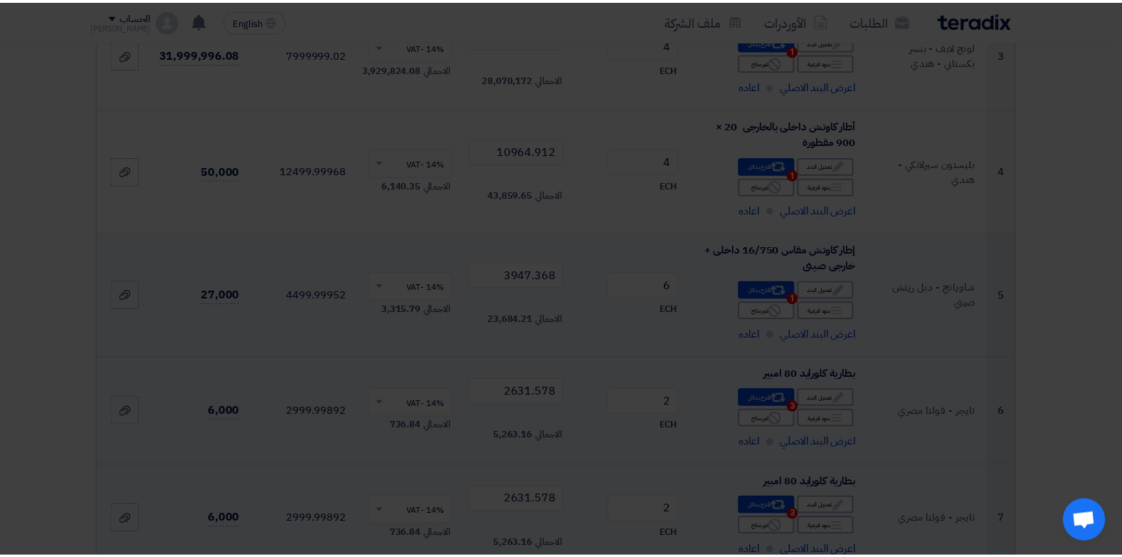
scroll to position [3149, 0]
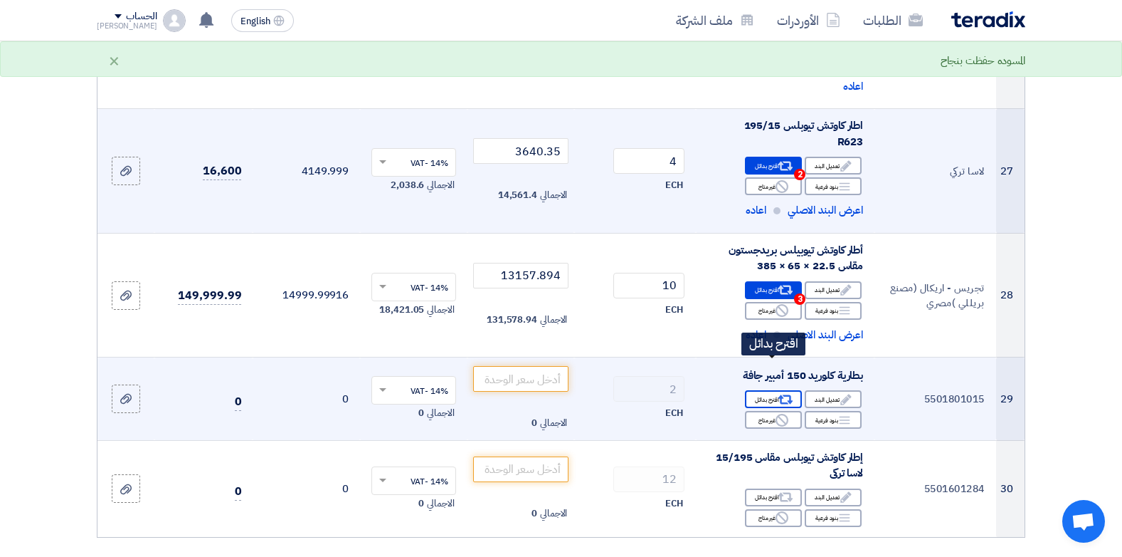
click at [767, 390] on div "Alternative اقترح بدائل" at bounding box center [773, 399] width 57 height 18
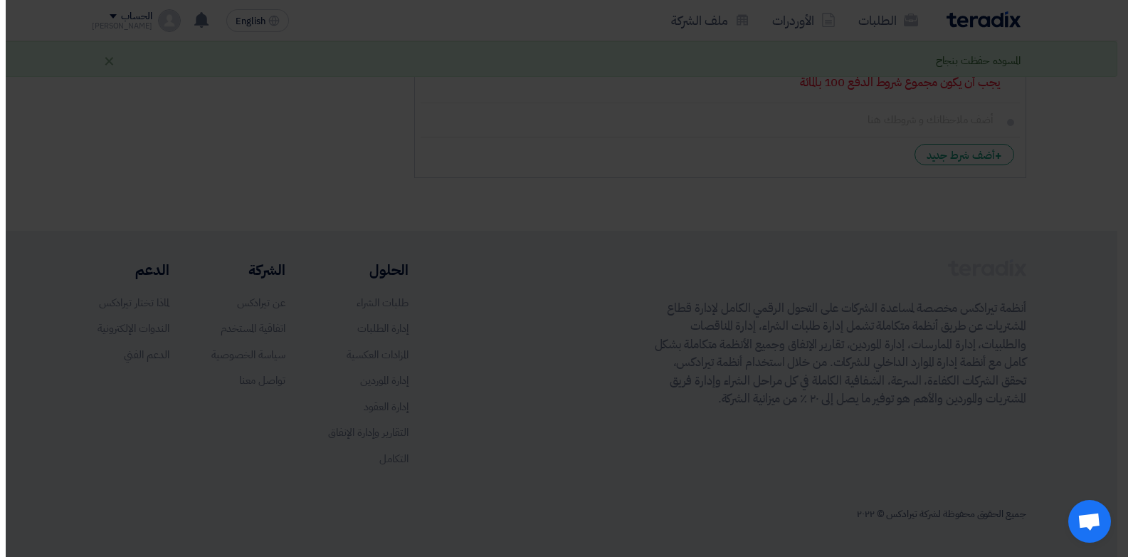
scroll to position [517, 0]
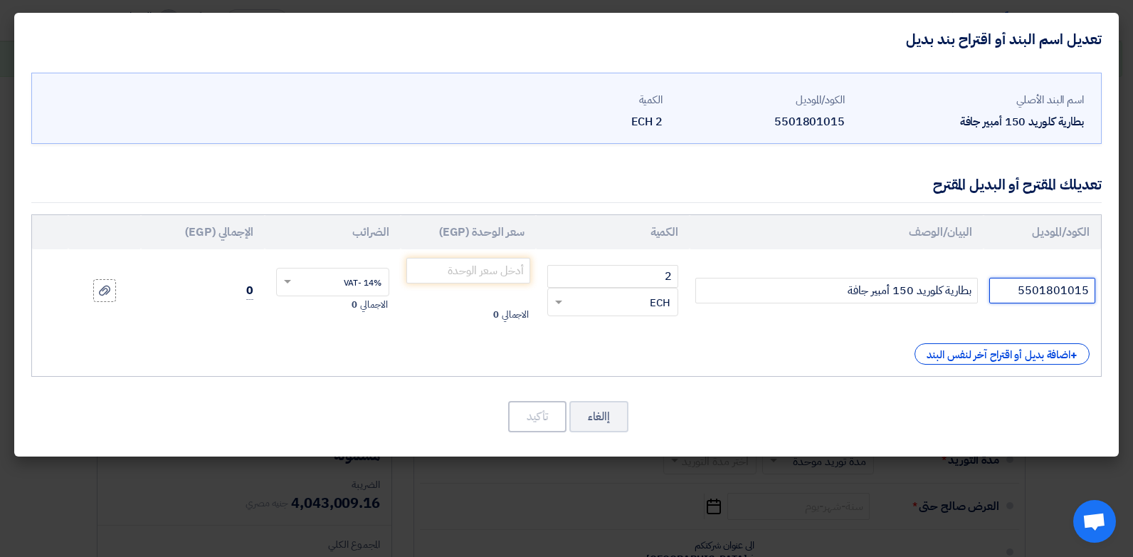
click at [1023, 296] on input "5501801015" at bounding box center [1042, 291] width 106 height 26
type input "تايجر - فولتا مصري"
click at [494, 273] on input "number" at bounding box center [468, 271] width 125 height 26
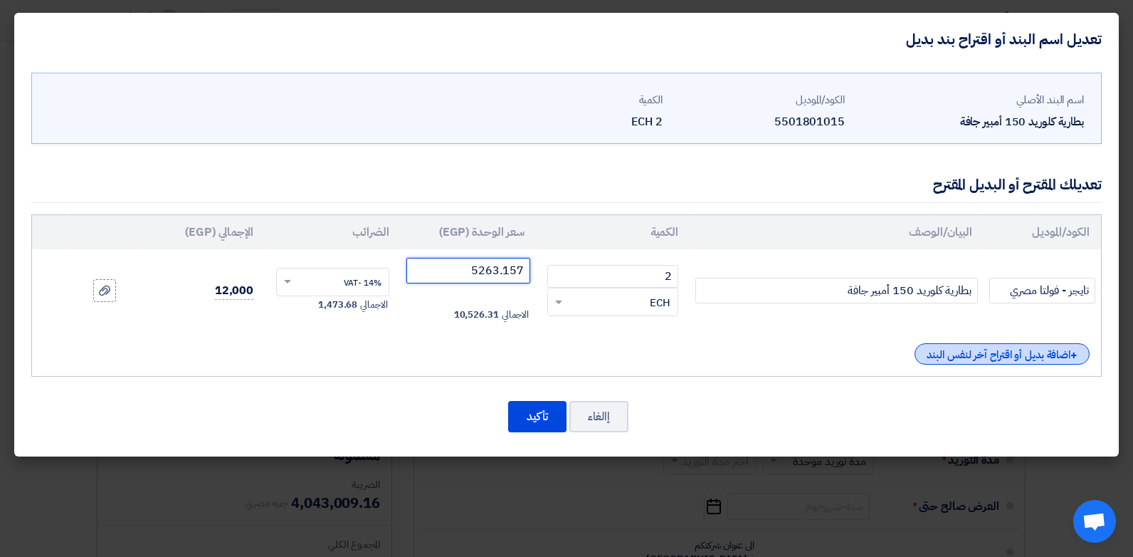
type input "5263.157"
click at [959, 352] on div "+ اضافة بديل أو اقتراح آخر لنفس البند" at bounding box center [1002, 353] width 175 height 21
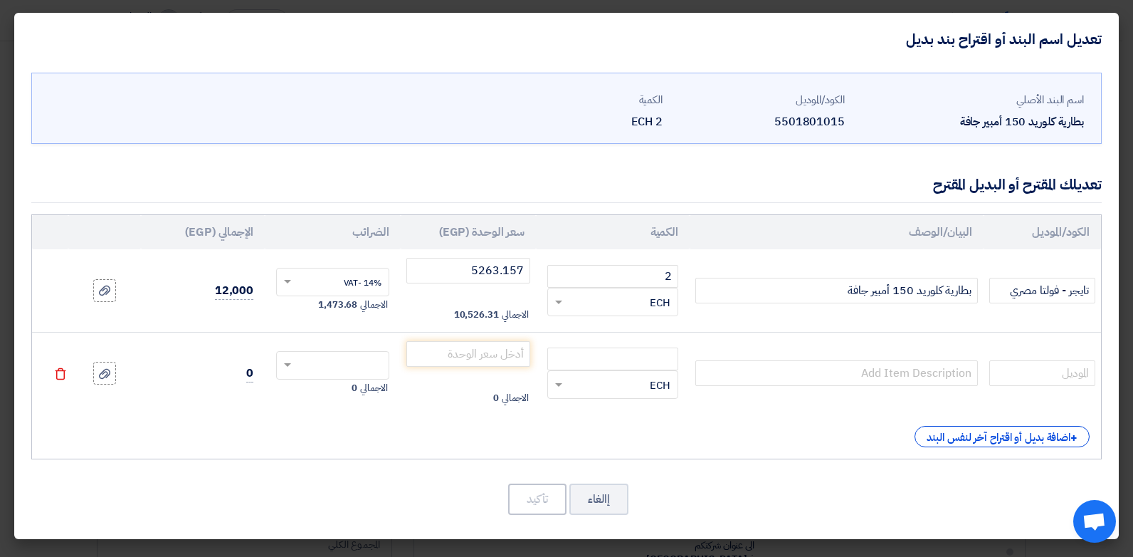
click at [1018, 387] on td at bounding box center [1042, 373] width 117 height 83
click at [1023, 379] on input "text" at bounding box center [1042, 373] width 106 height 26
type input "تاب سلوفاني اوروبي (مصنع فارتا)"
click at [912, 293] on input "بطارية كلوريد 150 أمبير جافة" at bounding box center [836, 291] width 283 height 26
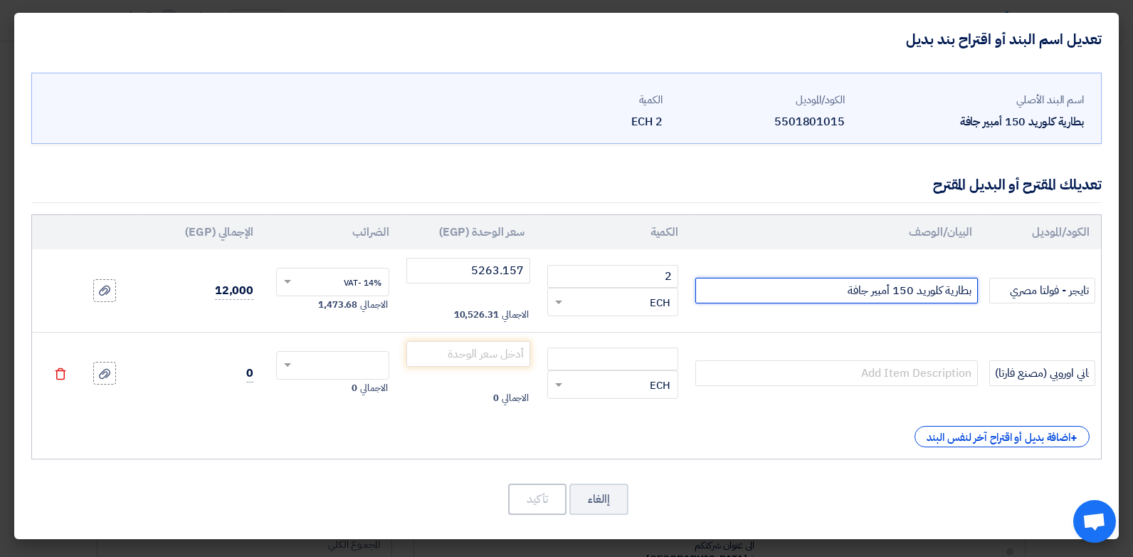
scroll to position [0, 0]
click at [912, 293] on input "بطارية كلوريد 150 أمبير جافة" at bounding box center [836, 291] width 283 height 26
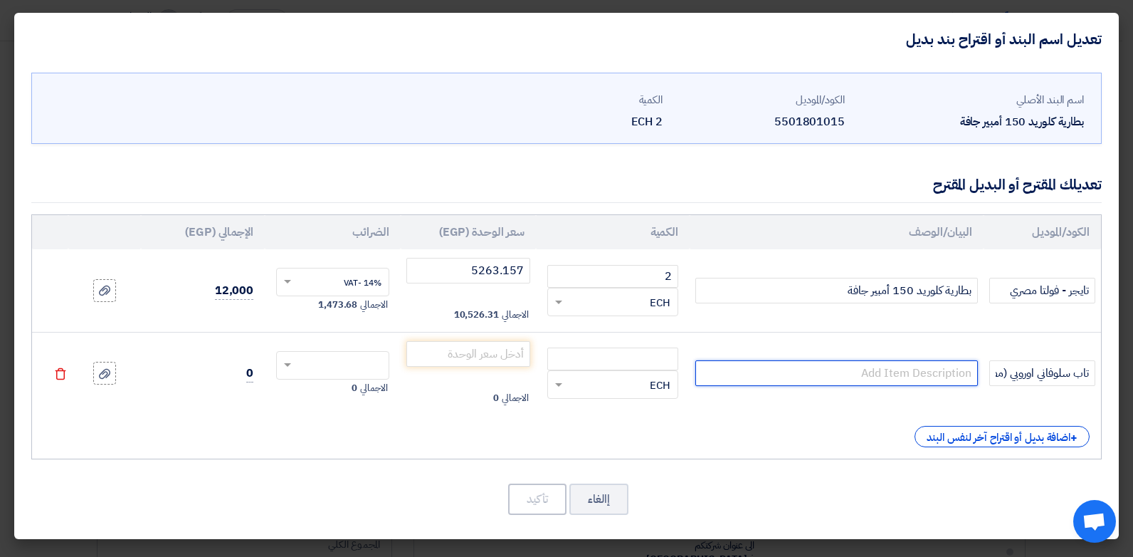
click at [885, 365] on input "text" at bounding box center [836, 373] width 283 height 26
paste input "بطارية كلوريد 150 أمبير جافة"
type input "بطارية كلوريد 150 أمبير جافة"
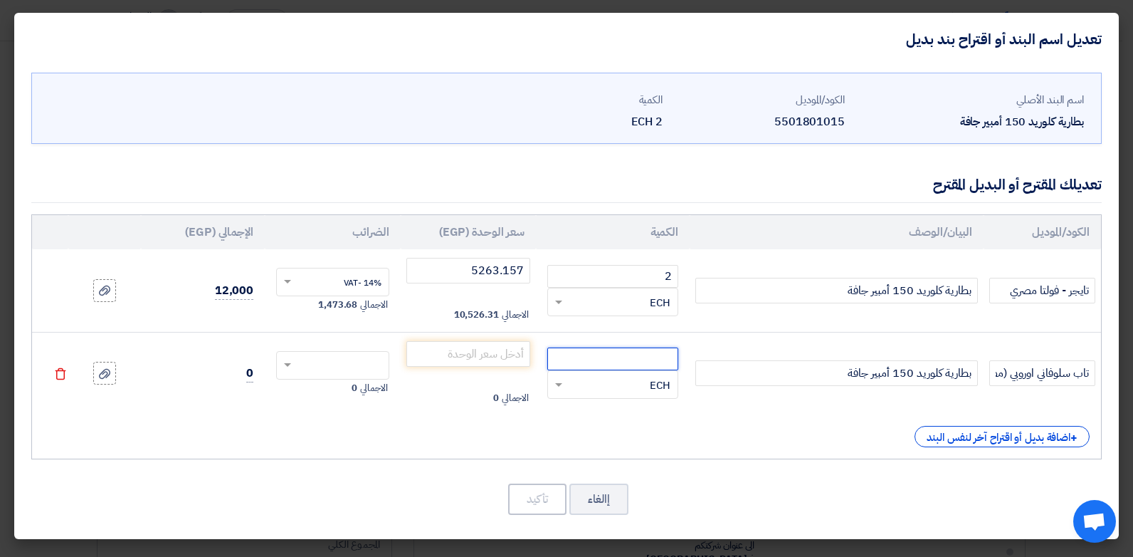
click at [660, 353] on input "number" at bounding box center [612, 358] width 131 height 23
type input "2"
click at [502, 349] on input "number" at bounding box center [468, 354] width 125 height 26
type input "5263.157"
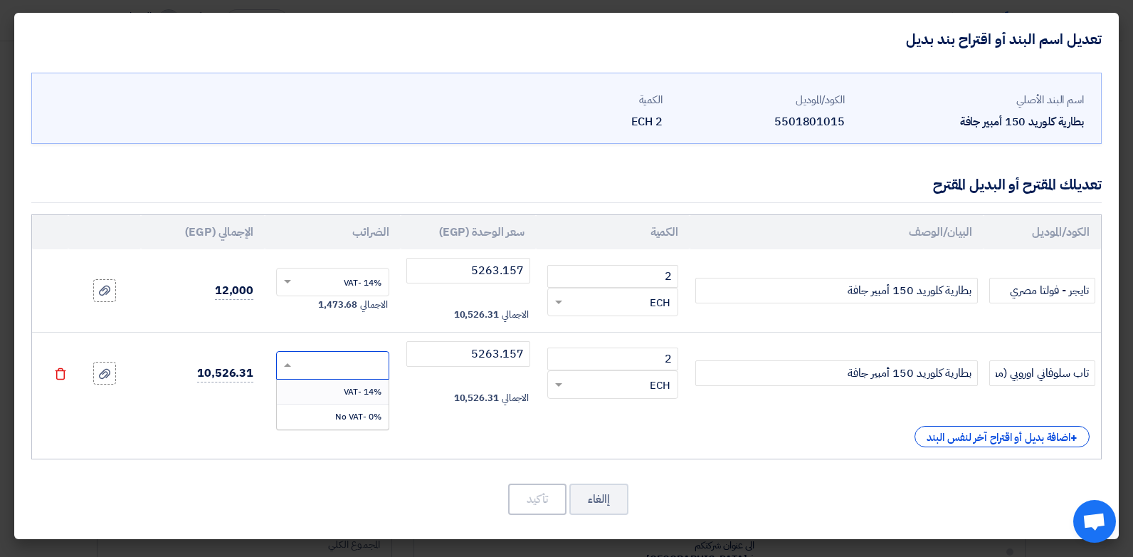
click at [345, 355] on input "text" at bounding box center [342, 366] width 82 height 23
click at [347, 382] on div "14% -VAT" at bounding box center [333, 391] width 112 height 25
click at [519, 500] on button "تأكيد" at bounding box center [537, 498] width 58 height 31
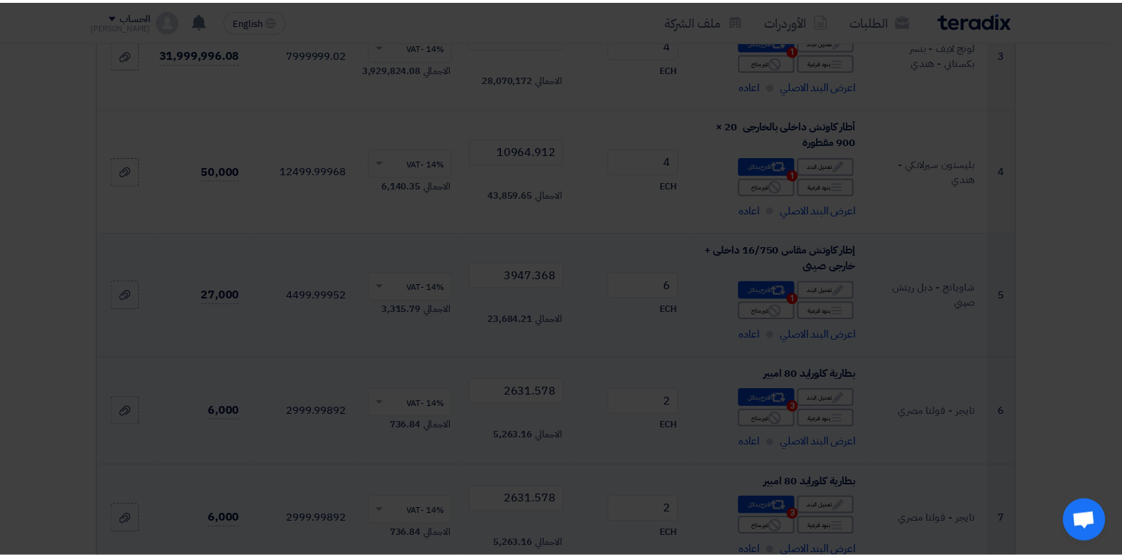
scroll to position [3149, 0]
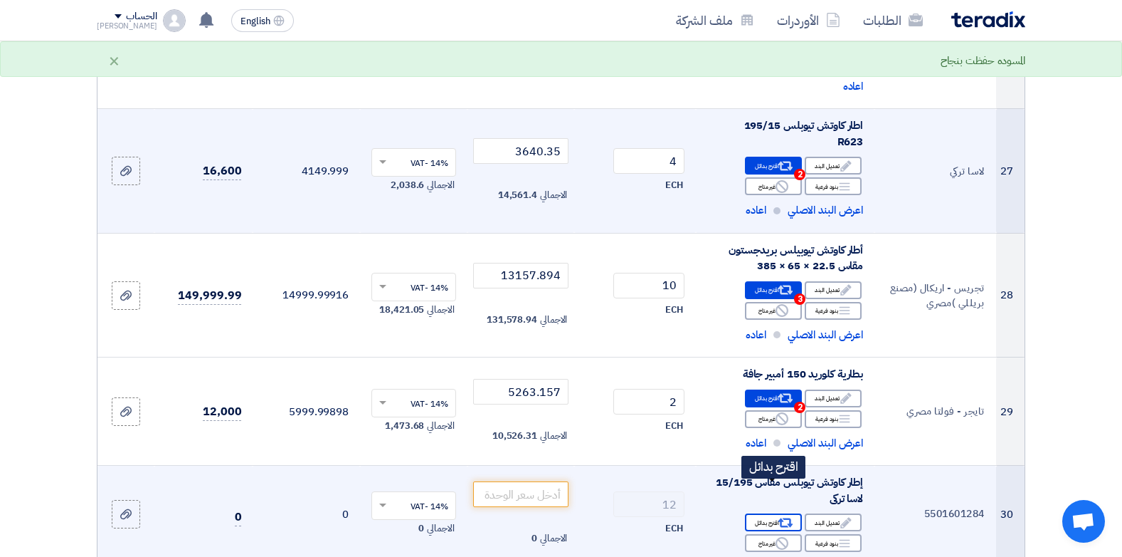
click at [779, 515] on icon "Alternative" at bounding box center [786, 522] width 15 height 15
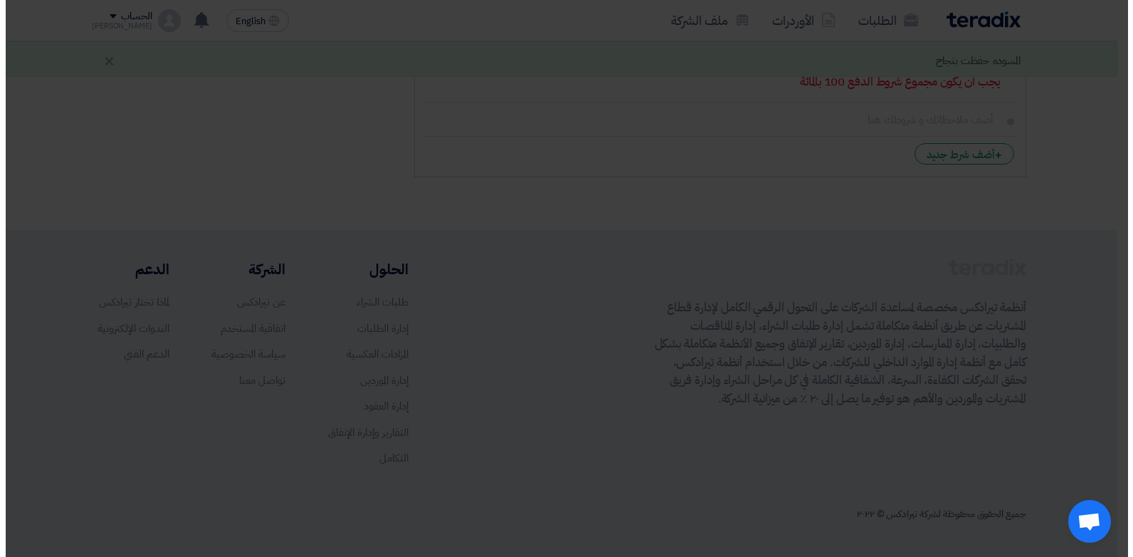
scroll to position [517, 0]
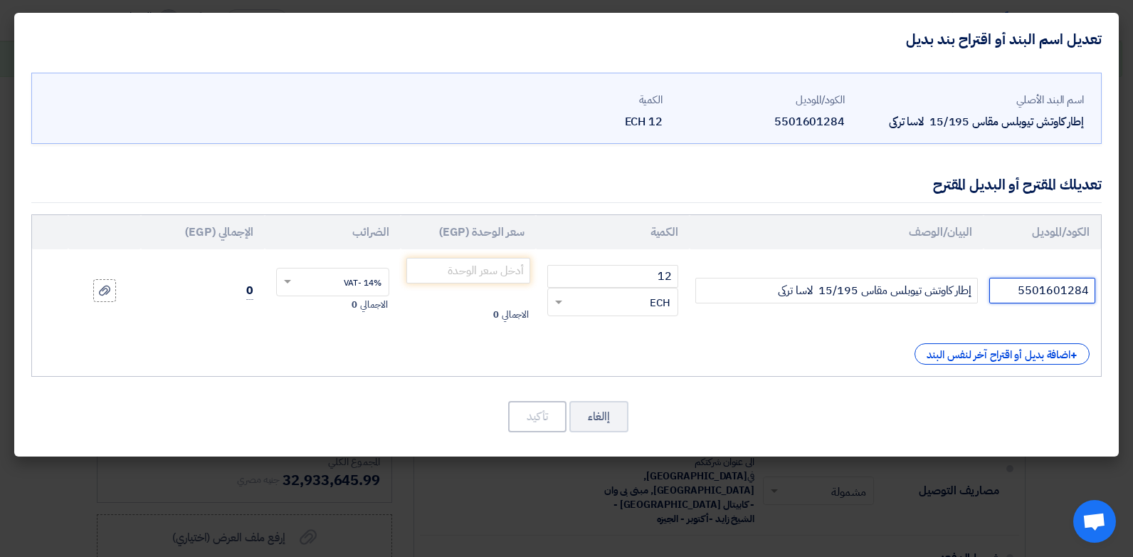
click at [1043, 295] on input "5501601284" at bounding box center [1042, 291] width 106 height 26
type input "لاسا تركي"
click at [490, 268] on input "number" at bounding box center [468, 271] width 125 height 26
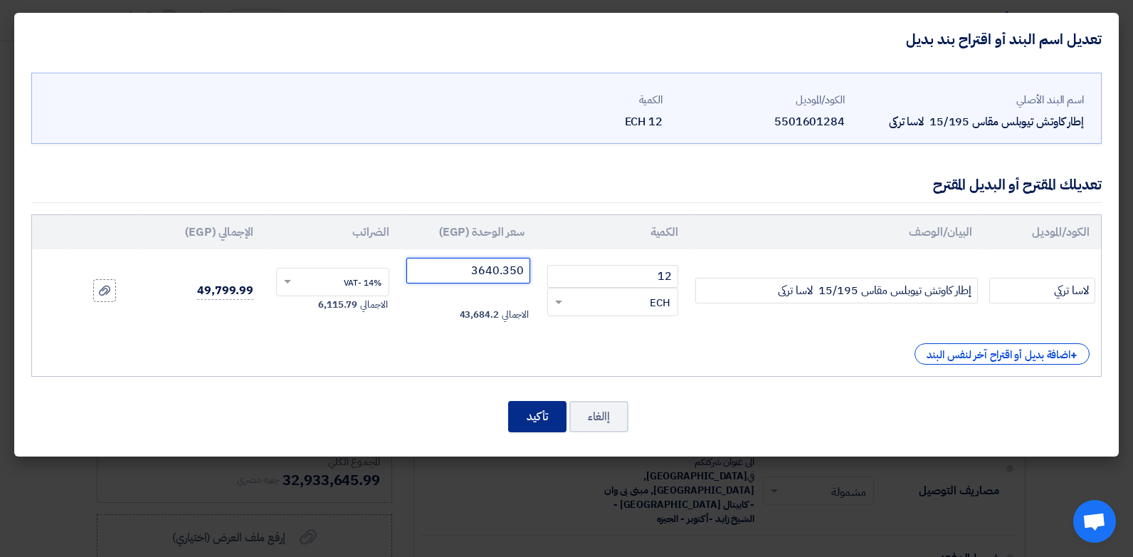
type input "3640.350"
click at [546, 414] on button "تأكيد" at bounding box center [537, 416] width 58 height 31
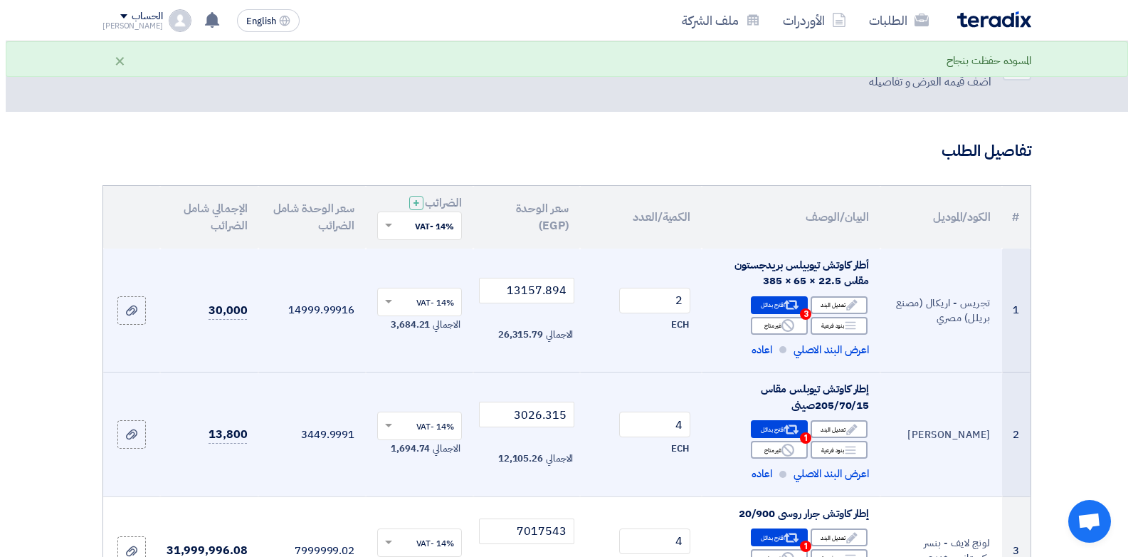
scroll to position [0, 0]
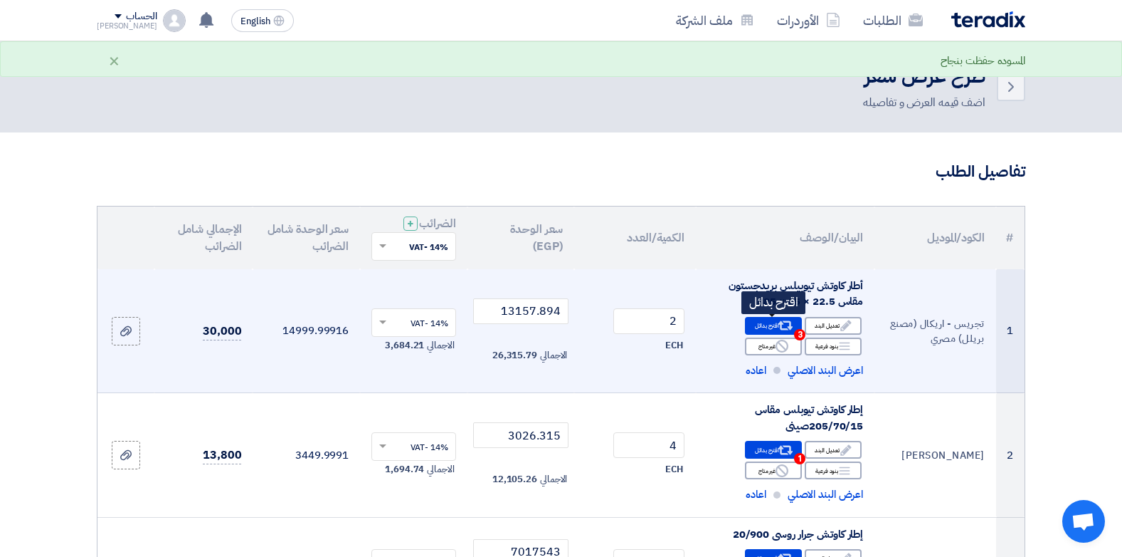
click at [755, 325] on div "Alternative اقترح بدائل 3" at bounding box center [773, 326] width 57 height 18
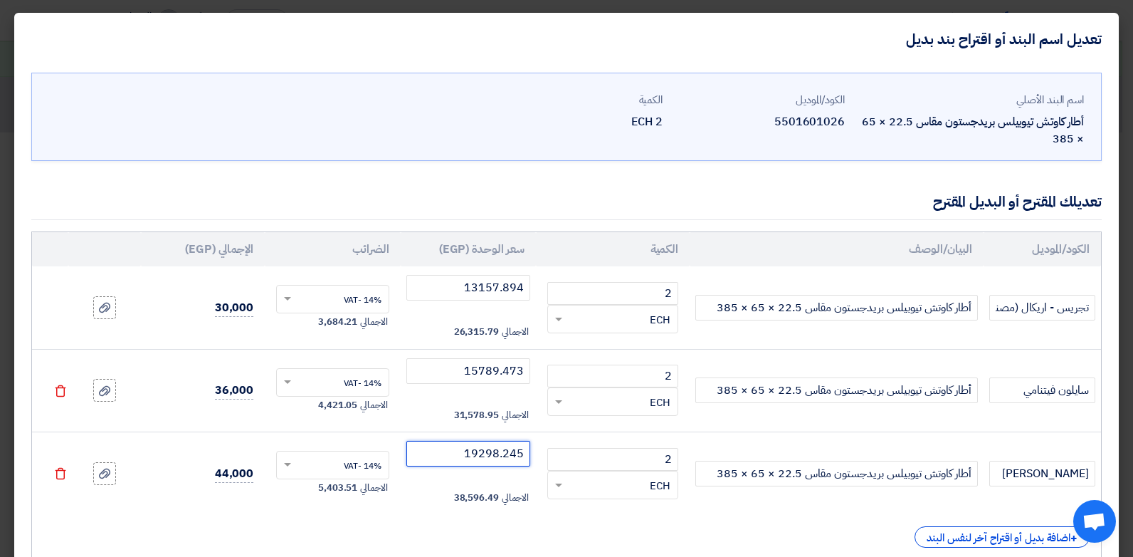
click at [500, 460] on input "19298.245" at bounding box center [468, 454] width 125 height 26
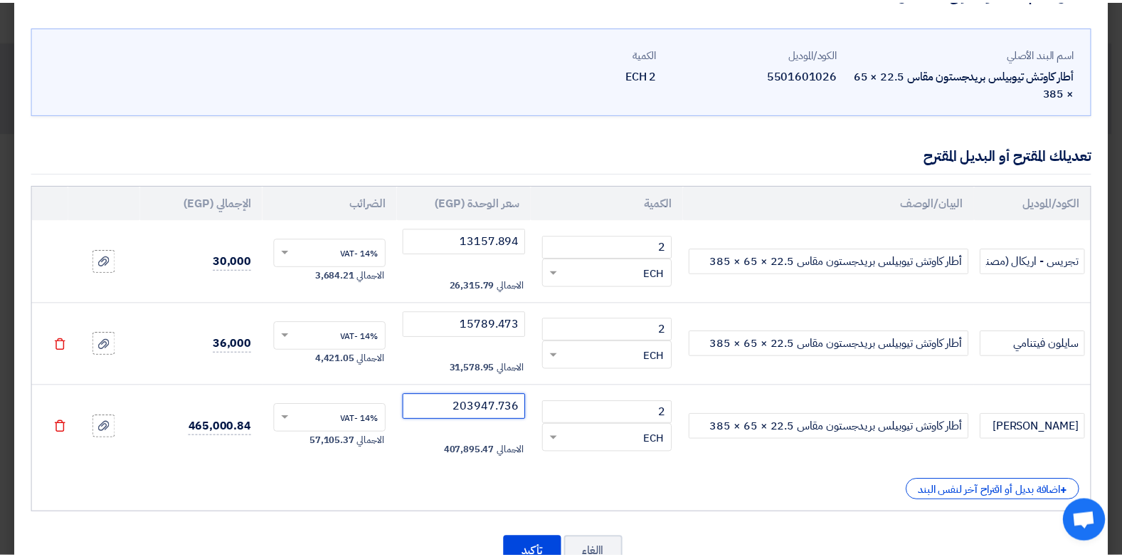
scroll to position [95, 0]
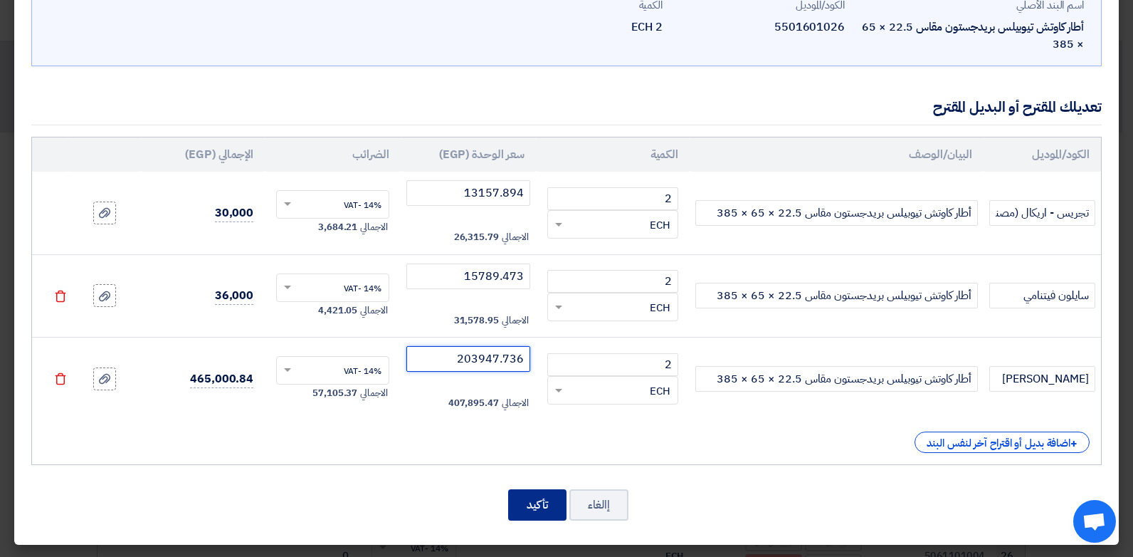
type input "203947.736"
click at [543, 493] on button "تأكيد" at bounding box center [537, 504] width 58 height 31
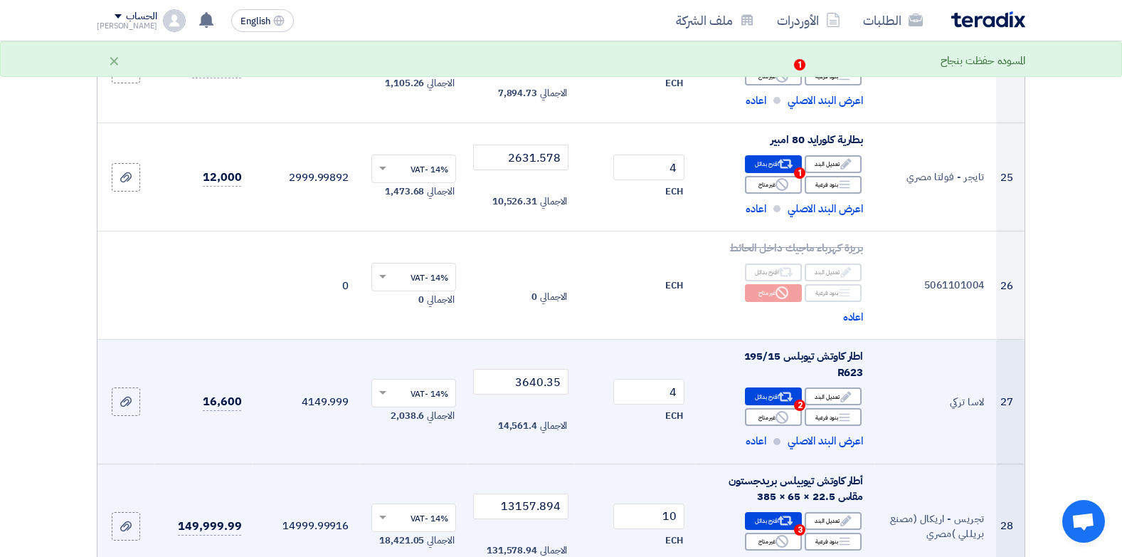
scroll to position [3274, 0]
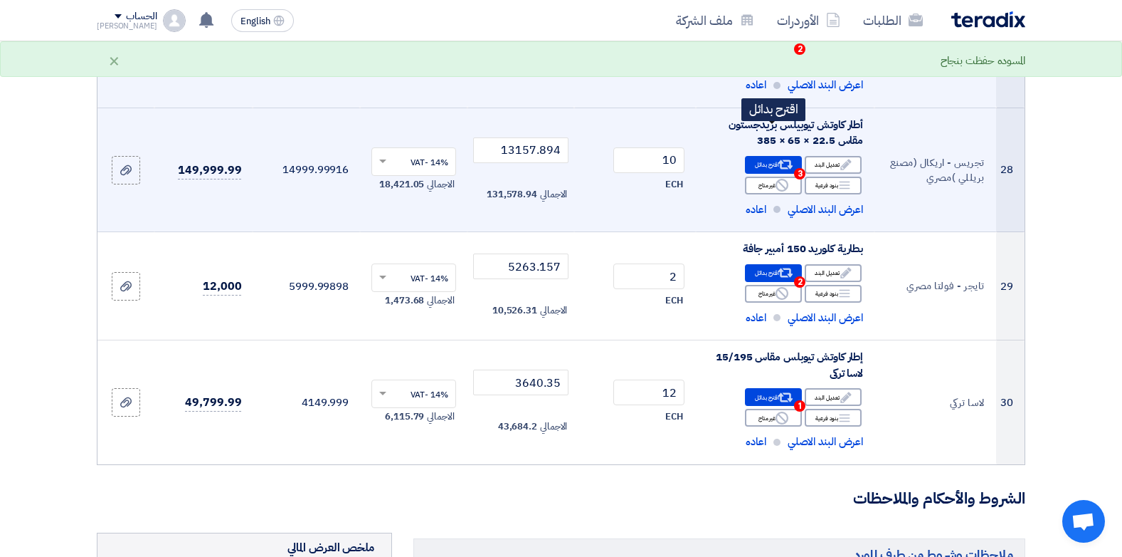
click at [779, 157] on icon "Alternative" at bounding box center [786, 164] width 15 height 15
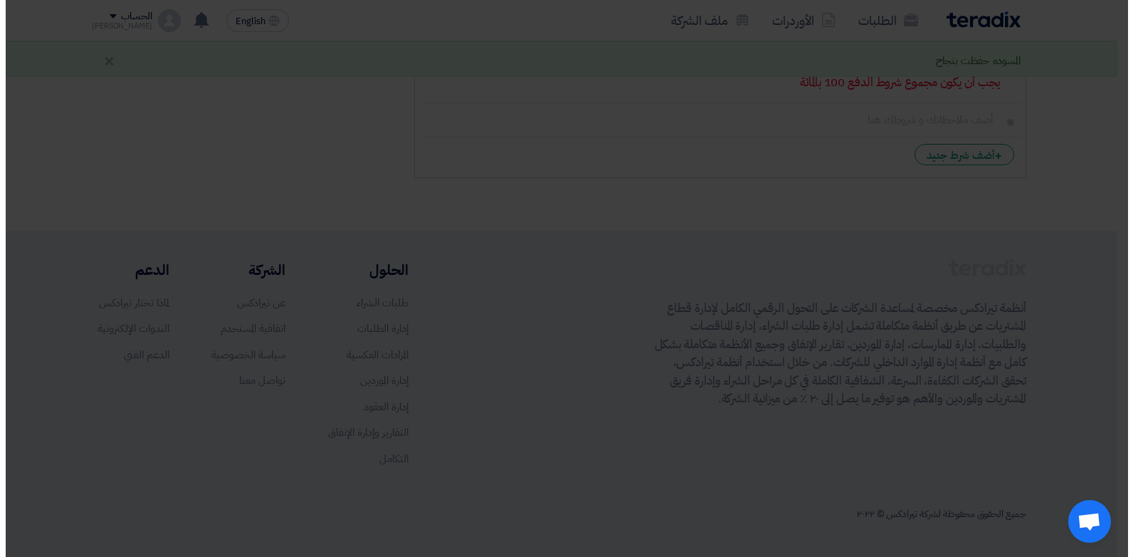
scroll to position [642, 0]
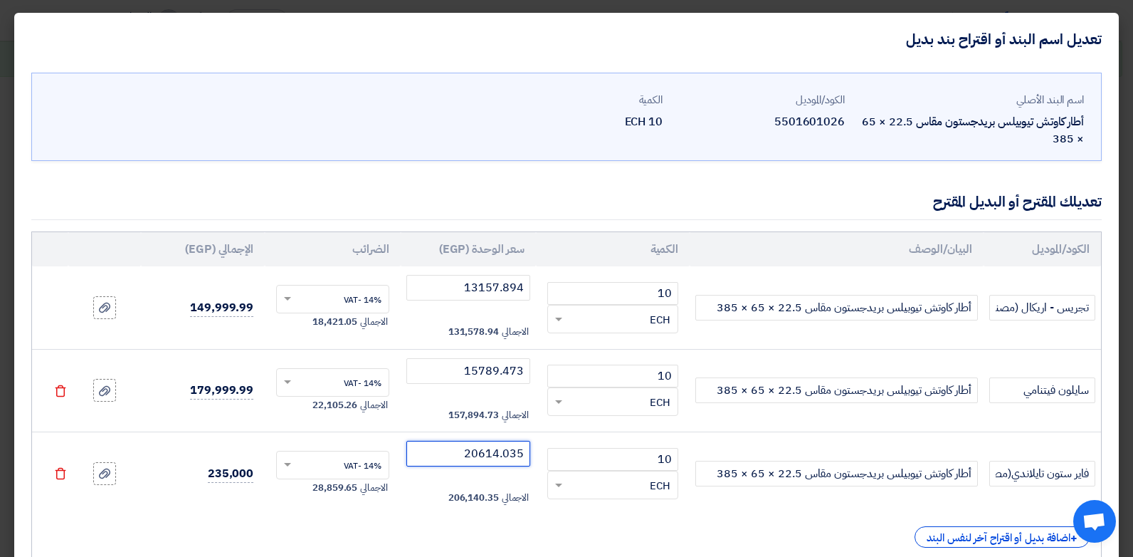
click at [498, 443] on input "20614.035" at bounding box center [468, 454] width 125 height 26
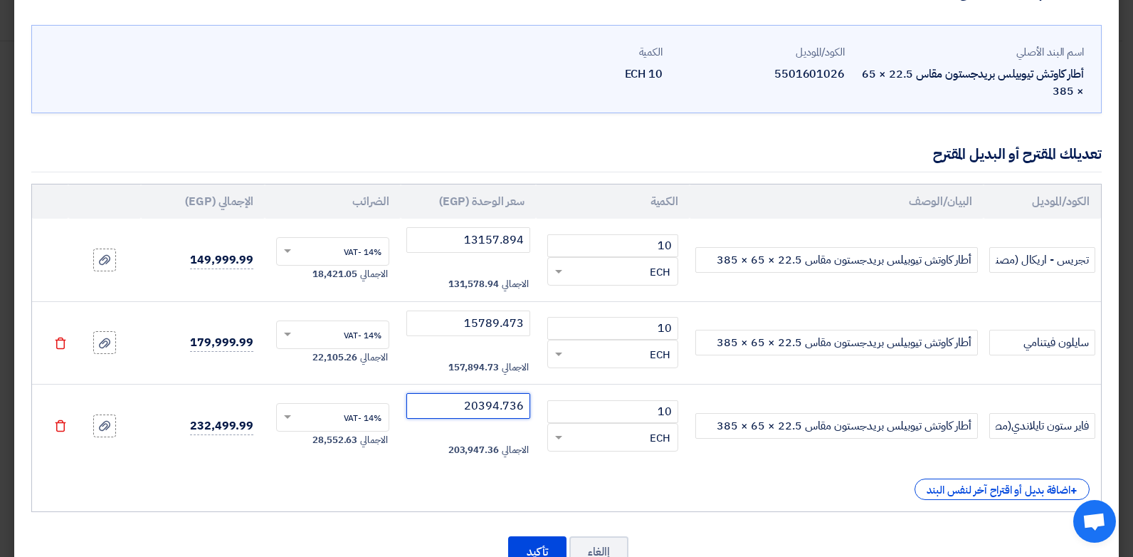
scroll to position [95, 0]
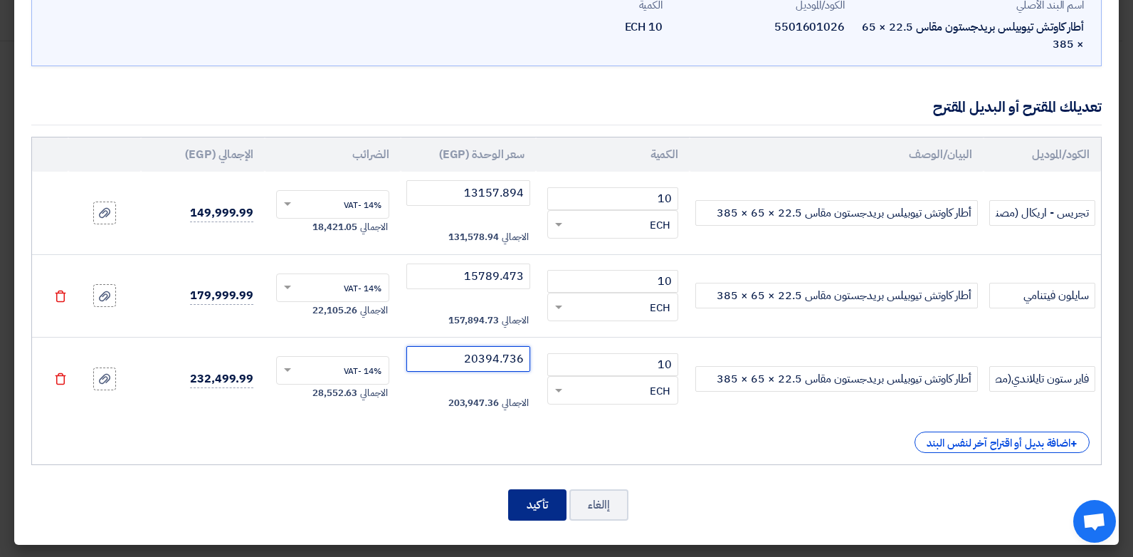
type input "20394.736"
click at [552, 498] on button "تأكيد" at bounding box center [537, 504] width 58 height 31
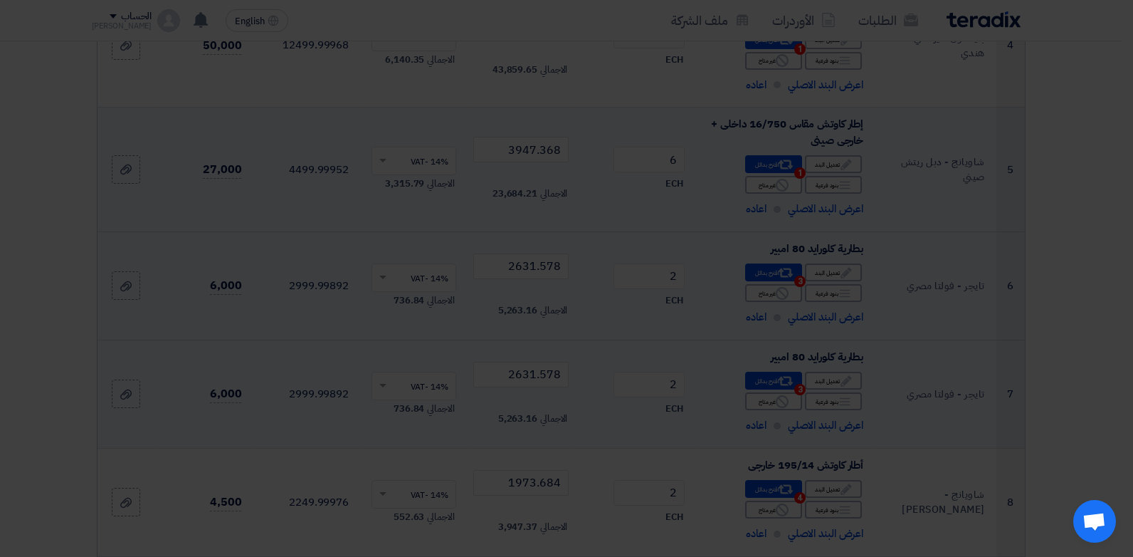
scroll to position [3739, 0]
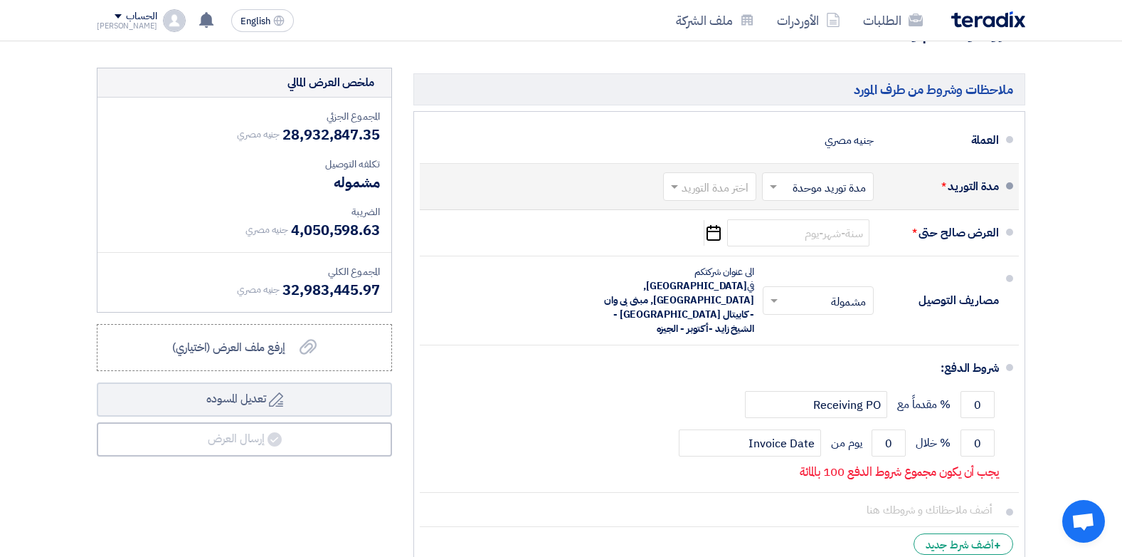
click at [732, 178] on input "text" at bounding box center [707, 188] width 86 height 21
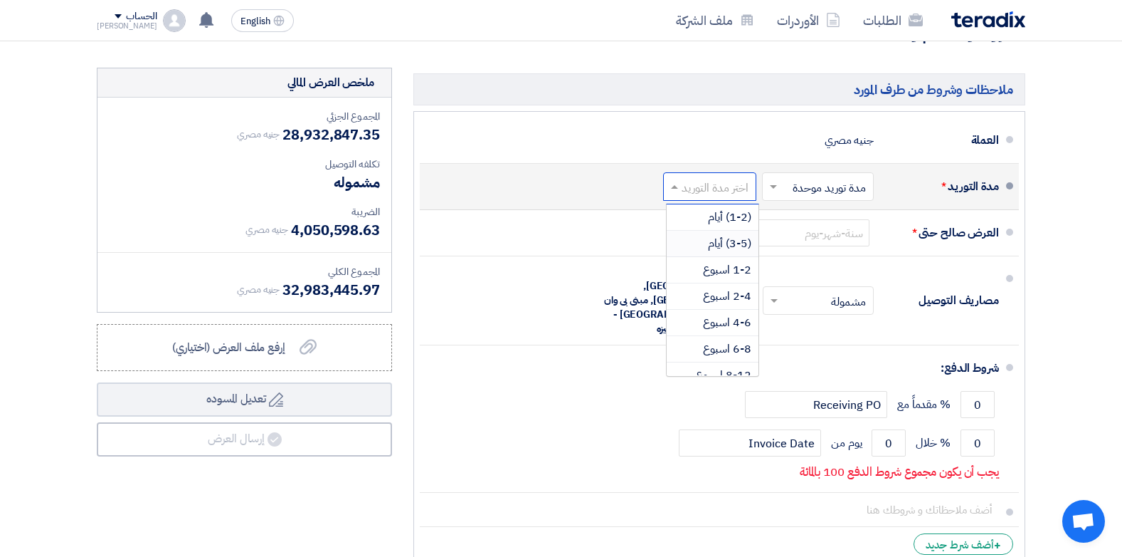
click at [744, 235] on span "(3-5) أيام" at bounding box center [729, 243] width 43 height 17
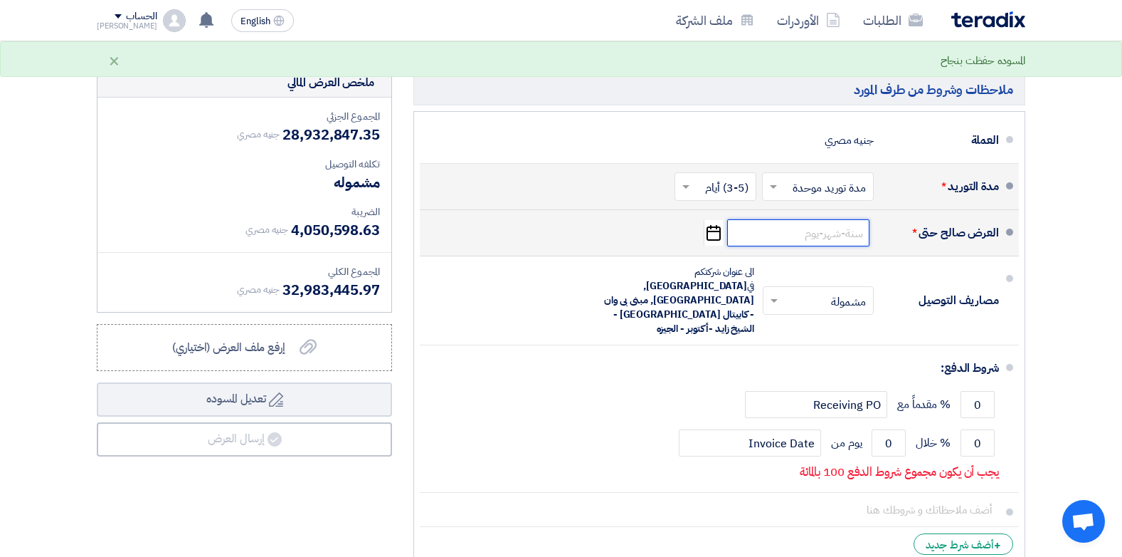
click at [816, 219] on input at bounding box center [798, 232] width 142 height 27
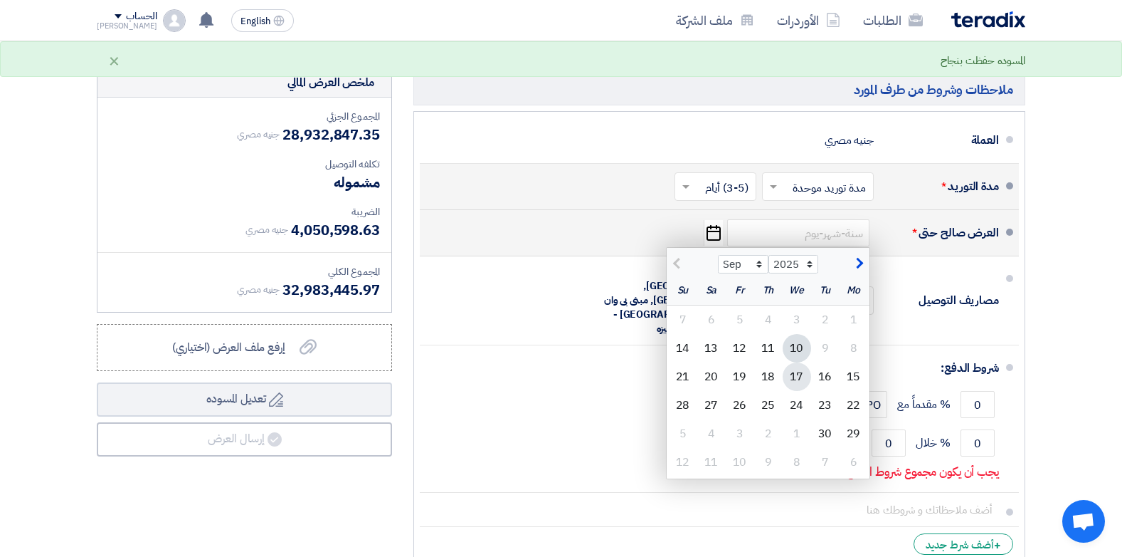
click at [795, 362] on div "17" at bounding box center [797, 376] width 28 height 28
type input "[DATE]"
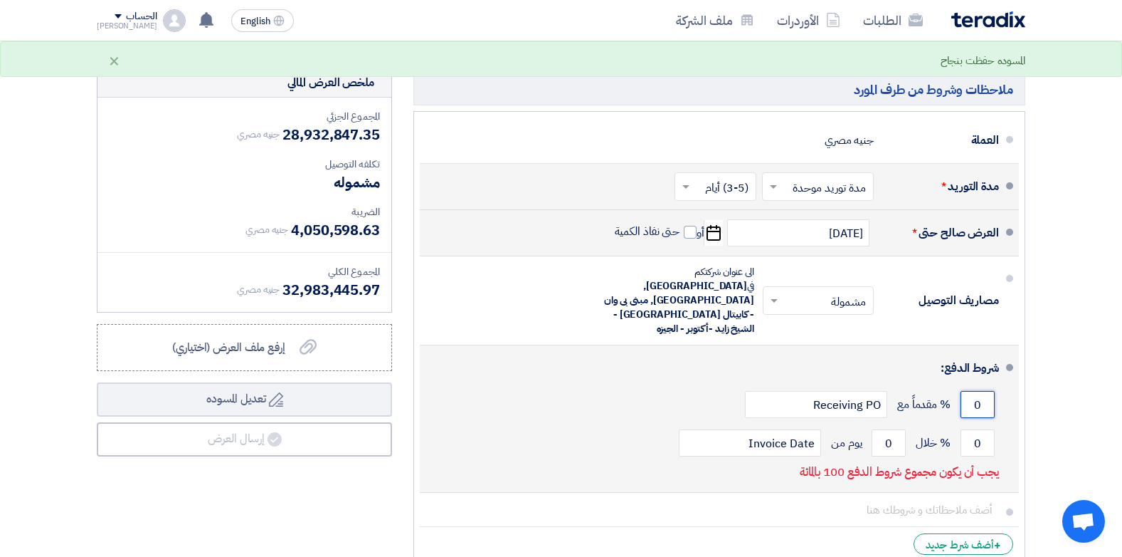
drag, startPoint x: 970, startPoint y: 344, endPoint x: 993, endPoint y: 350, distance: 23.5
click at [993, 391] on input "0" at bounding box center [978, 404] width 34 height 27
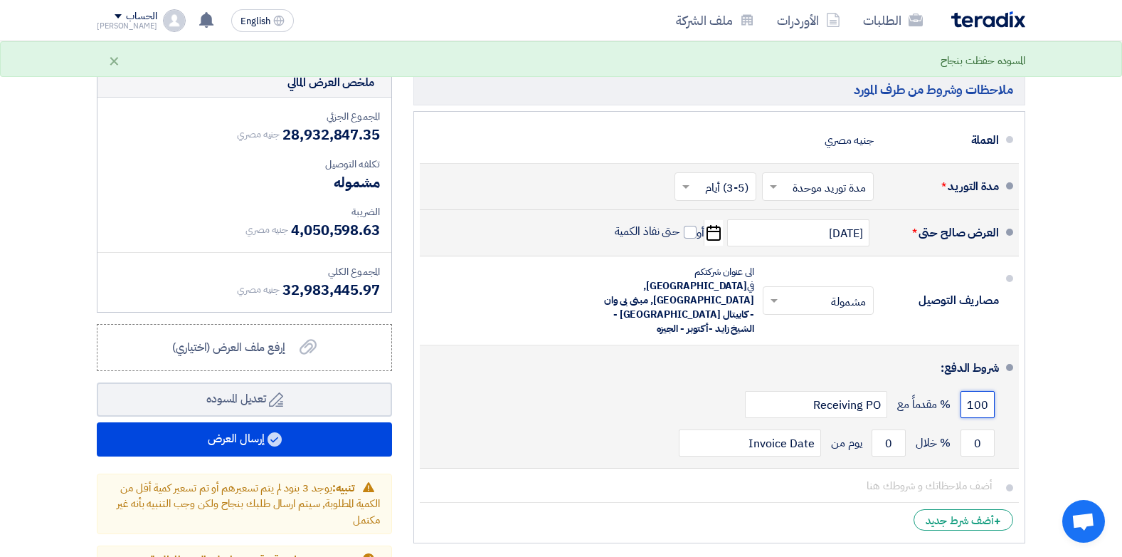
click at [975, 391] on input "100" at bounding box center [978, 404] width 34 height 27
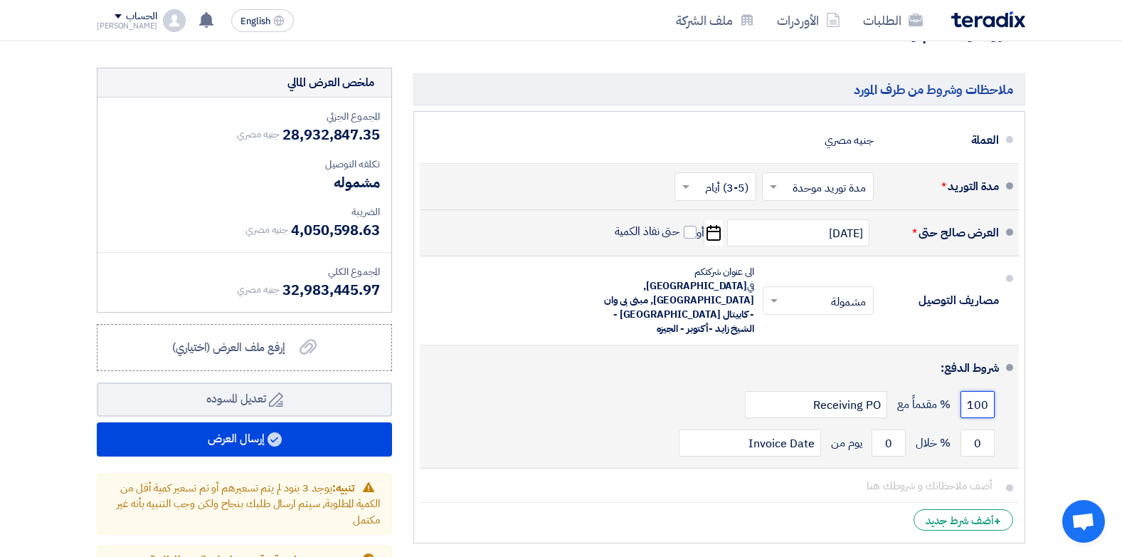
click at [974, 391] on input "100" at bounding box center [978, 404] width 34 height 27
type input "0"
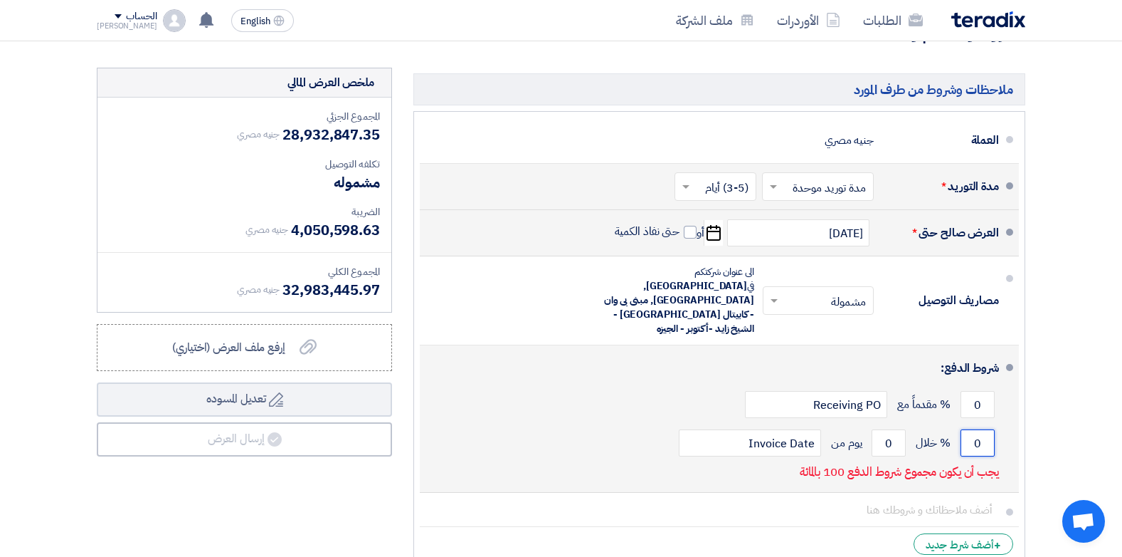
click at [985, 429] on input "0" at bounding box center [978, 442] width 34 height 27
click at [960, 423] on div "0 % خلال 0 يوم من Invoice Date" at bounding box center [715, 442] width 568 height 38
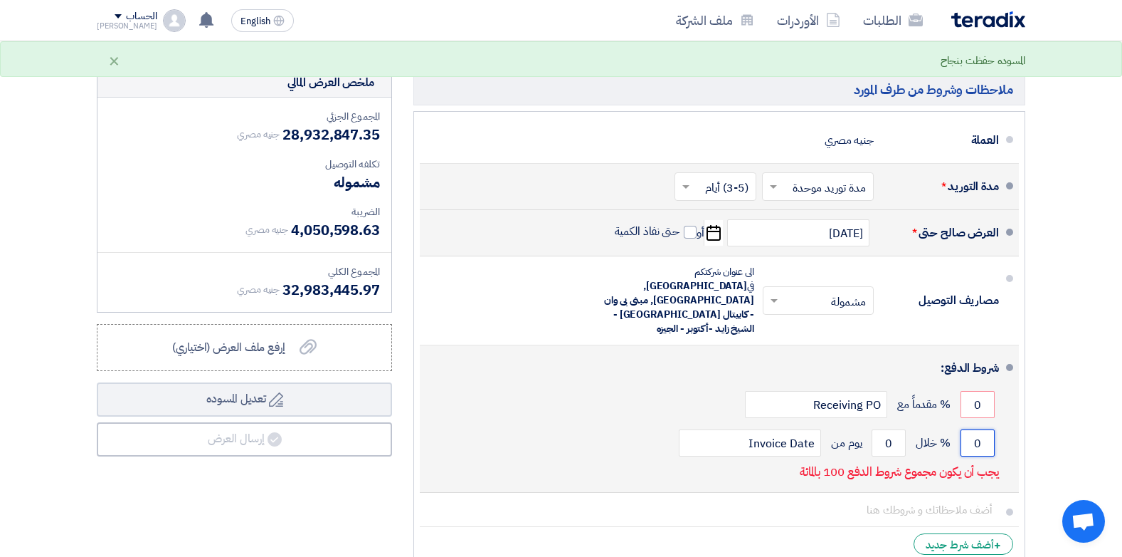
click at [974, 429] on input "0" at bounding box center [978, 442] width 34 height 27
drag, startPoint x: 974, startPoint y: 391, endPoint x: 995, endPoint y: 397, distance: 21.4
click at [995, 423] on div "0 % خلال 0 يوم من Invoice Date" at bounding box center [715, 442] width 568 height 38
type input "100"
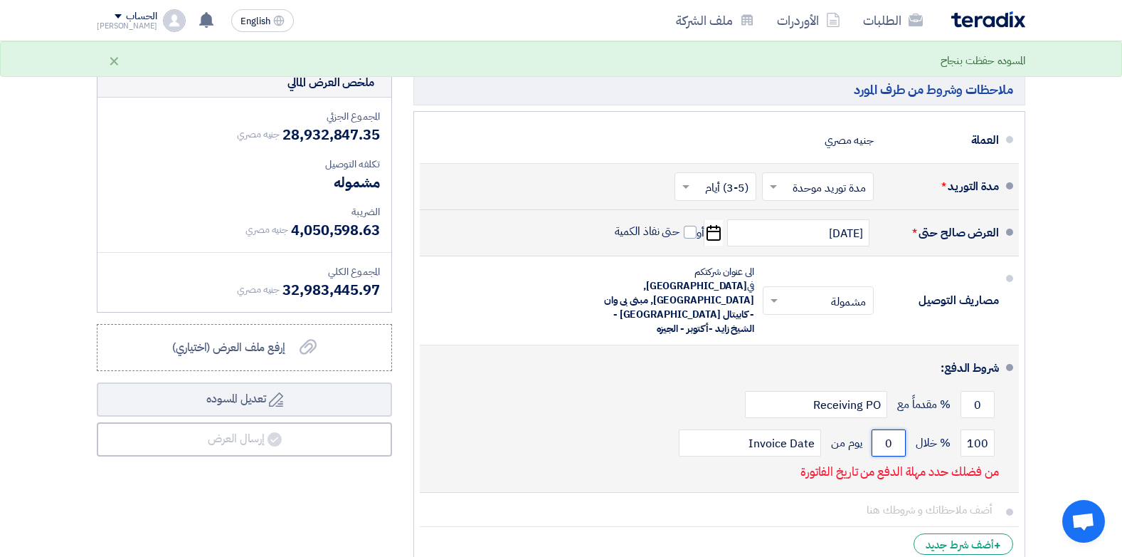
drag, startPoint x: 889, startPoint y: 384, endPoint x: 898, endPoint y: 389, distance: 10.2
click at [898, 429] on input "0" at bounding box center [889, 442] width 34 height 27
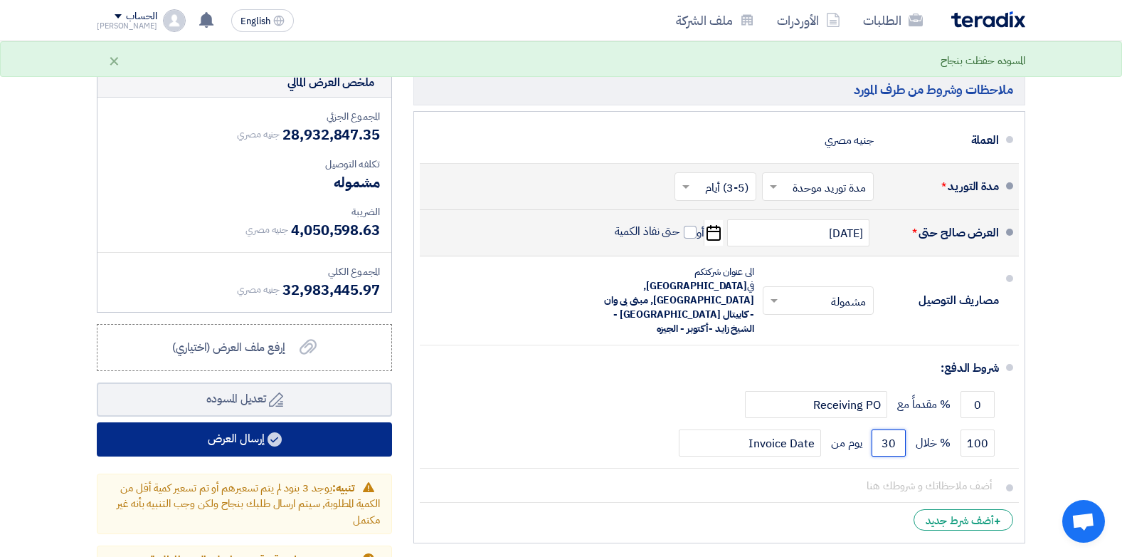
type input "30"
click at [334, 422] on button "إرسال العرض" at bounding box center [244, 439] width 295 height 34
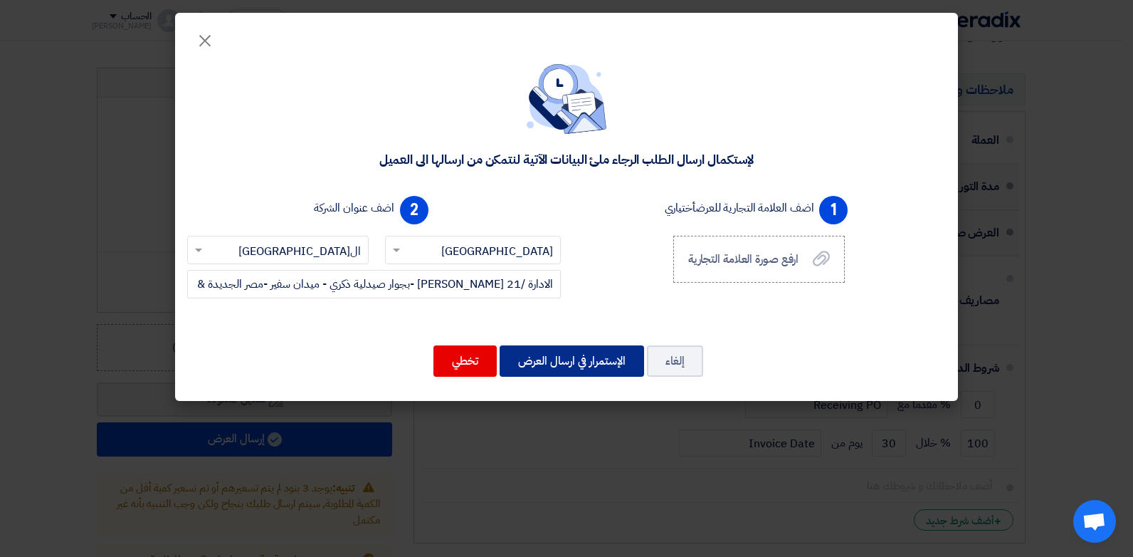
click at [548, 363] on button "الإستمرار في ارسال العرض" at bounding box center [572, 360] width 144 height 31
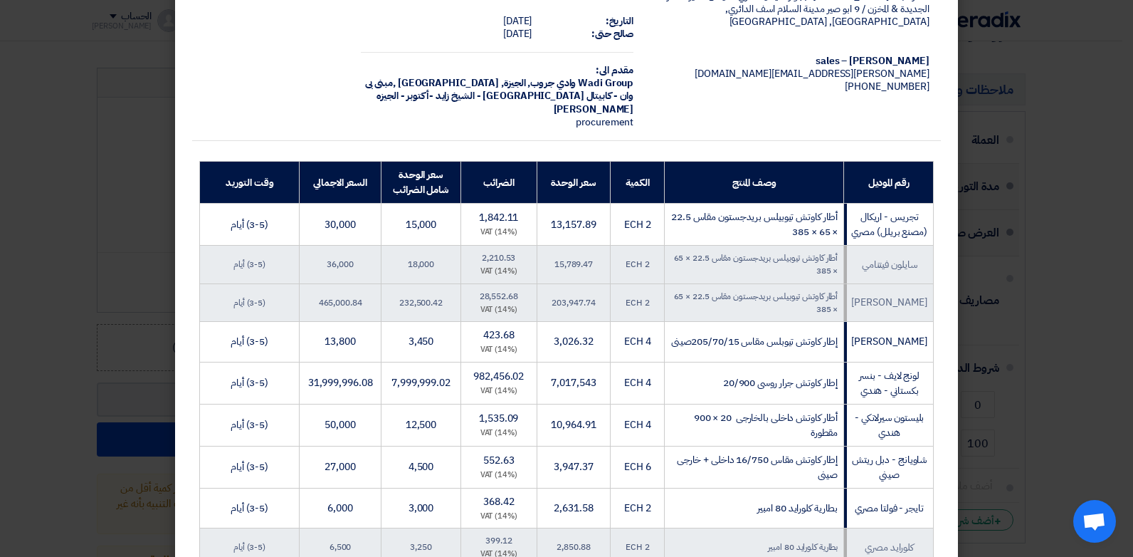
scroll to position [0, 0]
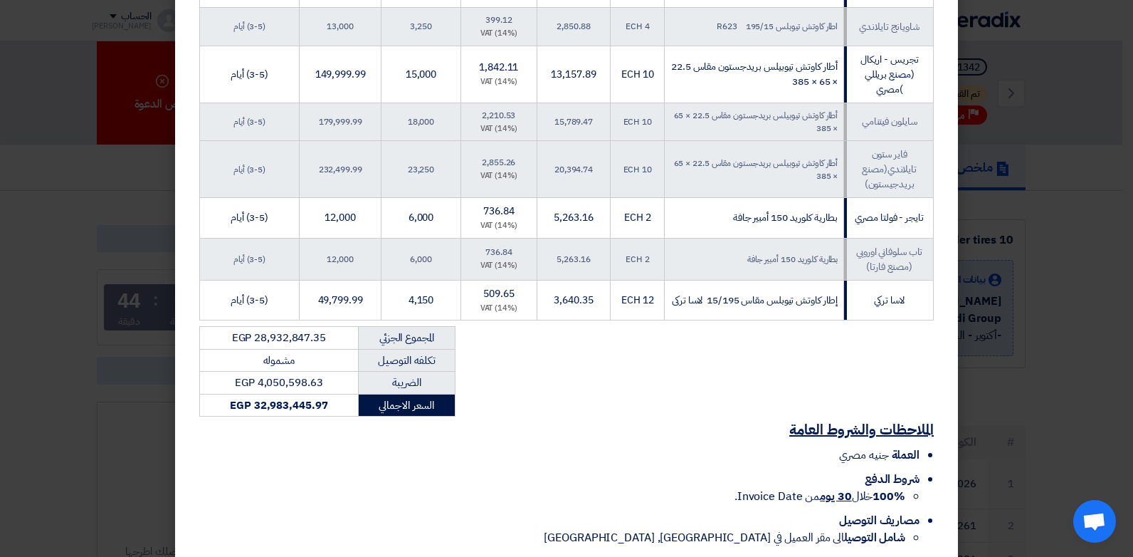
scroll to position [2463, 0]
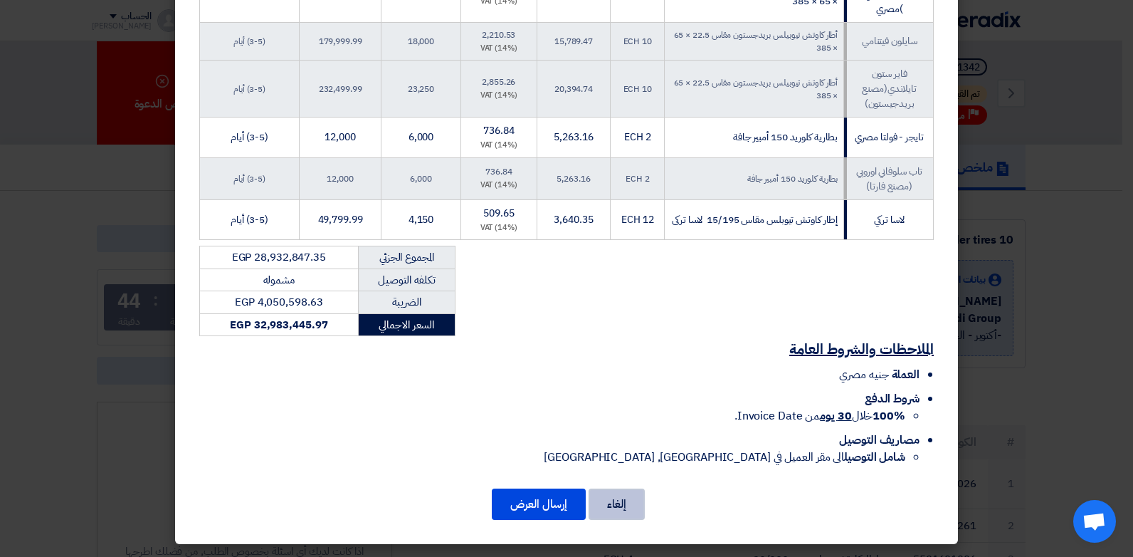
click at [622, 512] on button "إلغاء" at bounding box center [617, 503] width 56 height 31
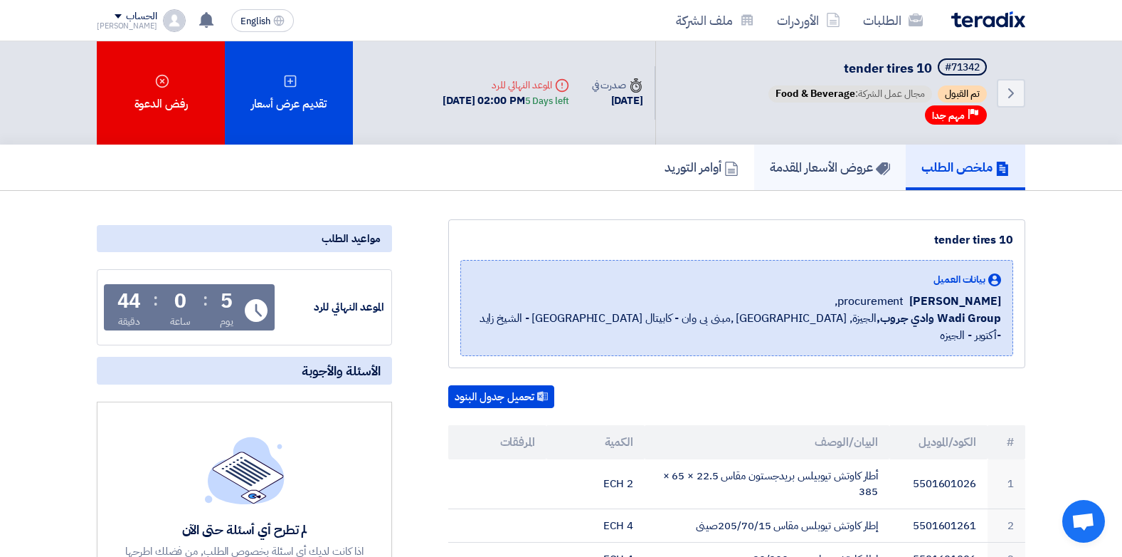
click at [813, 173] on h5 "عروض الأسعار المقدمة" at bounding box center [830, 167] width 120 height 16
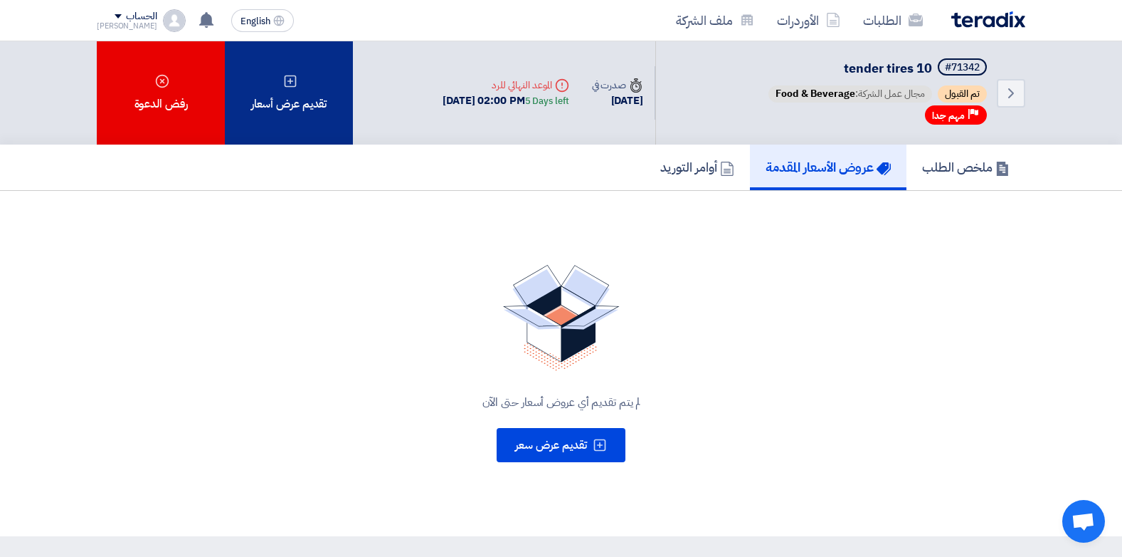
click at [258, 117] on div "تقديم عرض أسعار" at bounding box center [289, 92] width 128 height 103
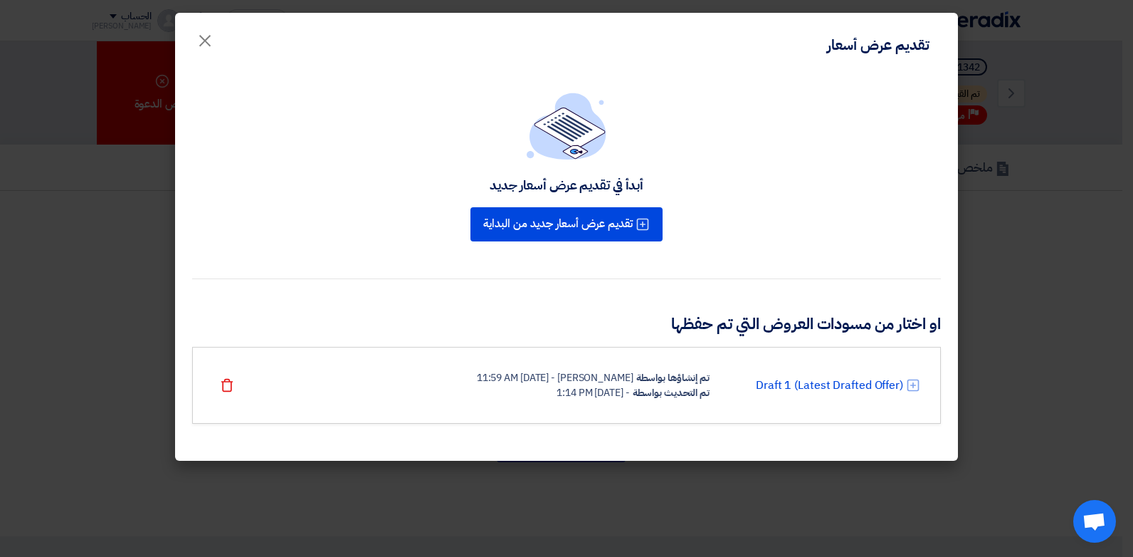
click at [668, 386] on div "تم التحديث بواسطة" at bounding box center [671, 392] width 77 height 15
click at [815, 383] on link "Draft 1 (Latest Drafted Offer)" at bounding box center [829, 384] width 147 height 17
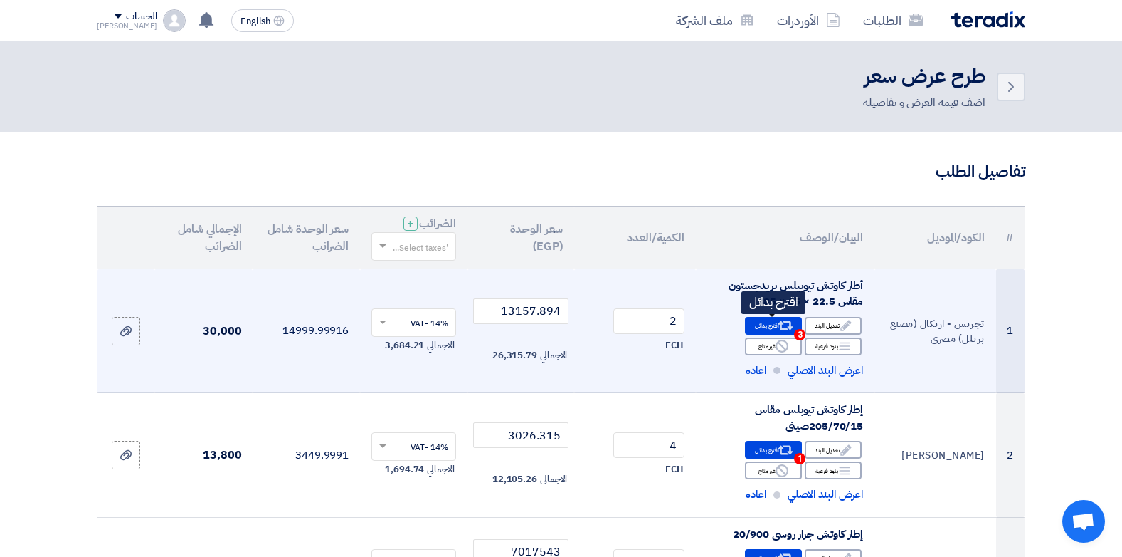
click at [776, 325] on div "Alternative اقترح بدائل 3" at bounding box center [773, 326] width 57 height 18
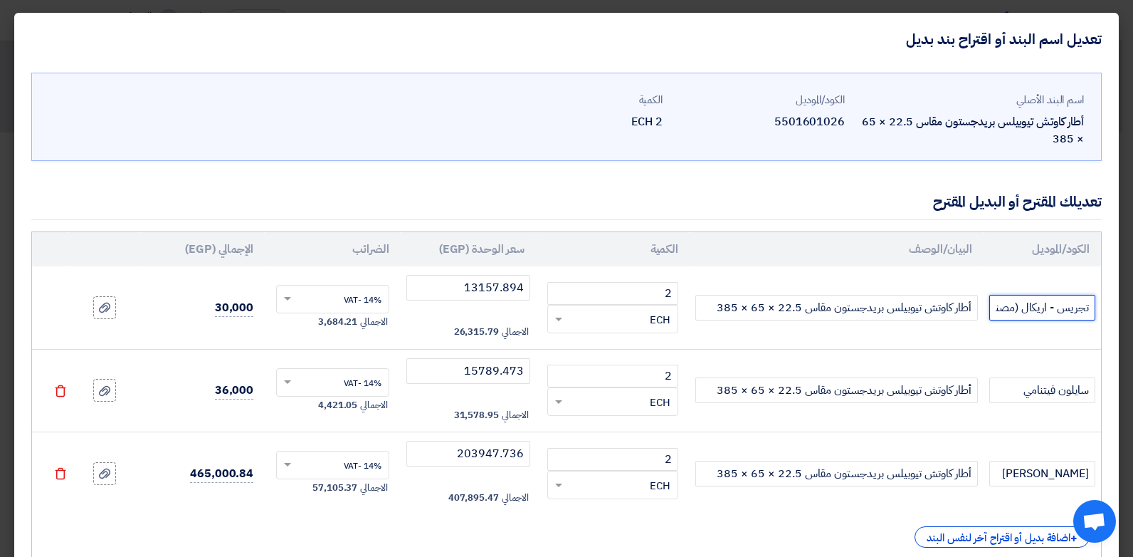
click at [997, 308] on input "تجريس - اريكال (مصنع بريلل) مصري" at bounding box center [1042, 308] width 106 height 26
type input "تجريس - اريكال (مصنع بريللي) مصري"
click at [1050, 478] on input "[PERSON_NAME]" at bounding box center [1042, 473] width 106 height 26
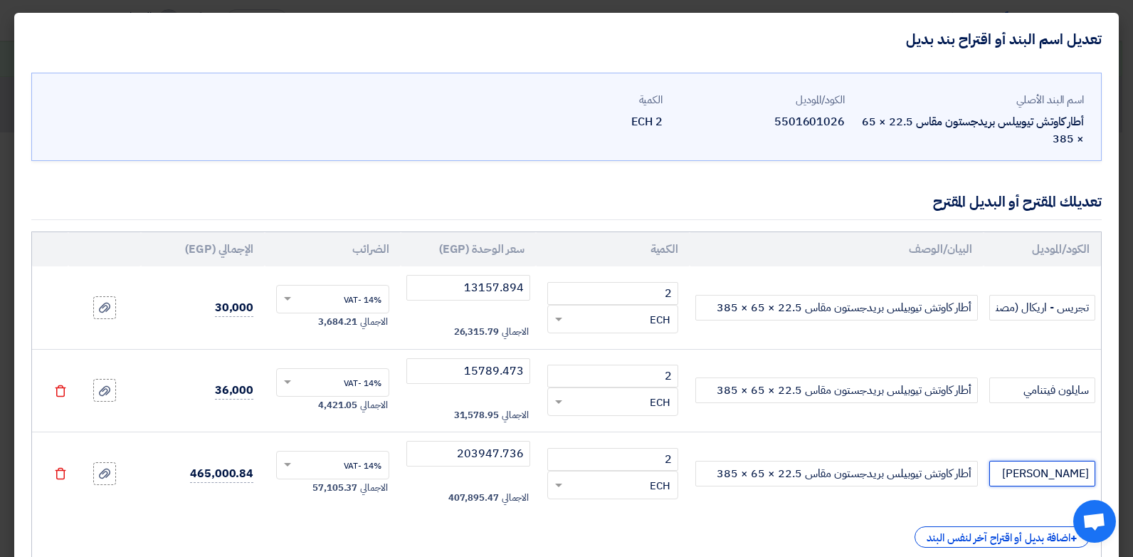
click at [1007, 478] on input "[PERSON_NAME]" at bounding box center [1042, 473] width 106 height 26
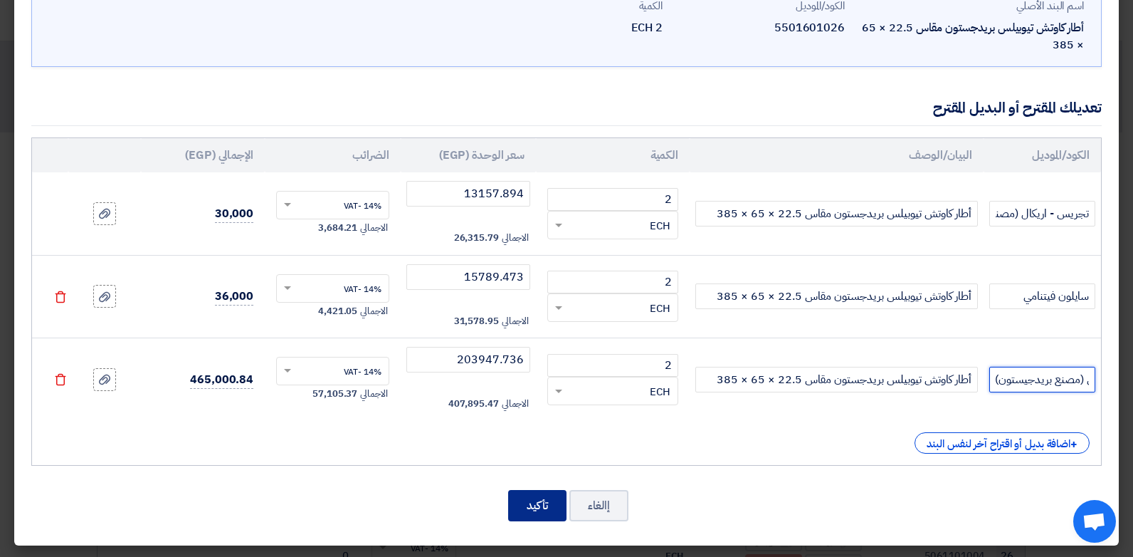
scroll to position [95, 0]
type input "فاير ستون تايلاندي (مصنع بريدجيستون)"
click at [545, 503] on button "تأكيد" at bounding box center [537, 504] width 58 height 31
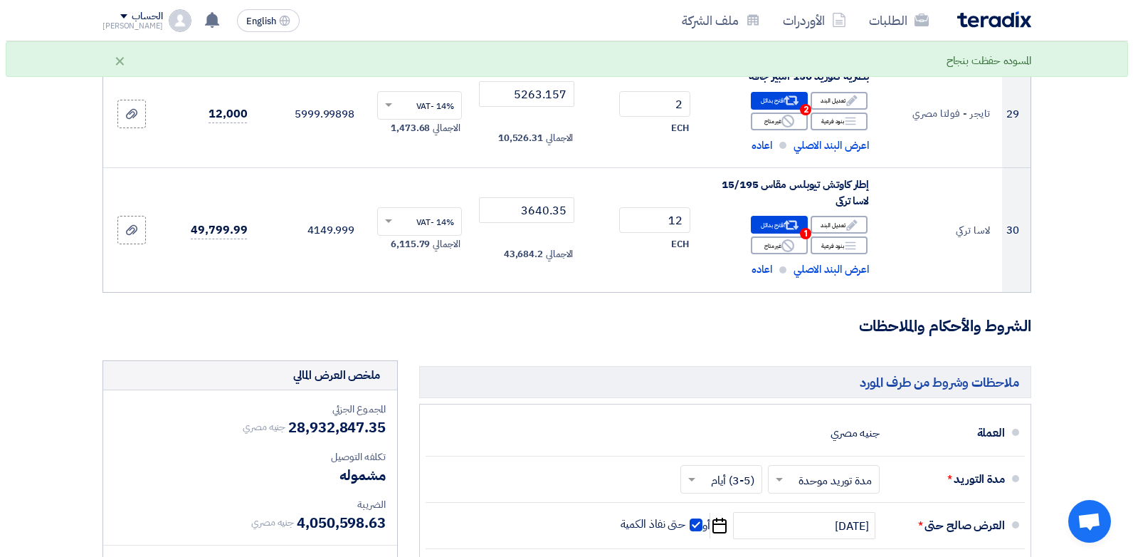
scroll to position [3772, 0]
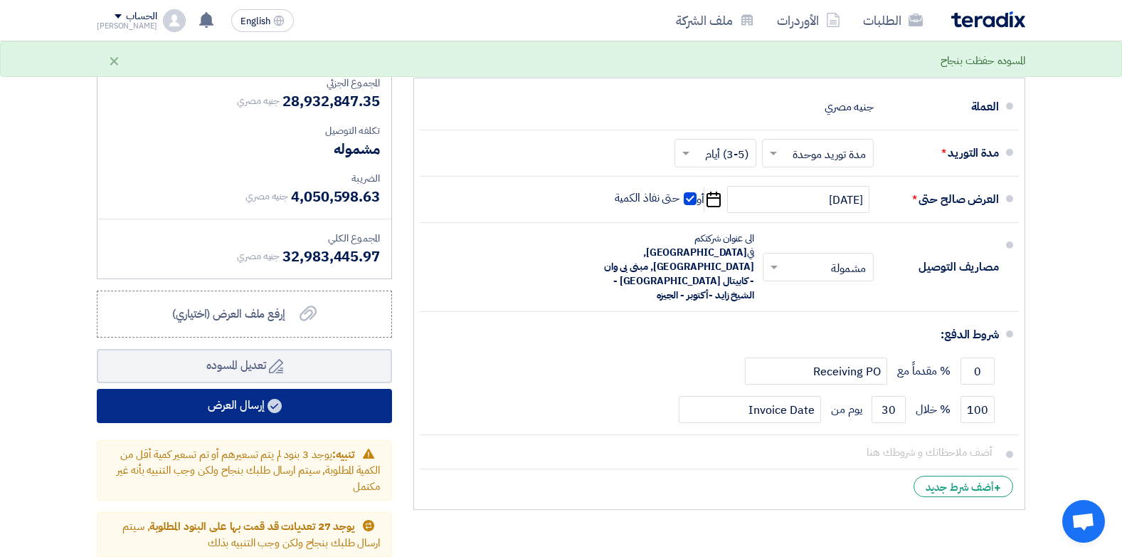
click at [272, 389] on button "إرسال العرض" at bounding box center [244, 406] width 295 height 34
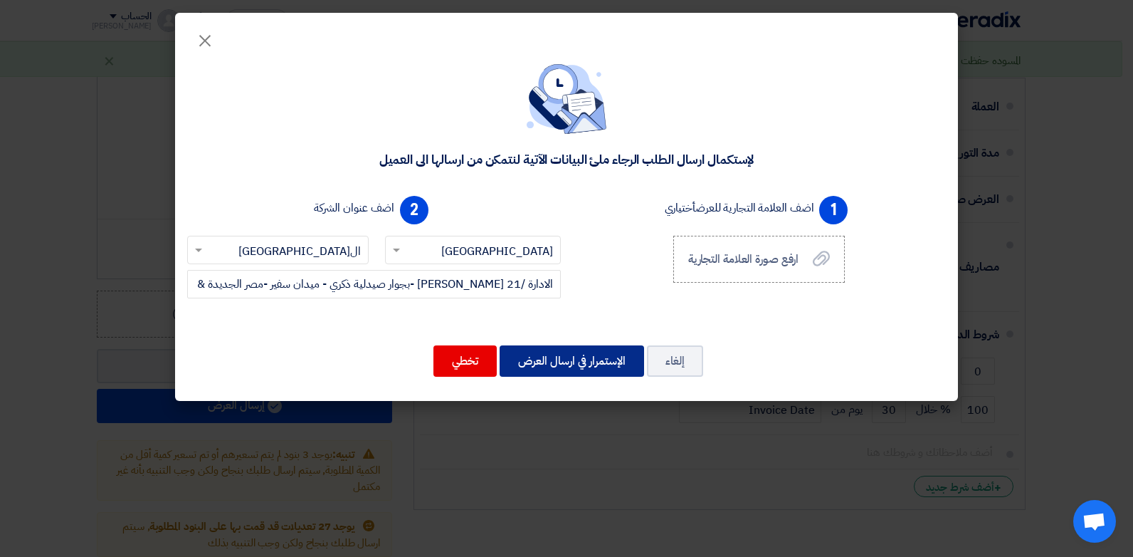
click at [541, 361] on button "الإستمرار في ارسال العرض" at bounding box center [572, 360] width 144 height 31
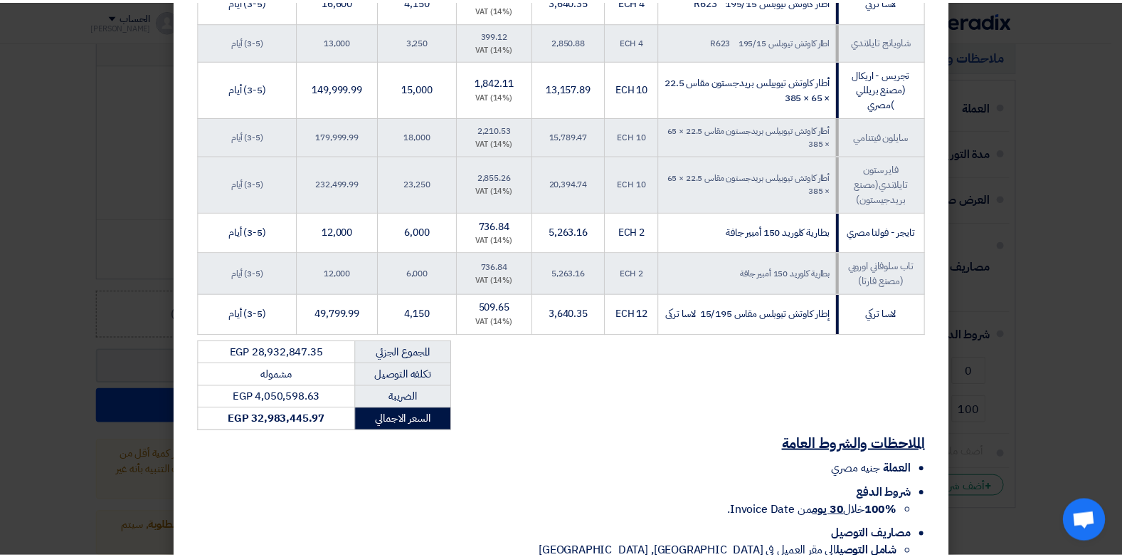
scroll to position [2477, 0]
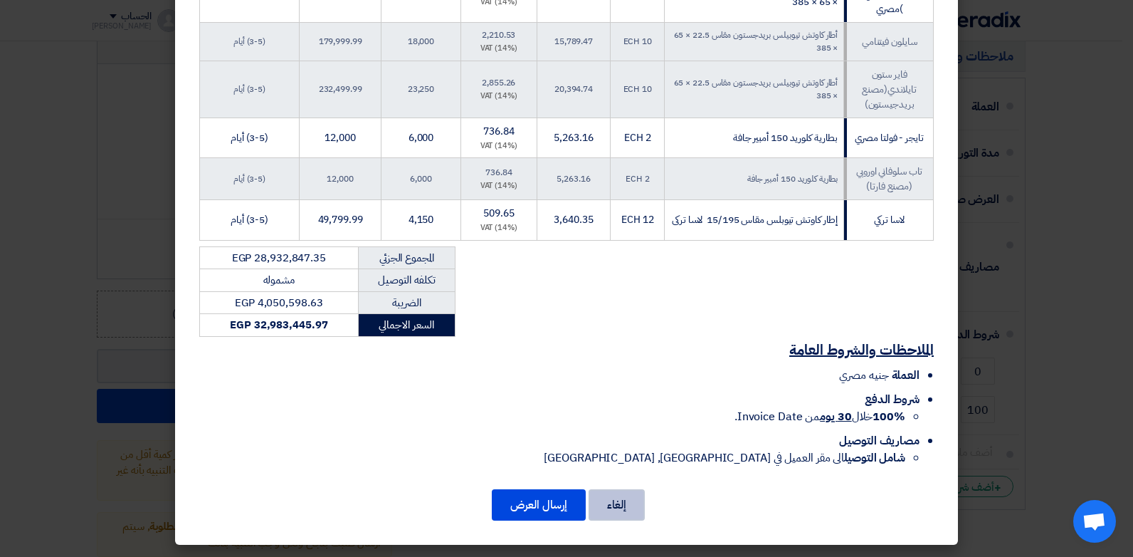
drag, startPoint x: 628, startPoint y: 496, endPoint x: 717, endPoint y: 420, distance: 116.6
click at [628, 496] on button "إلغاء" at bounding box center [617, 504] width 56 height 31
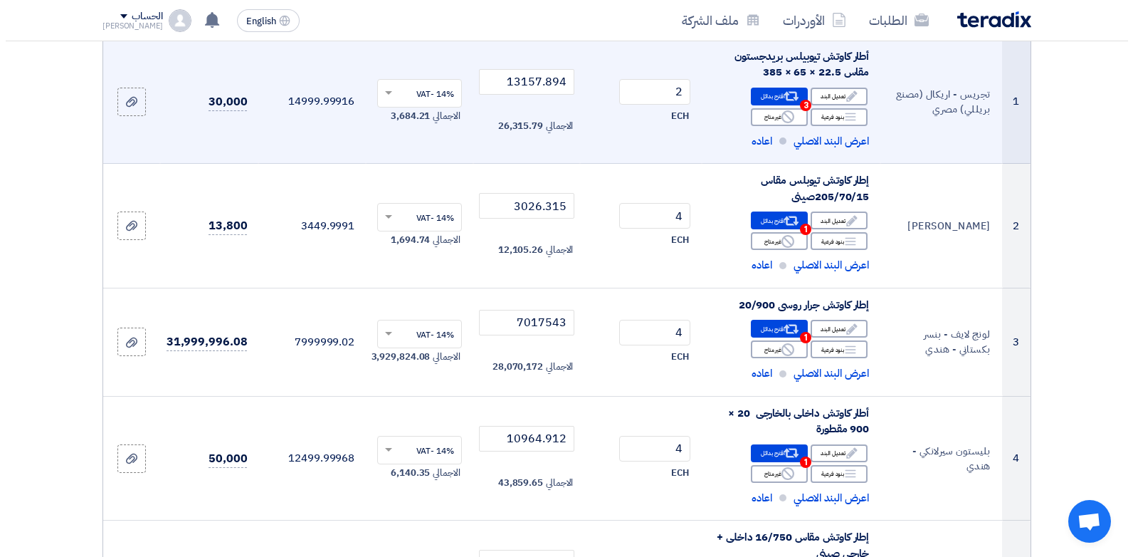
scroll to position [0, 0]
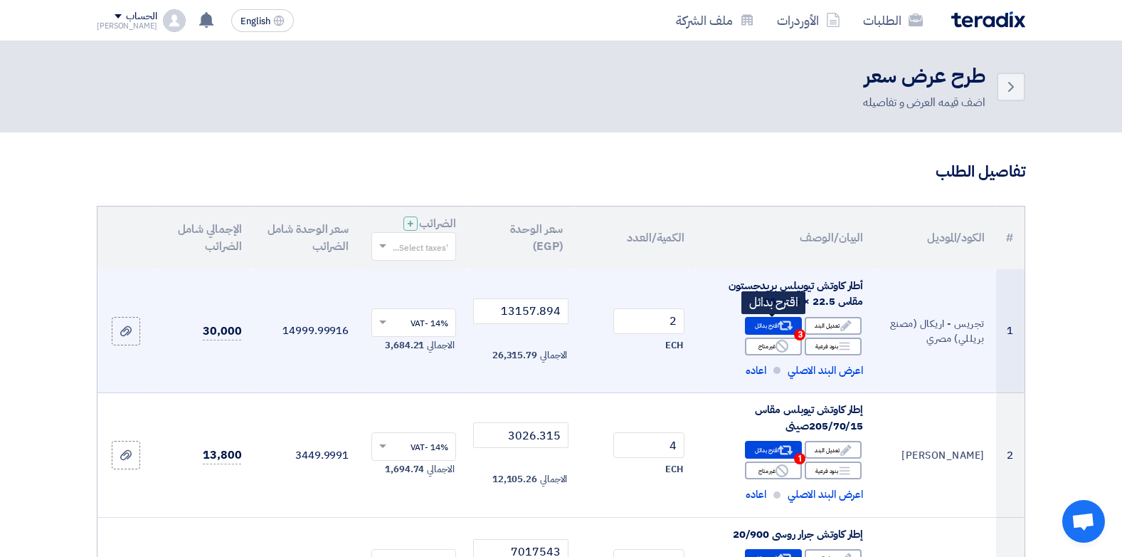
click at [769, 327] on div "Alternative اقترح بدائل 3" at bounding box center [773, 326] width 57 height 18
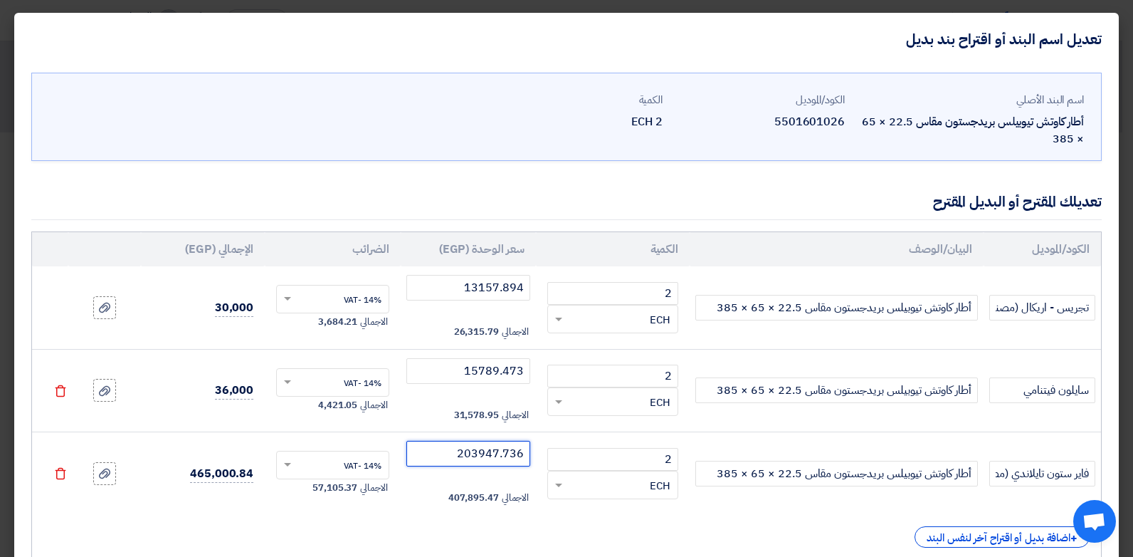
click at [474, 458] on input "203947.736" at bounding box center [468, 454] width 125 height 26
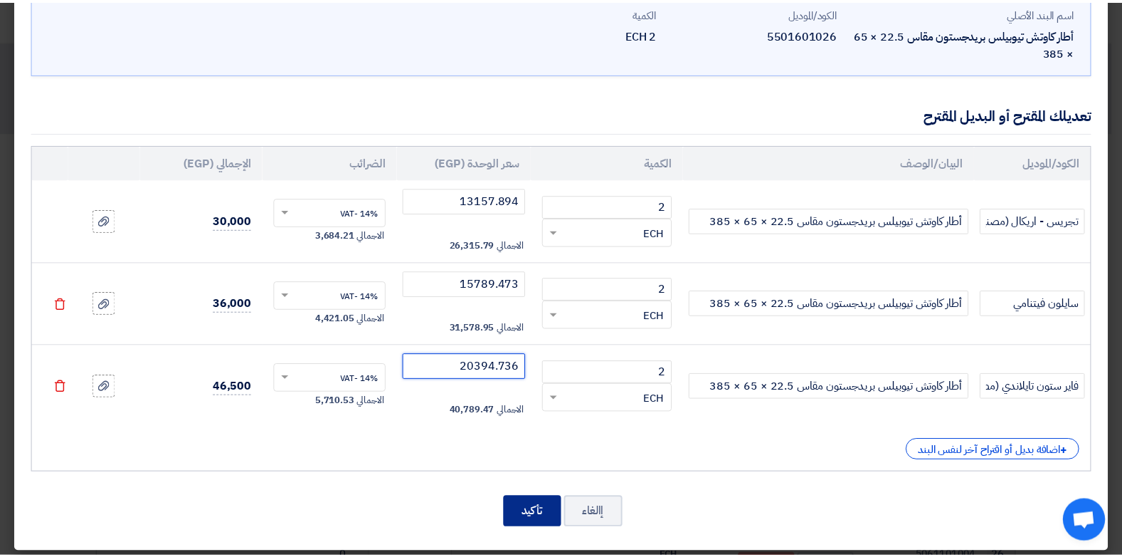
scroll to position [95, 0]
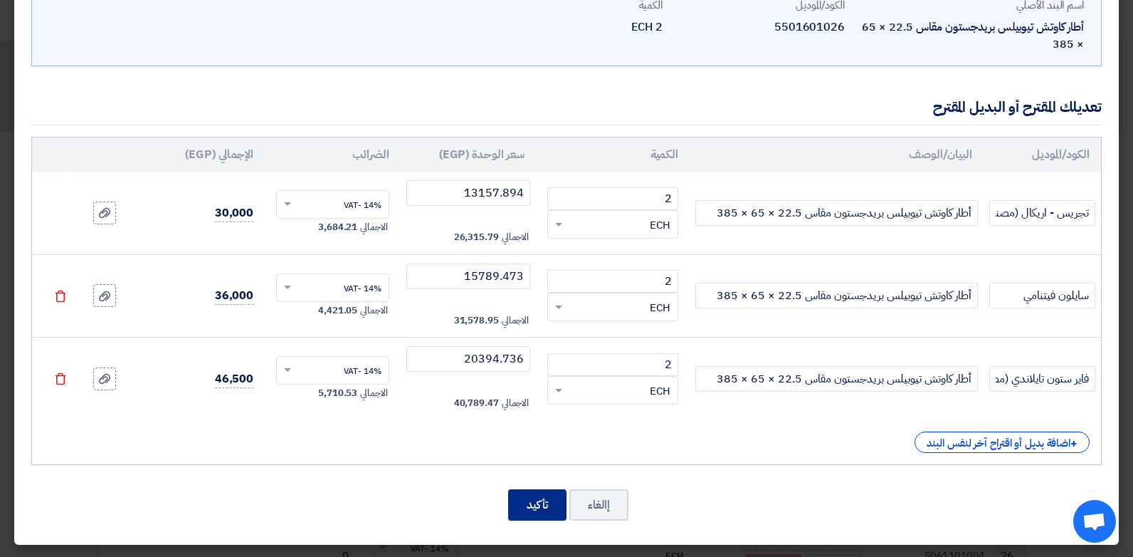
click at [557, 504] on button "تأكيد" at bounding box center [537, 504] width 58 height 31
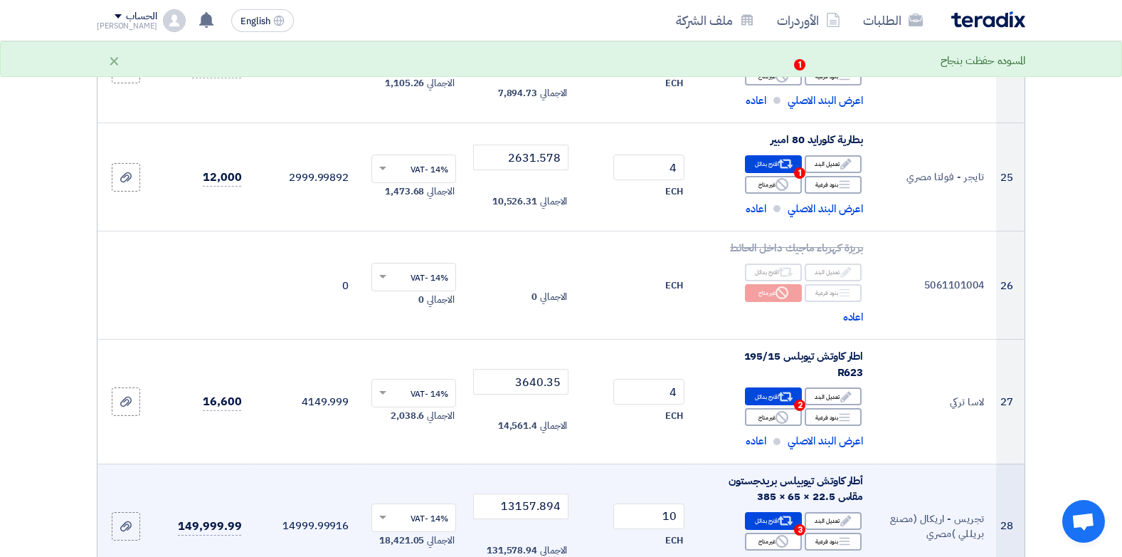
scroll to position [3487, 0]
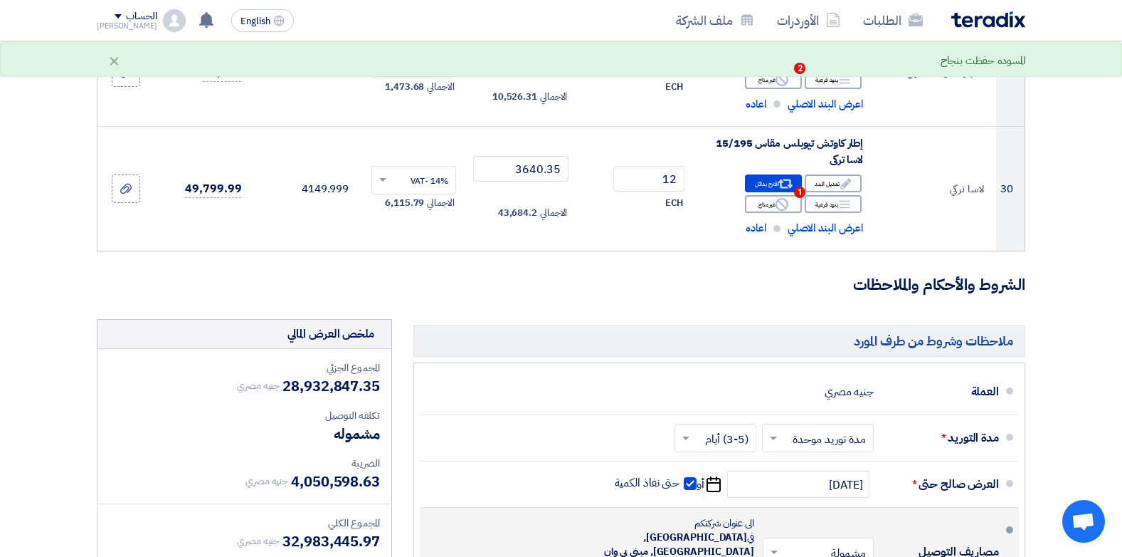
drag, startPoint x: 335, startPoint y: 494, endPoint x: 434, endPoint y: 515, distance: 101.9
click at [433, 517] on div "مصاريف التوصيل × مشمولة × الى عنوان شركتكم في [GEOGRAPHIC_DATA], [GEOGRAPHIC_DA…" at bounding box center [715, 551] width 568 height 77
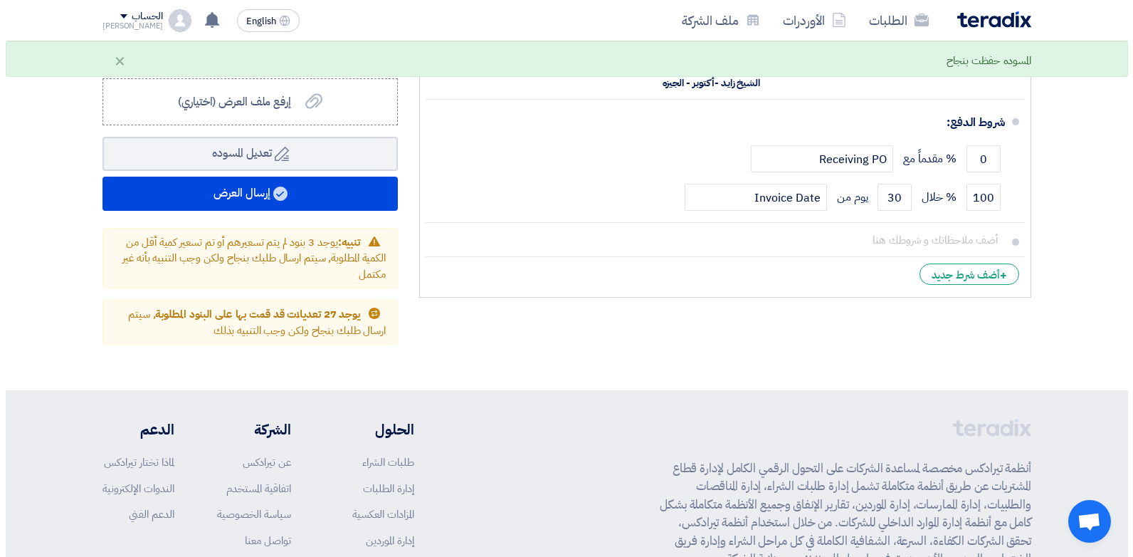
scroll to position [4057, 0]
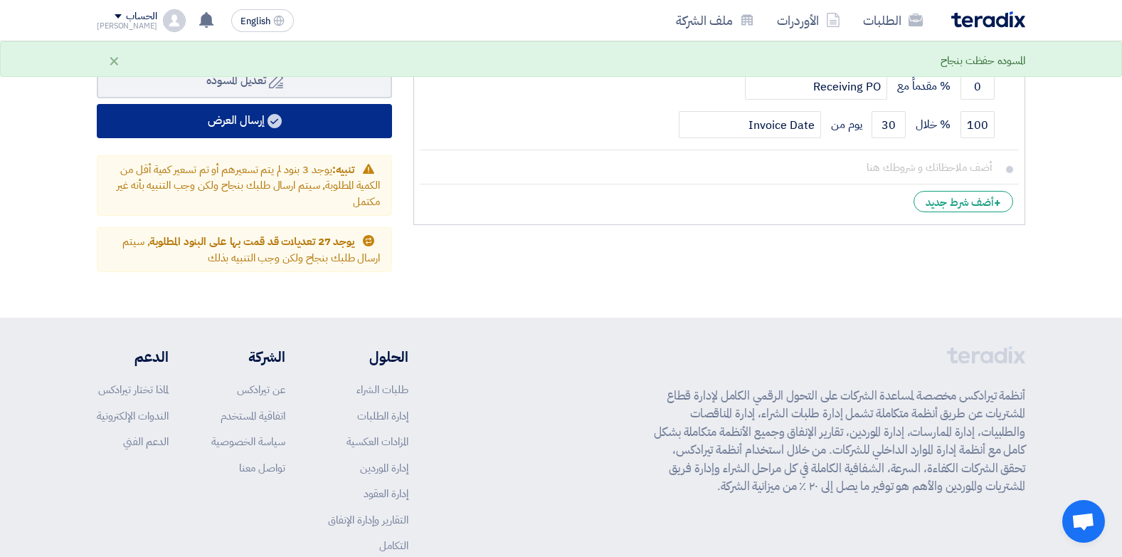
click at [260, 104] on button "إرسال العرض" at bounding box center [244, 121] width 295 height 34
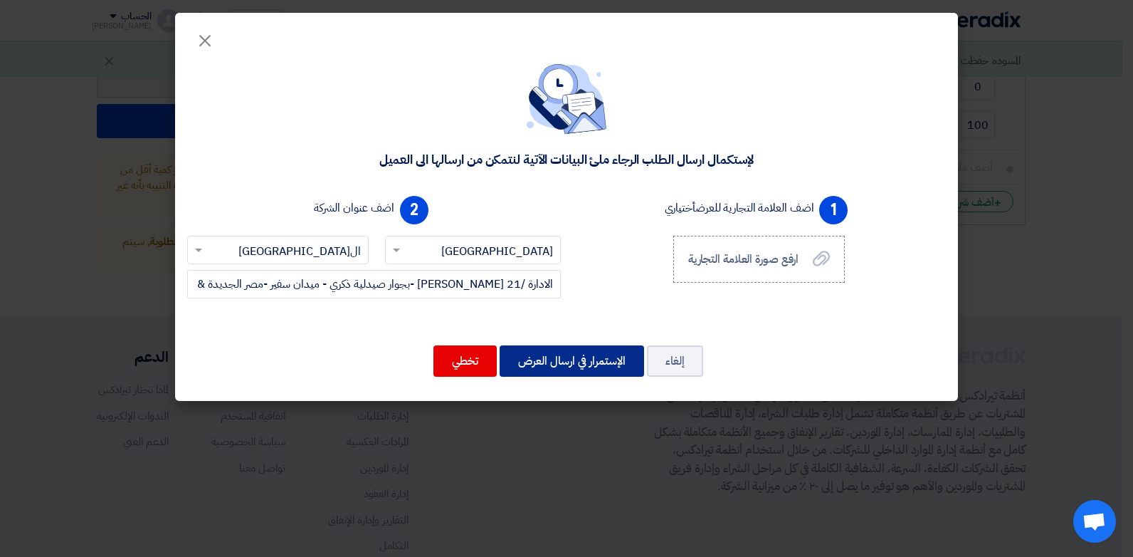
click at [517, 364] on button "الإستمرار في ارسال العرض" at bounding box center [572, 360] width 144 height 31
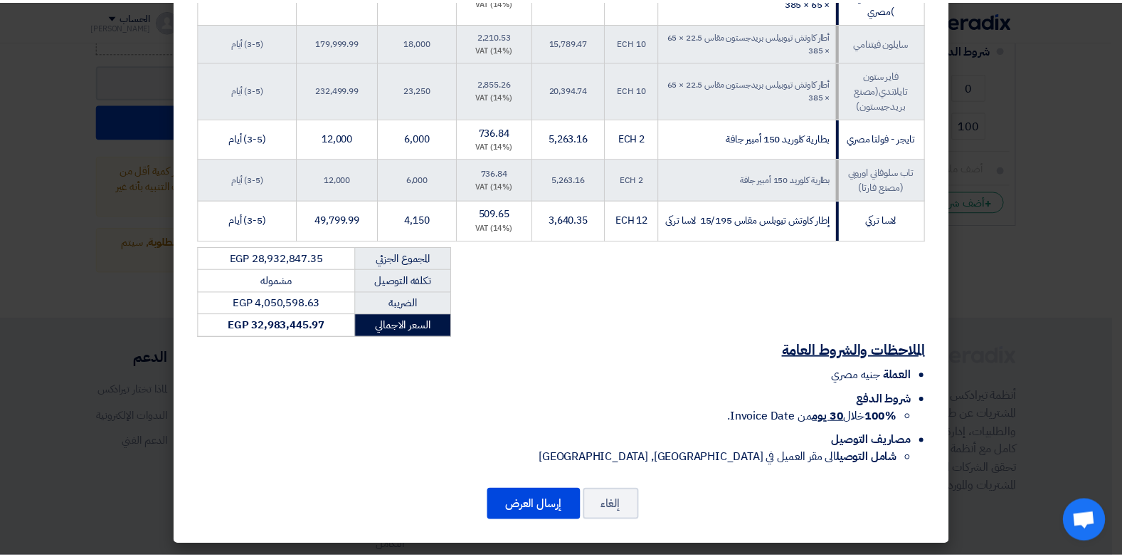
scroll to position [2477, 0]
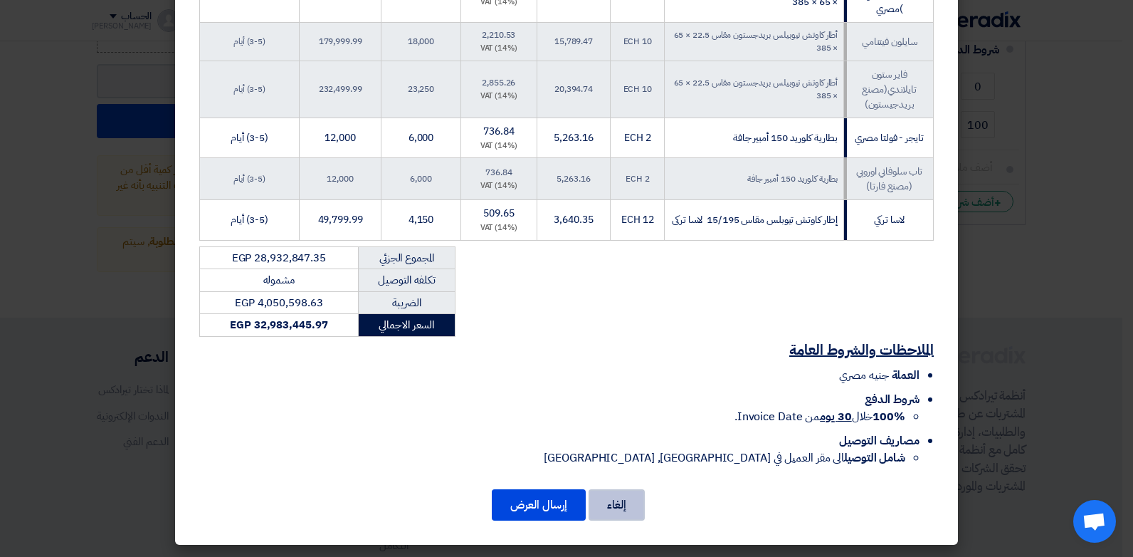
click at [644, 497] on button "إلغاء" at bounding box center [617, 504] width 56 height 31
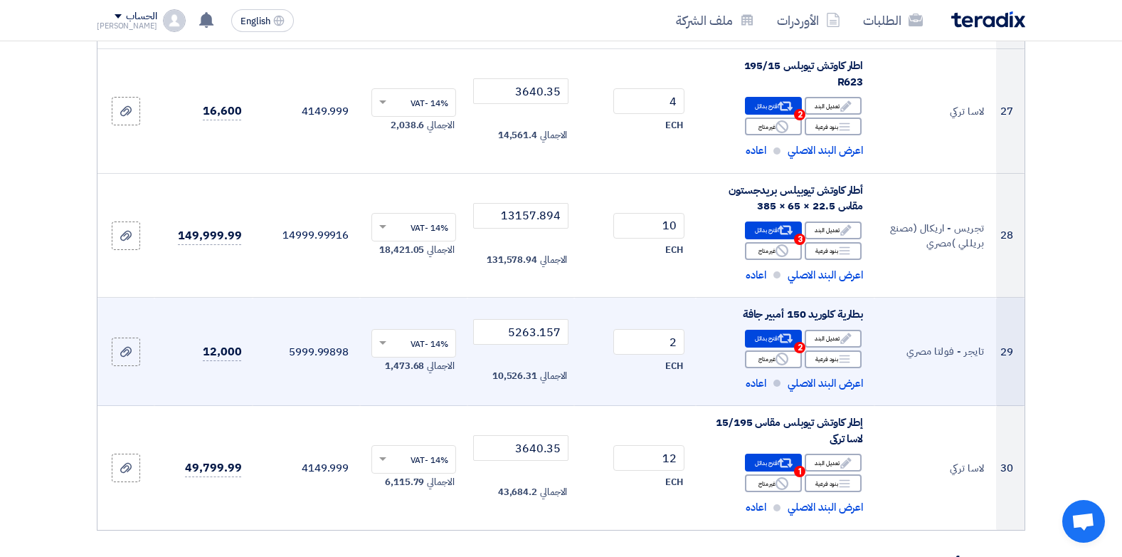
scroll to position [3203, 0]
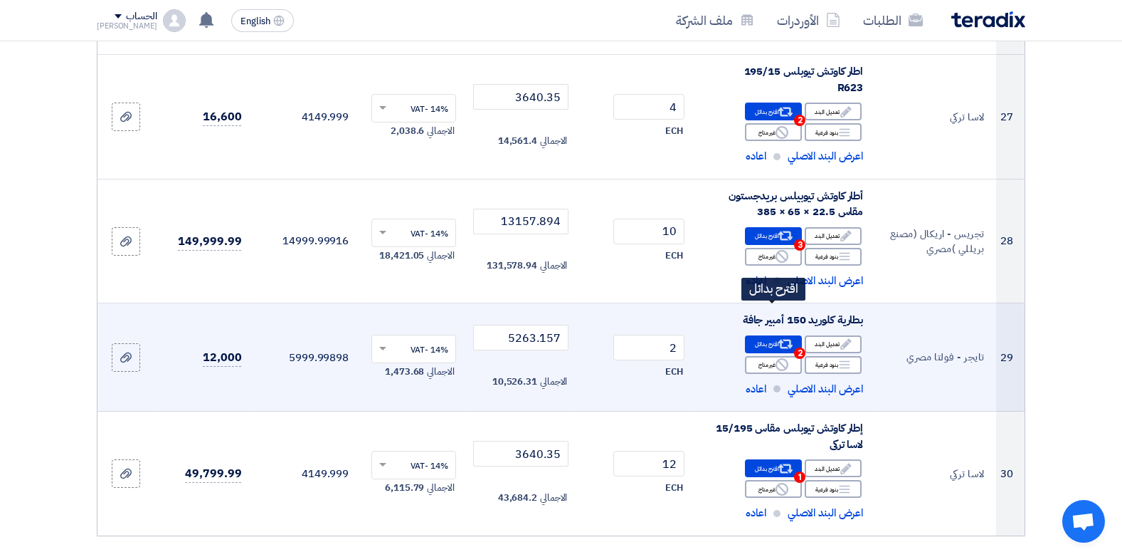
click at [779, 337] on icon "Alternative" at bounding box center [786, 344] width 15 height 15
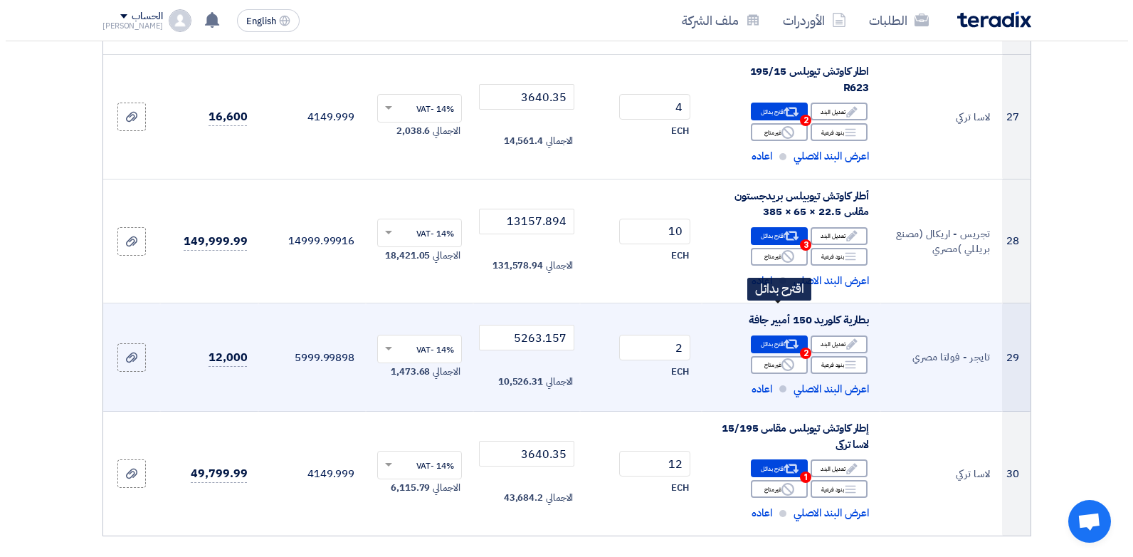
scroll to position [571, 0]
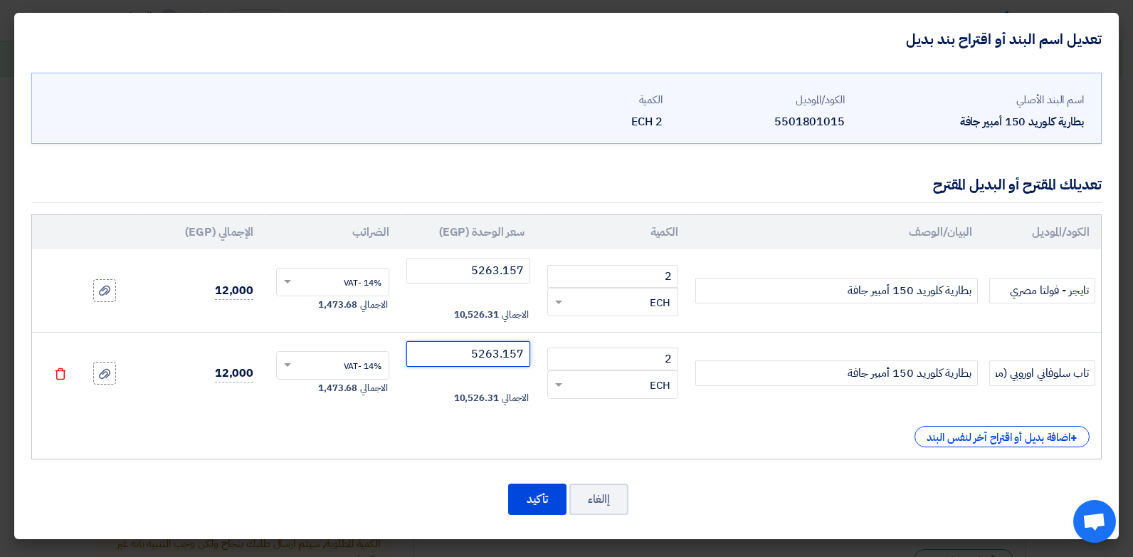
click at [483, 349] on input "5263.157" at bounding box center [468, 354] width 125 height 26
click at [547, 509] on button "تأكيد" at bounding box center [537, 498] width 58 height 31
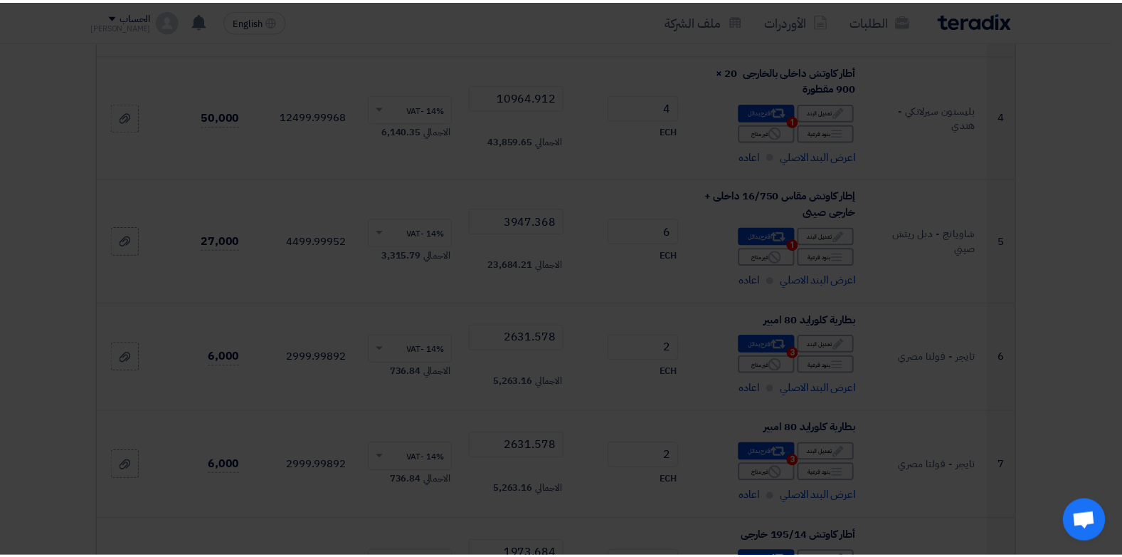
scroll to position [3203, 0]
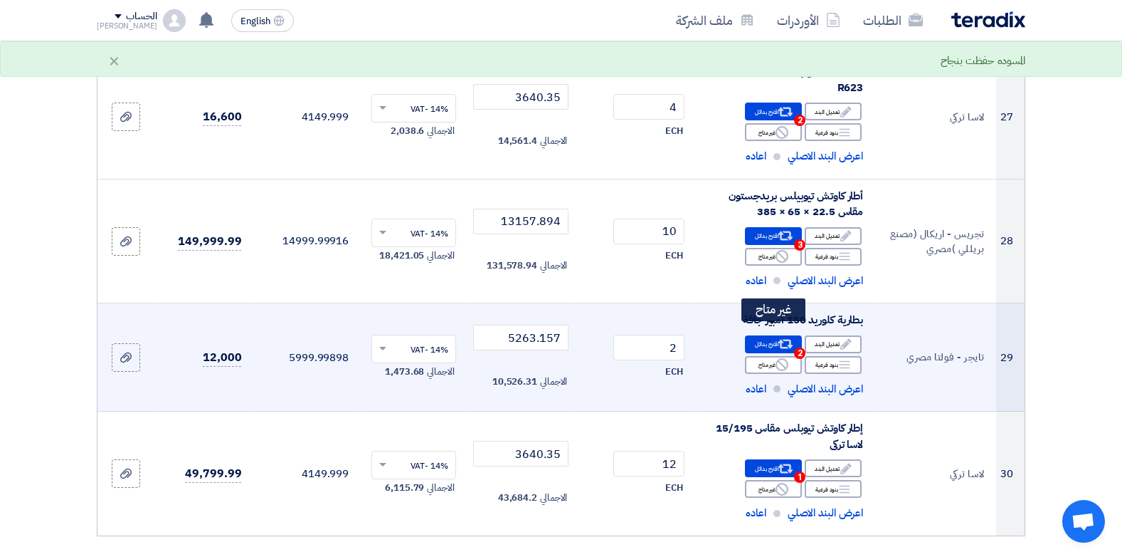
click at [780, 339] on use at bounding box center [786, 343] width 15 height 9
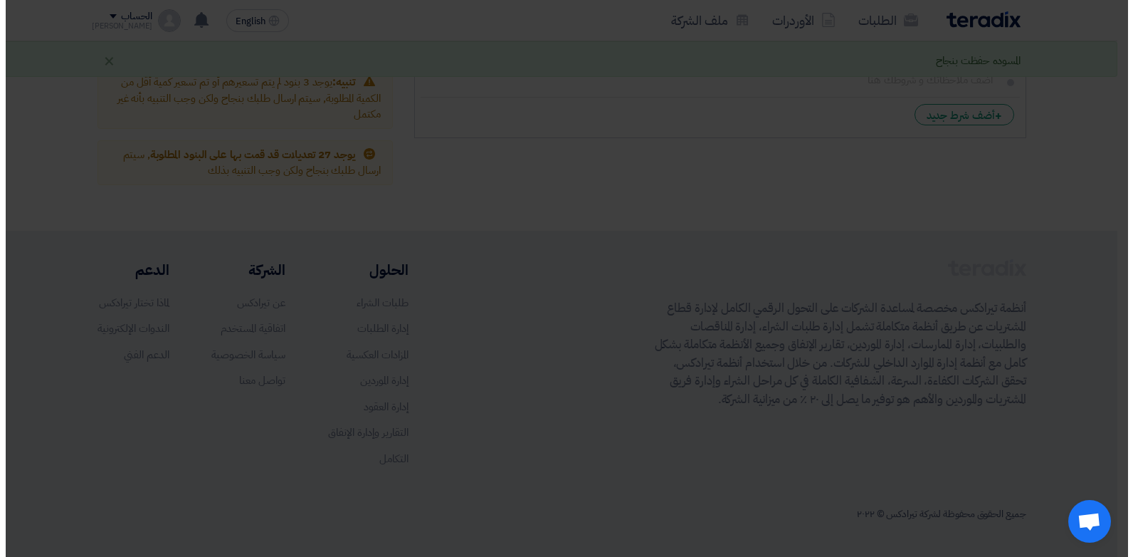
scroll to position [571, 0]
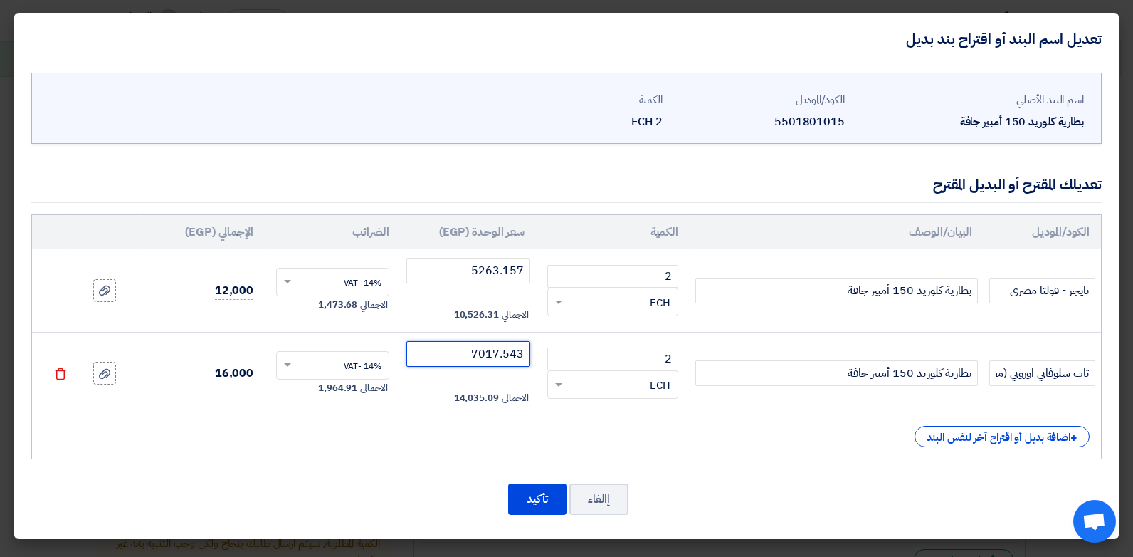
click at [465, 357] on input "7017.543" at bounding box center [468, 354] width 125 height 26
click at [548, 495] on button "تأكيد" at bounding box center [537, 498] width 58 height 31
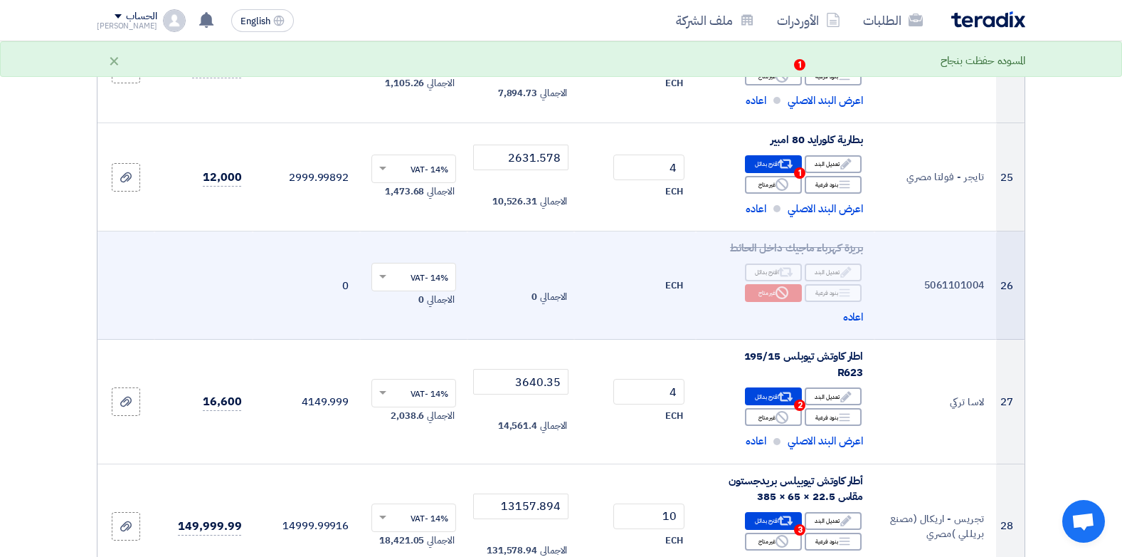
scroll to position [2847, 0]
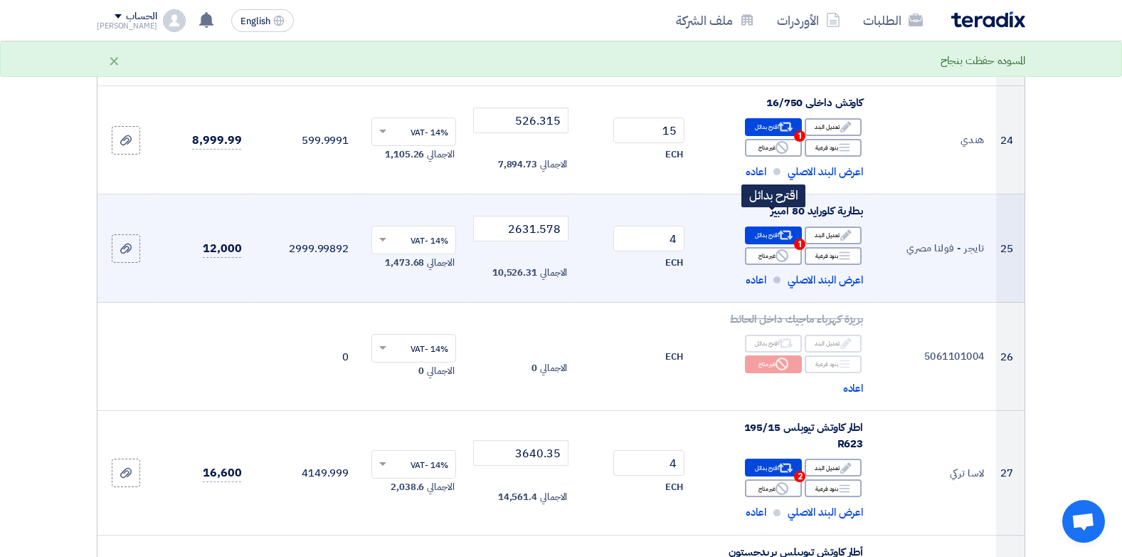
click at [770, 226] on div "Alternative اقترح بدائل 1" at bounding box center [773, 235] width 57 height 18
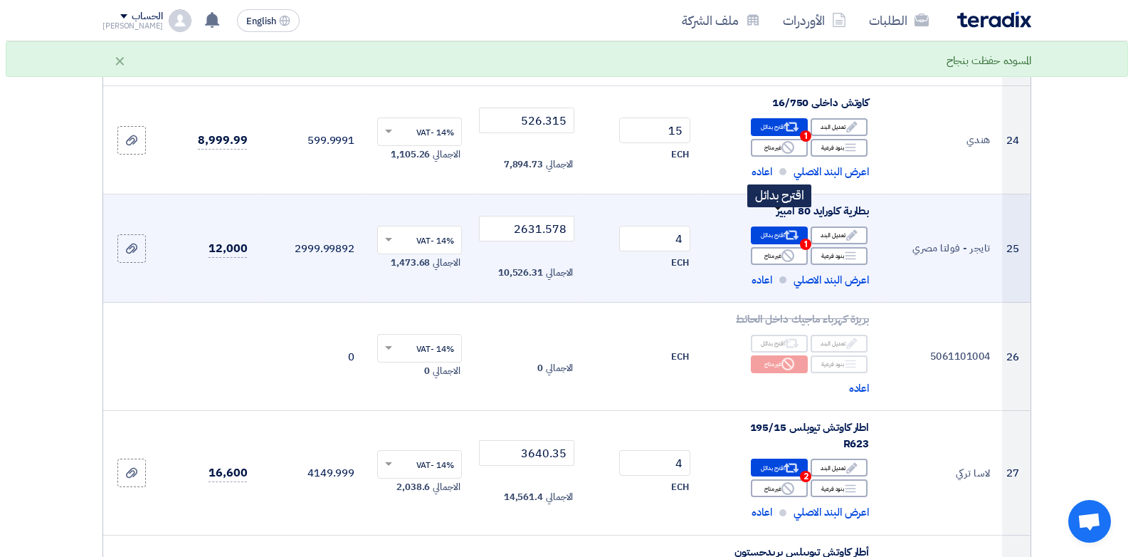
scroll to position [539, 0]
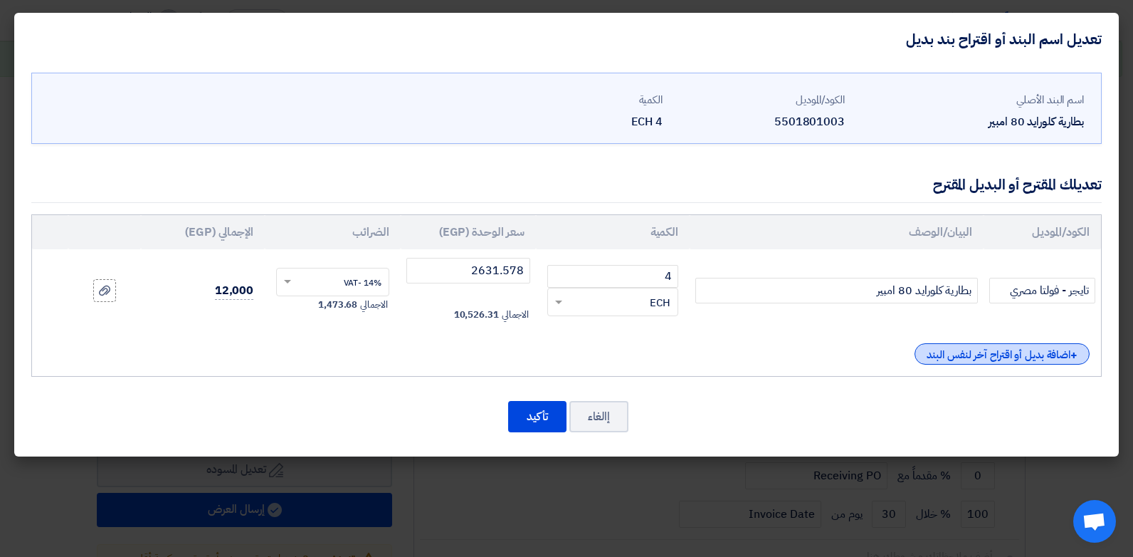
click at [971, 349] on div "+ اضافة بديل أو اقتراح آخر لنفس البند" at bounding box center [1002, 353] width 175 height 21
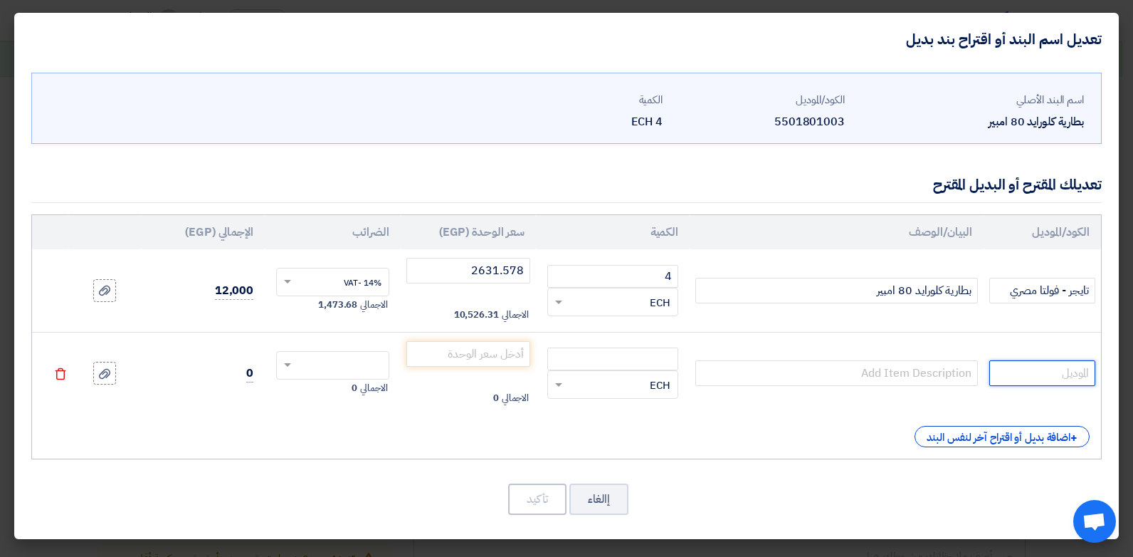
click at [1036, 381] on input "text" at bounding box center [1042, 373] width 106 height 26
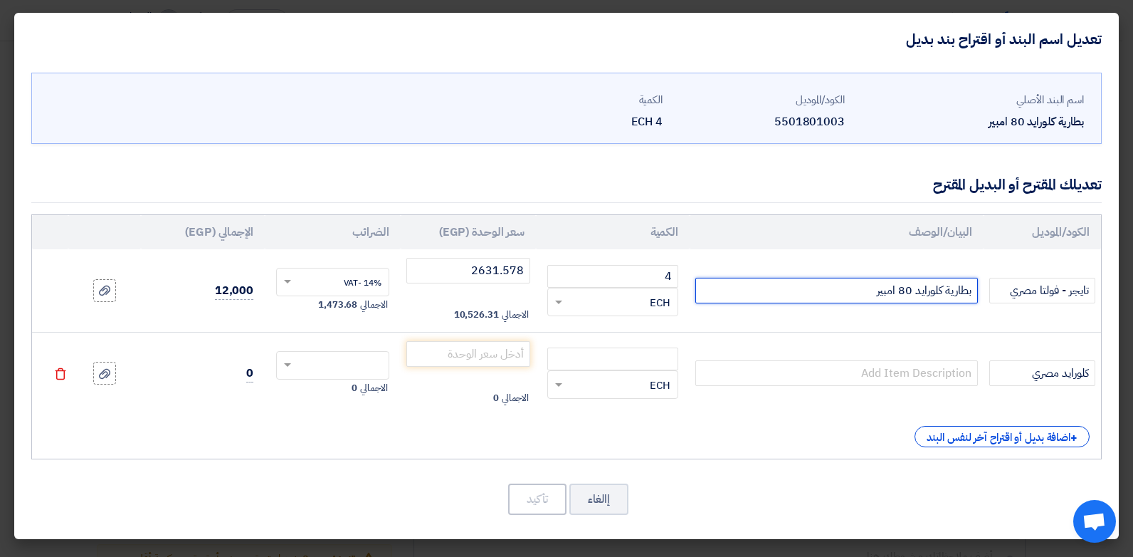
click at [934, 300] on input "بطارية كلورايد 80 امبير" at bounding box center [836, 291] width 283 height 26
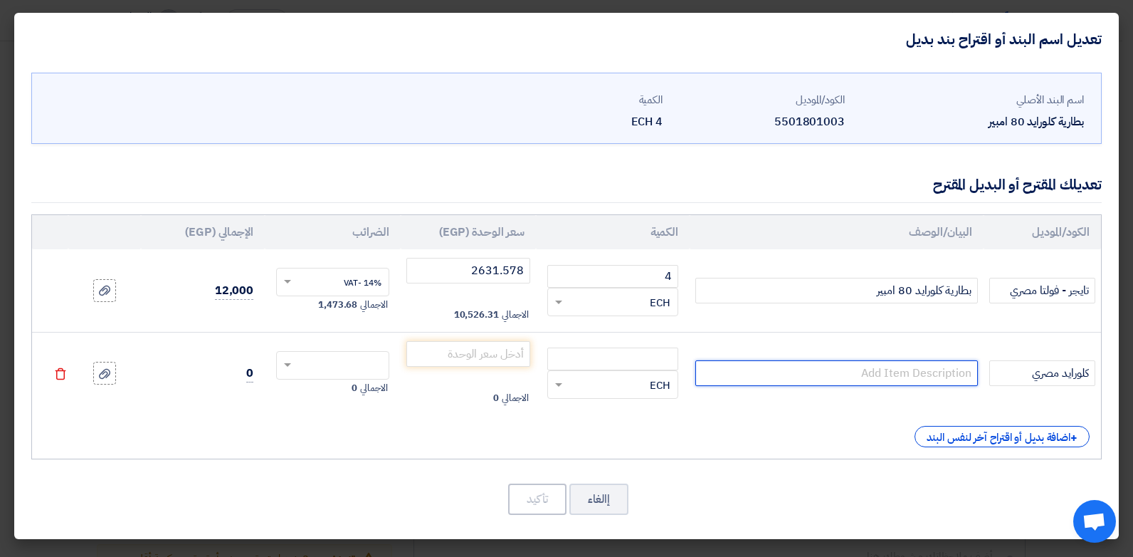
click at [892, 379] on input "text" at bounding box center [836, 373] width 283 height 26
paste input "بطارية كلورايد 80 امبير"
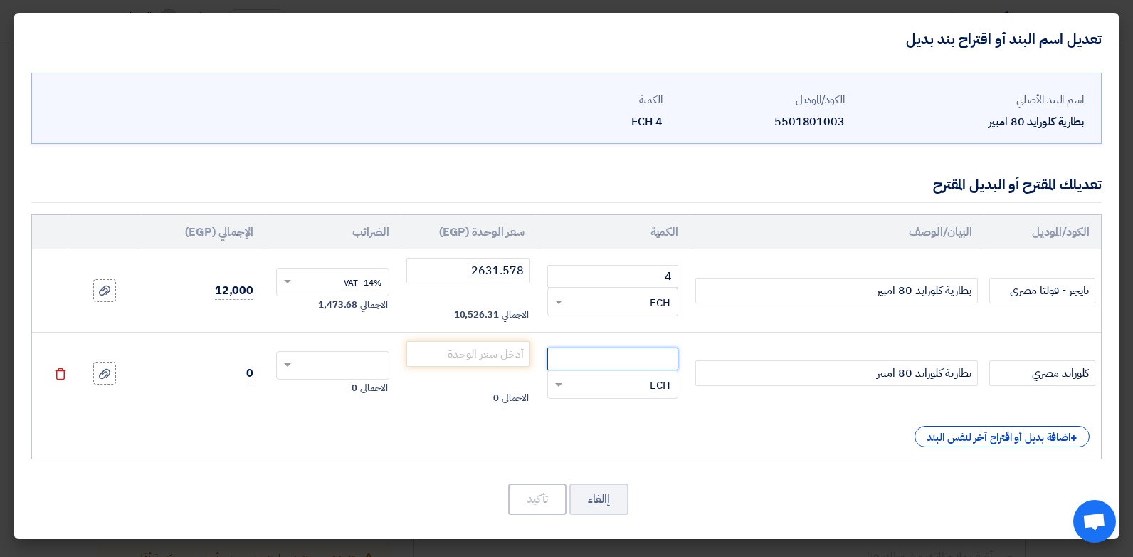
click at [601, 360] on input "number" at bounding box center [612, 358] width 131 height 23
click at [481, 353] on input "number" at bounding box center [468, 354] width 125 height 26
click at [337, 361] on input "text" at bounding box center [342, 366] width 82 height 23
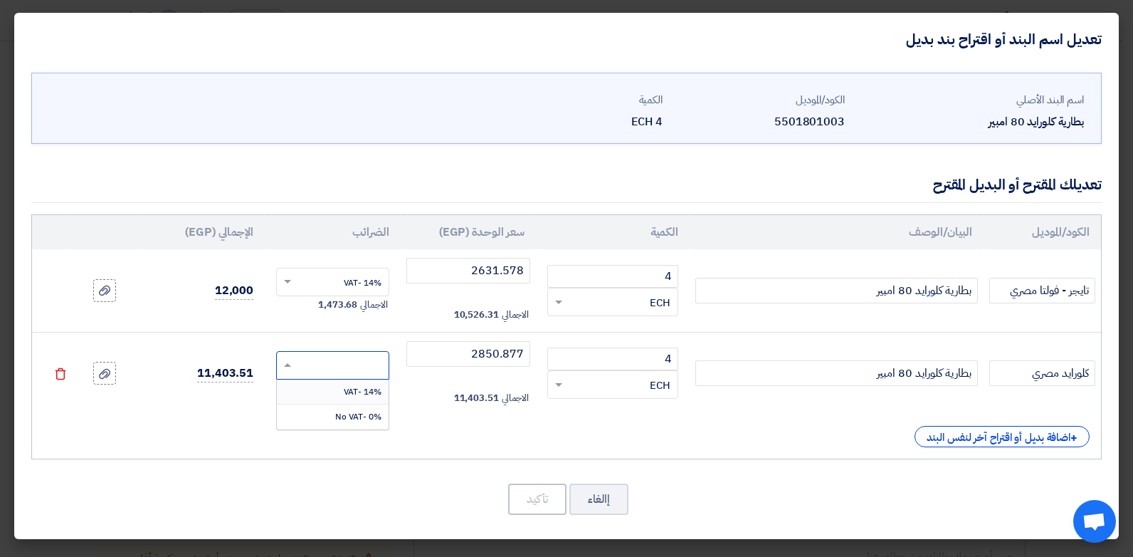
click at [363, 393] on span "14% -VAT" at bounding box center [363, 391] width 38 height 13
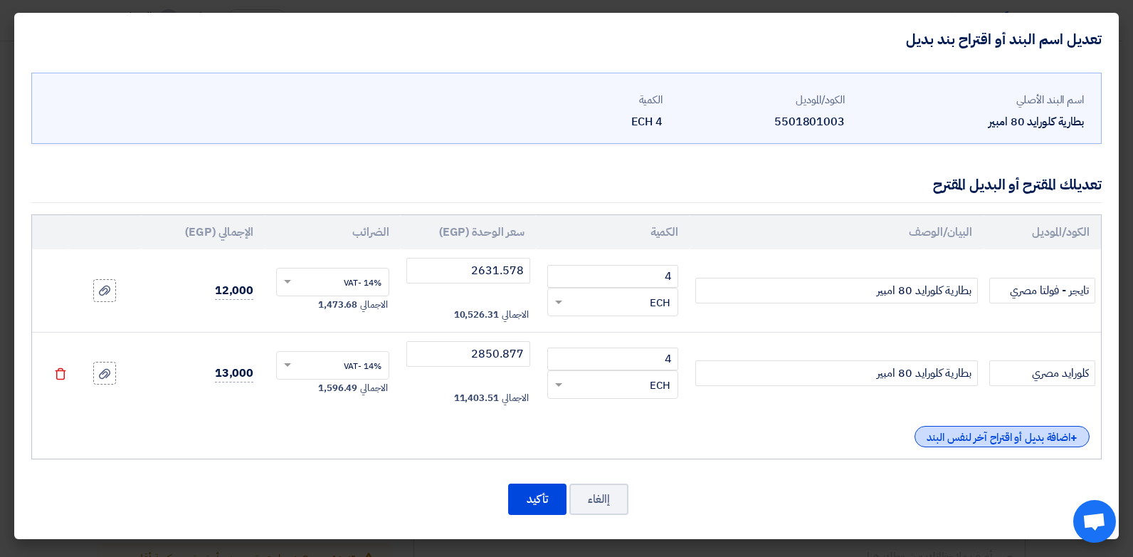
click at [944, 433] on div "+ اضافة بديل أو اقتراح آخر لنفس البند" at bounding box center [1002, 436] width 175 height 21
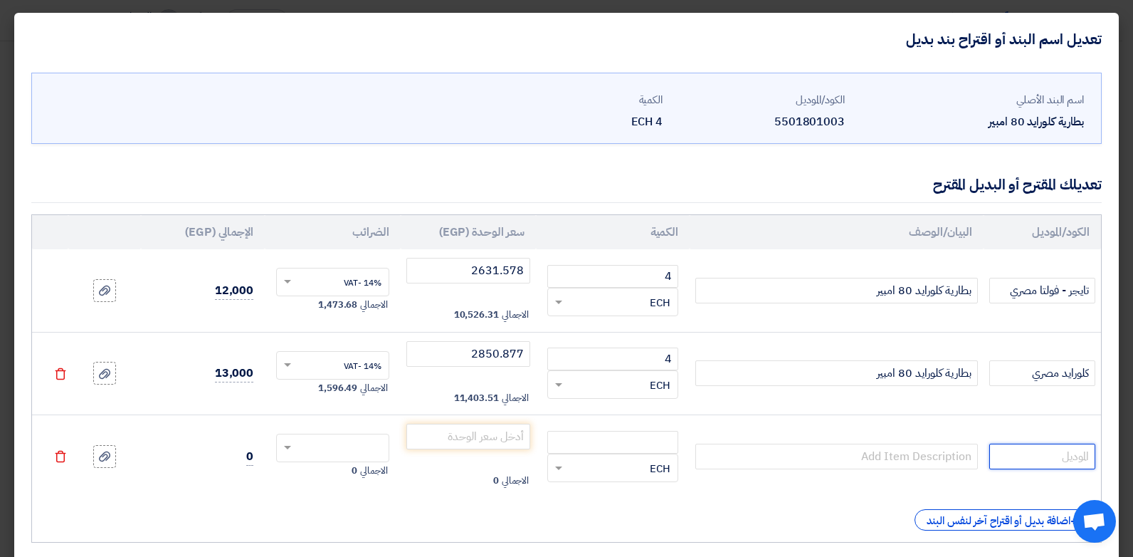
click at [1039, 452] on input "text" at bounding box center [1042, 456] width 106 height 26
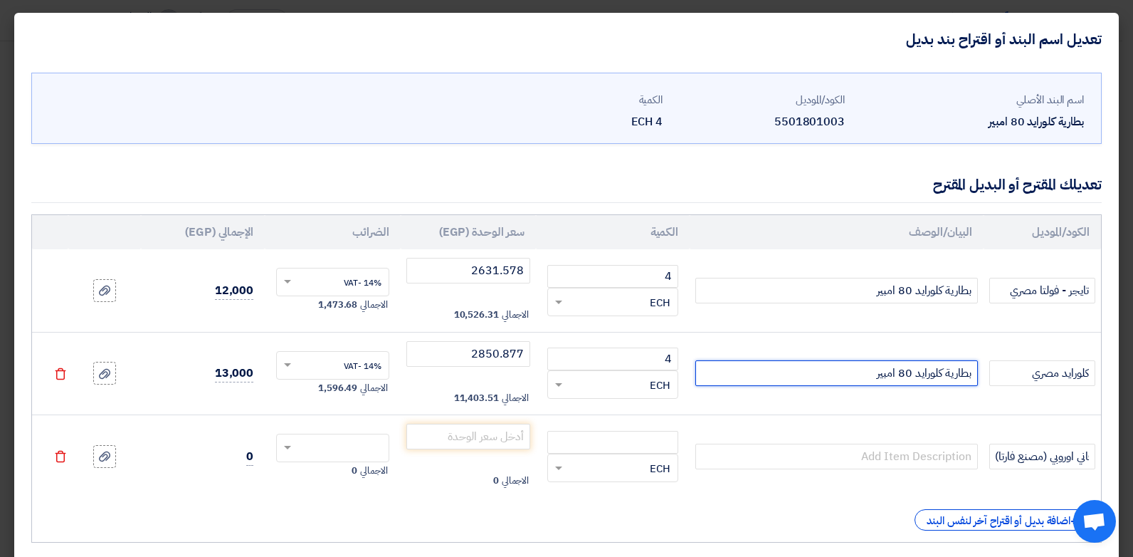
click at [892, 376] on input "بطارية كلورايد 80 امبير" at bounding box center [836, 373] width 283 height 26
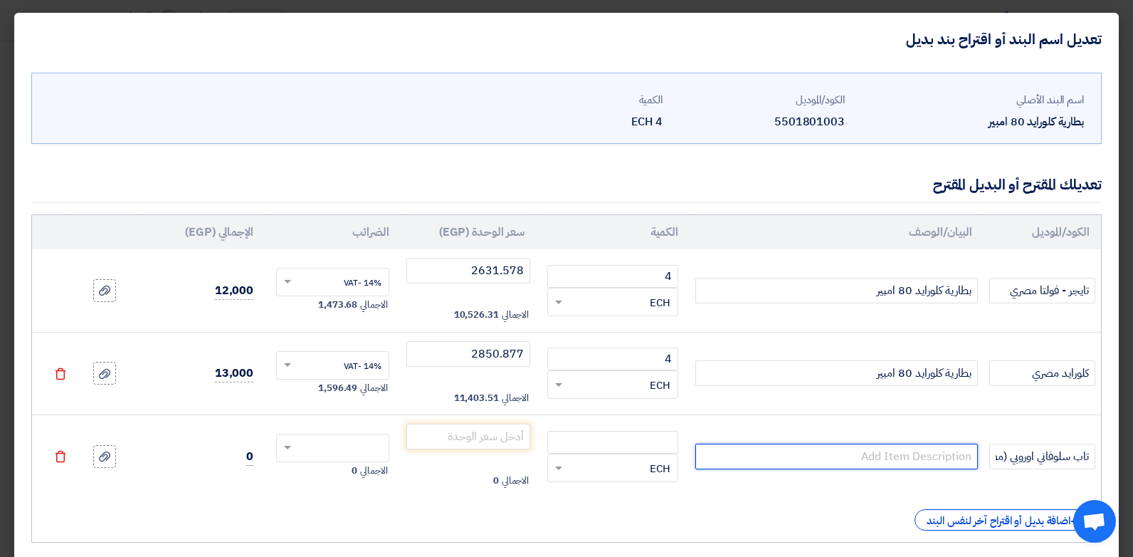
click at [911, 451] on input "text" at bounding box center [836, 456] width 283 height 26
paste input "بطارية كلورايد 80 امبير"
drag, startPoint x: 691, startPoint y: 436, endPoint x: 651, endPoint y: 434, distance: 39.9
click at [690, 436] on td "RFQ_STEP1.ITEMS.2.TYPE_PLACEHOLDER × ECH" at bounding box center [613, 456] width 154 height 83
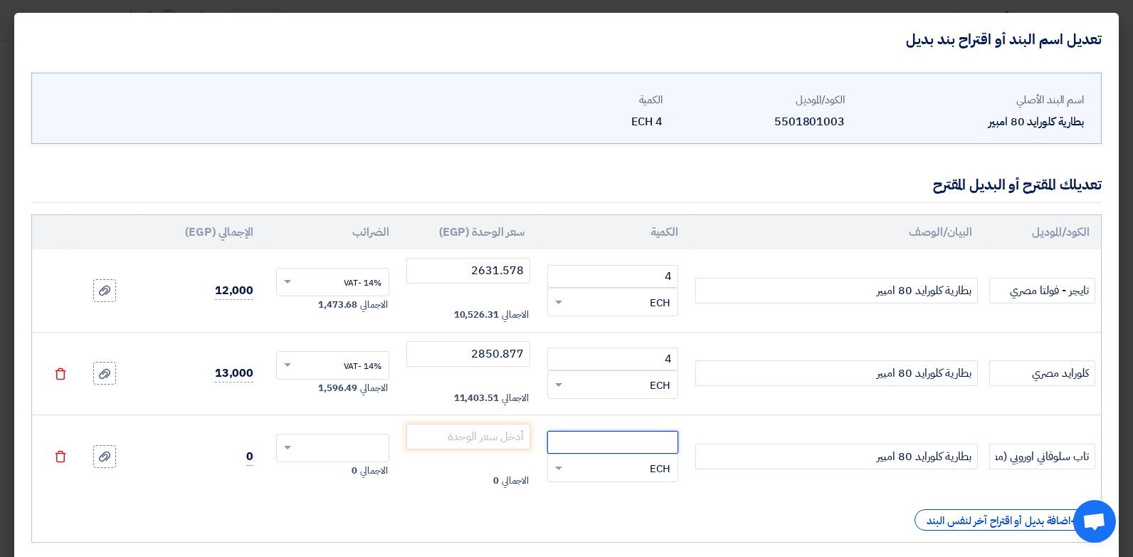
click at [651, 434] on input "number" at bounding box center [612, 442] width 131 height 23
click at [506, 446] on input "number" at bounding box center [468, 436] width 125 height 26
click at [374, 451] on input "text" at bounding box center [342, 449] width 82 height 23
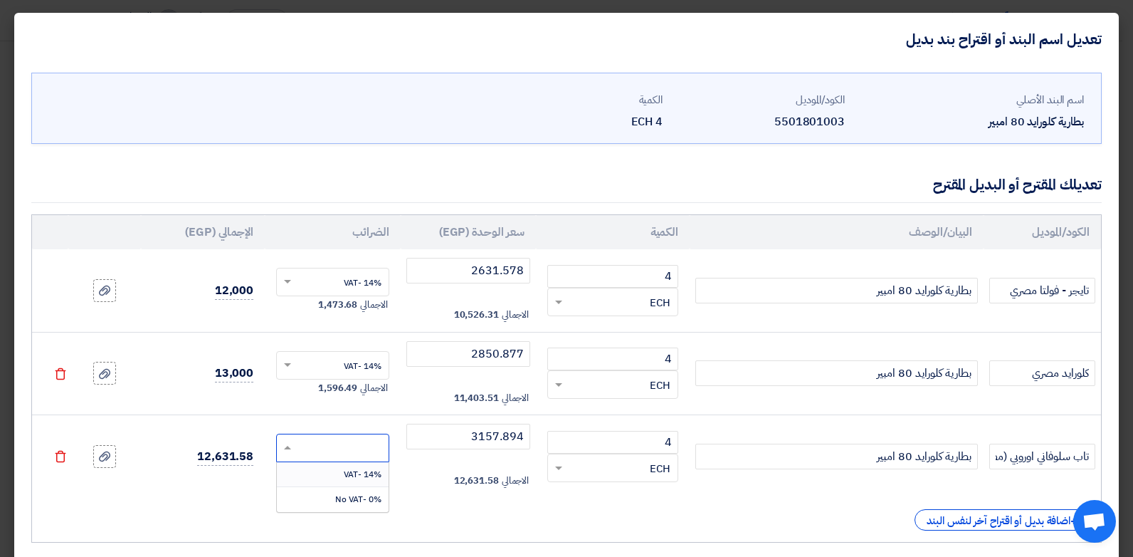
click at [381, 473] on span "14% -VAT" at bounding box center [363, 474] width 38 height 13
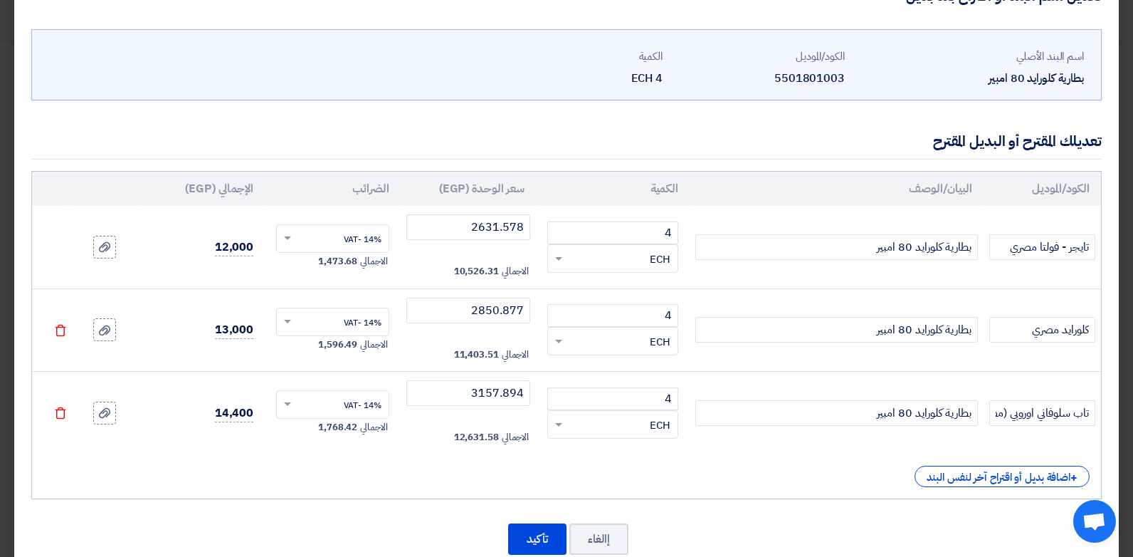
scroll to position [78, 0]
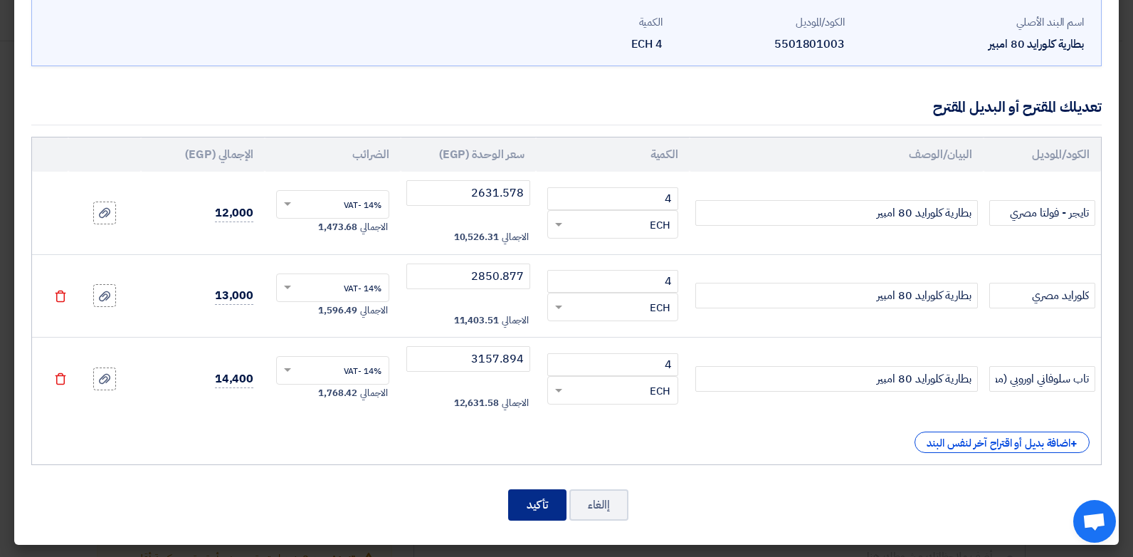
click at [553, 510] on button "تأكيد" at bounding box center [537, 504] width 58 height 31
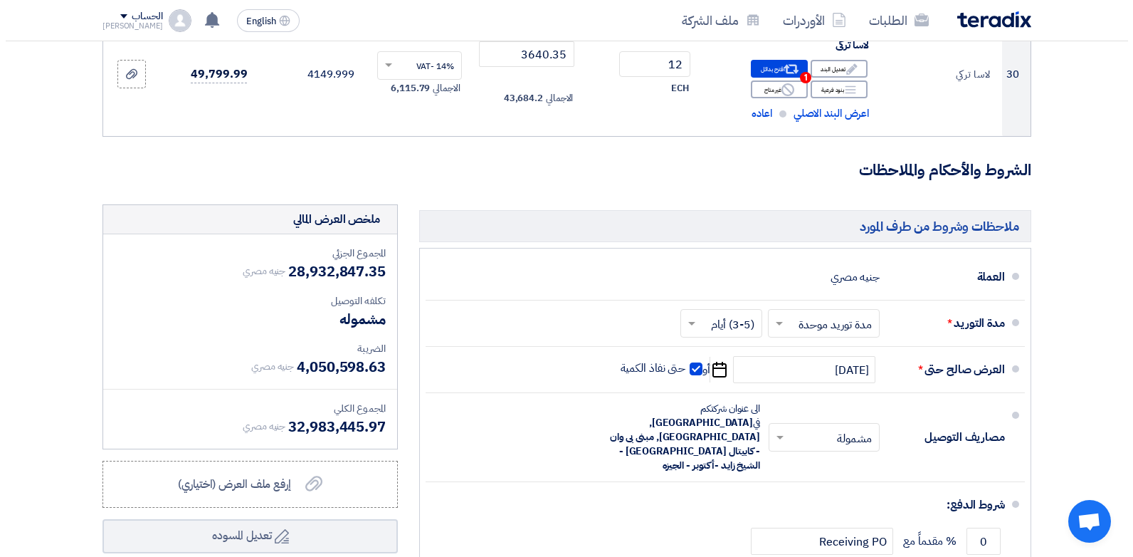
scroll to position [3670, 0]
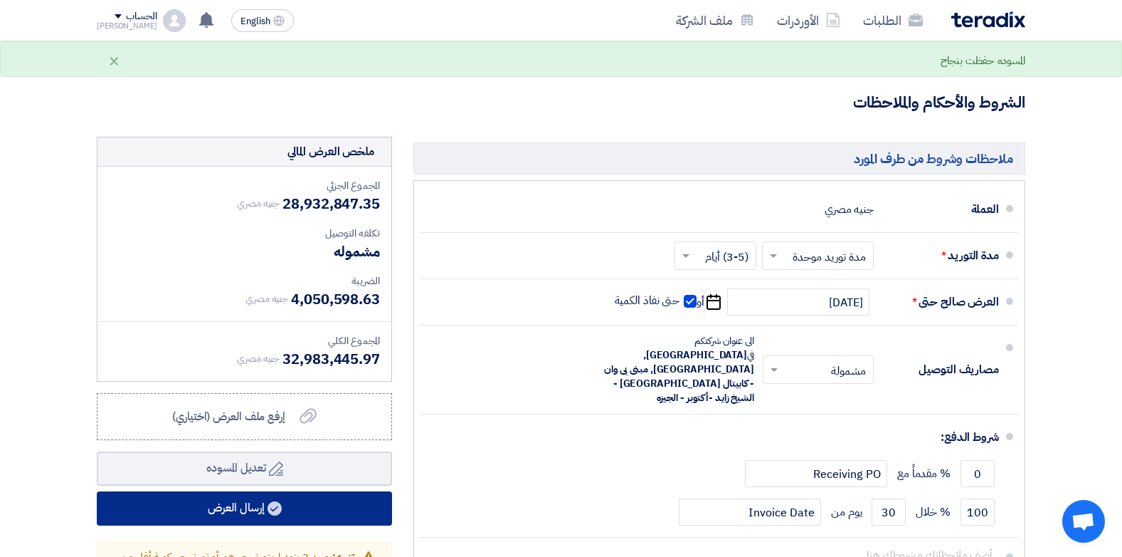
click at [312, 491] on button "إرسال العرض" at bounding box center [244, 508] width 295 height 34
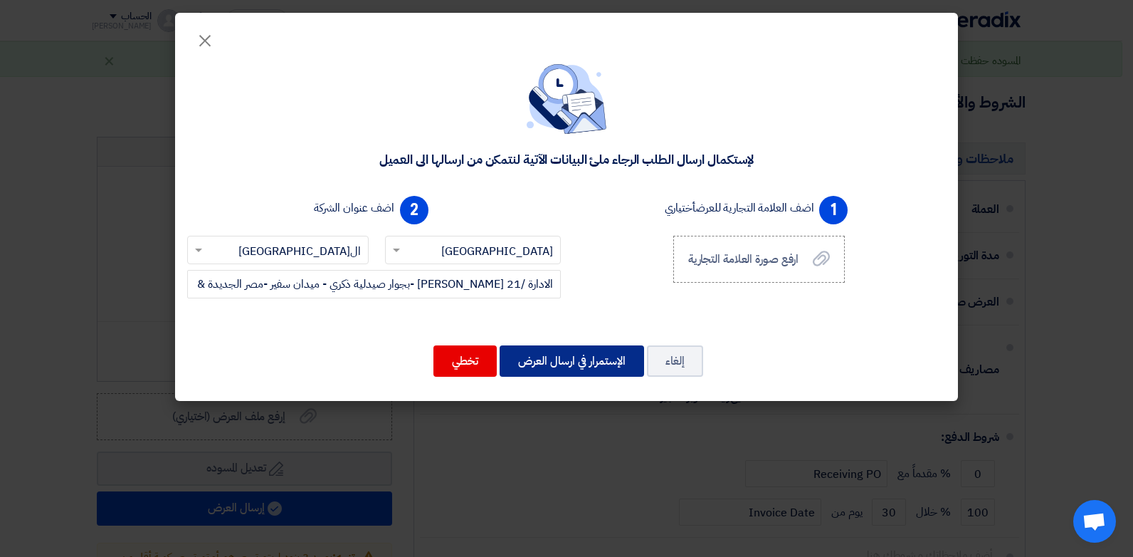
click at [538, 362] on button "الإستمرار في ارسال العرض" at bounding box center [572, 360] width 144 height 31
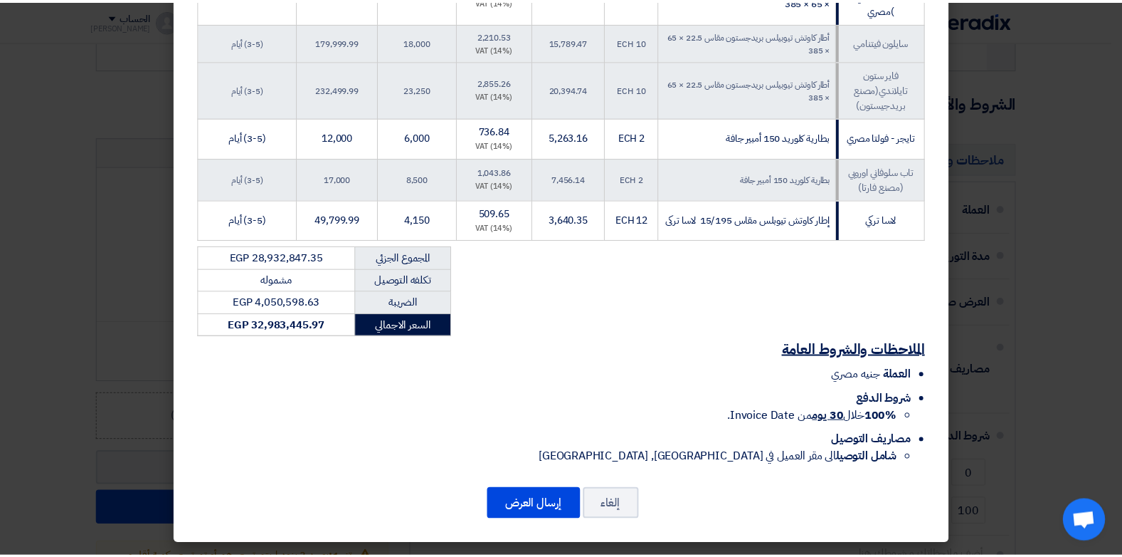
scroll to position [2562, 0]
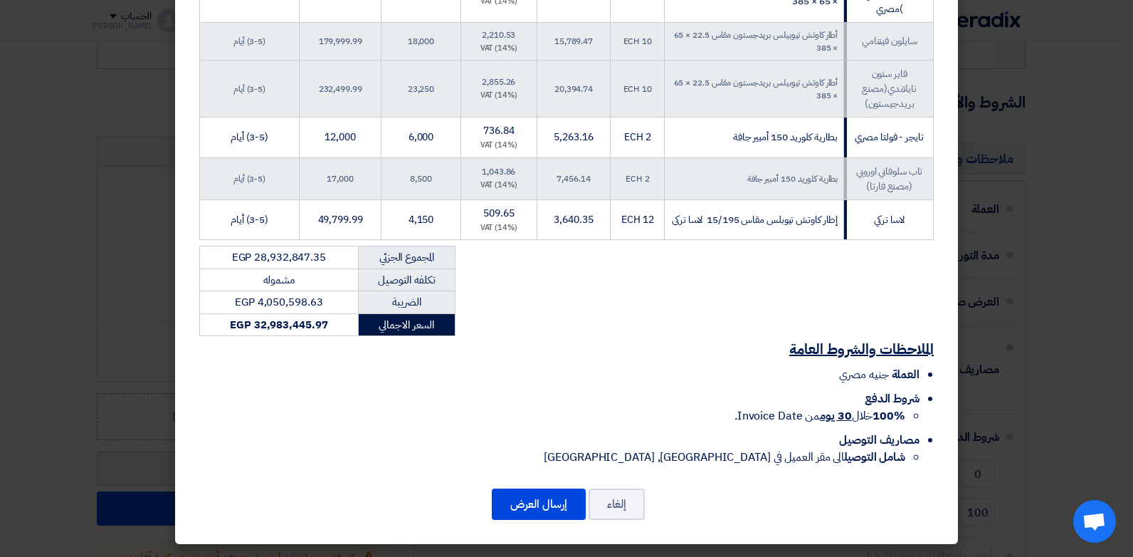
click at [615, 515] on button "إلغاء" at bounding box center [617, 503] width 56 height 31
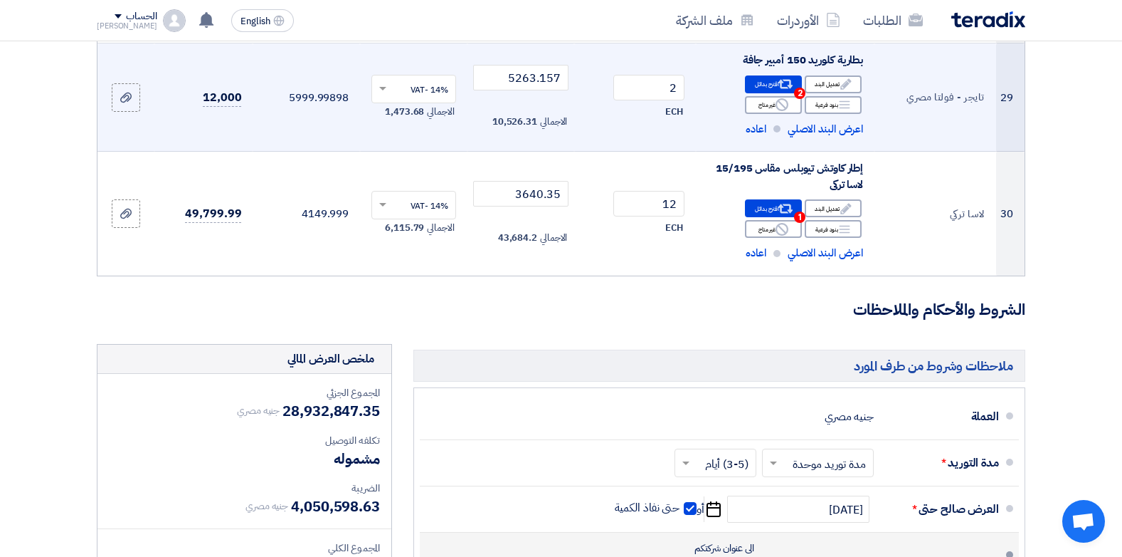
scroll to position [3314, 0]
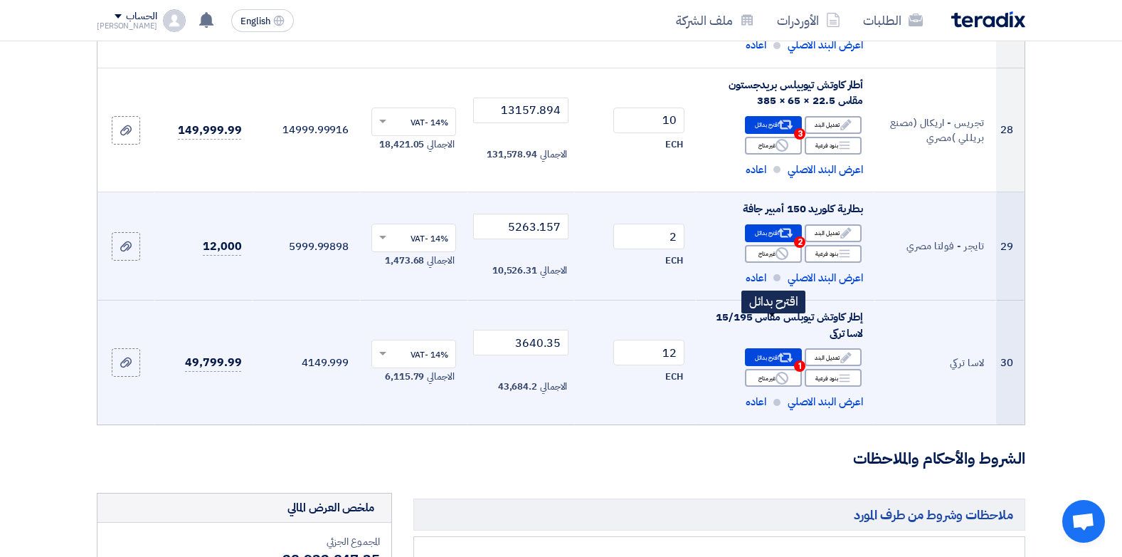
click at [776, 348] on div "Alternative اقترح بدائل 1" at bounding box center [773, 357] width 57 height 18
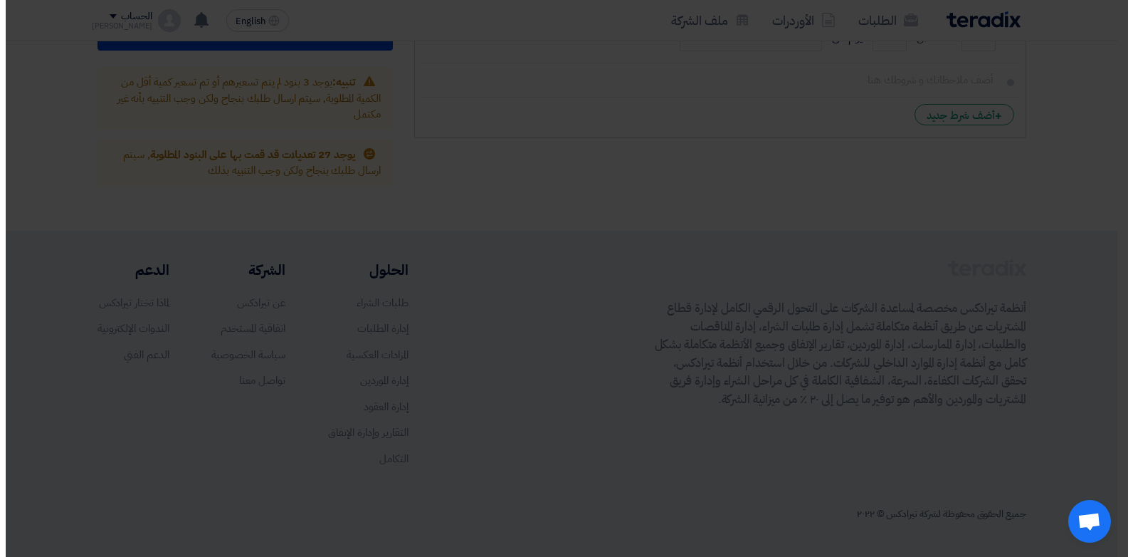
scroll to position [682, 0]
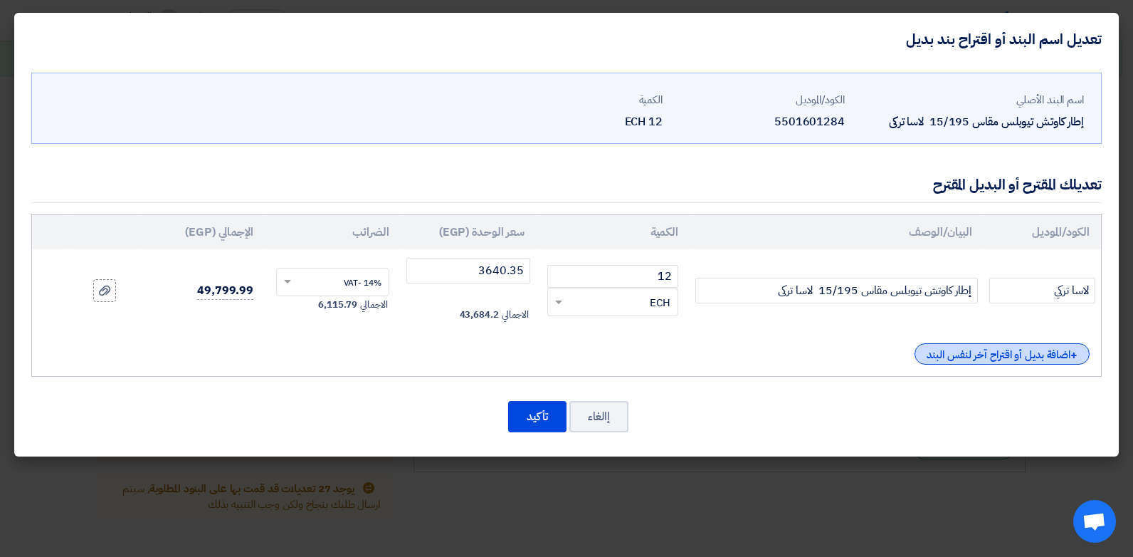
click at [1009, 351] on div "+ اضافة بديل أو اقتراح آخر لنفس البند" at bounding box center [1002, 353] width 175 height 21
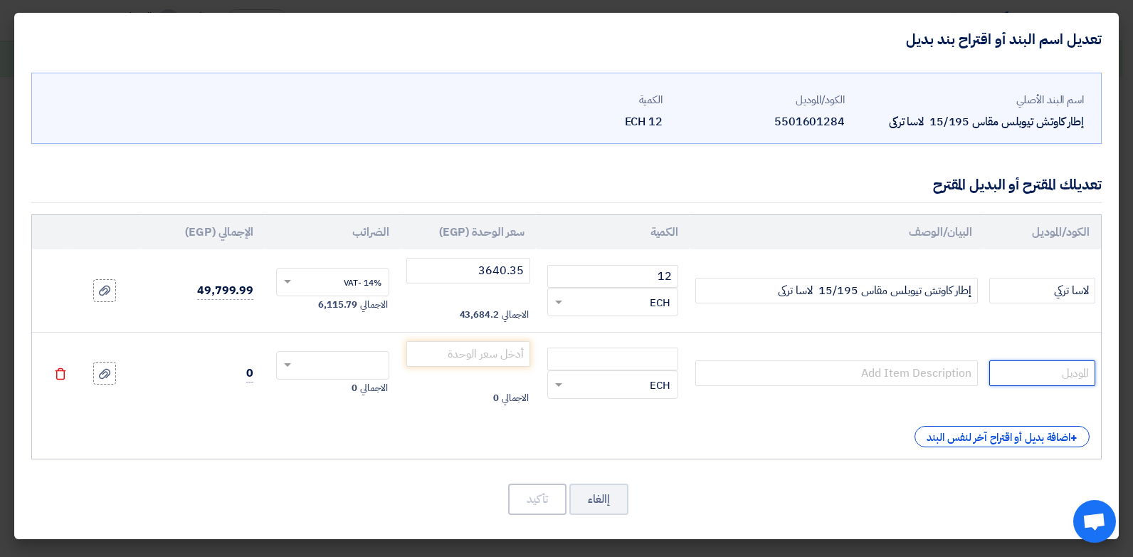
click at [1043, 372] on input "text" at bounding box center [1042, 373] width 106 height 26
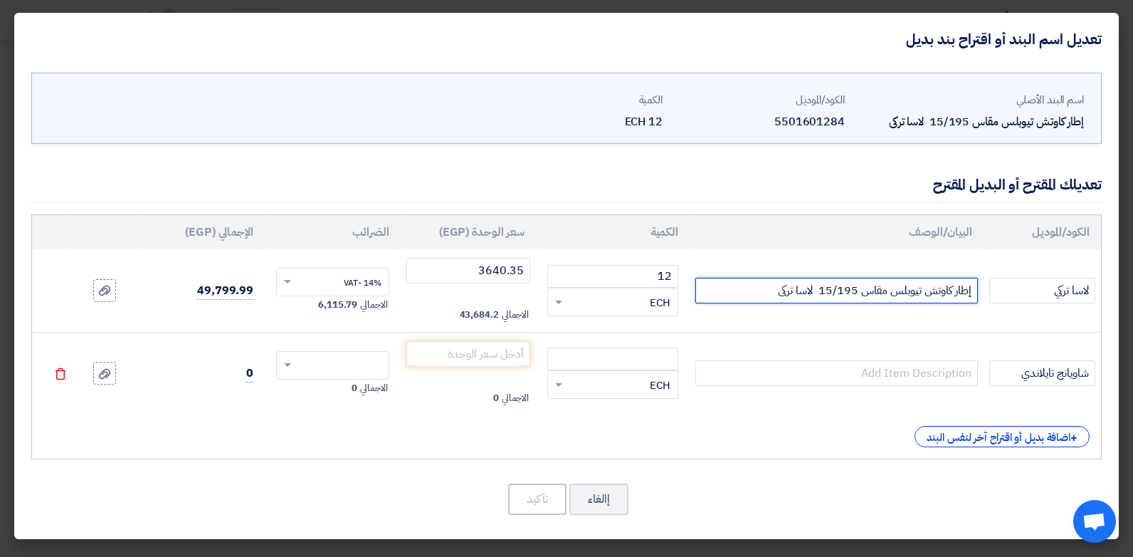
click at [944, 289] on input "إطار كاوتش تيوبلس مقاس 15/195 لاسا تركى" at bounding box center [836, 291] width 283 height 26
click at [904, 390] on td at bounding box center [837, 373] width 294 height 83
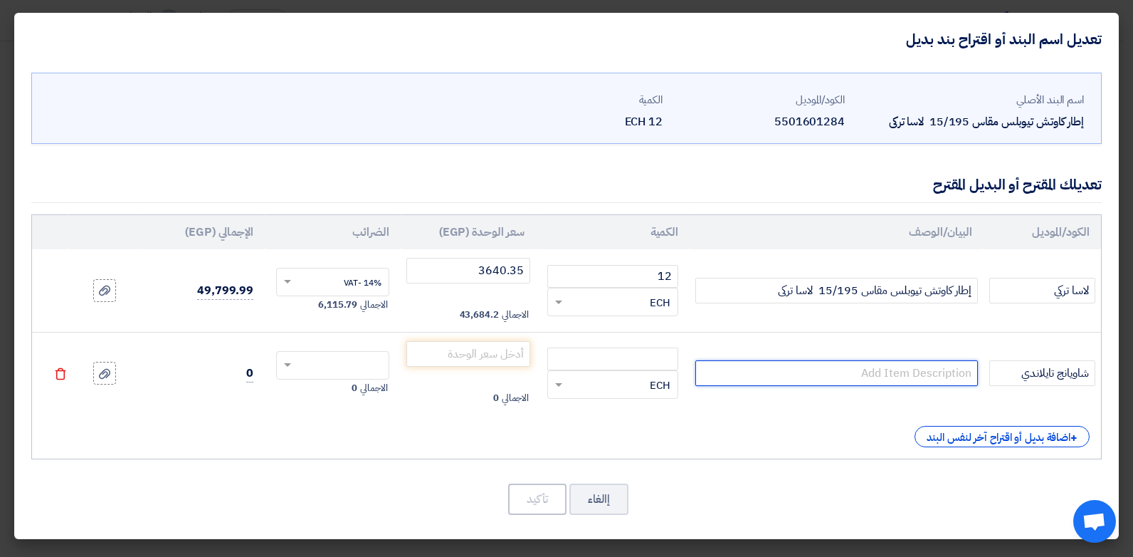
click at [902, 371] on input "text" at bounding box center [836, 373] width 283 height 26
paste input "إطار كاوتش تيوبلس مقاس 15/195 لاسا تركى"
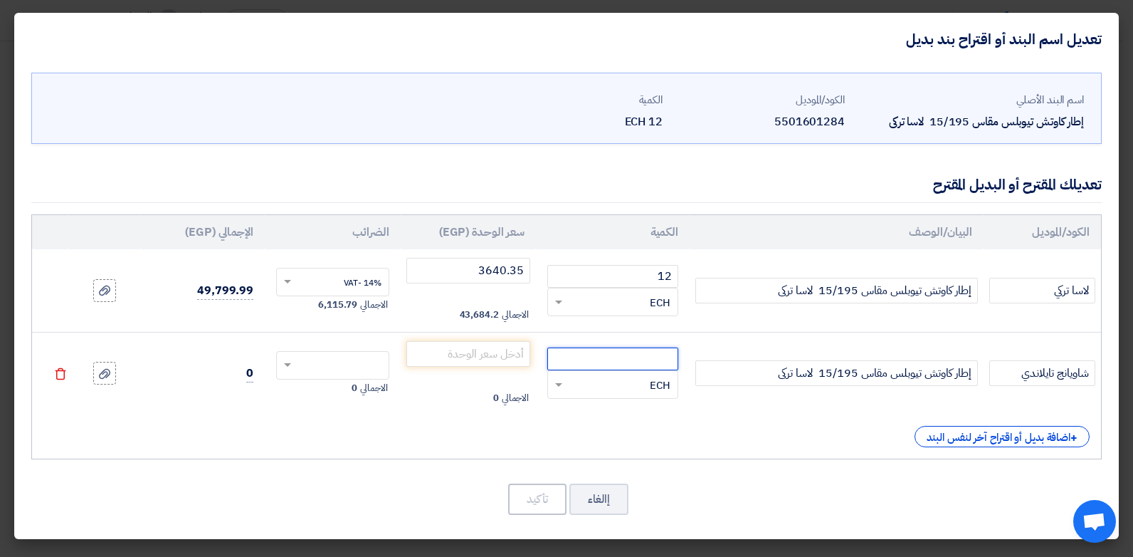
click at [614, 351] on input "number" at bounding box center [612, 358] width 131 height 23
click at [457, 342] on input "number" at bounding box center [468, 354] width 125 height 26
click at [357, 364] on input "text" at bounding box center [342, 366] width 82 height 23
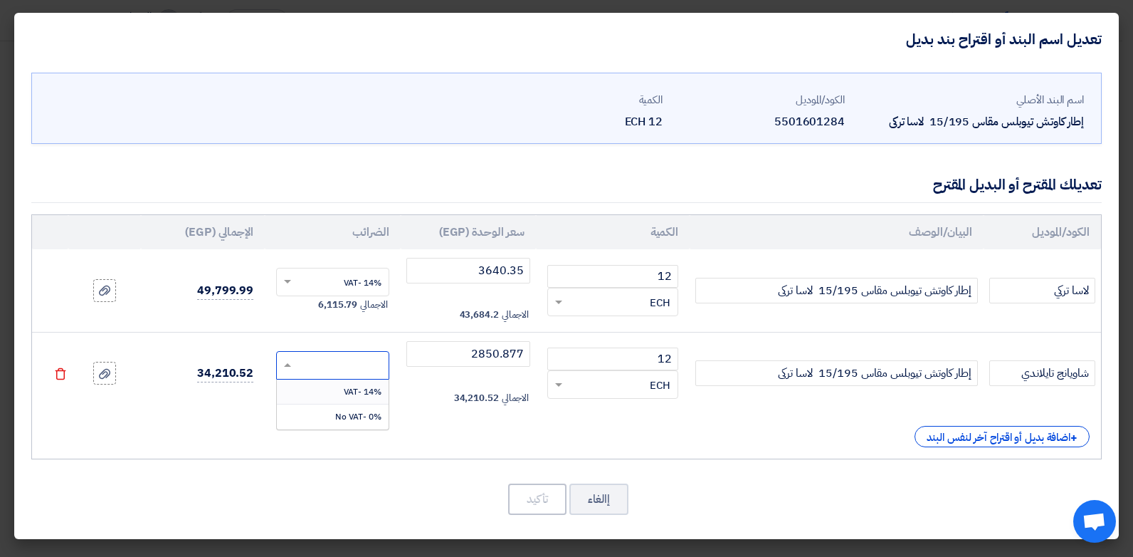
click at [368, 391] on span "14% -VAT" at bounding box center [363, 391] width 38 height 13
click at [540, 513] on button "تأكيد" at bounding box center [537, 498] width 58 height 31
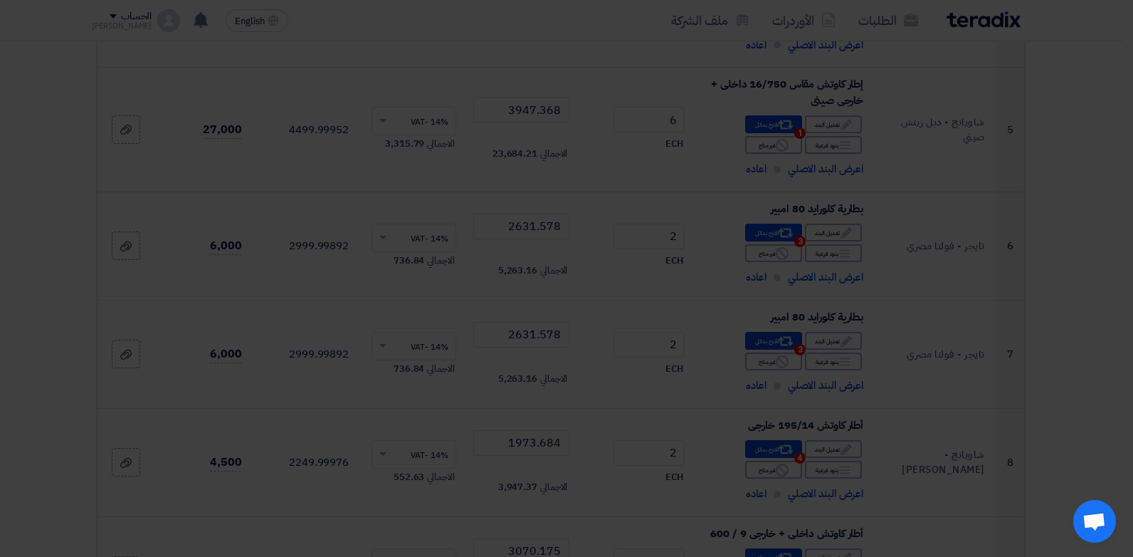
scroll to position [3778, 0]
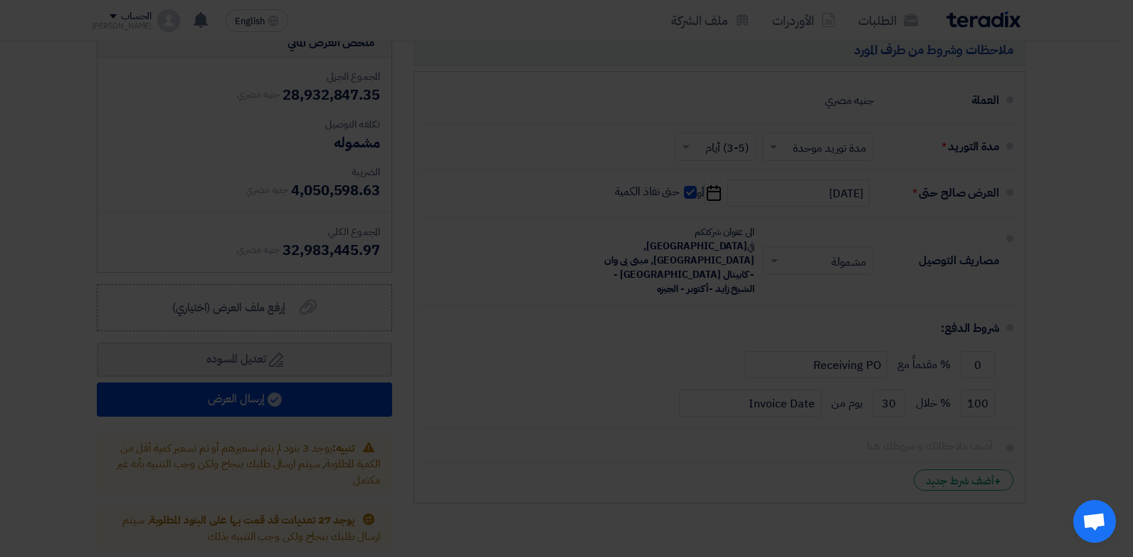
click at [539, 510] on modal-container "تعديل اسم البند أو اقتراح بند بديل اسم البند الأصلي إطار كاوتش تيوبلس مقاس 15/1…" at bounding box center [566, 278] width 1133 height 557
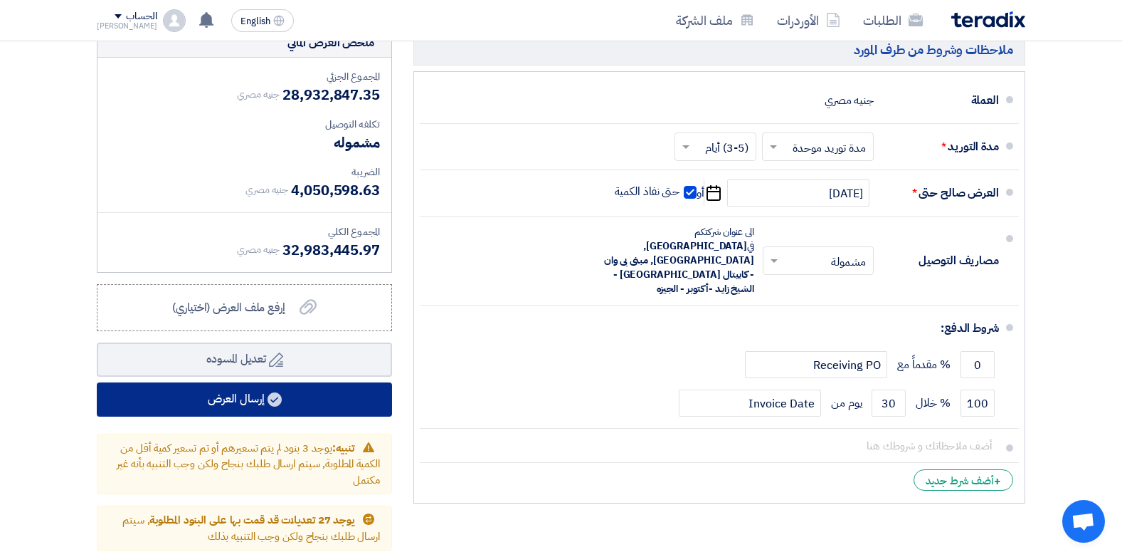
click at [268, 382] on button "إرسال العرض" at bounding box center [244, 399] width 295 height 34
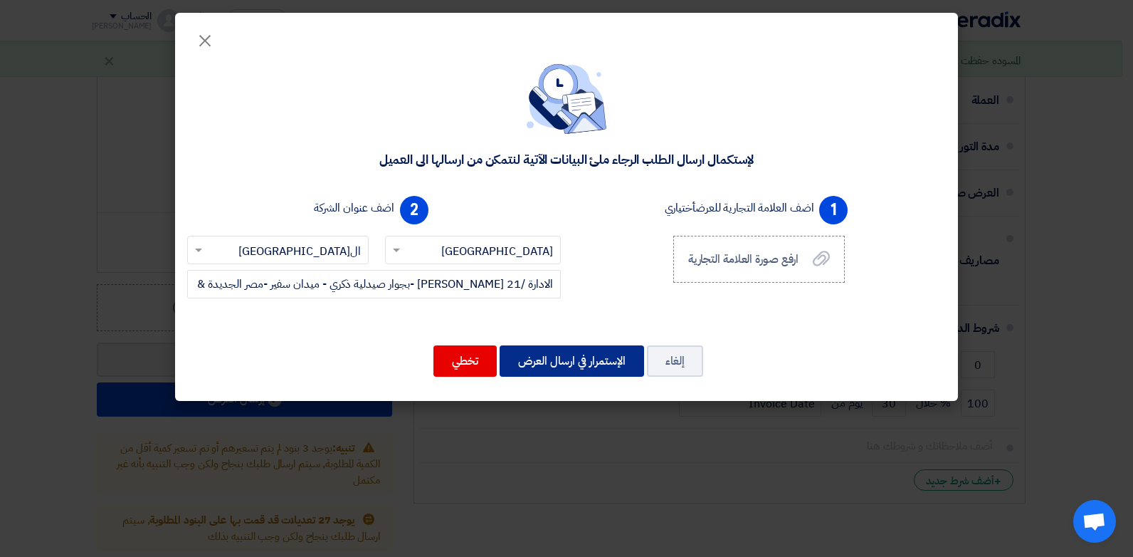
click at [566, 367] on button "الإستمرار في ارسال العرض" at bounding box center [572, 360] width 144 height 31
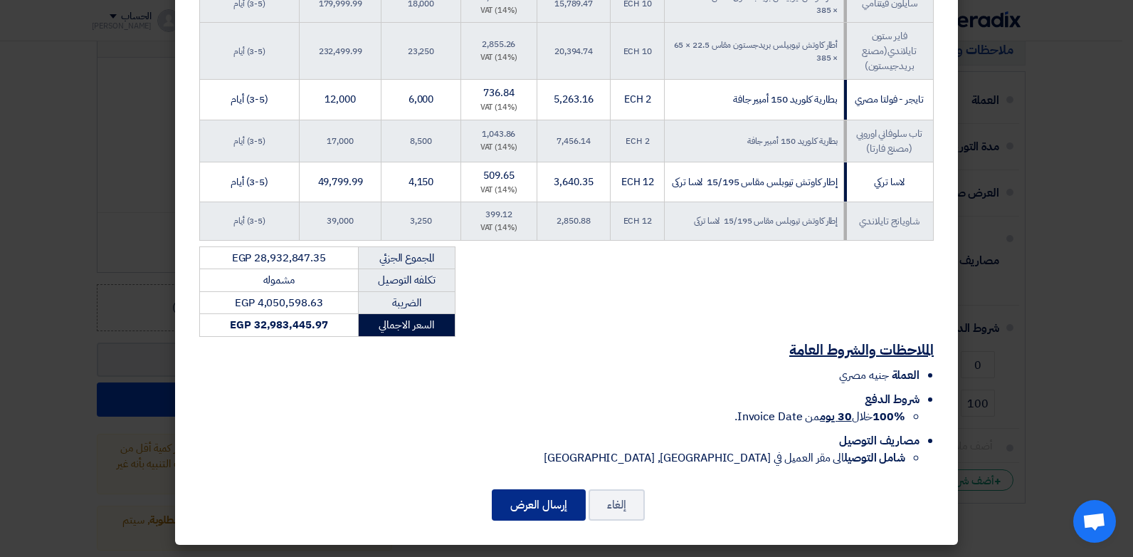
scroll to position [2615, 0]
click at [555, 488] on div "إلغاء إرسال العرض" at bounding box center [566, 505] width 749 height 34
click at [557, 488] on div "إلغاء إرسال العرض" at bounding box center [566, 505] width 749 height 34
click at [562, 498] on button "إرسال العرض" at bounding box center [539, 504] width 94 height 31
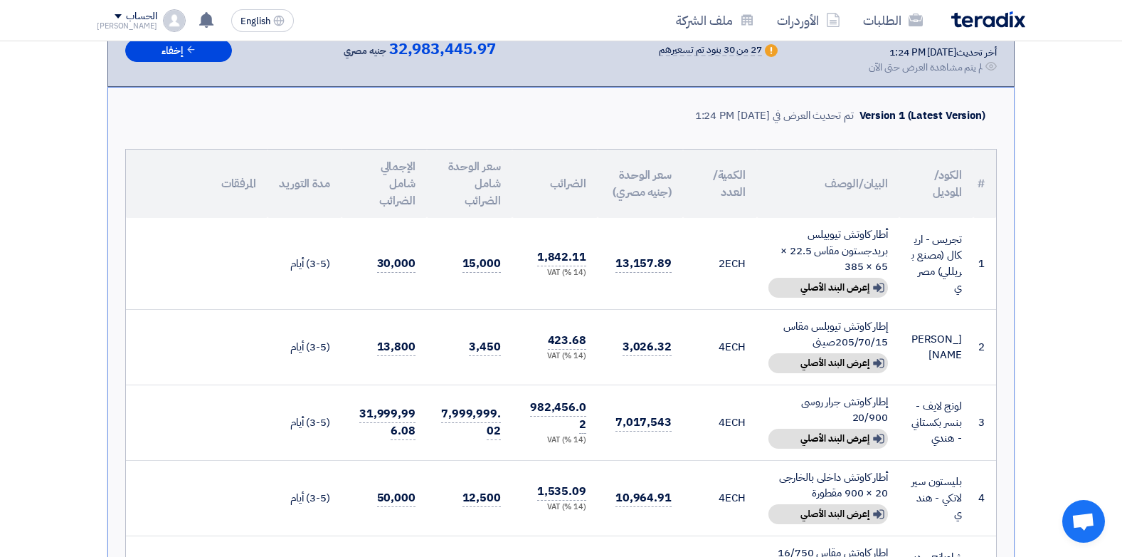
scroll to position [356, 0]
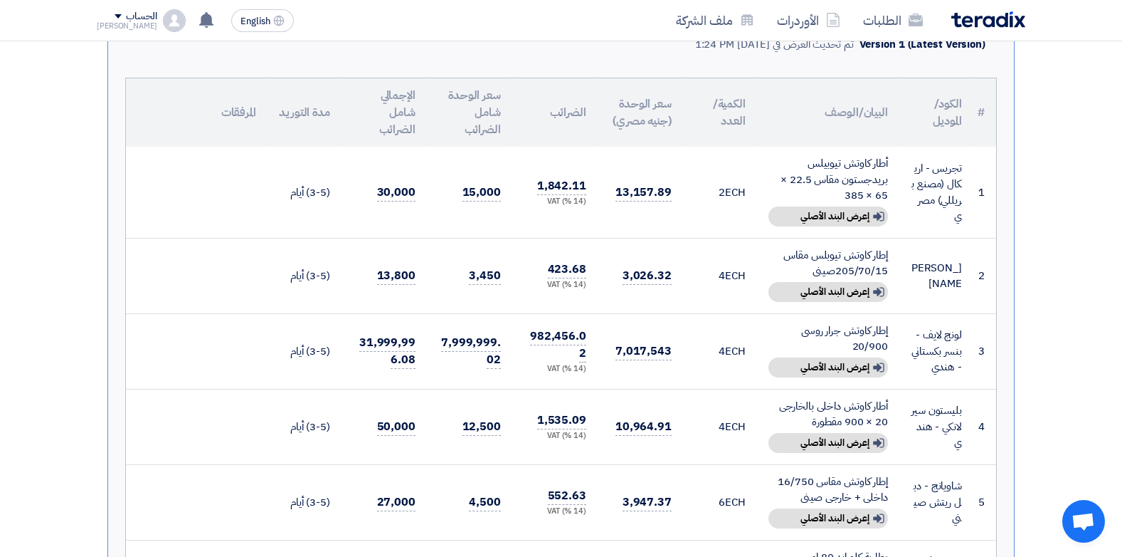
click at [885, 203] on td "أطار كاوتش تيوبيلس بريدجستون مقاس 22.5 × 65 × 385 Show details إعرض البند الأصلي" at bounding box center [828, 192] width 142 height 91
